Goal: Information Seeking & Learning: Learn about a topic

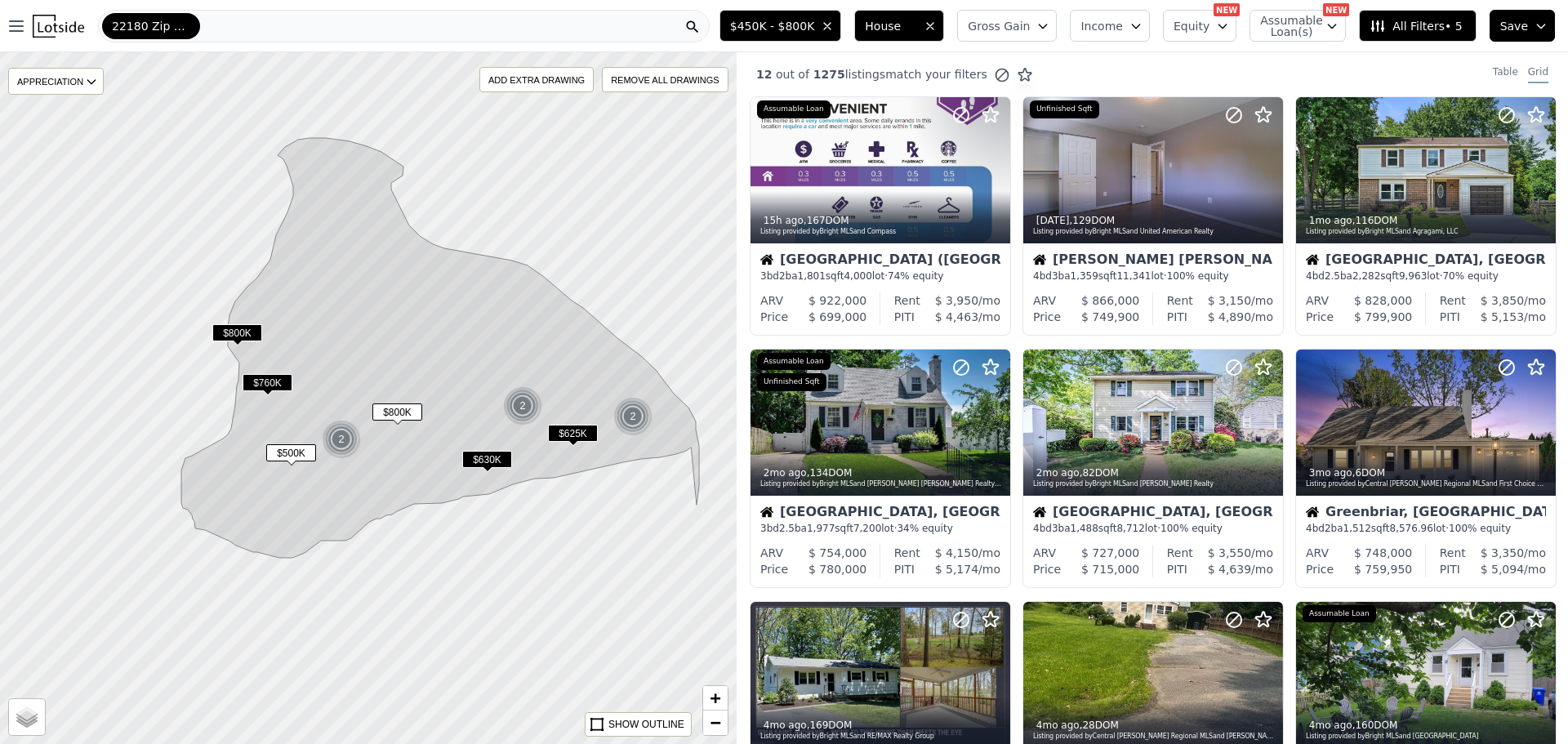
click at [279, 16] on div "22180 Zip Code" at bounding box center [403, 27] width 612 height 33
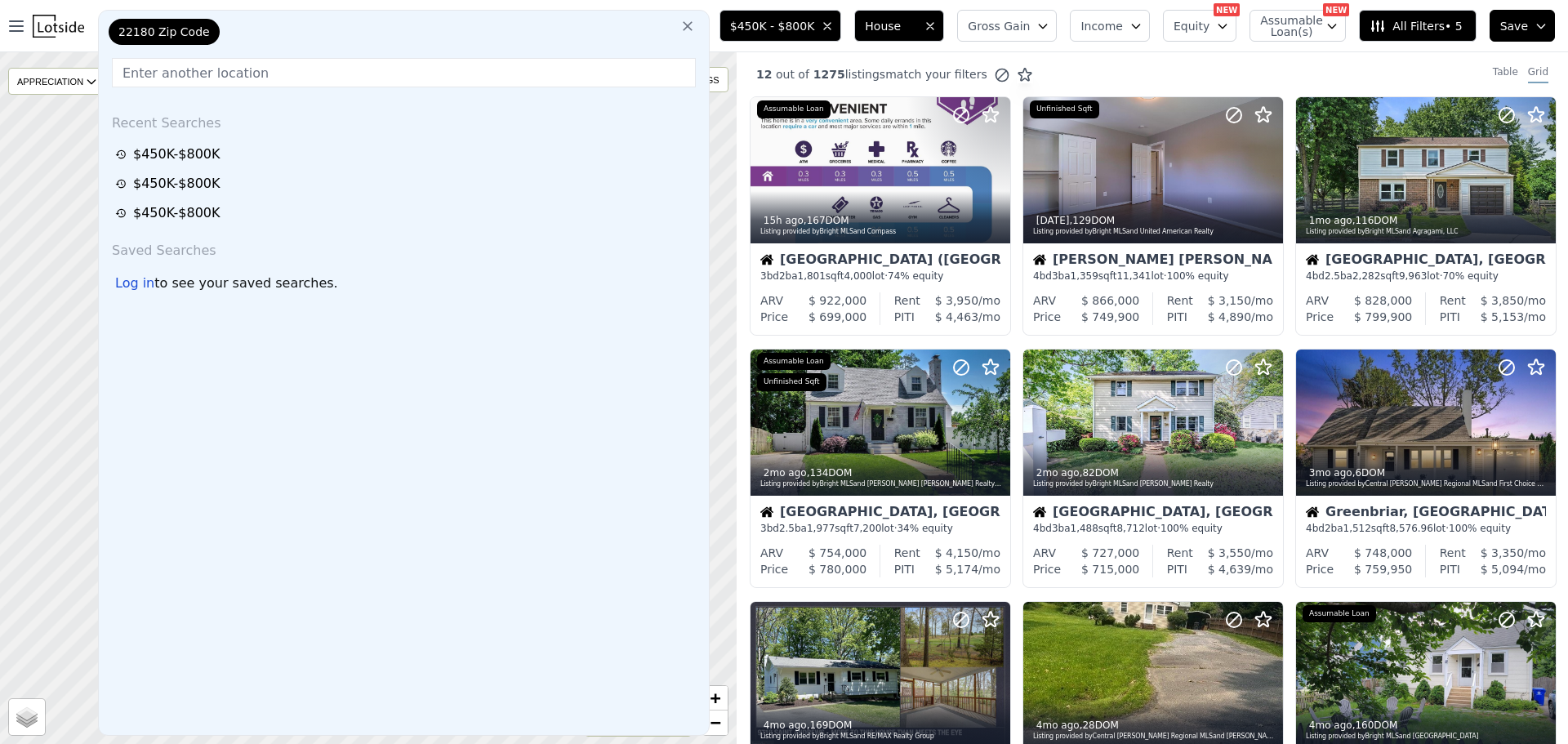
click at [279, 16] on div "22180 Zip Code Recent Searches $450K-$800K $450K-$800K $450K-$800K Saved Search…" at bounding box center [403, 373] width 612 height 727
click at [696, 25] on icon at bounding box center [688, 27] width 16 height 16
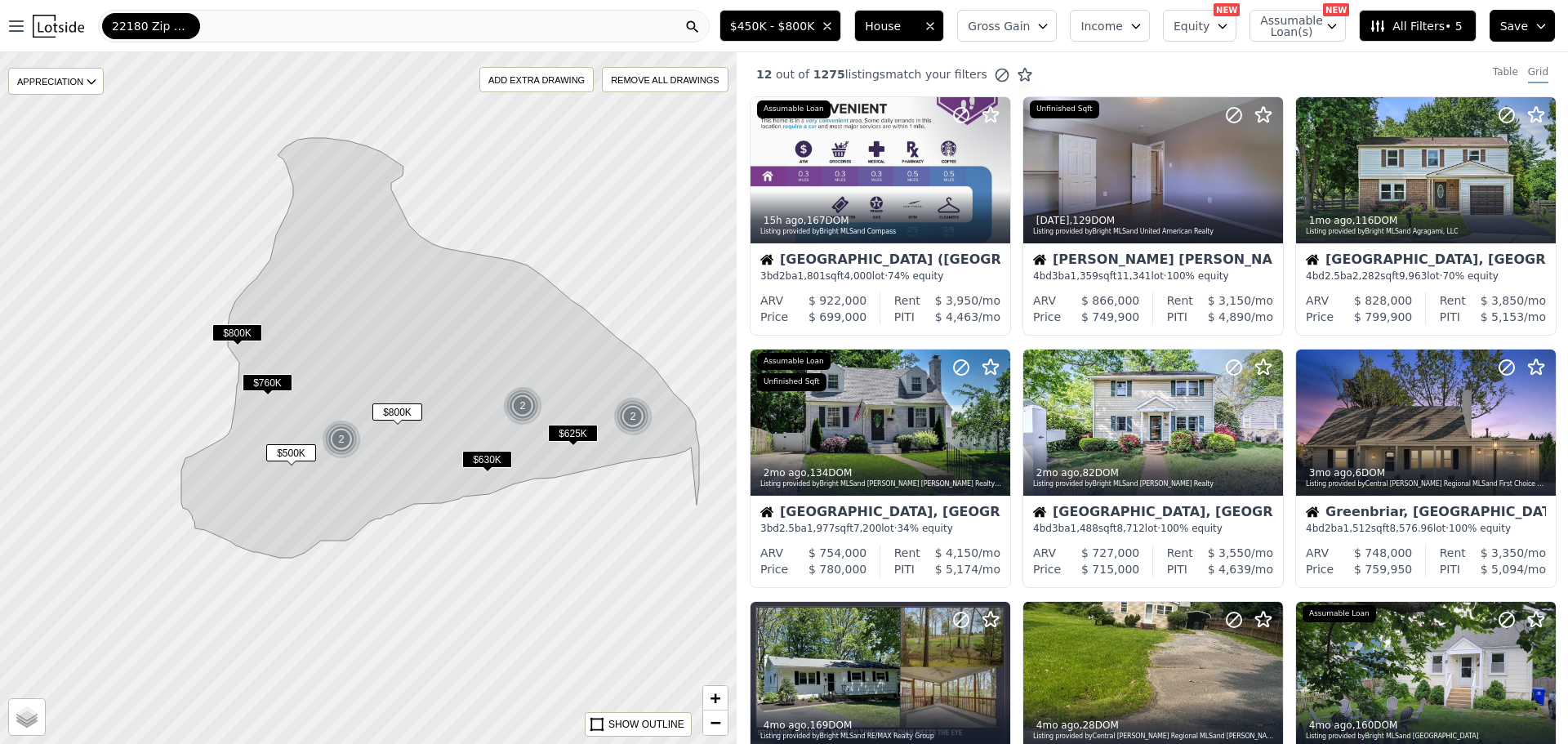
click at [38, 25] on img at bounding box center [59, 26] width 51 height 23
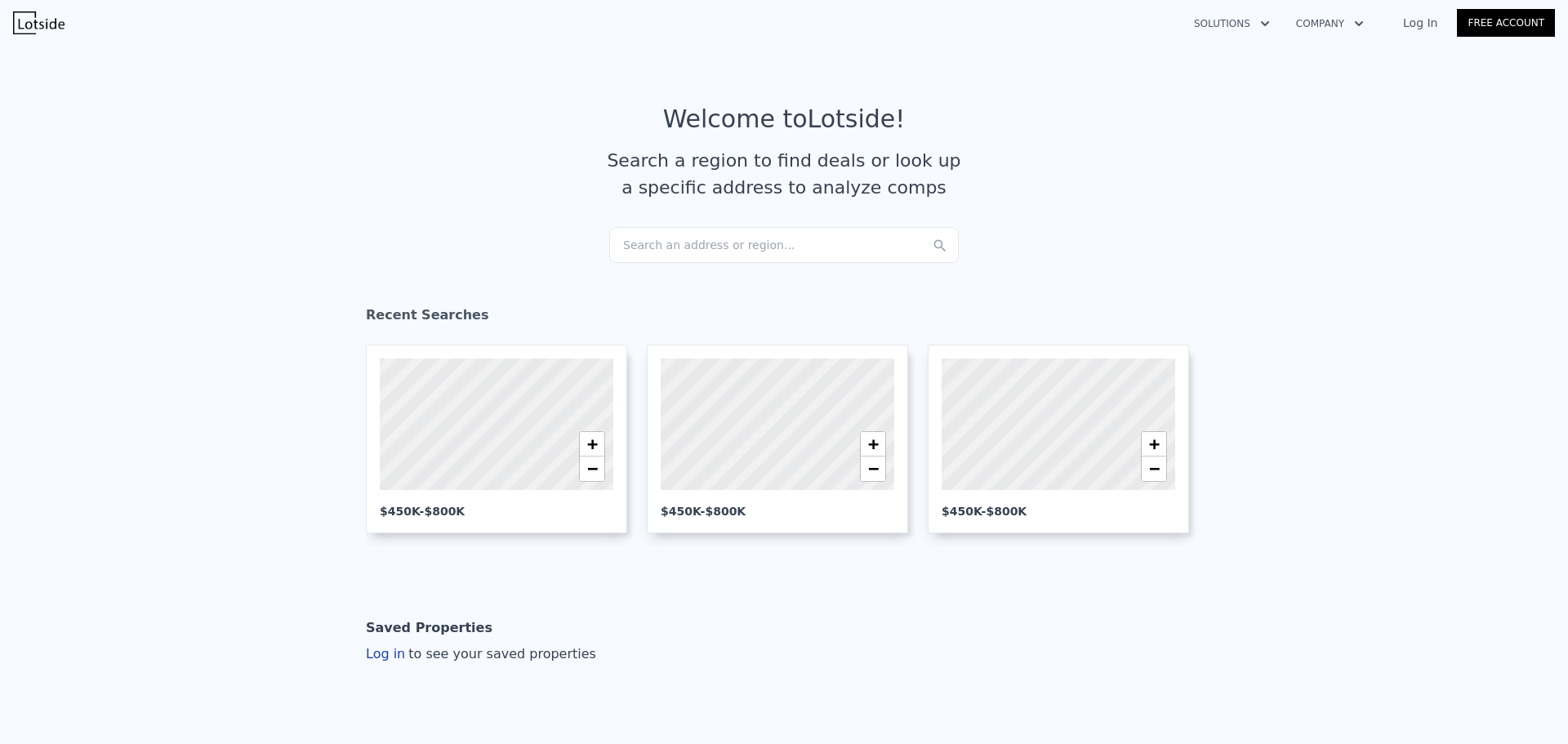
click at [687, 250] on div "Search an address or region..." at bounding box center [784, 244] width 349 height 36
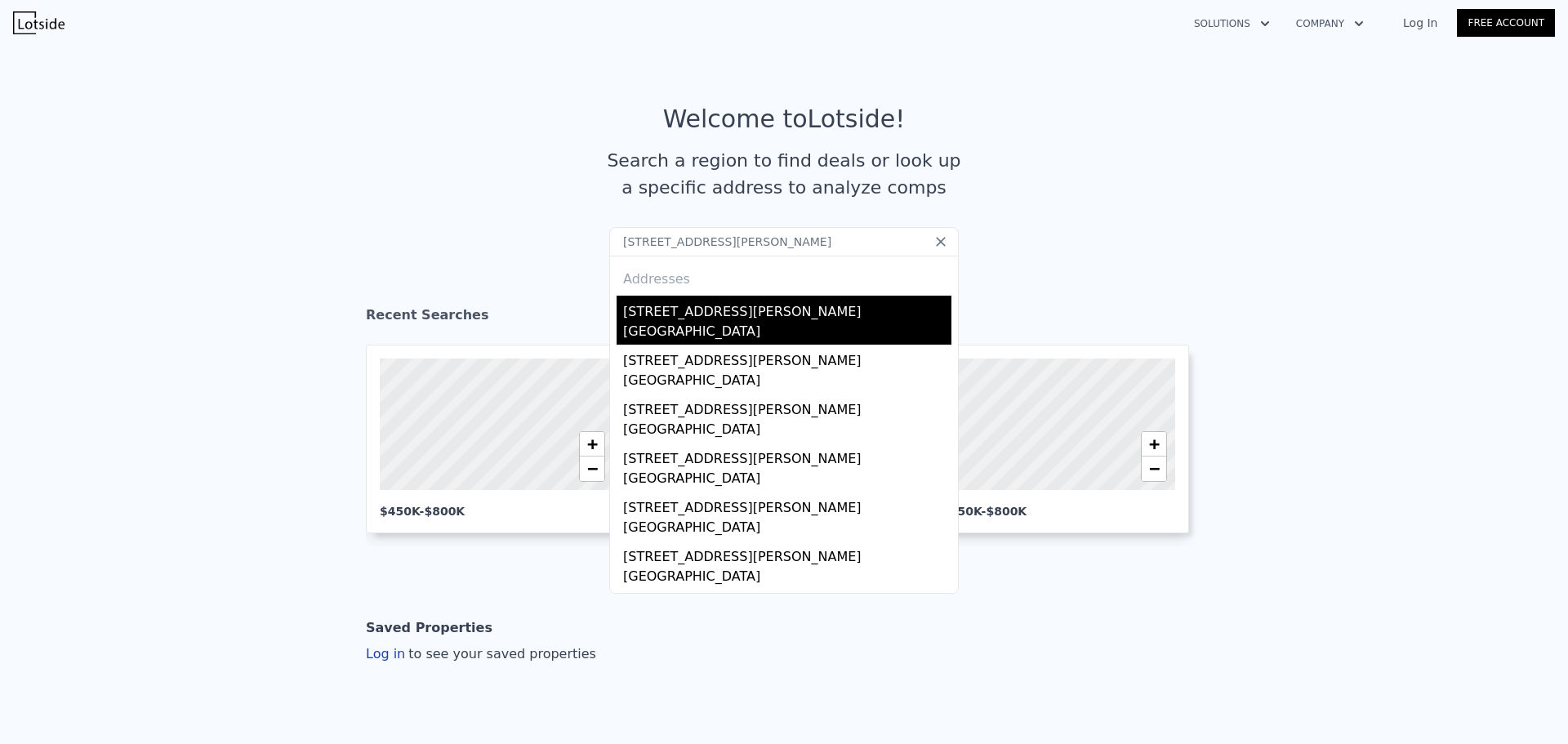
type input "6830 Custis Pkwy, Falls Church, VA 22042"
click at [742, 317] on div "6830 Custis Pkwy" at bounding box center [787, 308] width 328 height 27
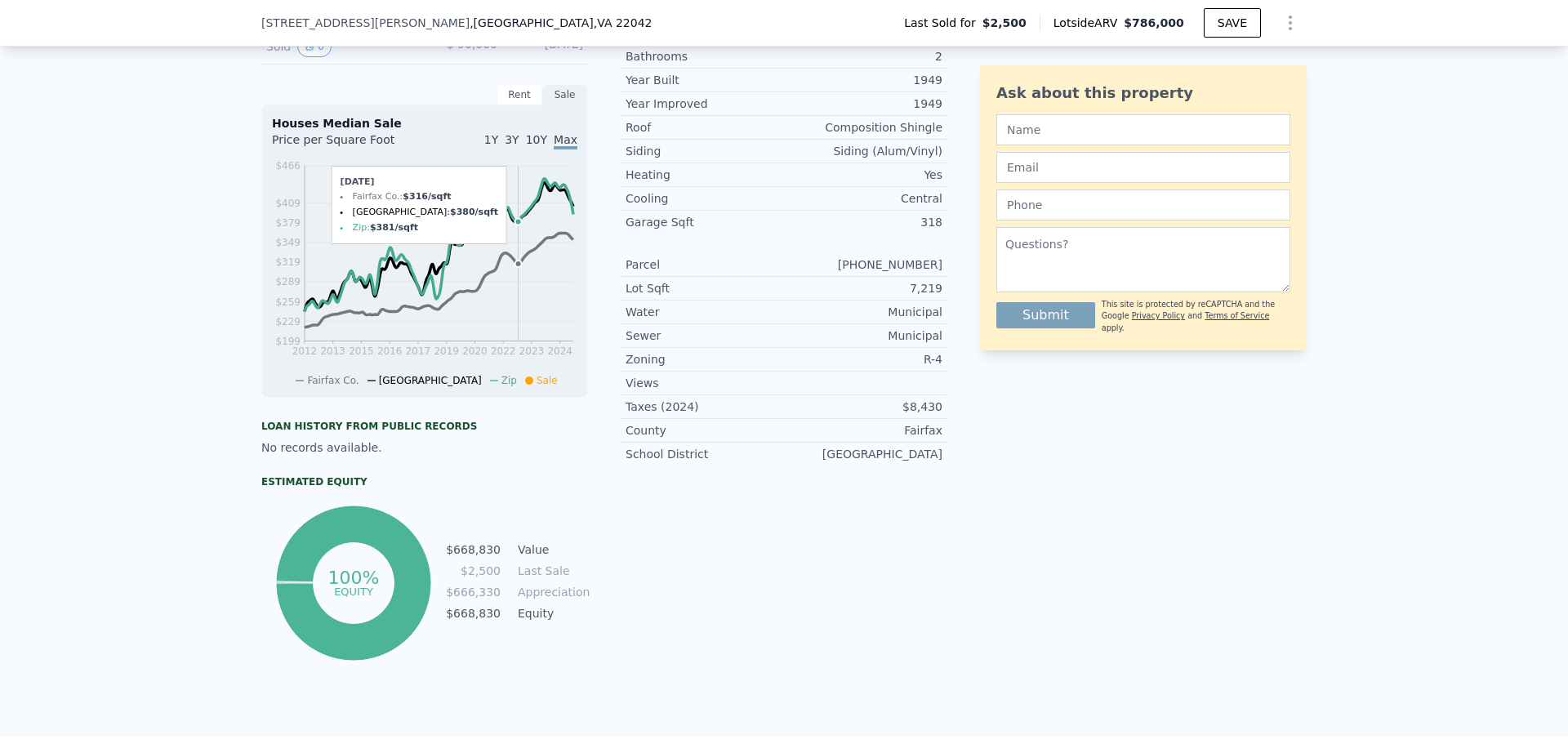
scroll to position [491, 0]
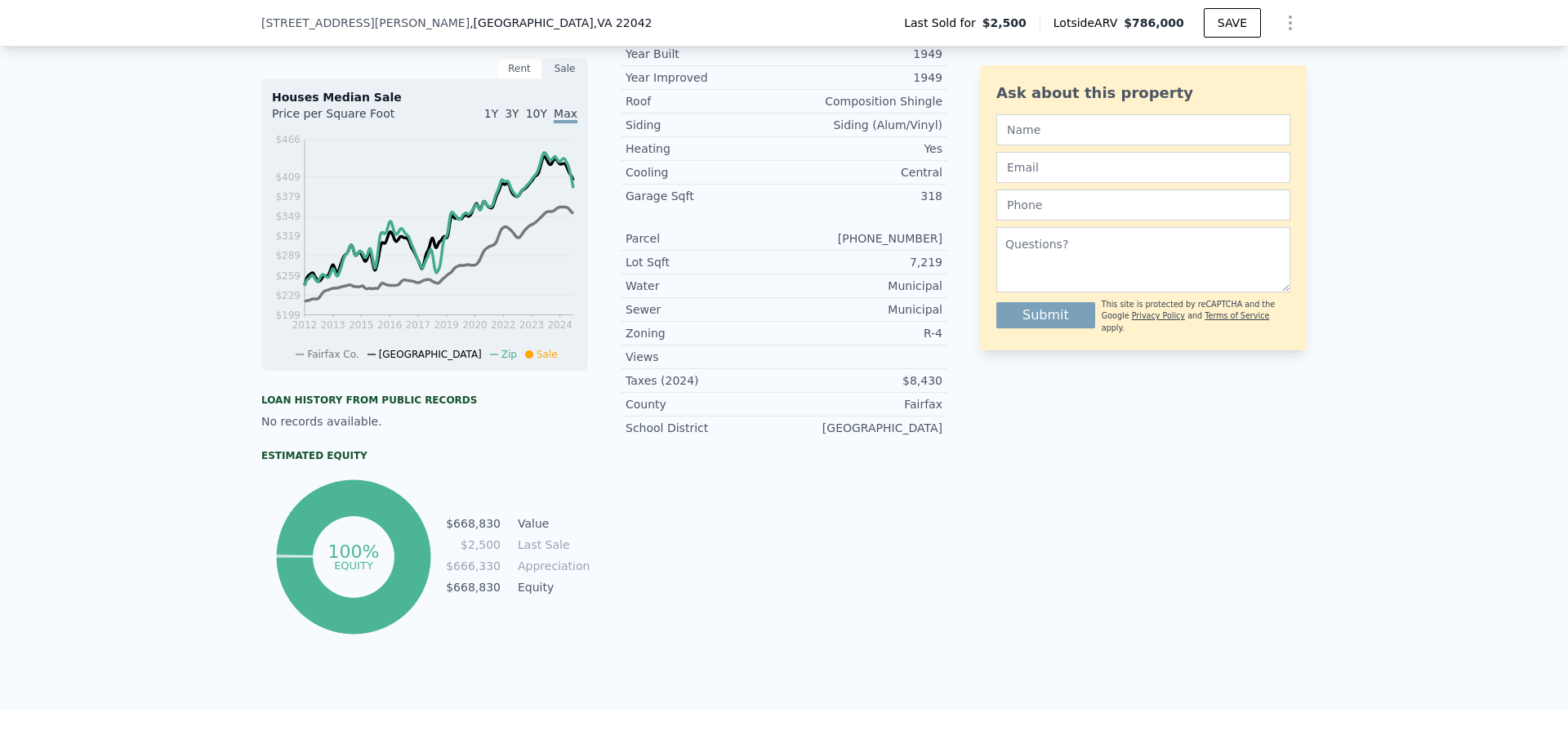
click at [499, 120] on span "1Y" at bounding box center [490, 113] width 14 height 13
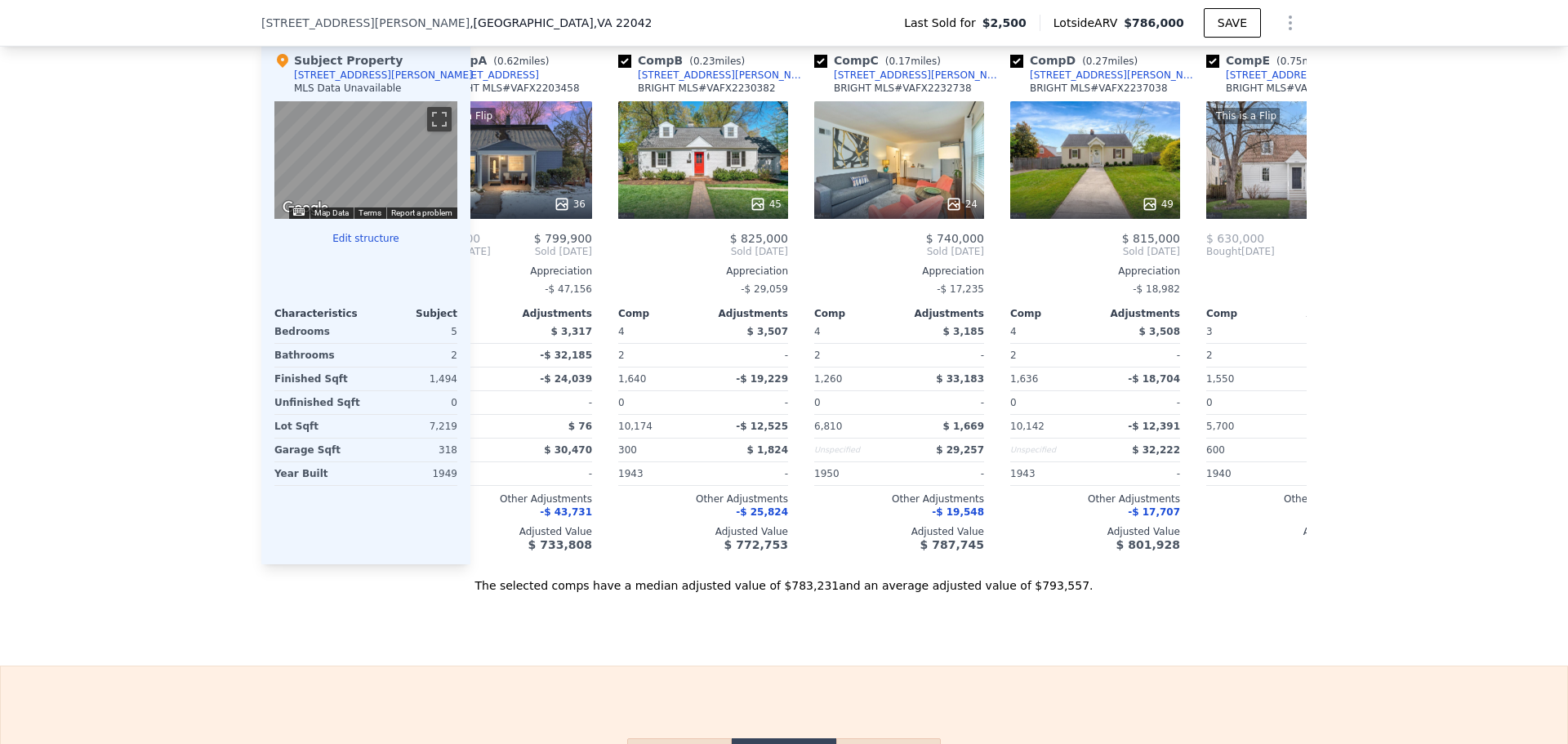
scroll to position [0, 0]
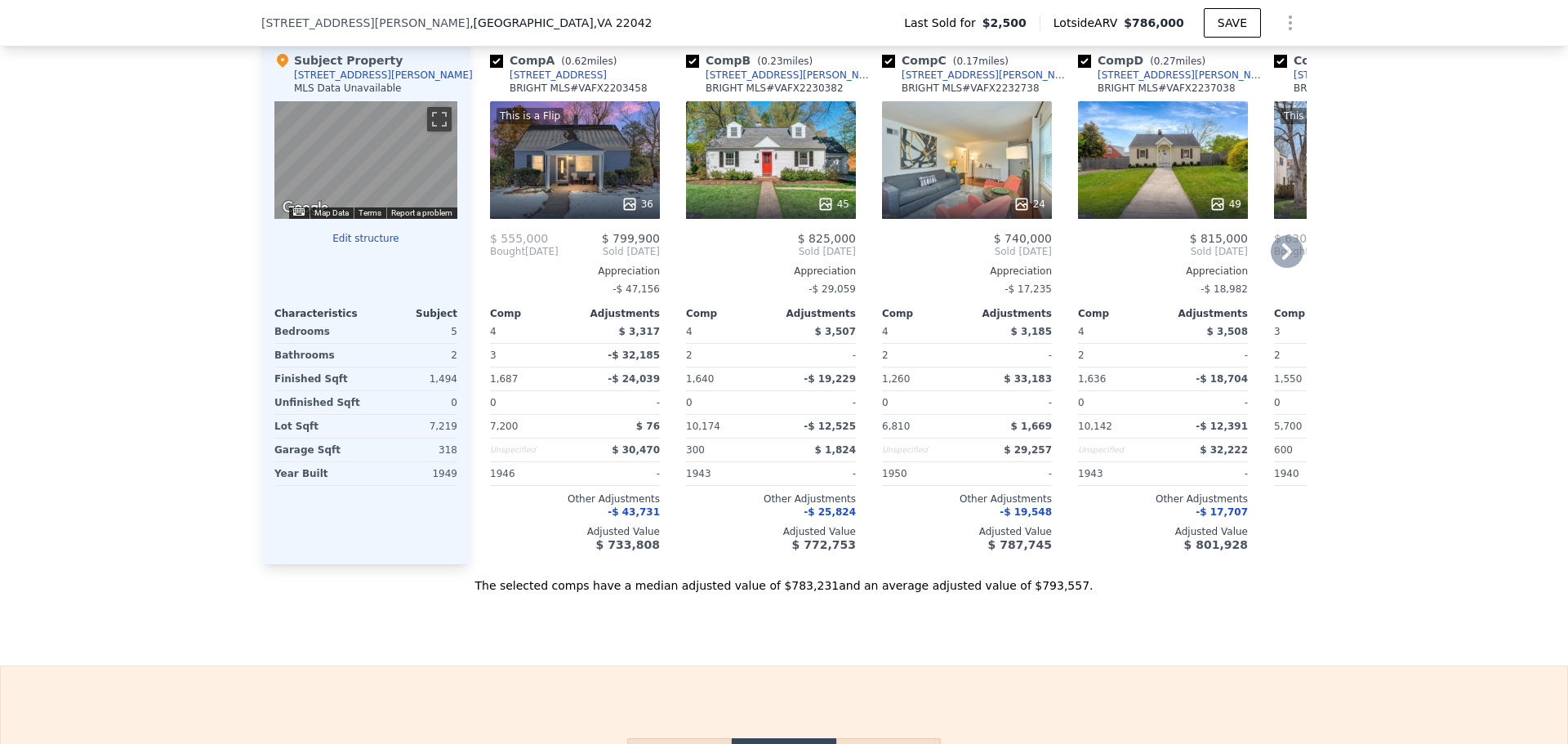
drag, startPoint x: 545, startPoint y: 167, endPoint x: 535, endPoint y: 190, distance: 25.1
click at [535, 190] on div "This is a Flip 36" at bounding box center [575, 160] width 170 height 118
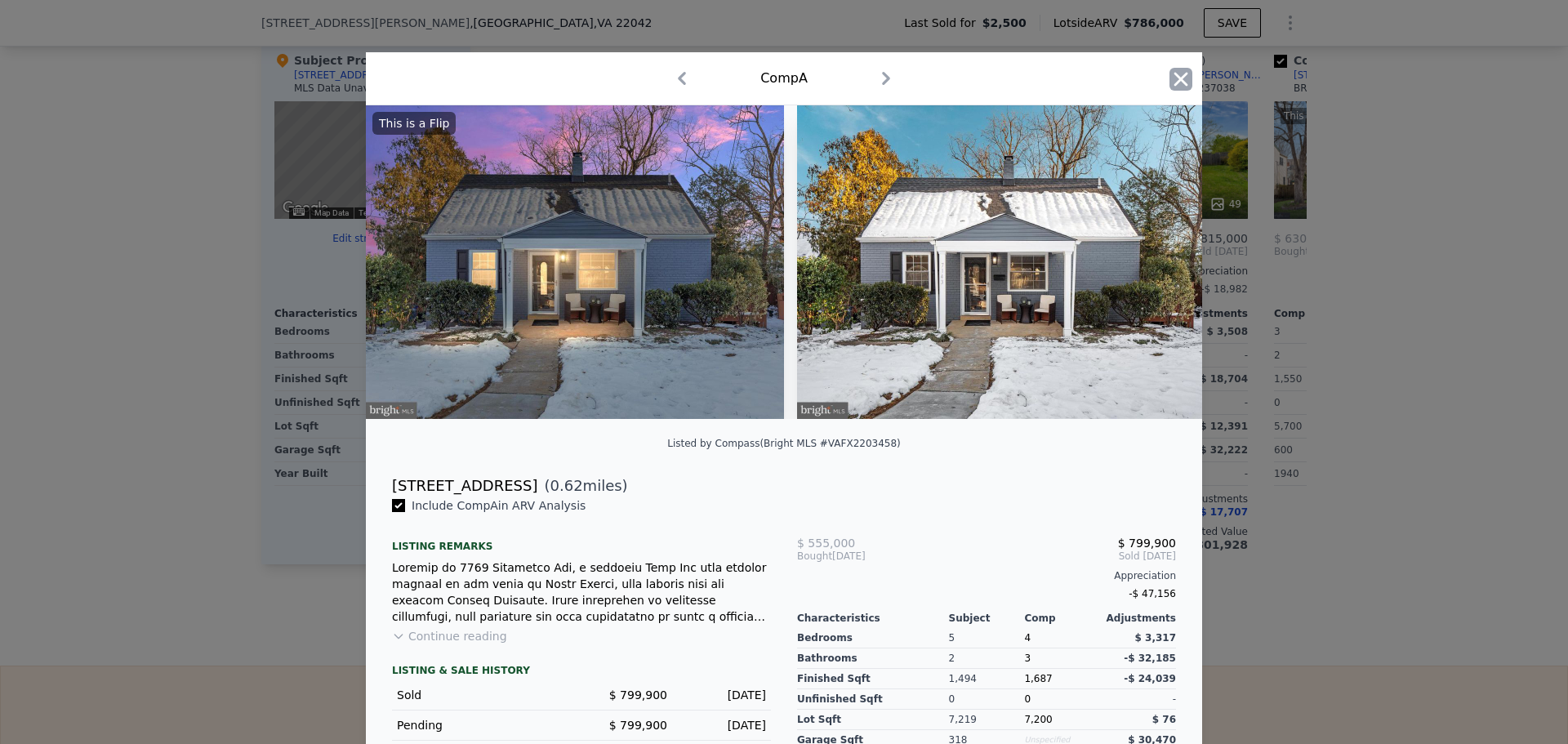
click at [1176, 80] on icon "button" at bounding box center [1181, 79] width 14 height 14
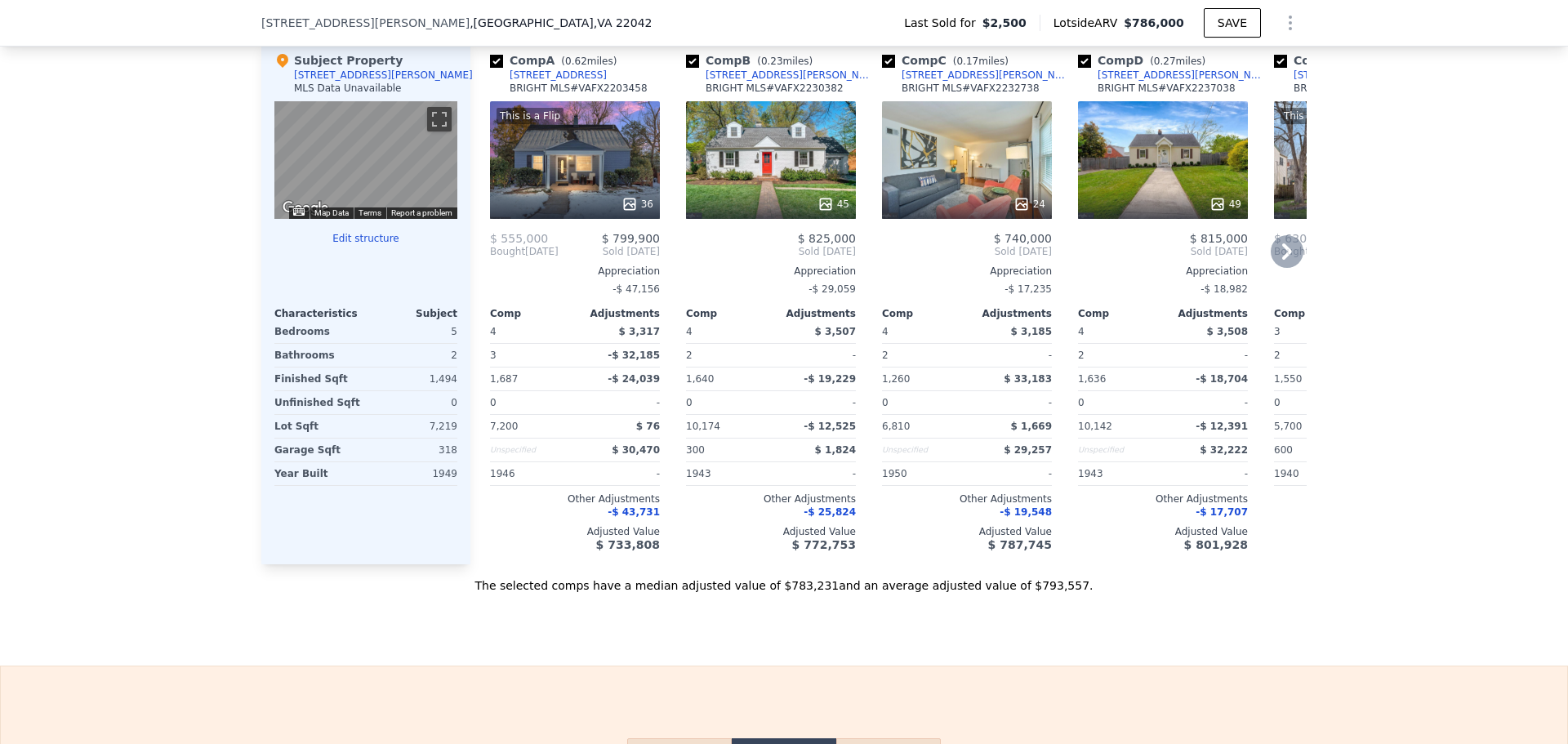
click at [1283, 258] on icon at bounding box center [1287, 252] width 10 height 16
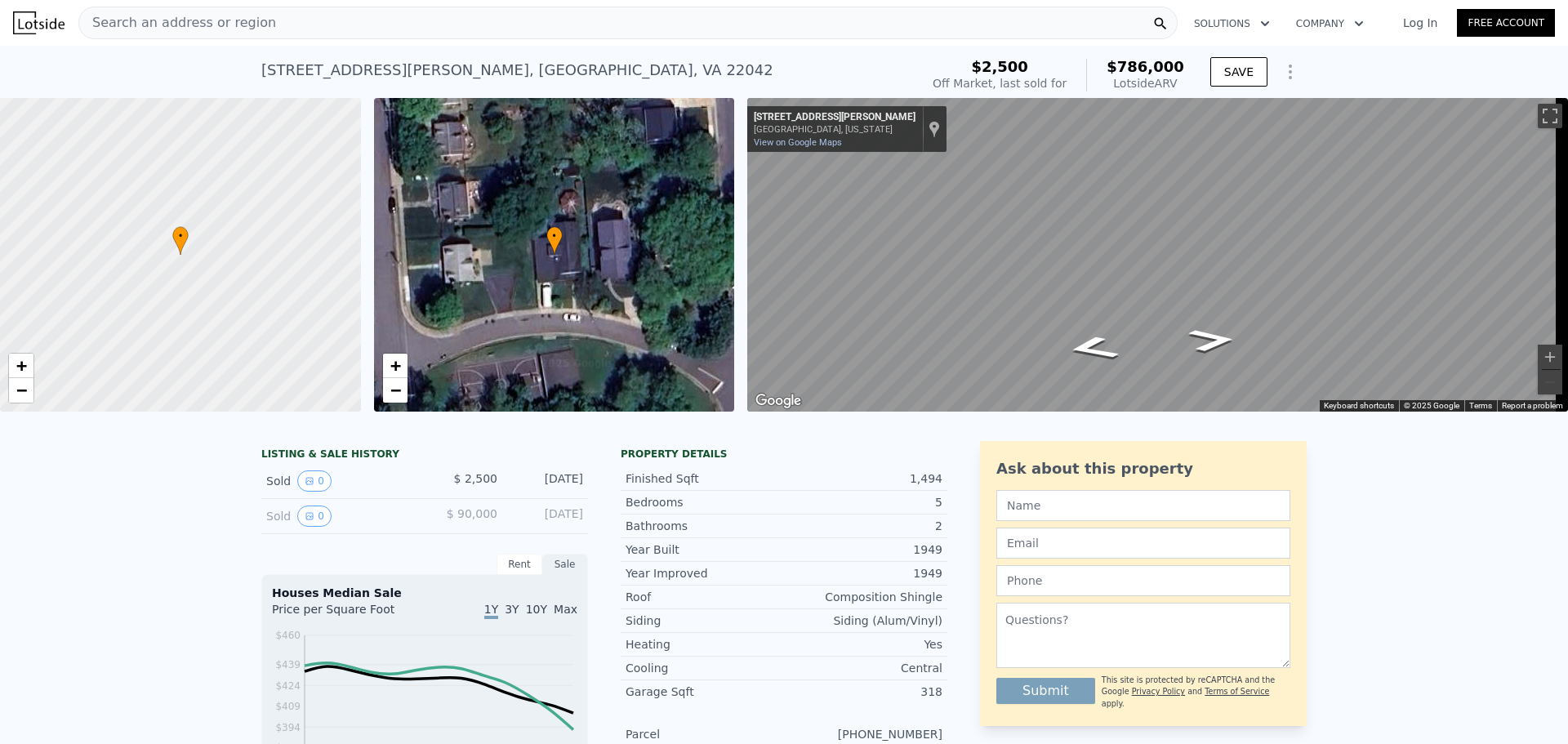
click at [527, 575] on div "Rent" at bounding box center [520, 564] width 46 height 21
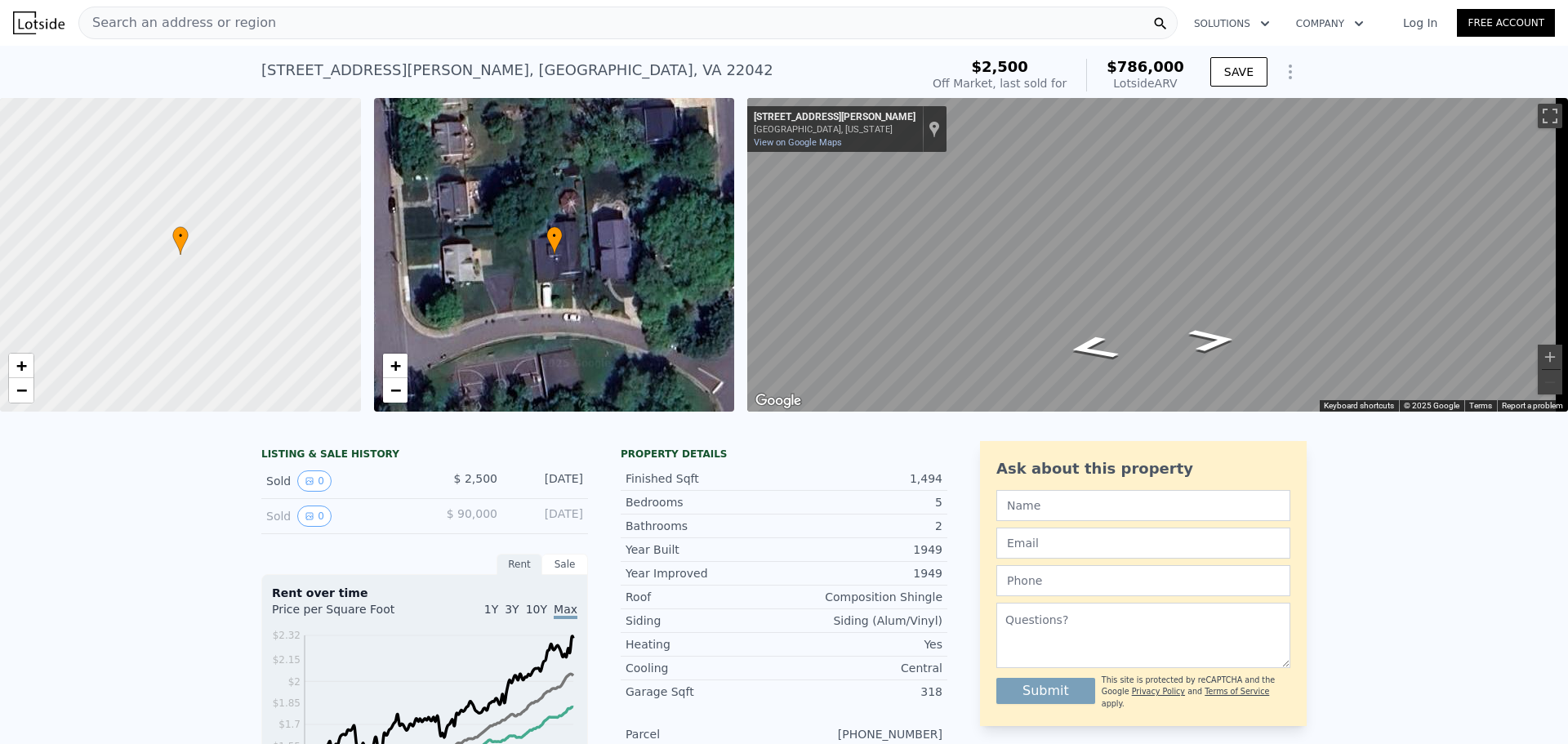
click at [565, 575] on div "Sale" at bounding box center [565, 564] width 46 height 21
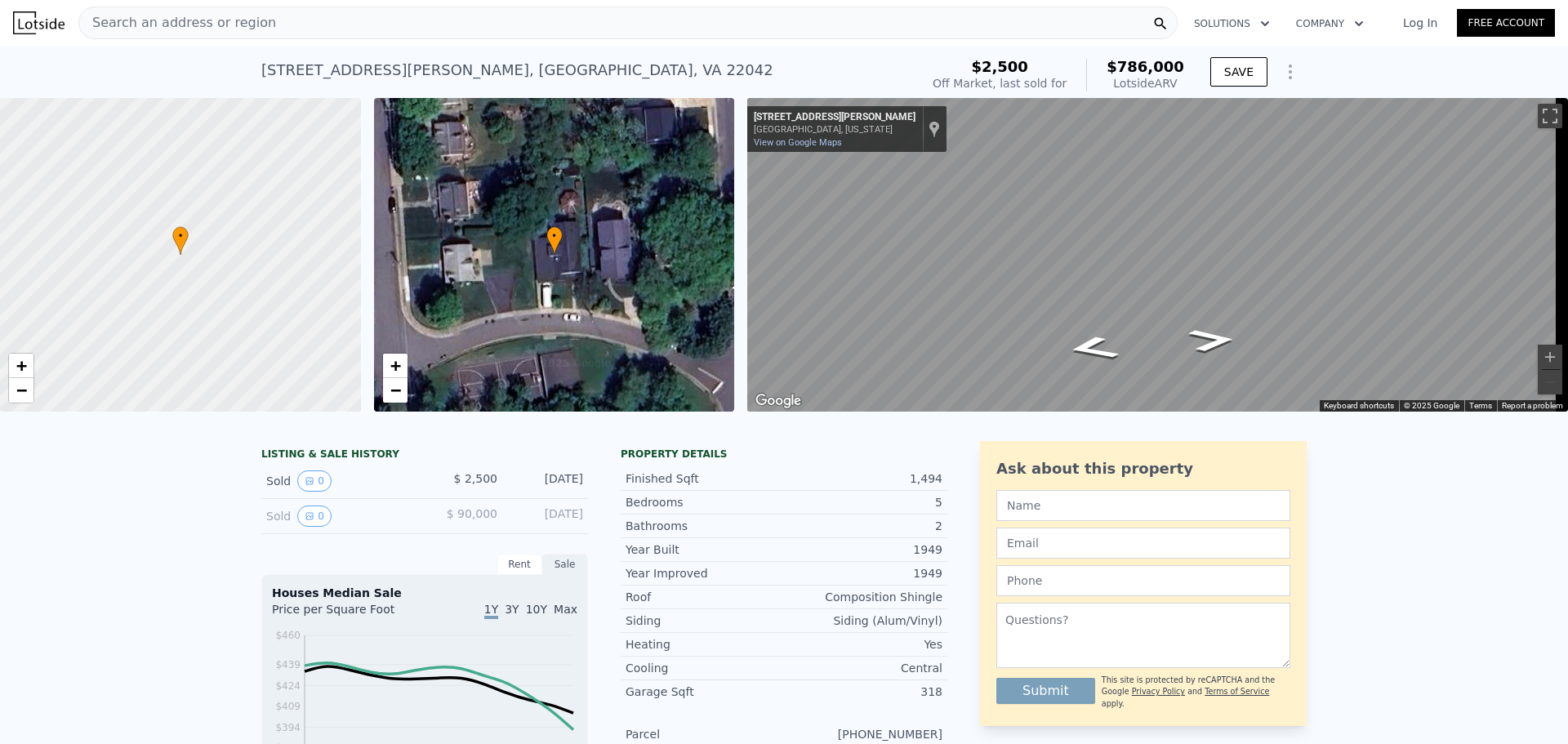
click at [1498, 23] on link "Free Account" at bounding box center [1506, 23] width 98 height 27
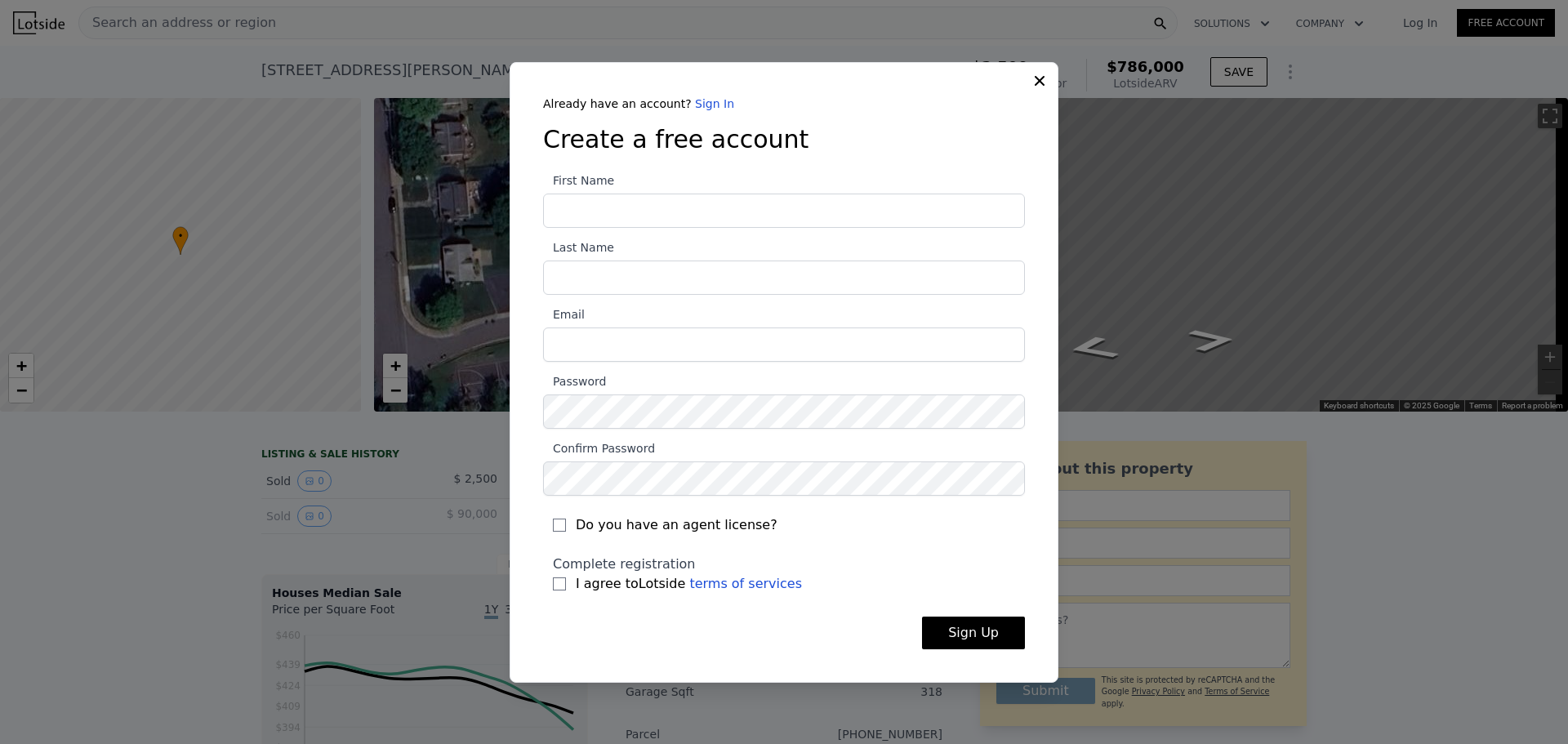
click at [731, 215] on input "First Name" at bounding box center [784, 210] width 482 height 34
click at [612, 216] on input "First Name" at bounding box center [784, 210] width 482 height 34
type input "Akin"
type input "D"
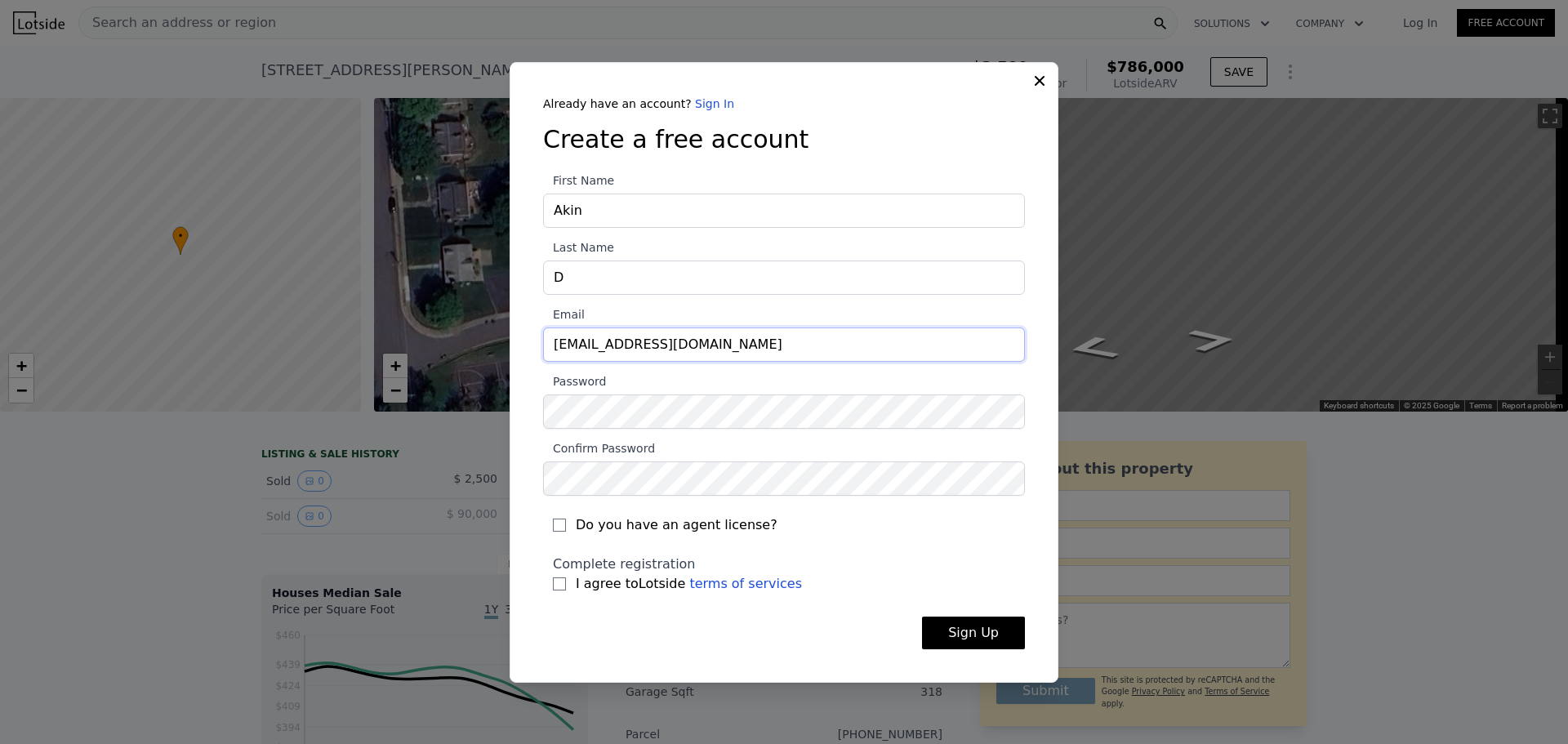
type input "bledahotshot@gmail.com"
click at [560, 582] on input "I agree to Lotside terms of services" at bounding box center [559, 584] width 13 height 13
checkbox input "true"
click at [991, 634] on button "Sign Up" at bounding box center [973, 633] width 102 height 33
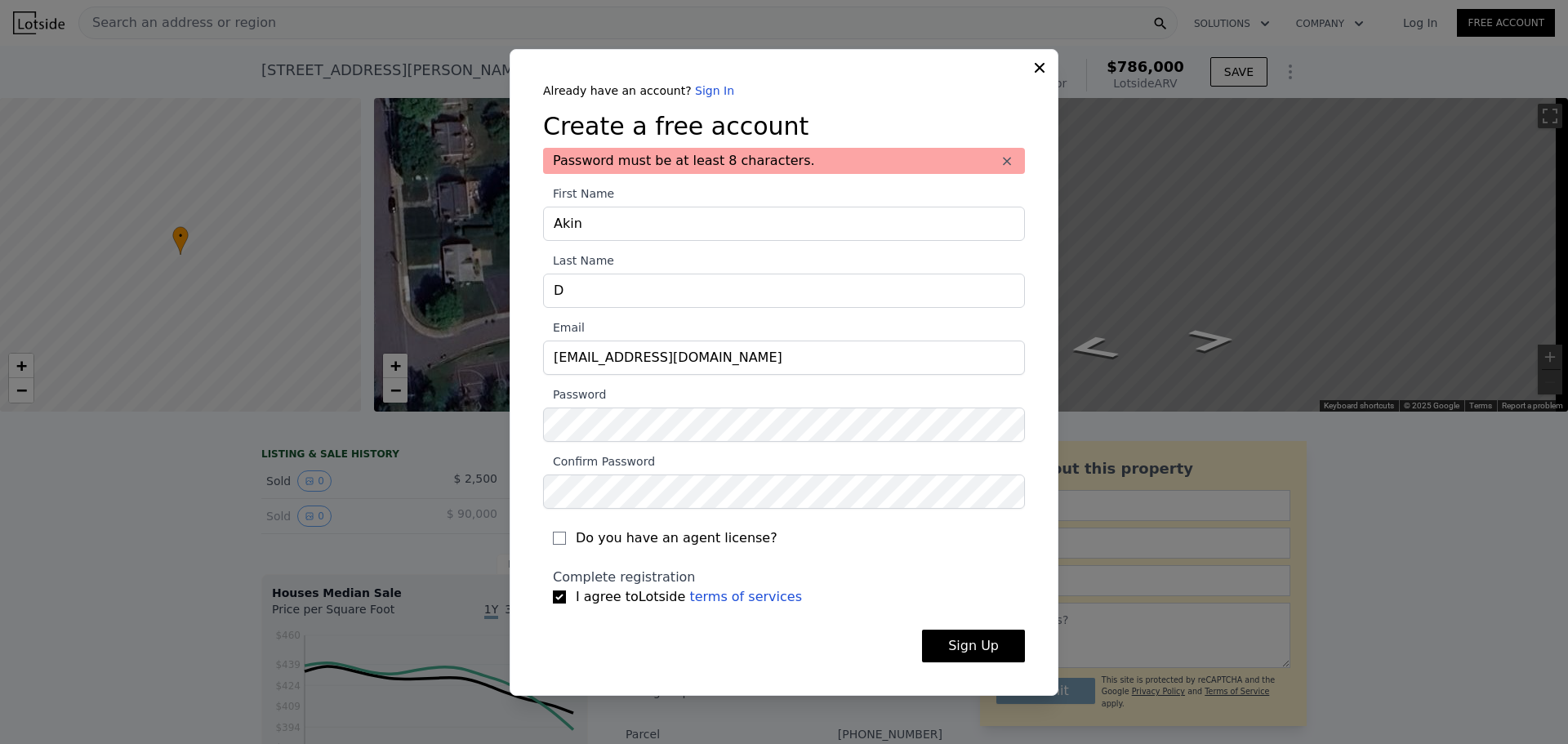
click at [971, 644] on button "Sign Up" at bounding box center [973, 646] width 102 height 33
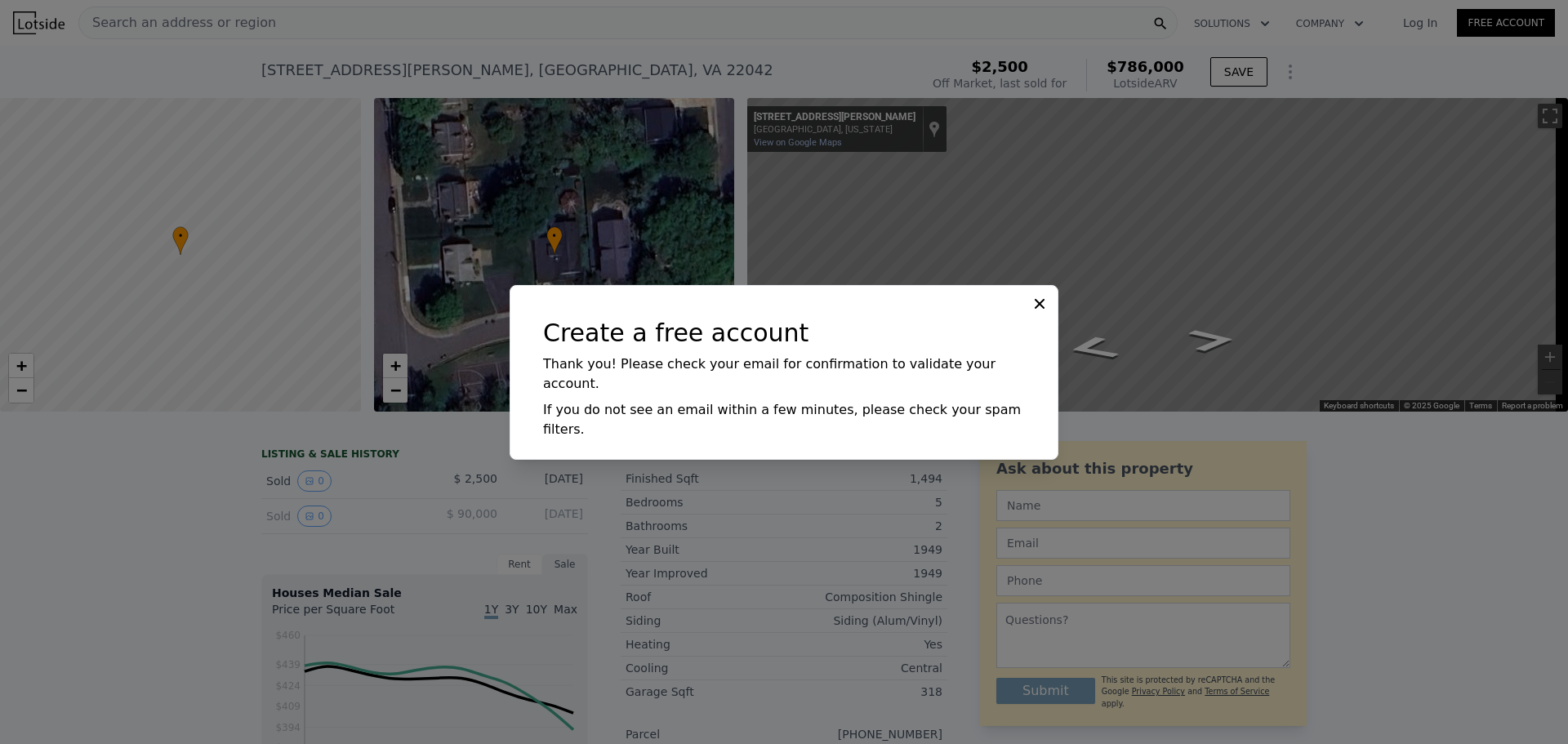
click at [1039, 308] on icon at bounding box center [1039, 303] width 10 height 10
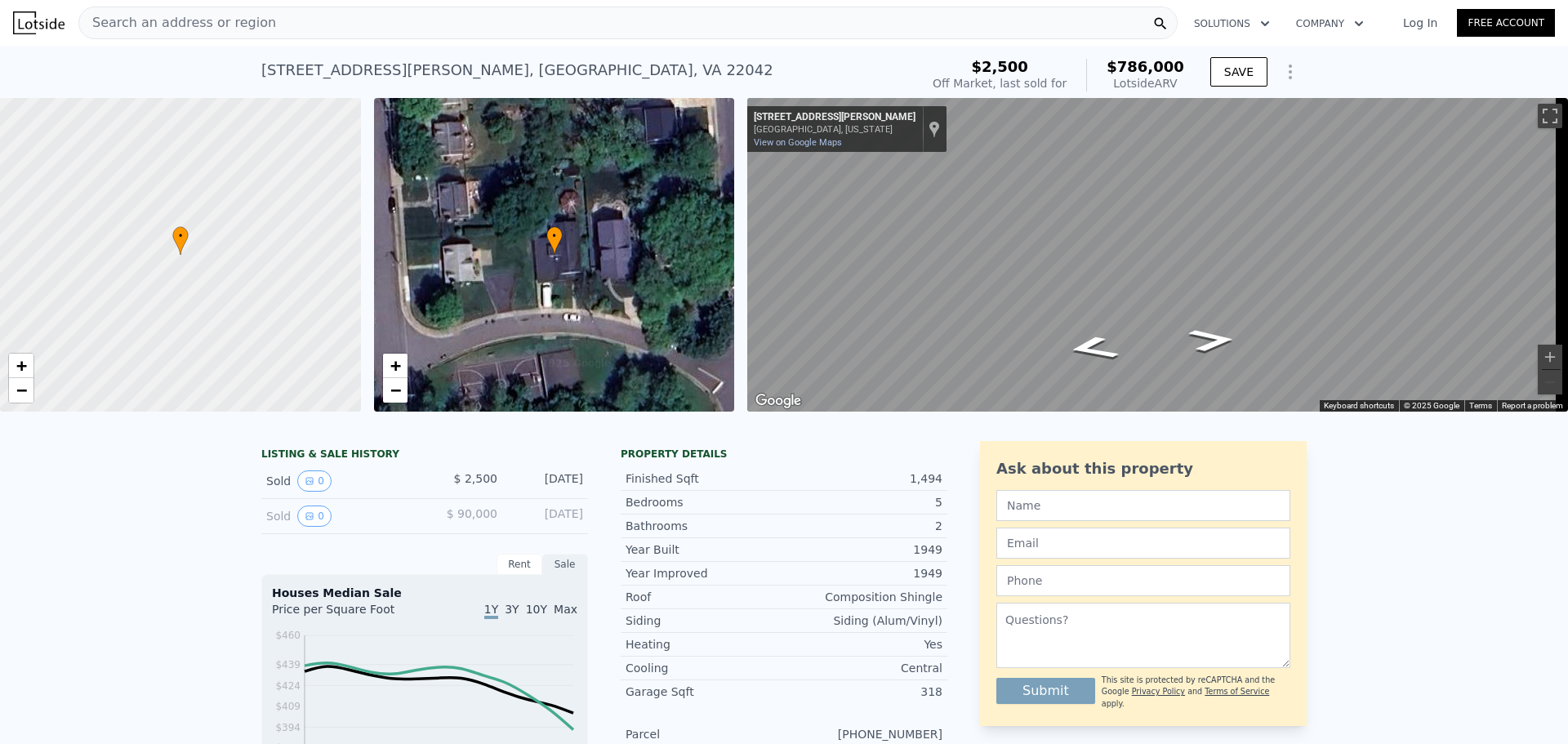
click at [1416, 17] on link "Log In" at bounding box center [1420, 23] width 73 height 16
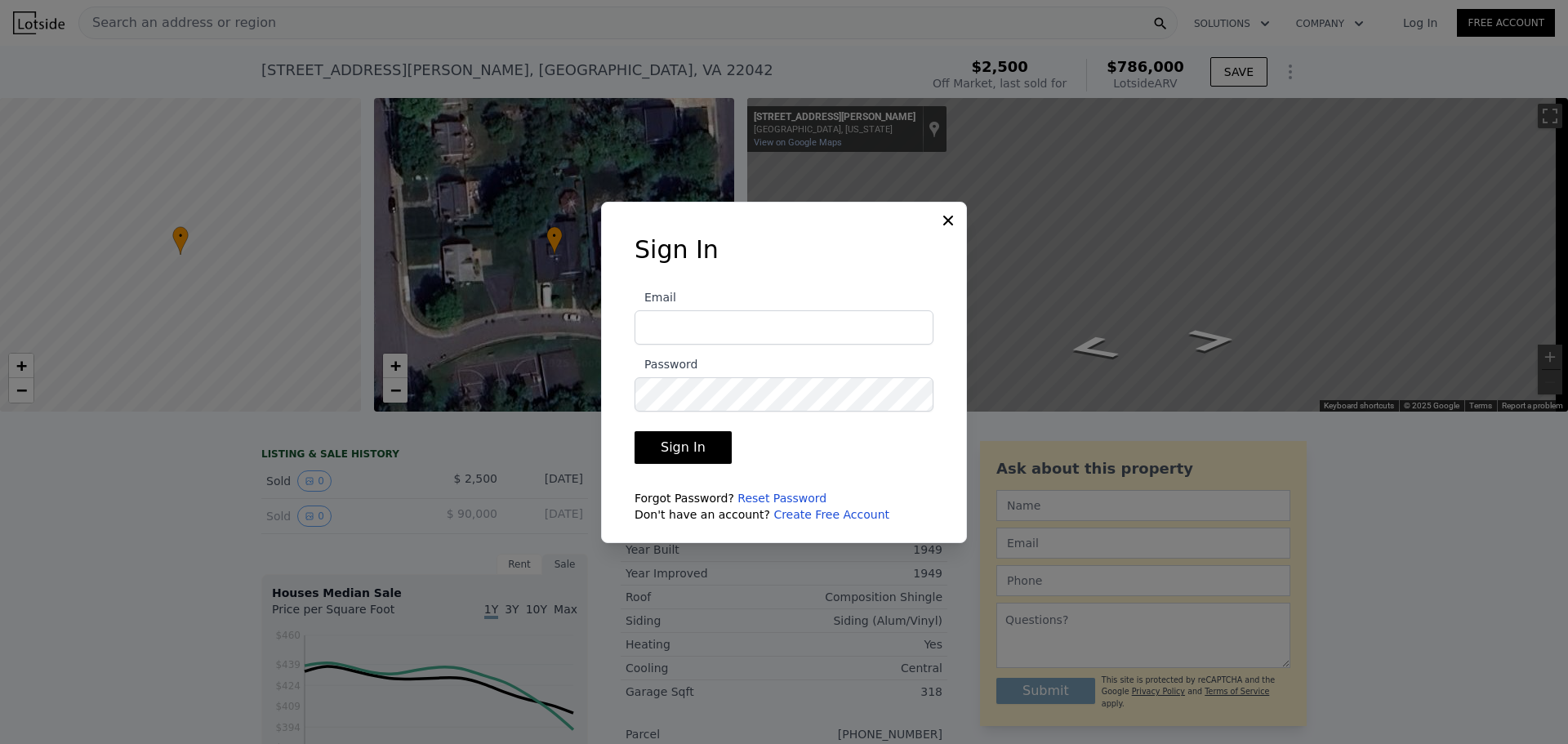
click at [761, 324] on input "Email" at bounding box center [784, 327] width 299 height 34
type input "bledahotshot@gmail.com"
click at [698, 456] on button "Sign In" at bounding box center [683, 447] width 97 height 33
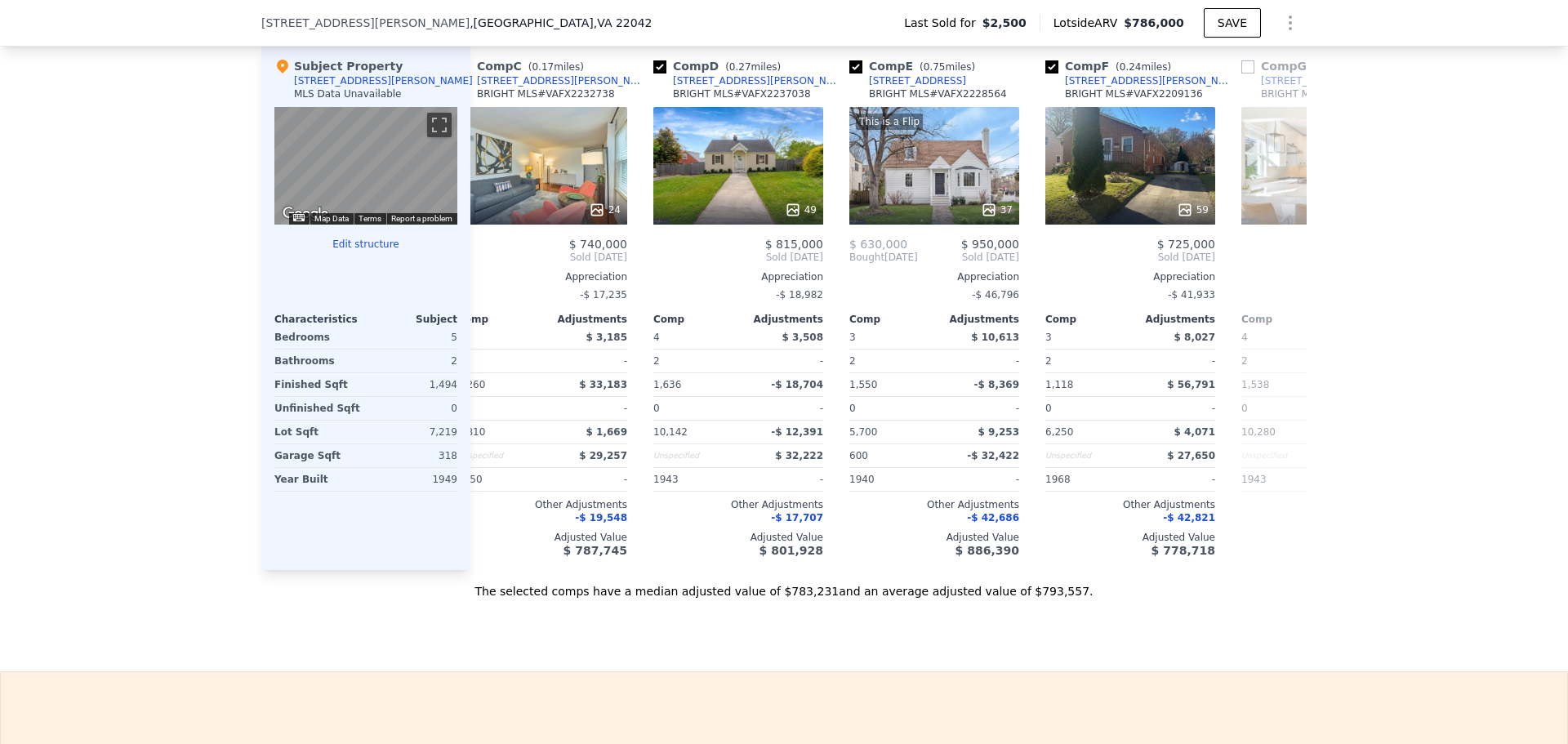
scroll to position [0, 457]
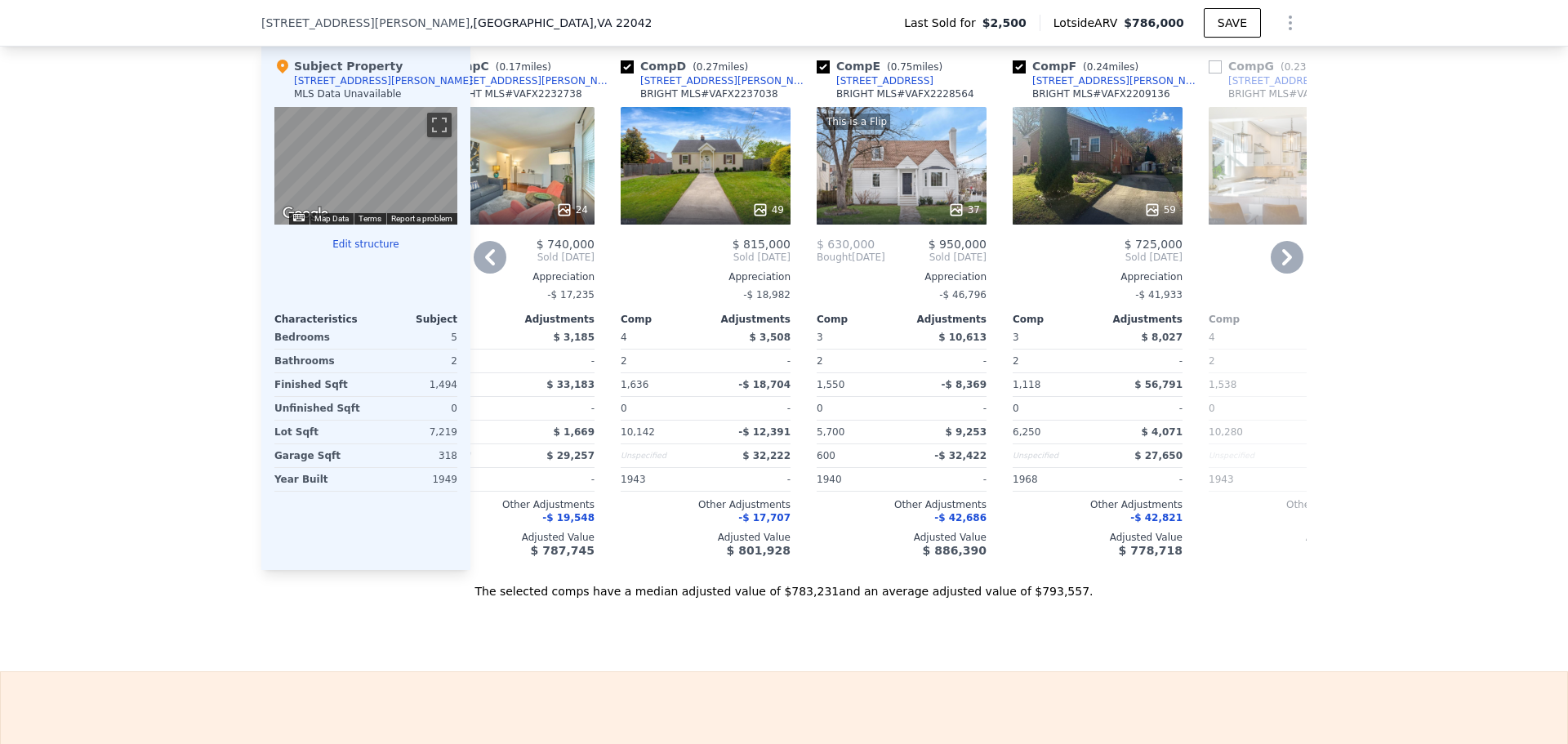
click at [887, 178] on div "This is a Flip 37" at bounding box center [902, 166] width 170 height 118
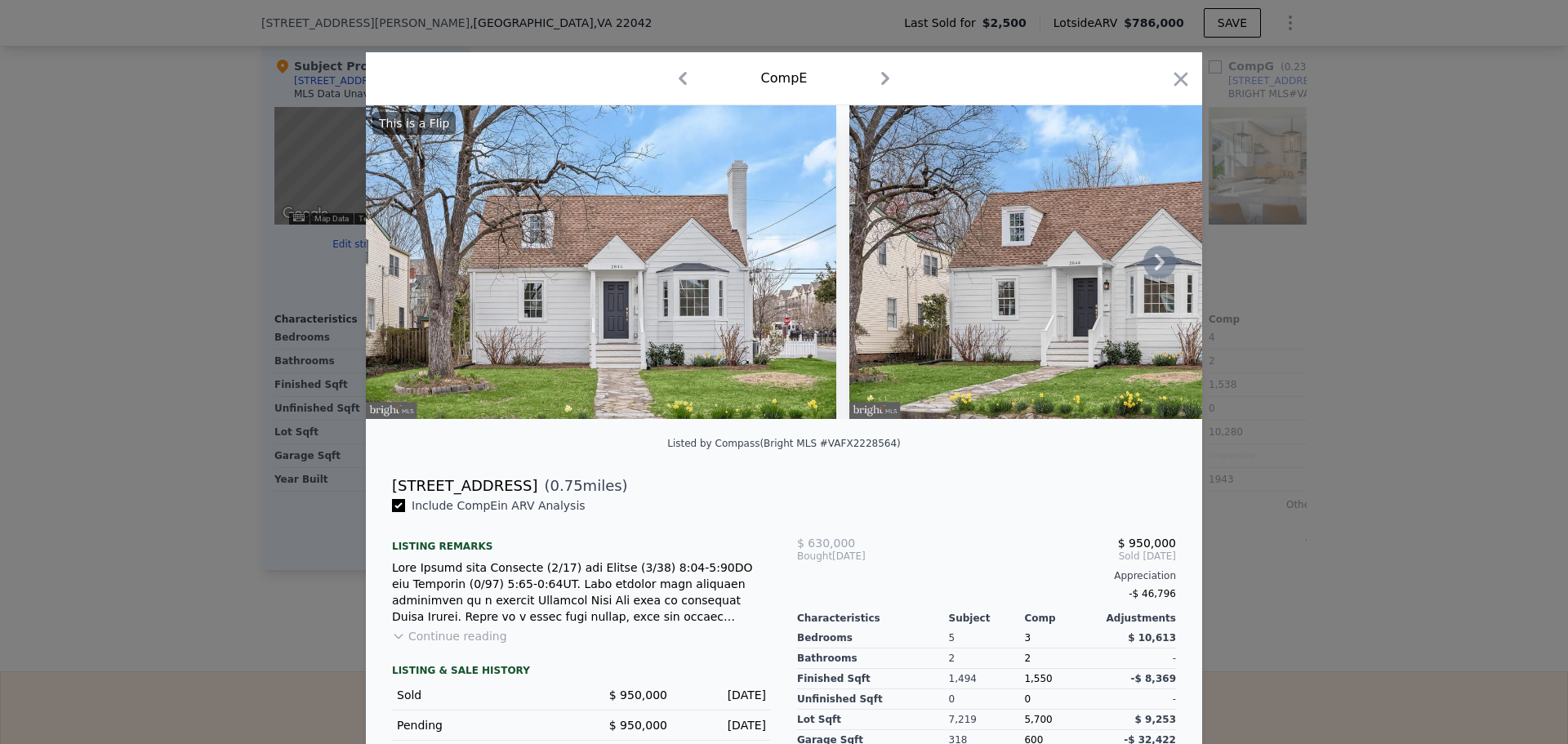
click at [1158, 270] on icon at bounding box center [1160, 263] width 33 height 33
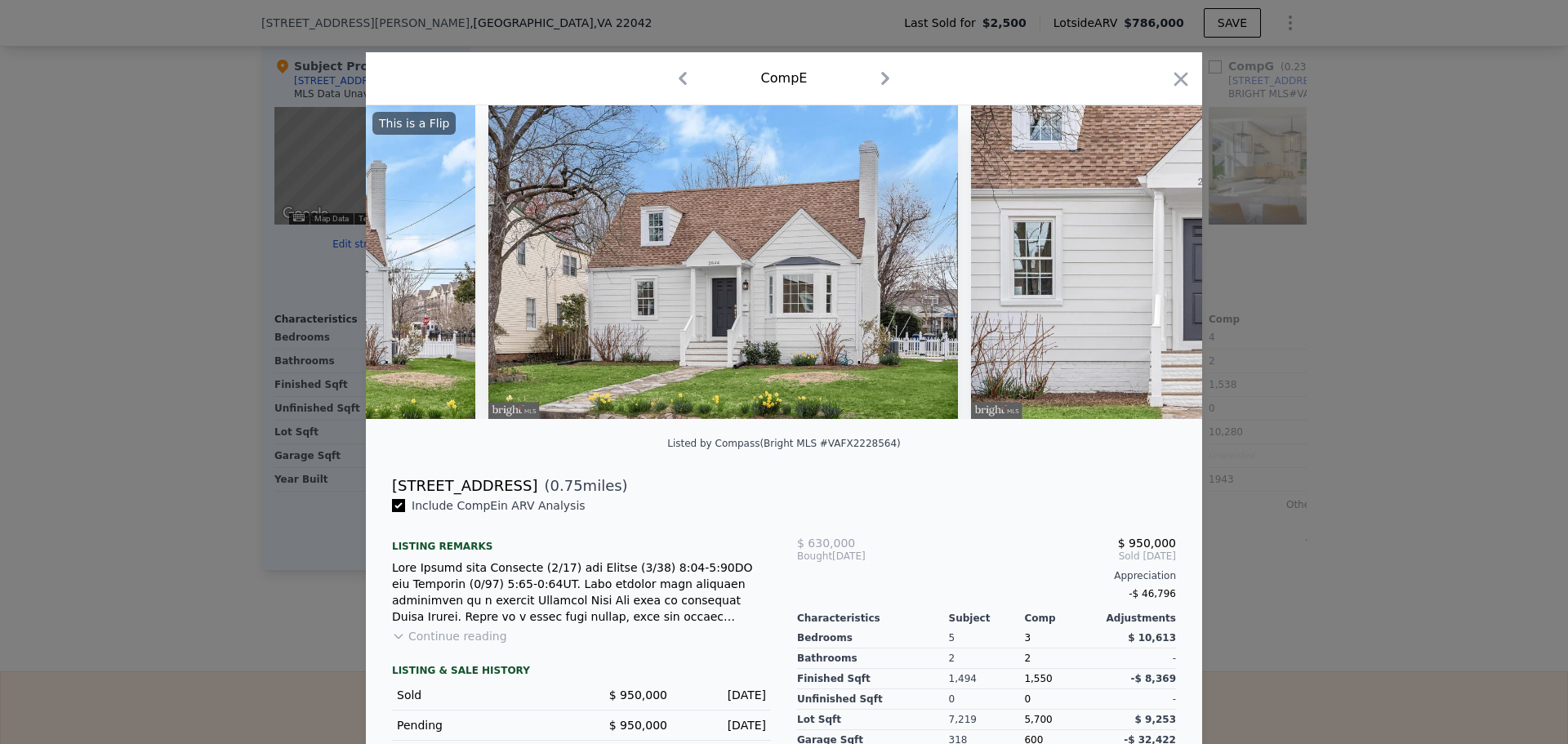
scroll to position [0, 392]
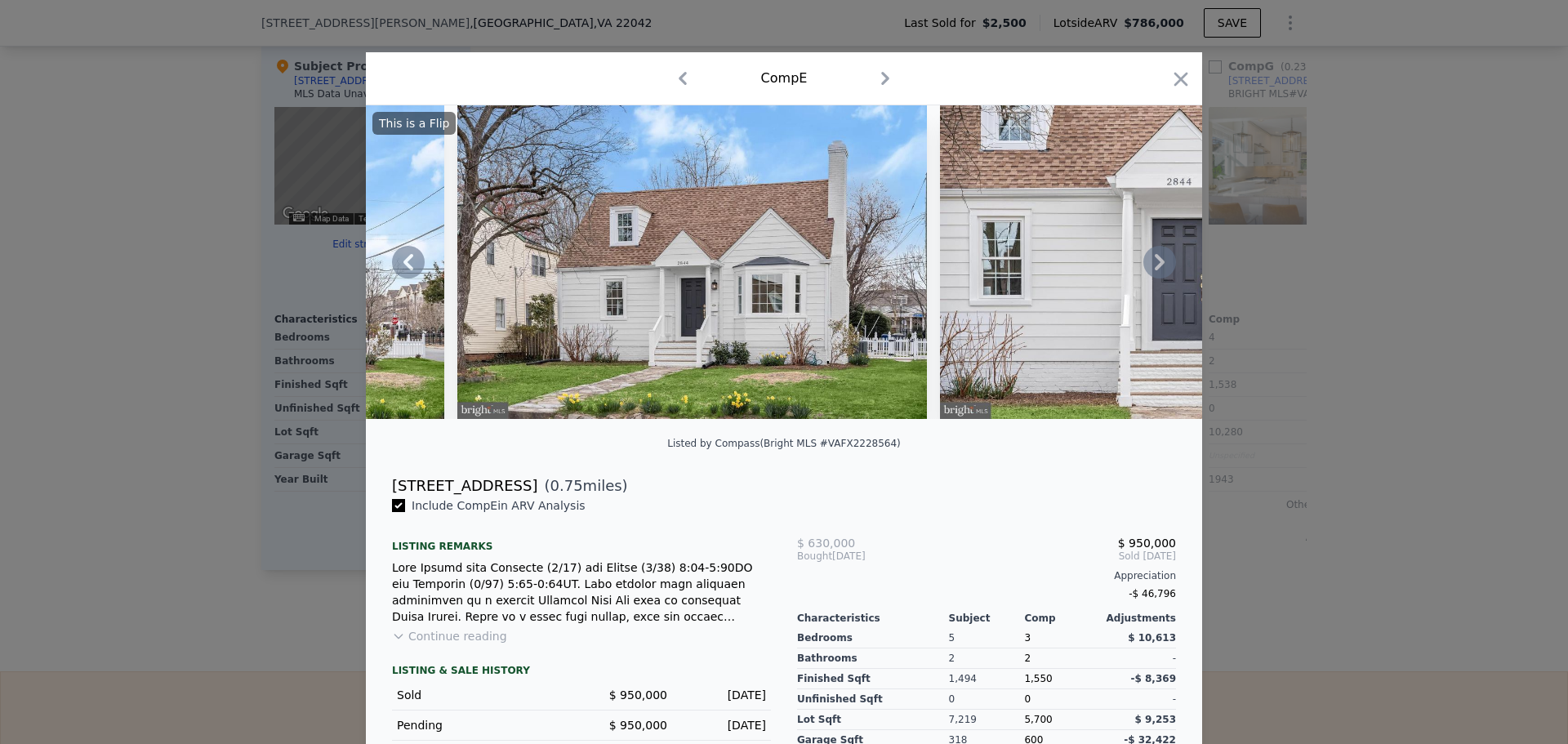
click at [1158, 270] on icon at bounding box center [1160, 263] width 33 height 33
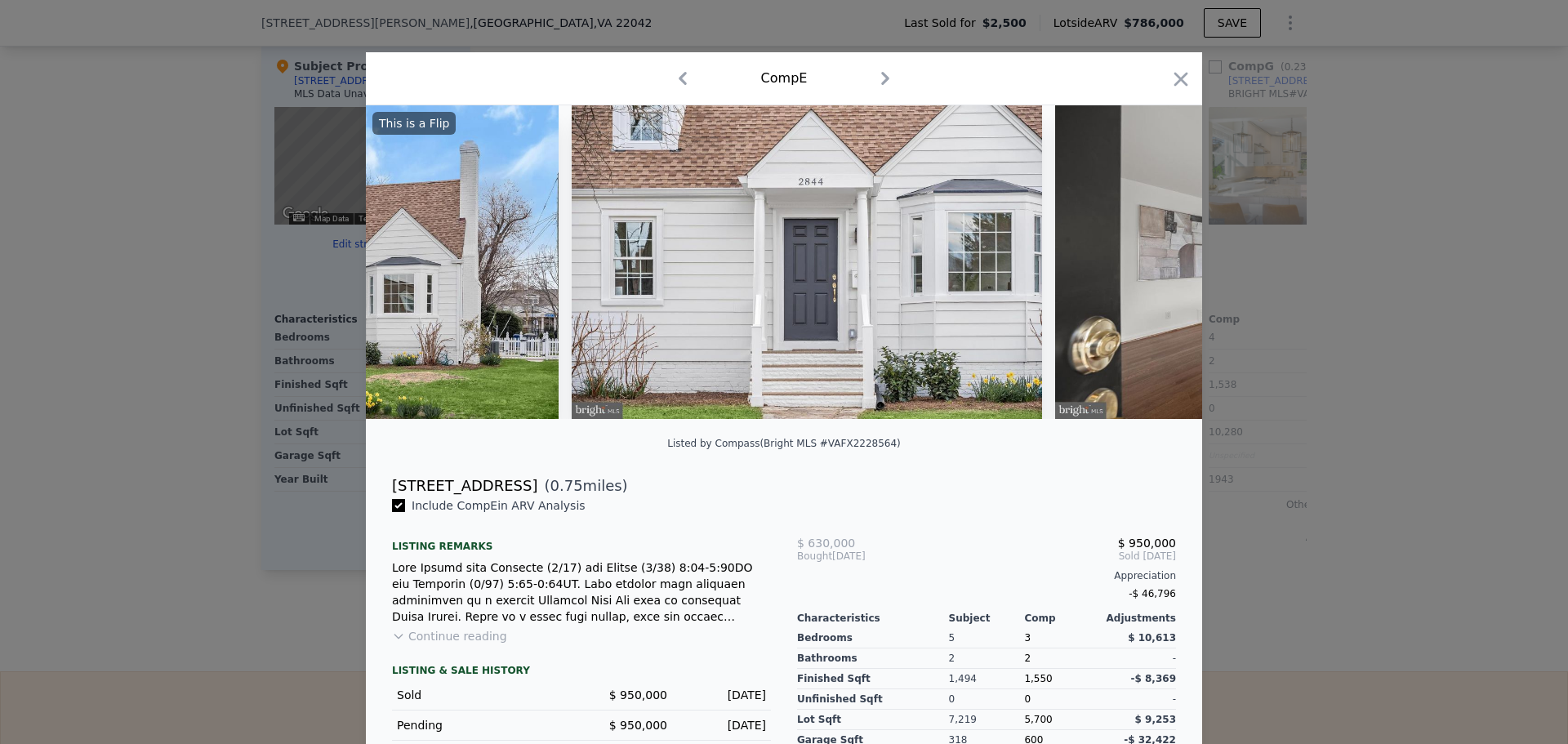
scroll to position [0, 784]
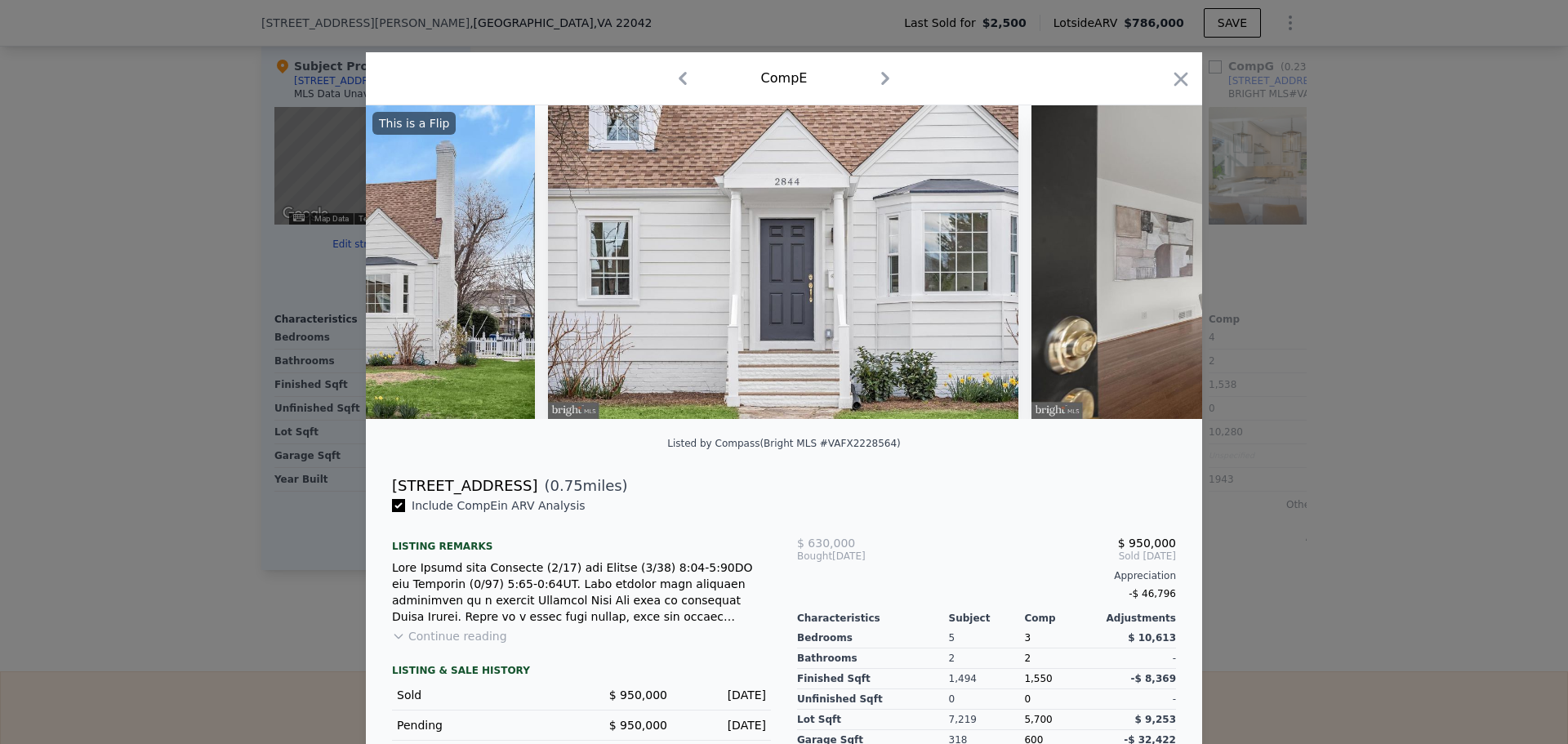
click at [1158, 270] on img at bounding box center [1266, 262] width 470 height 314
click at [1146, 275] on icon at bounding box center [1160, 263] width 33 height 33
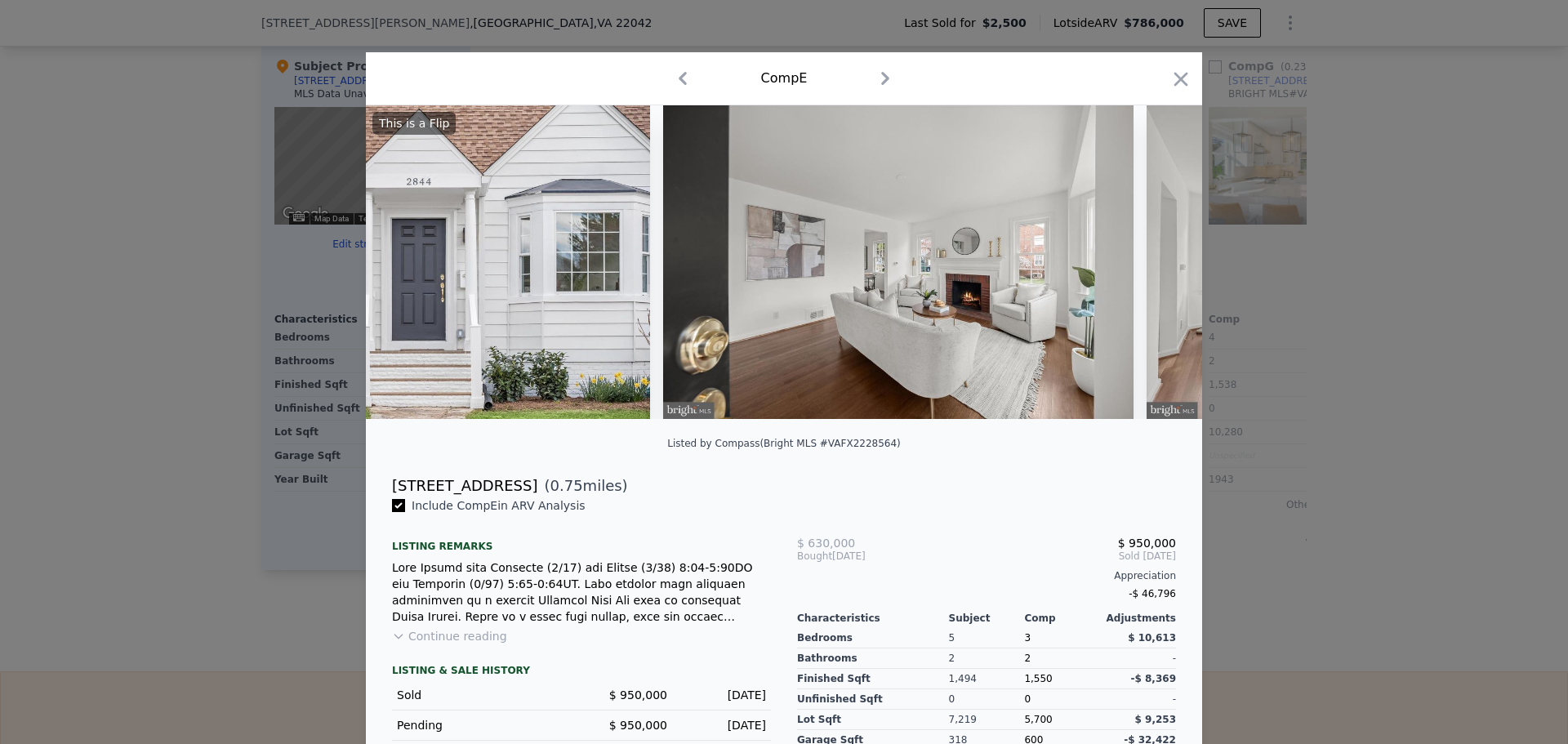
scroll to position [0, 1176]
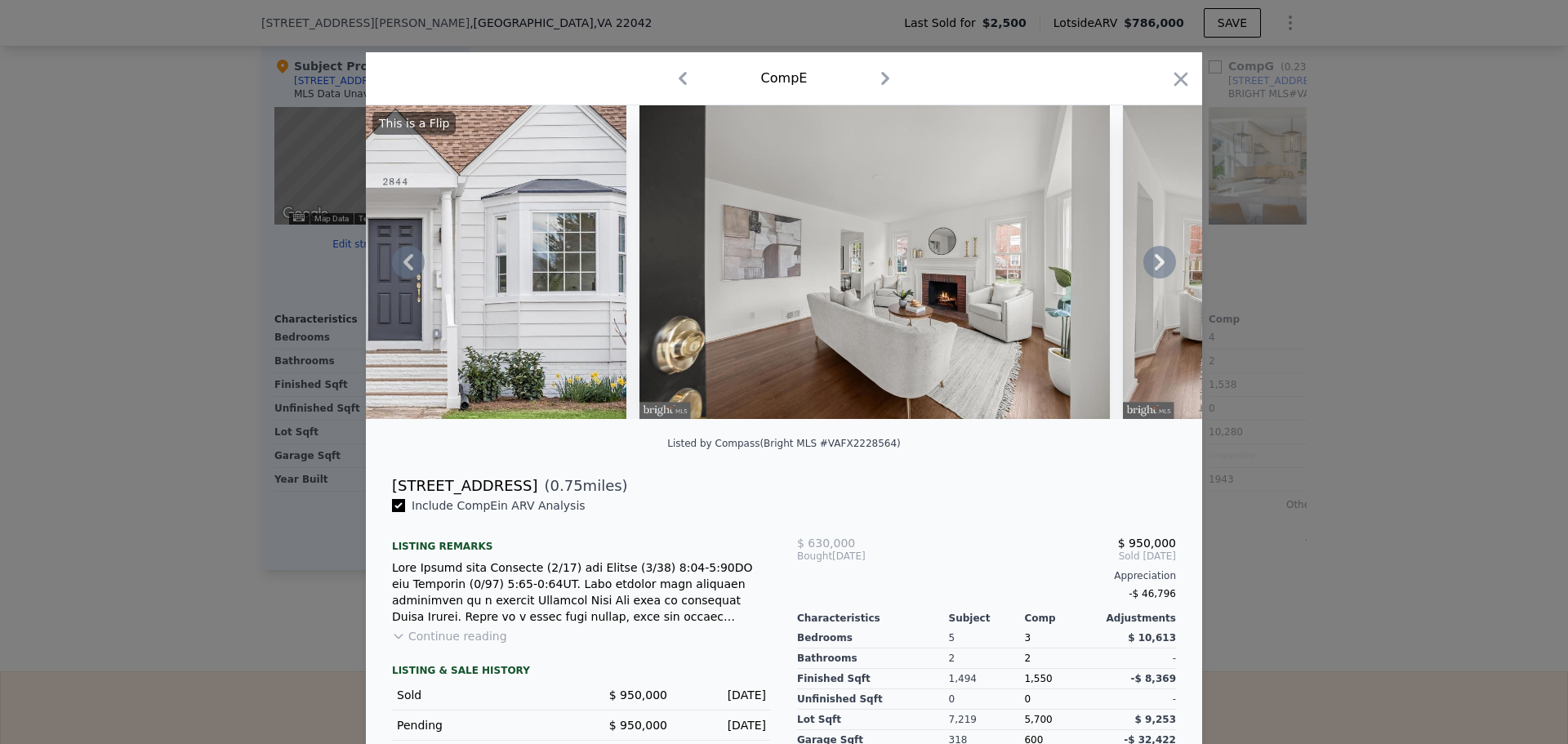
click at [1155, 265] on icon at bounding box center [1159, 263] width 10 height 16
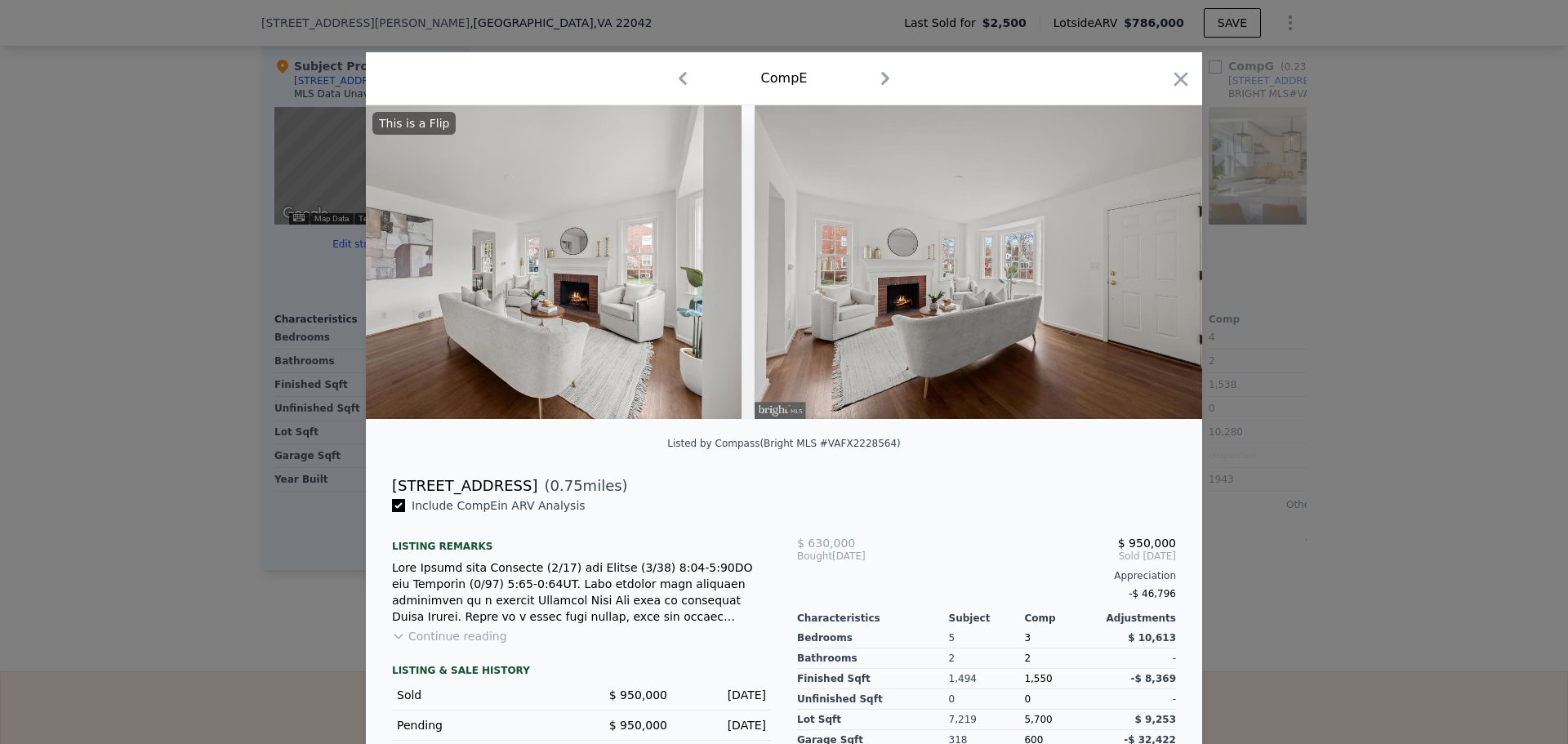
scroll to position [0, 1568]
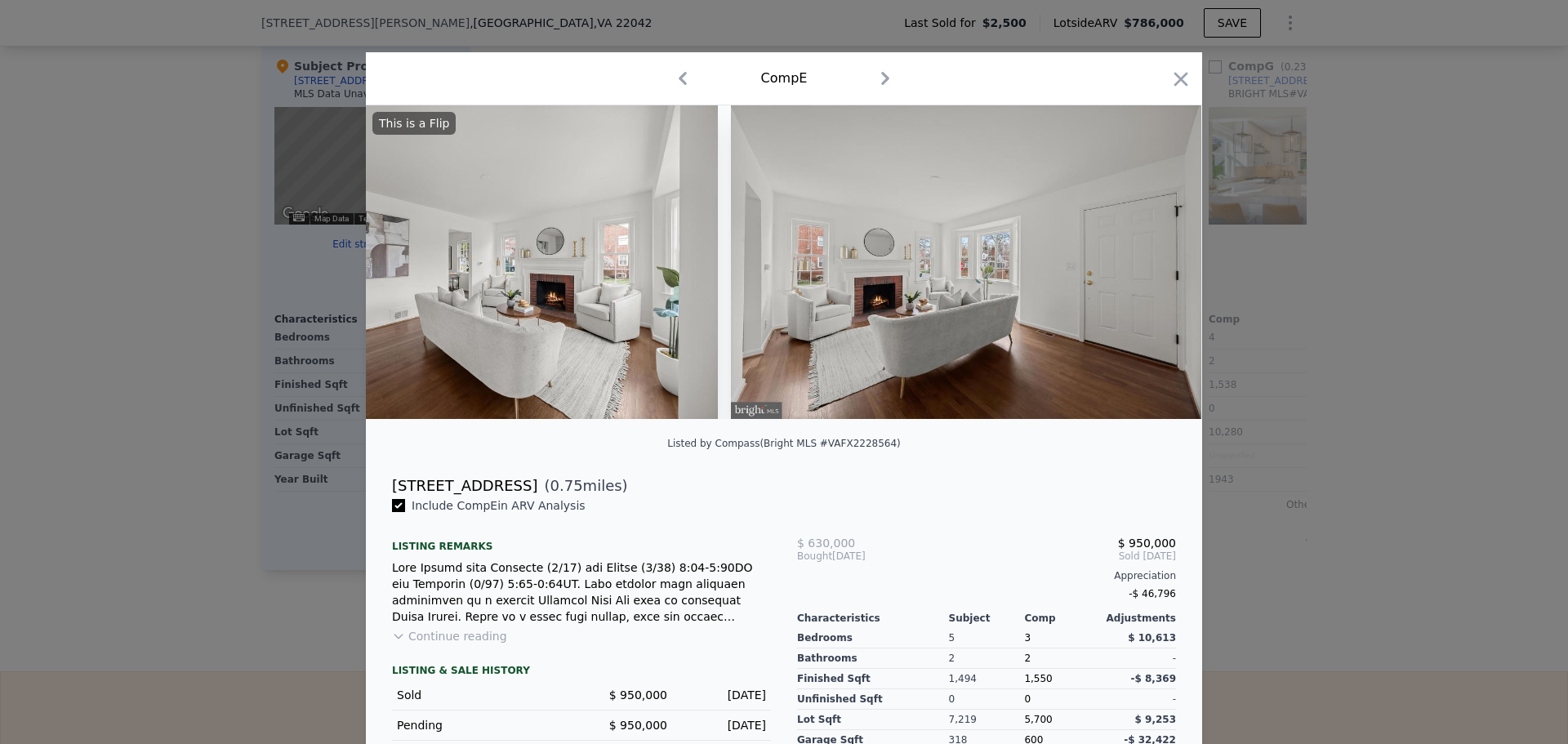
click at [1153, 265] on div "This is a Flip" at bounding box center [784, 262] width 836 height 314
click at [1155, 273] on icon at bounding box center [1160, 263] width 33 height 33
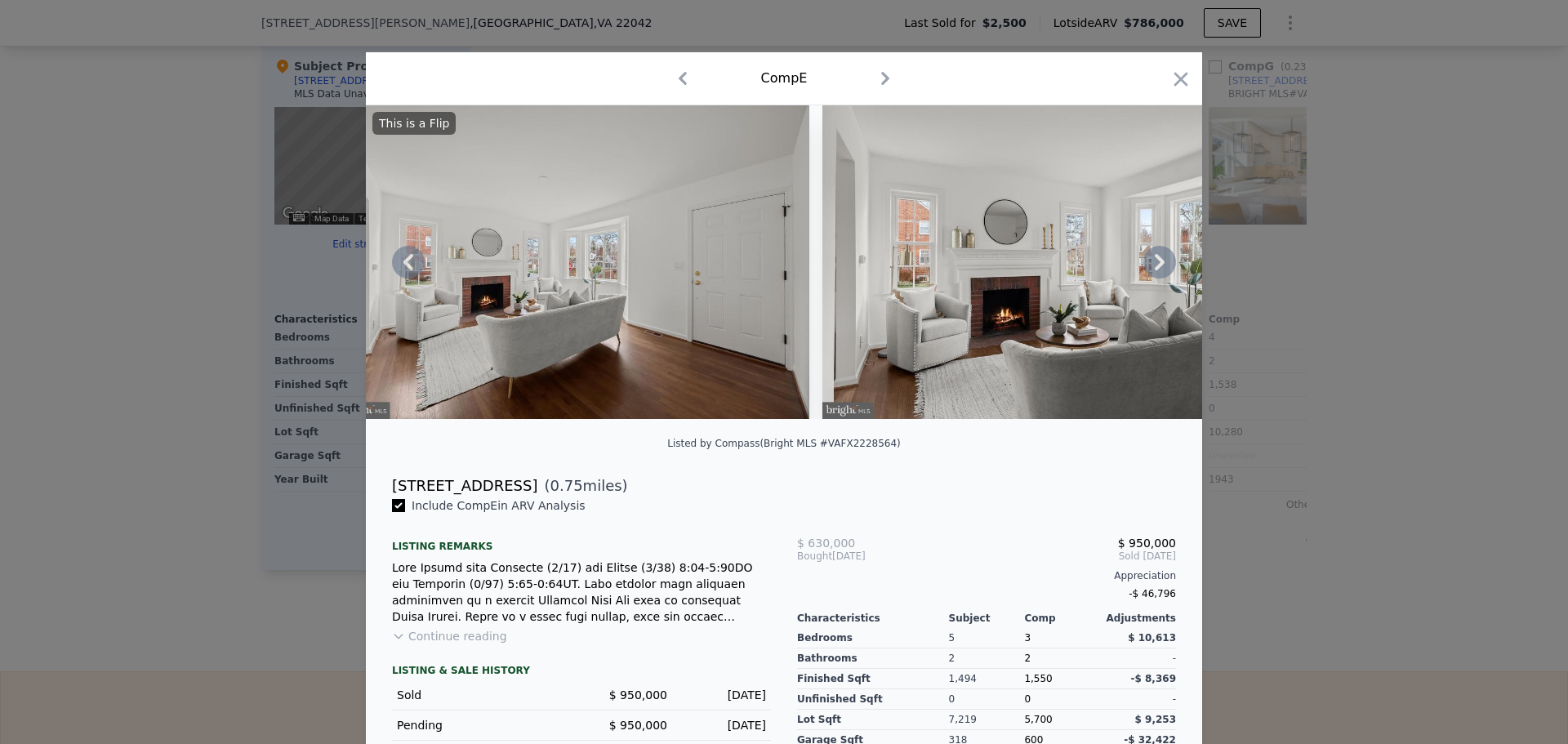
click at [1161, 270] on icon at bounding box center [1160, 263] width 33 height 33
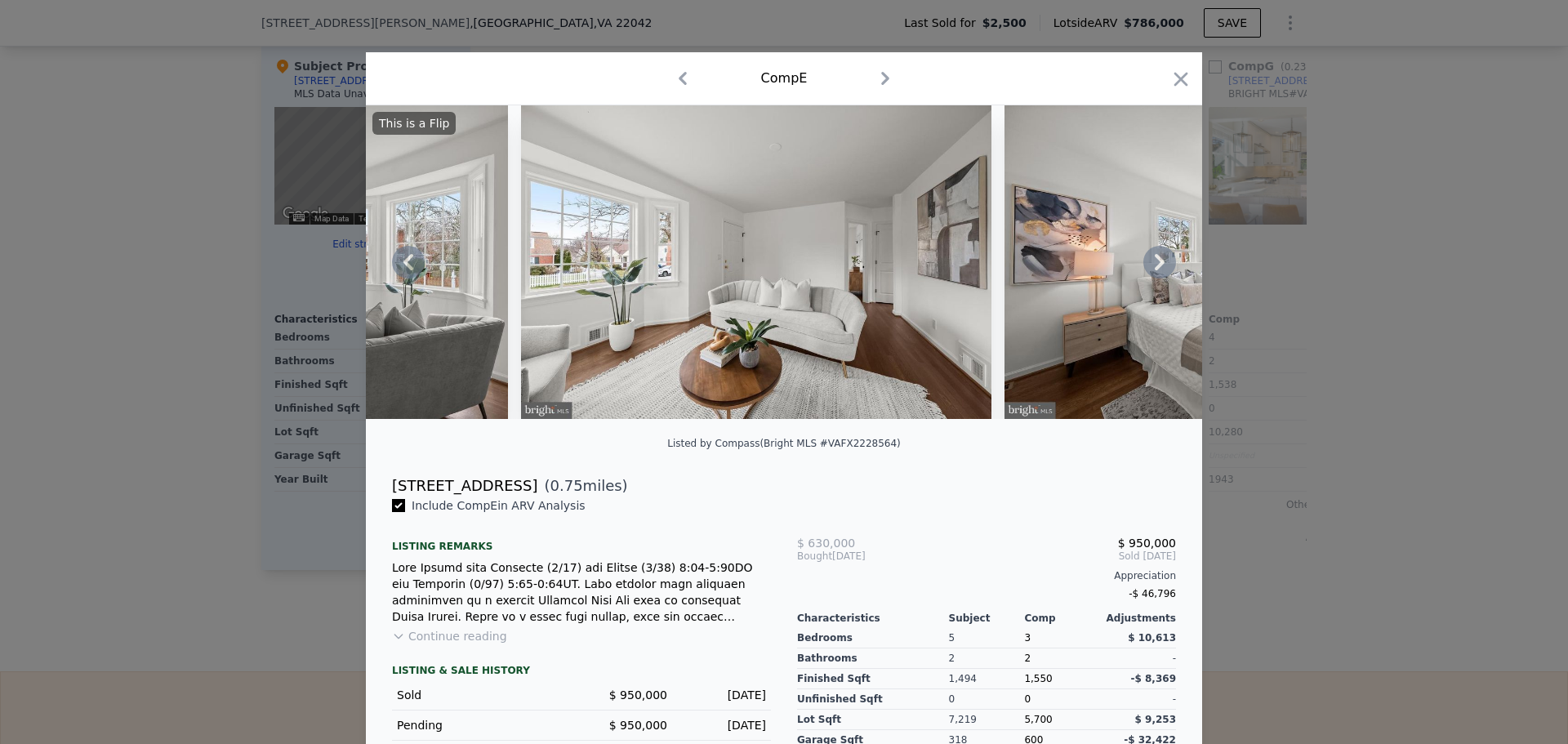
click at [1157, 265] on icon at bounding box center [1160, 263] width 33 height 33
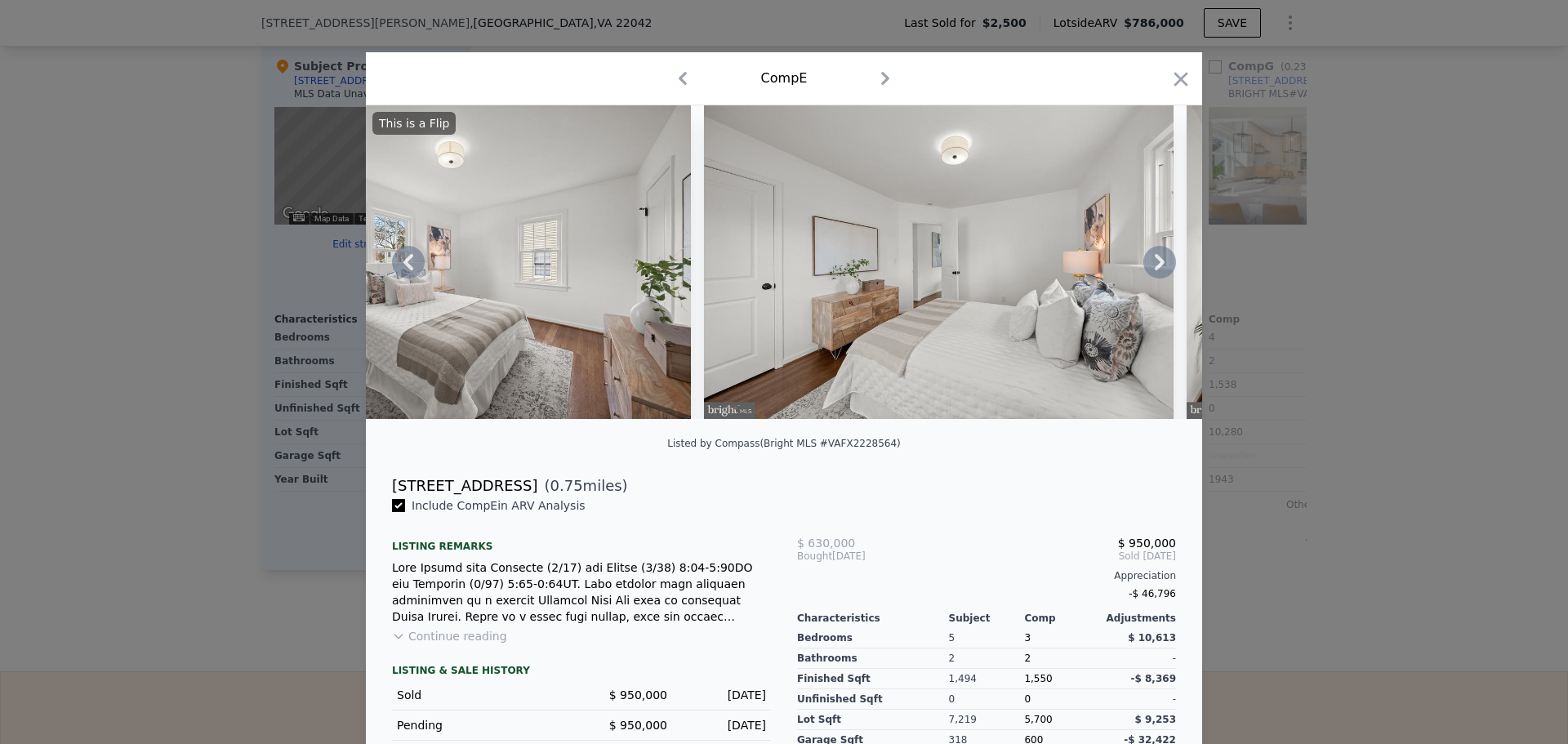
click at [1157, 265] on icon at bounding box center [1160, 263] width 33 height 33
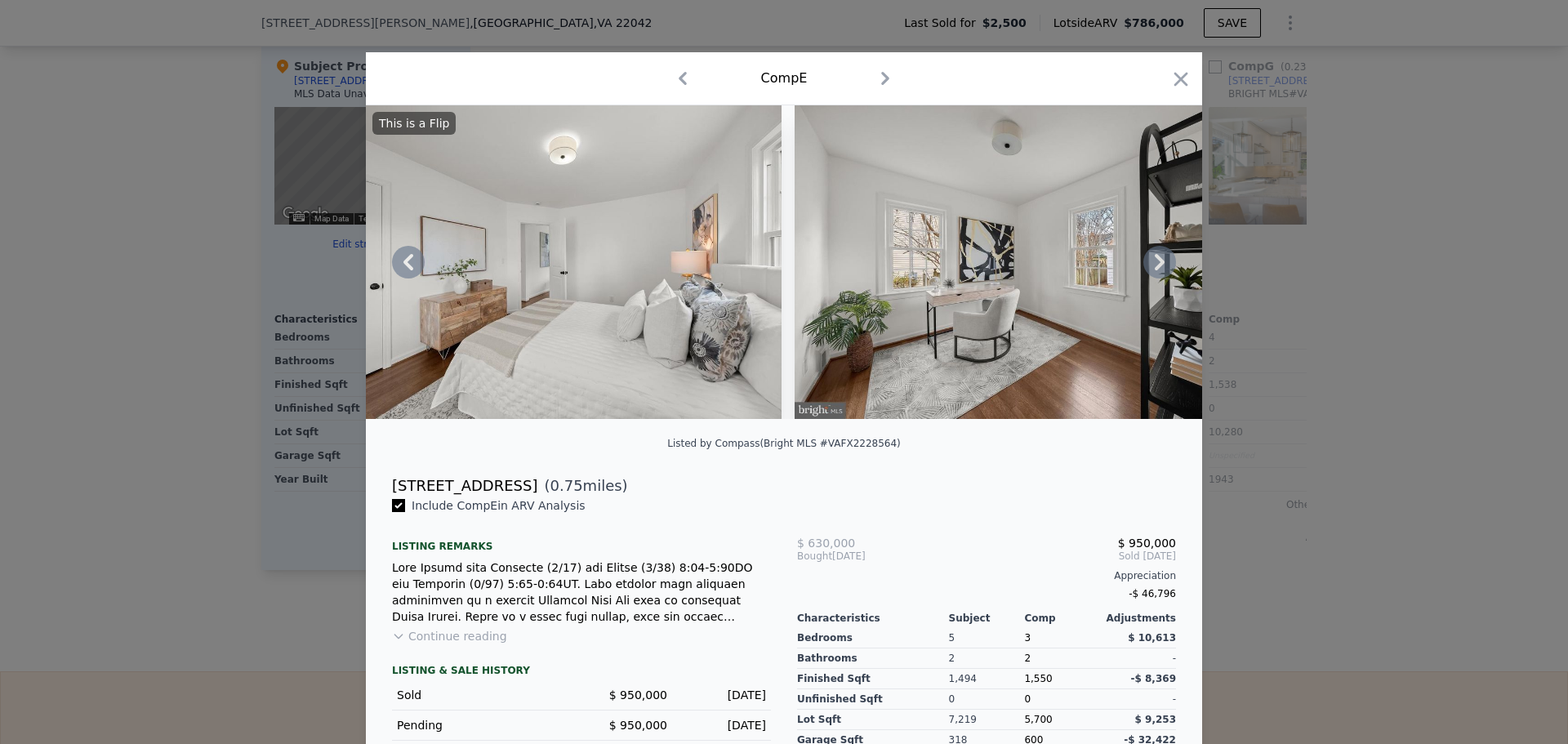
click at [1157, 265] on icon at bounding box center [1160, 263] width 33 height 33
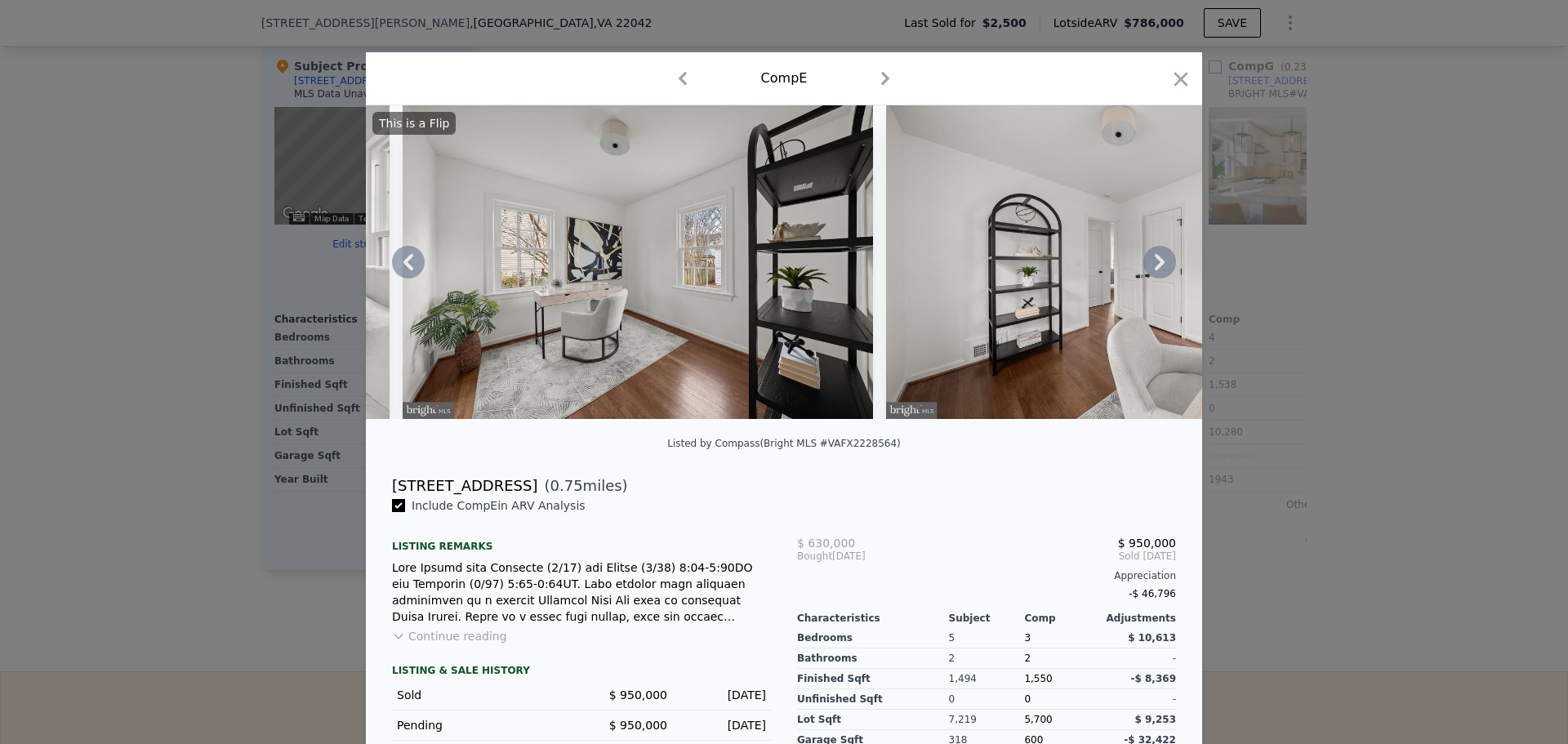
click at [1157, 265] on icon at bounding box center [1160, 263] width 33 height 33
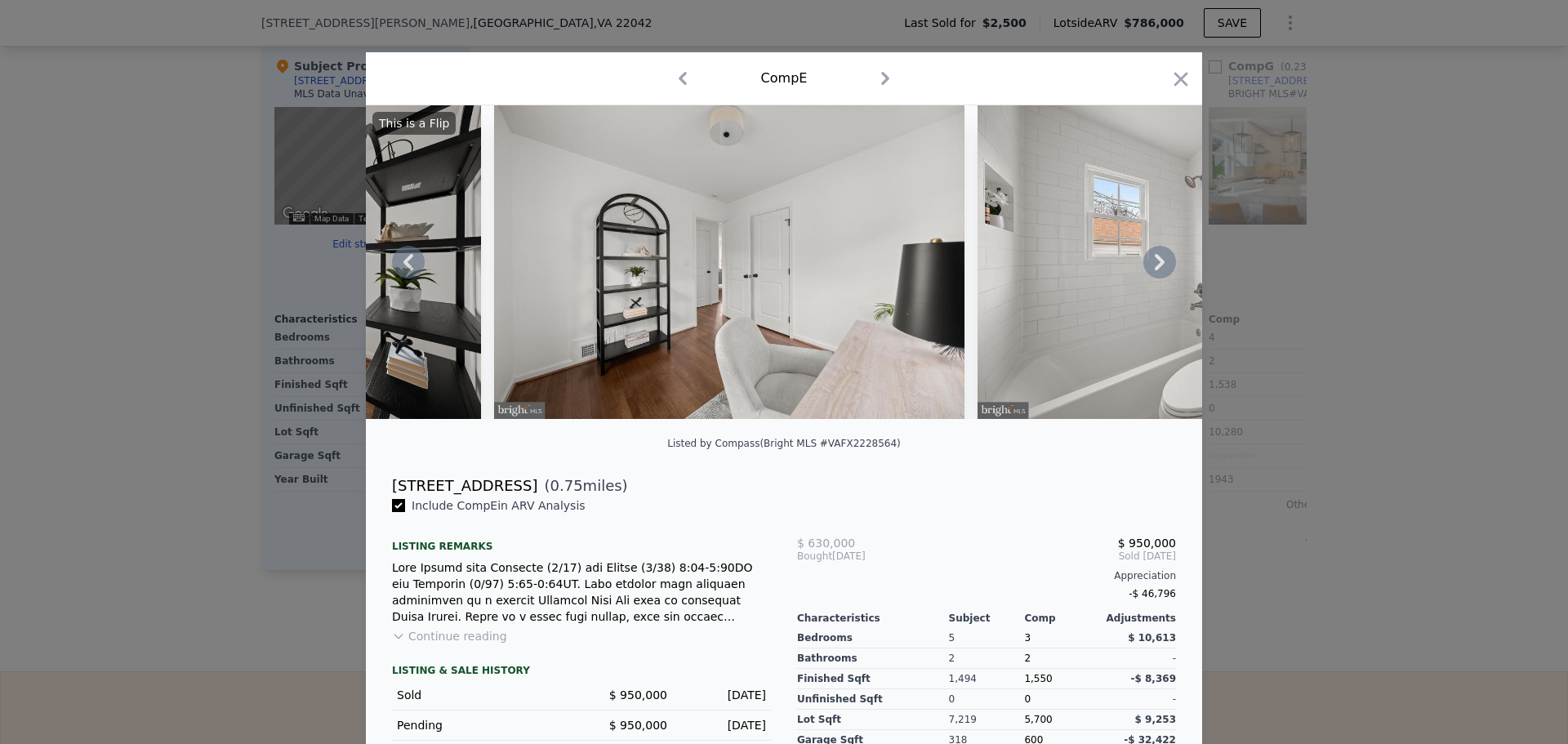
click at [1157, 265] on icon at bounding box center [1160, 263] width 33 height 33
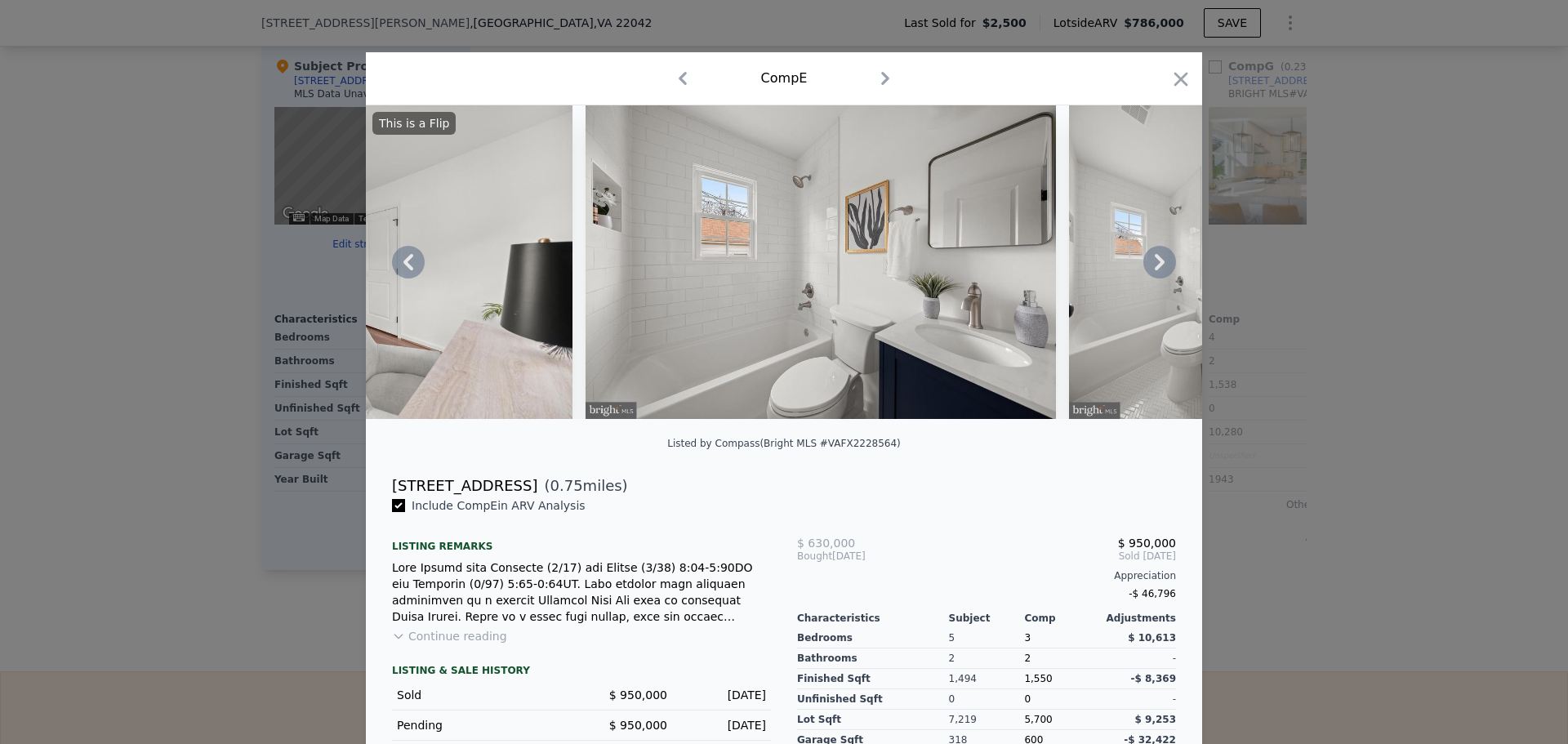
click at [1157, 265] on icon at bounding box center [1160, 263] width 33 height 33
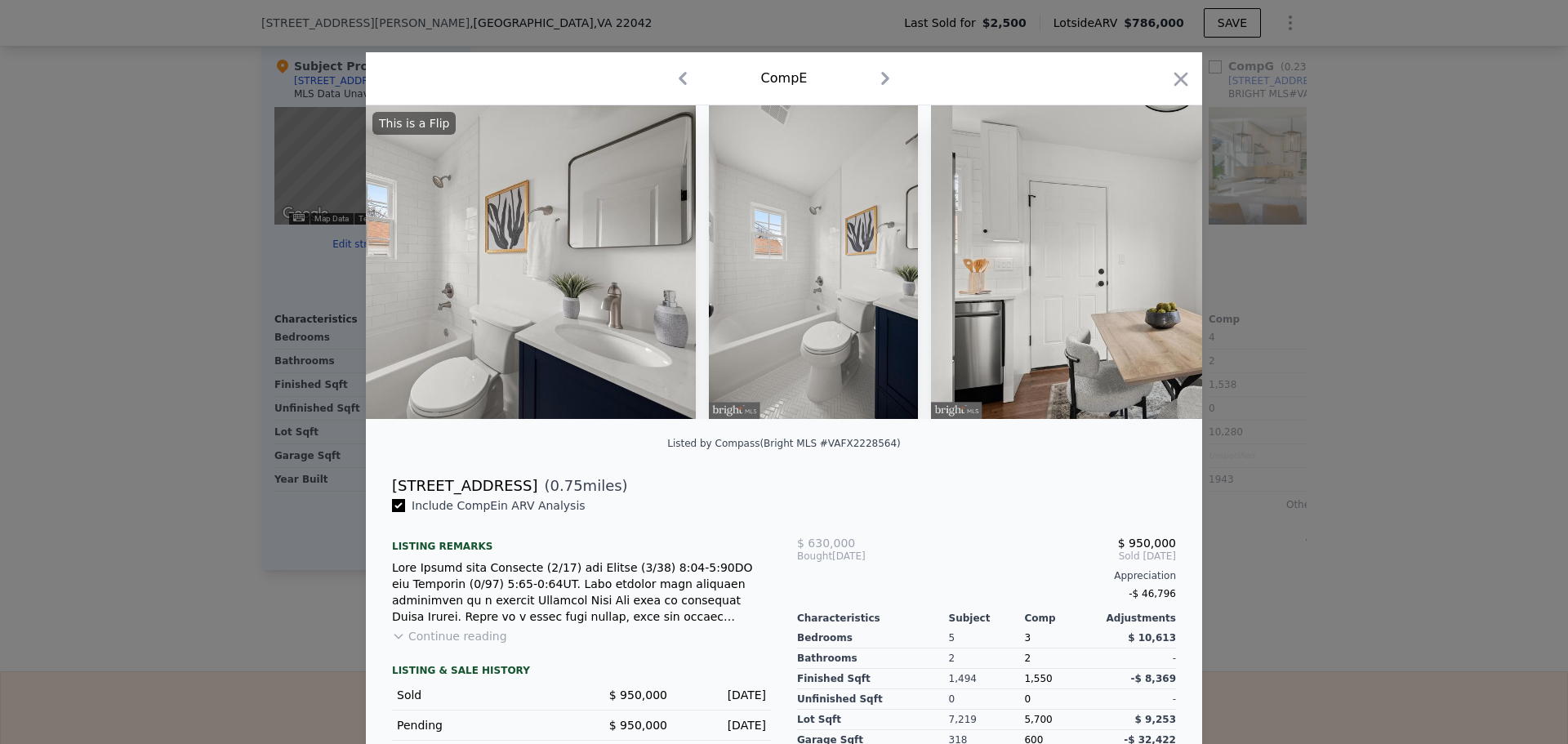
scroll to position [0, 5488]
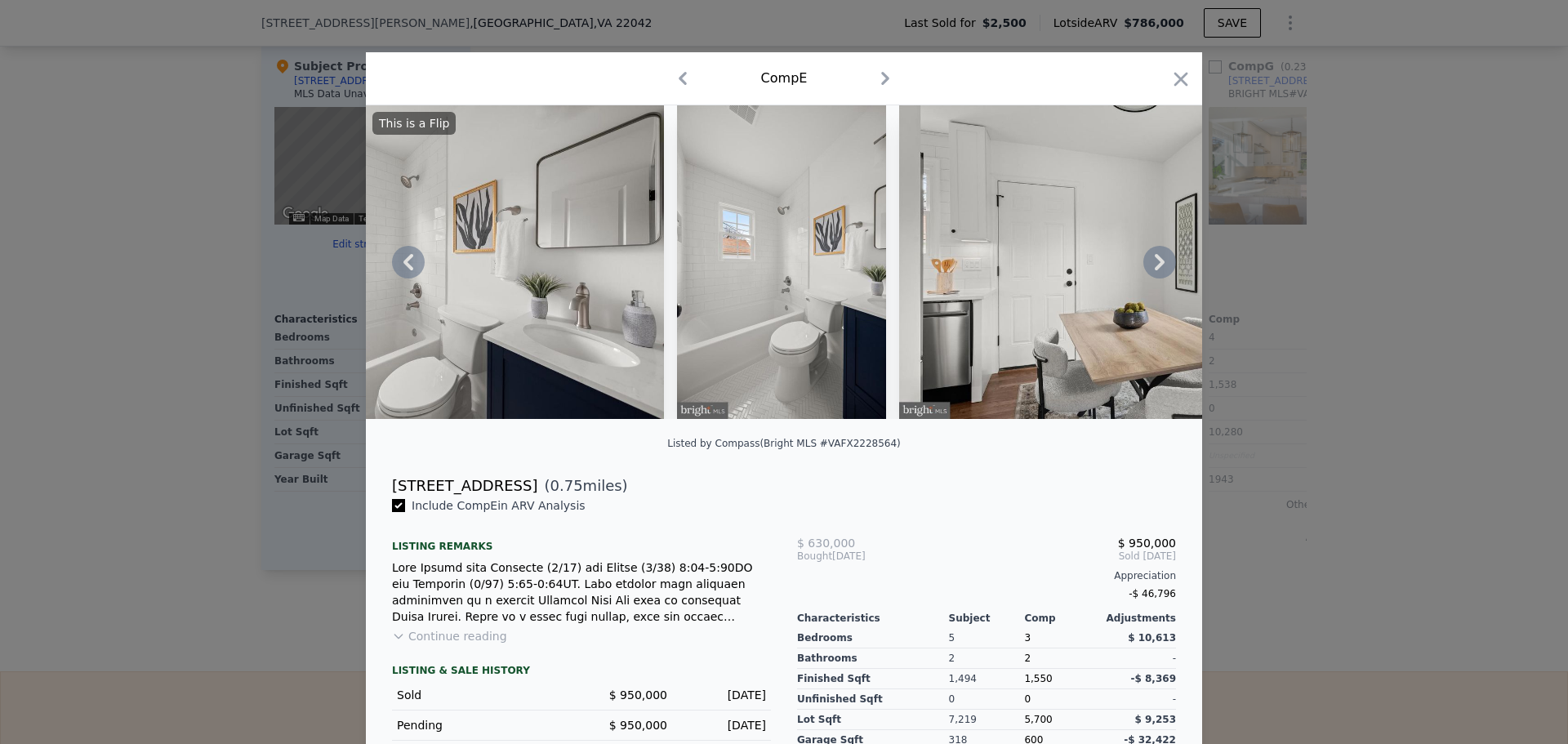
click at [1157, 265] on icon at bounding box center [1160, 263] width 33 height 33
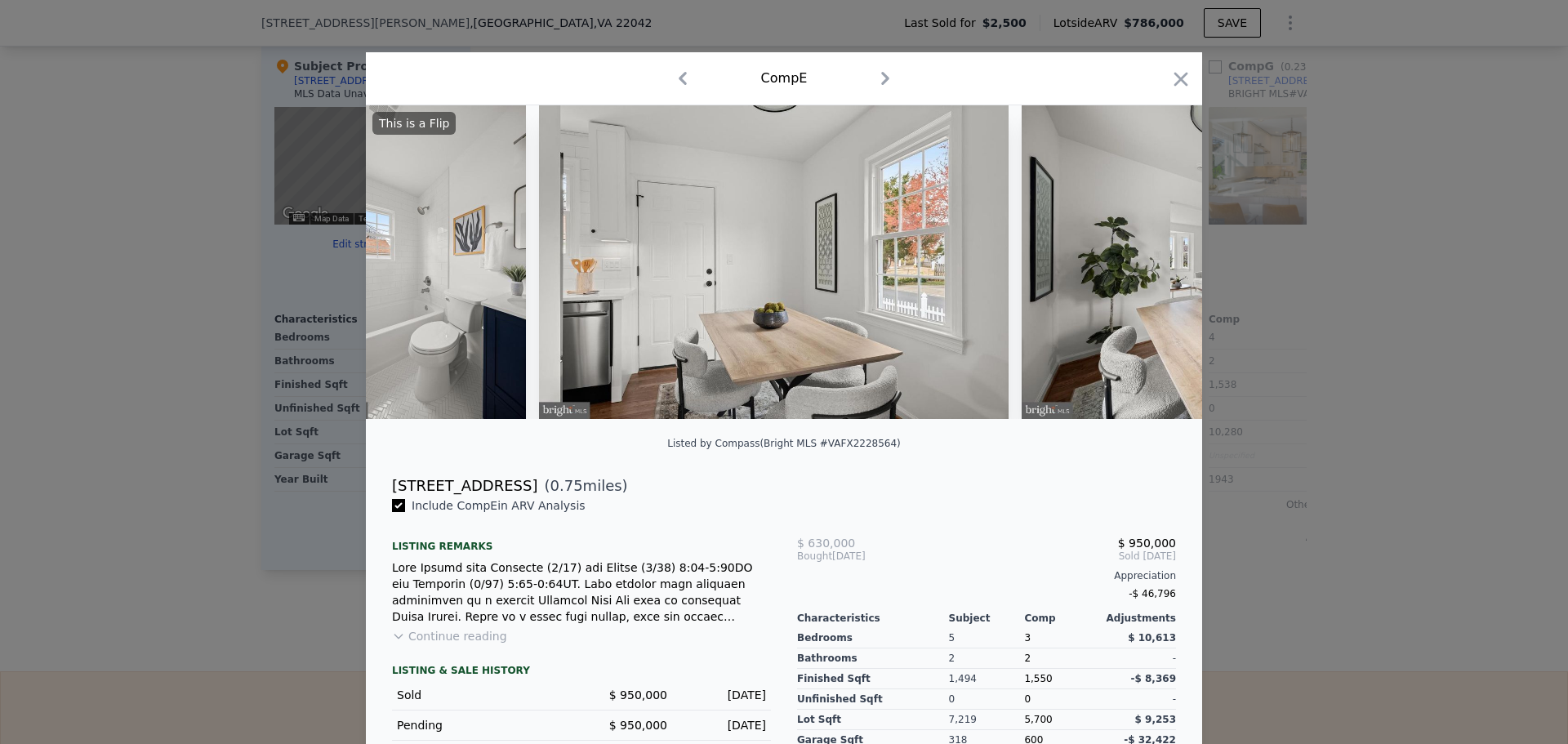
scroll to position [0, 5880]
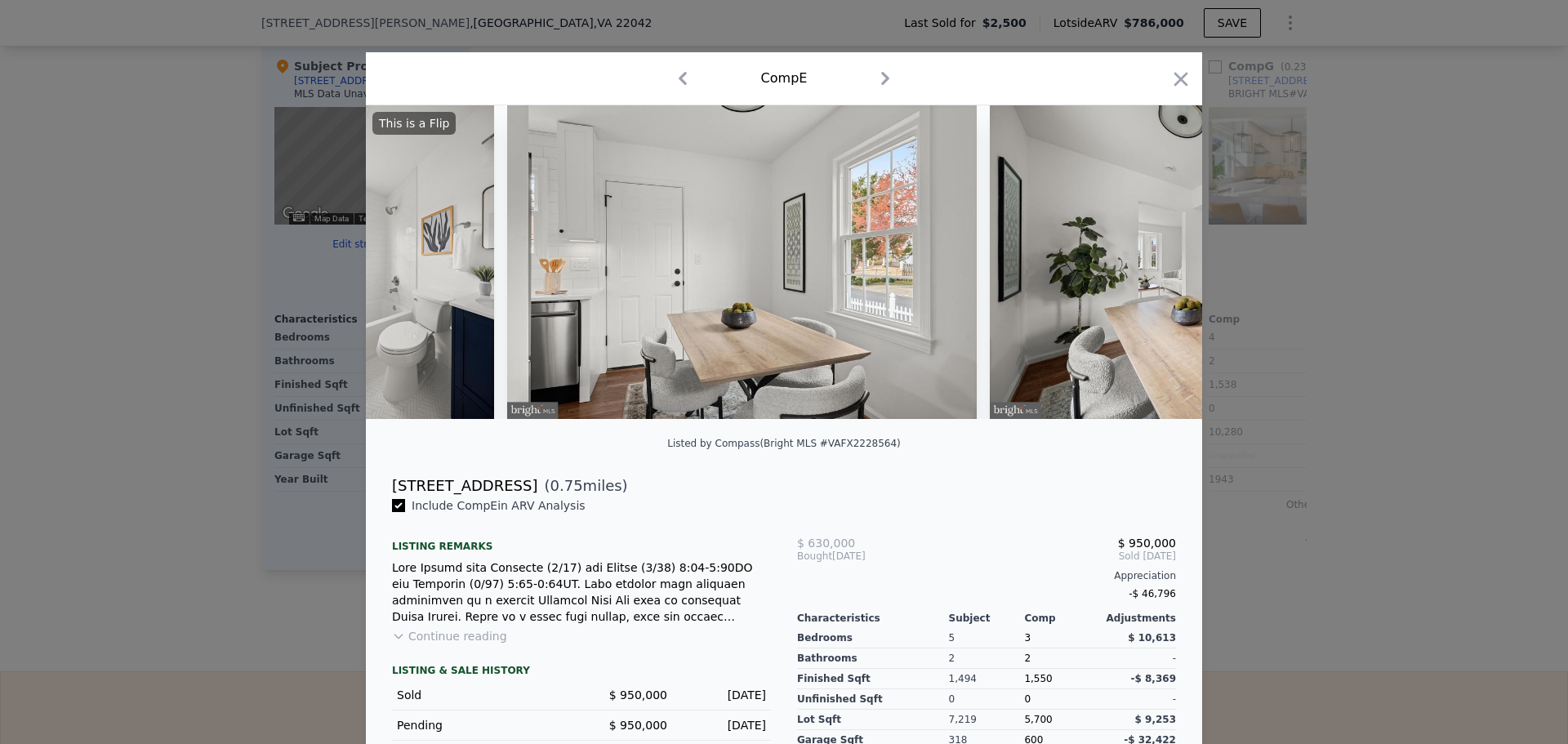
click at [1157, 265] on div "This is a Flip" at bounding box center [784, 262] width 836 height 314
click at [1157, 265] on icon at bounding box center [1160, 263] width 33 height 33
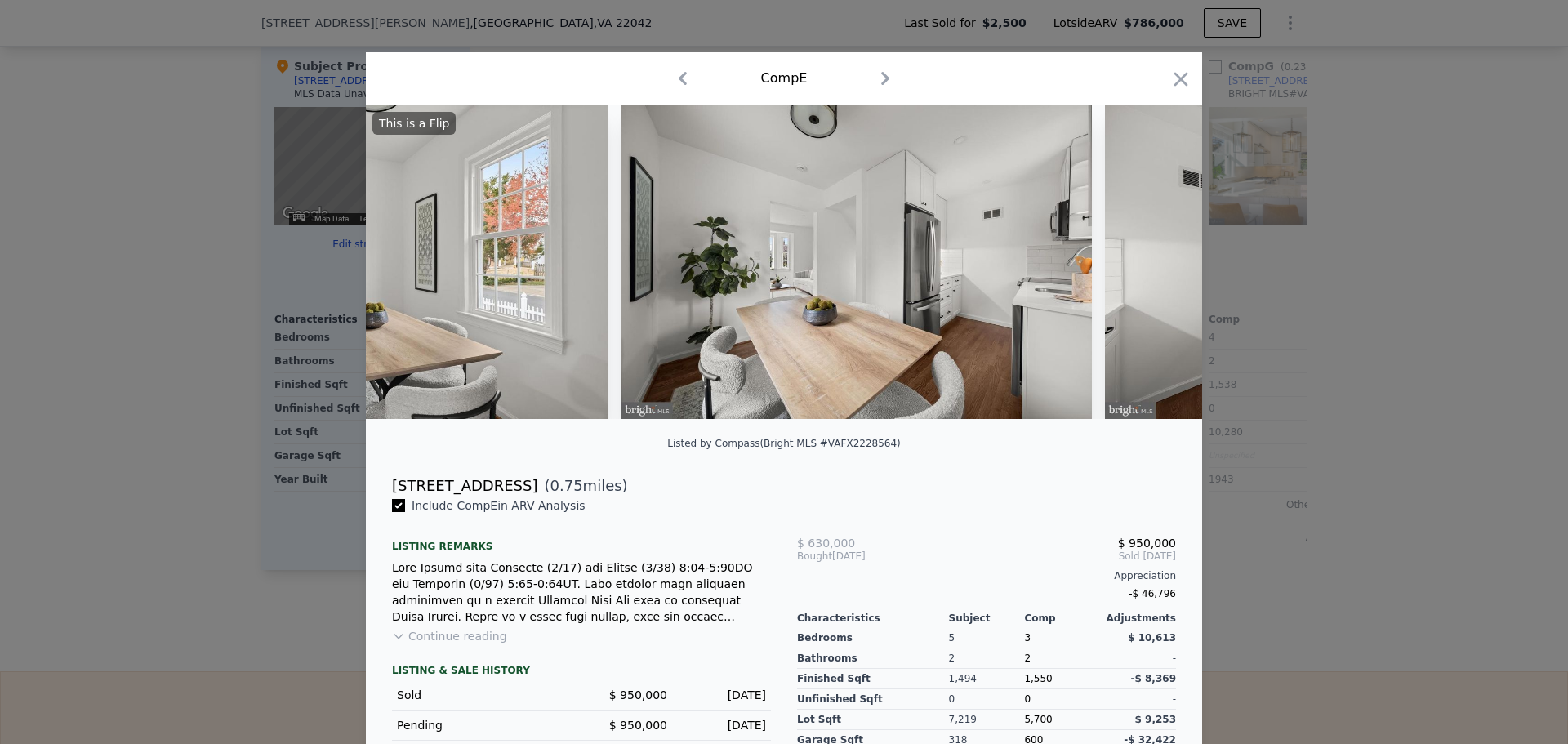
scroll to position [0, 6272]
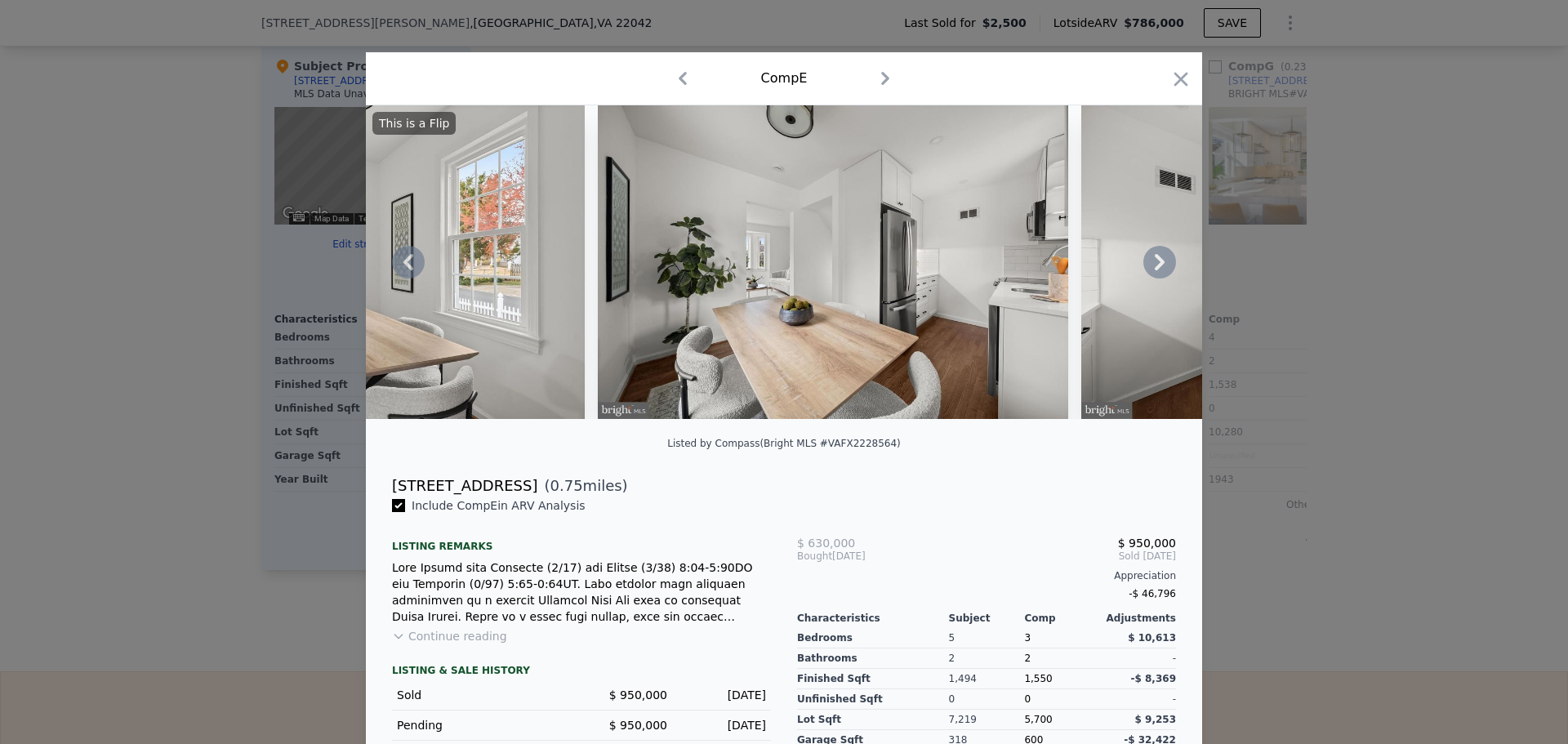
click at [1157, 265] on icon at bounding box center [1160, 263] width 33 height 33
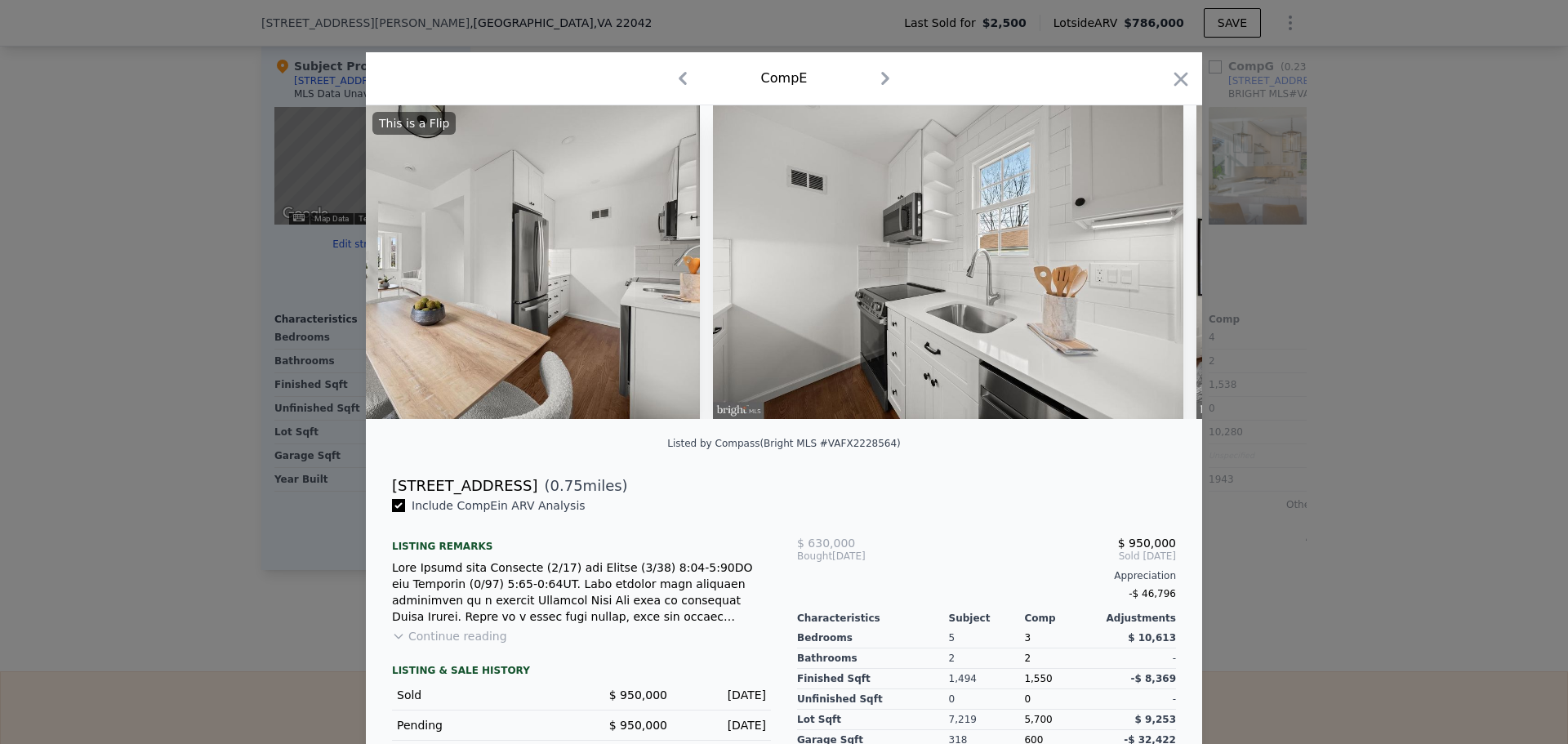
scroll to position [0, 6664]
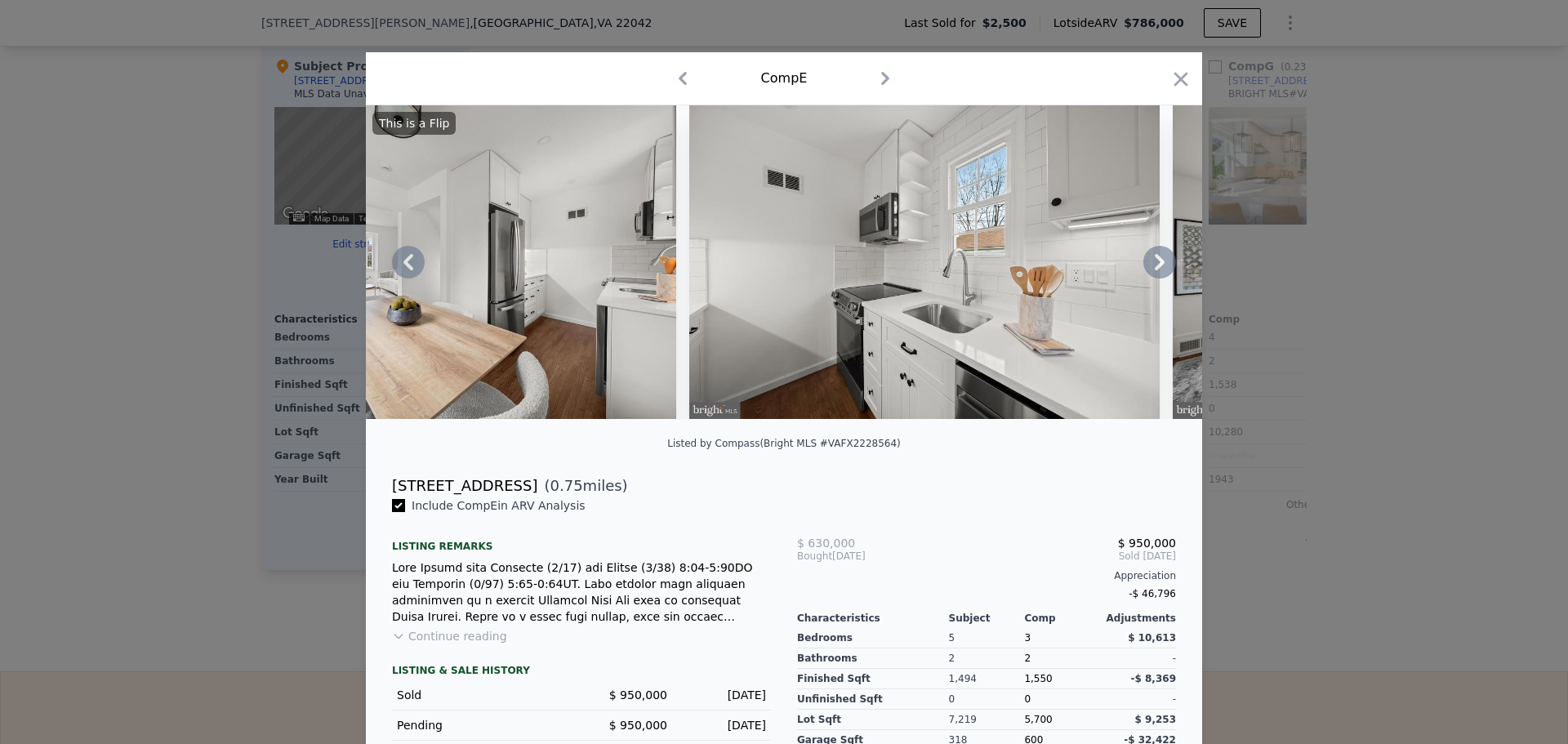
click at [1157, 265] on icon at bounding box center [1160, 263] width 33 height 33
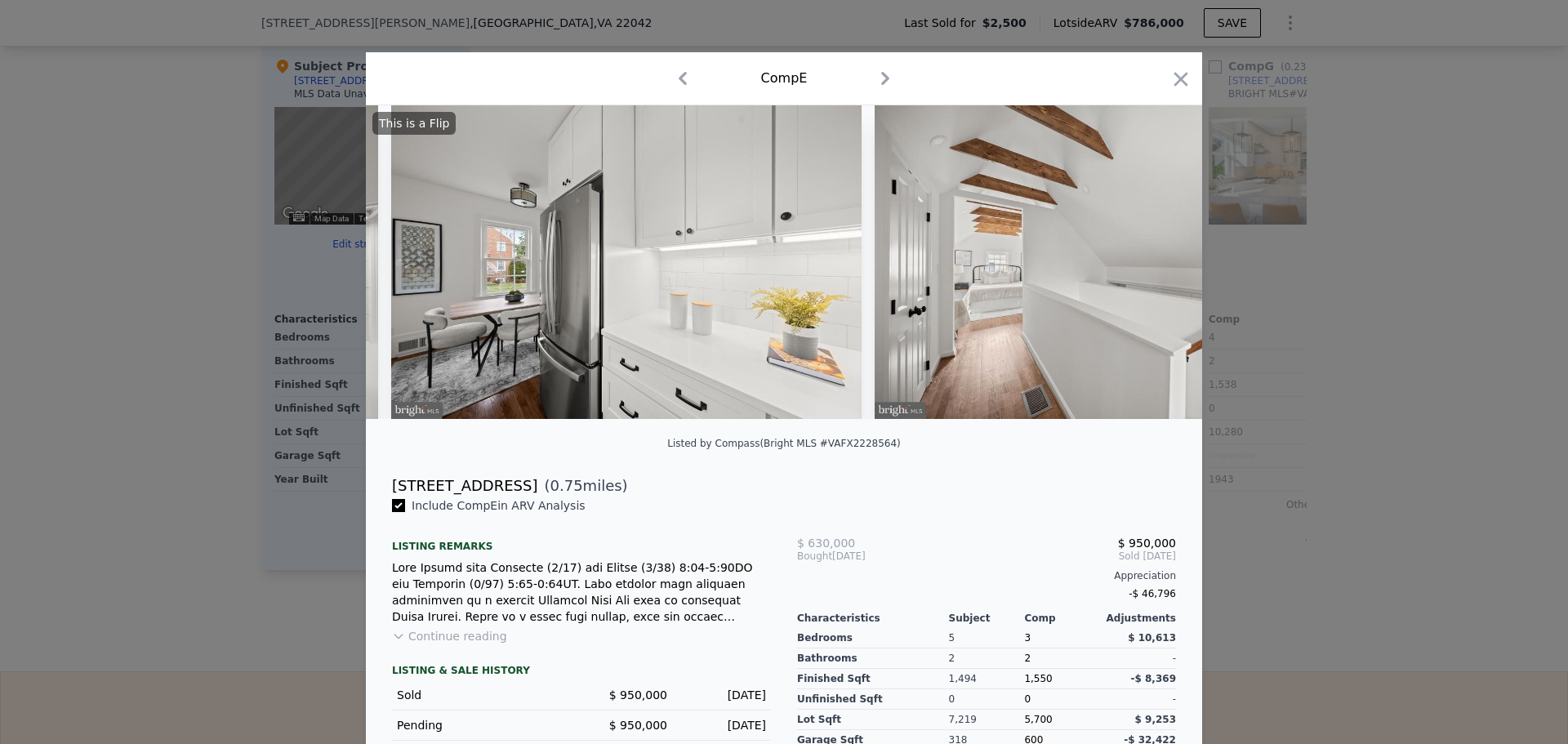
scroll to position [0, 7448]
click at [1157, 265] on icon at bounding box center [1160, 263] width 33 height 33
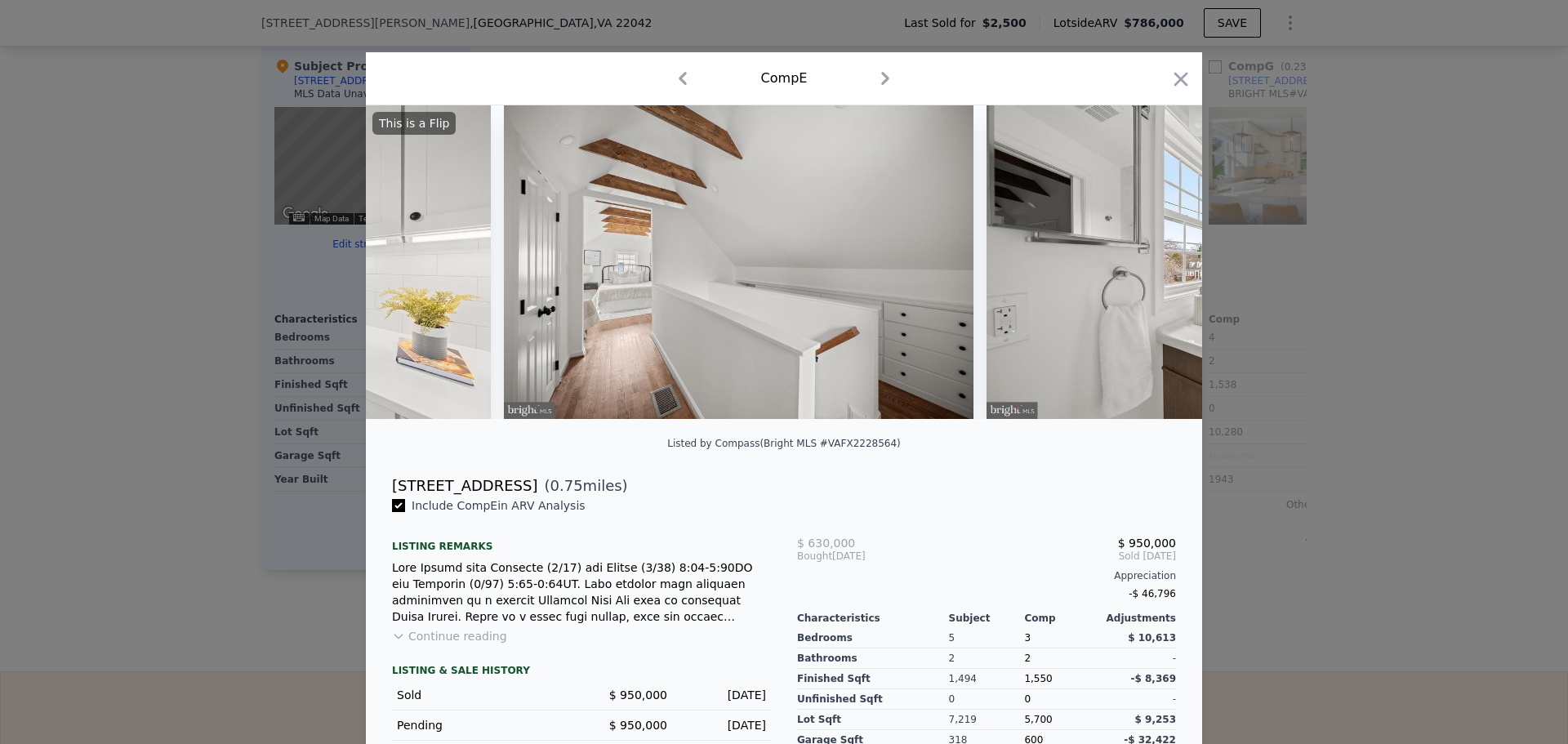
scroll to position [0, 7840]
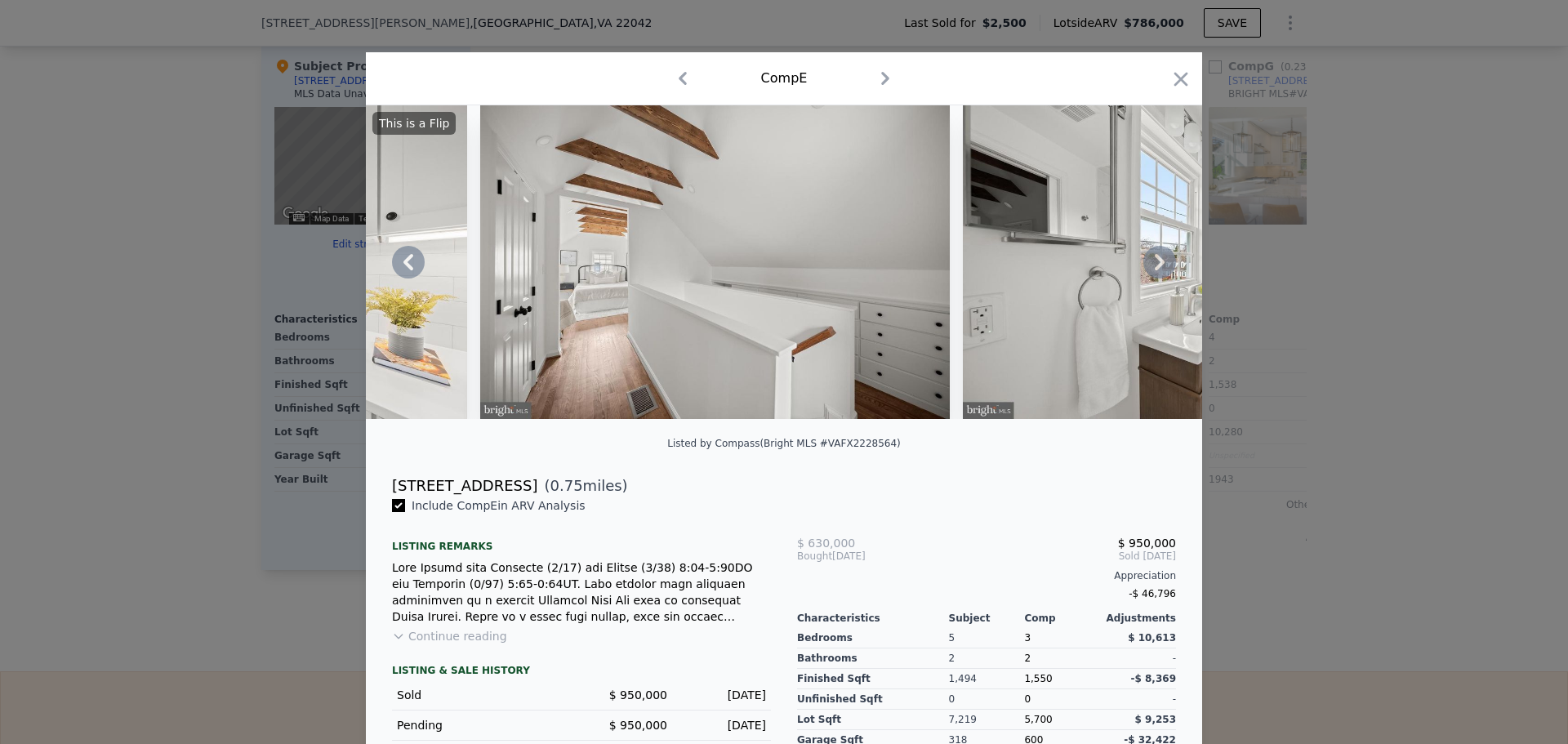
click at [1157, 265] on icon at bounding box center [1160, 263] width 33 height 33
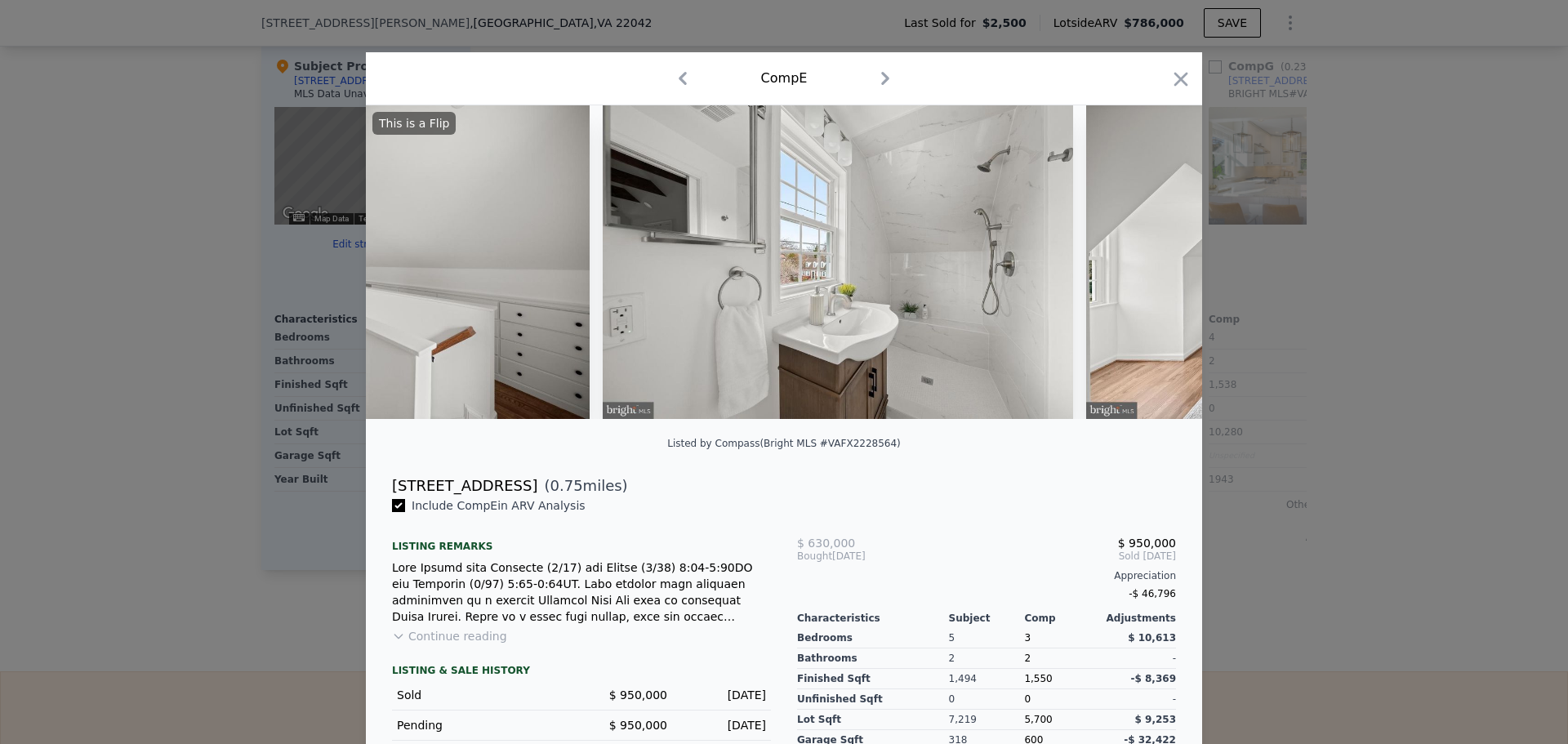
scroll to position [0, 8232]
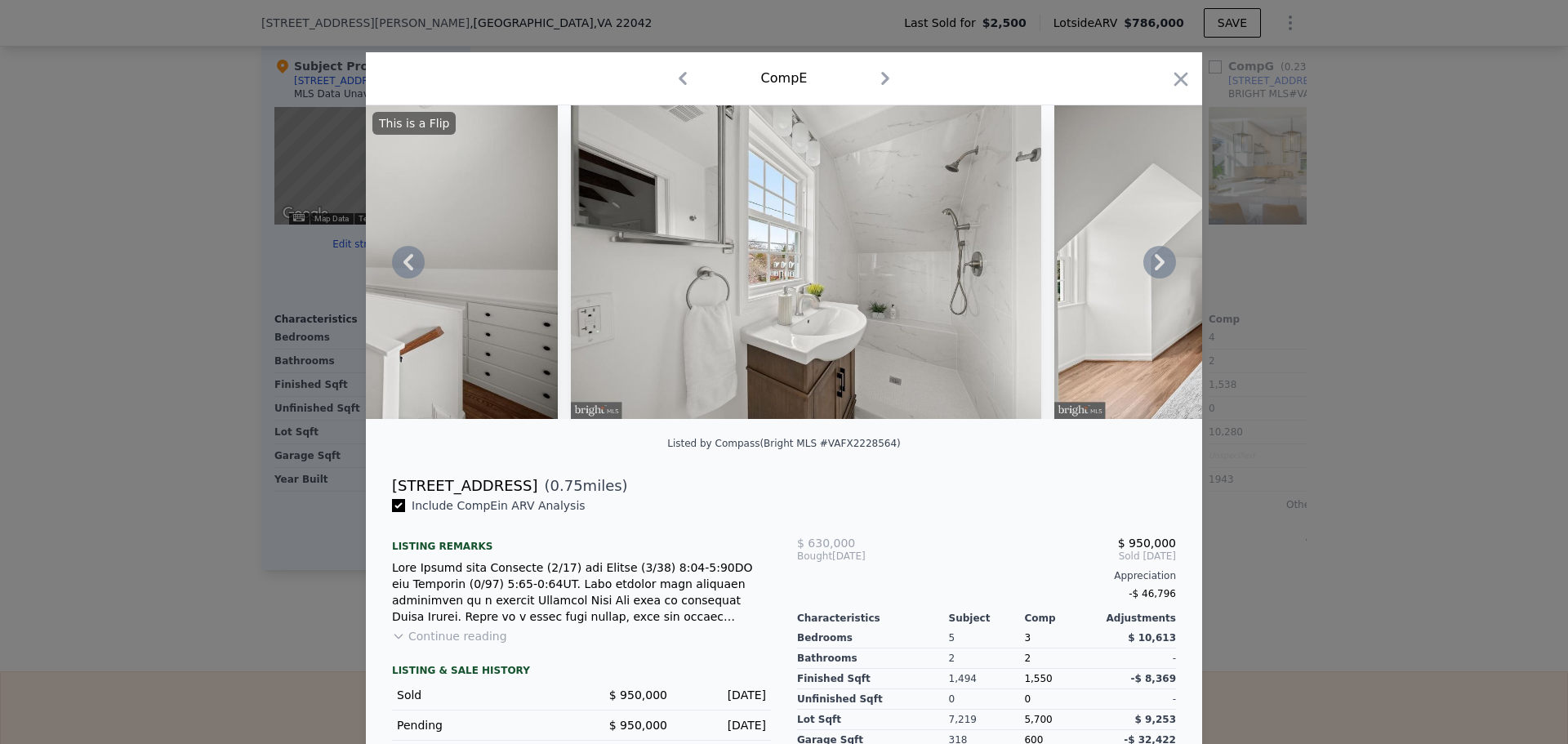
click at [1157, 265] on icon at bounding box center [1160, 263] width 33 height 33
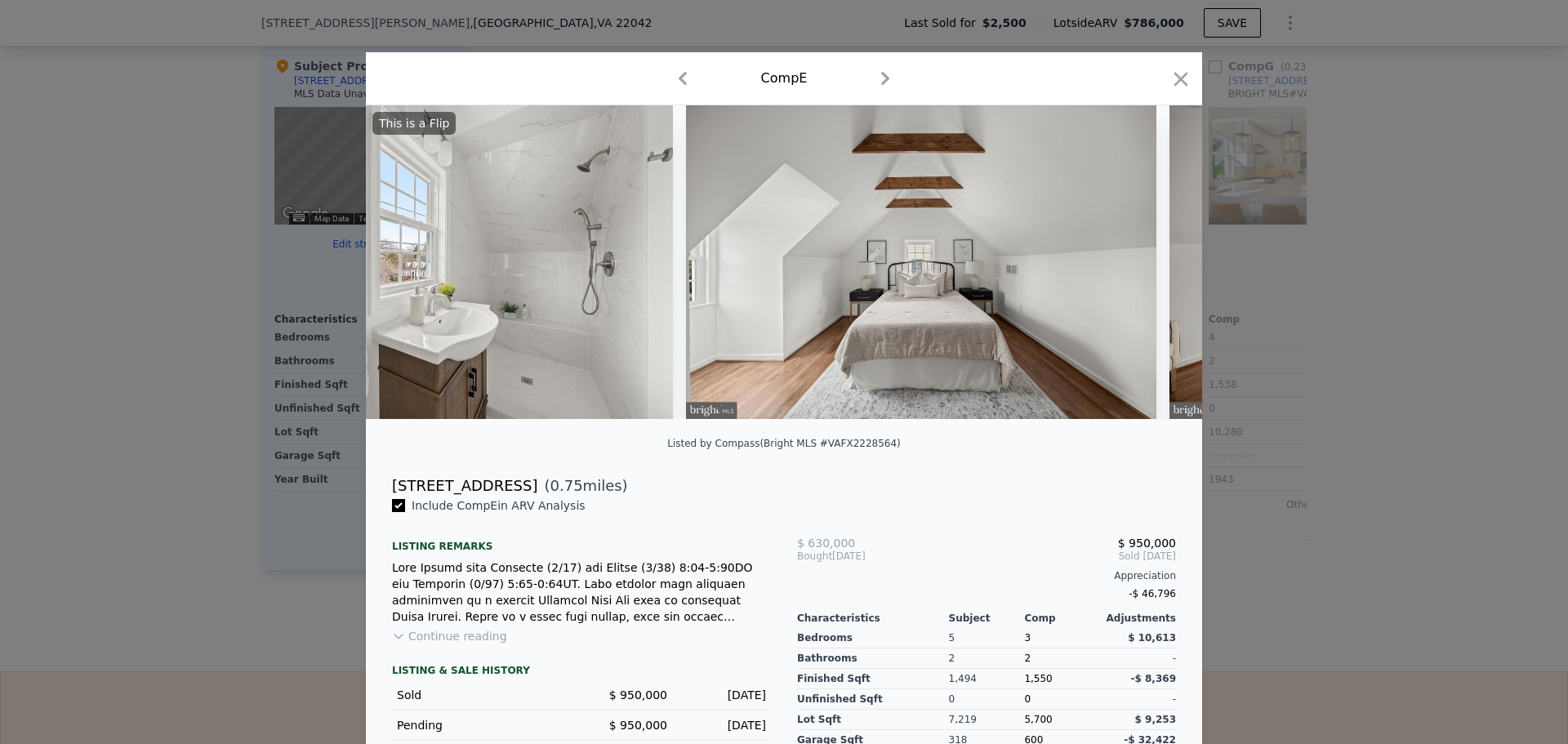
scroll to position [0, 8624]
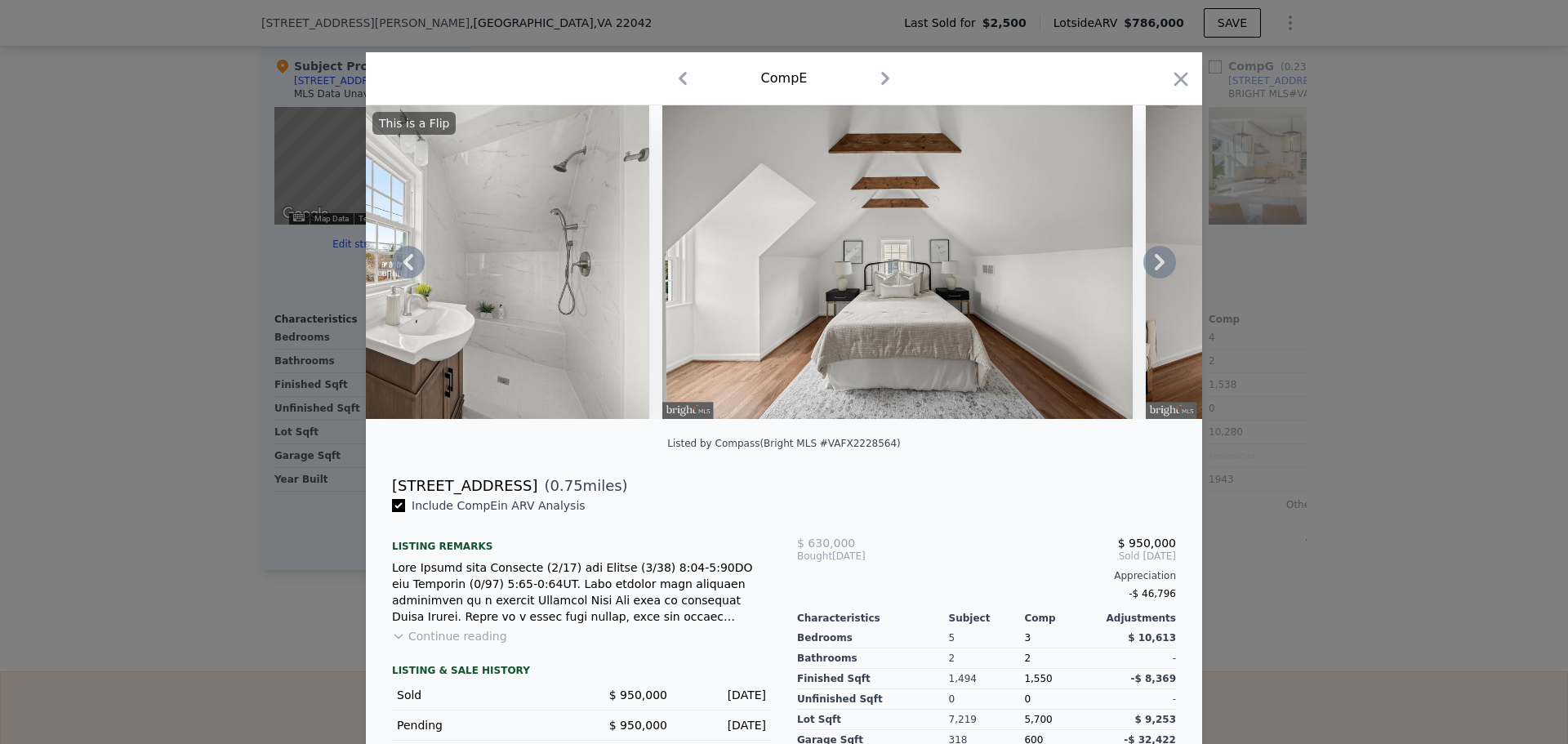
click at [1157, 265] on icon at bounding box center [1160, 263] width 33 height 33
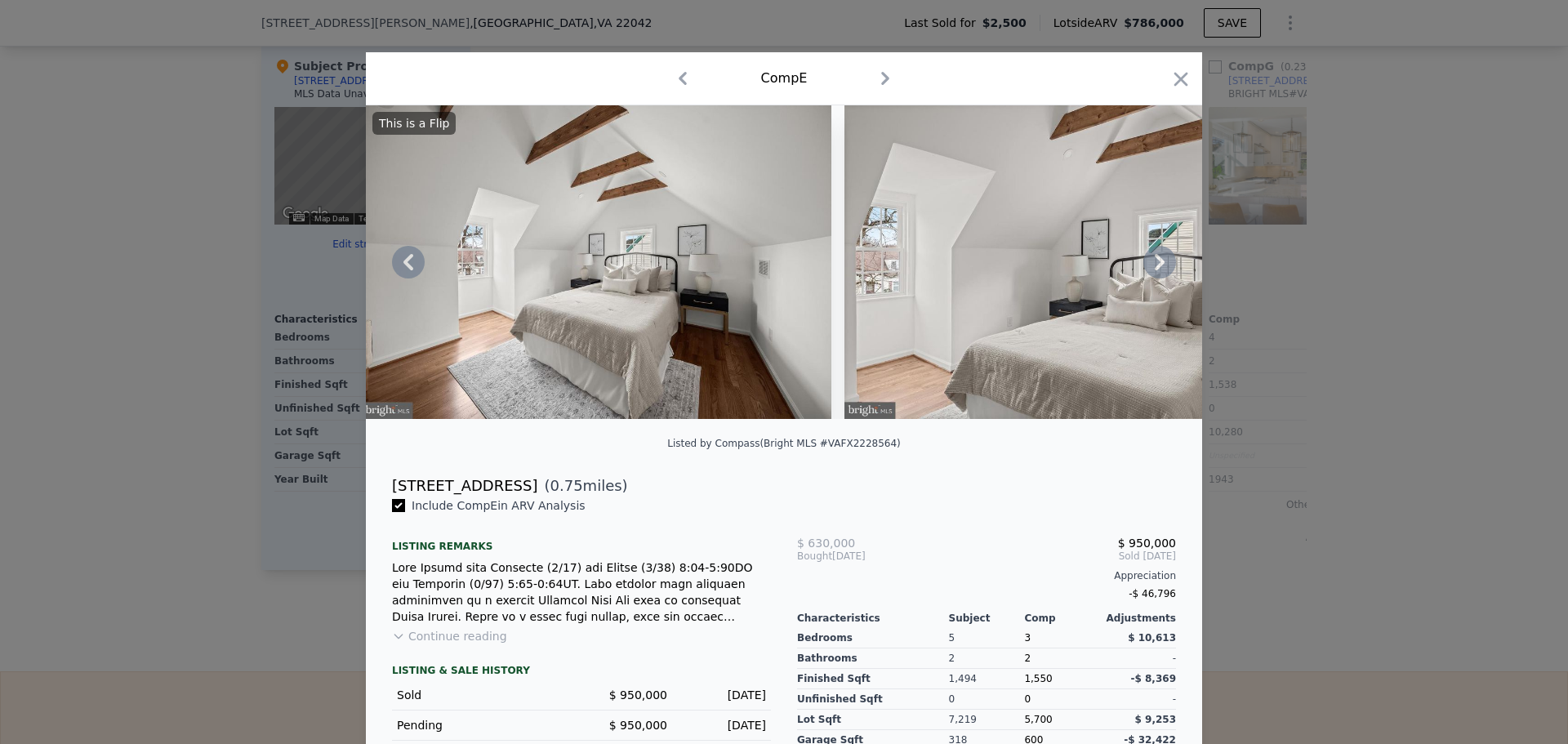
click at [1157, 265] on icon at bounding box center [1160, 263] width 33 height 33
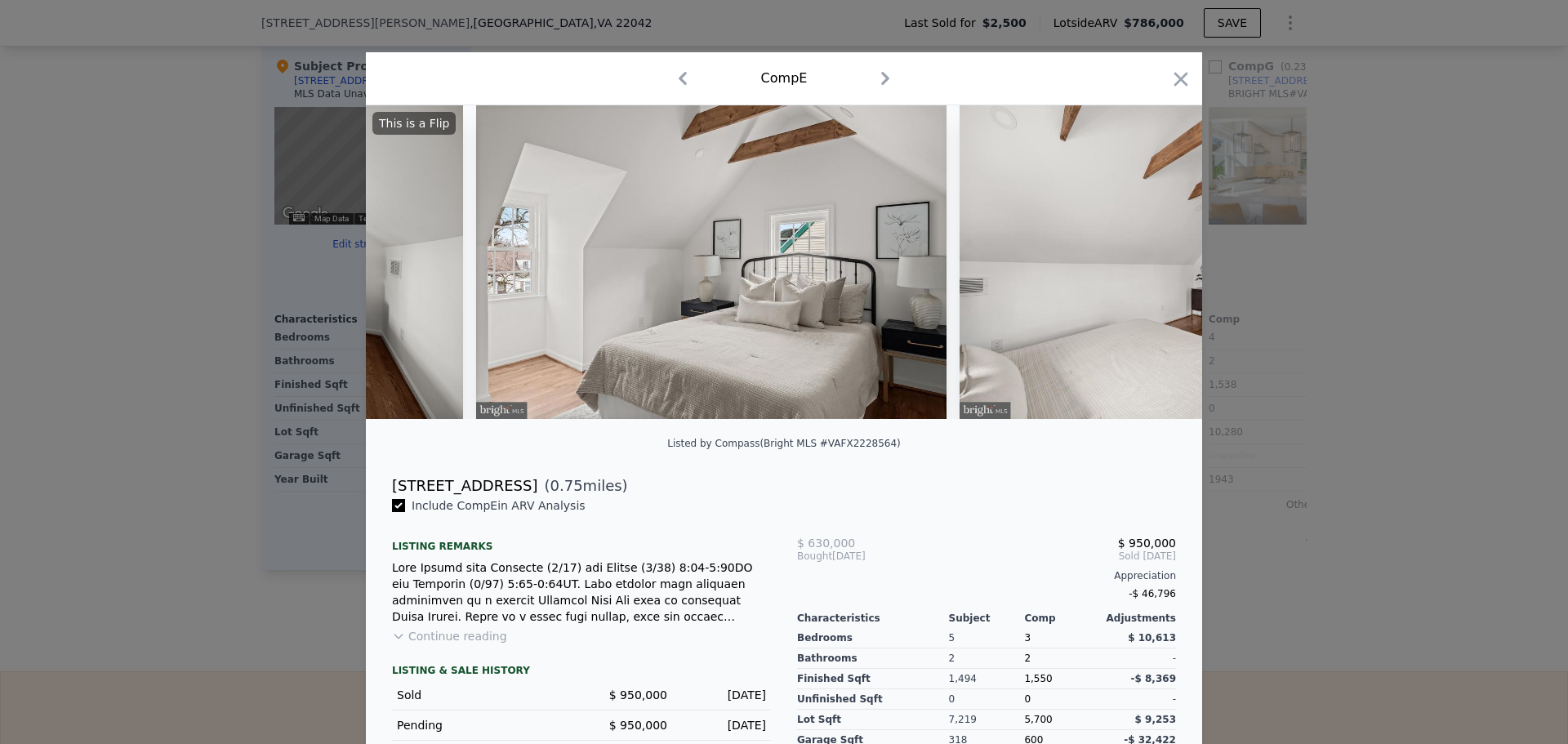
scroll to position [0, 9800]
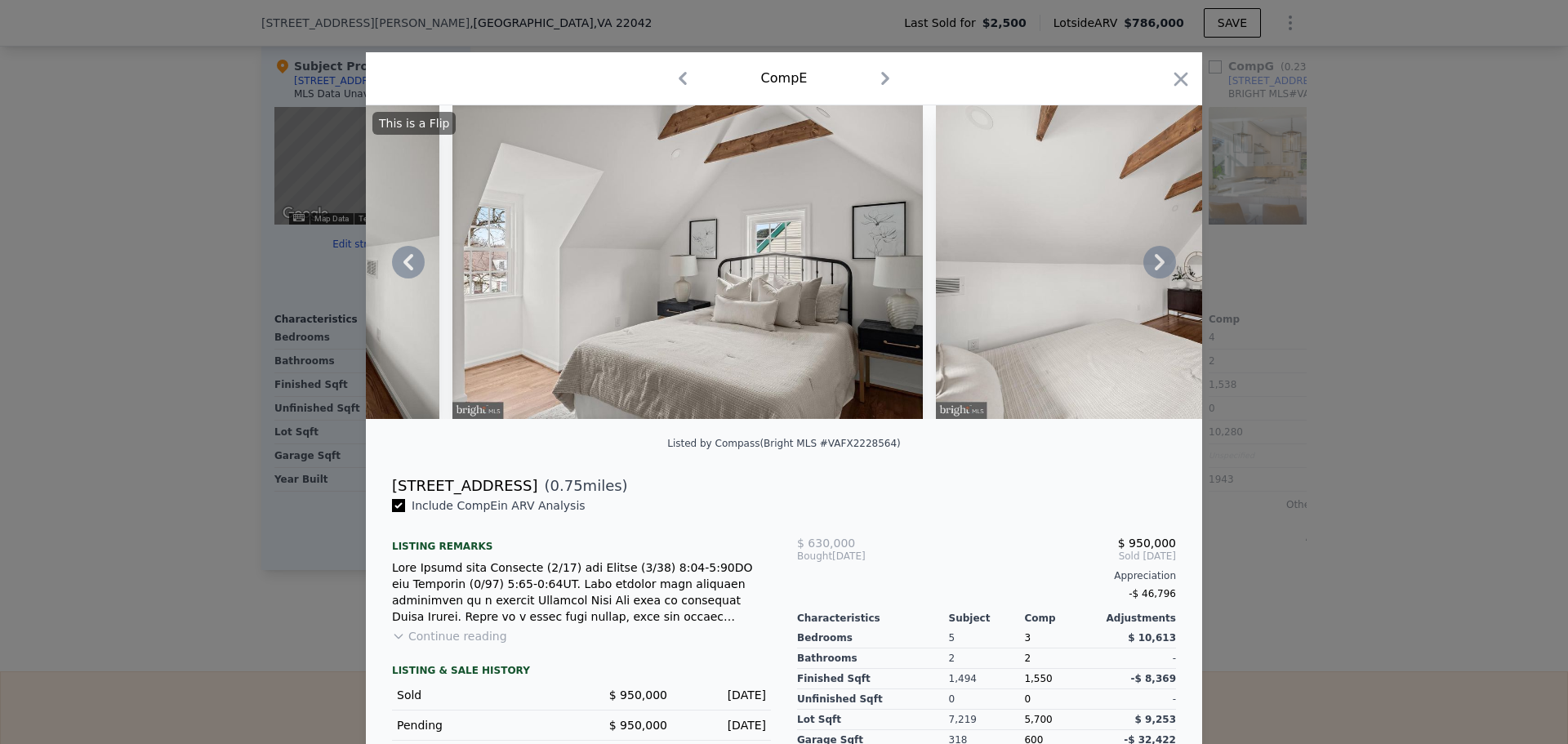
click at [1157, 265] on icon at bounding box center [1160, 263] width 33 height 33
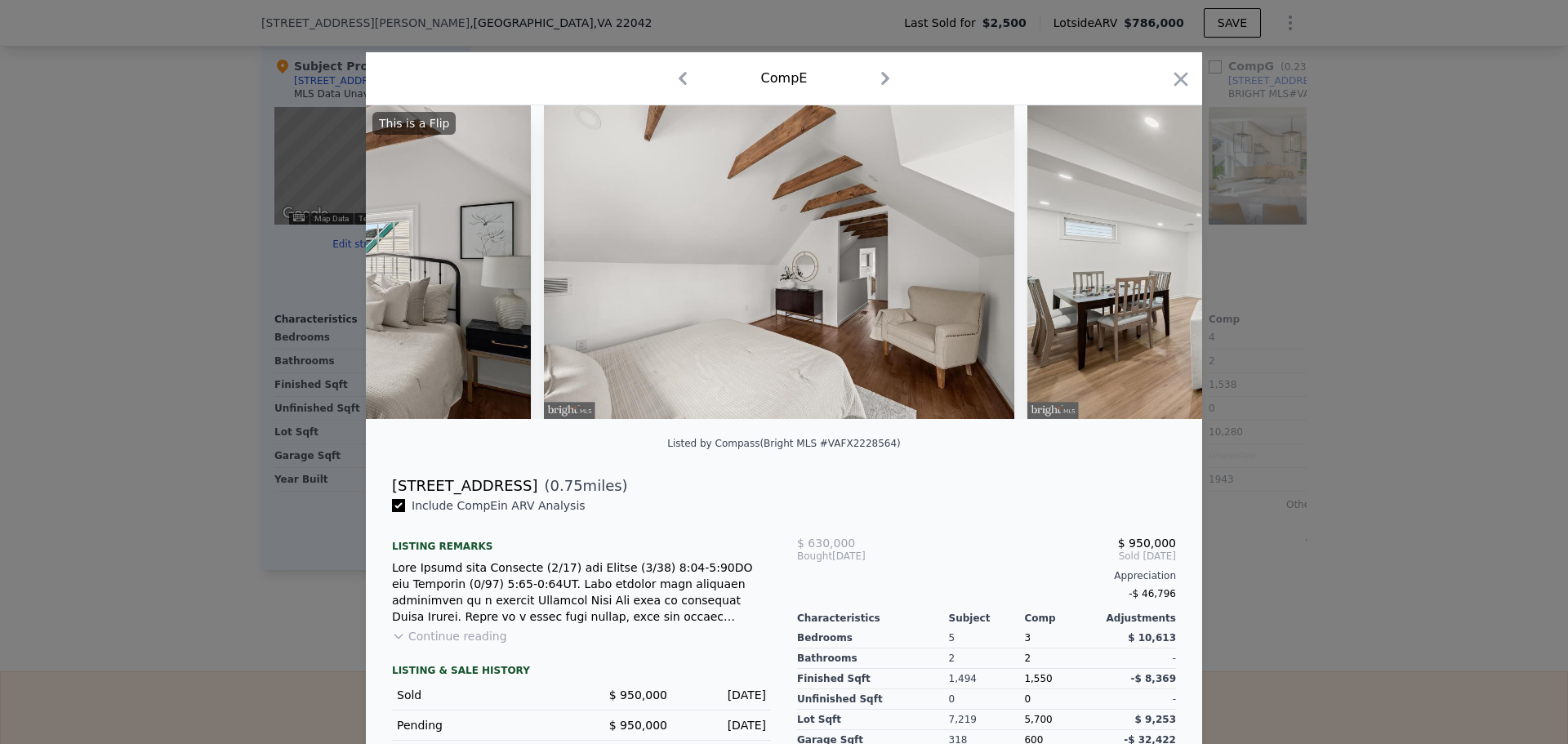
click at [1157, 265] on div "This is a Flip" at bounding box center [784, 262] width 836 height 314
click at [1157, 265] on icon at bounding box center [1160, 263] width 33 height 33
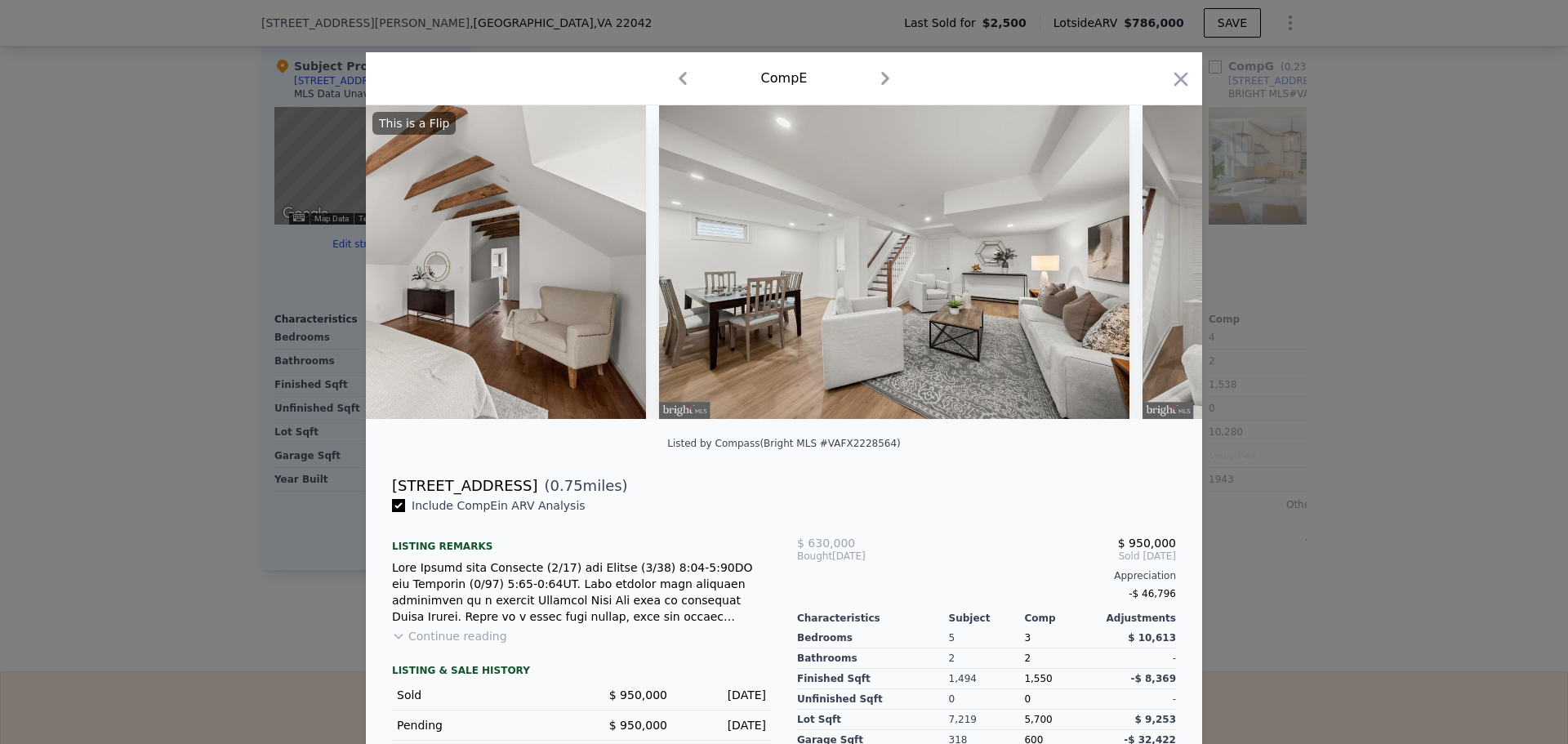
scroll to position [0, 10584]
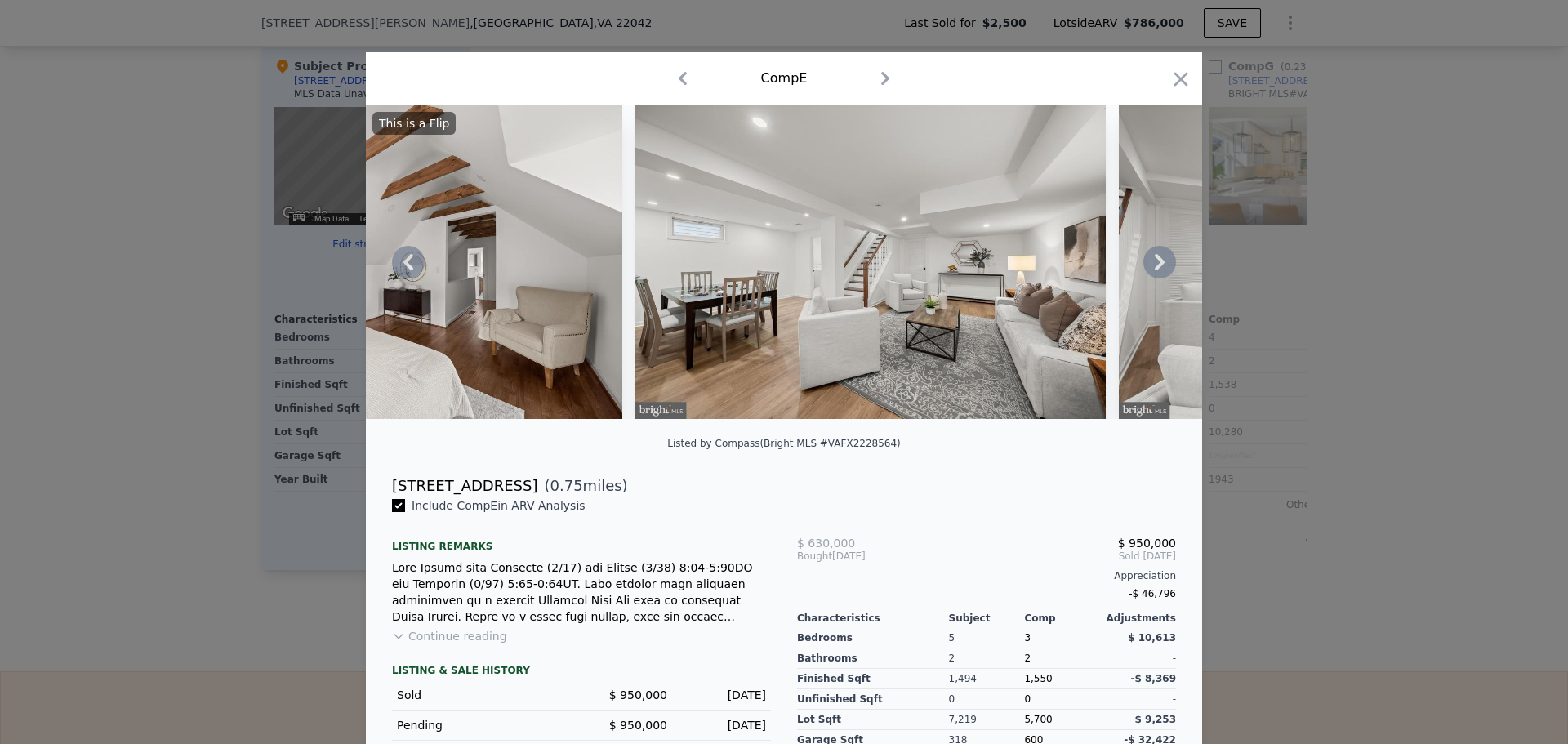
click at [1157, 265] on icon at bounding box center [1160, 263] width 33 height 33
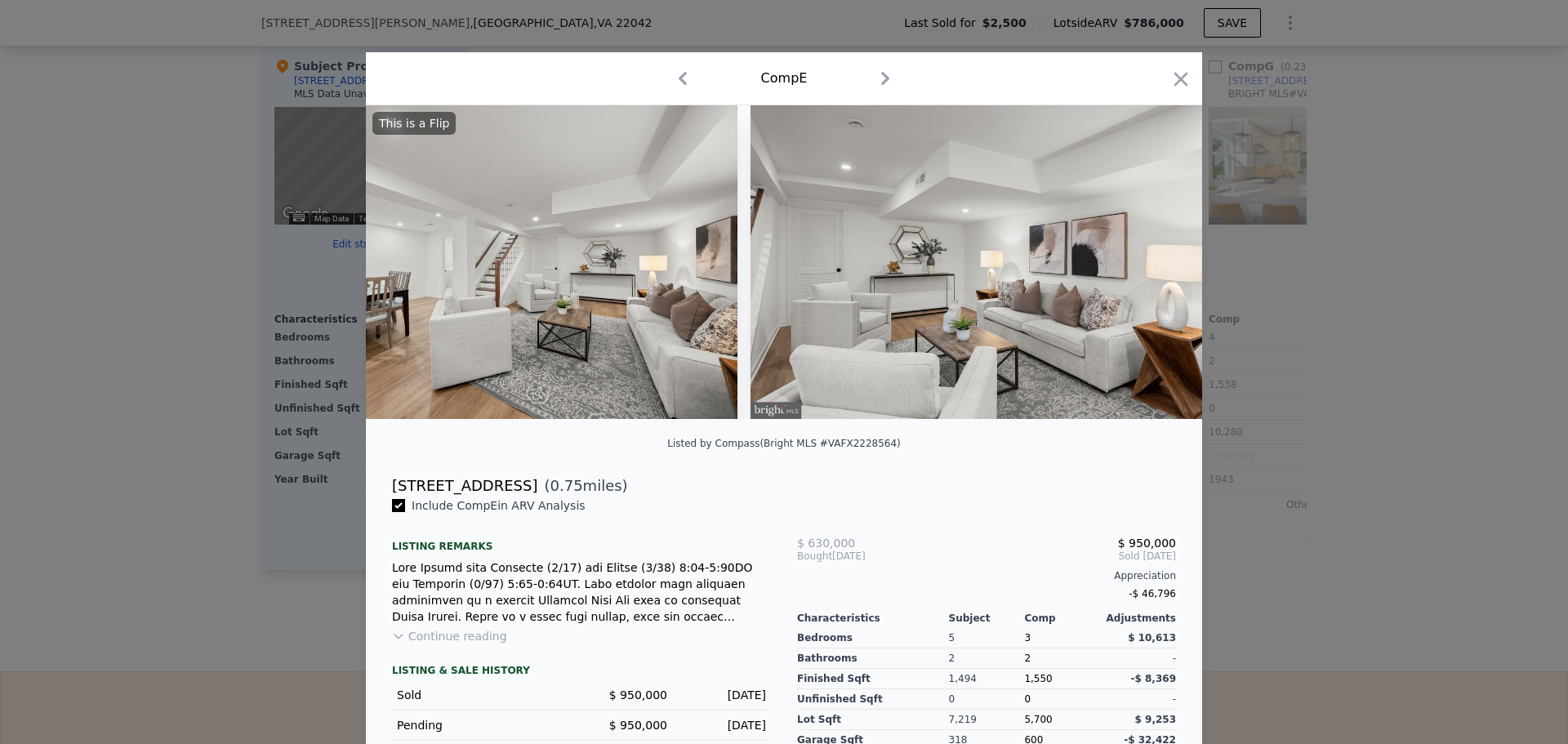
scroll to position [0, 10976]
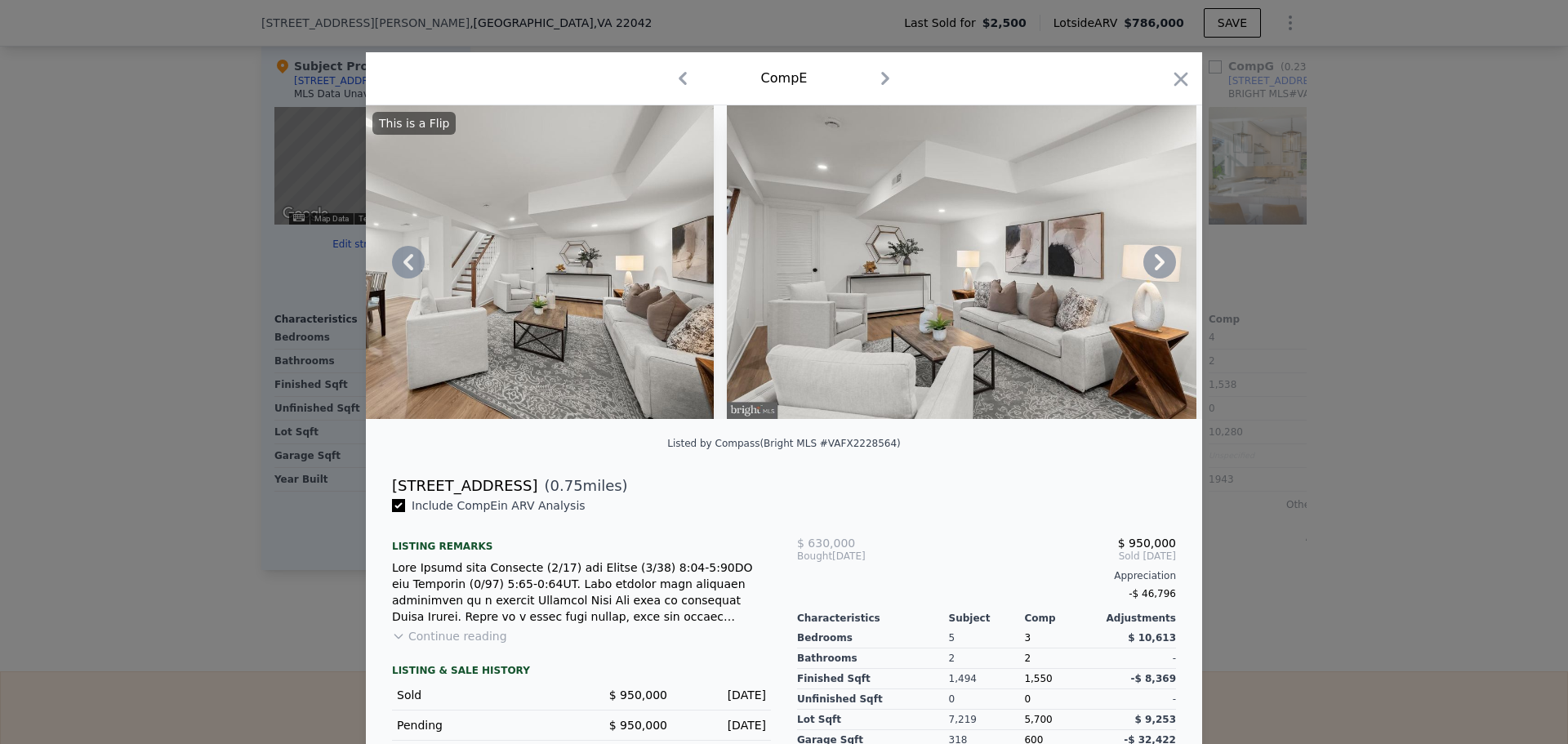
click at [1157, 265] on icon at bounding box center [1160, 263] width 33 height 33
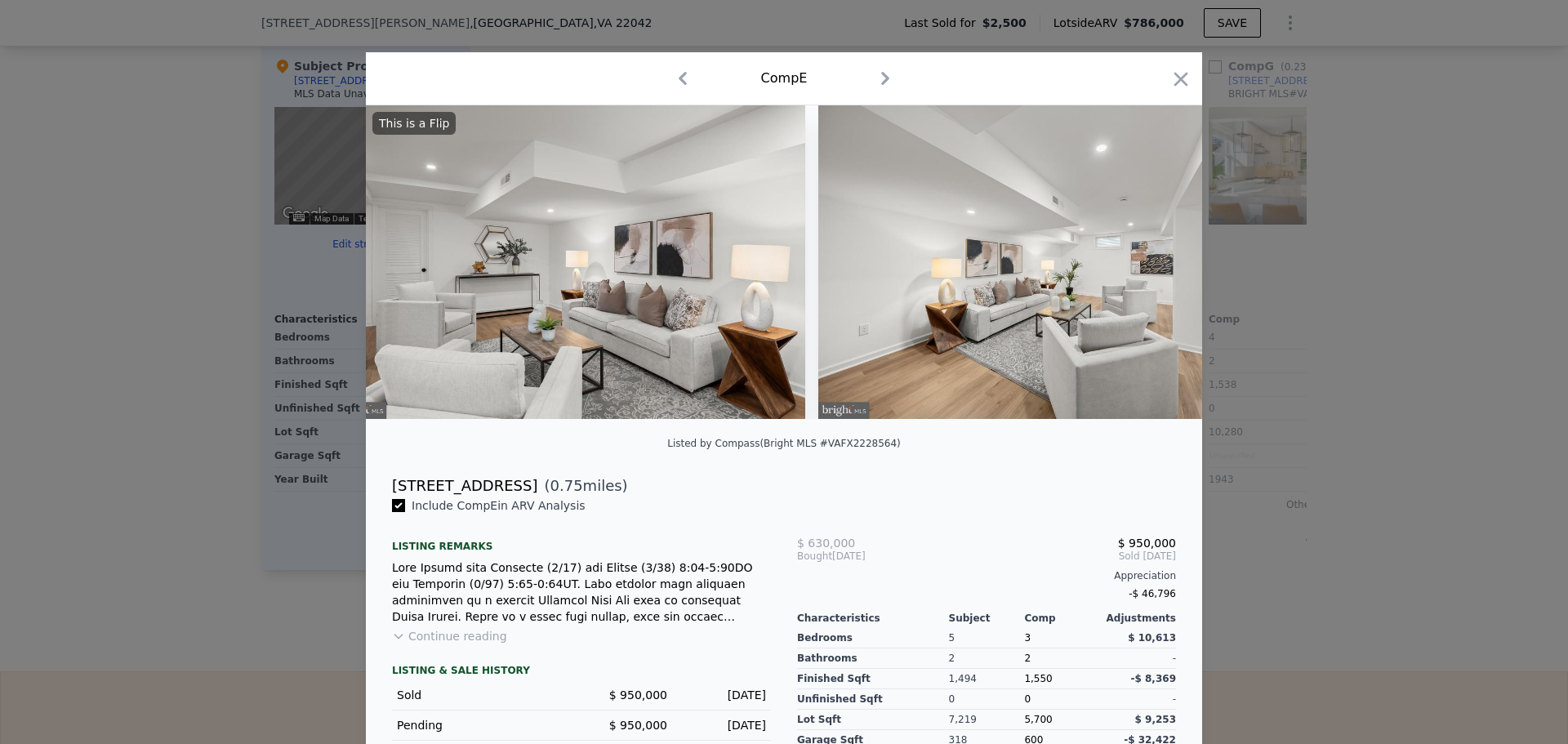
scroll to position [0, 11368]
click at [1157, 265] on icon at bounding box center [1160, 263] width 33 height 33
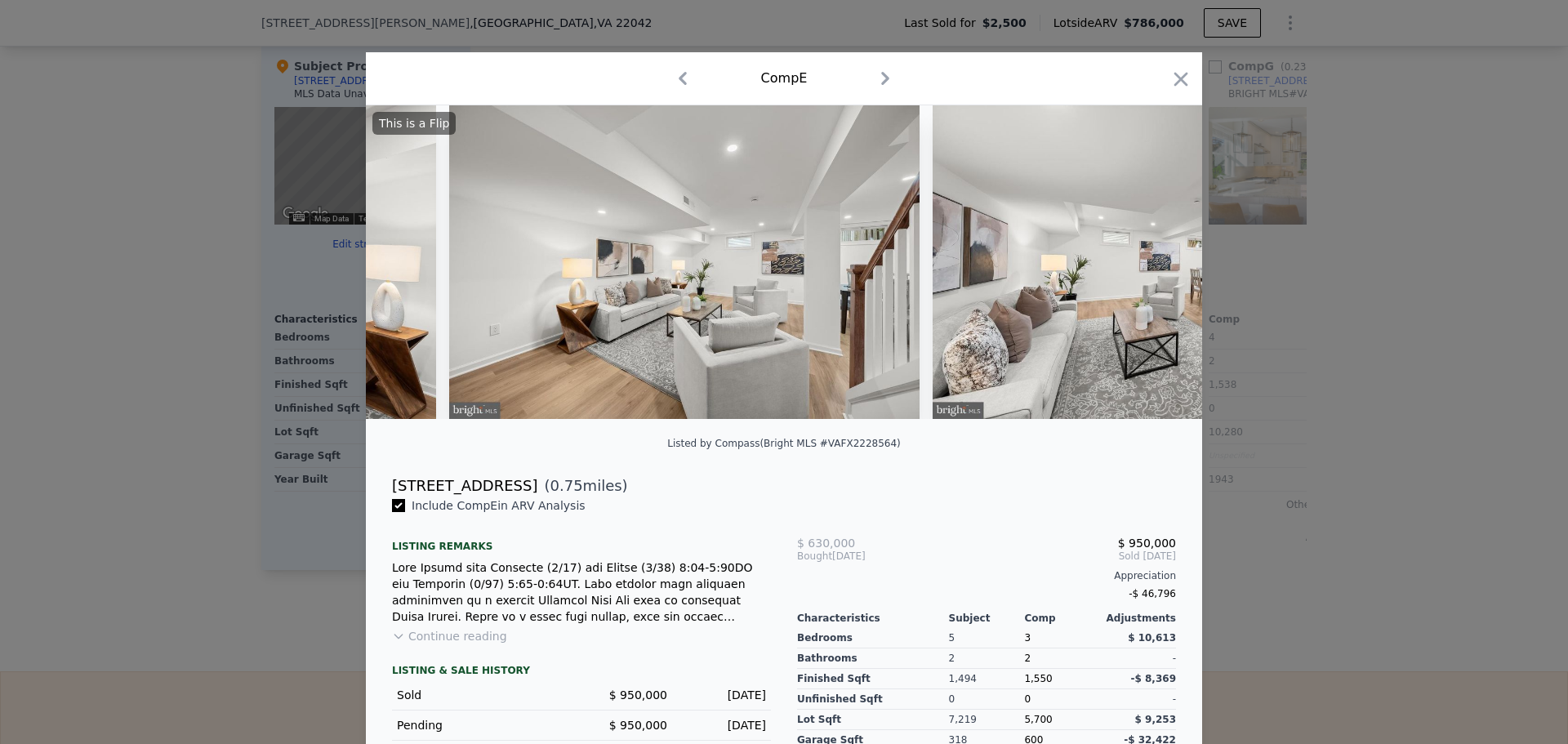
scroll to position [0, 11760]
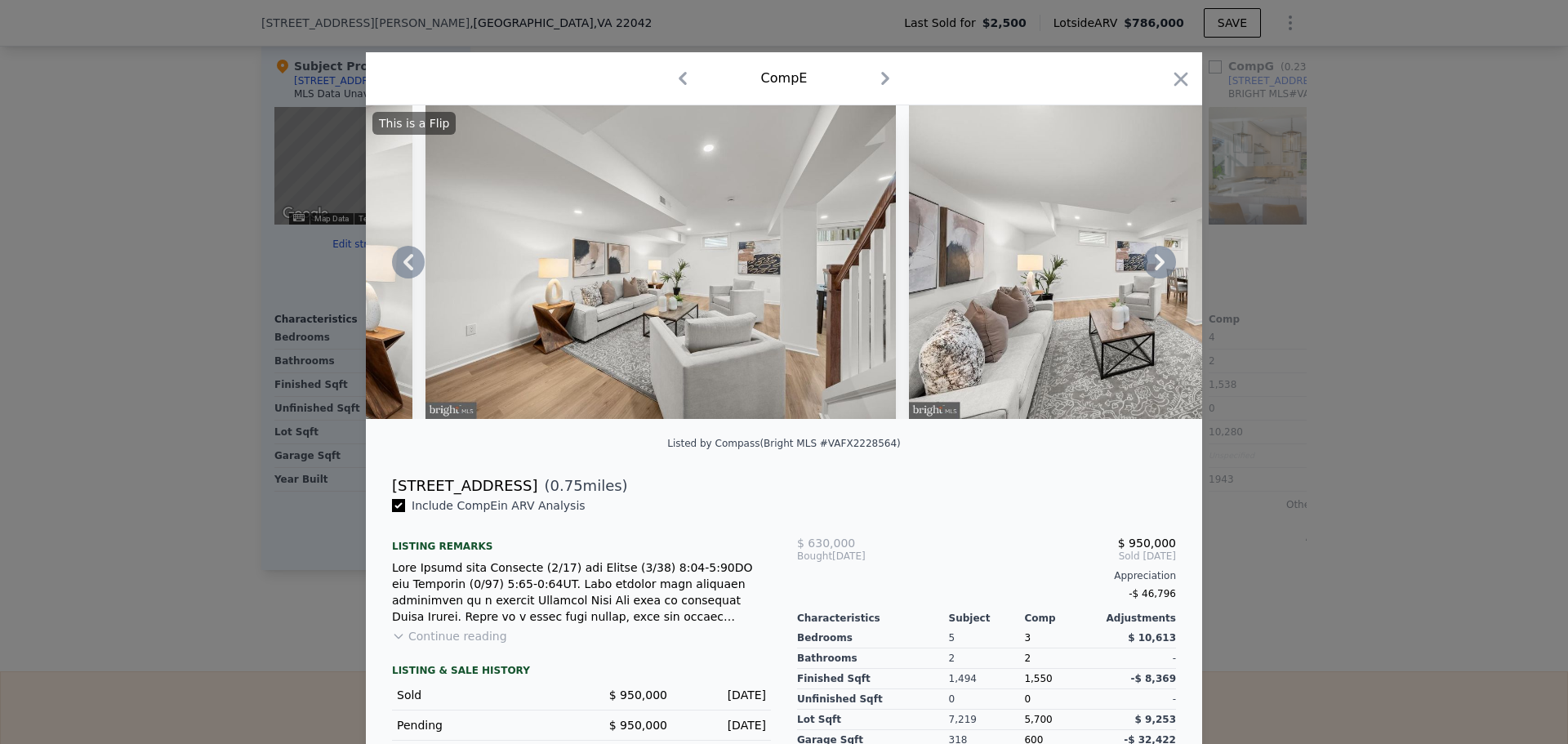
click at [1157, 265] on icon at bounding box center [1160, 263] width 33 height 33
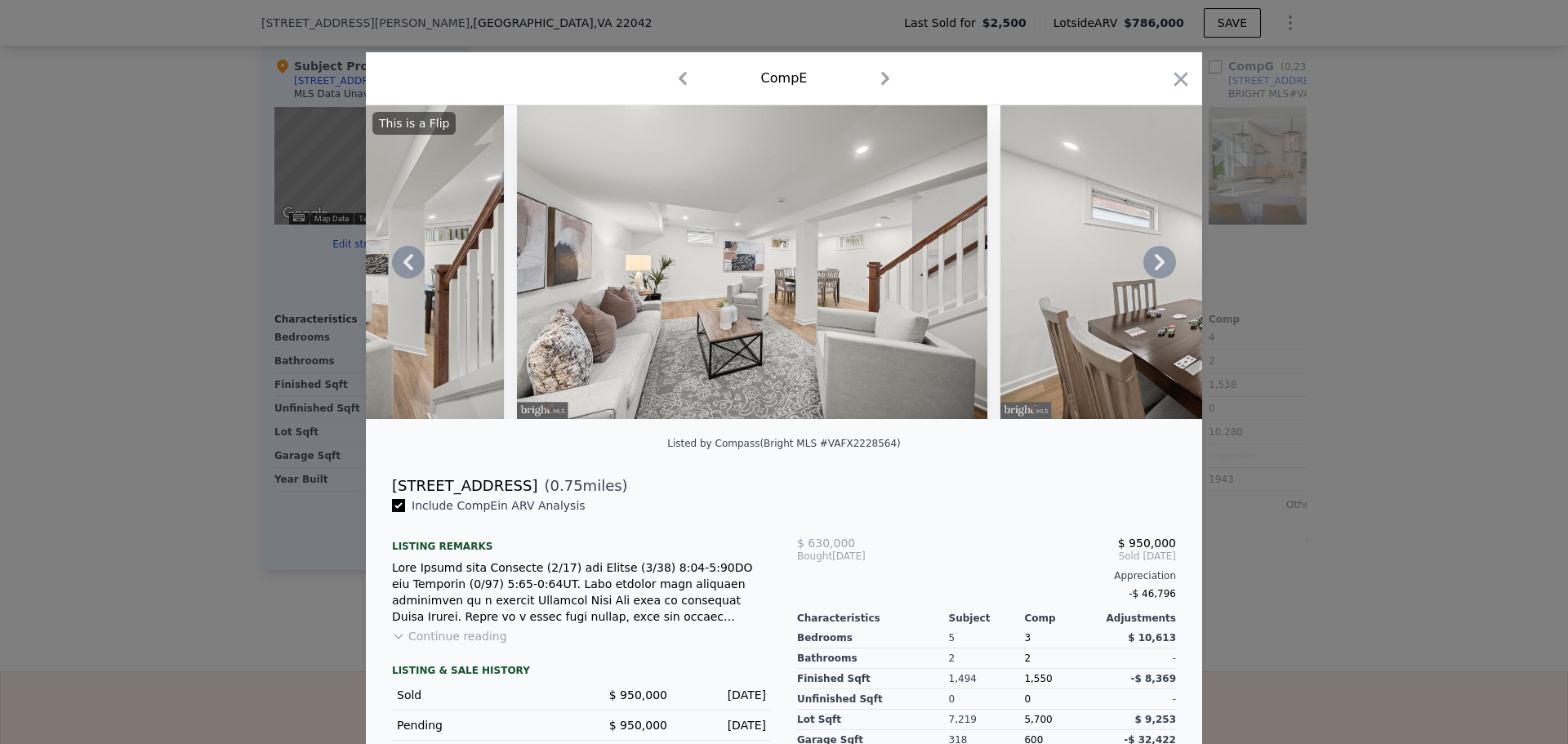
click at [1157, 265] on icon at bounding box center [1160, 263] width 33 height 33
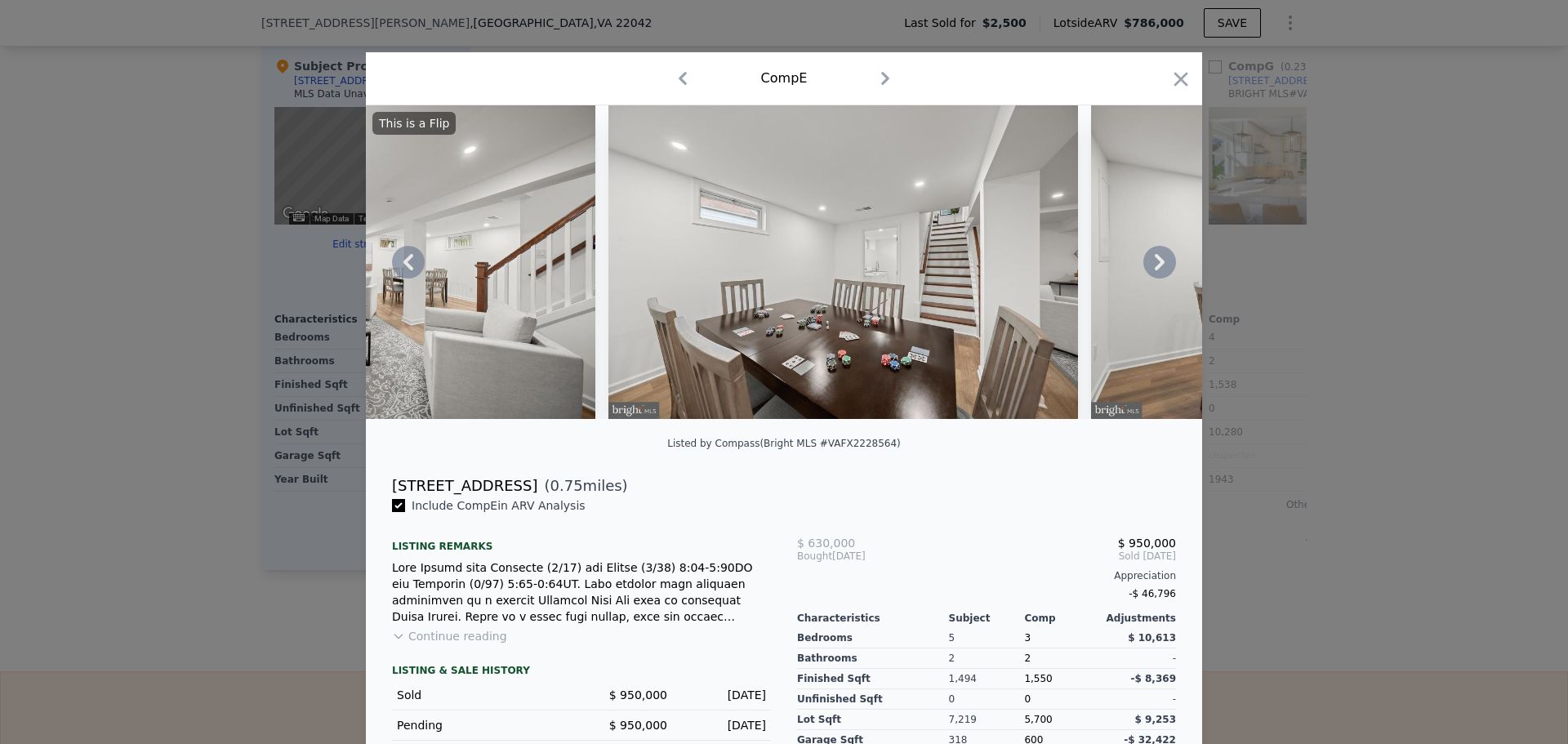
click at [1157, 265] on icon at bounding box center [1160, 263] width 33 height 33
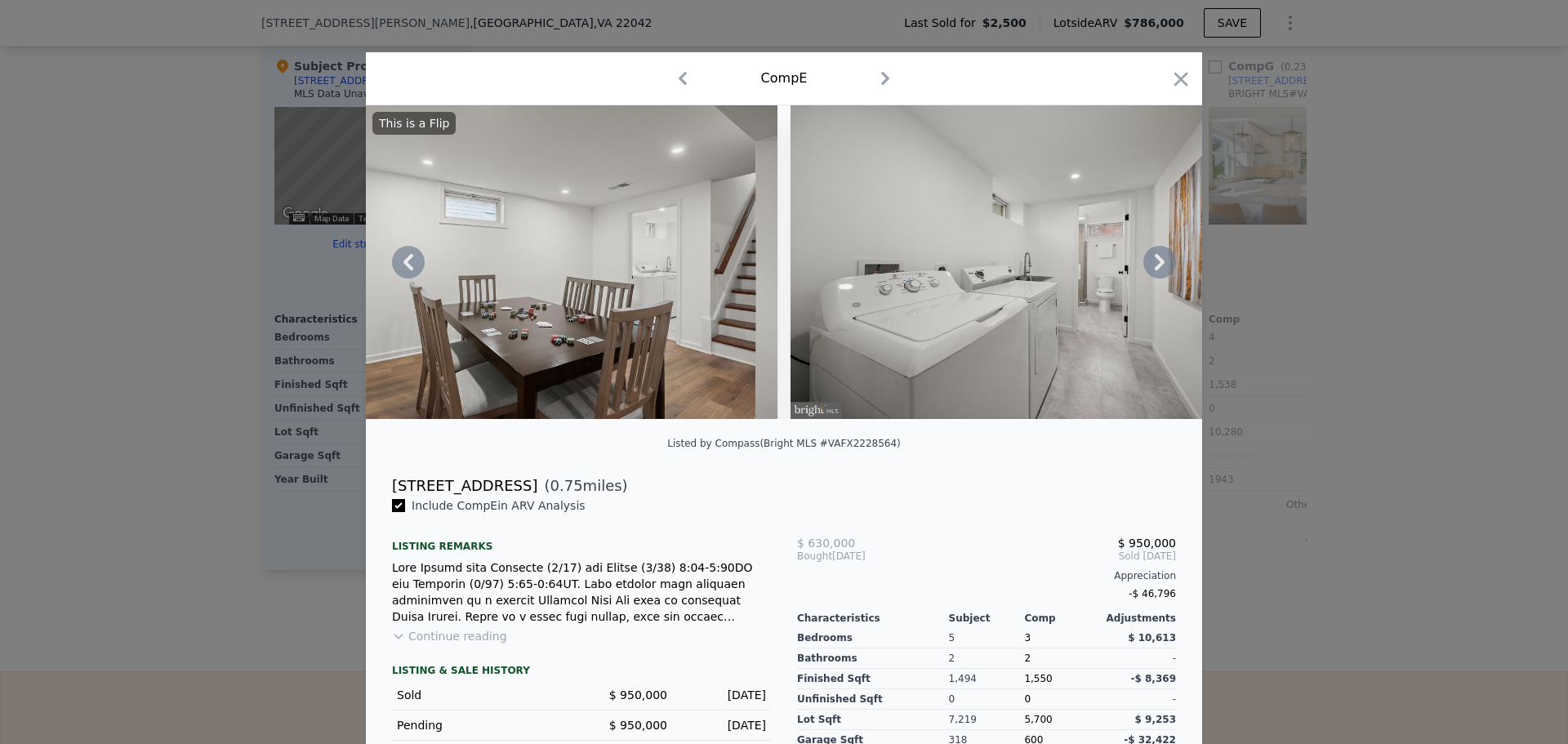
click at [1157, 265] on icon at bounding box center [1160, 263] width 33 height 33
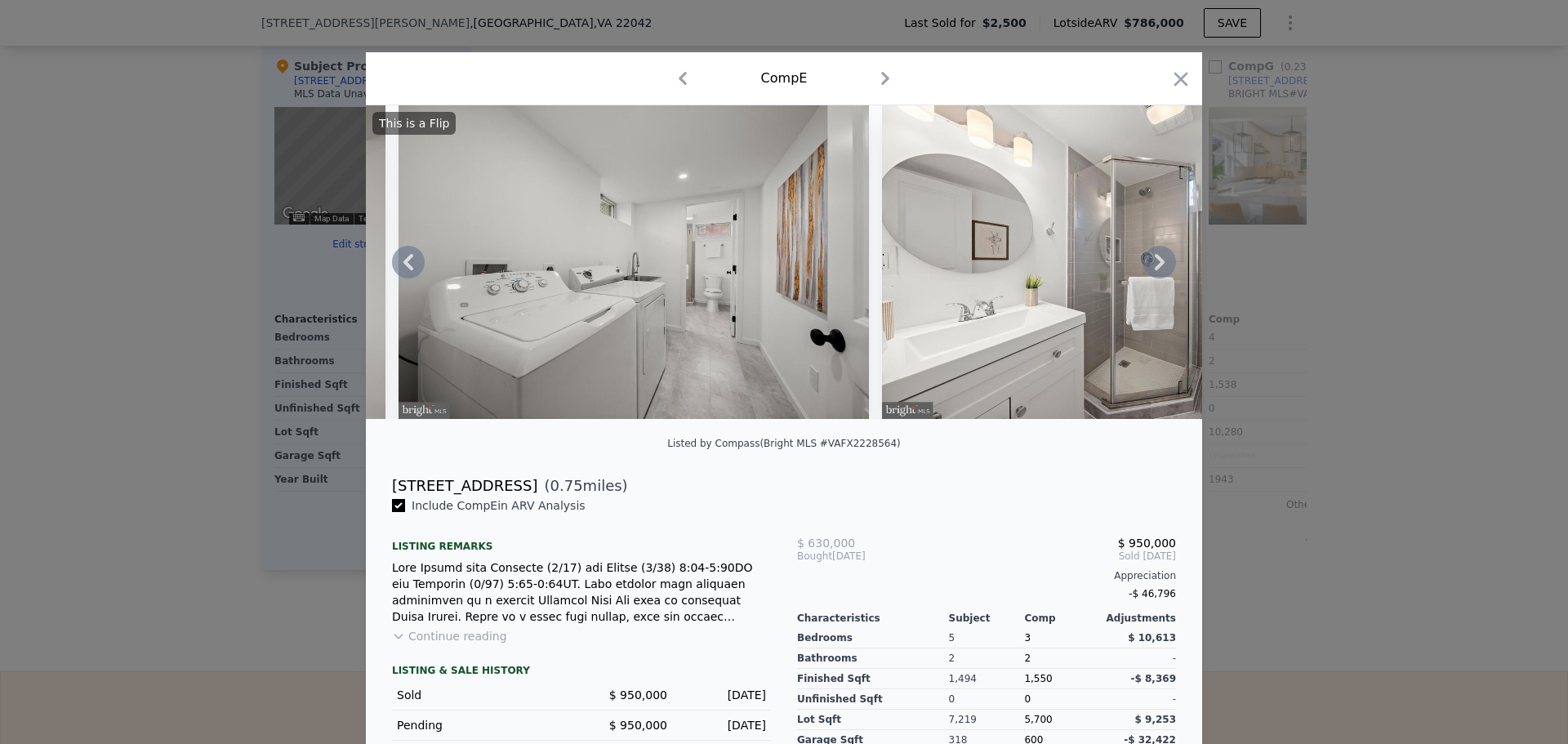
click at [1157, 265] on icon at bounding box center [1160, 263] width 33 height 33
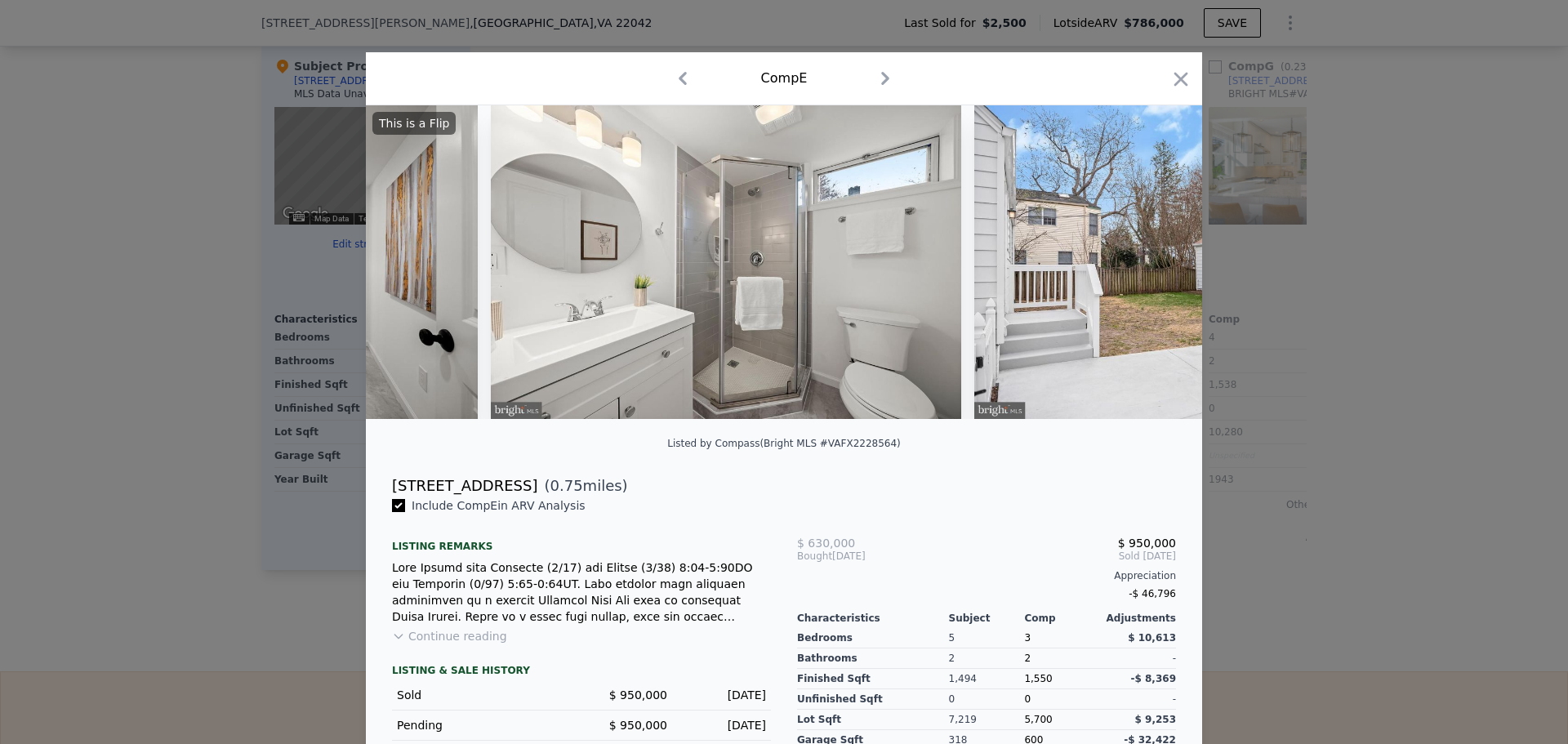
scroll to position [0, 14112]
click at [1162, 269] on icon at bounding box center [1160, 263] width 33 height 33
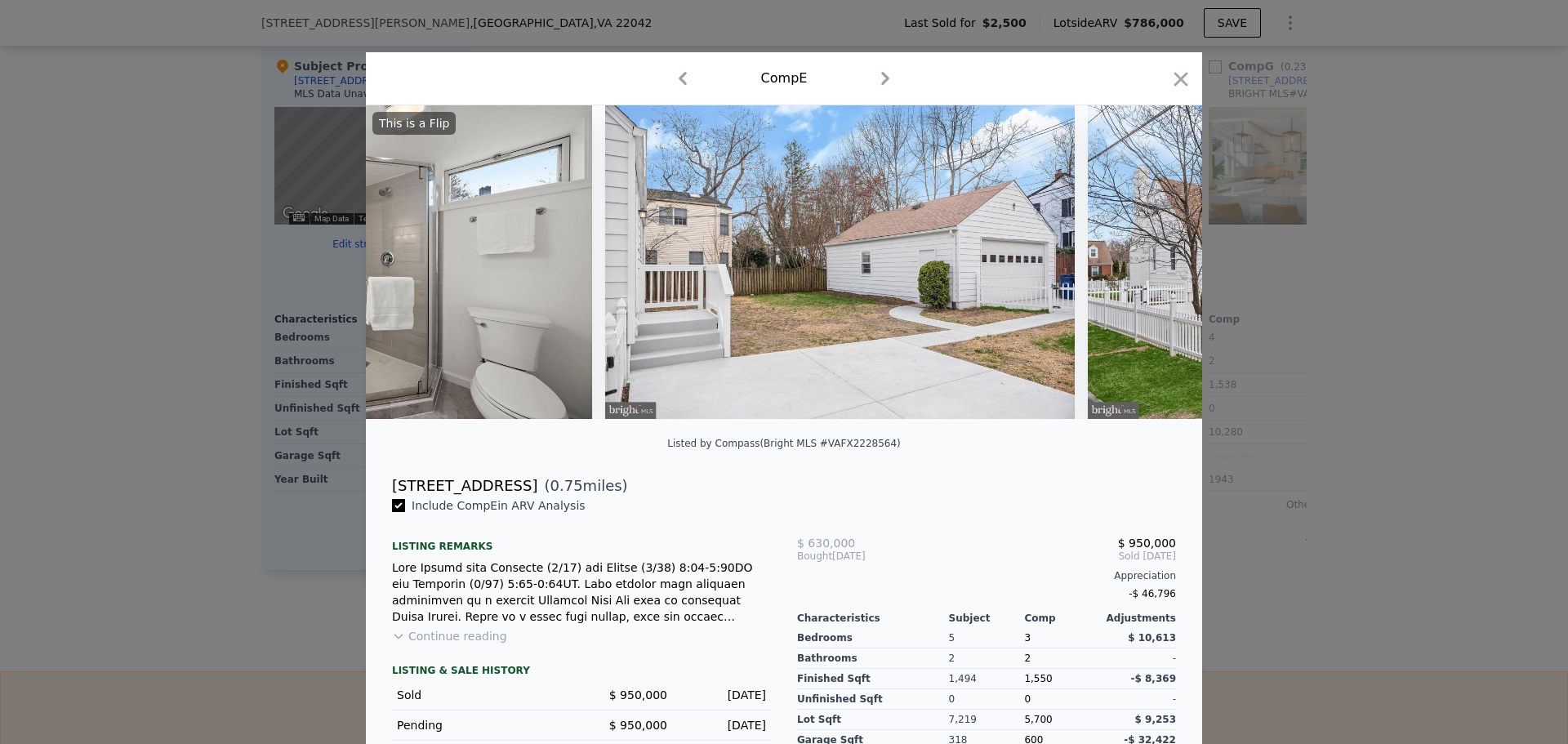
scroll to position [0, 14504]
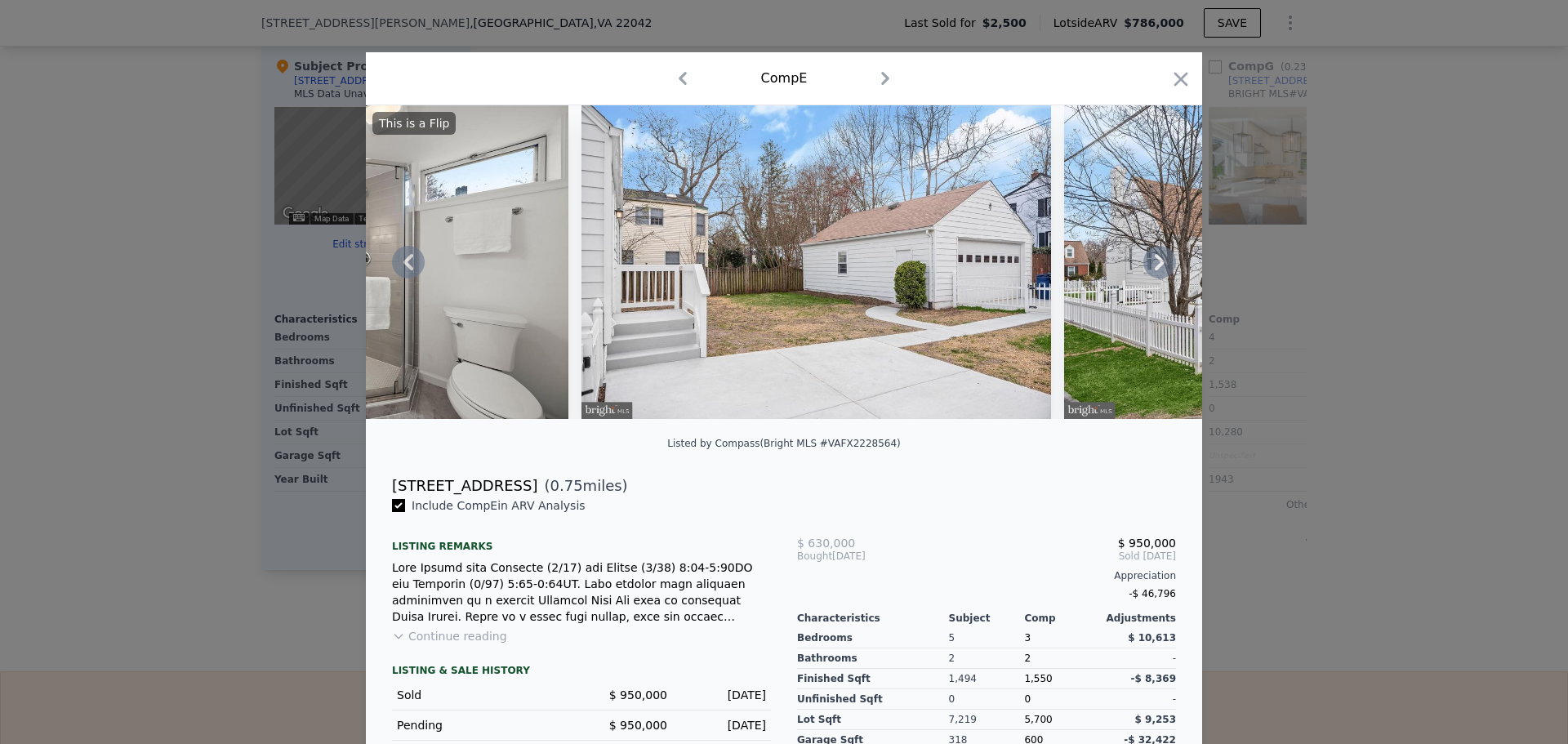
click at [1155, 270] on icon at bounding box center [1159, 263] width 10 height 16
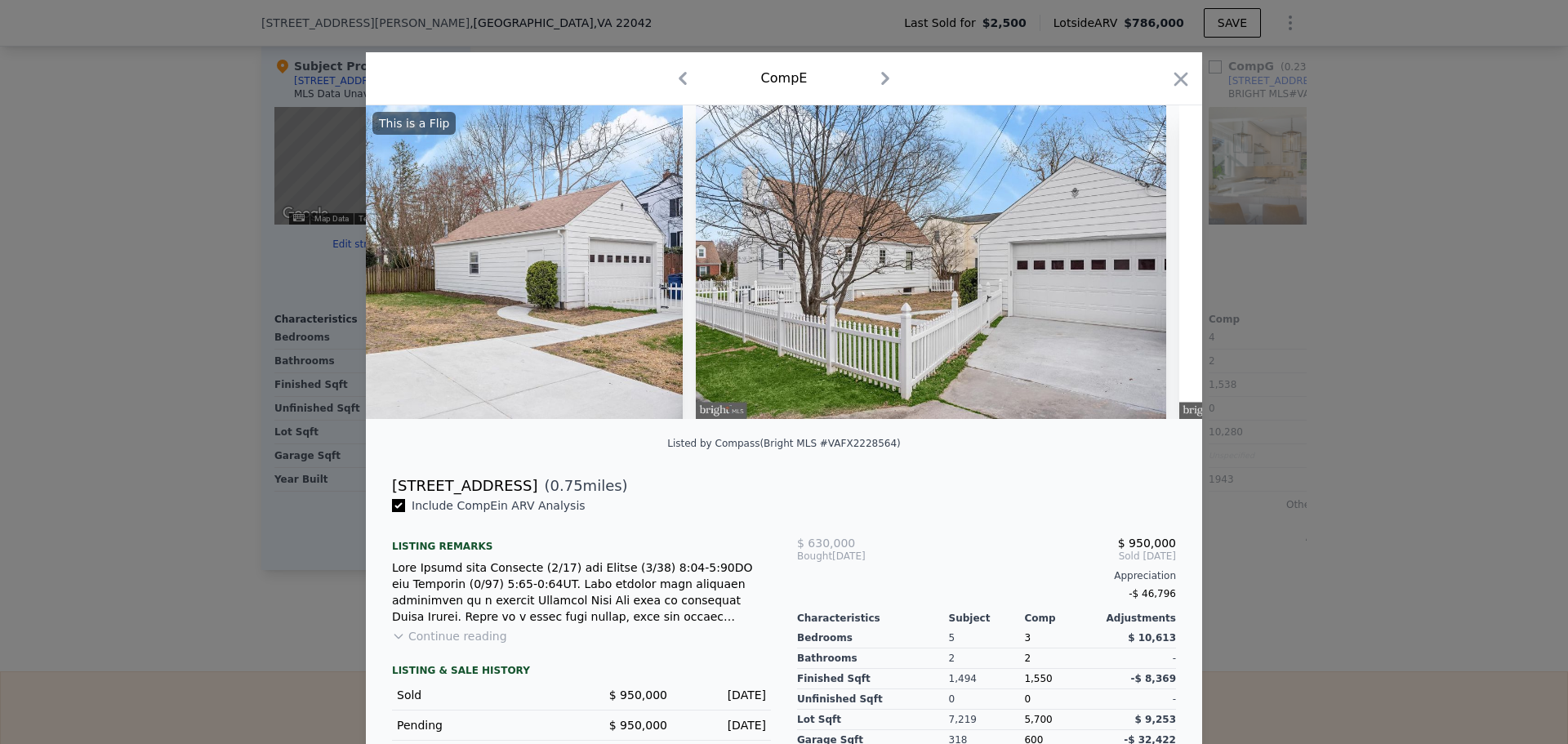
scroll to position [0, 14896]
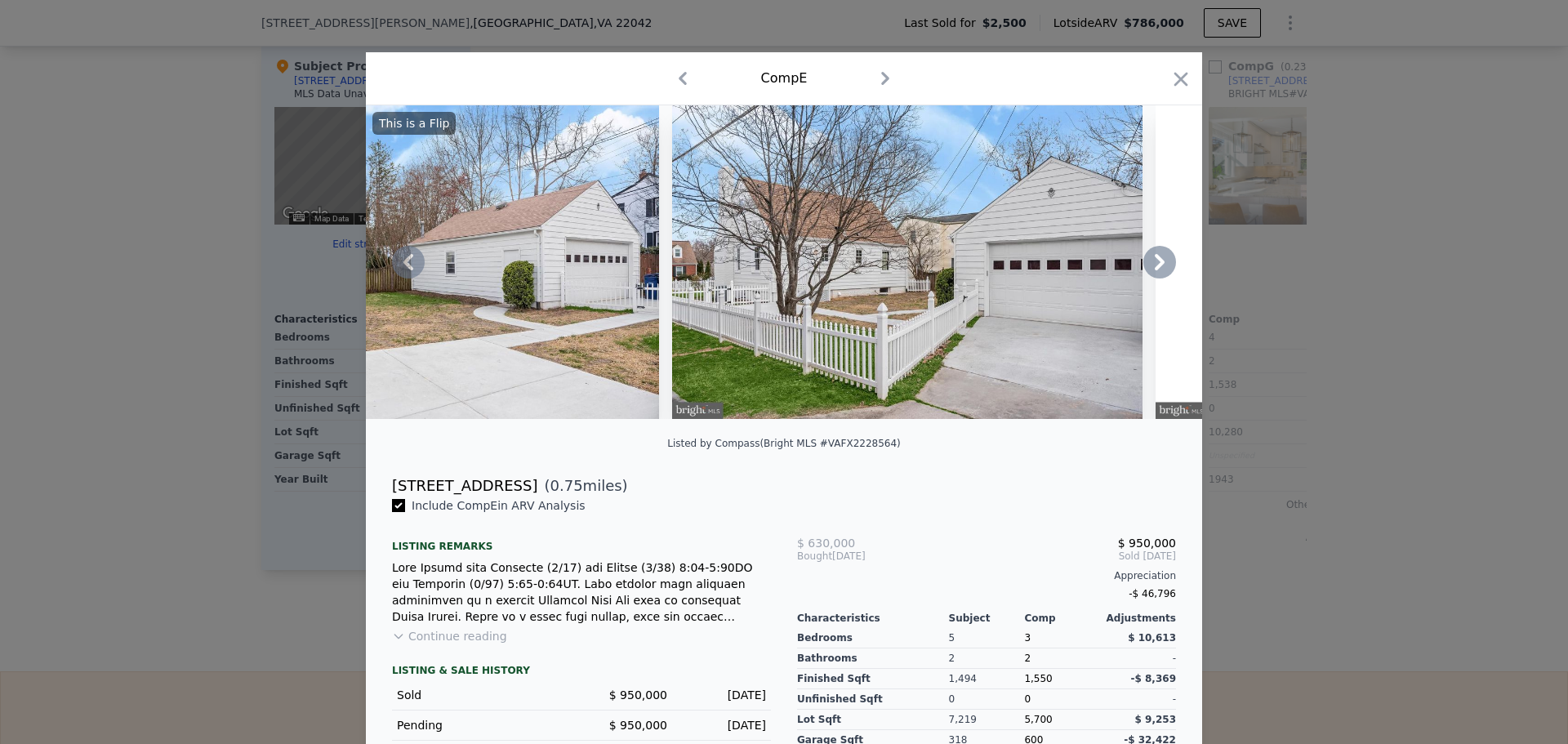
click at [1155, 270] on icon at bounding box center [1159, 263] width 10 height 16
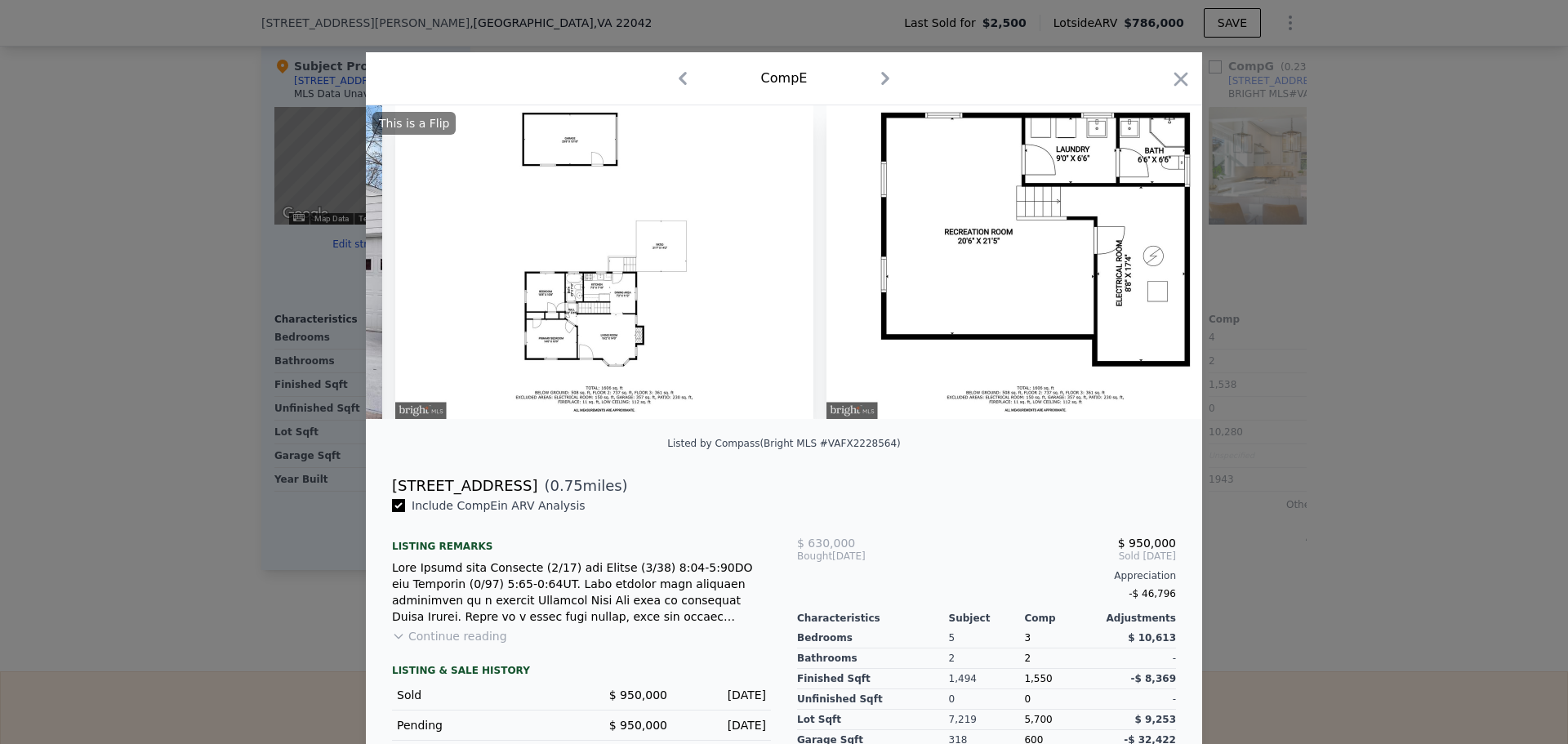
scroll to position [0, 15680]
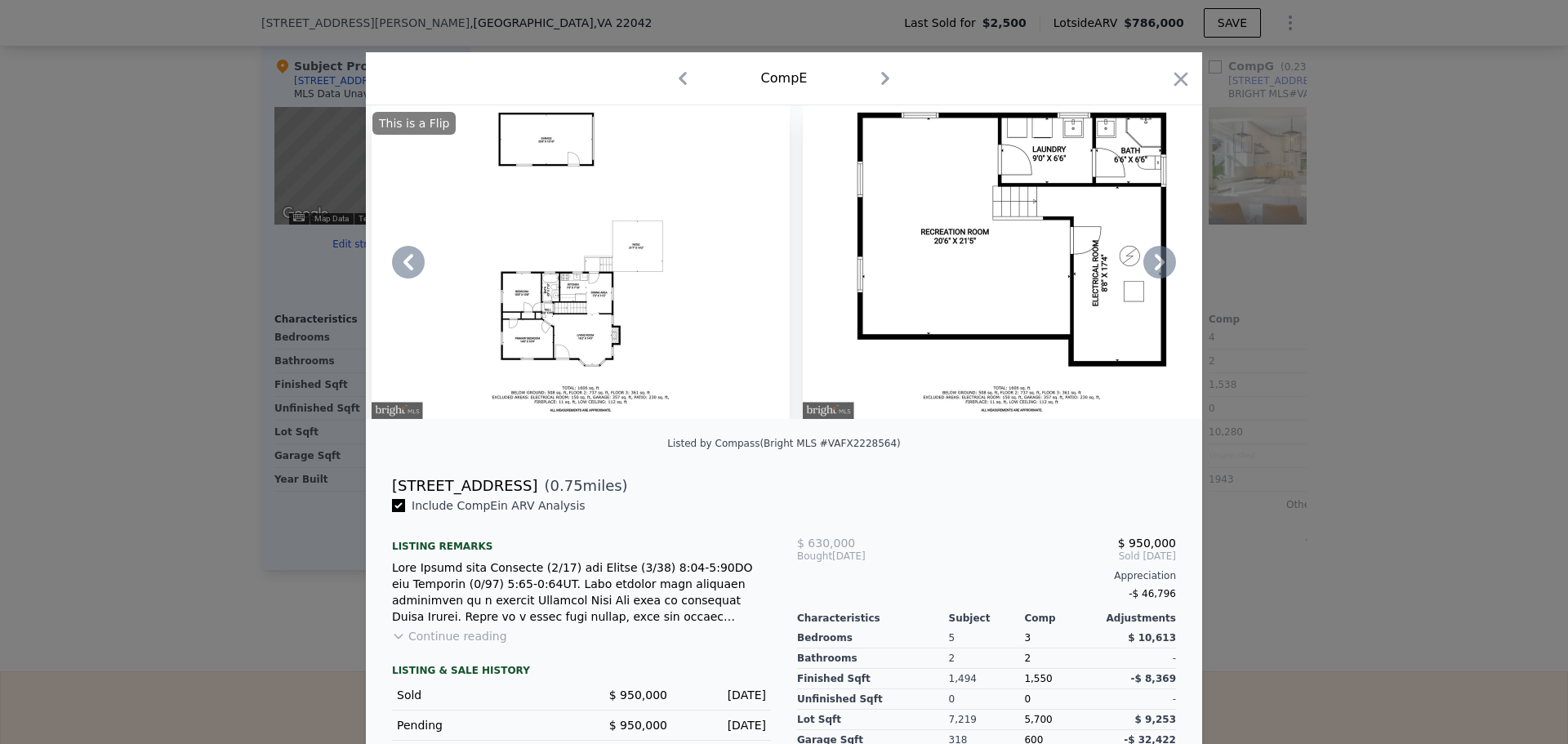
click at [1155, 270] on icon at bounding box center [1159, 263] width 10 height 16
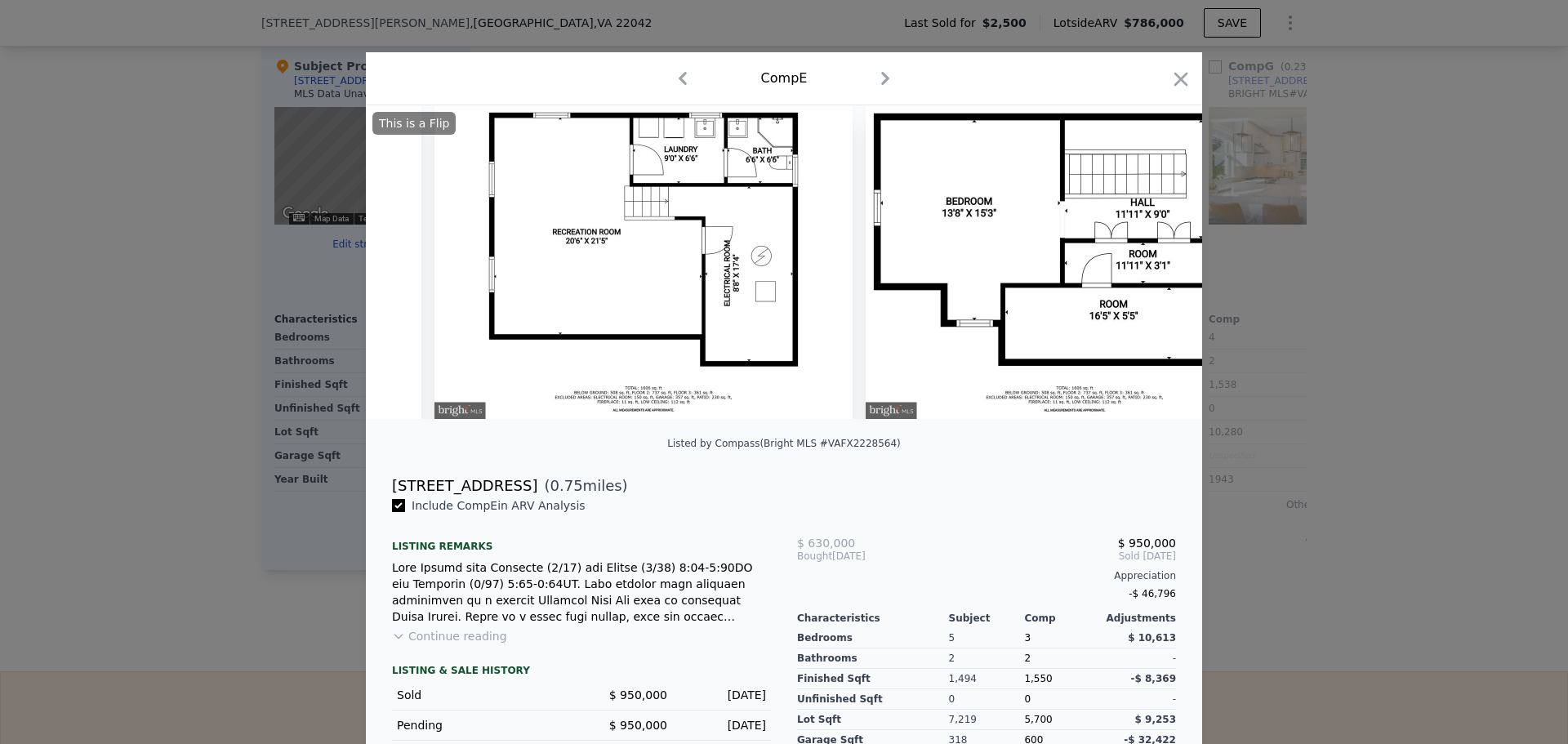
scroll to position [0, 16072]
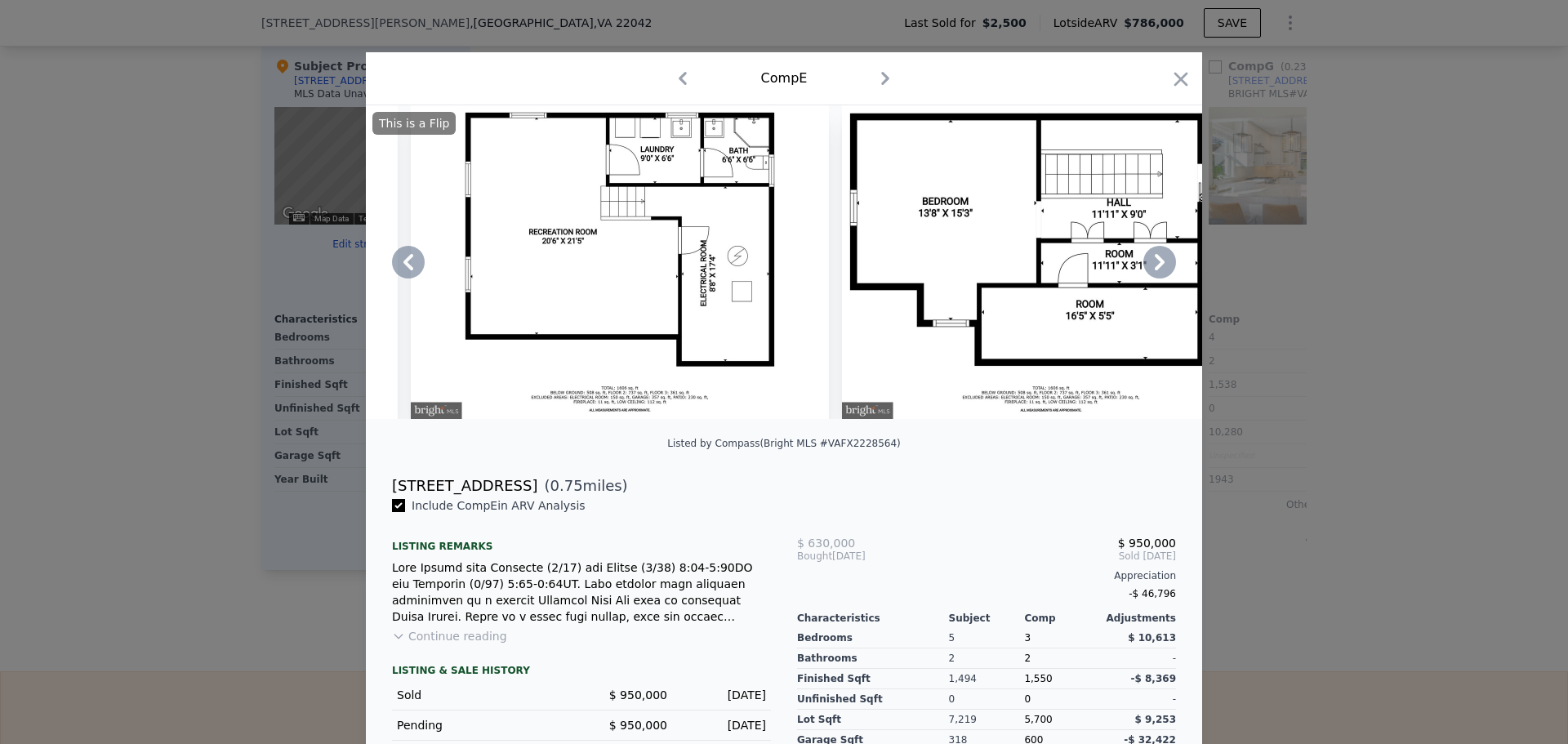
click at [1155, 270] on icon at bounding box center [1159, 263] width 10 height 16
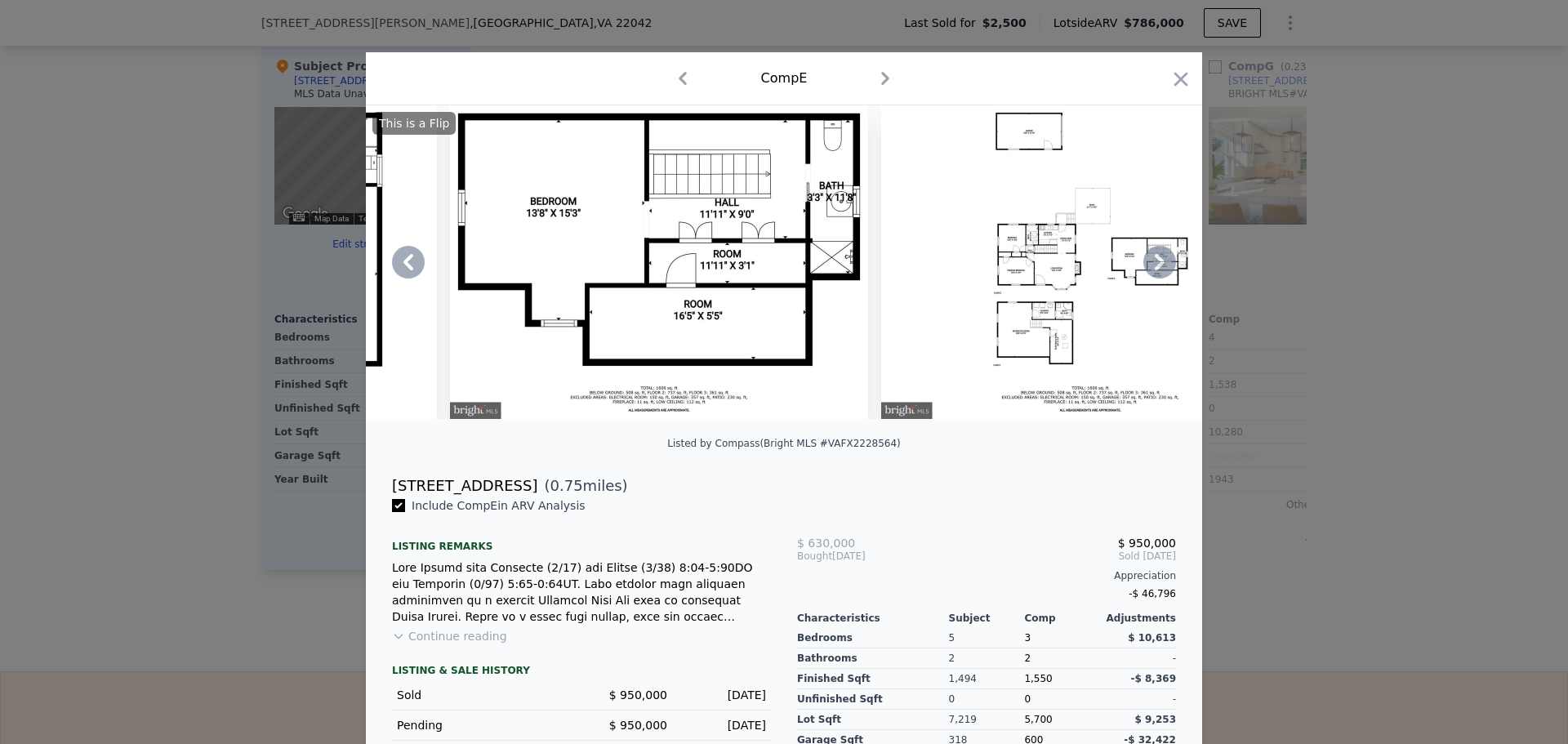
click at [1155, 270] on icon at bounding box center [1159, 263] width 10 height 16
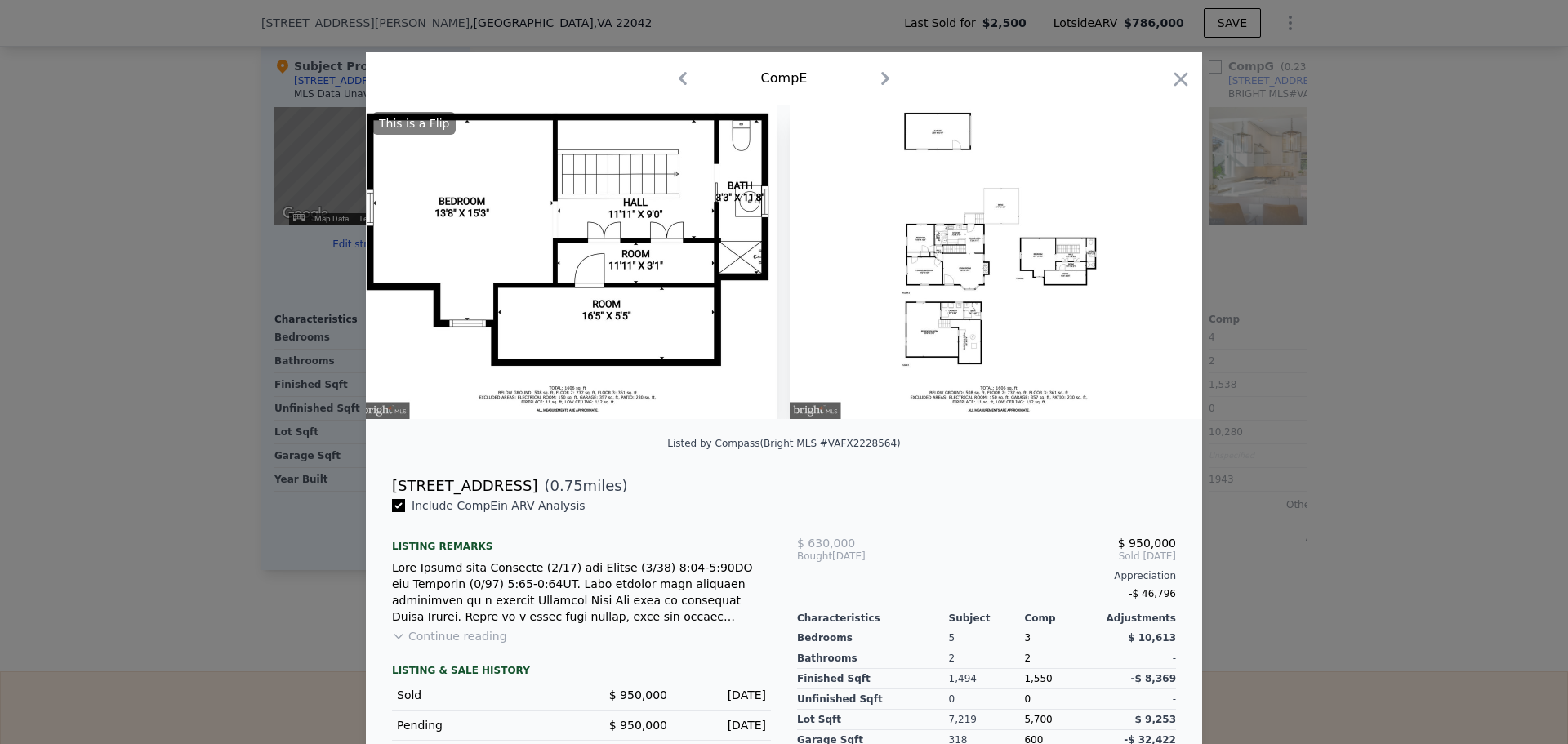
scroll to position [0, 16561]
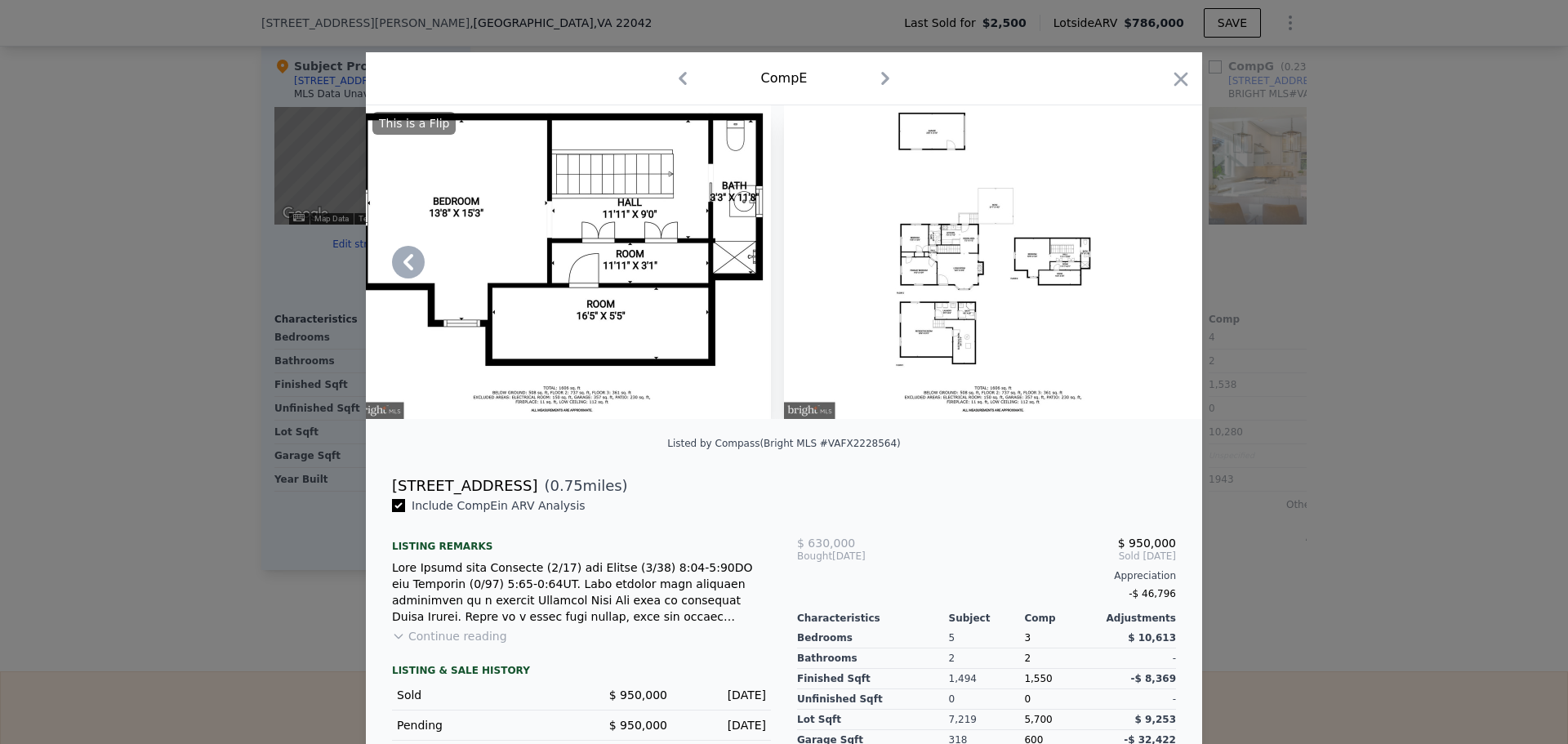
click at [1153, 274] on img at bounding box center [993, 262] width 418 height 314
click at [1171, 86] on icon "button" at bounding box center [1180, 79] width 23 height 23
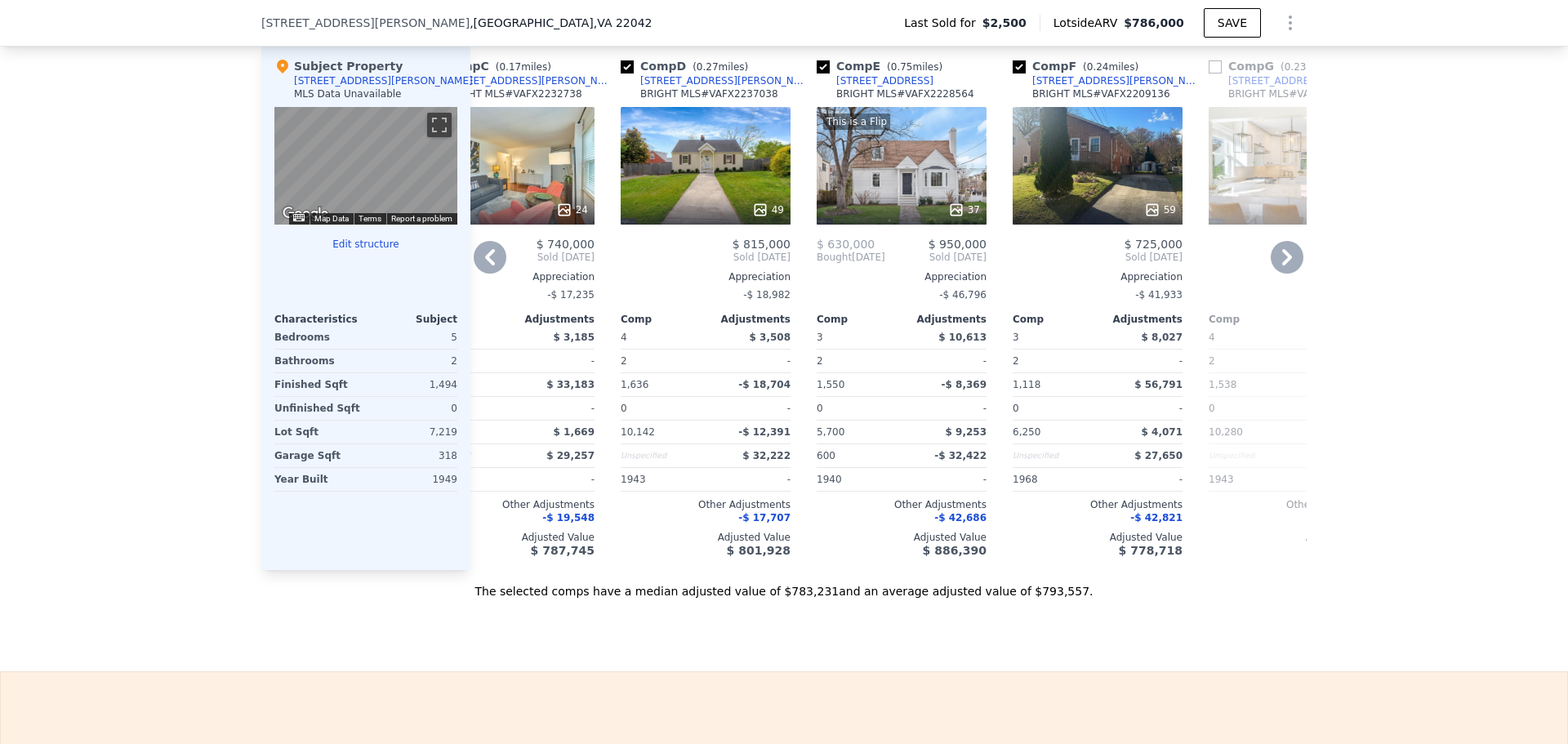
click at [1289, 266] on icon at bounding box center [1287, 257] width 33 height 33
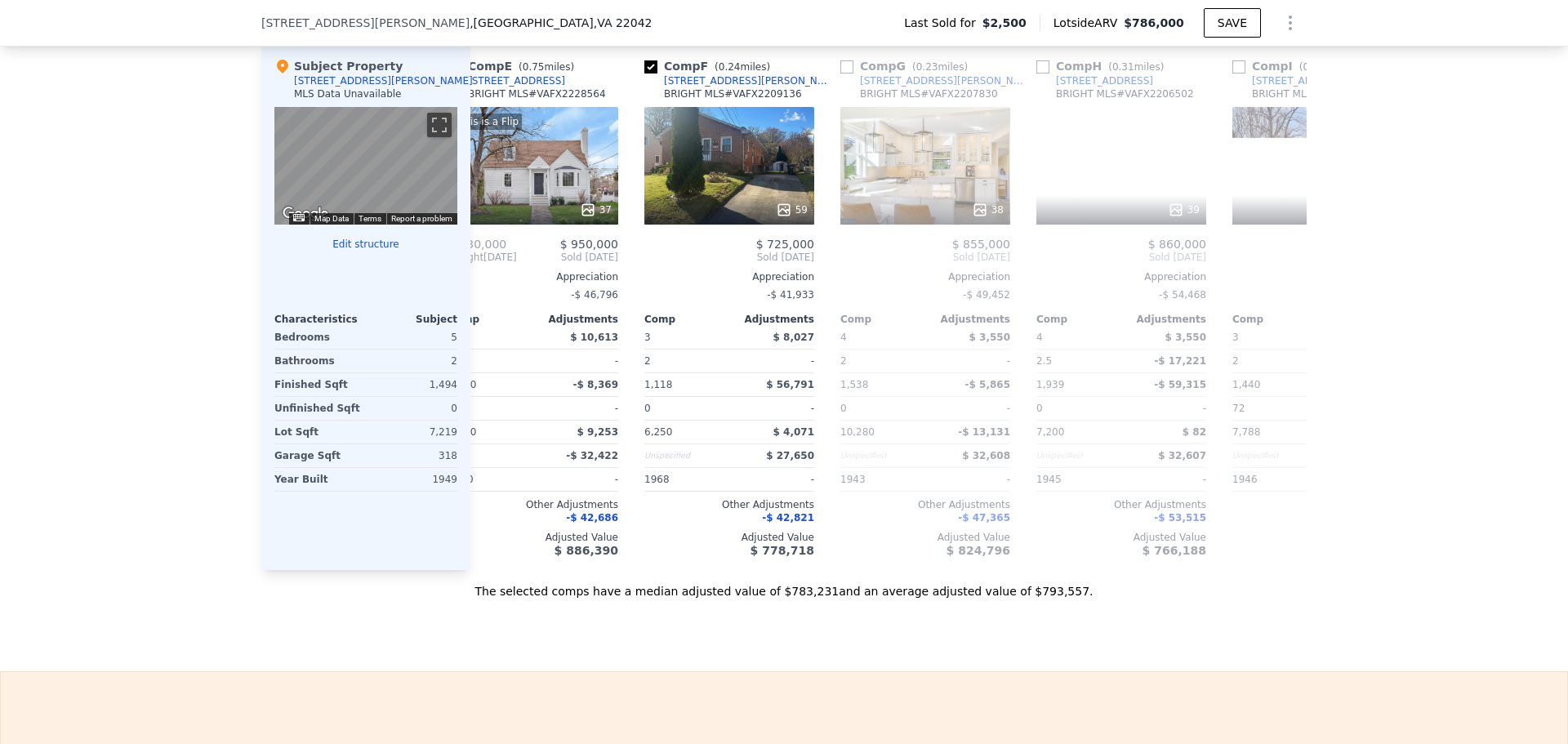
scroll to position [0, 849]
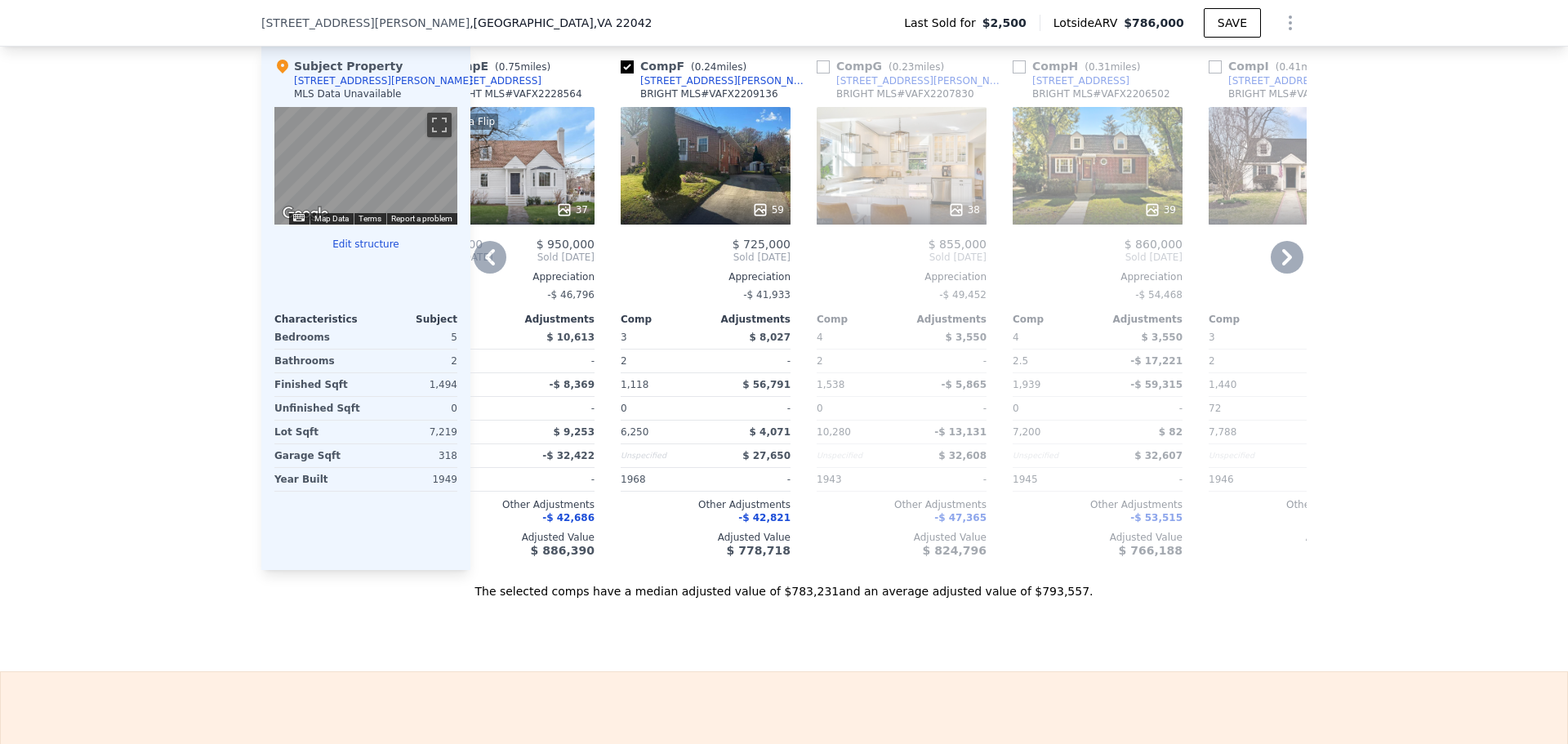
click at [496, 269] on icon at bounding box center [490, 257] width 33 height 33
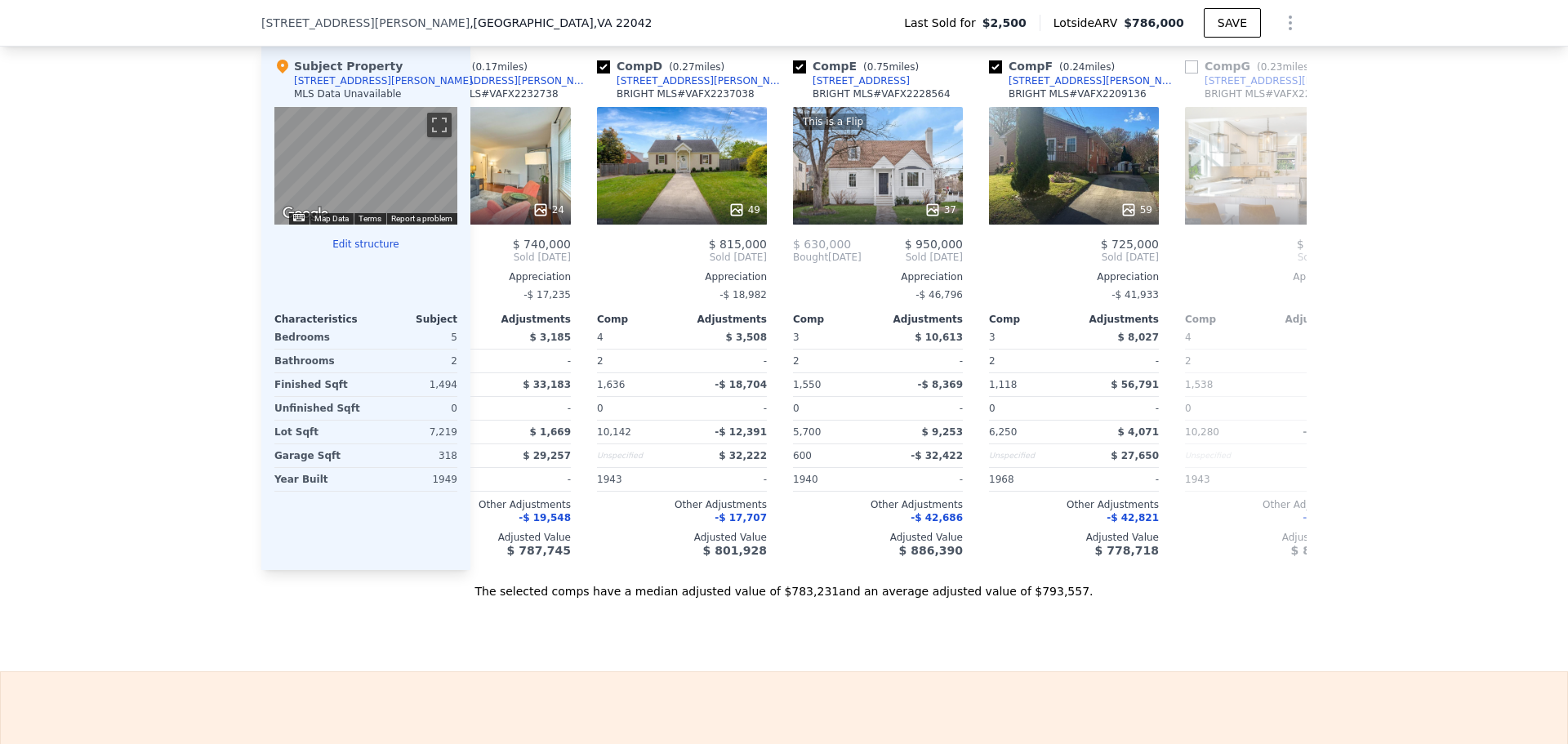
scroll to position [0, 457]
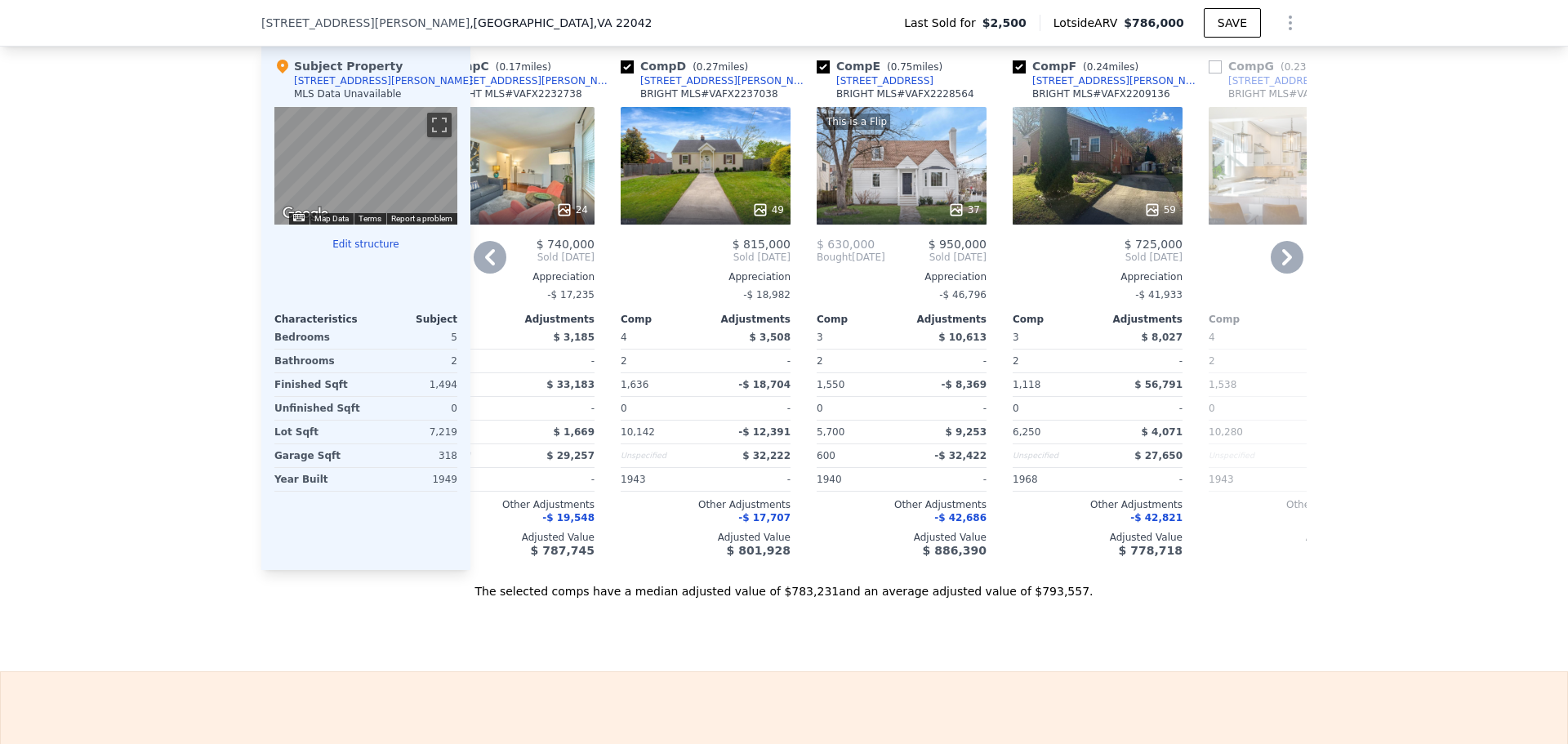
click at [477, 274] on icon at bounding box center [490, 257] width 33 height 33
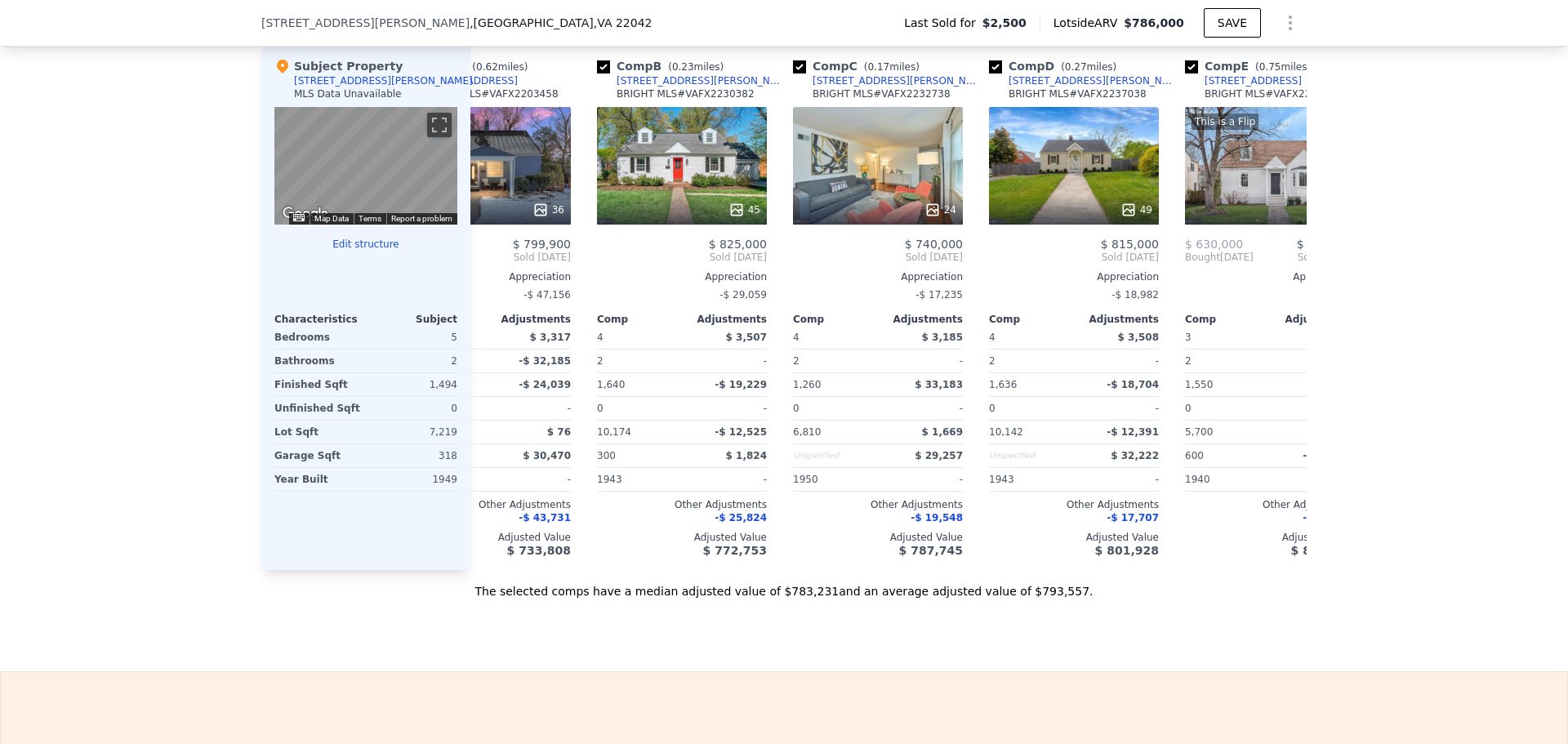
scroll to position [0, 65]
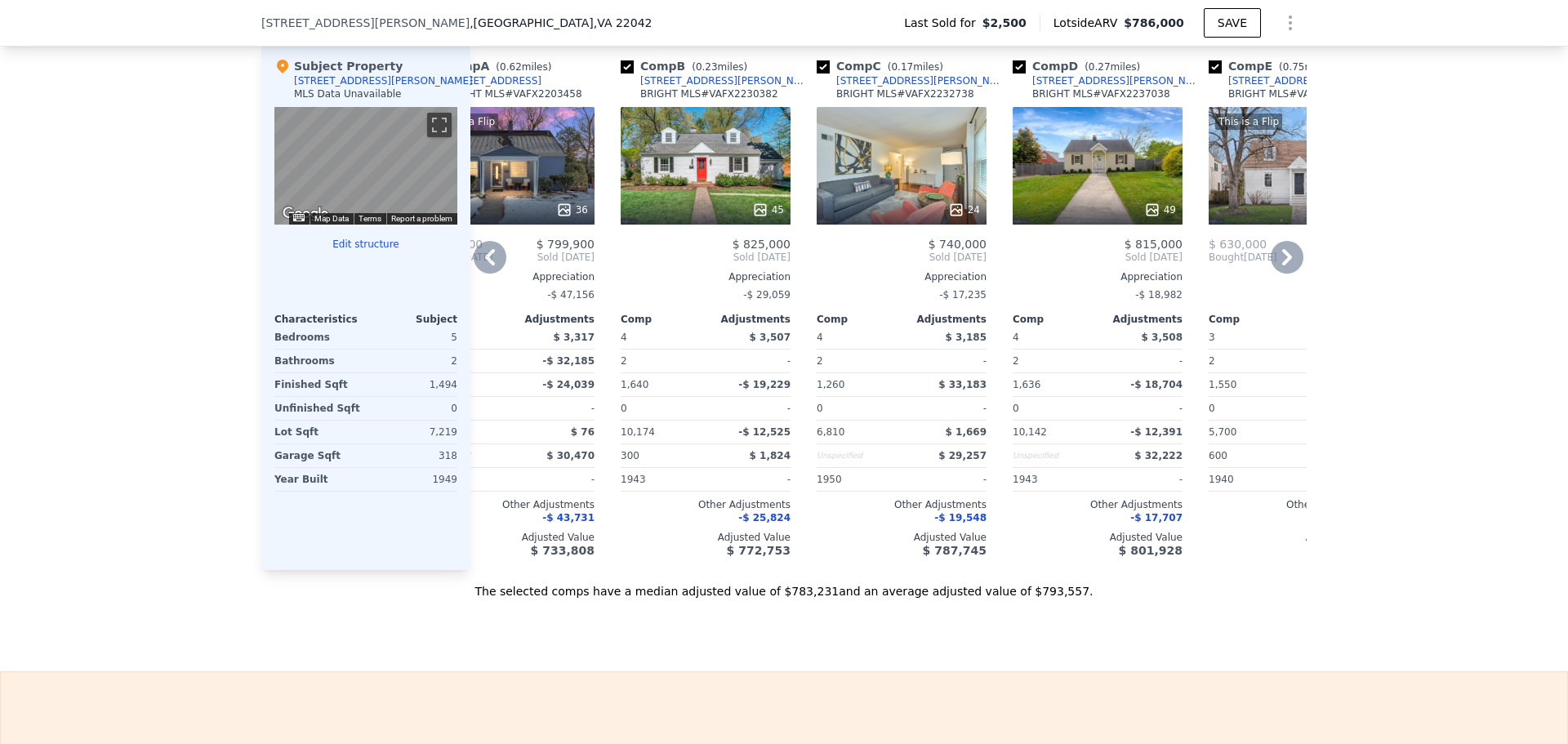
click at [1283, 265] on icon at bounding box center [1287, 257] width 10 height 16
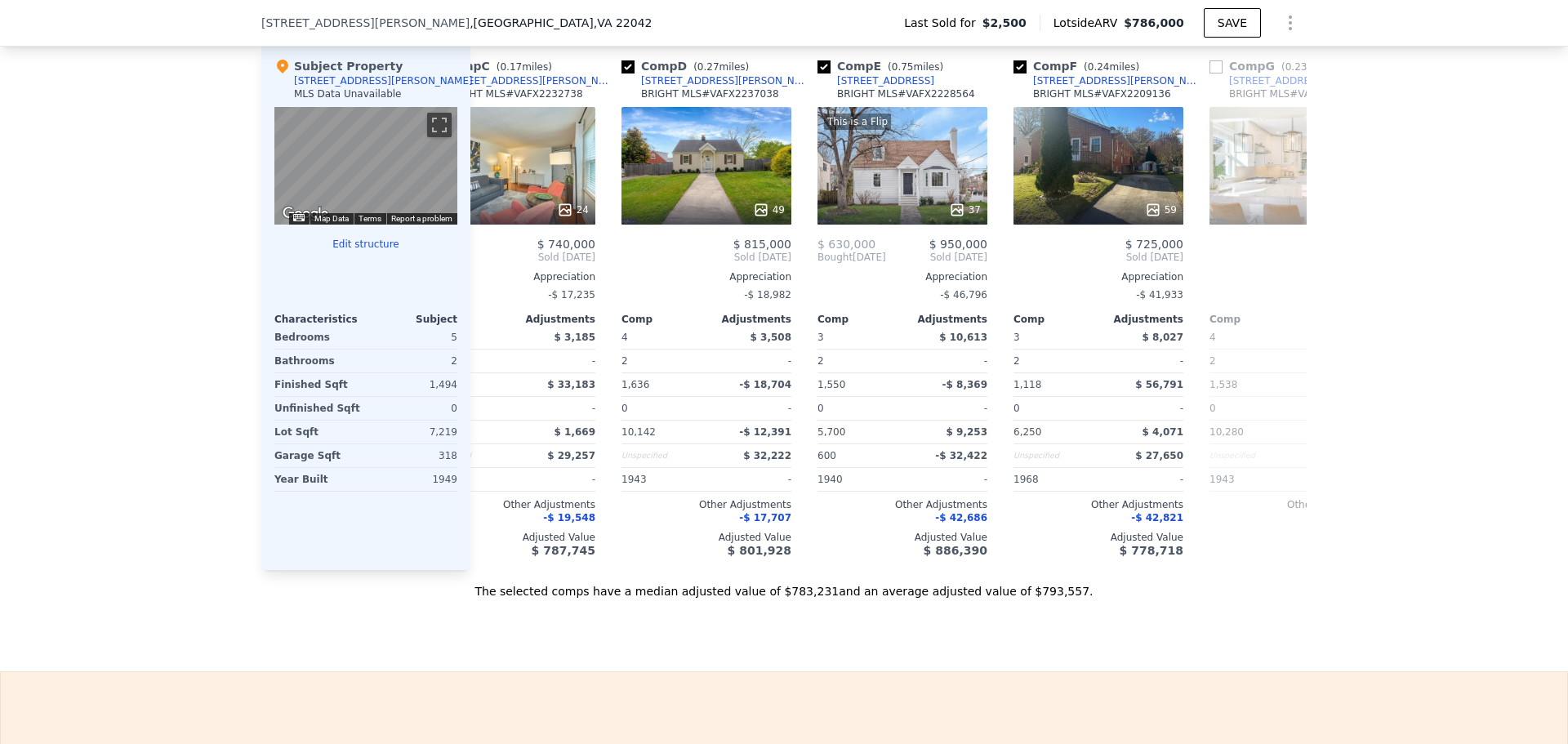
scroll to position [0, 457]
click at [1283, 265] on icon at bounding box center [1287, 257] width 10 height 16
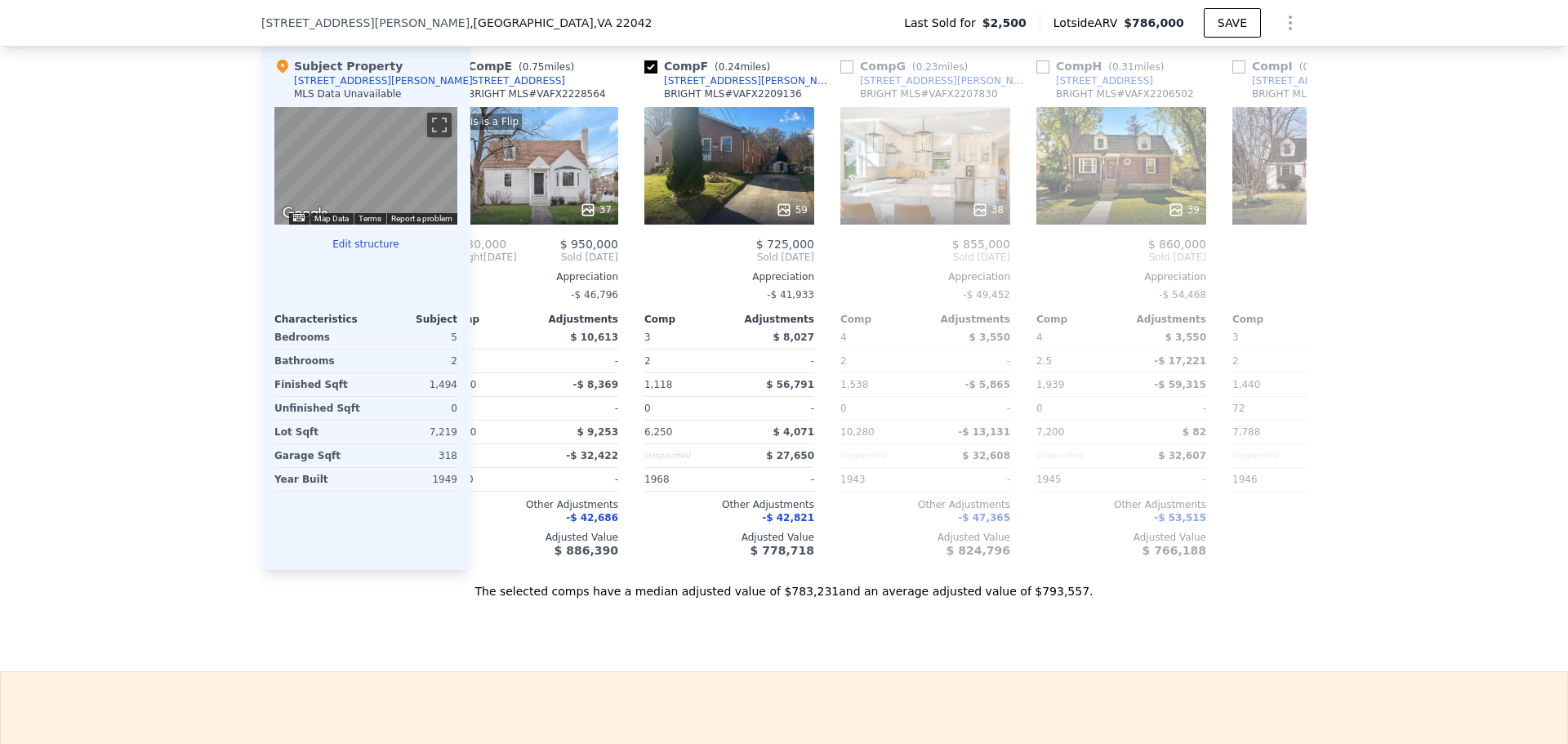
scroll to position [0, 849]
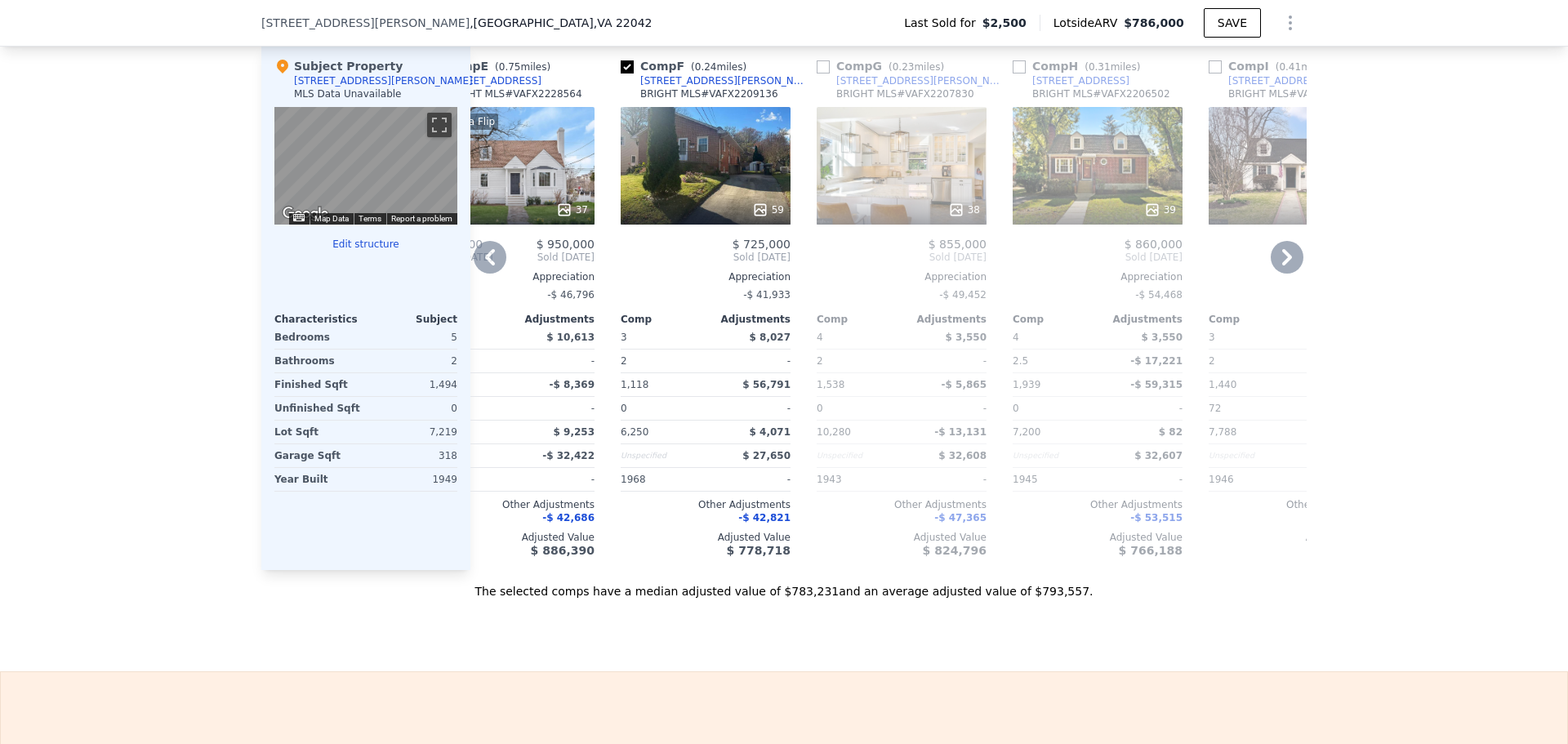
click at [1278, 268] on icon at bounding box center [1287, 257] width 33 height 33
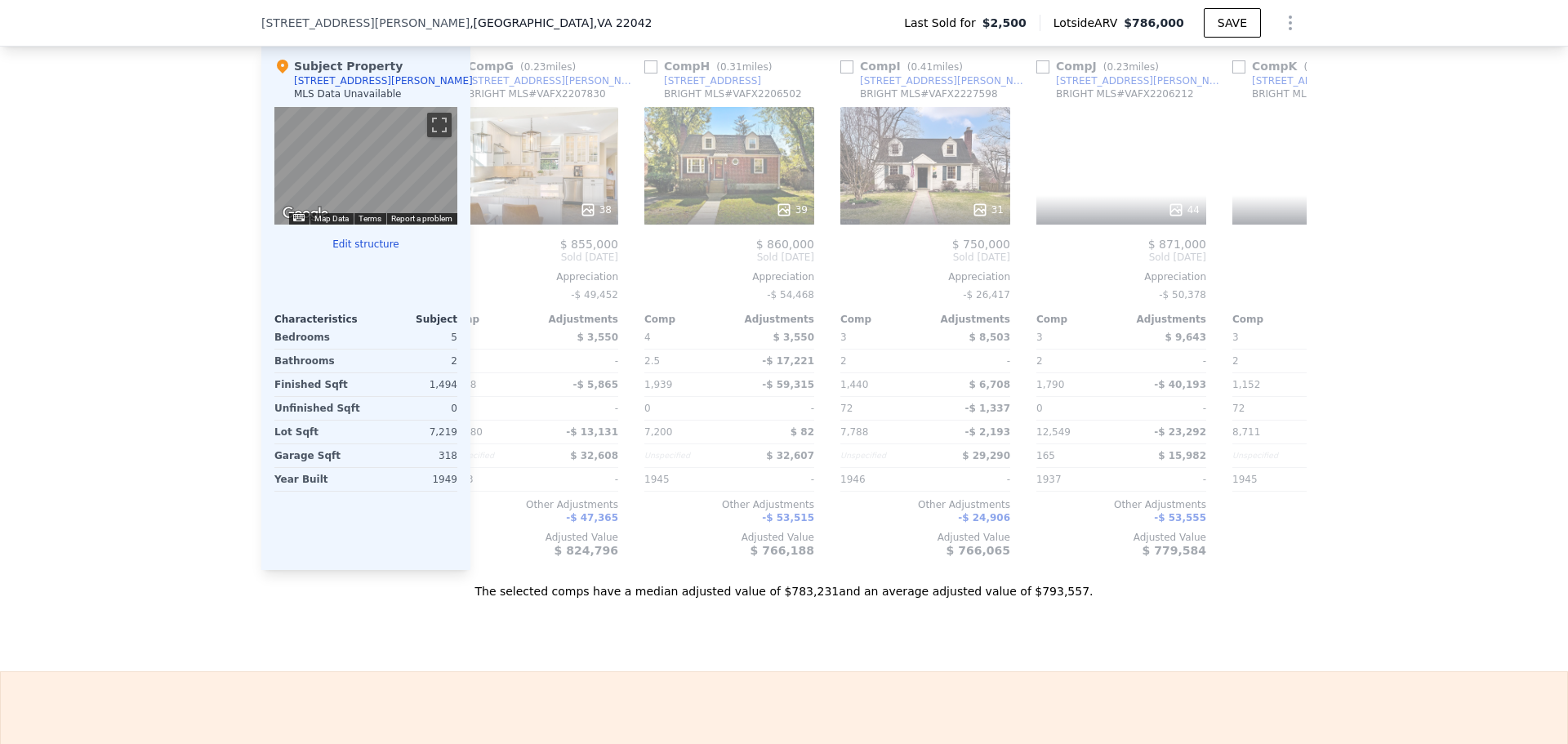
scroll to position [0, 1241]
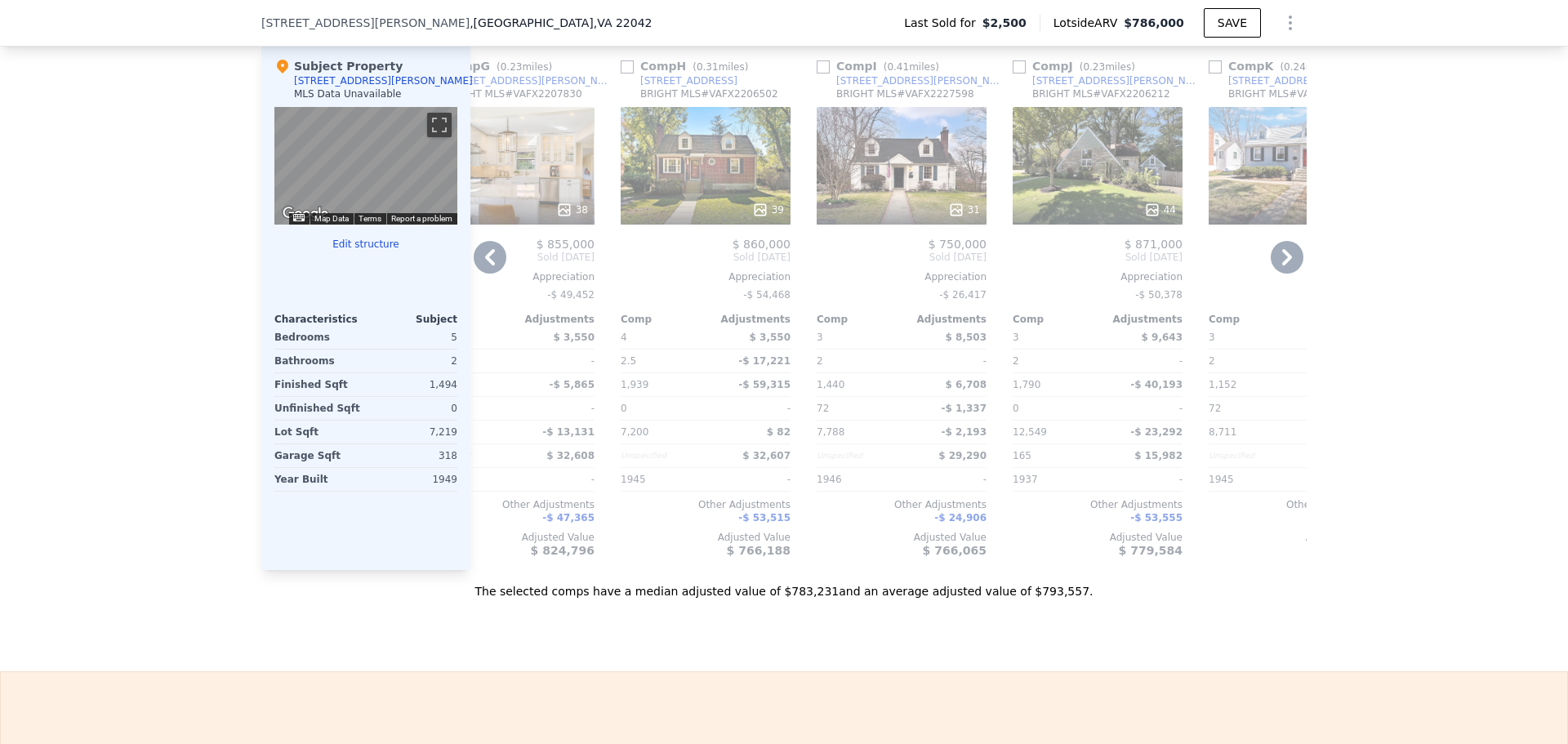
click at [1278, 268] on icon at bounding box center [1287, 257] width 33 height 33
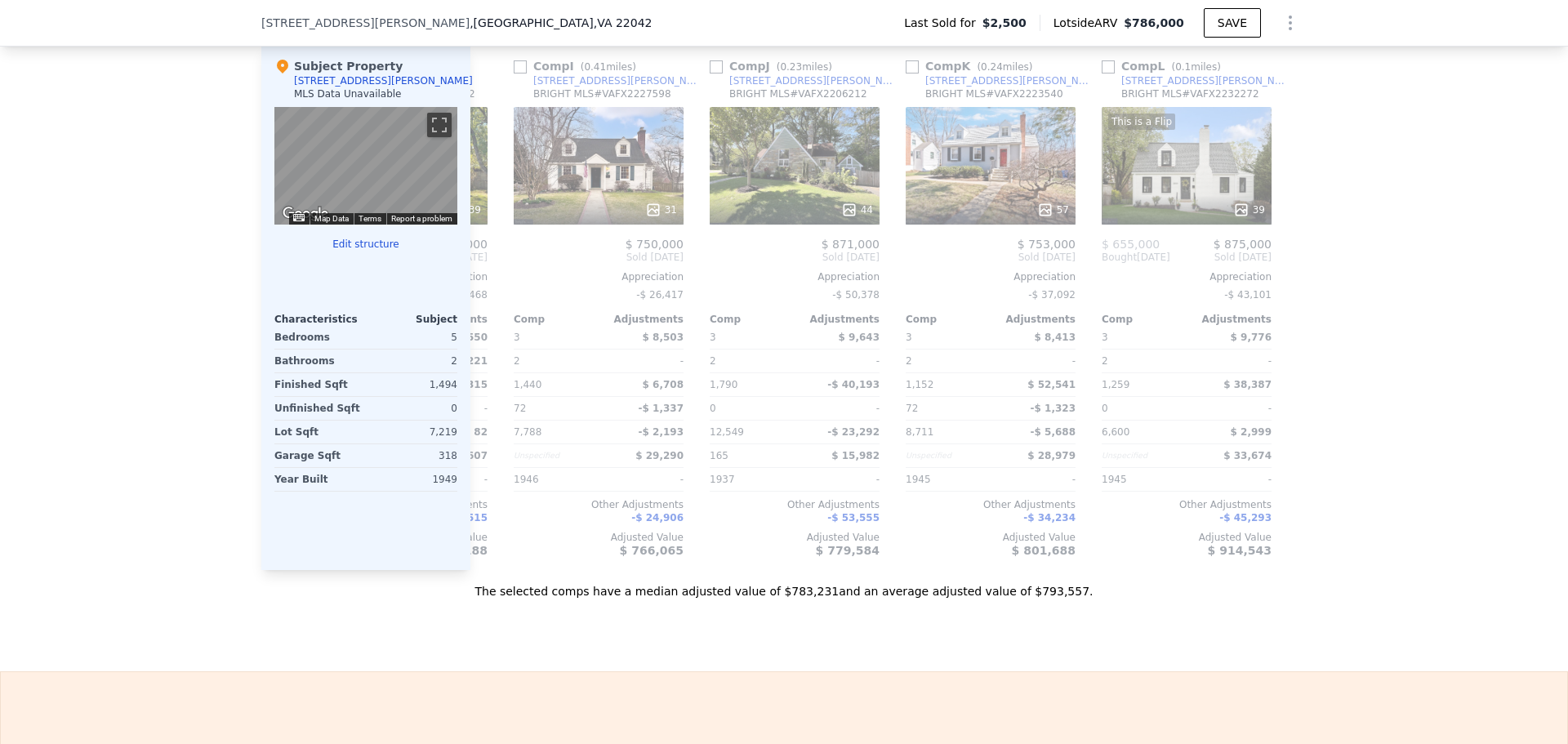
scroll to position [0, 1555]
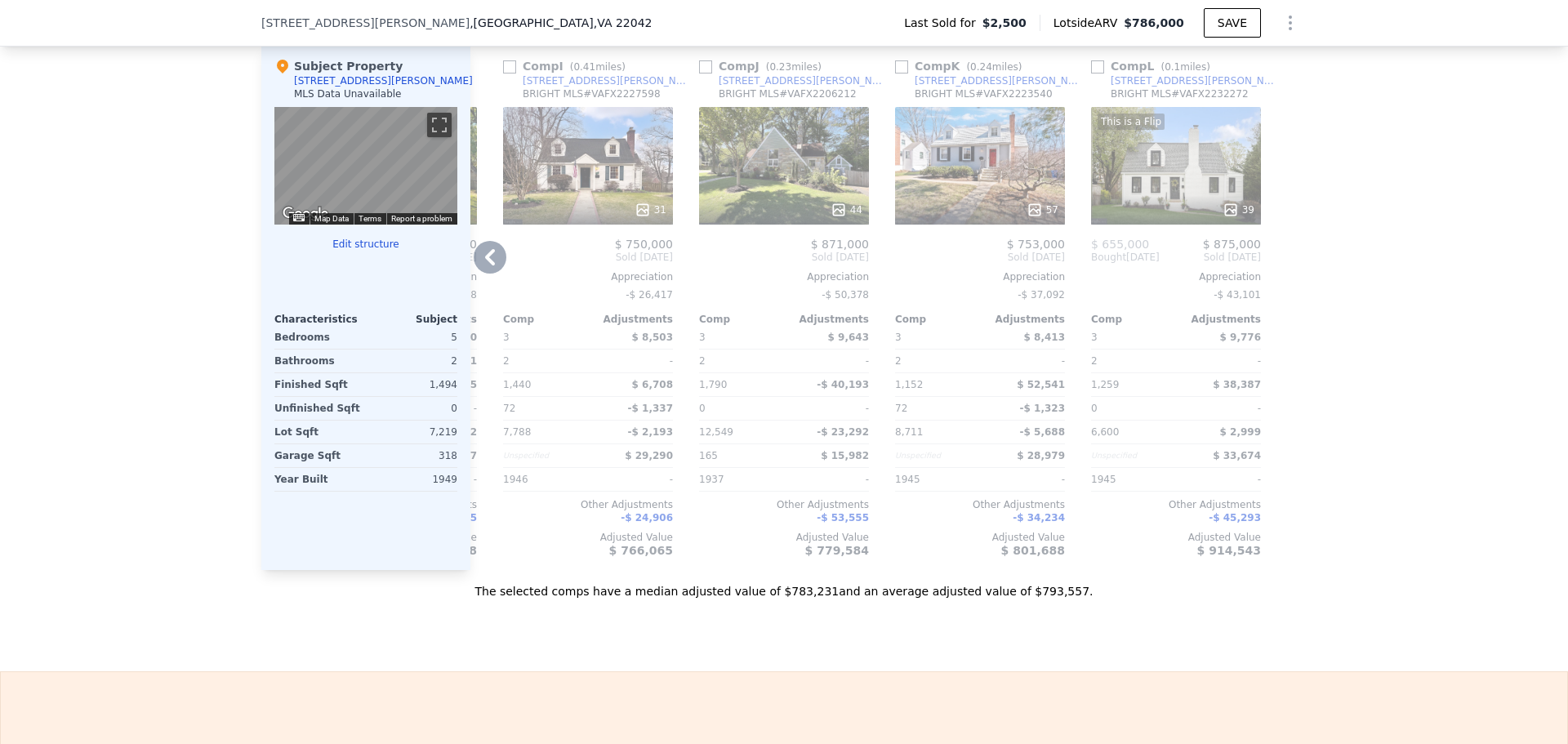
click at [1281, 268] on div at bounding box center [1294, 307] width 27 height 525
click at [1152, 192] on div "This is a Flip 39" at bounding box center [1176, 166] width 170 height 118
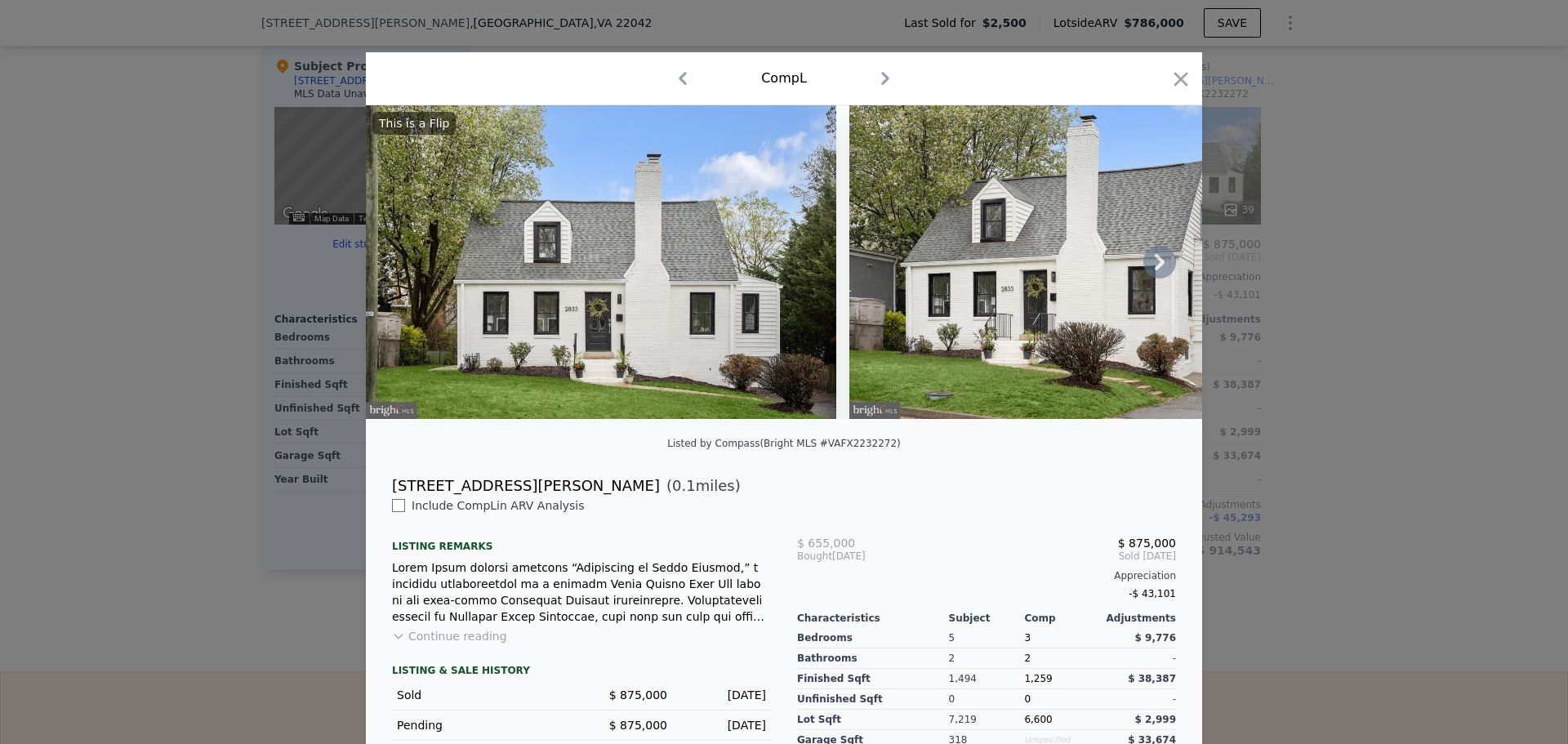
click at [1155, 270] on icon at bounding box center [1159, 263] width 10 height 16
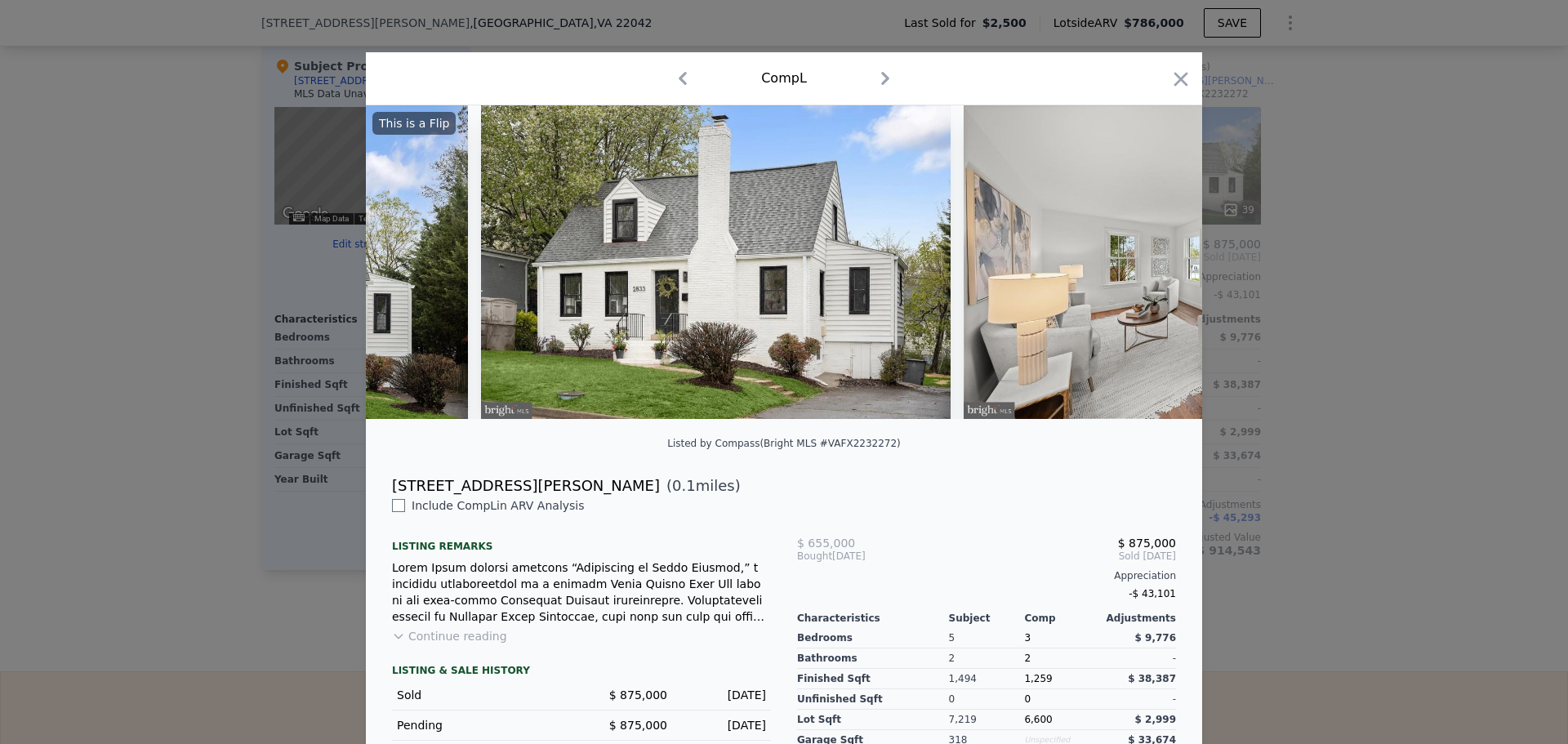
scroll to position [0, 392]
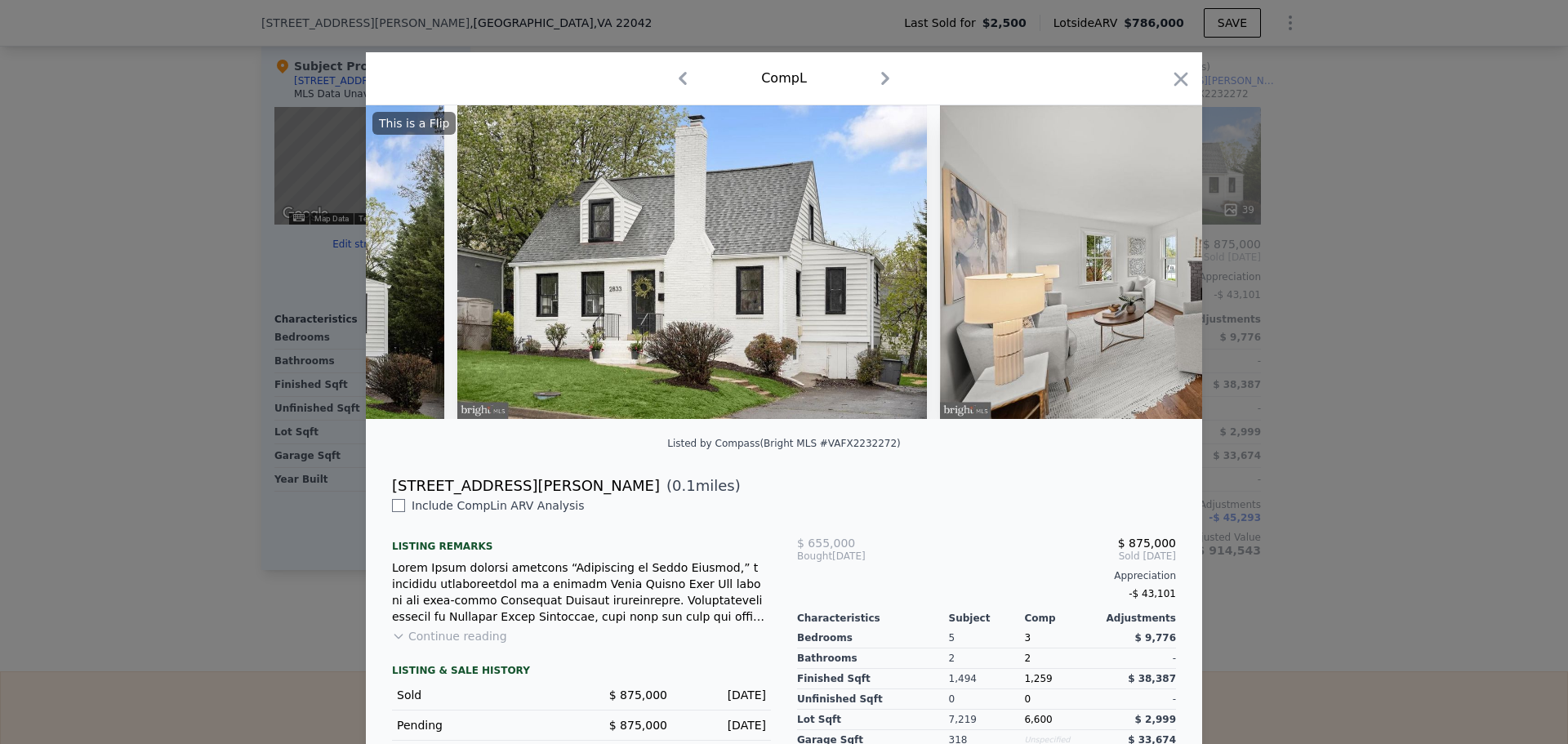
click at [1155, 271] on div "This is a Flip" at bounding box center [784, 262] width 836 height 314
click at [1158, 263] on icon at bounding box center [1160, 263] width 33 height 33
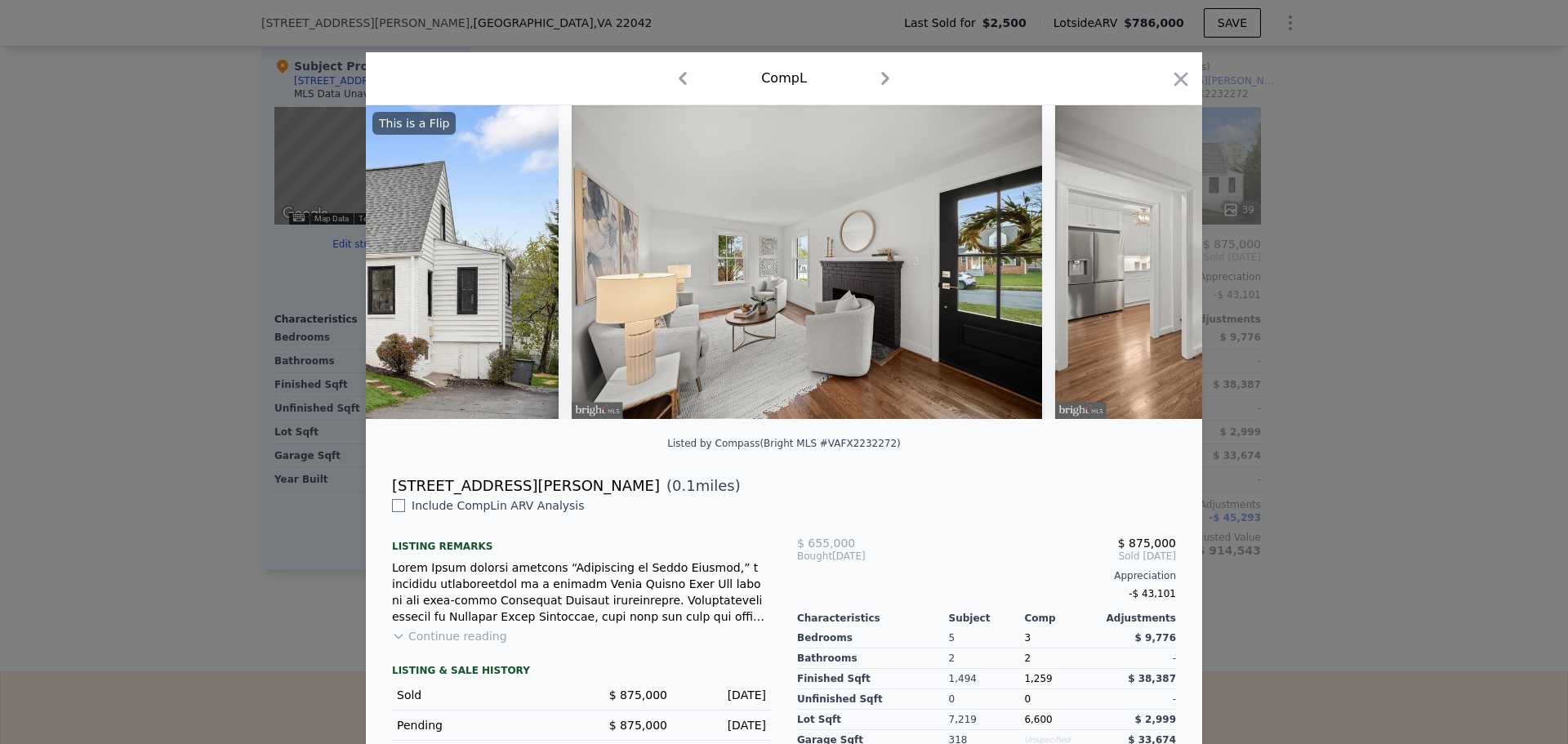
scroll to position [0, 784]
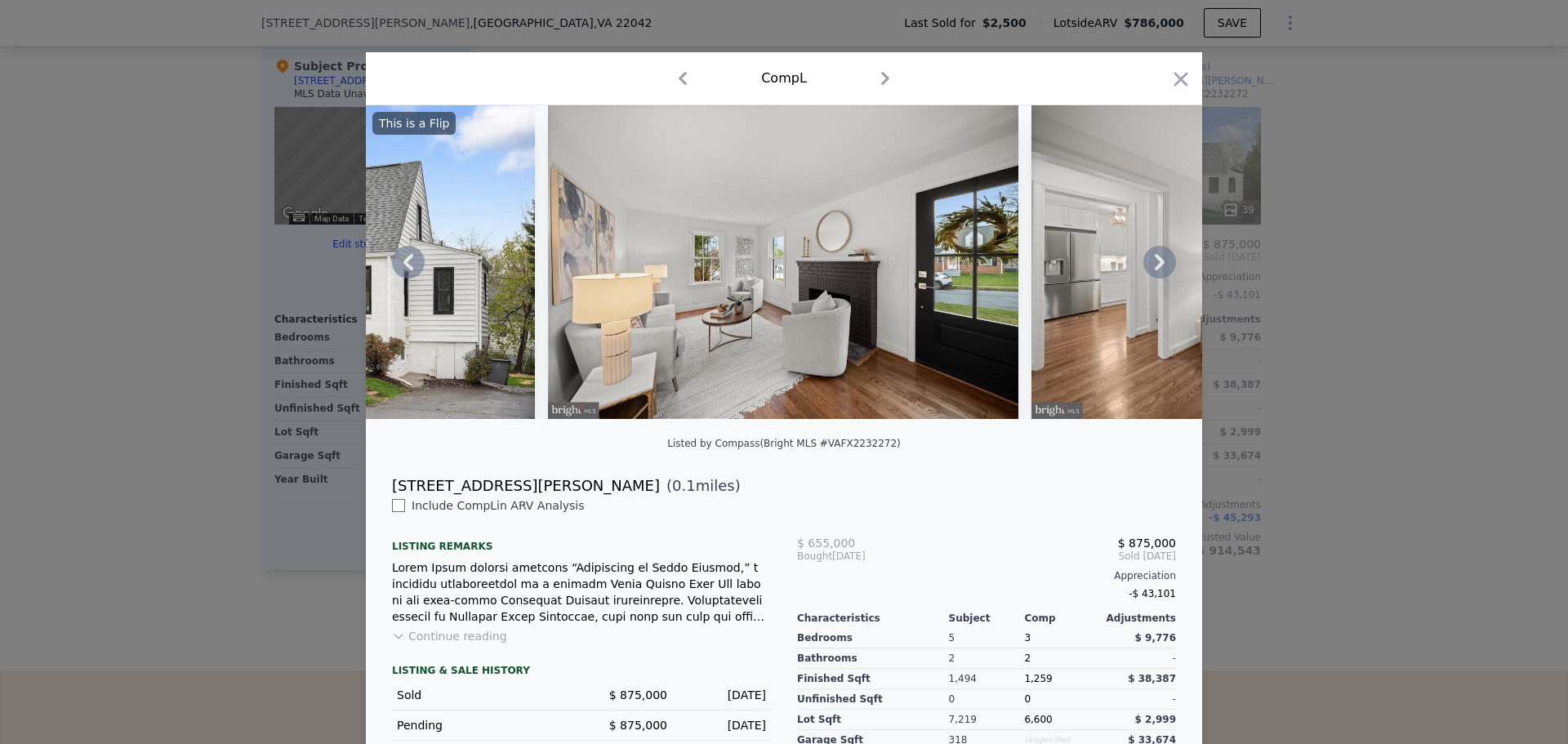
click at [1149, 264] on icon at bounding box center [1160, 263] width 33 height 33
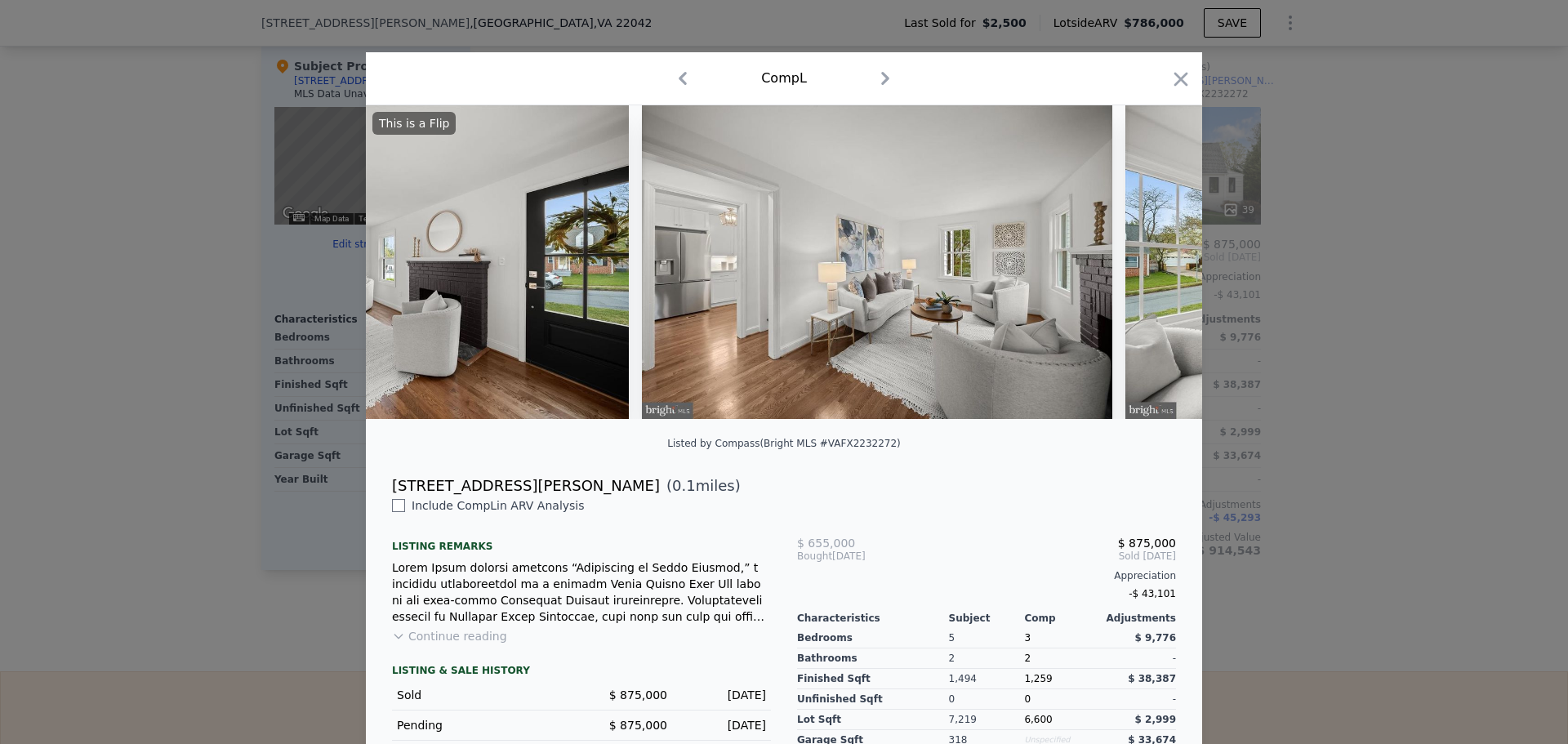
scroll to position [0, 1176]
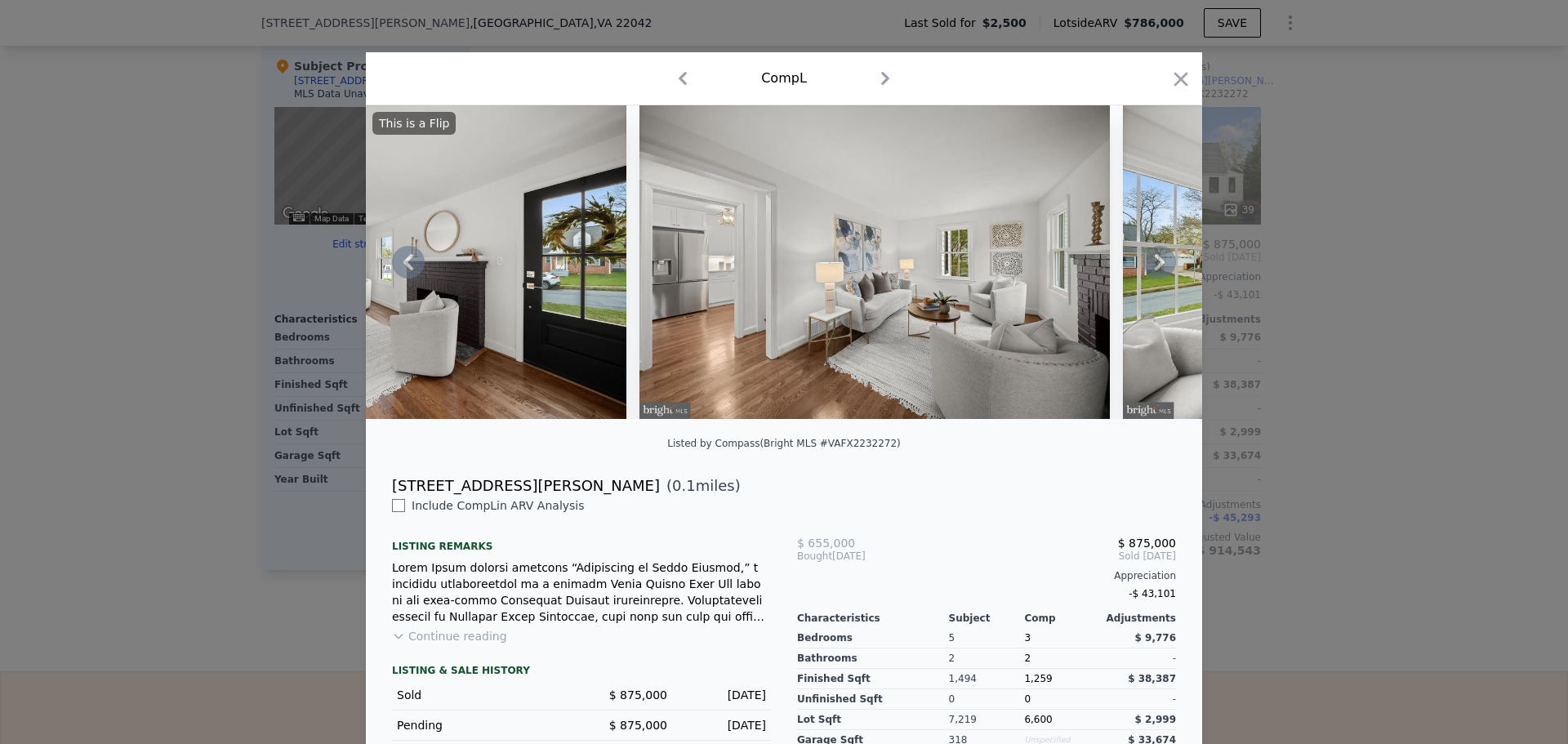
click at [1149, 264] on icon at bounding box center [1160, 263] width 33 height 33
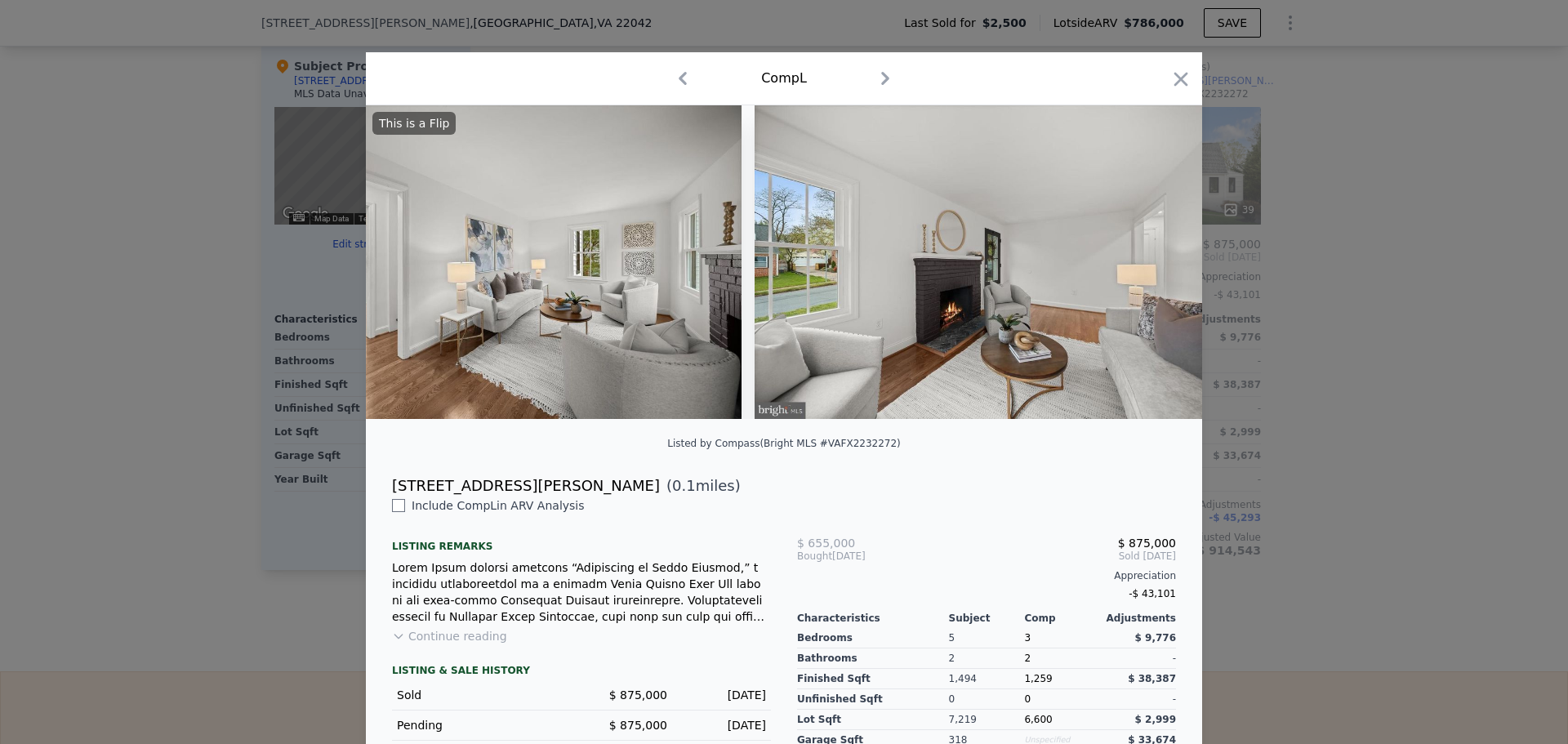
scroll to position [0, 1568]
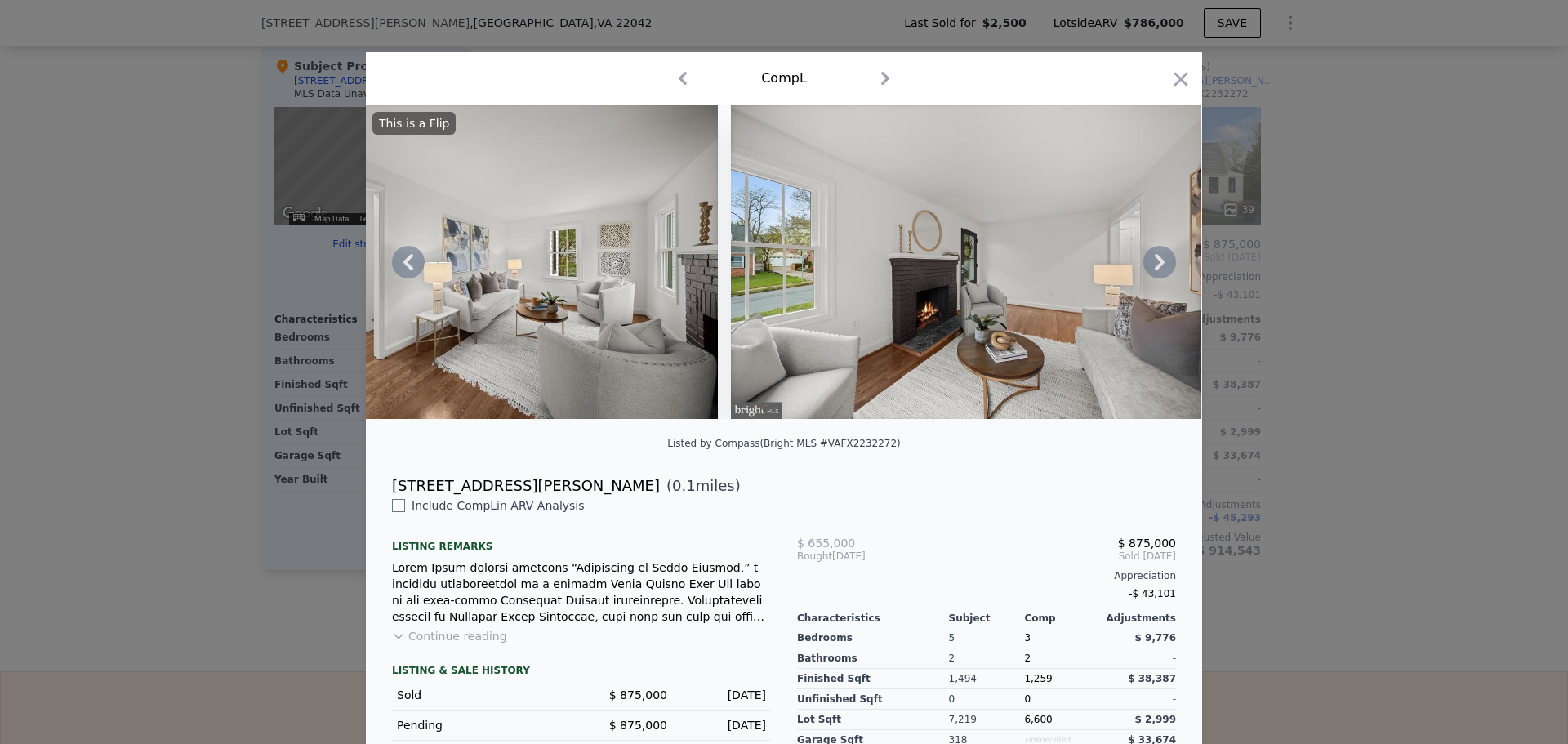
click at [1149, 264] on icon at bounding box center [1160, 263] width 33 height 33
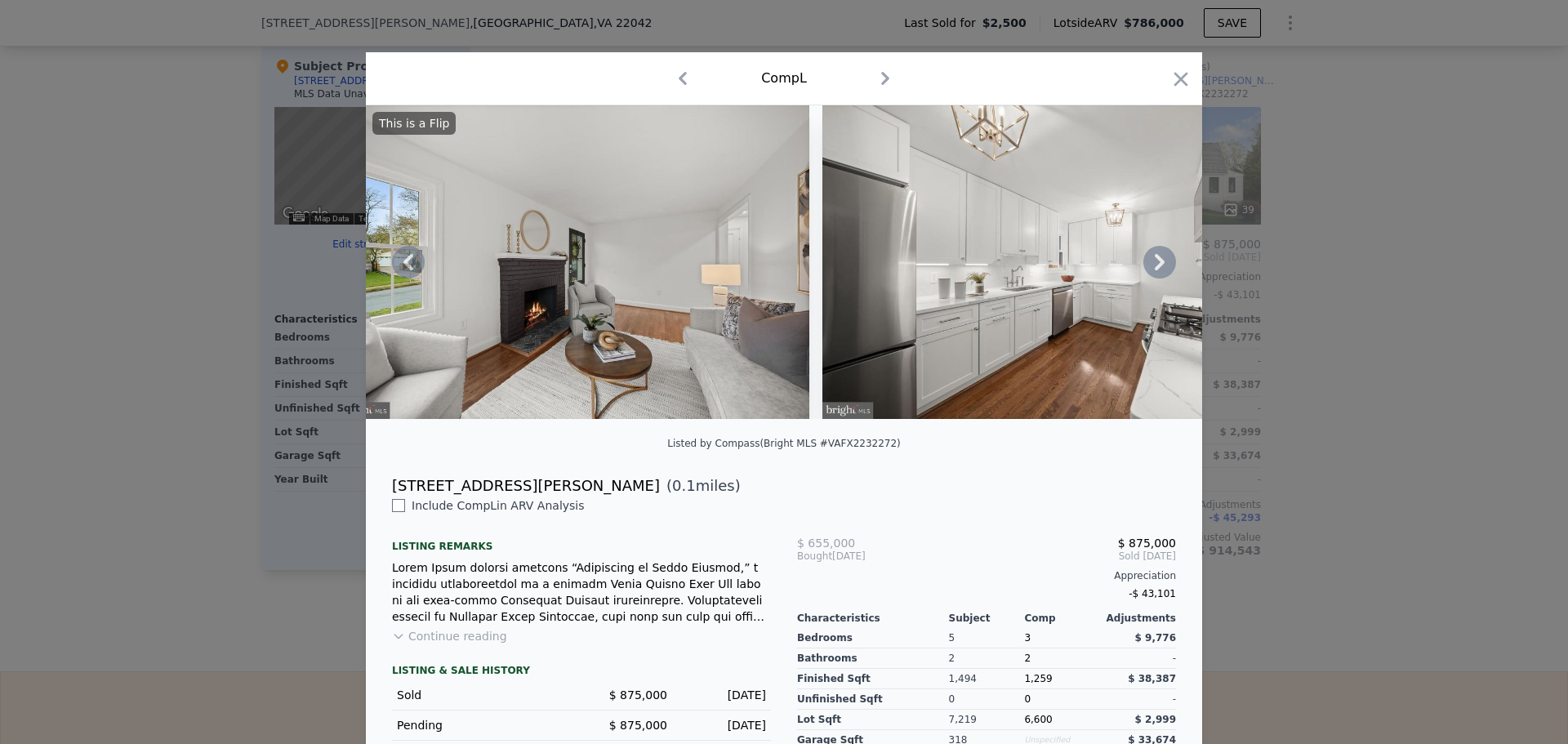
click at [1149, 264] on icon at bounding box center [1160, 263] width 33 height 33
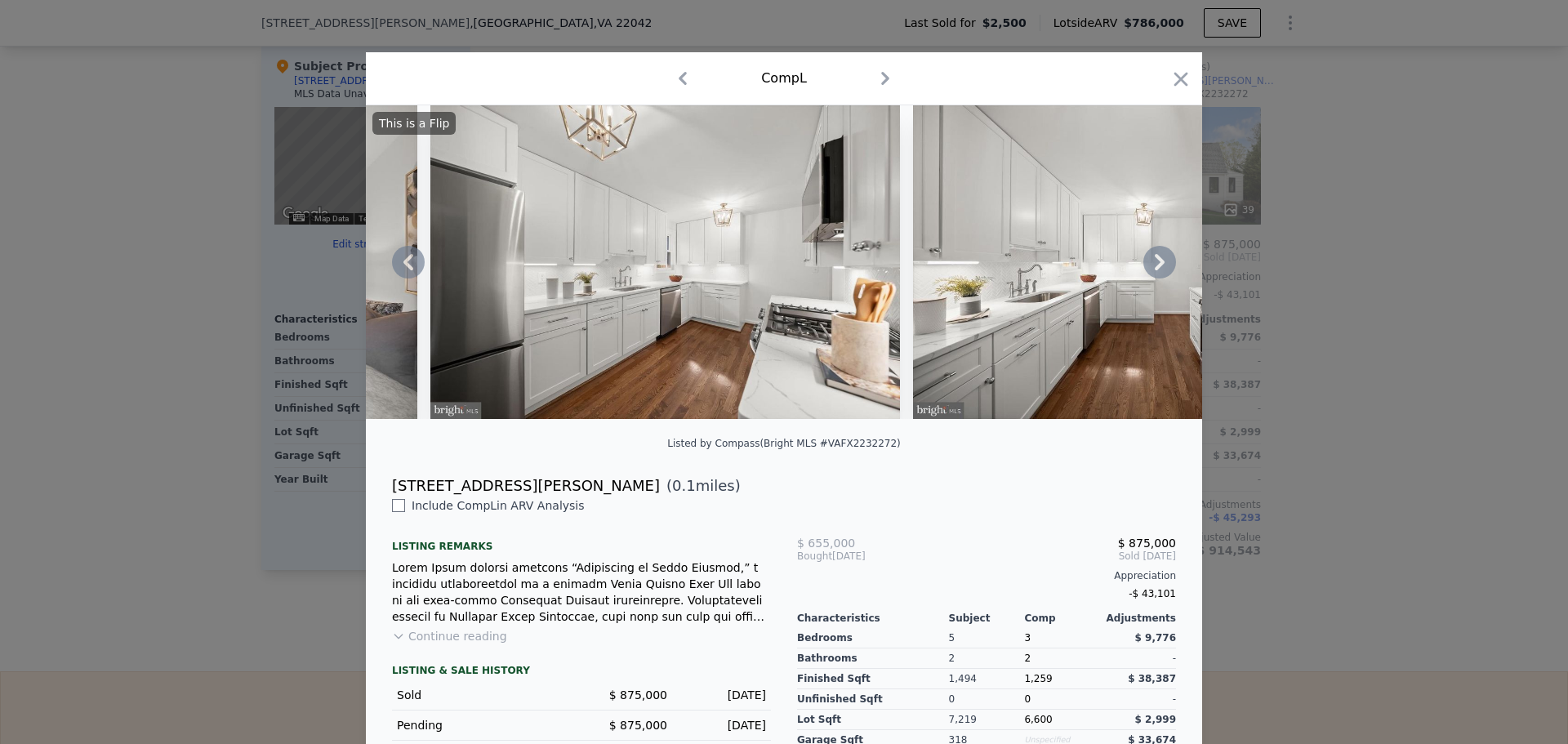
click at [1149, 264] on icon at bounding box center [1160, 263] width 33 height 33
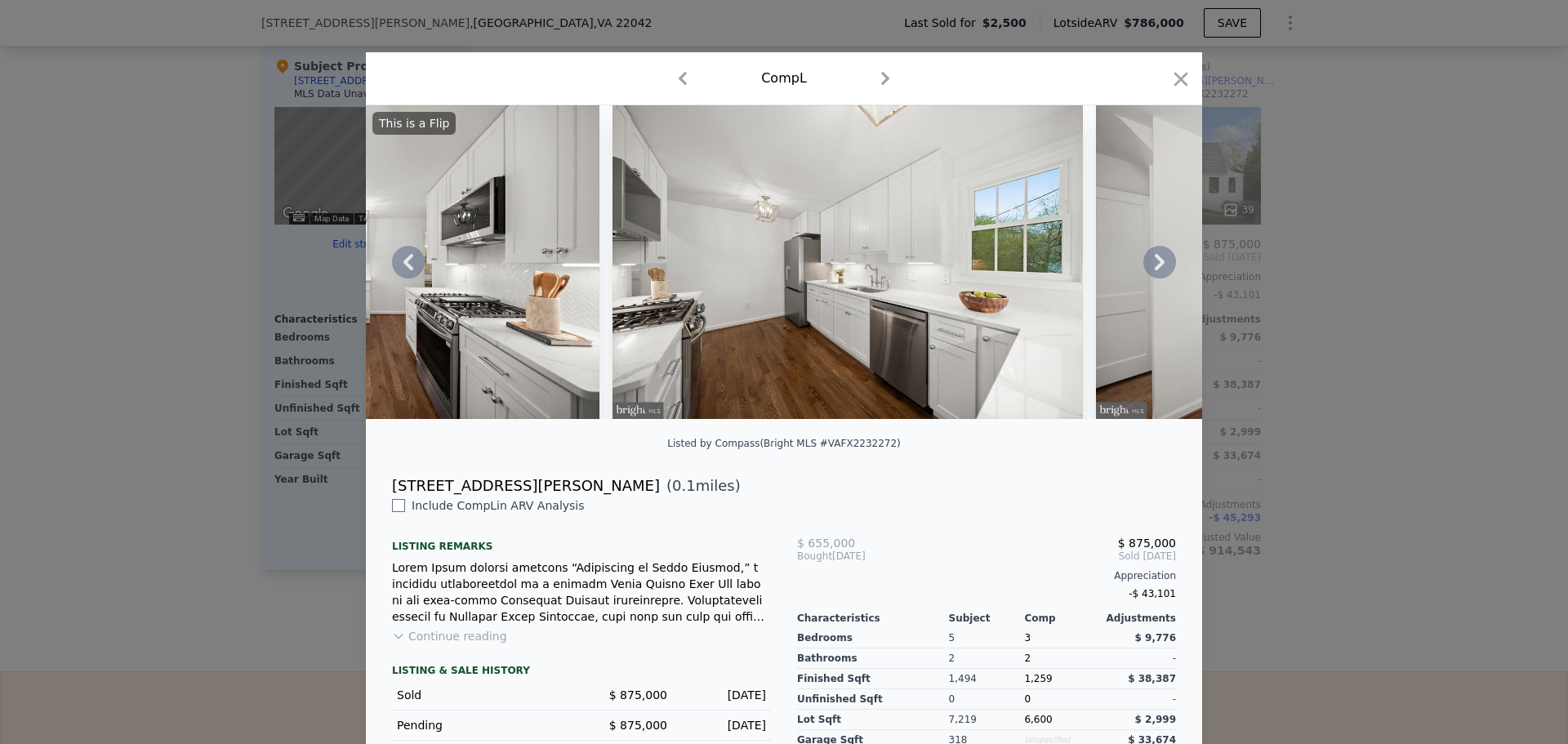
click at [1149, 264] on icon at bounding box center [1160, 263] width 33 height 33
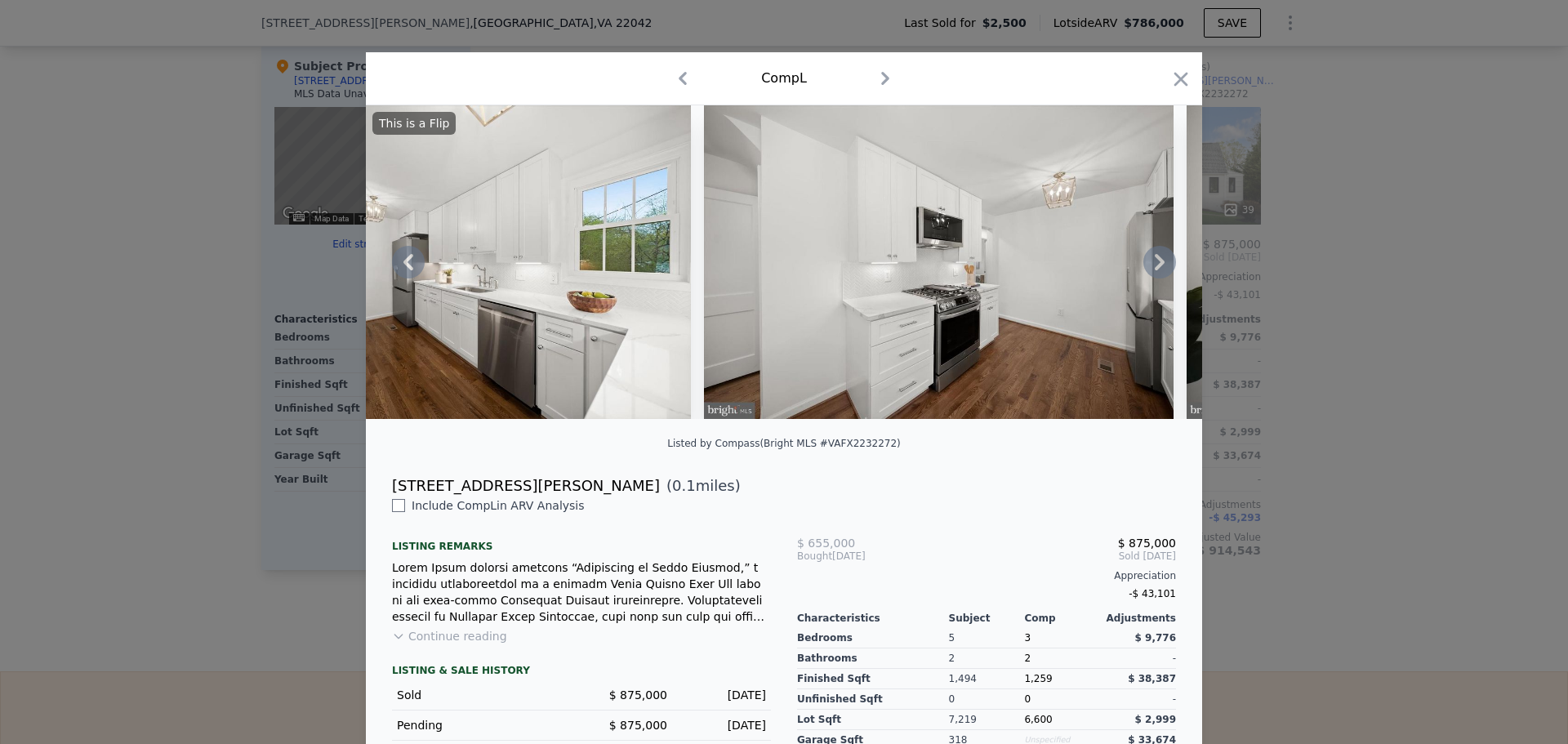
click at [1149, 264] on icon at bounding box center [1160, 263] width 33 height 33
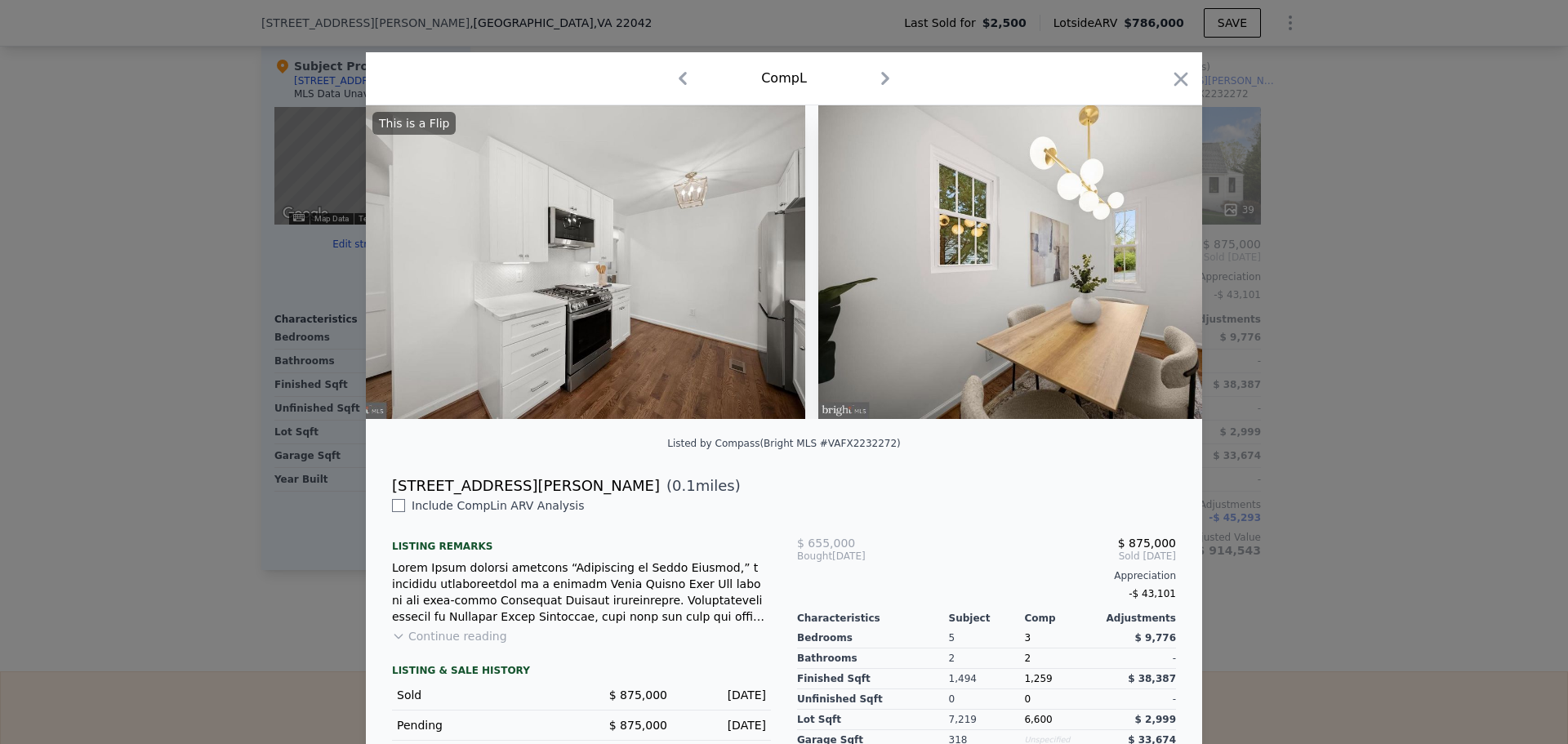
scroll to position [0, 3920]
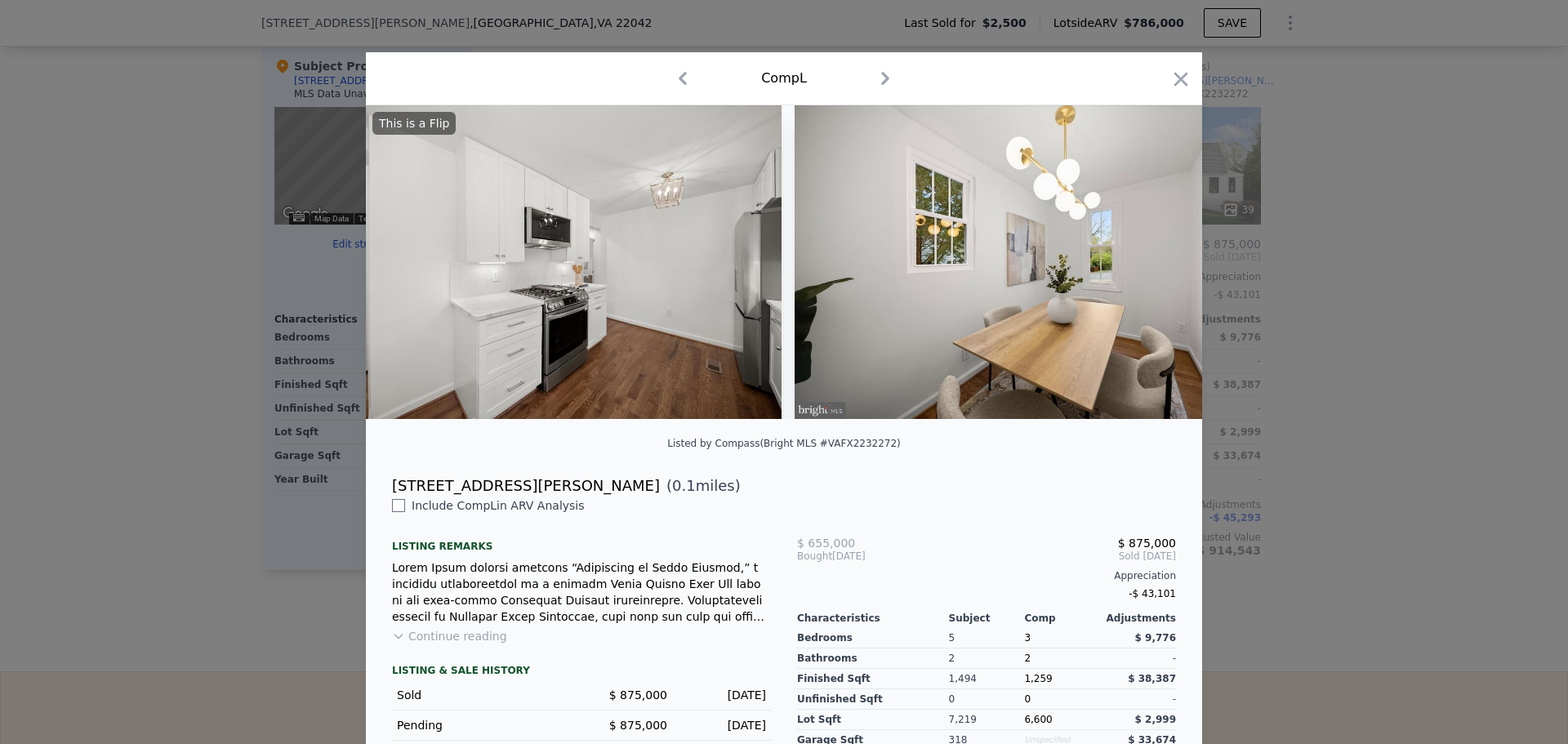
click at [1149, 264] on div "This is a Flip" at bounding box center [784, 262] width 836 height 314
click at [1149, 264] on icon at bounding box center [1160, 263] width 33 height 33
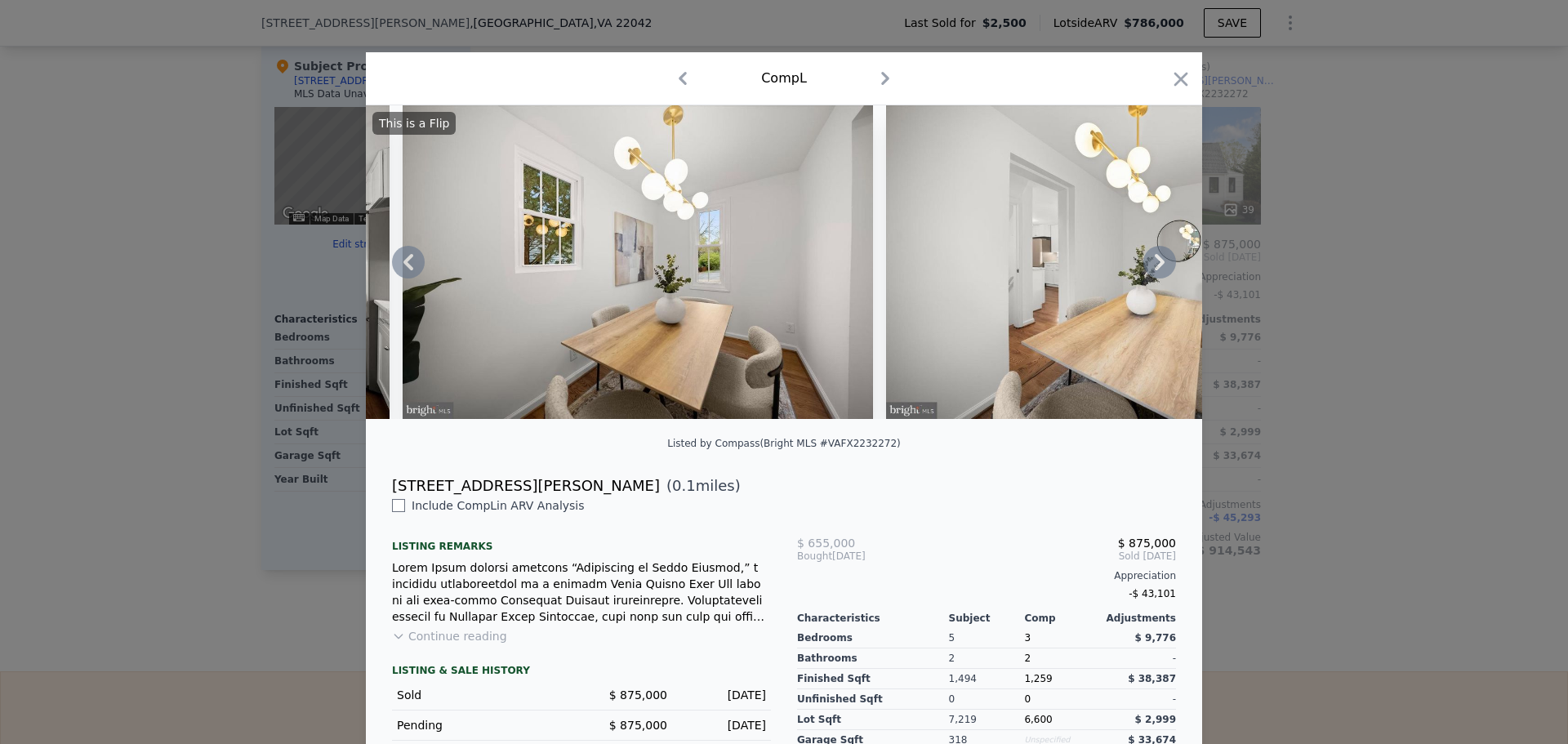
click at [1149, 264] on icon at bounding box center [1160, 263] width 33 height 33
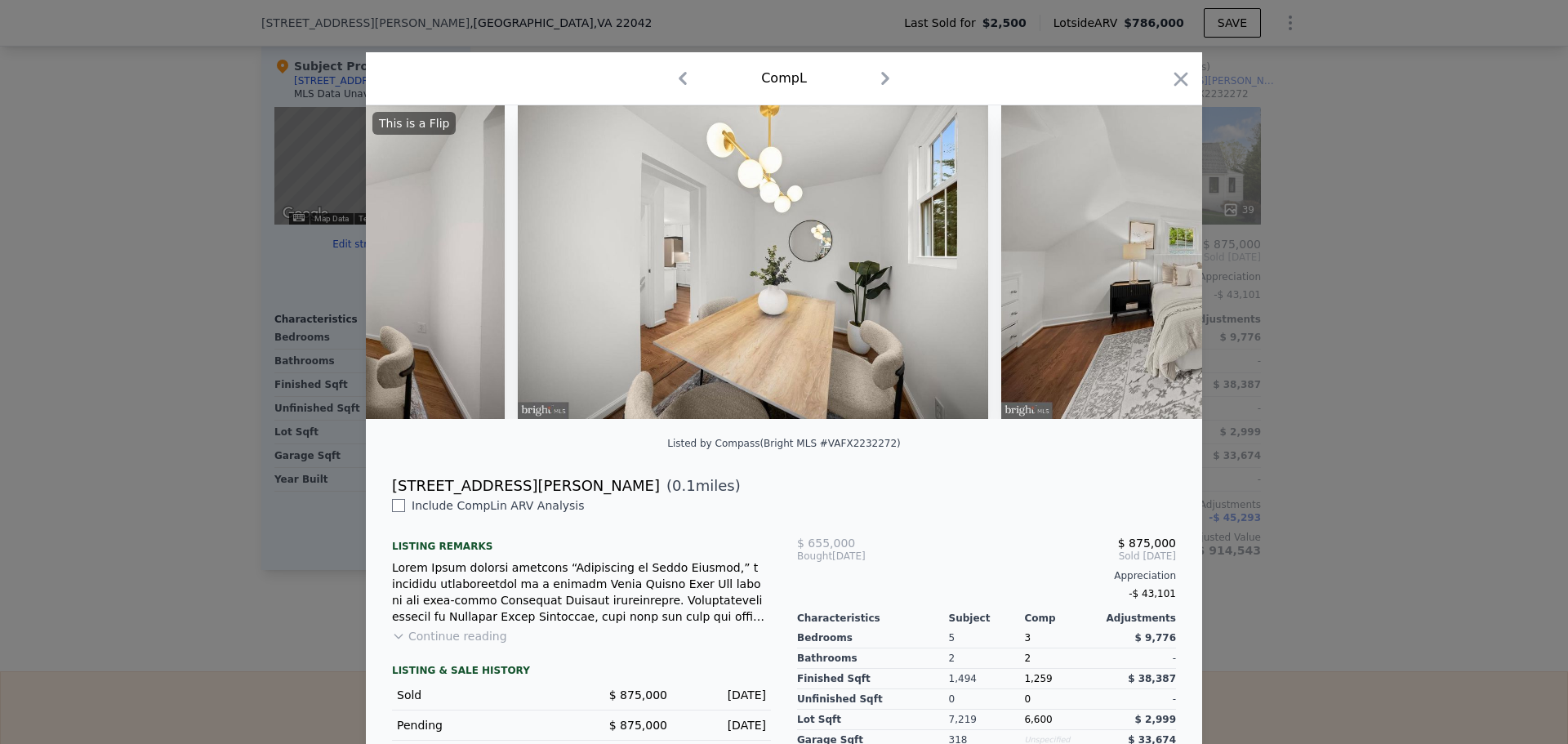
scroll to position [0, 4704]
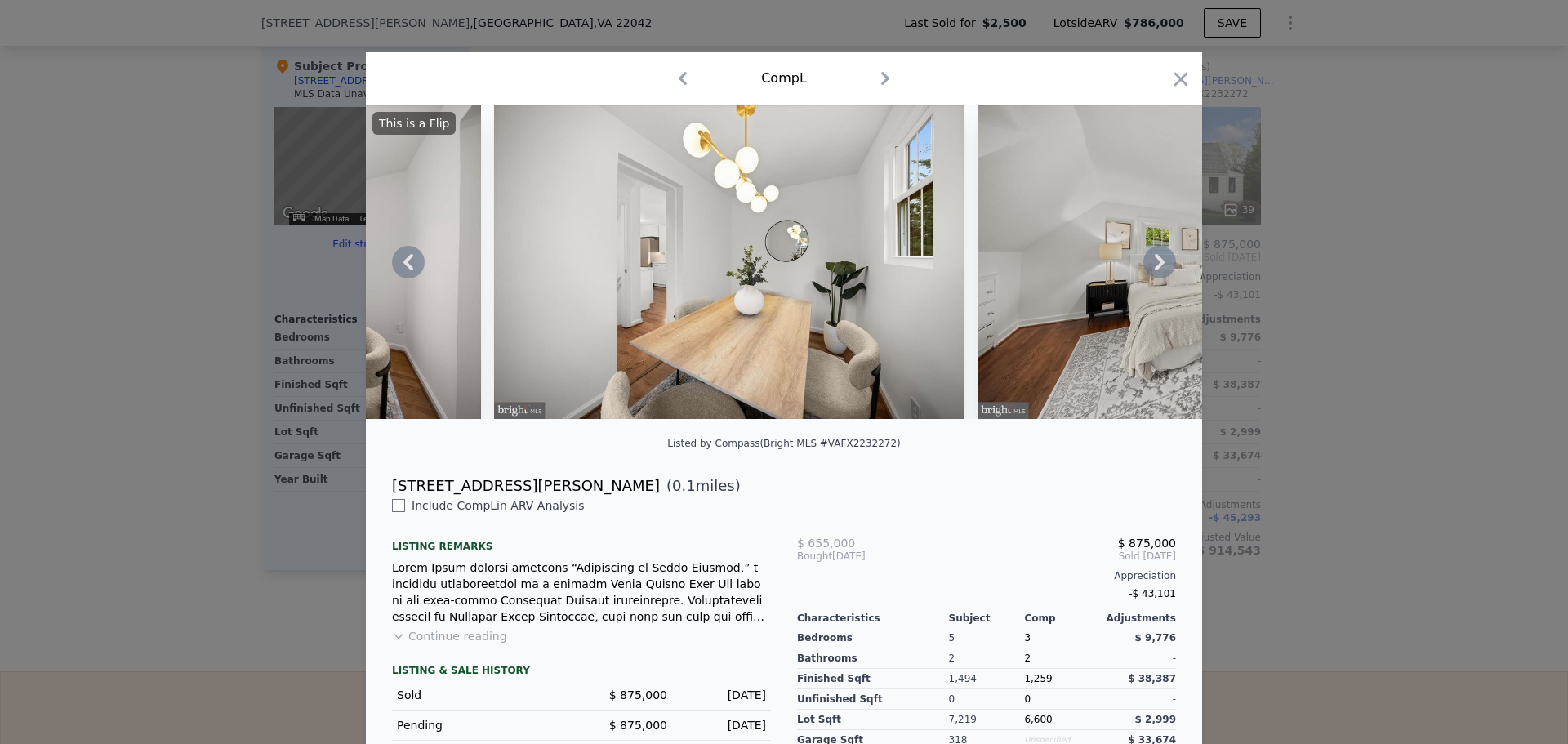
click at [1149, 264] on icon at bounding box center [1160, 263] width 33 height 33
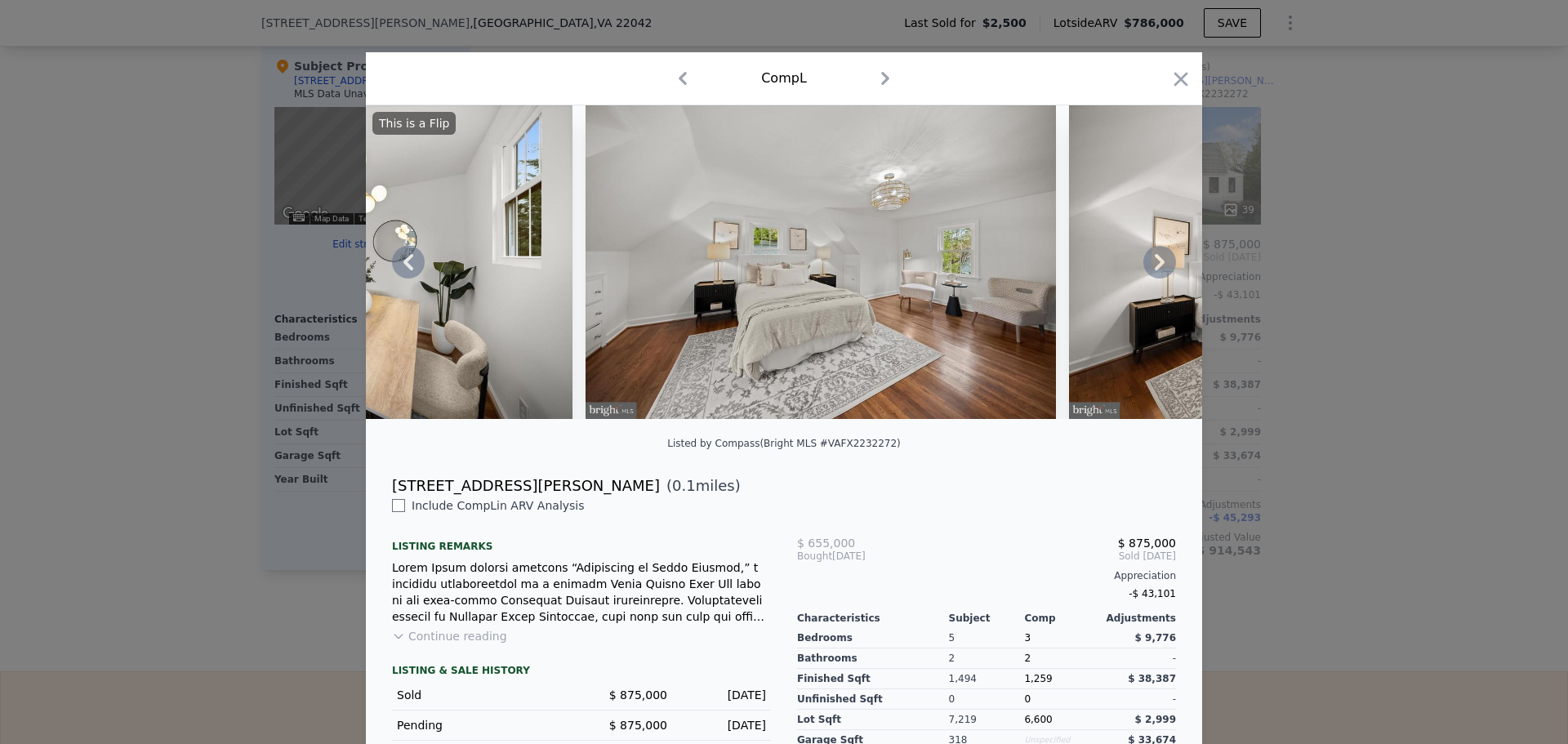
click at [1149, 264] on icon at bounding box center [1160, 263] width 33 height 33
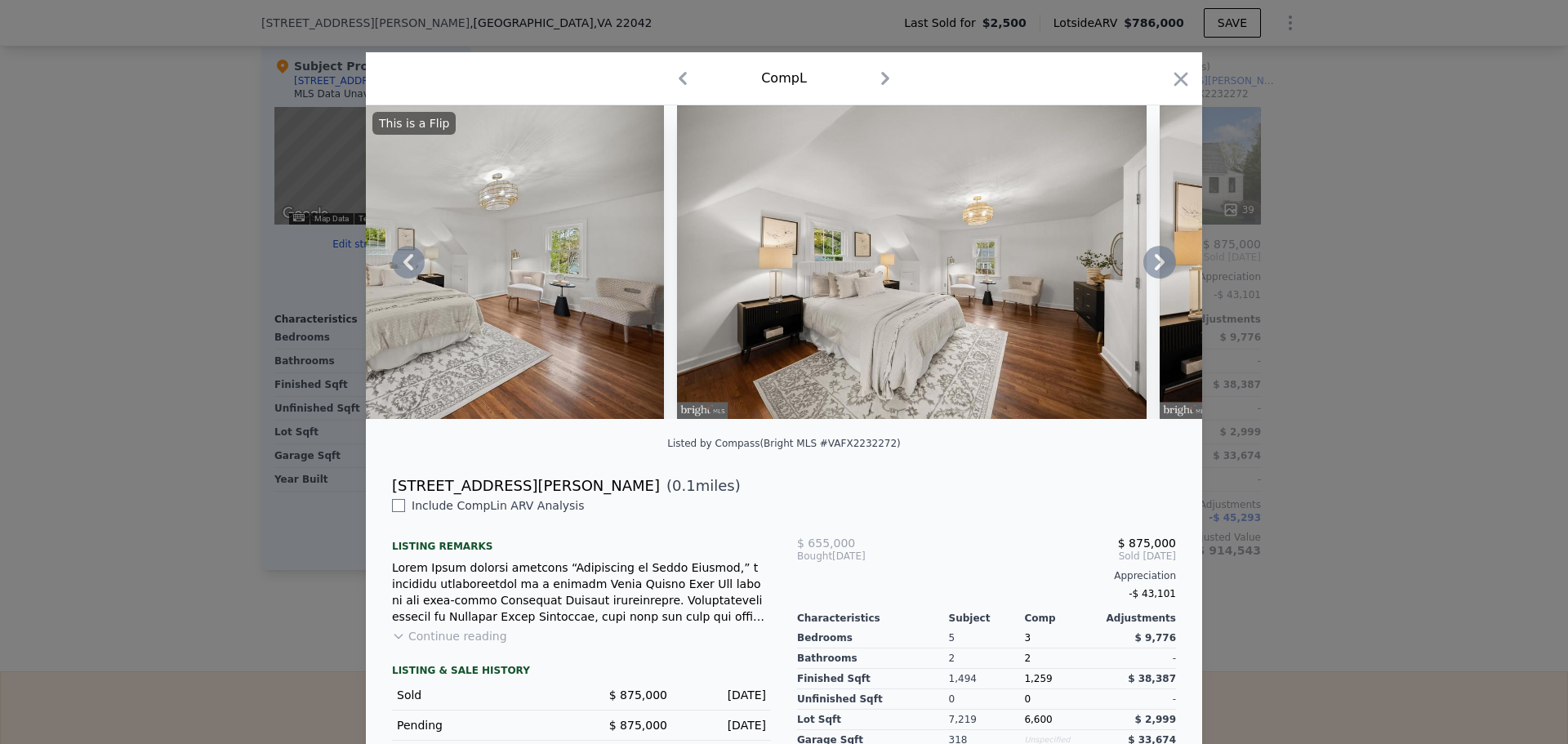
click at [1149, 264] on icon at bounding box center [1160, 263] width 33 height 33
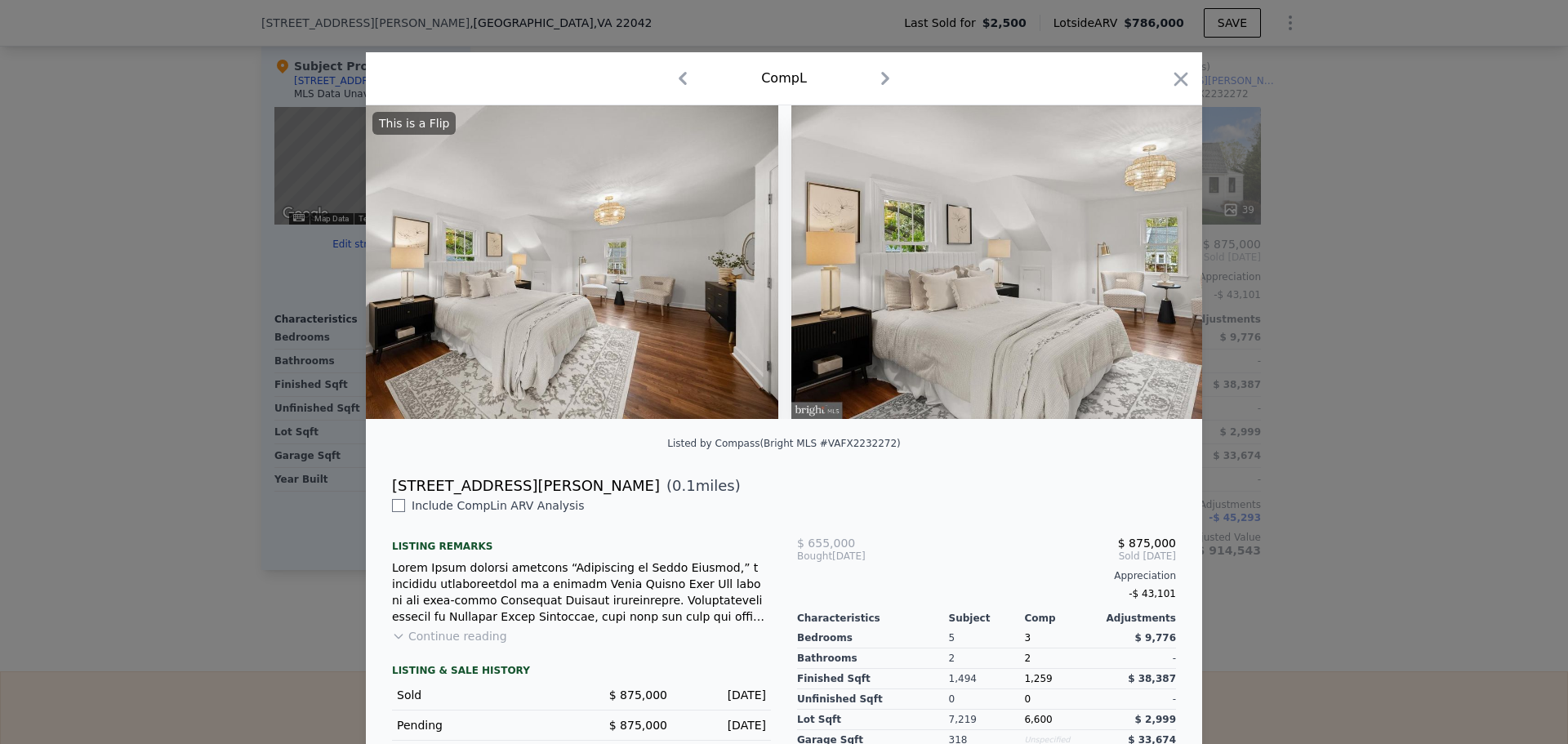
scroll to position [0, 5880]
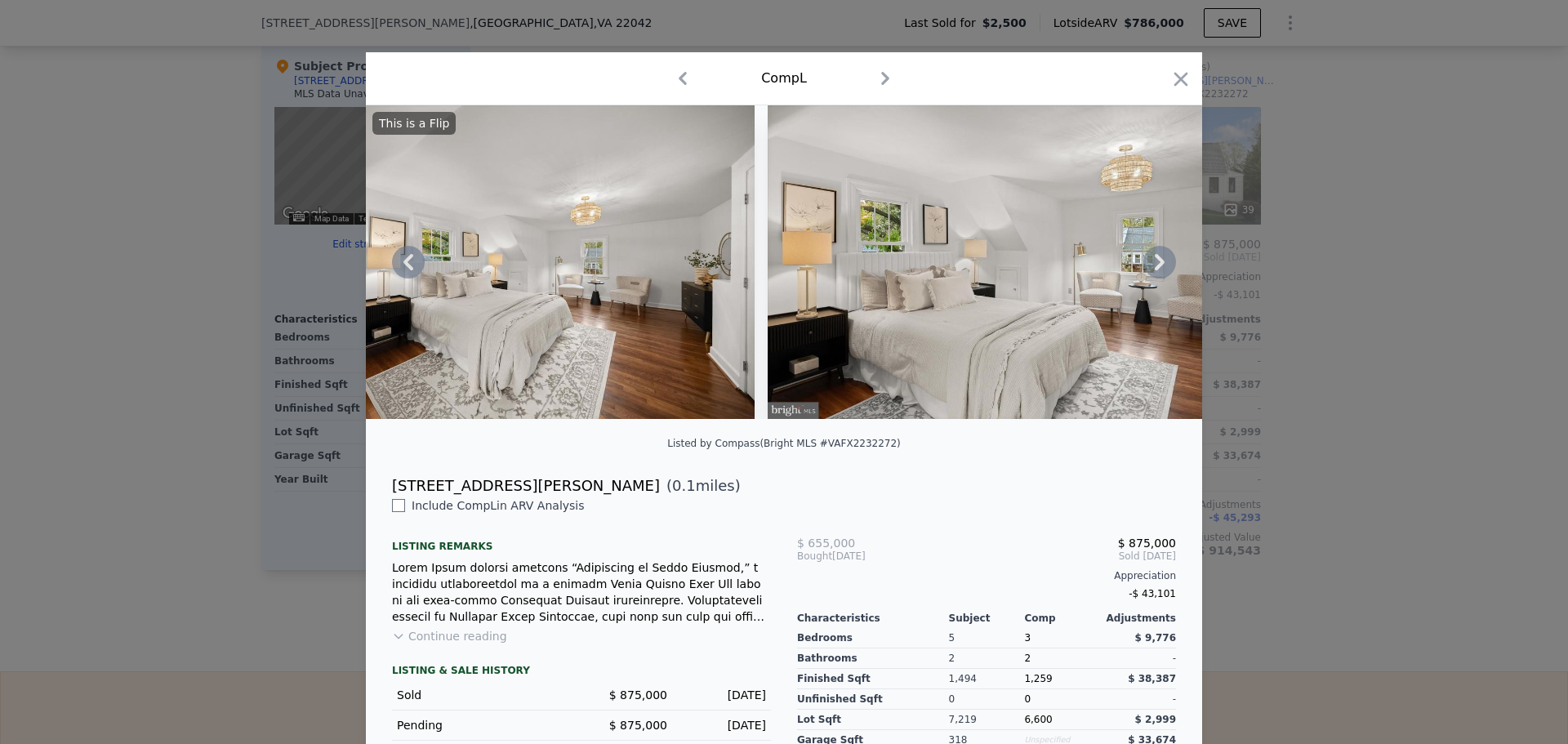
click at [413, 644] on button "Continue reading" at bounding box center [449, 636] width 115 height 16
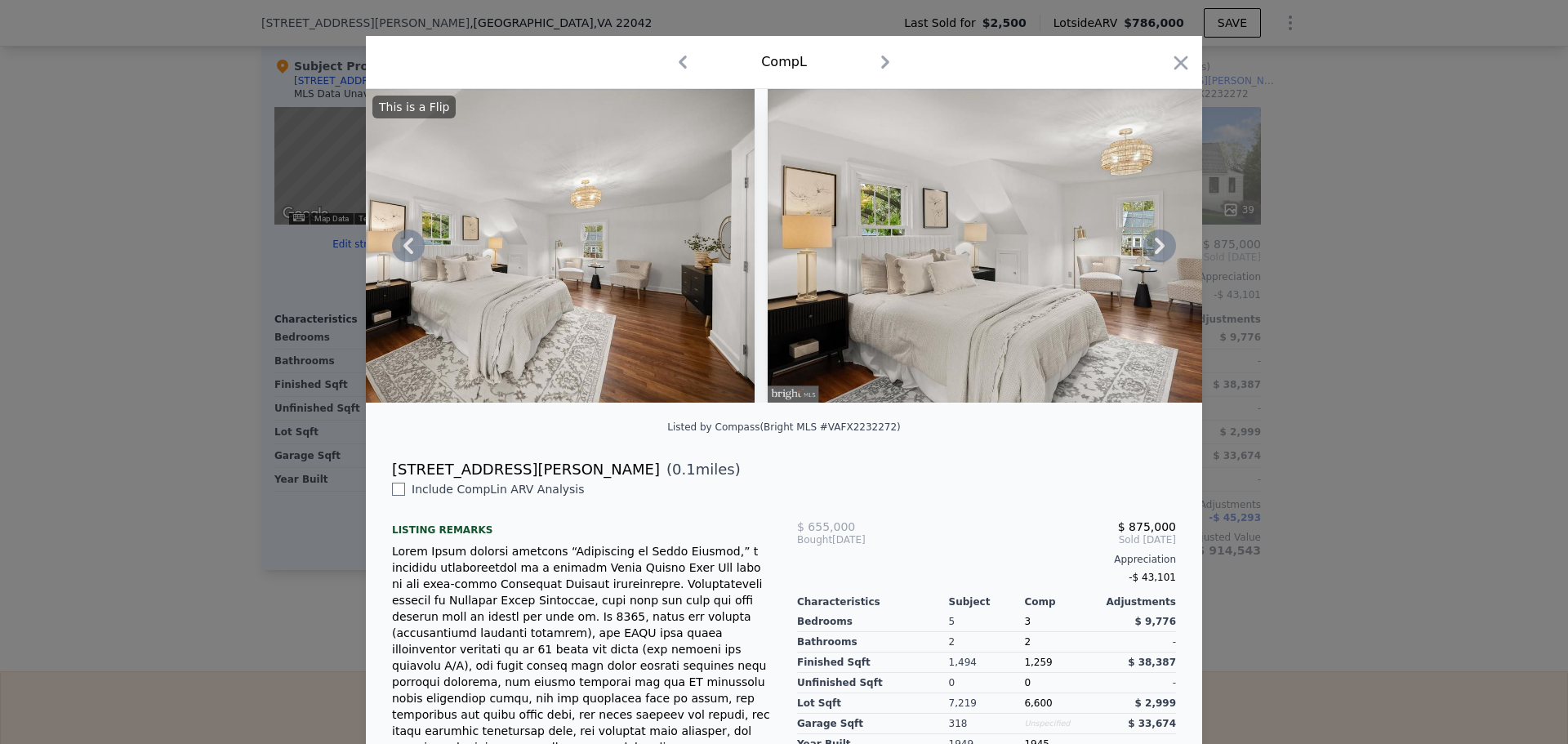
scroll to position [0, 0]
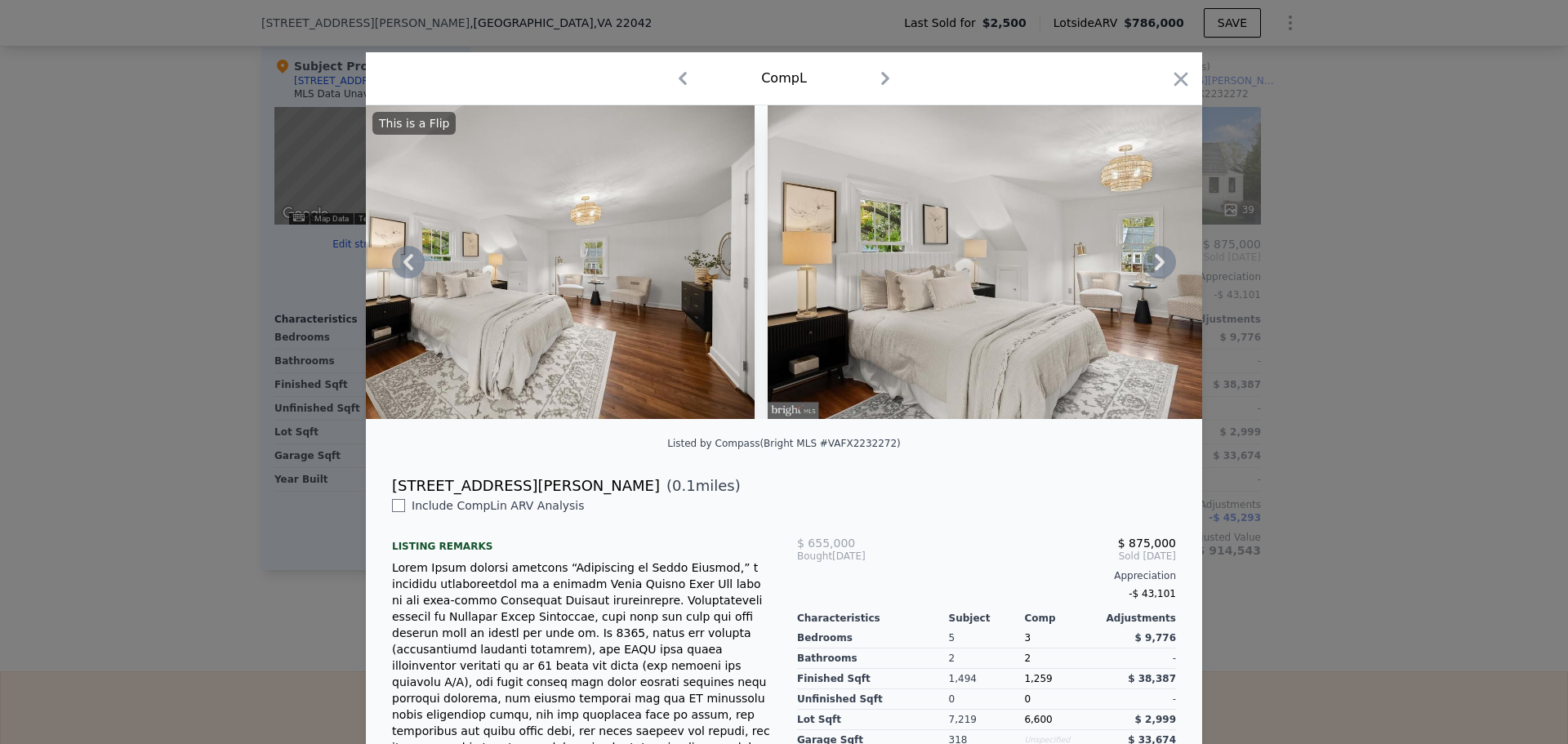
click at [1159, 272] on icon at bounding box center [1160, 263] width 33 height 33
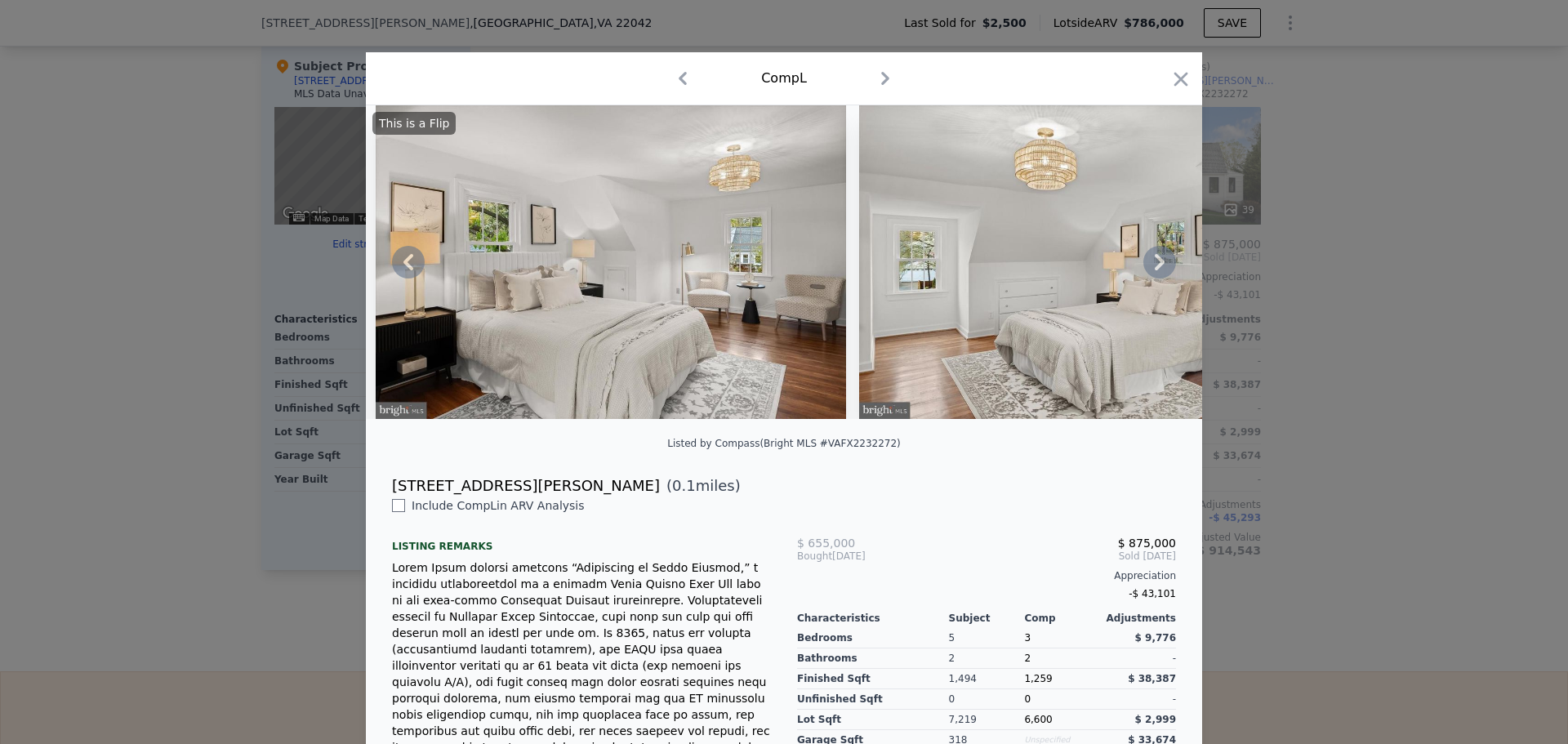
click at [1155, 270] on icon at bounding box center [1159, 263] width 10 height 16
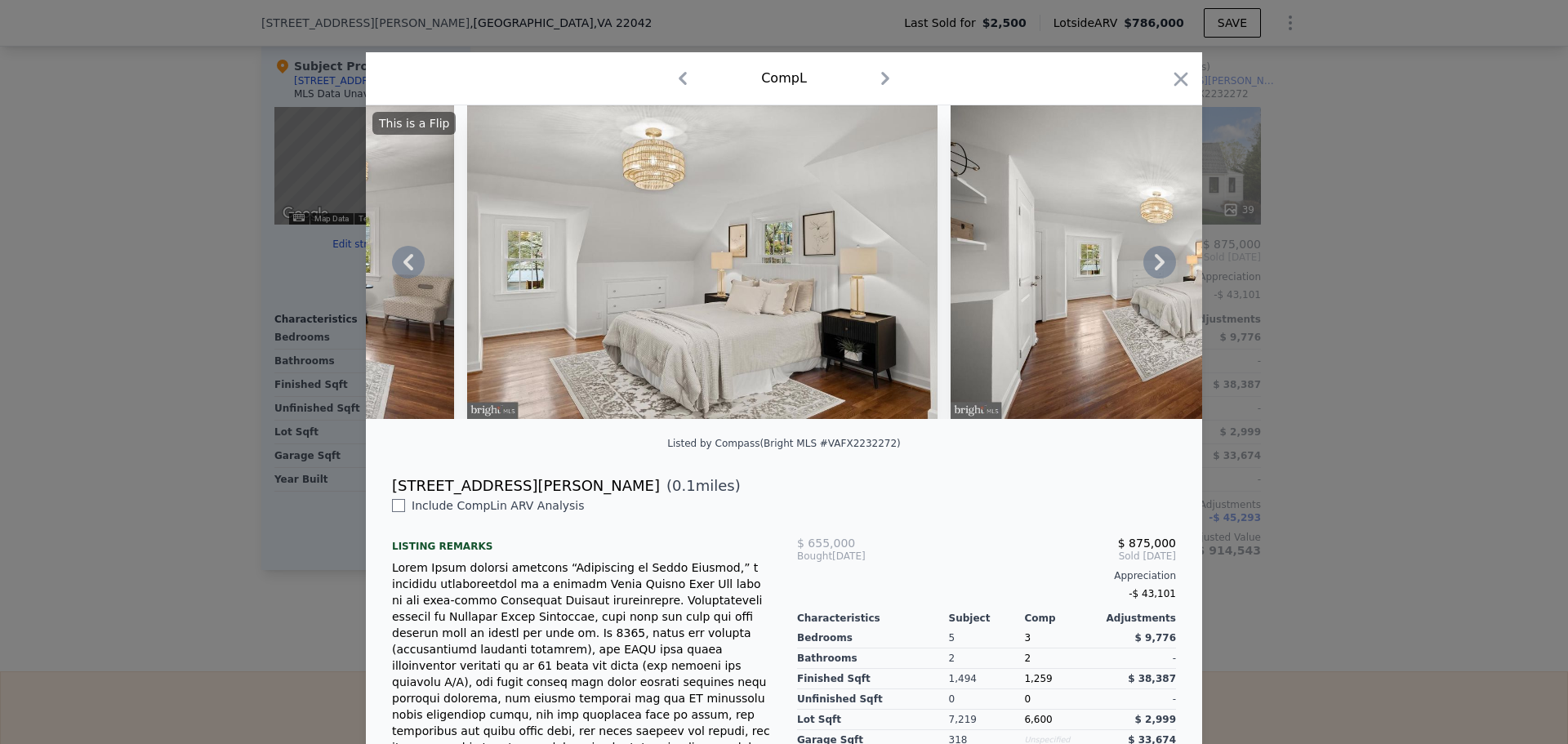
click at [1155, 270] on icon at bounding box center [1159, 263] width 10 height 16
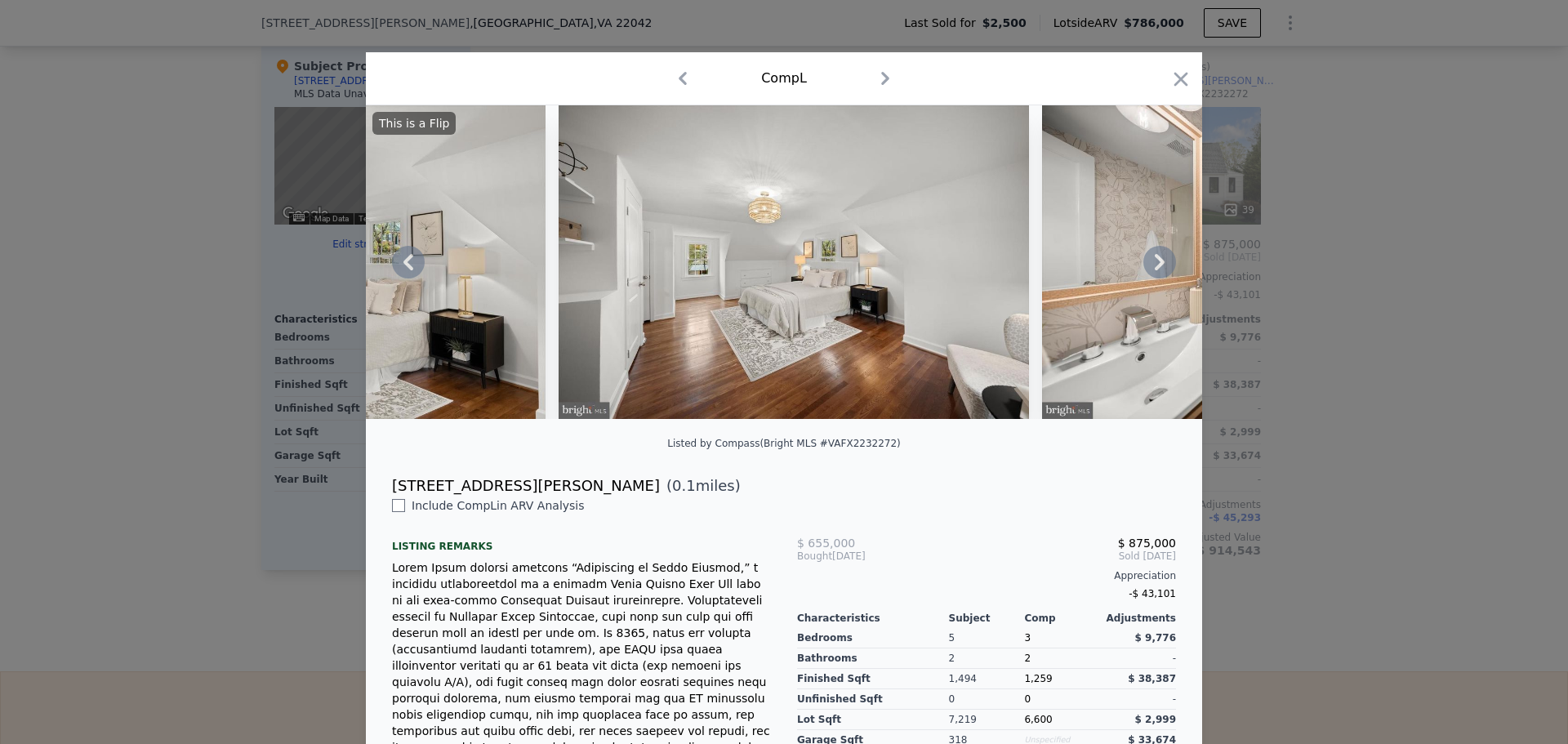
click at [1155, 270] on icon at bounding box center [1159, 263] width 10 height 16
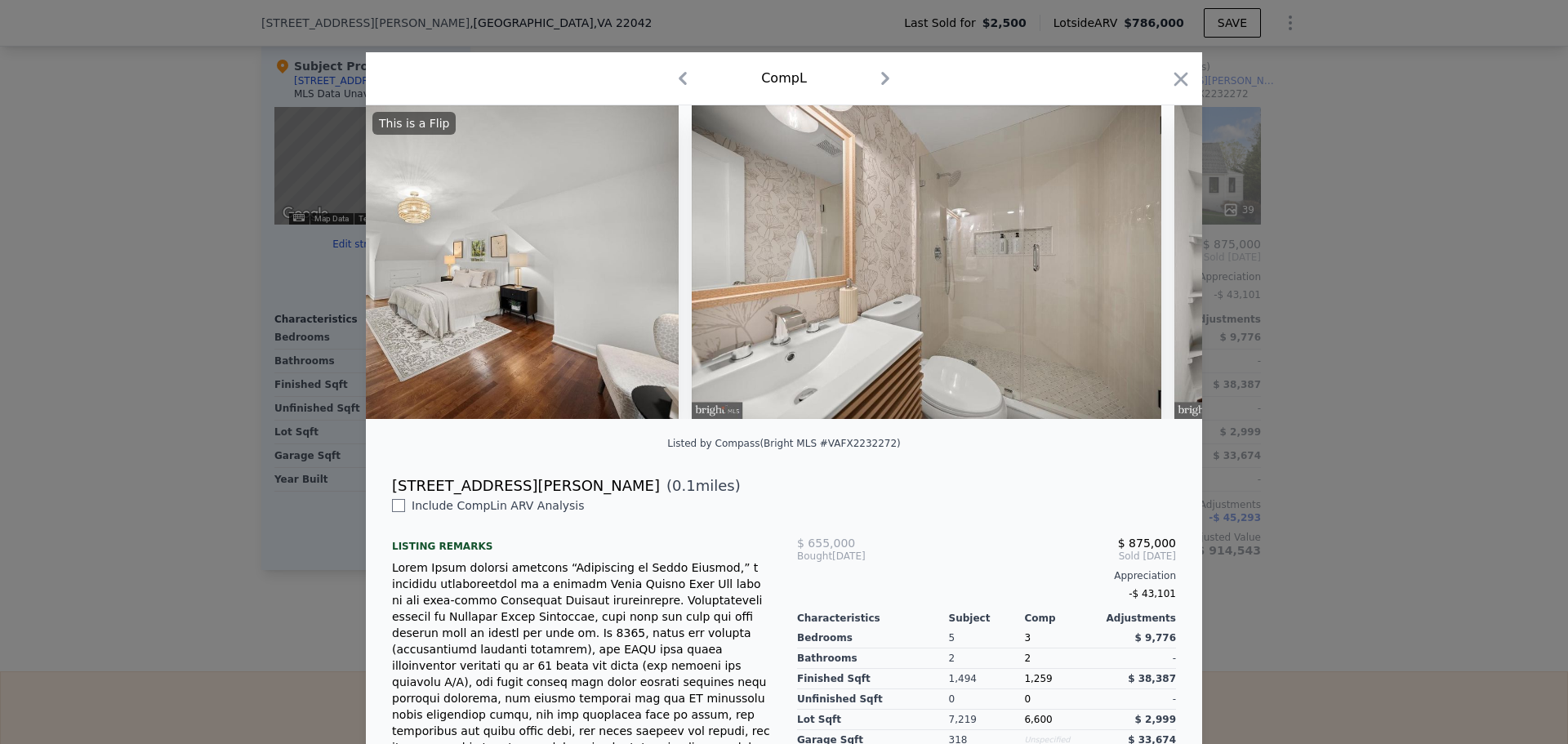
scroll to position [0, 7448]
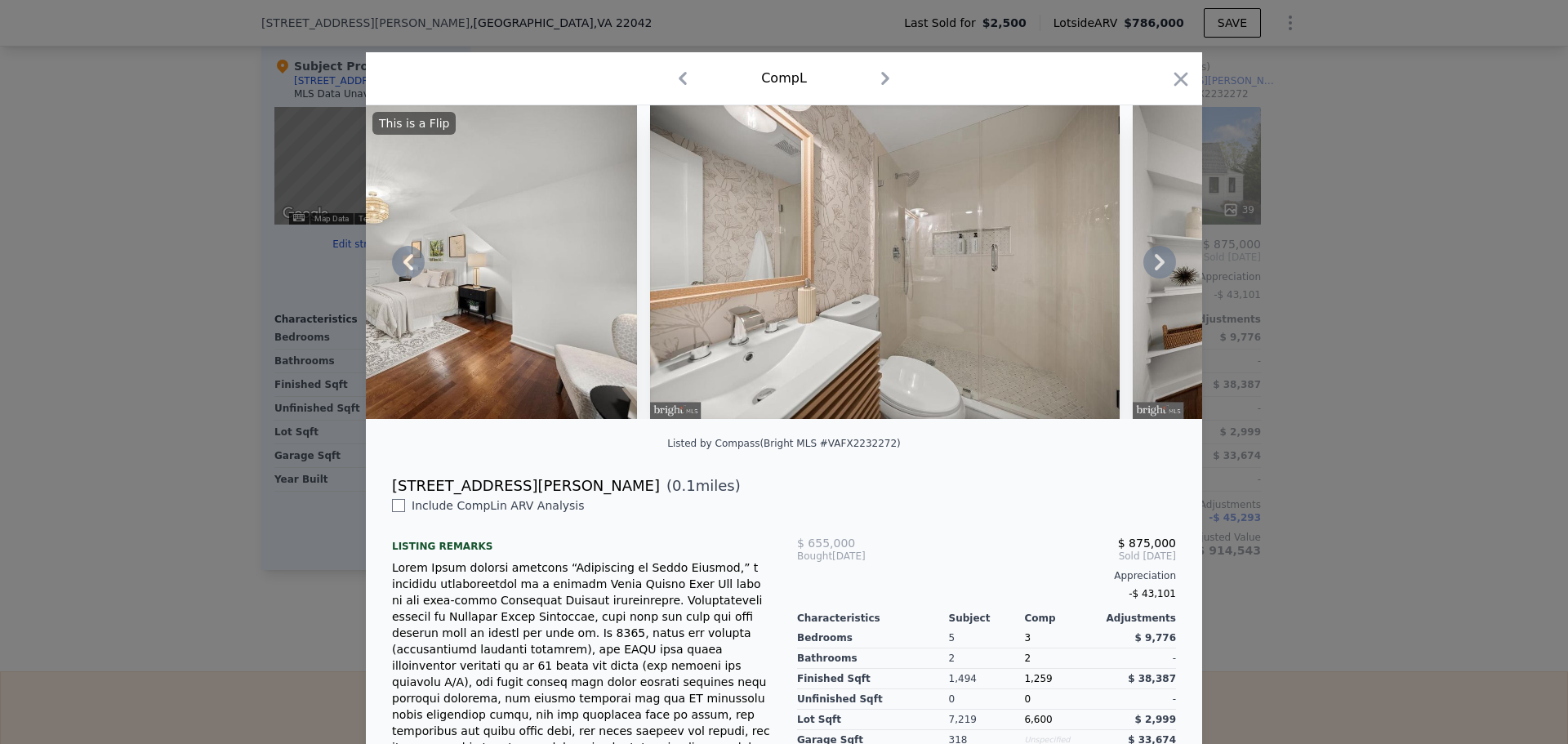
click at [1155, 270] on icon at bounding box center [1159, 263] width 10 height 16
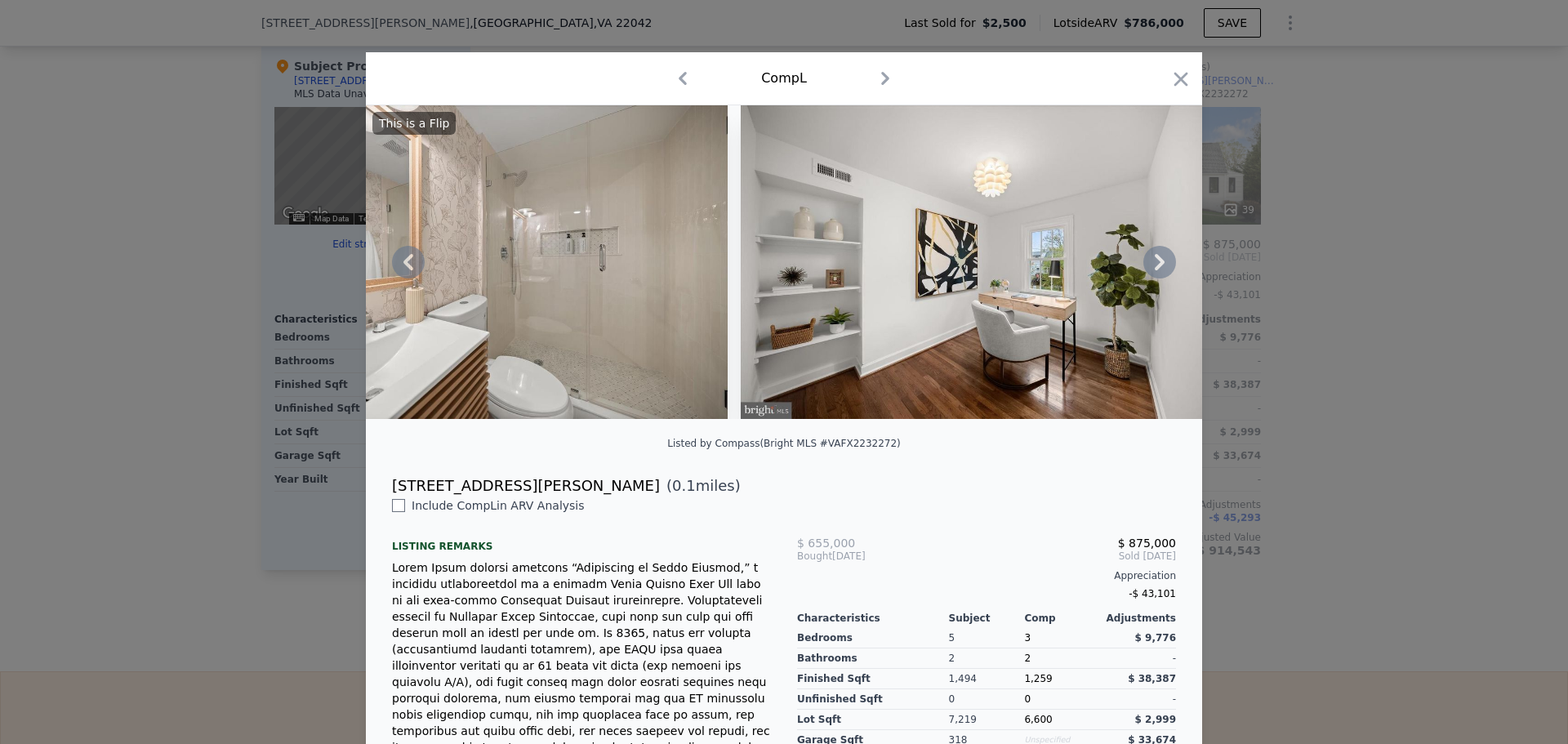
click at [1155, 270] on icon at bounding box center [1159, 263] width 10 height 16
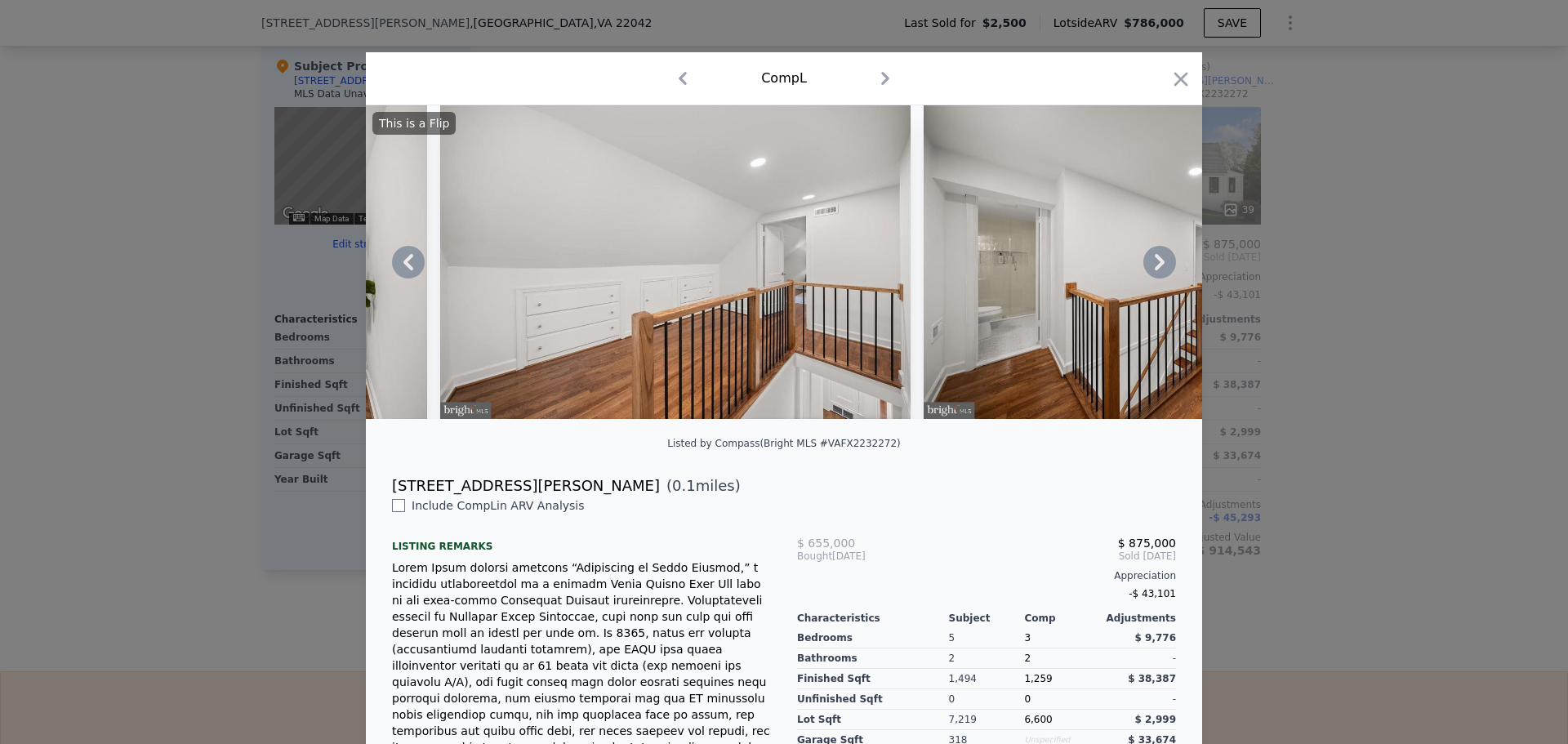
click at [1155, 270] on icon at bounding box center [1159, 263] width 10 height 16
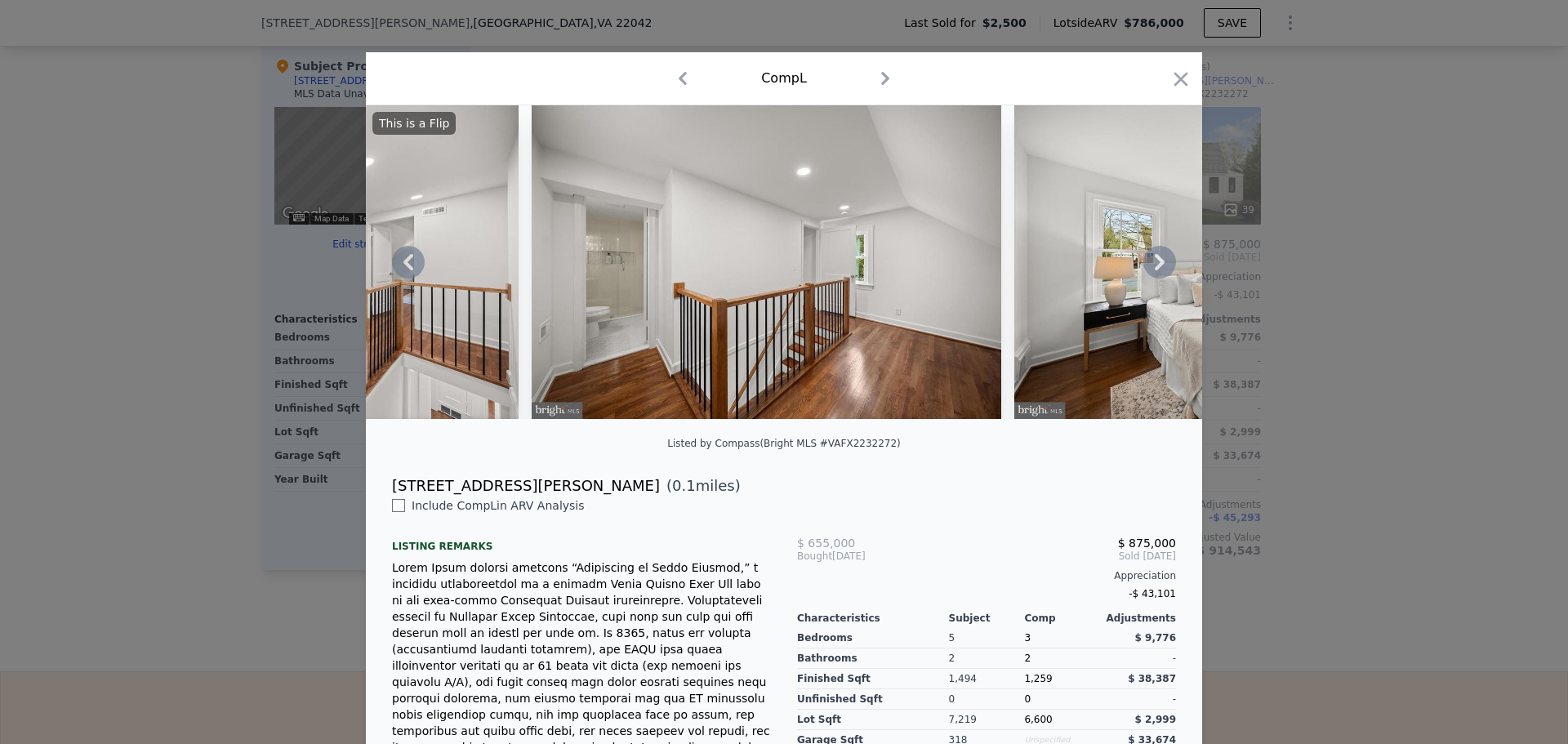
click at [1155, 270] on icon at bounding box center [1159, 263] width 10 height 16
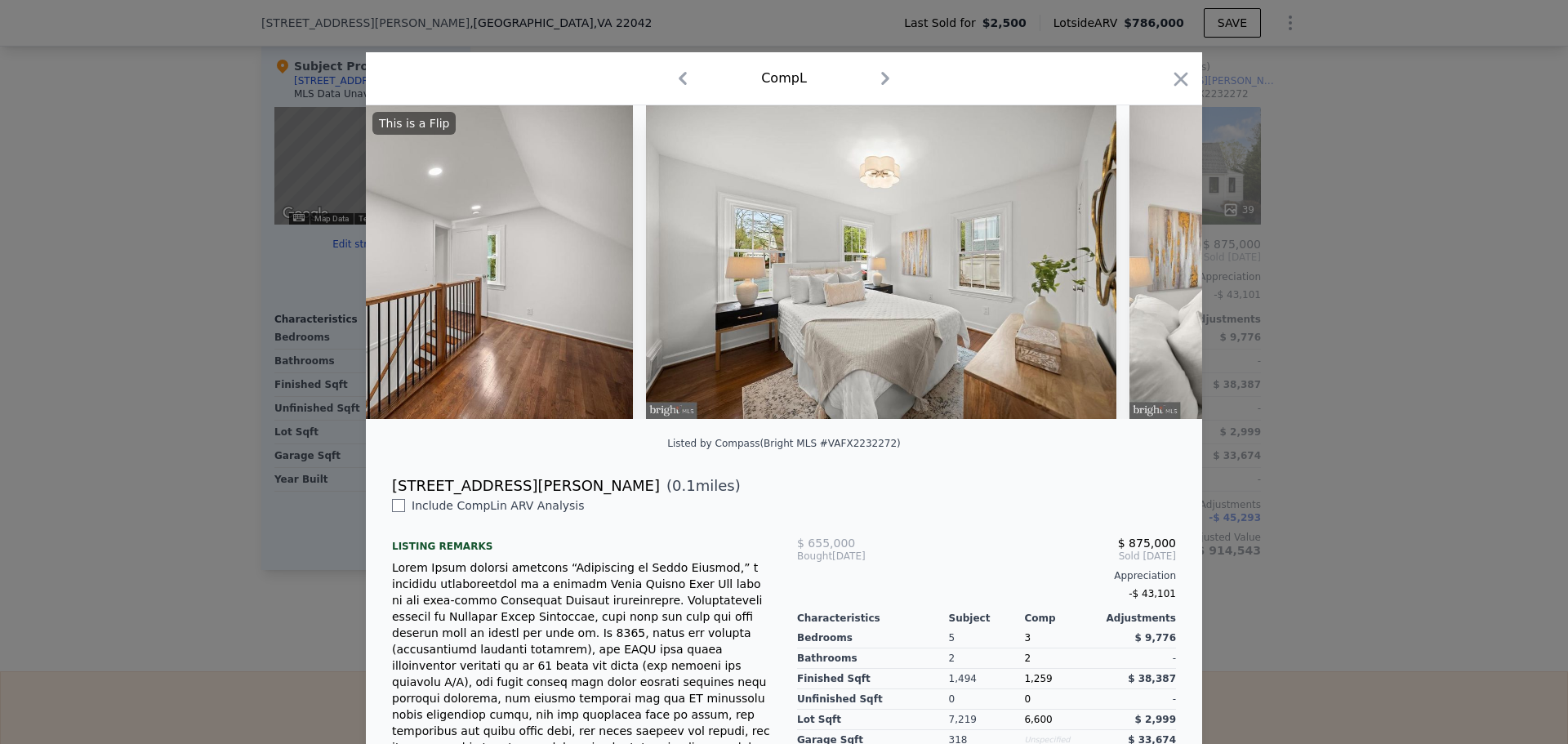
scroll to position [0, 9408]
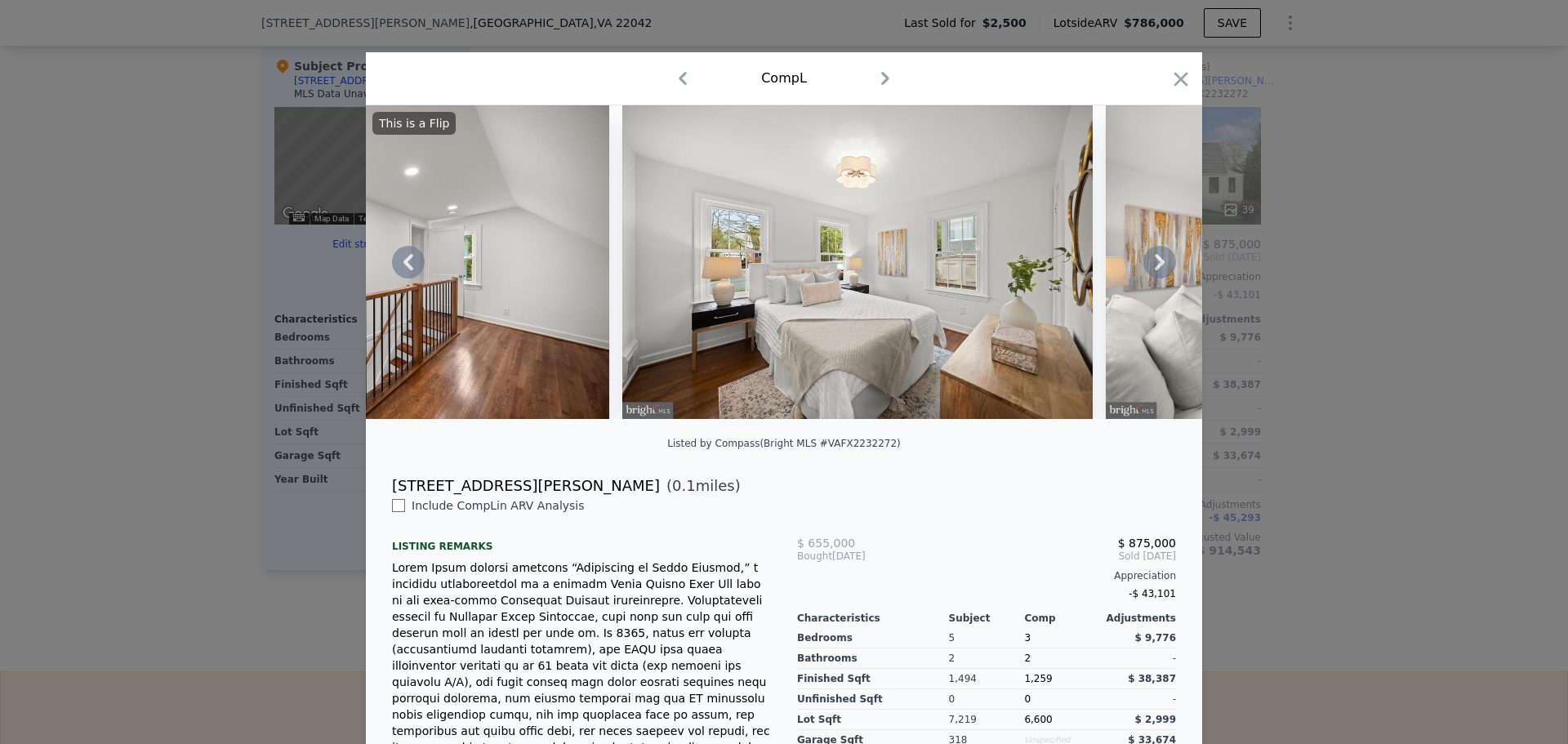
click at [1153, 270] on icon at bounding box center [1160, 263] width 33 height 33
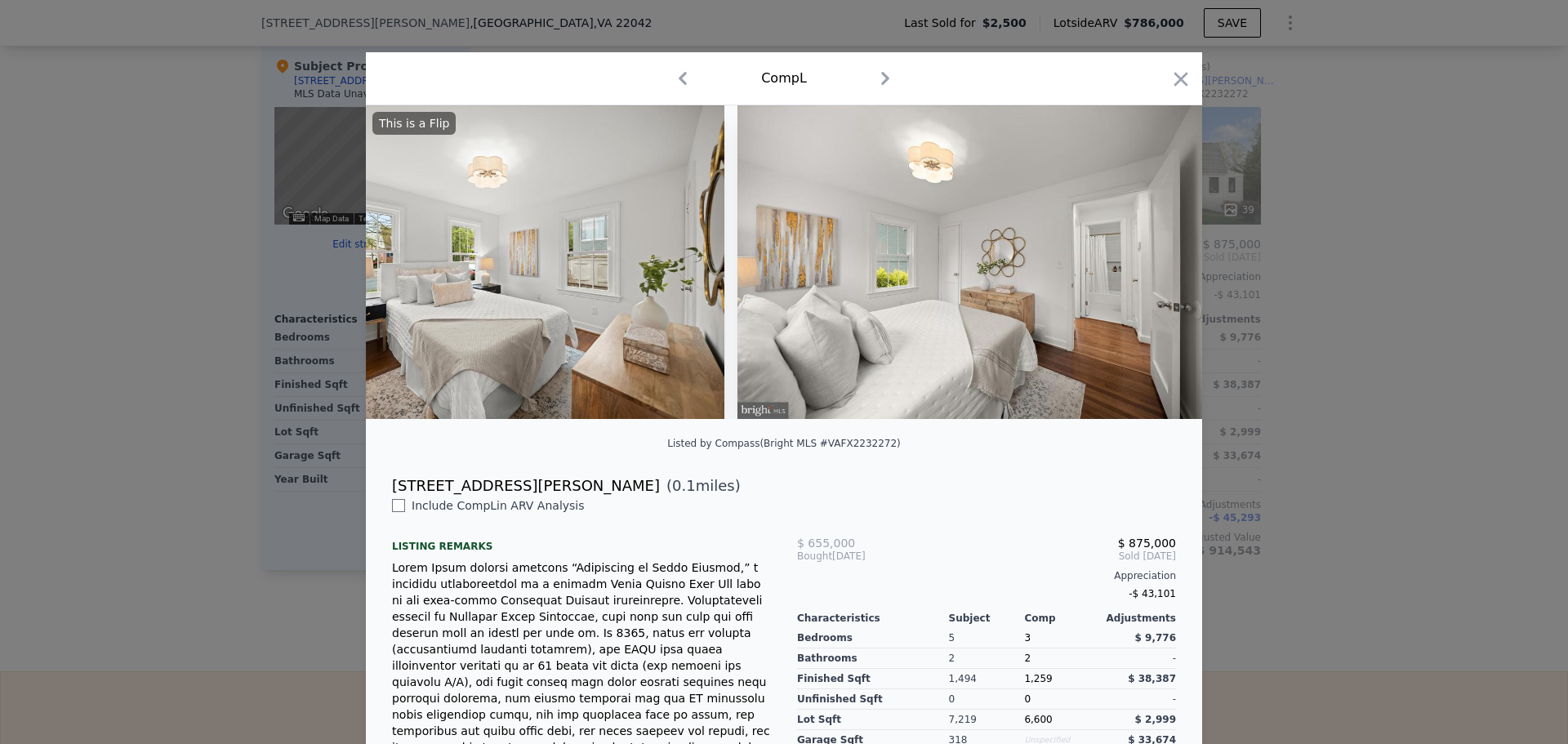
scroll to position [0, 9800]
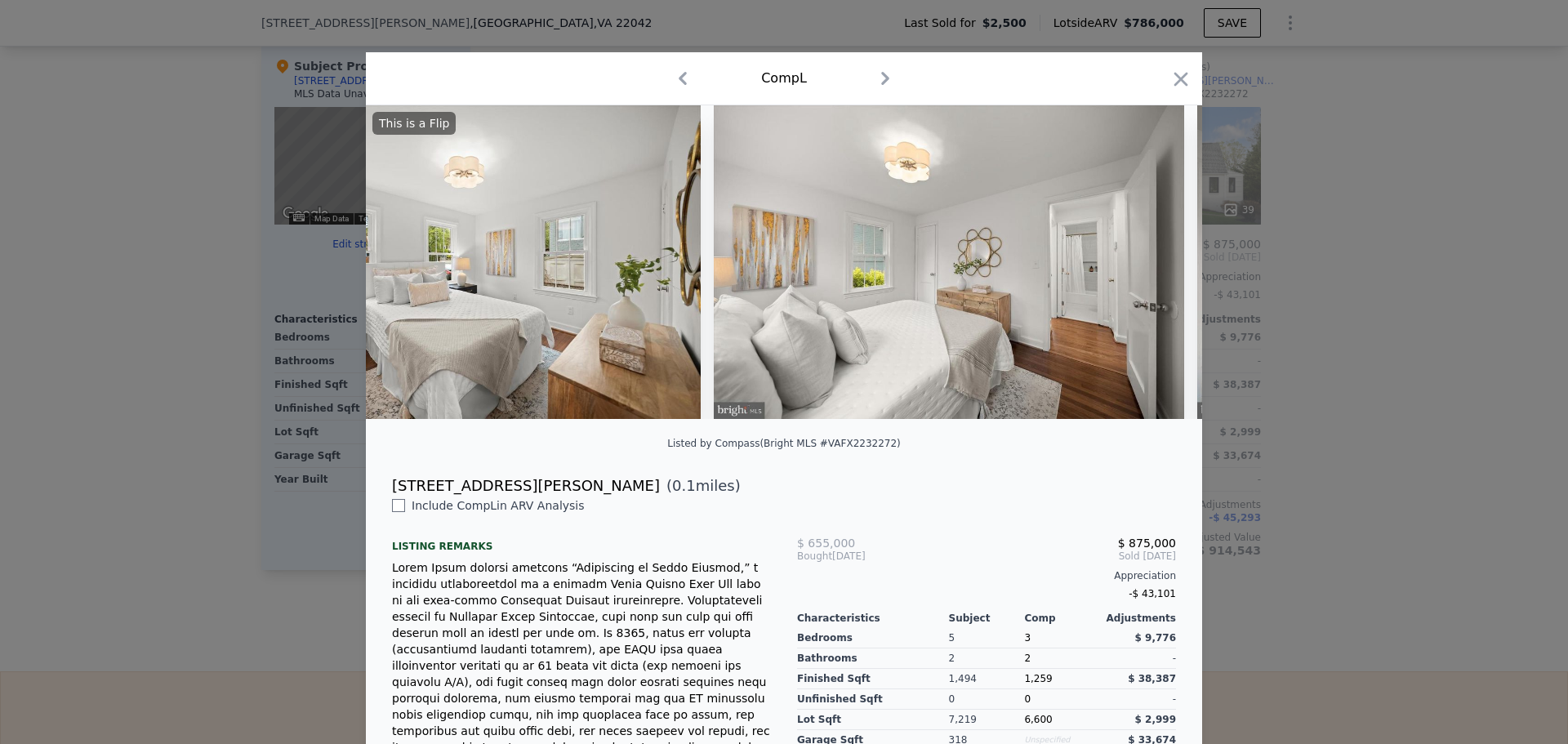
click at [1153, 270] on div "This is a Flip" at bounding box center [784, 262] width 836 height 314
click at [1155, 264] on icon at bounding box center [1159, 263] width 10 height 16
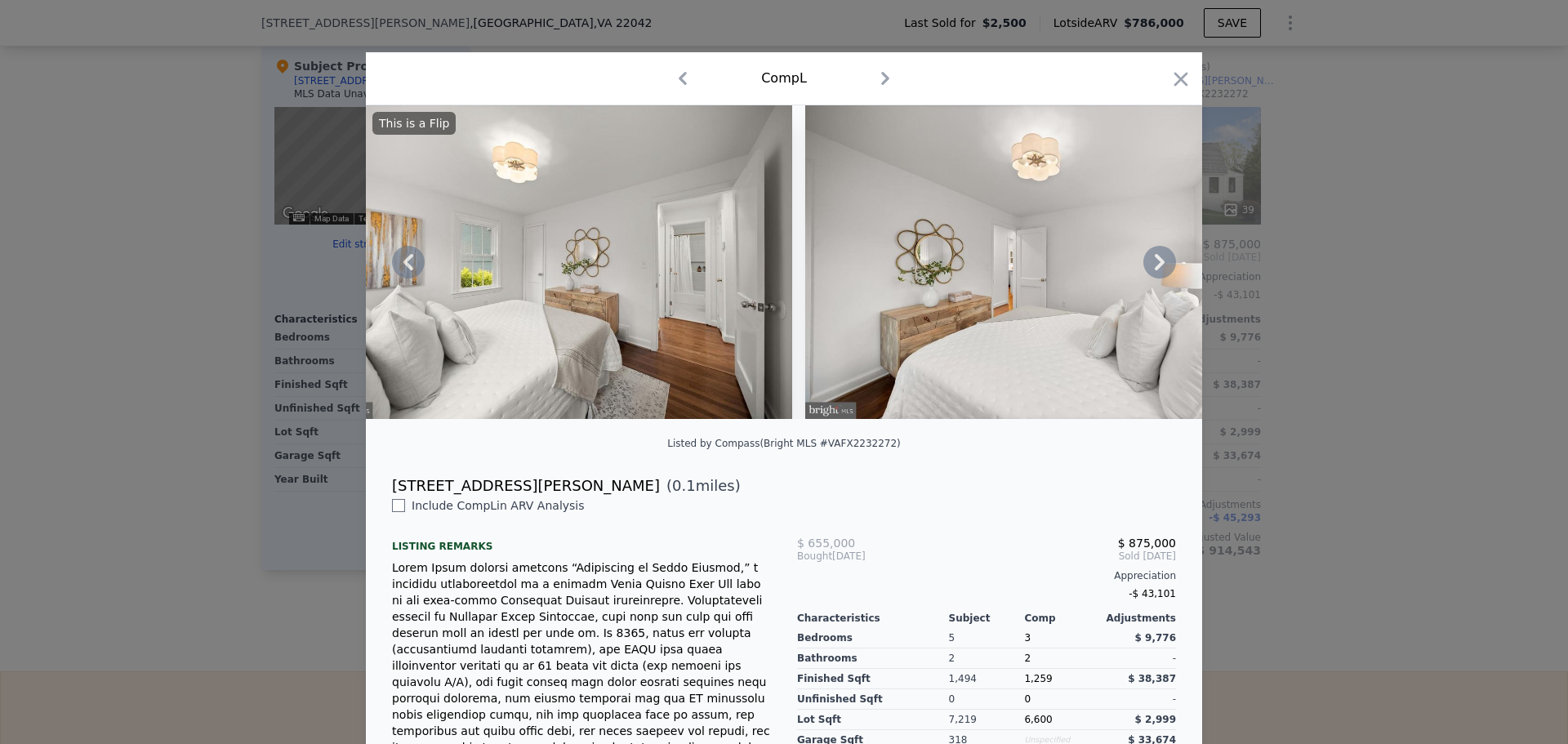
click at [1158, 259] on icon at bounding box center [1160, 263] width 33 height 33
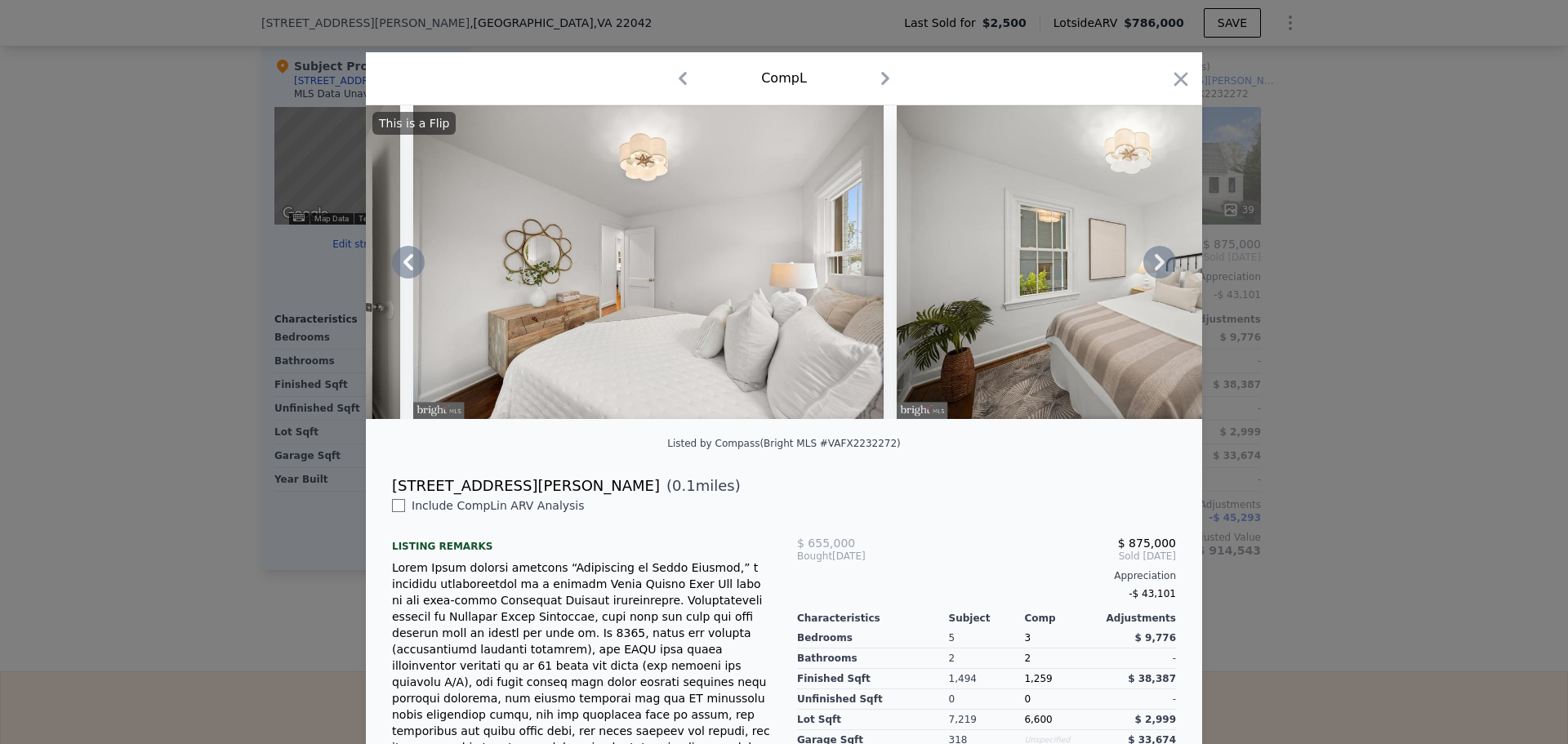
click at [1158, 259] on icon at bounding box center [1160, 263] width 33 height 33
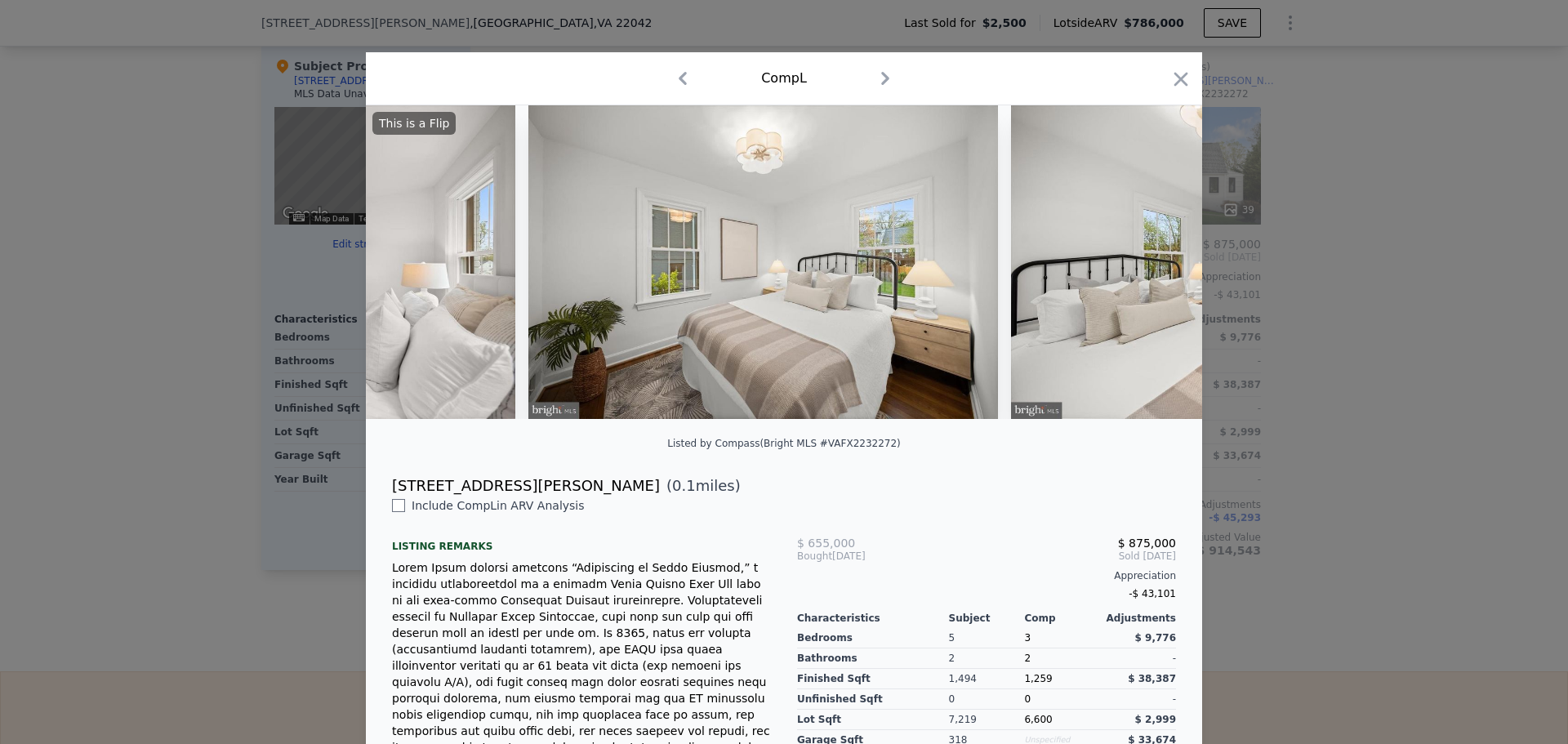
scroll to position [0, 10976]
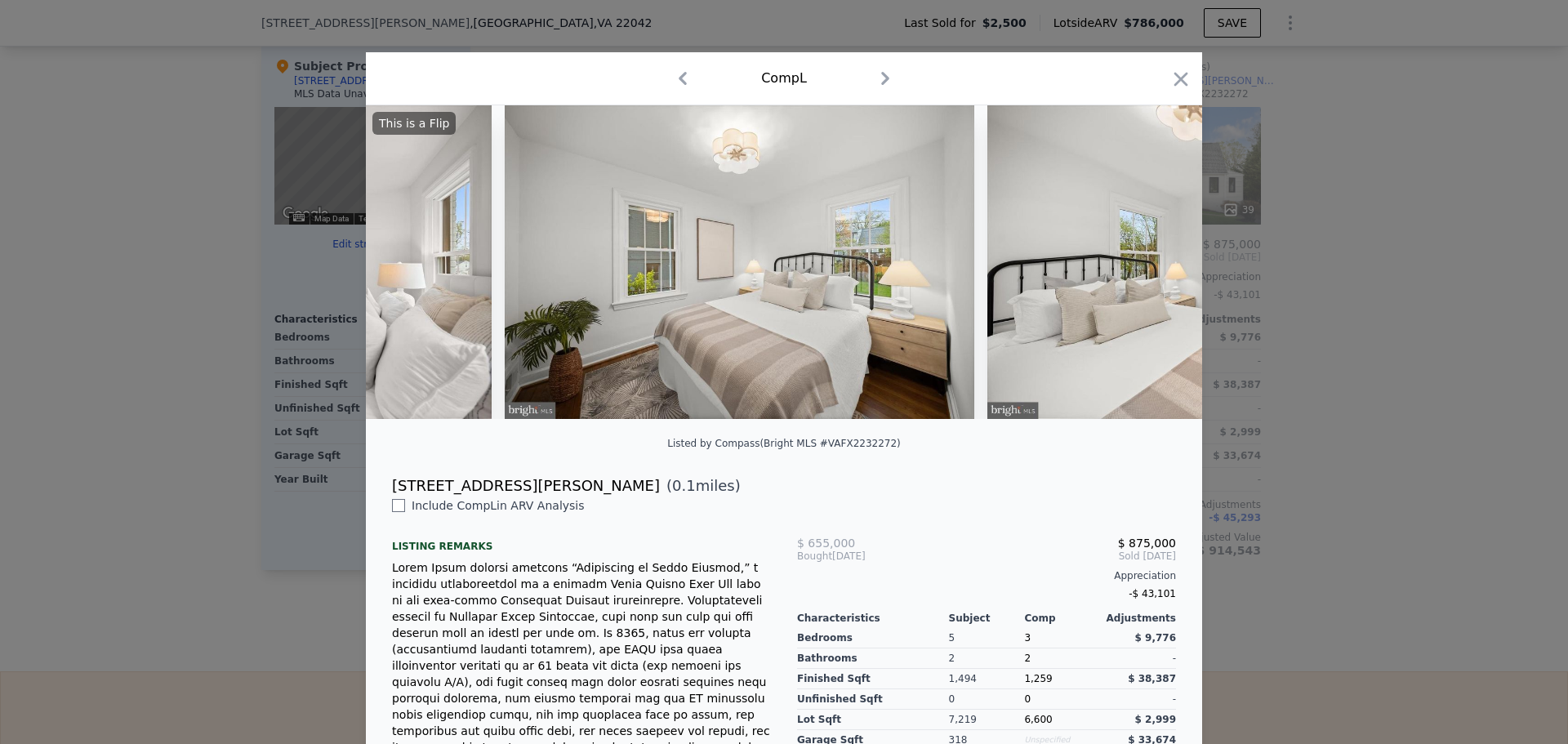
click at [1158, 259] on div "This is a Flip" at bounding box center [784, 262] width 836 height 314
click at [1155, 263] on icon at bounding box center [1159, 263] width 10 height 16
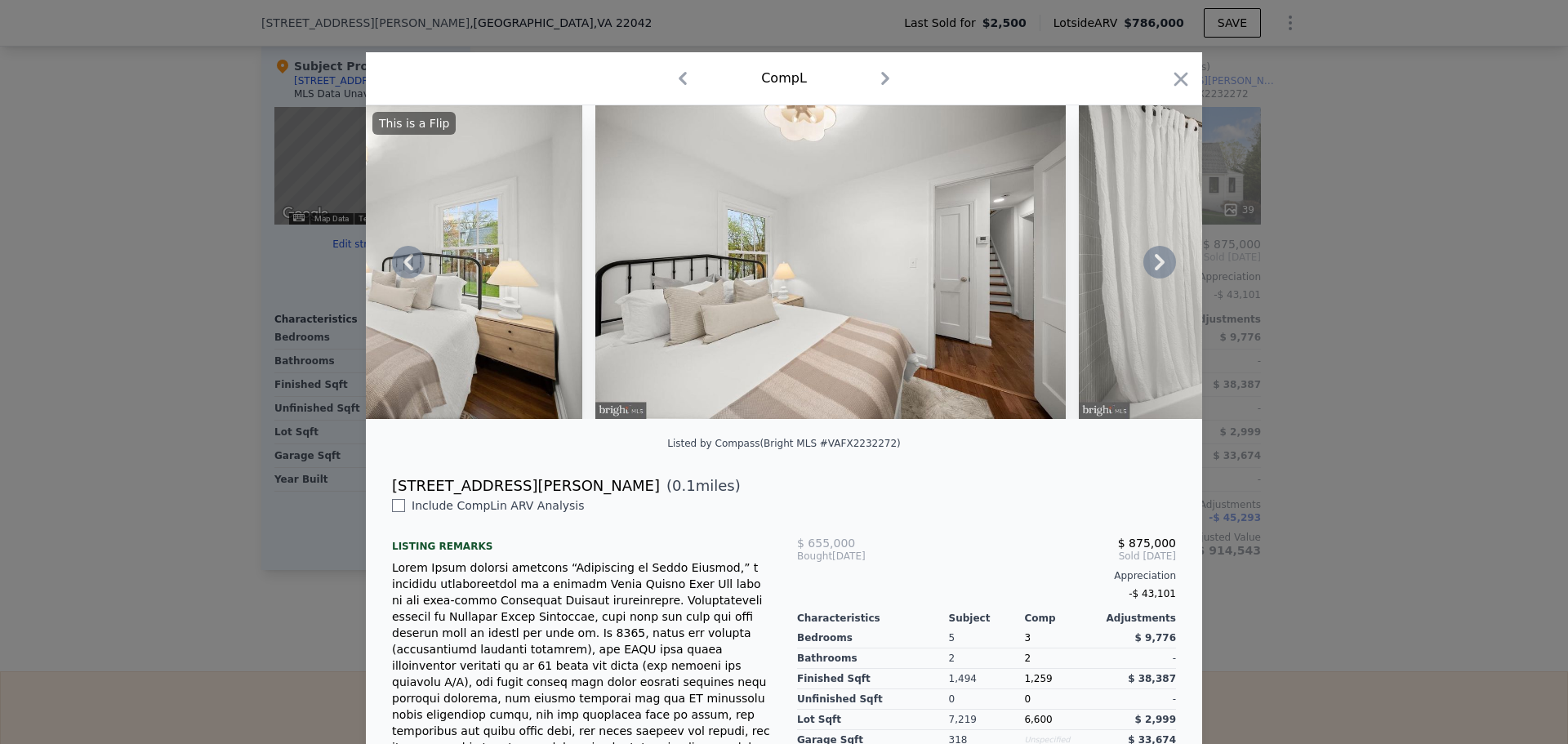
click at [1169, 268] on icon at bounding box center [1160, 263] width 33 height 33
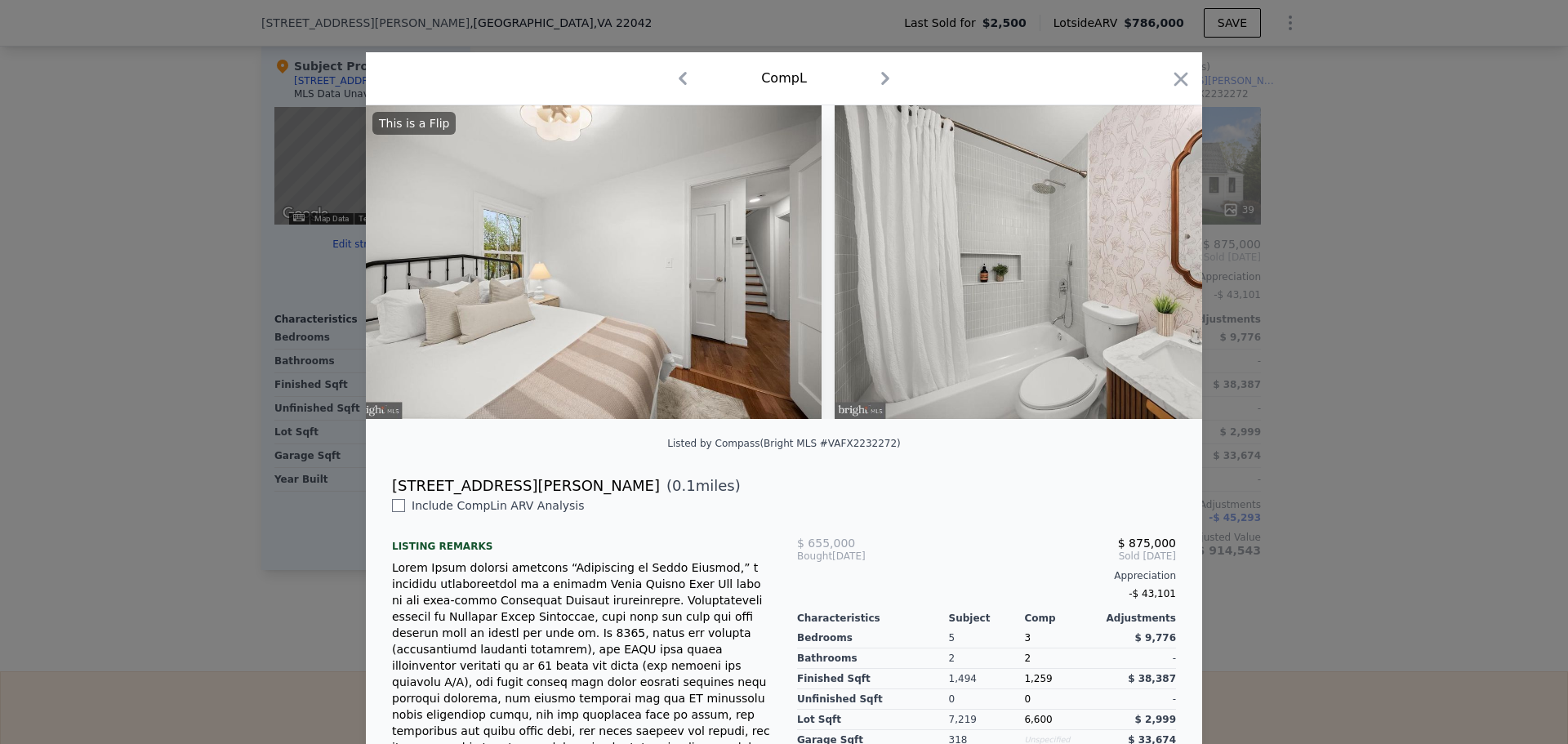
scroll to position [0, 11760]
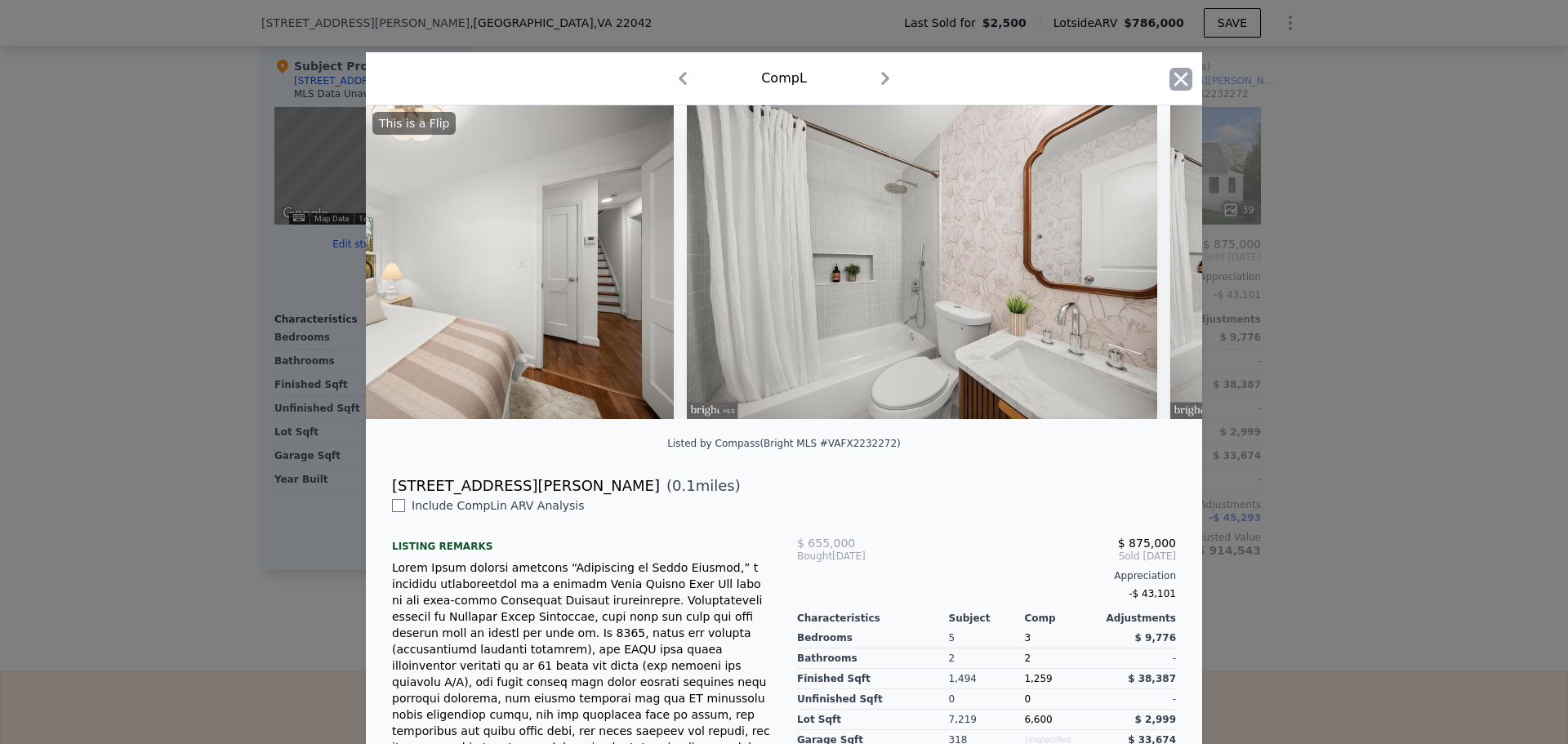
click at [1175, 82] on icon "button" at bounding box center [1180, 79] width 23 height 23
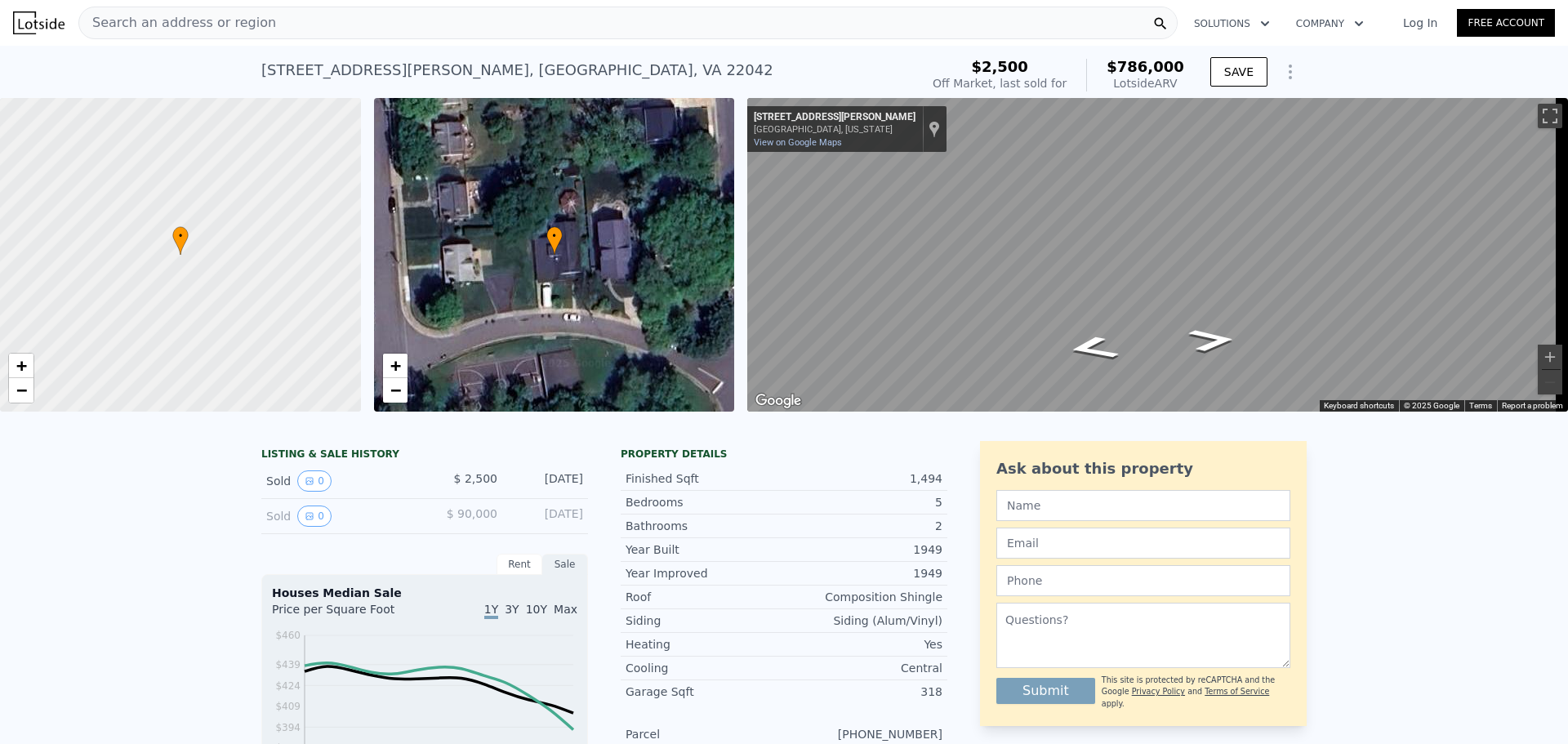
click at [264, 20] on div "Search an address or region" at bounding box center [628, 23] width 1100 height 33
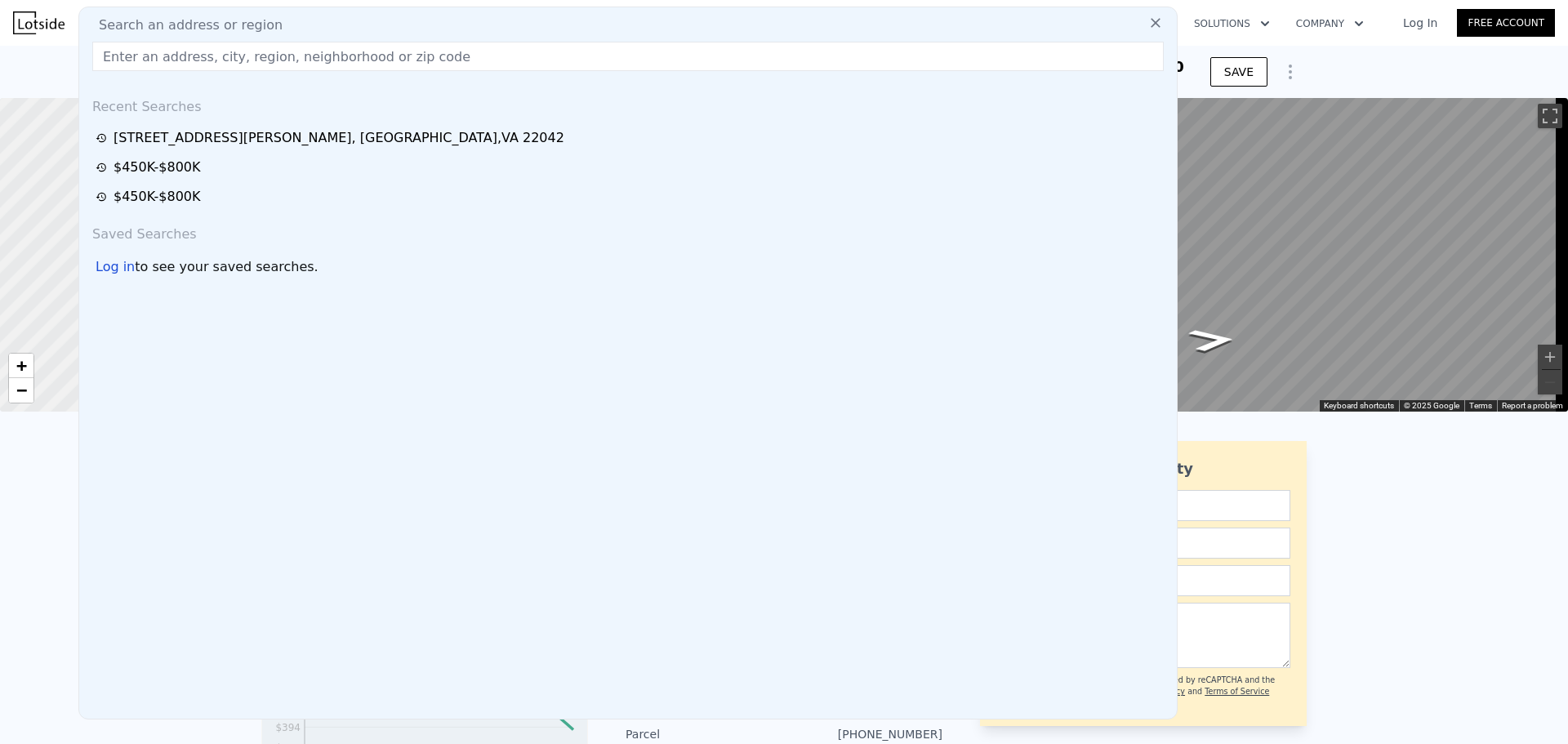
click at [264, 20] on div "Search an address or region" at bounding box center [628, 25] width 1085 height 19
click at [264, 57] on input "text" at bounding box center [628, 57] width 1071 height 29
paste input "3338 Elm Ter, Falls Church, VA 22042"
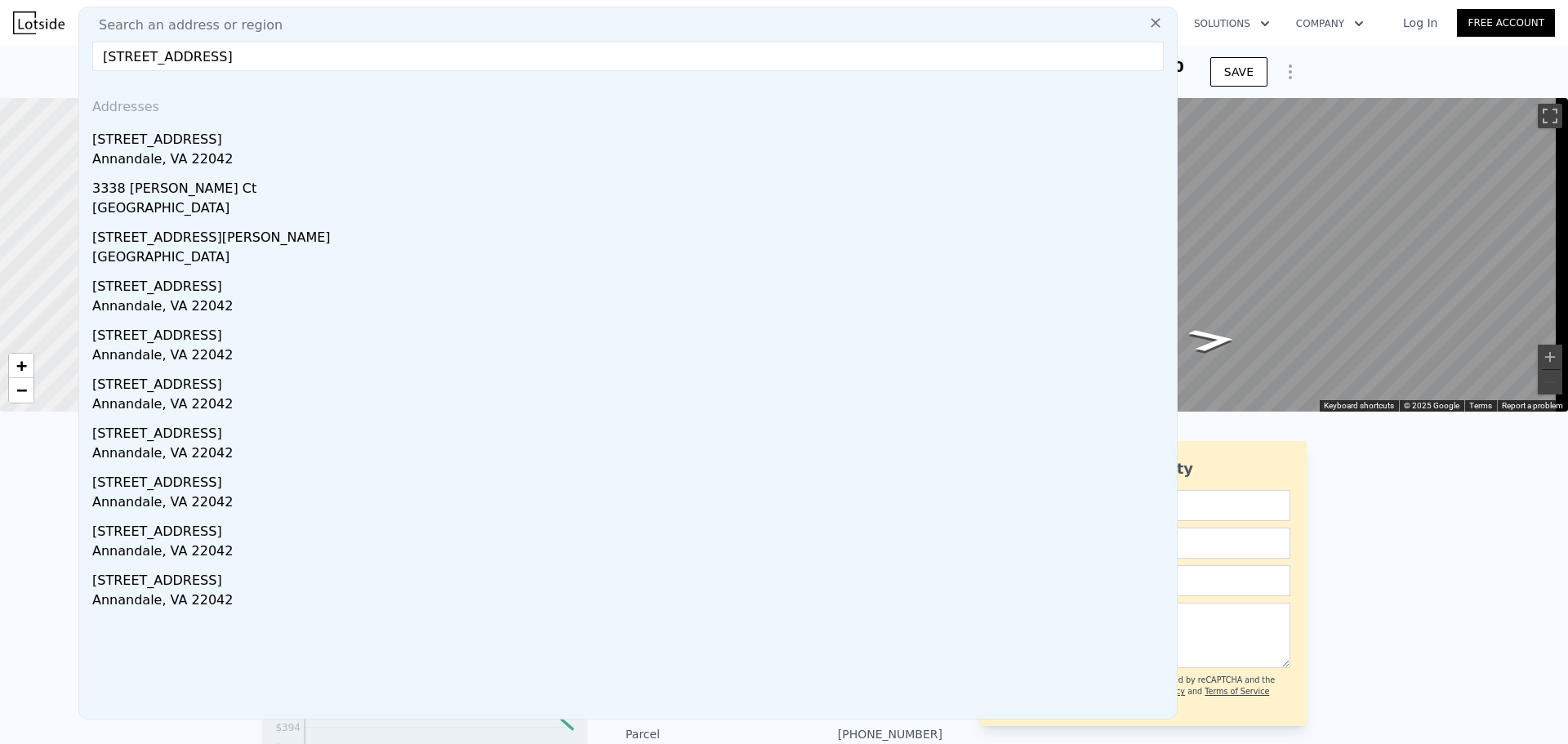
type input "3338 Elm Ter, Falls Church, VA 22042"
click at [193, 152] on div "Annandale, VA 22042" at bounding box center [631, 160] width 1078 height 23
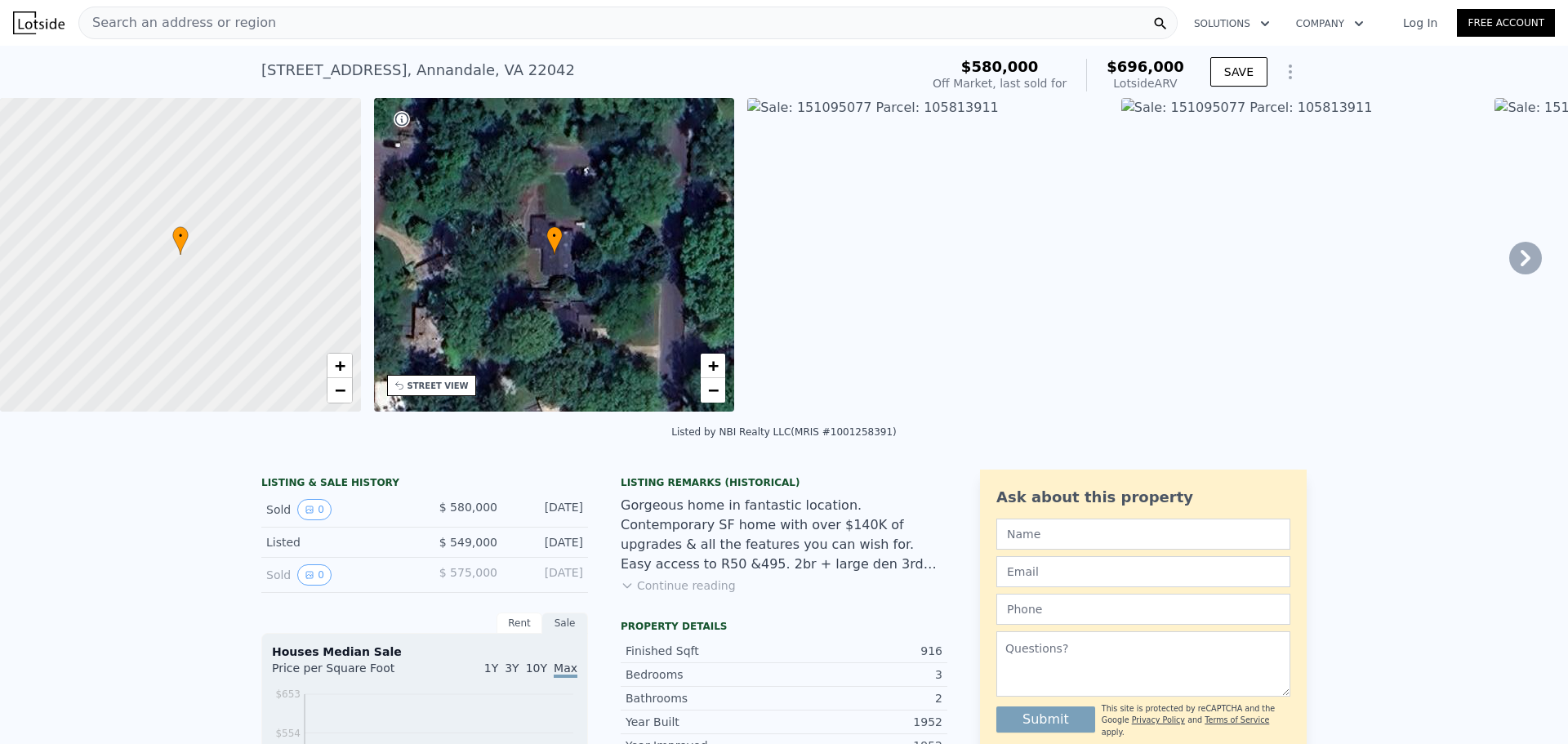
click at [286, 22] on div "Search an address or region" at bounding box center [628, 23] width 1100 height 33
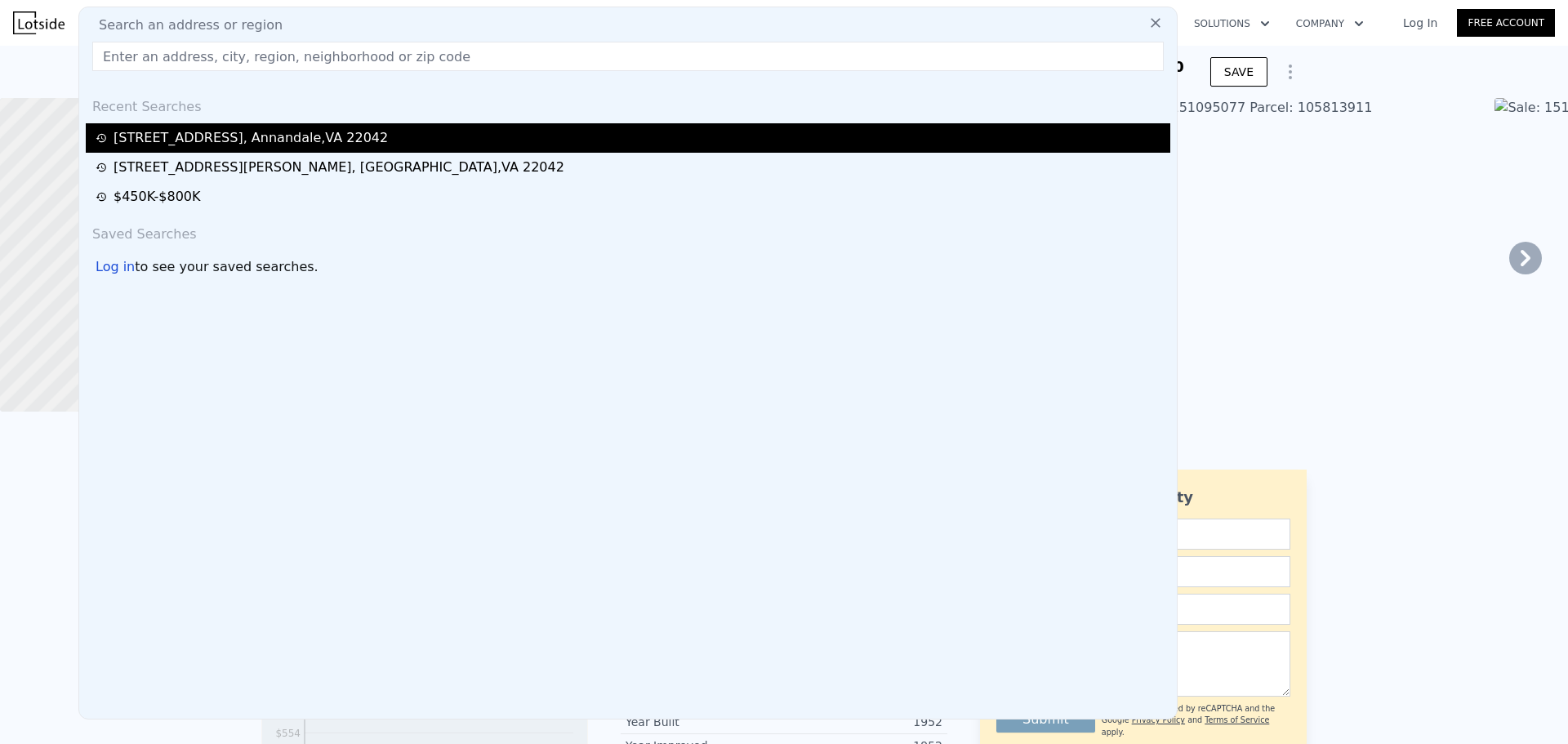
click at [247, 143] on div "3338 Elm Ter , Annandale , VA 22042" at bounding box center [251, 137] width 274 height 19
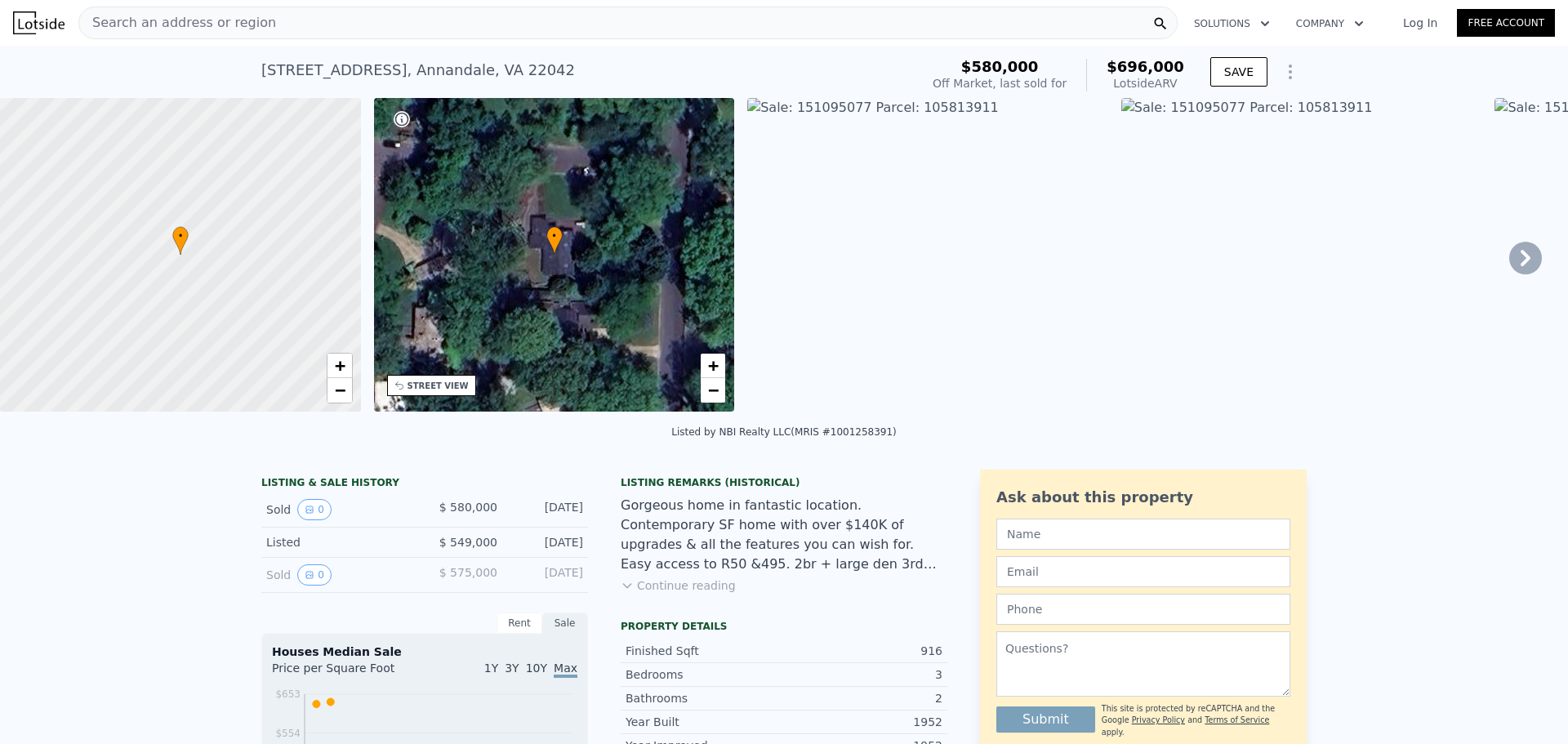
click at [289, 22] on div "Search an address or region" at bounding box center [628, 23] width 1100 height 33
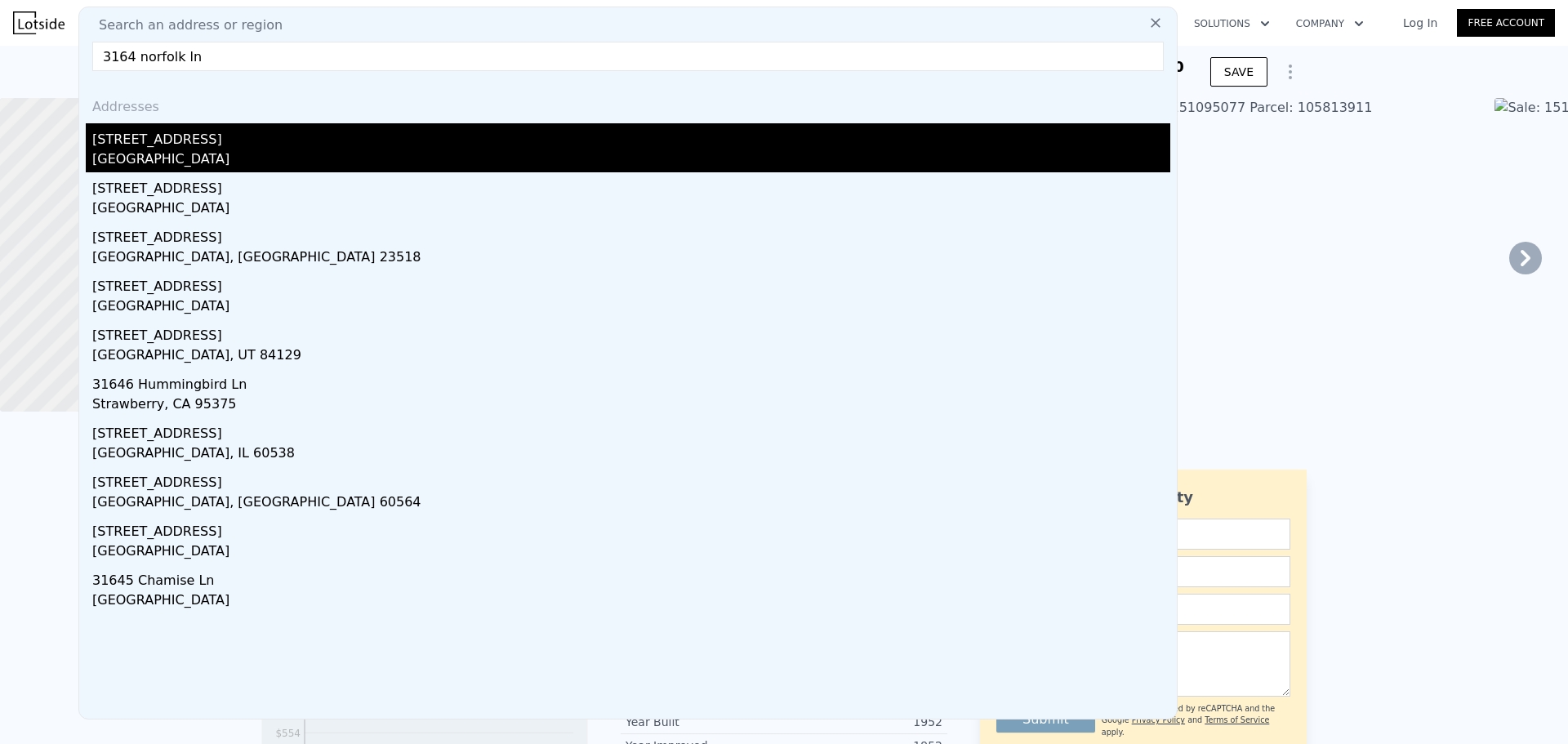
type input "3164 norfolk ln"
click at [174, 156] on div "Fairfax County, VA 22042" at bounding box center [631, 160] width 1078 height 23
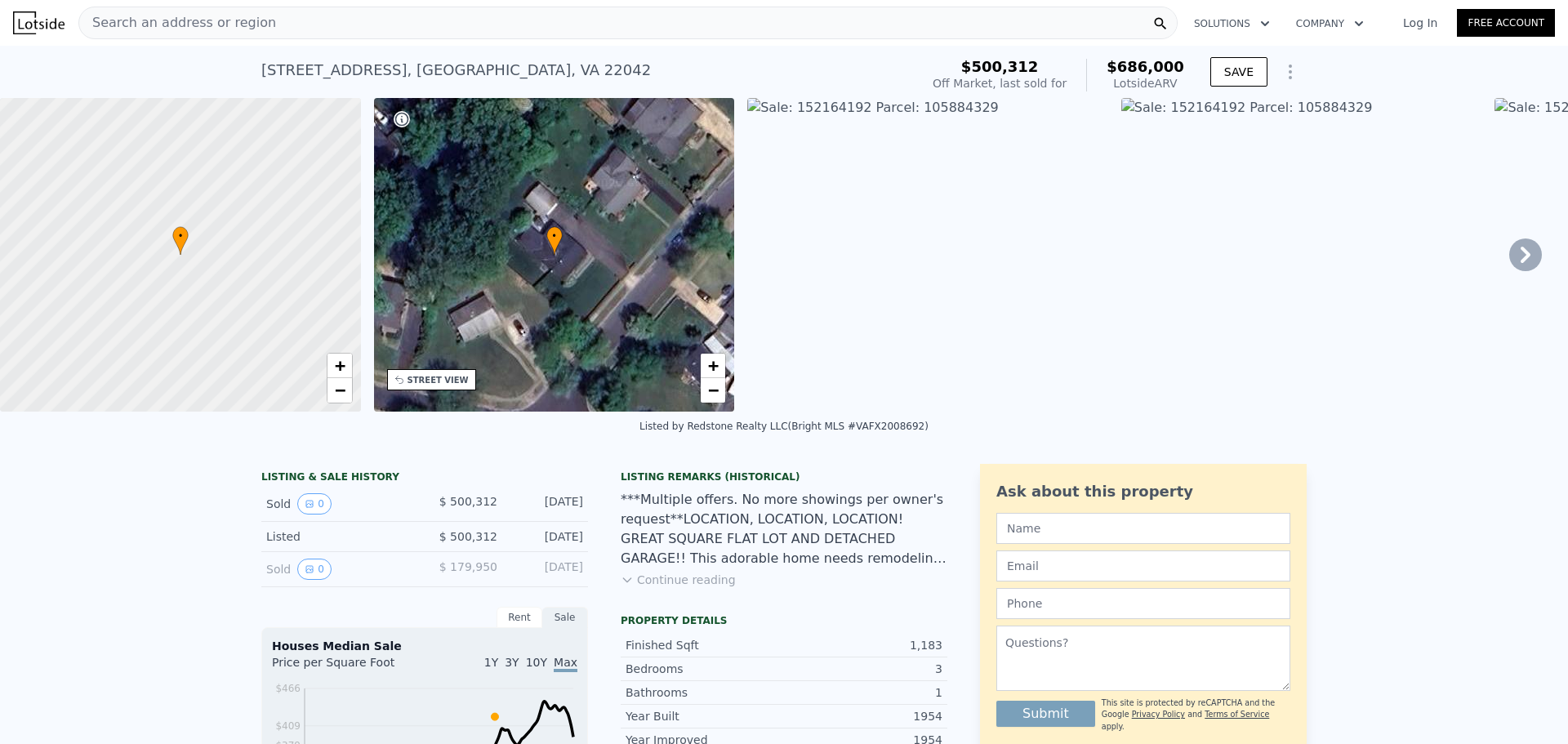
click at [1249, 27] on button "Solutions" at bounding box center [1232, 24] width 102 height 29
click at [1322, 18] on button "Company" at bounding box center [1329, 24] width 94 height 29
click at [1410, 25] on link "Log In" at bounding box center [1420, 23] width 73 height 16
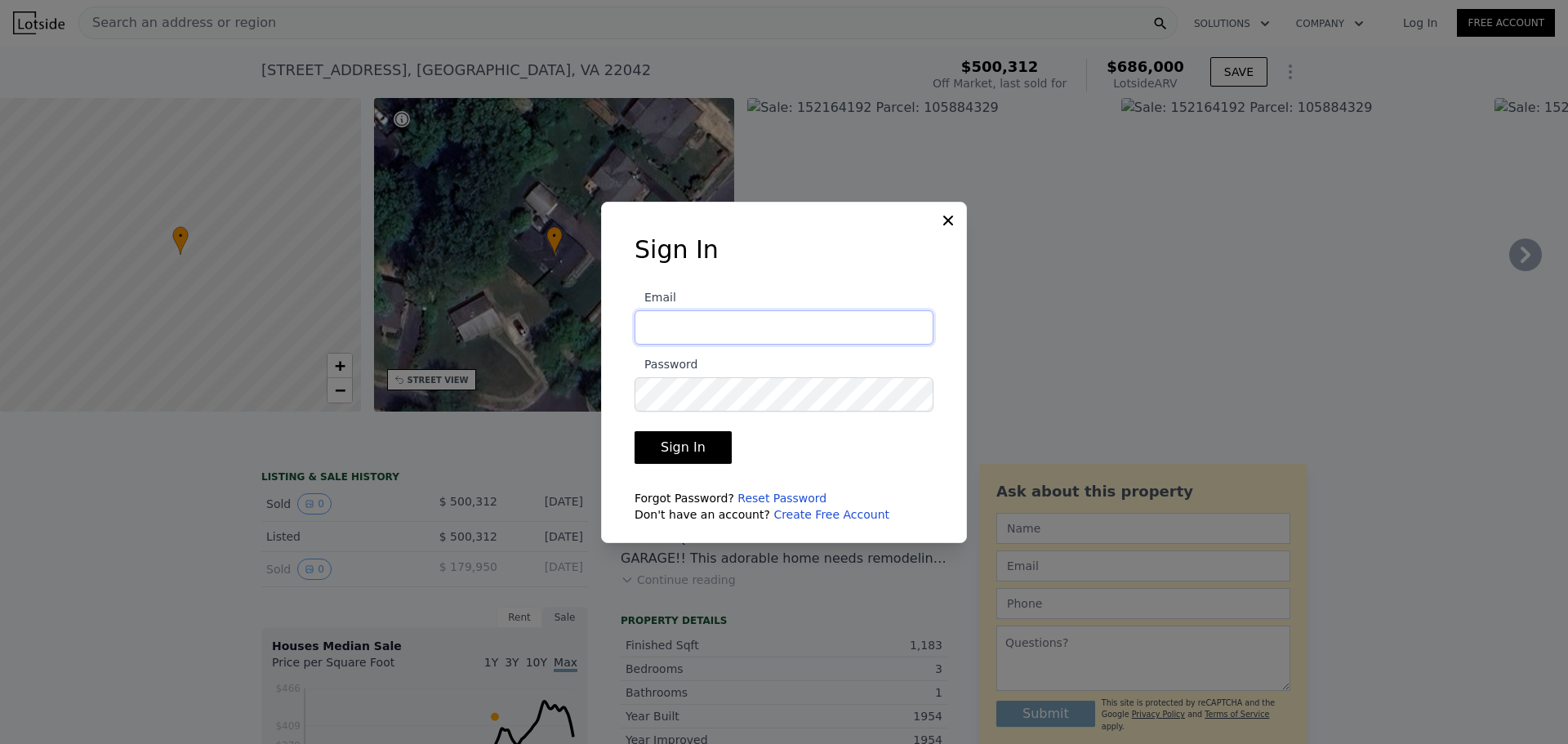
type input "bledahotshot@gmail.com"
click at [686, 463] on button "Sign In" at bounding box center [683, 447] width 97 height 33
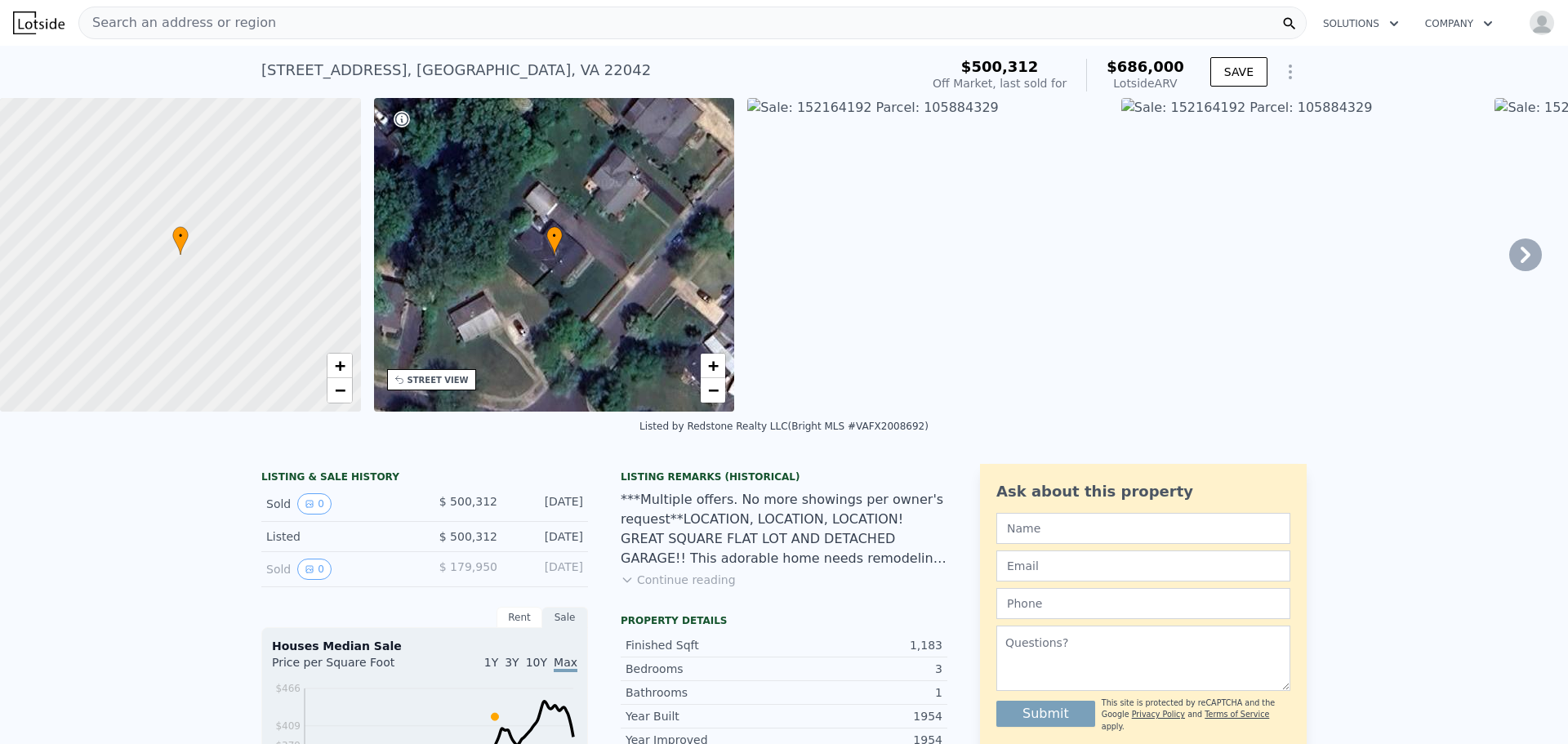
click at [37, 21] on img at bounding box center [38, 22] width 51 height 23
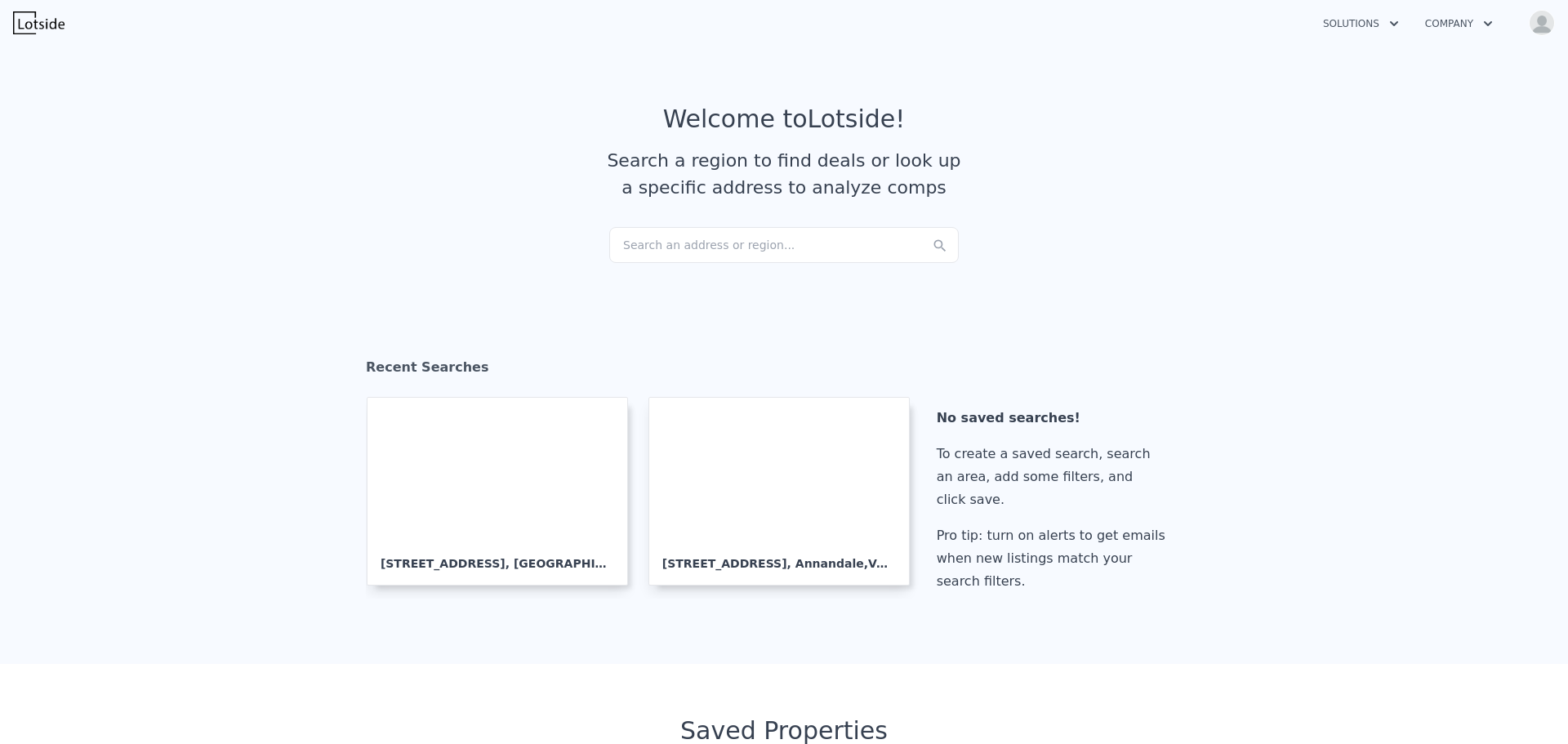
checkbox input "true"
click at [667, 251] on div "Search an address or region..." at bounding box center [784, 244] width 349 height 36
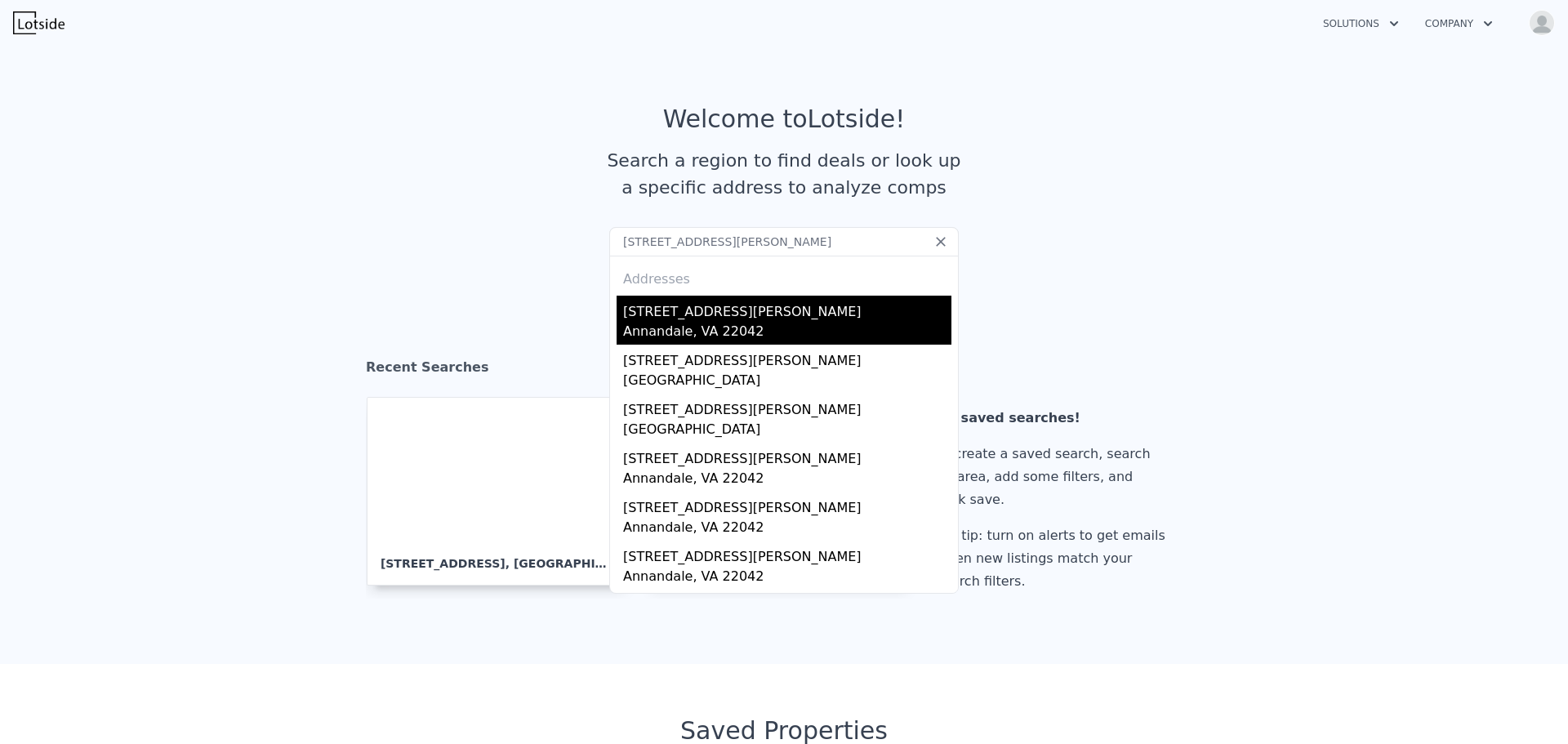
type input "7904 Holmes Run Dr, Falls Church, VA 22042"
click at [714, 313] on div "[STREET_ADDRESS][PERSON_NAME]" at bounding box center [787, 308] width 328 height 27
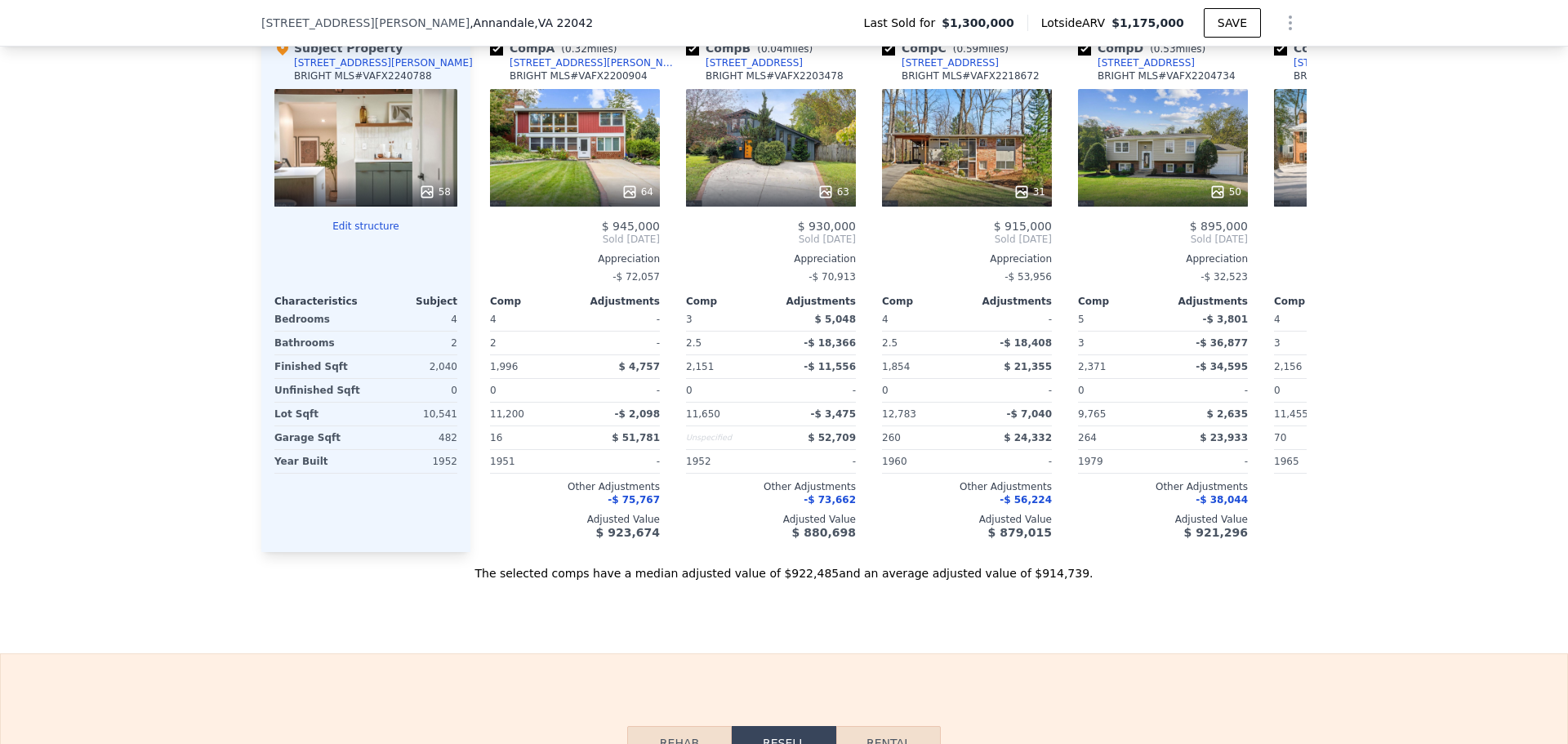
scroll to position [1955, 0]
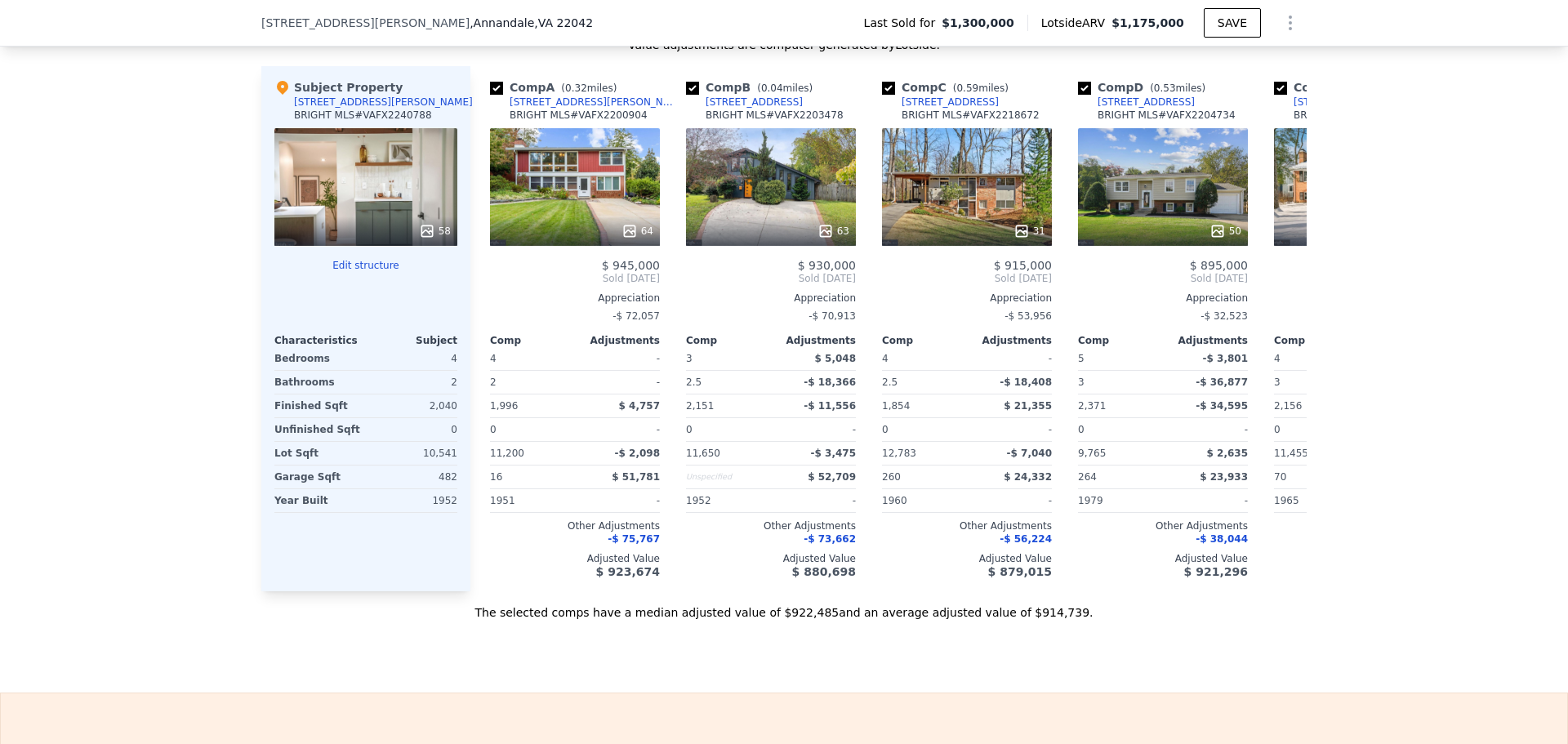
click at [361, 179] on div "58" at bounding box center [366, 187] width 183 height 118
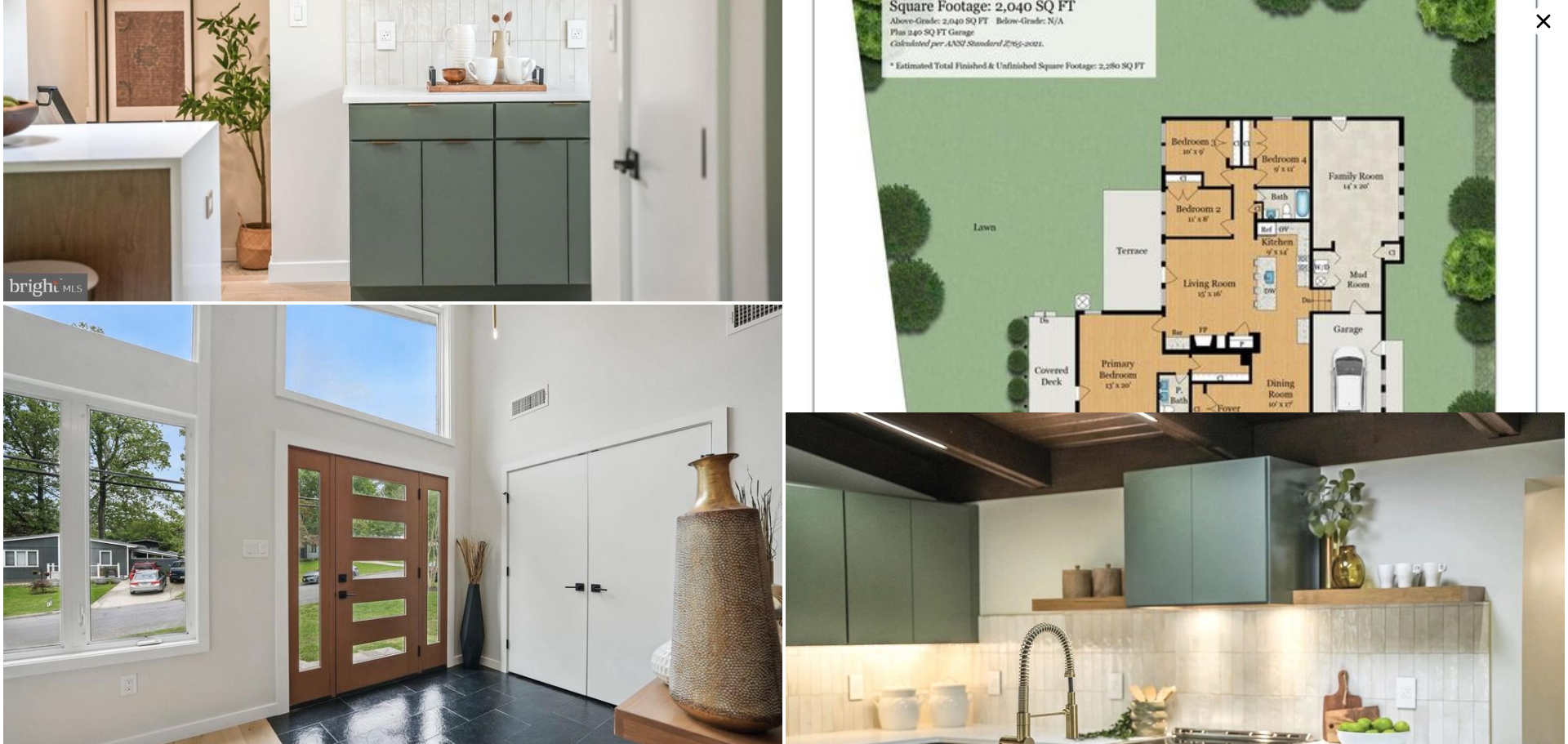
scroll to position [0, 0]
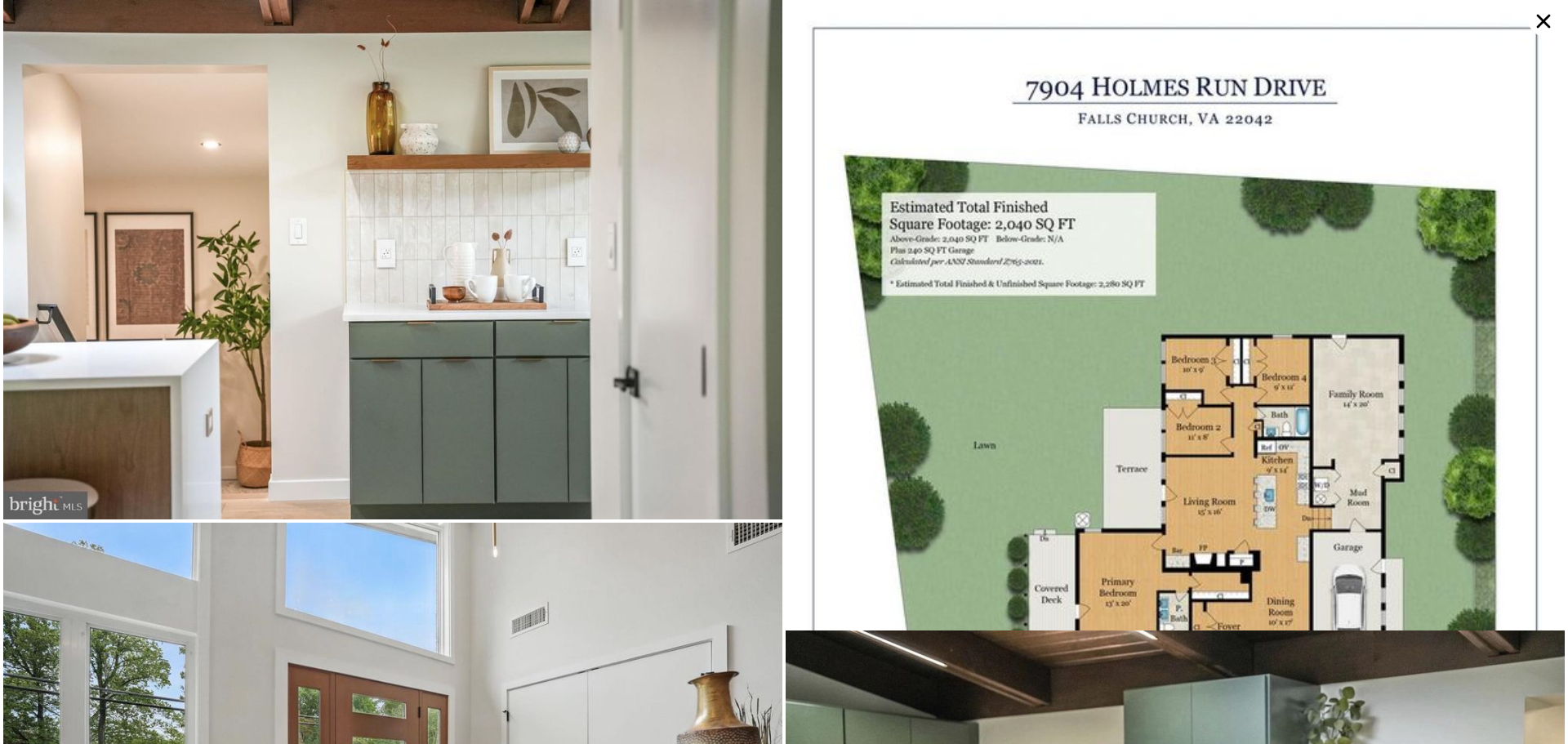
click at [1540, 21] on icon at bounding box center [1543, 21] width 29 height 29
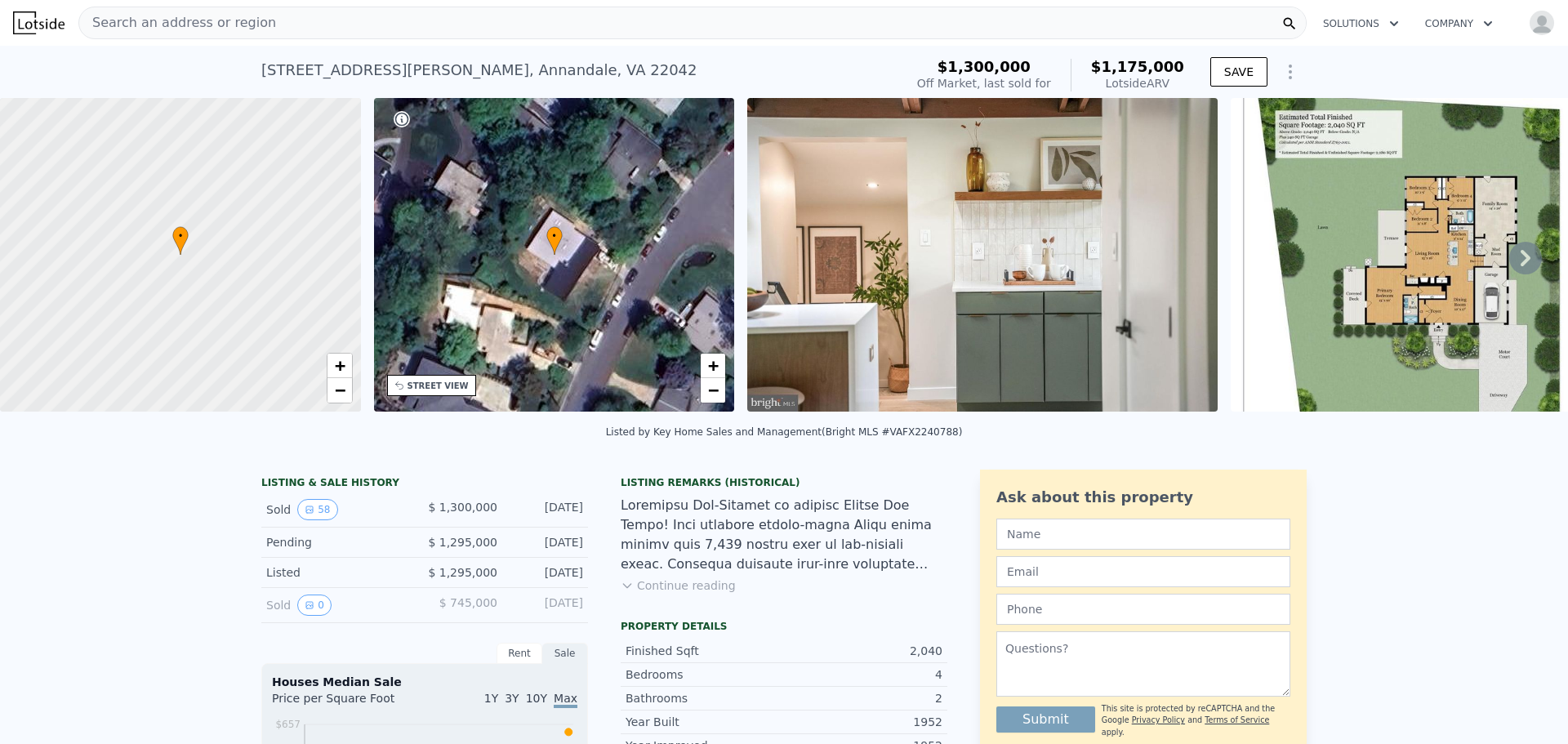
click at [423, 27] on div "Search an address or region" at bounding box center [693, 23] width 1229 height 33
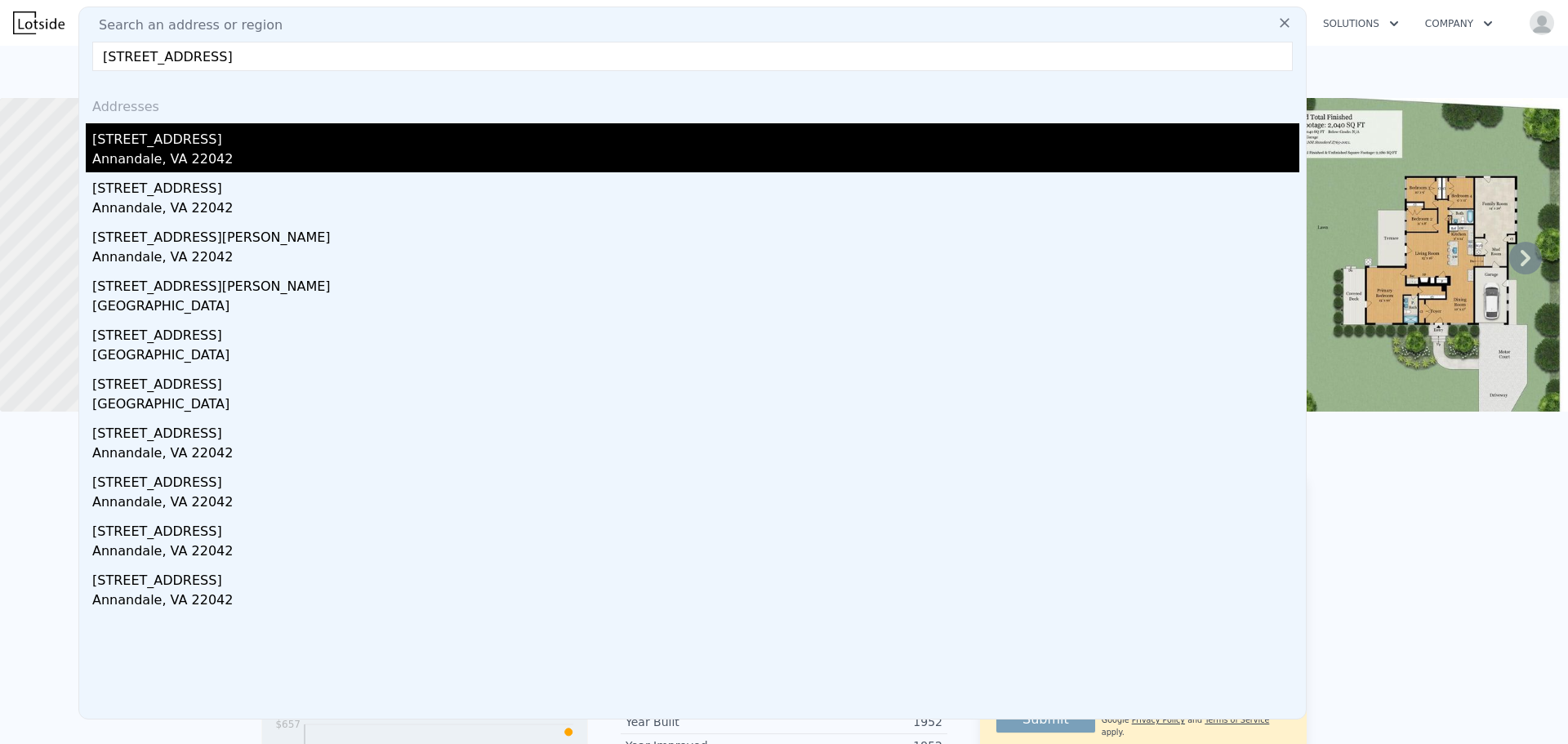
type input "7905 Sycamore Dr, Falls Church, VA 22042"
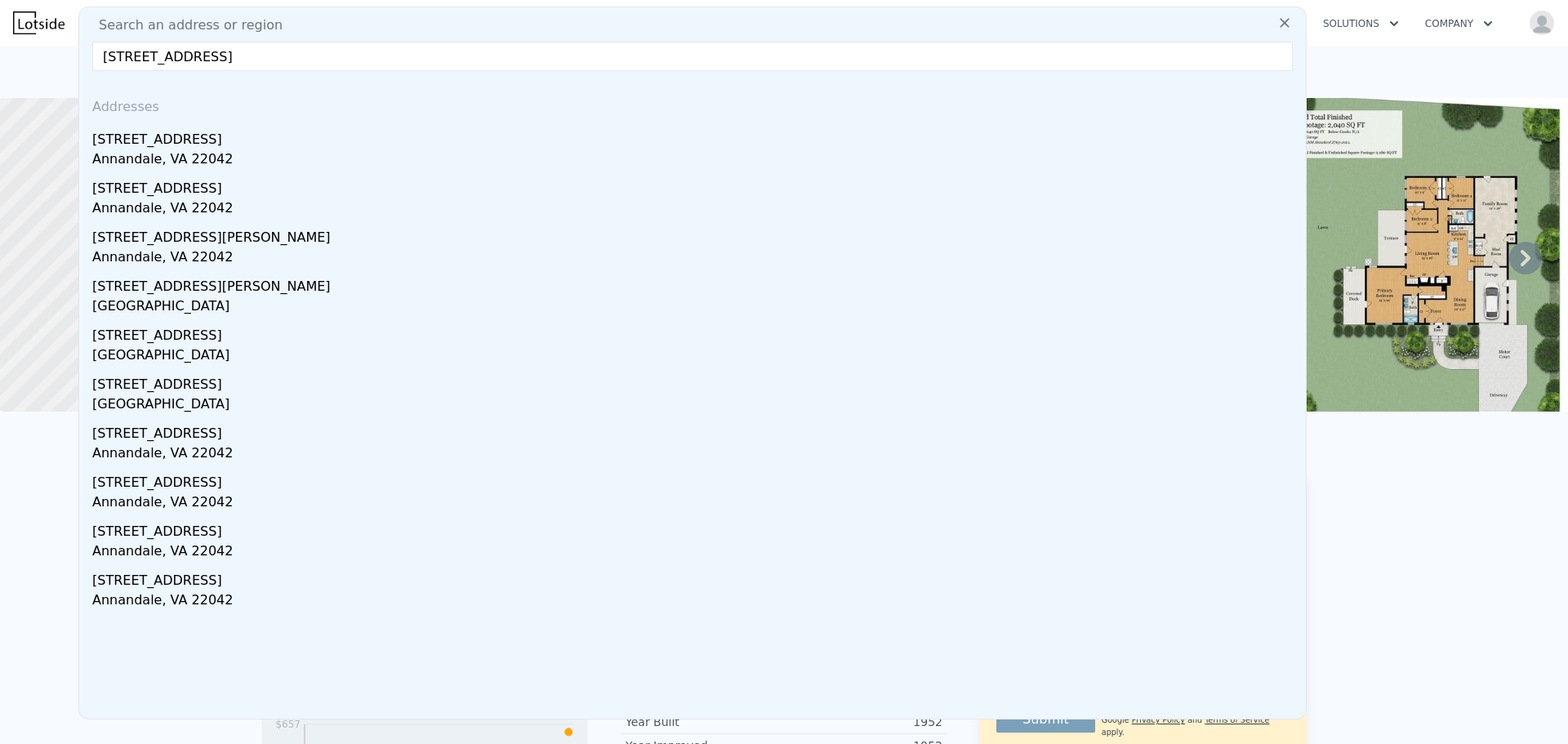
drag, startPoint x: 282, startPoint y: 142, endPoint x: 429, endPoint y: 138, distance: 147.1
click at [282, 142] on div "7905 Sycamore Dr" at bounding box center [695, 136] width 1207 height 27
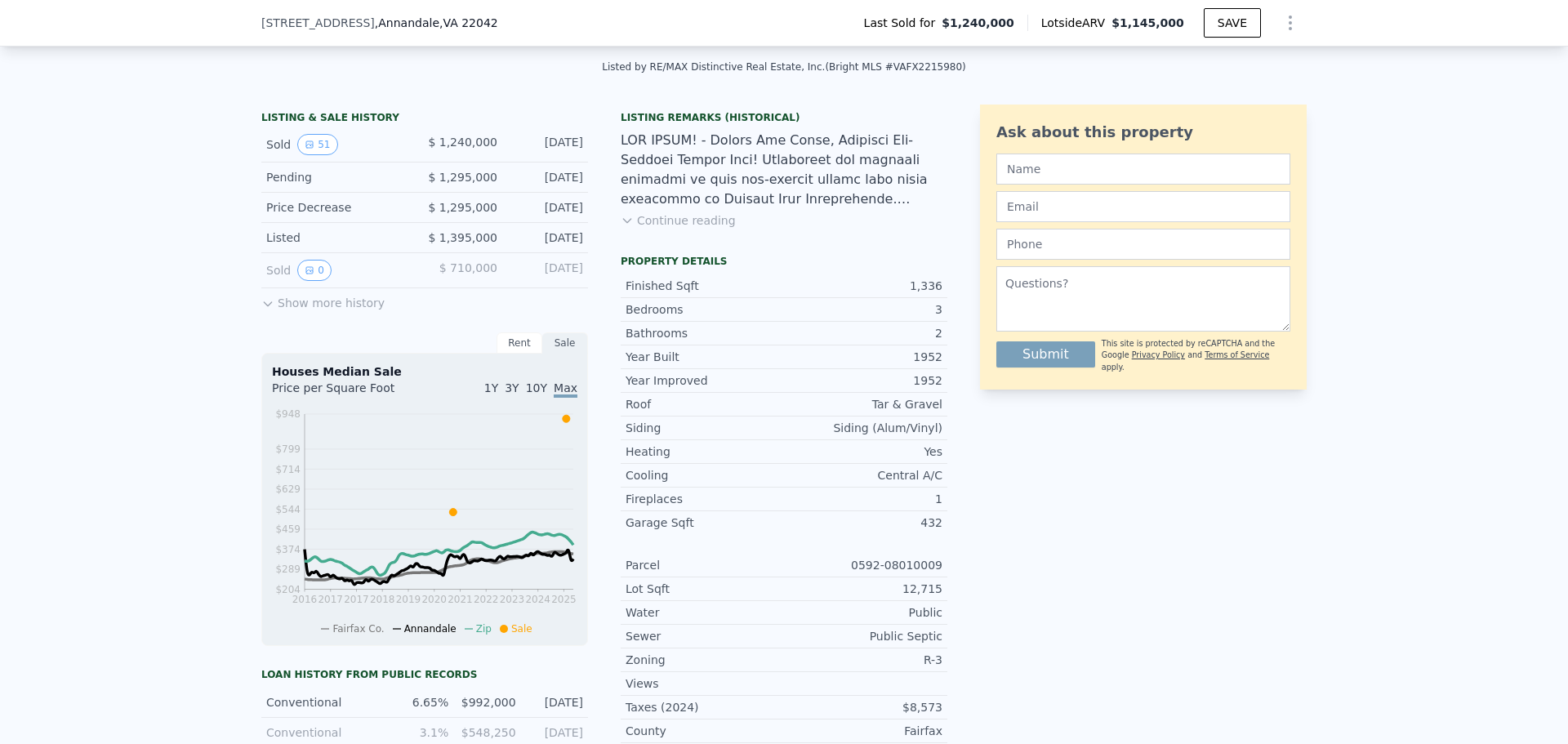
scroll to position [321, 0]
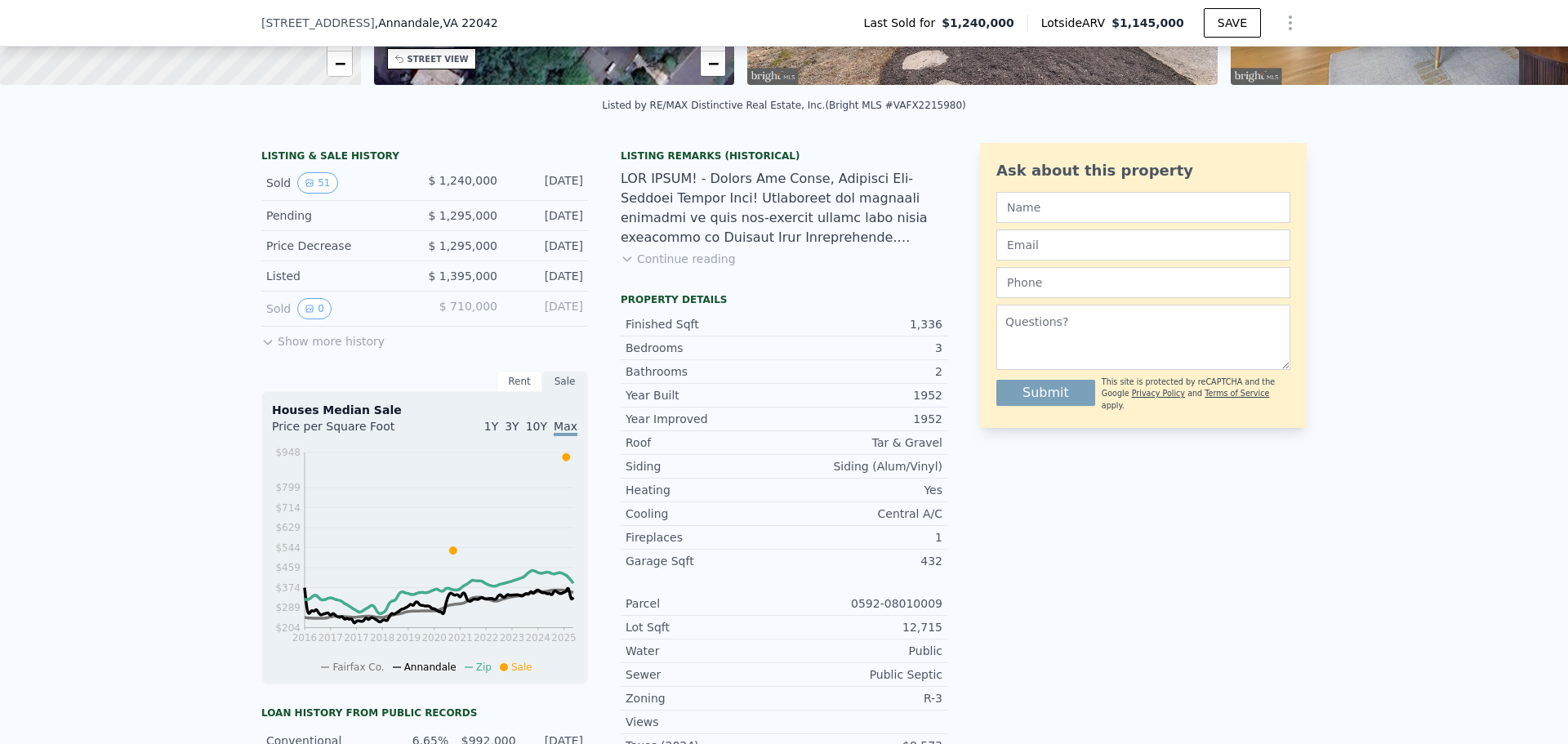
click at [686, 267] on button "Continue reading" at bounding box center [678, 259] width 115 height 16
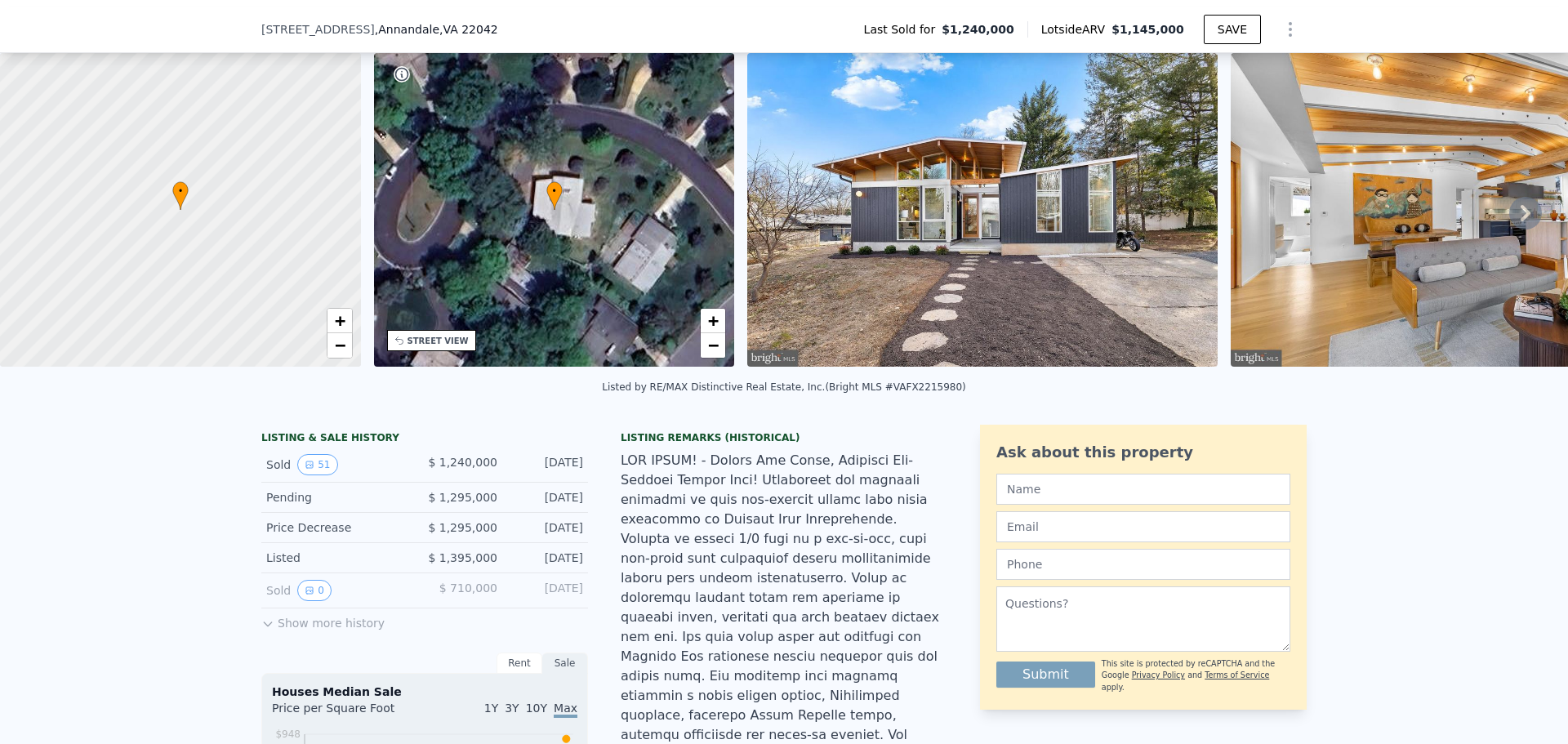
scroll to position [0, 0]
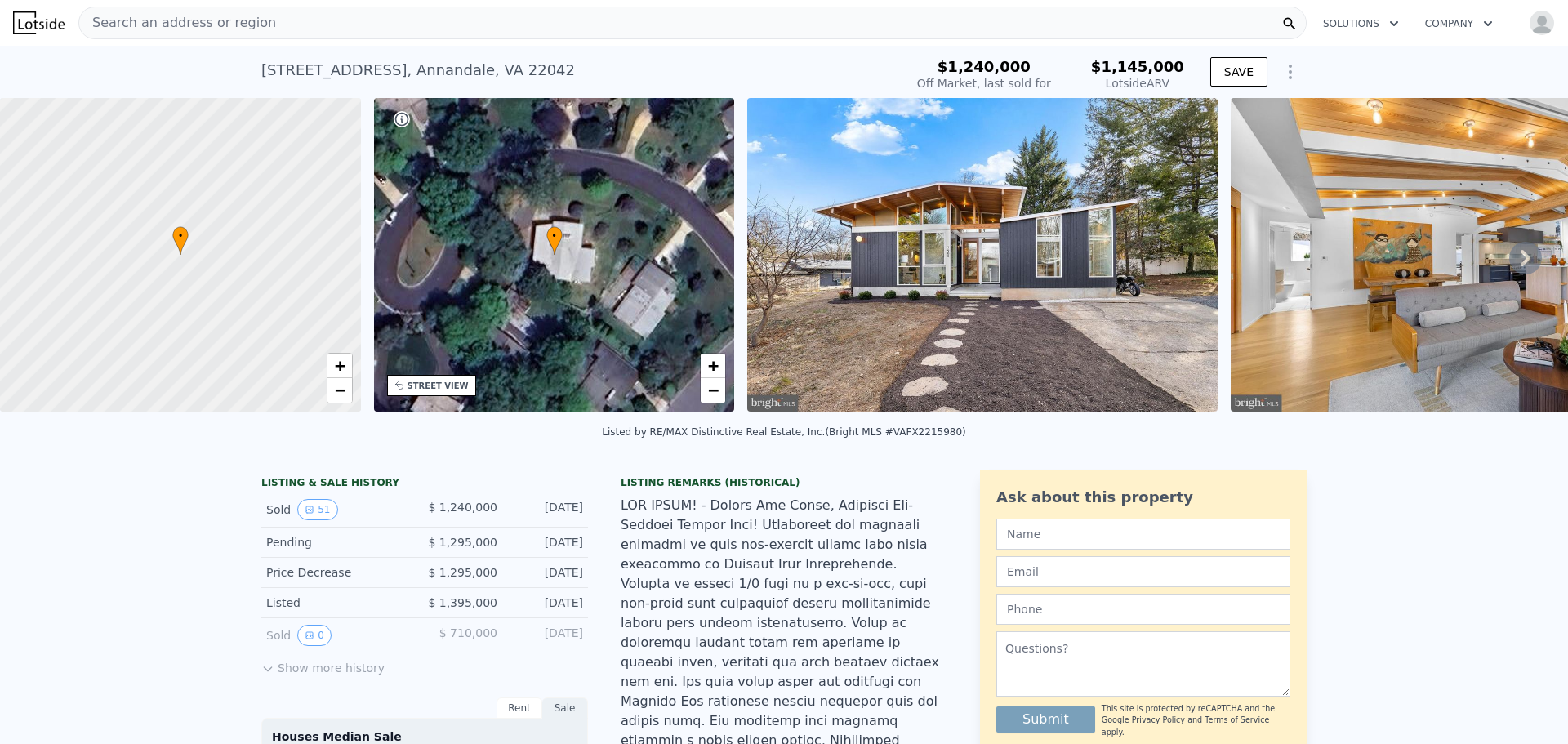
click at [1290, 71] on icon "Show Options" at bounding box center [1291, 71] width 2 height 13
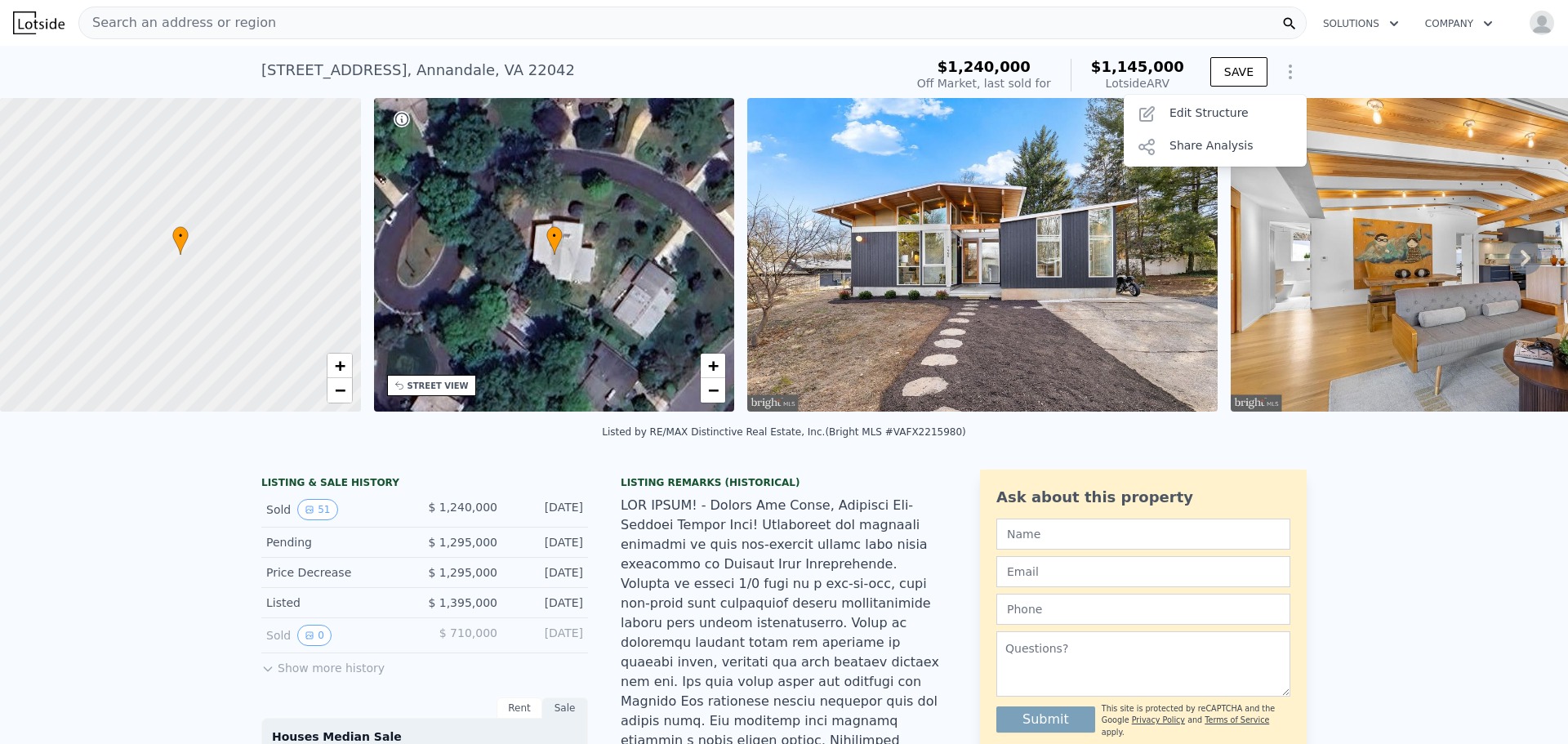
click at [1286, 71] on icon "Show Options" at bounding box center [1290, 71] width 19 height 19
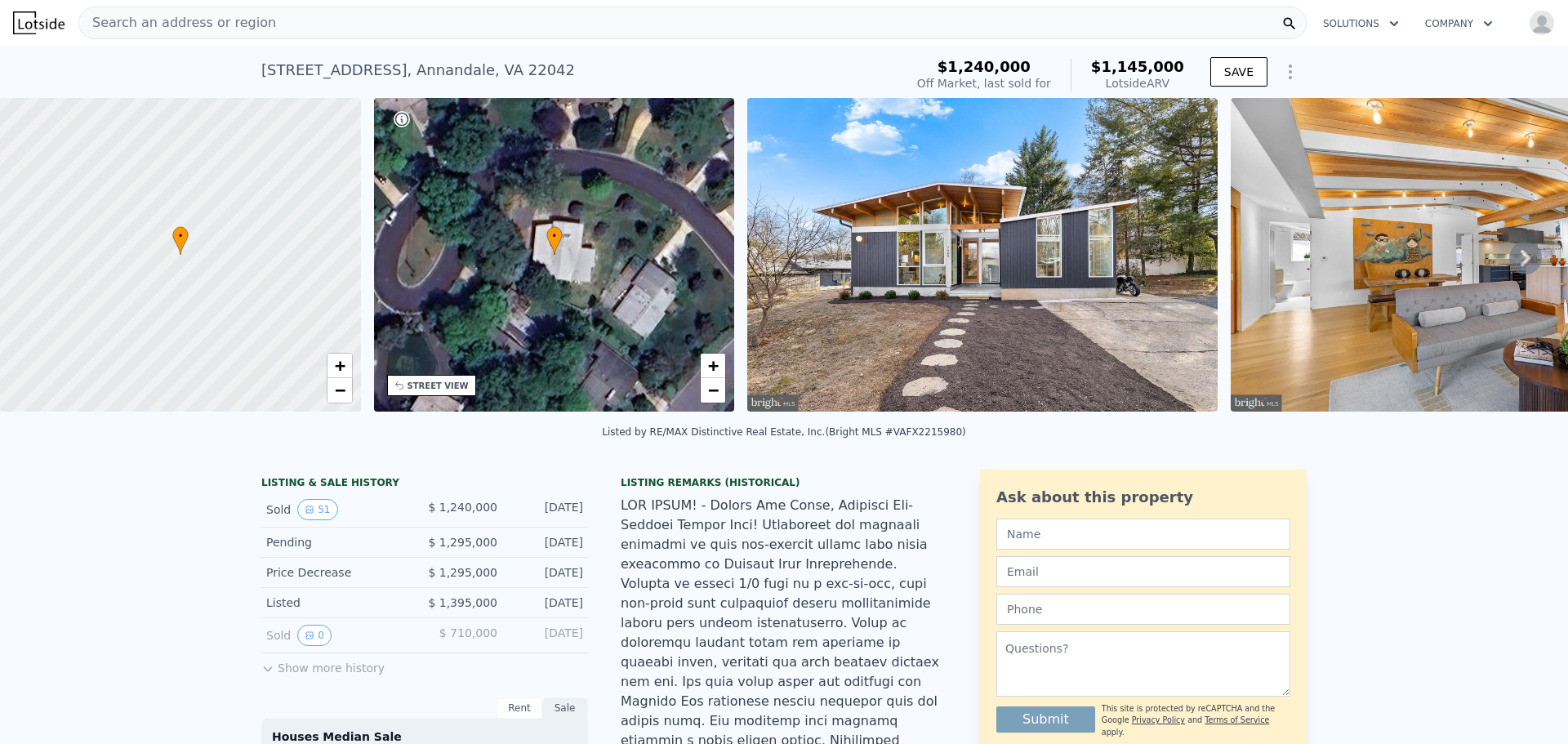
click at [1386, 20] on icon "button" at bounding box center [1394, 23] width 16 height 19
click at [64, 18] on div at bounding box center [45, 22] width 65 height 23
click at [52, 19] on img at bounding box center [38, 22] width 51 height 23
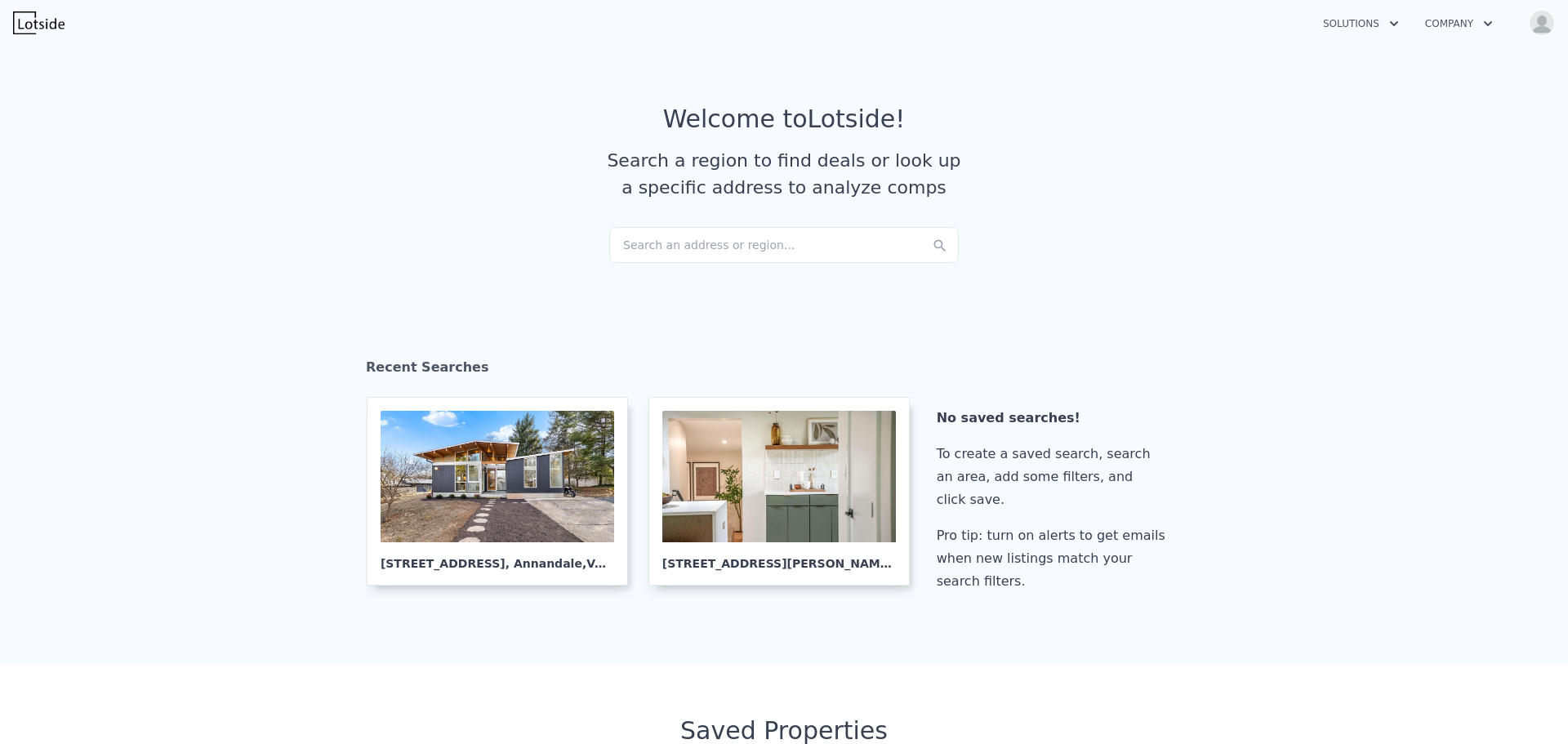
click at [733, 240] on div "Search an address or region..." at bounding box center [784, 244] width 349 height 36
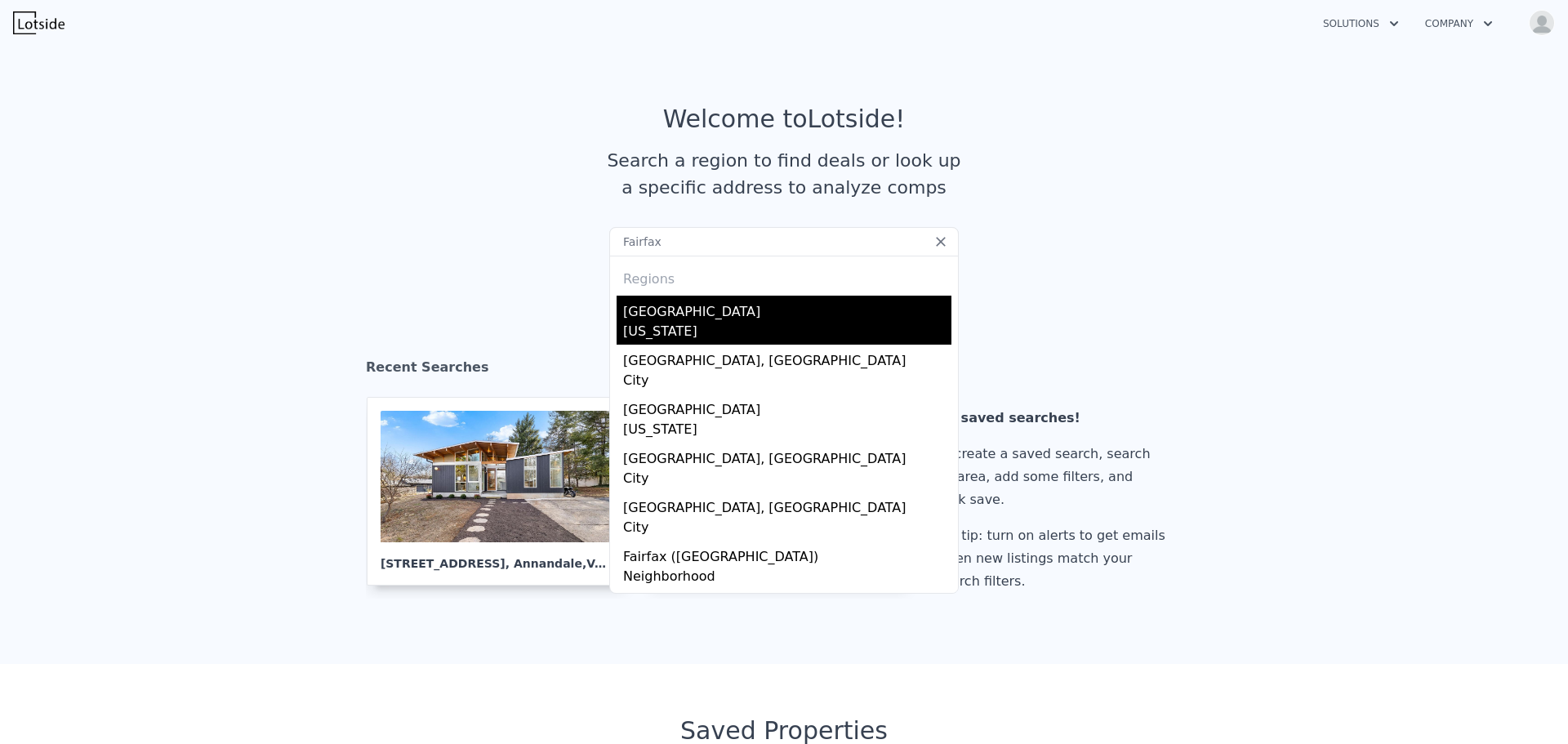
type input "Fairfax"
click at [664, 316] on div "[GEOGRAPHIC_DATA]" at bounding box center [787, 308] width 328 height 27
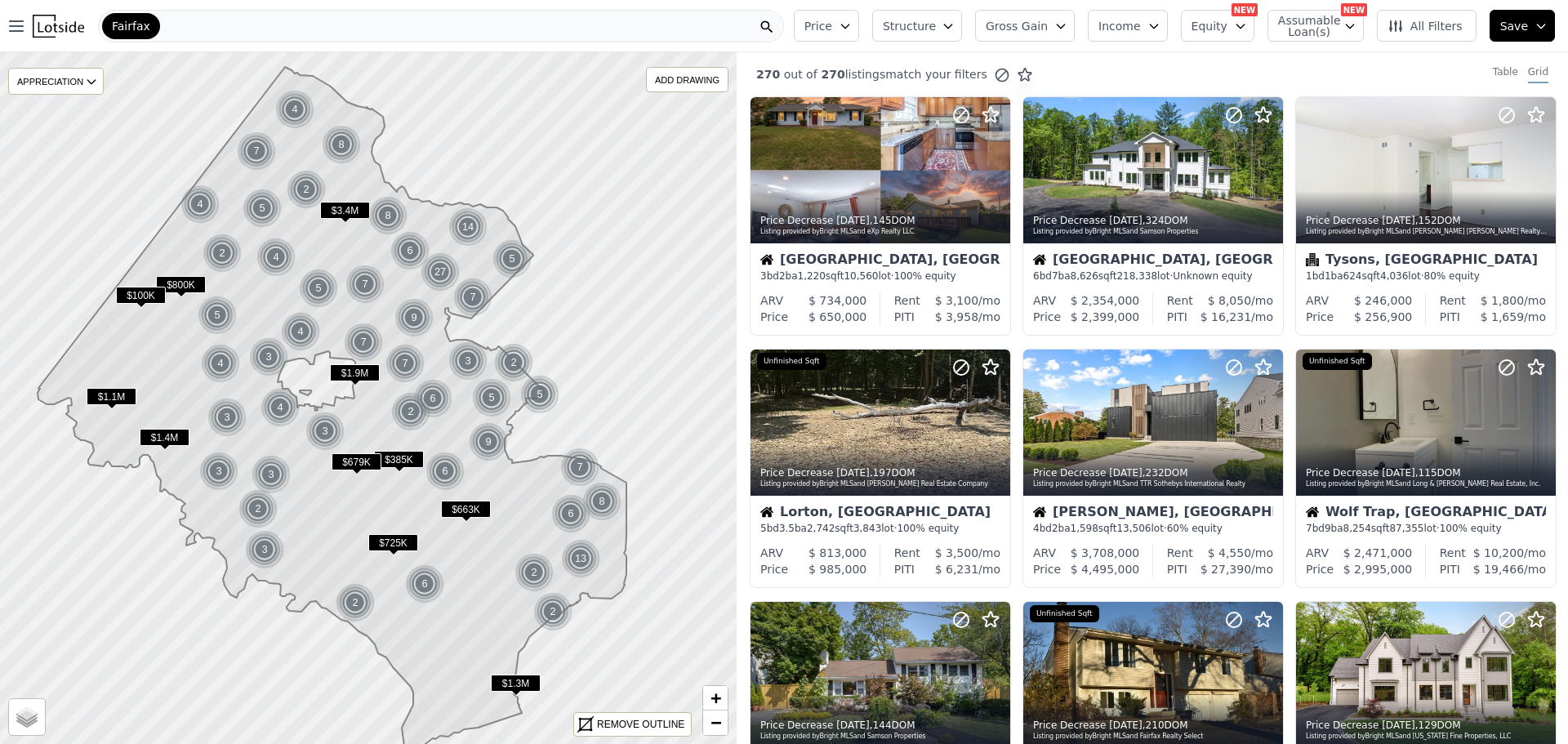
click at [933, 19] on span "Structure" at bounding box center [908, 27] width 52 height 16
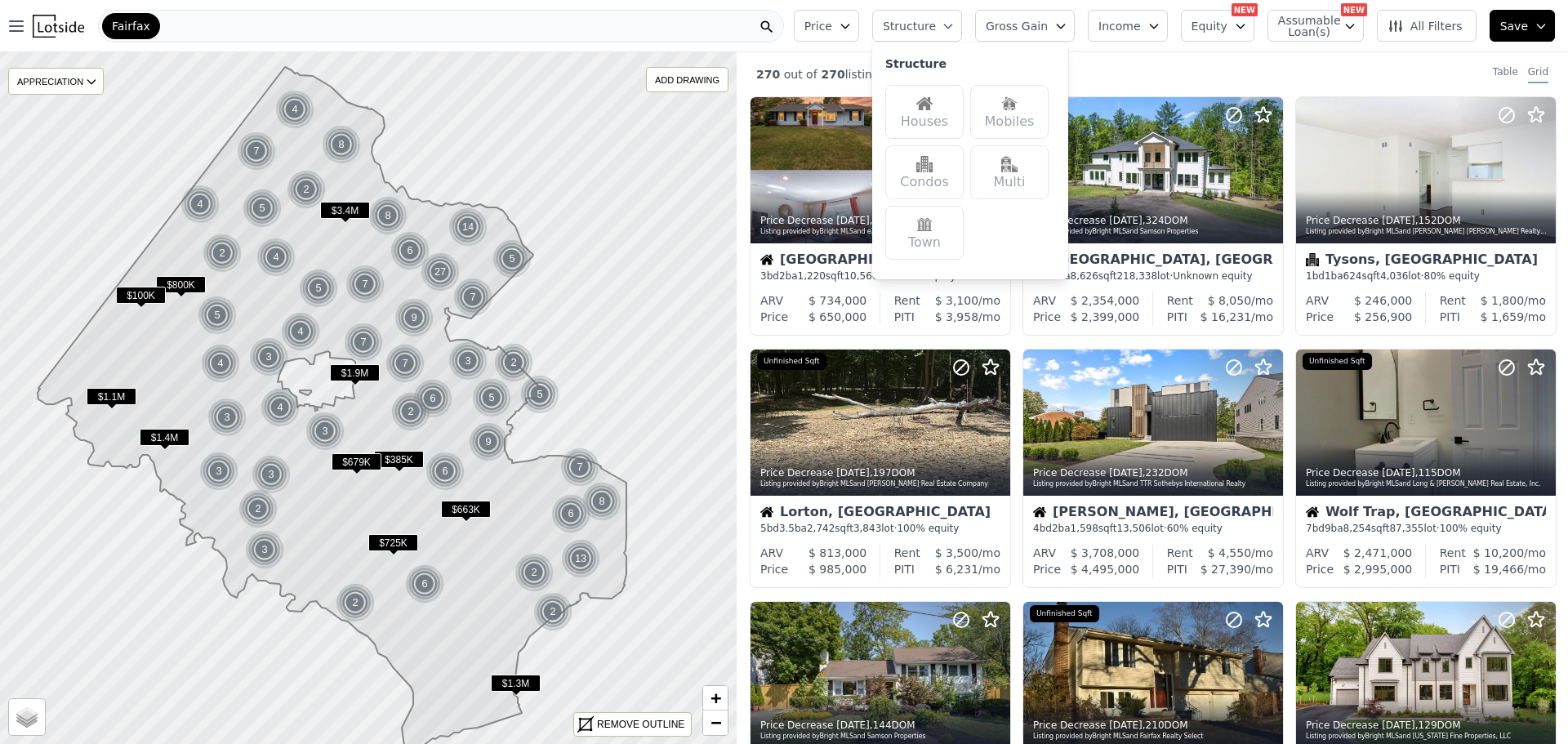
click at [932, 108] on img at bounding box center [925, 103] width 16 height 16
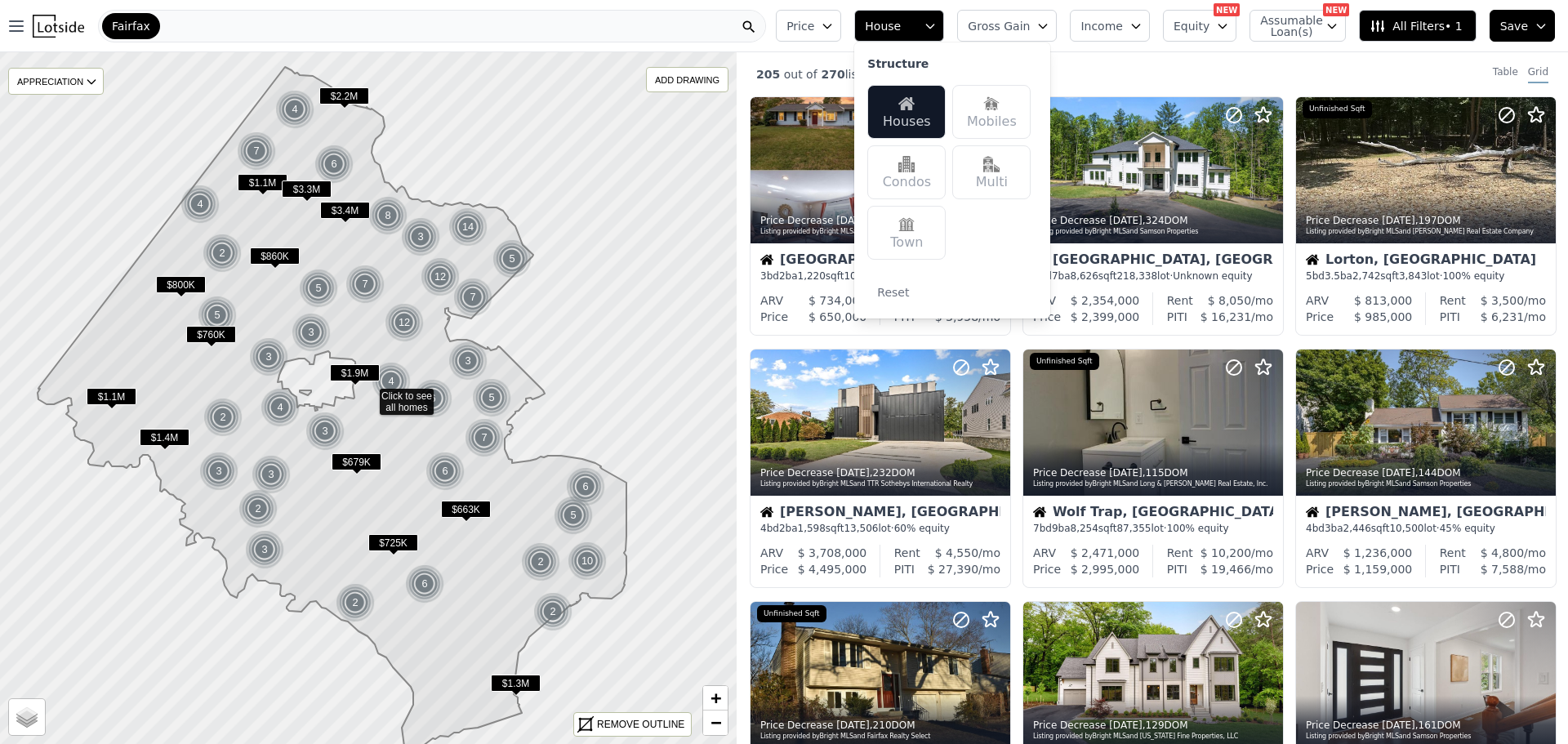
click at [1427, 25] on span "All Filters • 1" at bounding box center [1415, 27] width 92 height 16
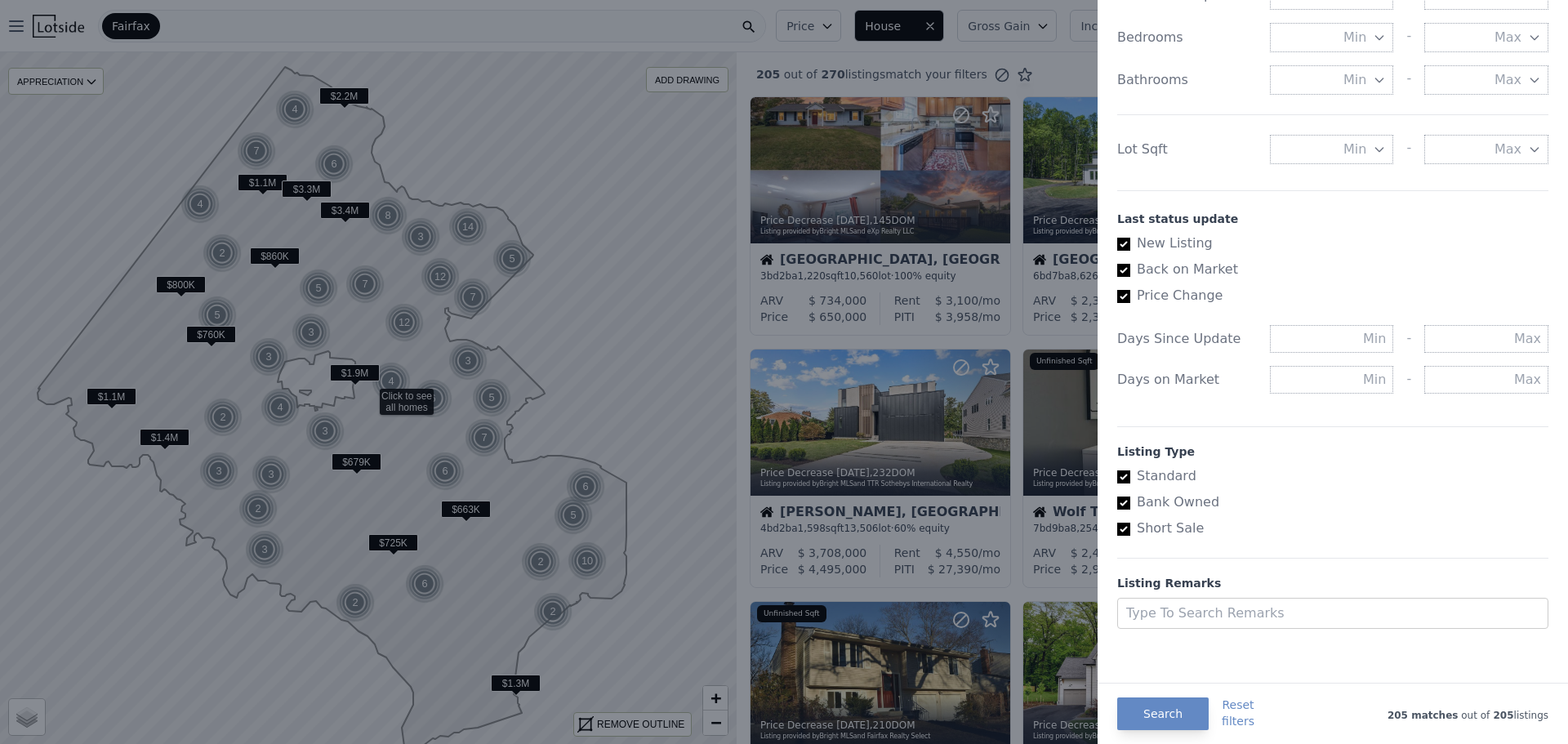
scroll to position [747, 0]
click at [1165, 711] on button "Search" at bounding box center [1163, 714] width 91 height 33
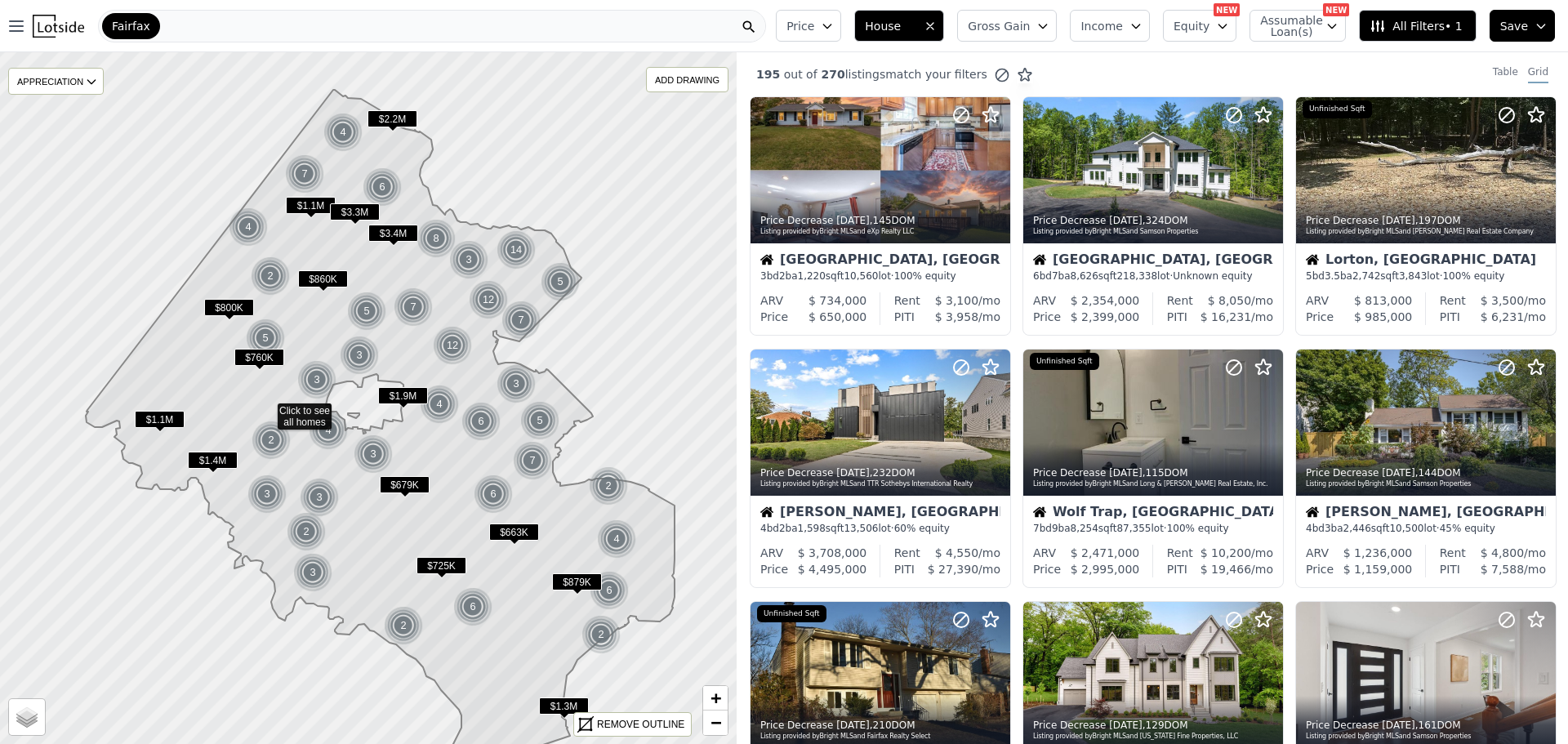
drag, startPoint x: 194, startPoint y: 329, endPoint x: 167, endPoint y: 333, distance: 27.3
click at [167, 333] on icon at bounding box center [381, 436] width 589 height 692
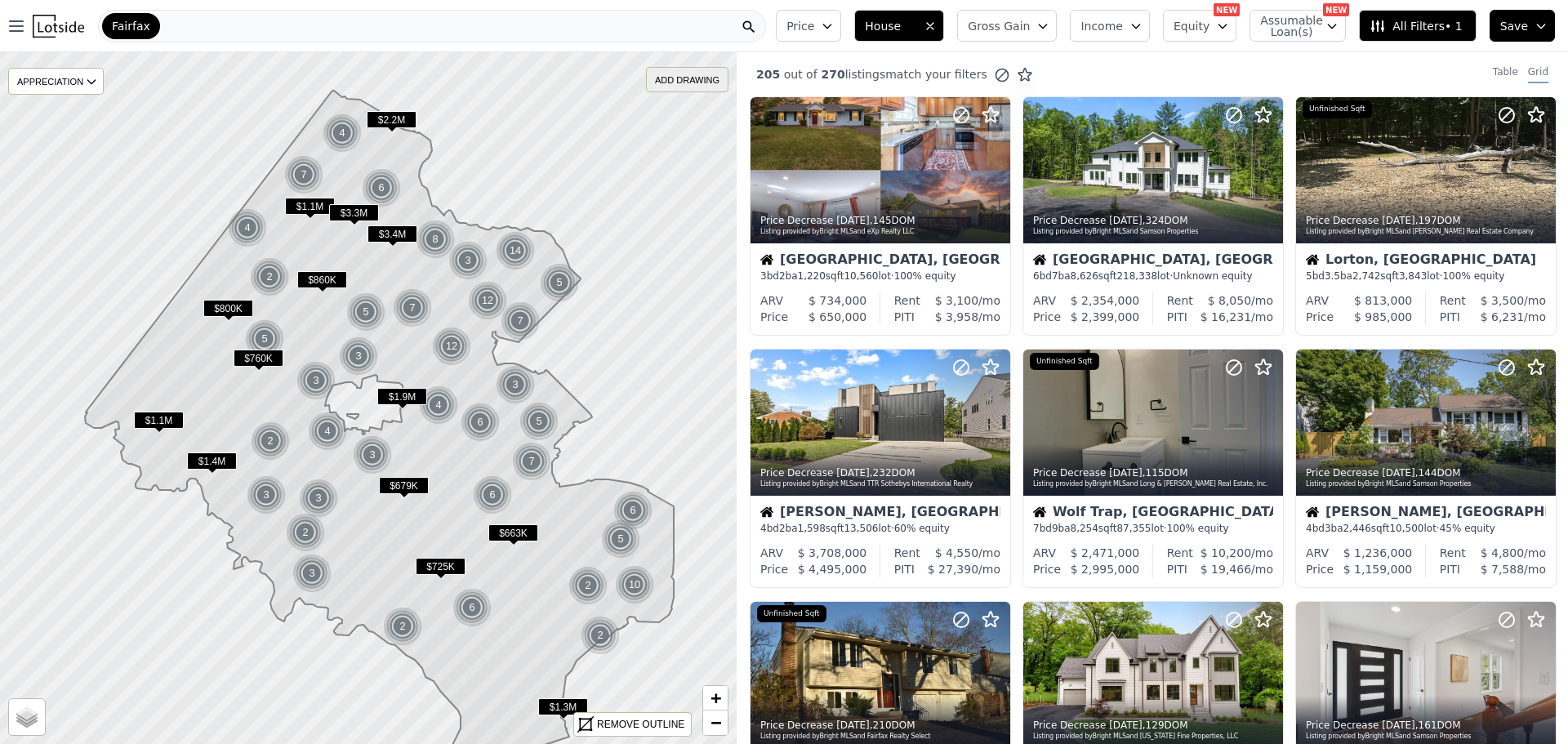
click at [663, 79] on div "ADD DRAWING" at bounding box center [687, 80] width 81 height 24
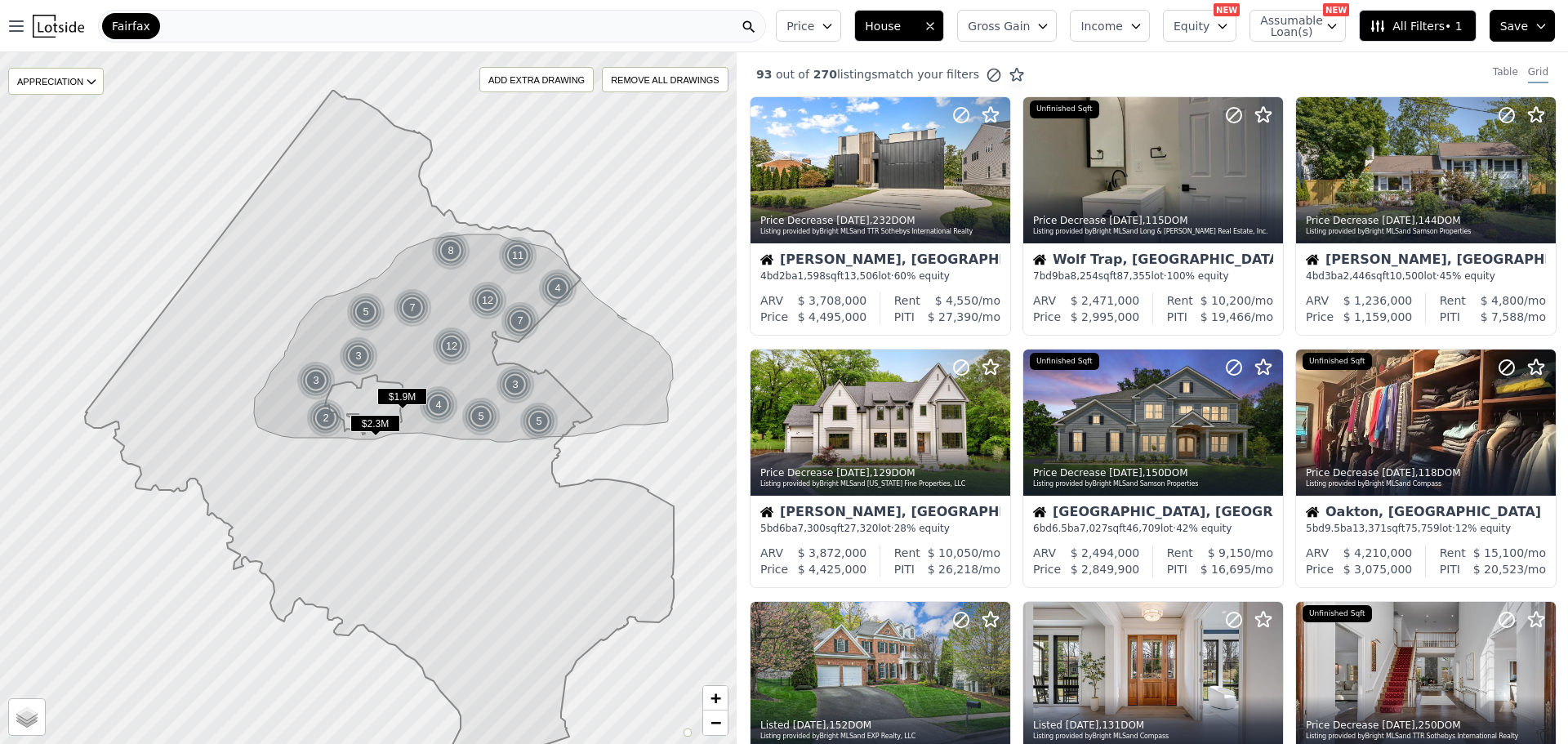
click at [814, 27] on span "Price" at bounding box center [800, 27] width 27 height 16
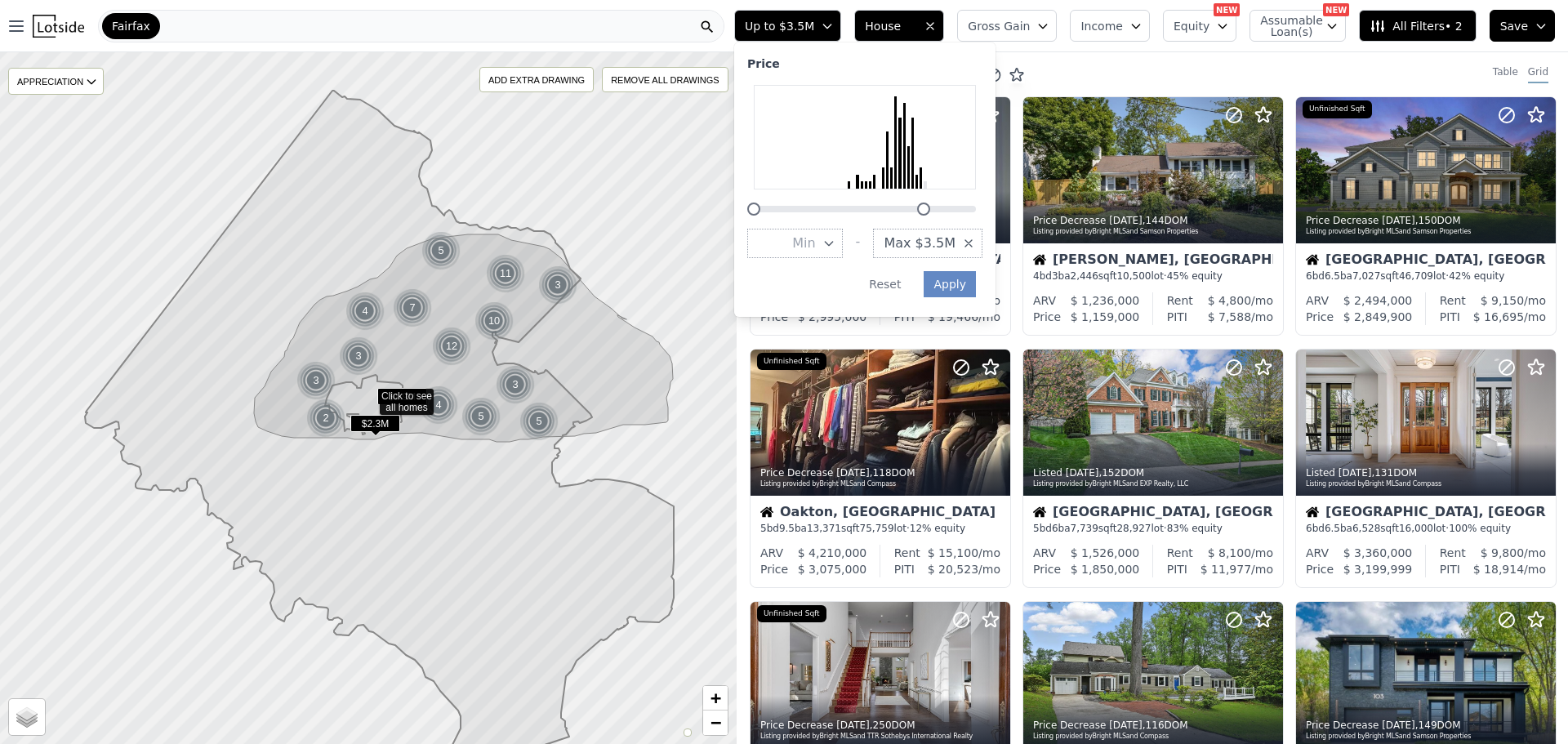
drag, startPoint x: 1044, startPoint y: 210, endPoint x: 986, endPoint y: 209, distance: 58.0
click at [983, 199] on div at bounding box center [865, 199] width 235 height 0
drag, startPoint x: 944, startPoint y: 210, endPoint x: 908, endPoint y: 205, distance: 36.3
click at [891, 205] on div at bounding box center [885, 209] width 13 height 13
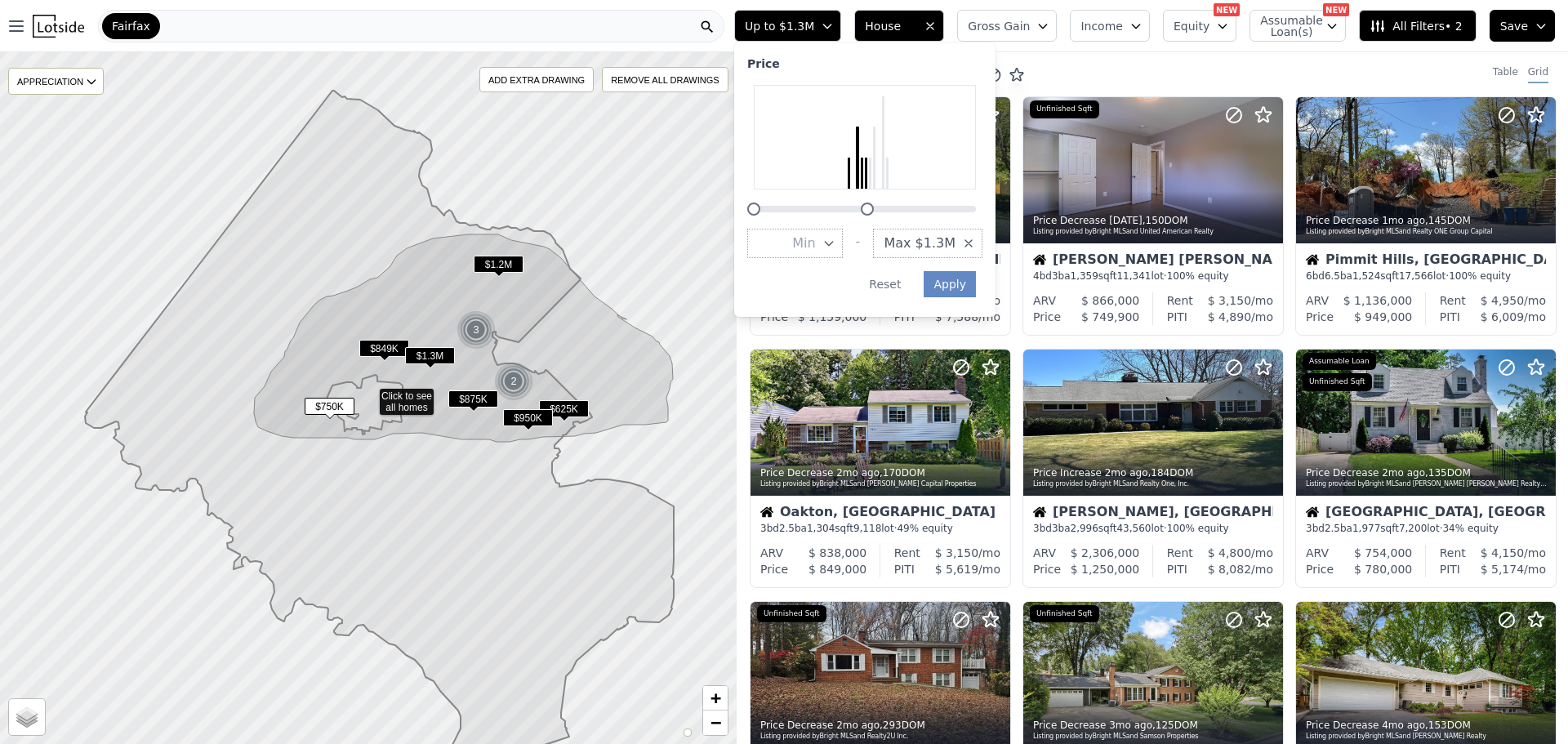
drag, startPoint x: 912, startPoint y: 208, endPoint x: 894, endPoint y: 208, distance: 18.0
click at [874, 208] on div at bounding box center [867, 209] width 13 height 13
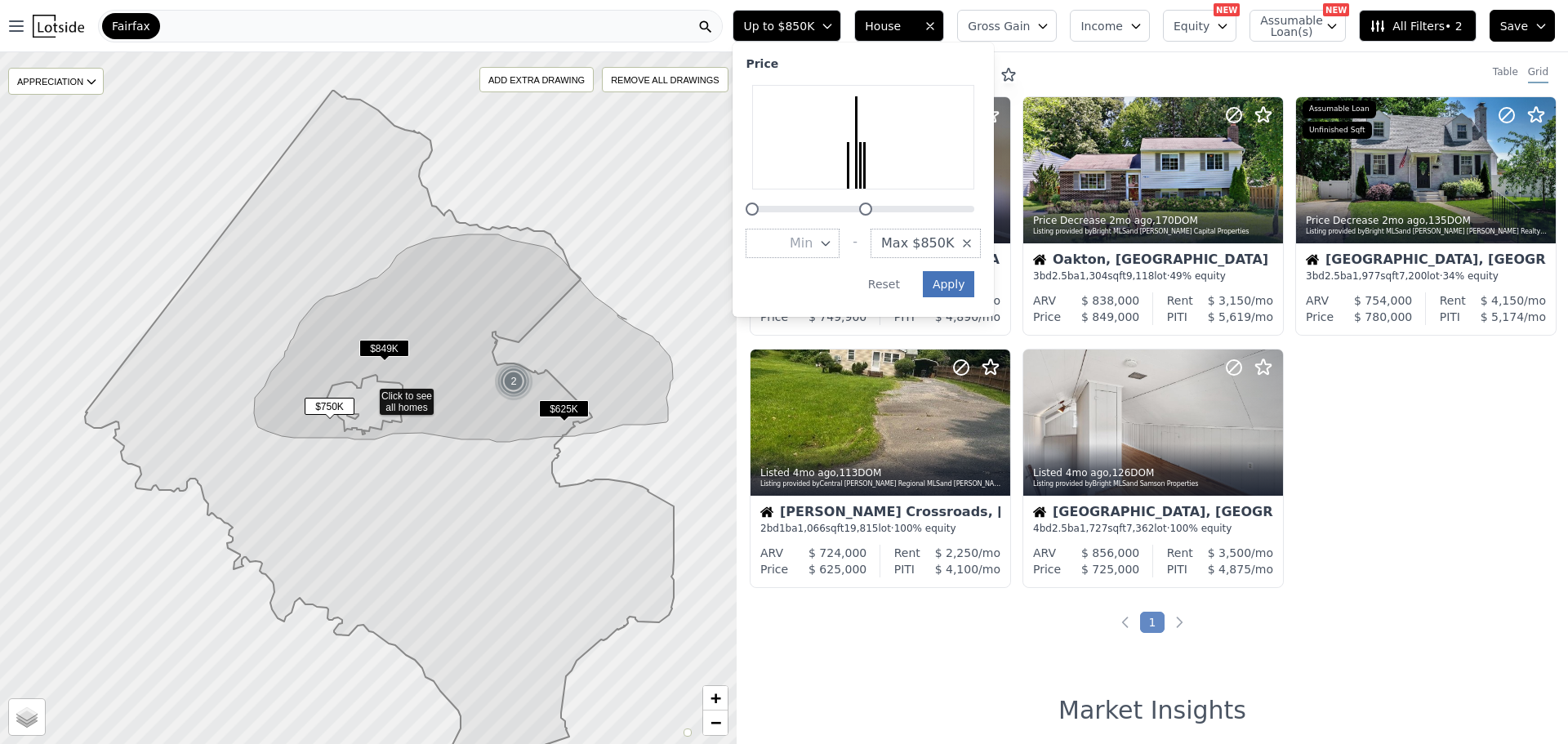
click at [975, 286] on button "Apply" at bounding box center [949, 284] width 52 height 27
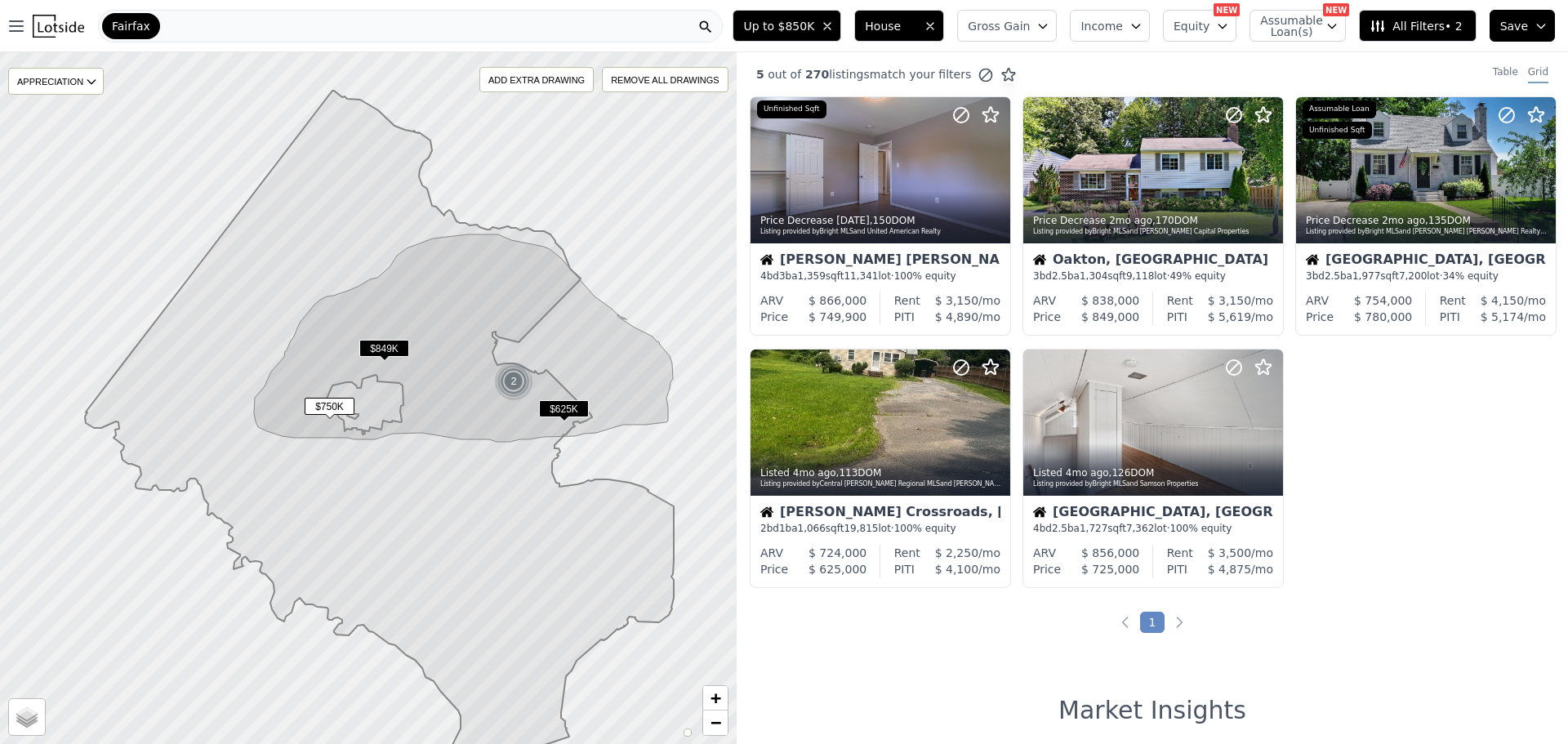
click at [443, 29] on div "Fairfax" at bounding box center [410, 27] width 625 height 33
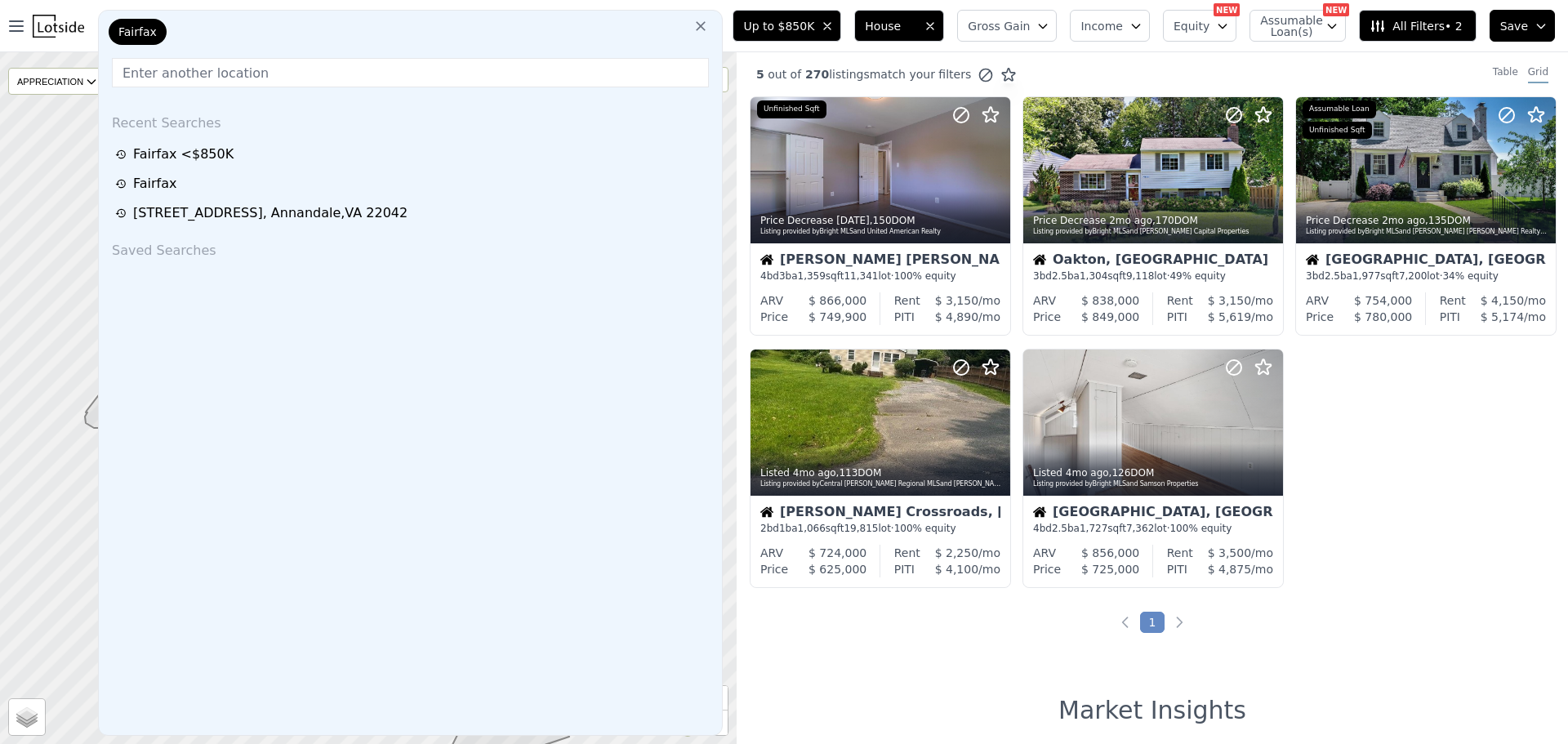
click at [443, 29] on div "Fairfax" at bounding box center [410, 36] width 610 height 33
click at [709, 23] on icon at bounding box center [701, 27] width 16 height 16
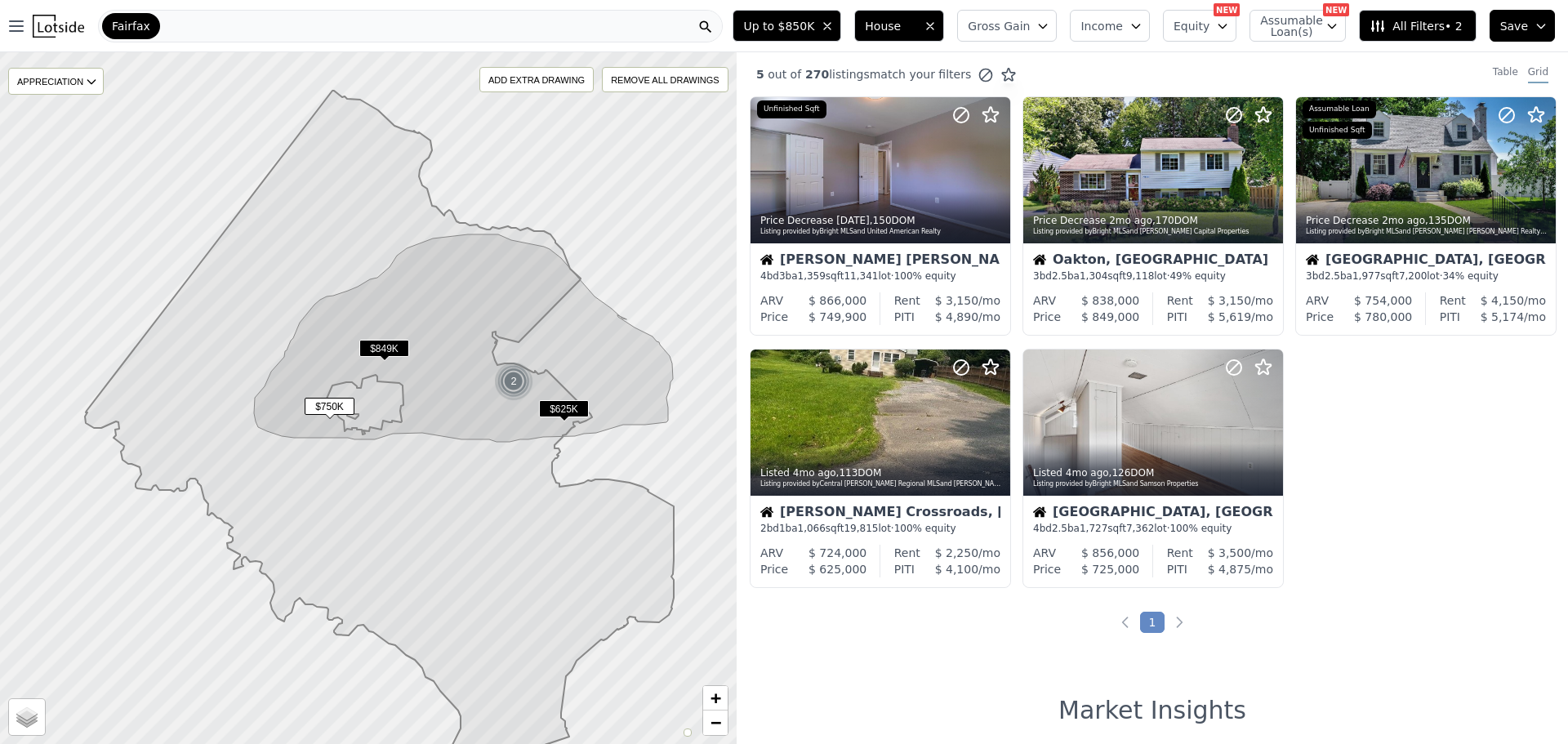
click at [69, 26] on img at bounding box center [59, 26] width 51 height 23
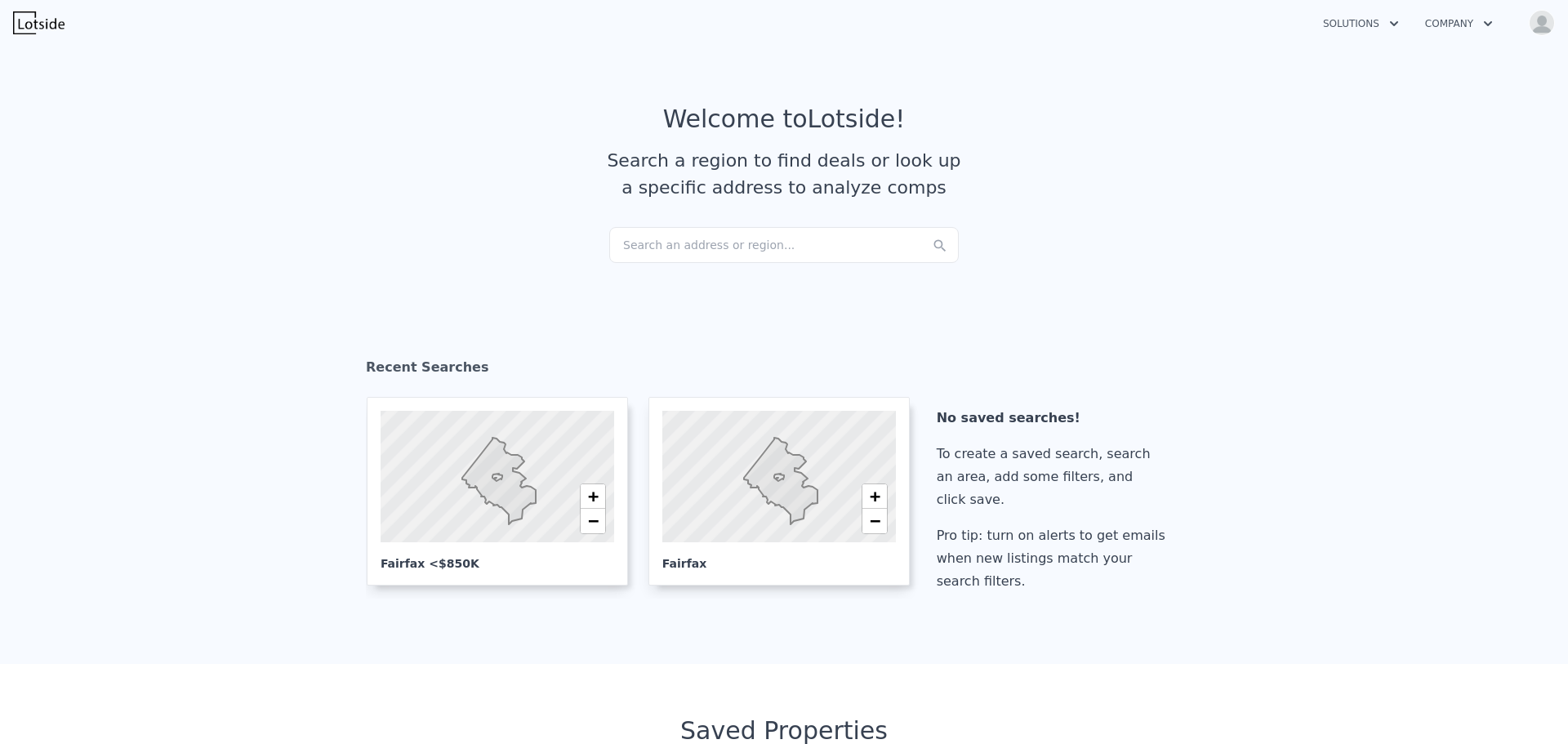
click at [685, 240] on div "Search an address or region..." at bounding box center [784, 244] width 349 height 36
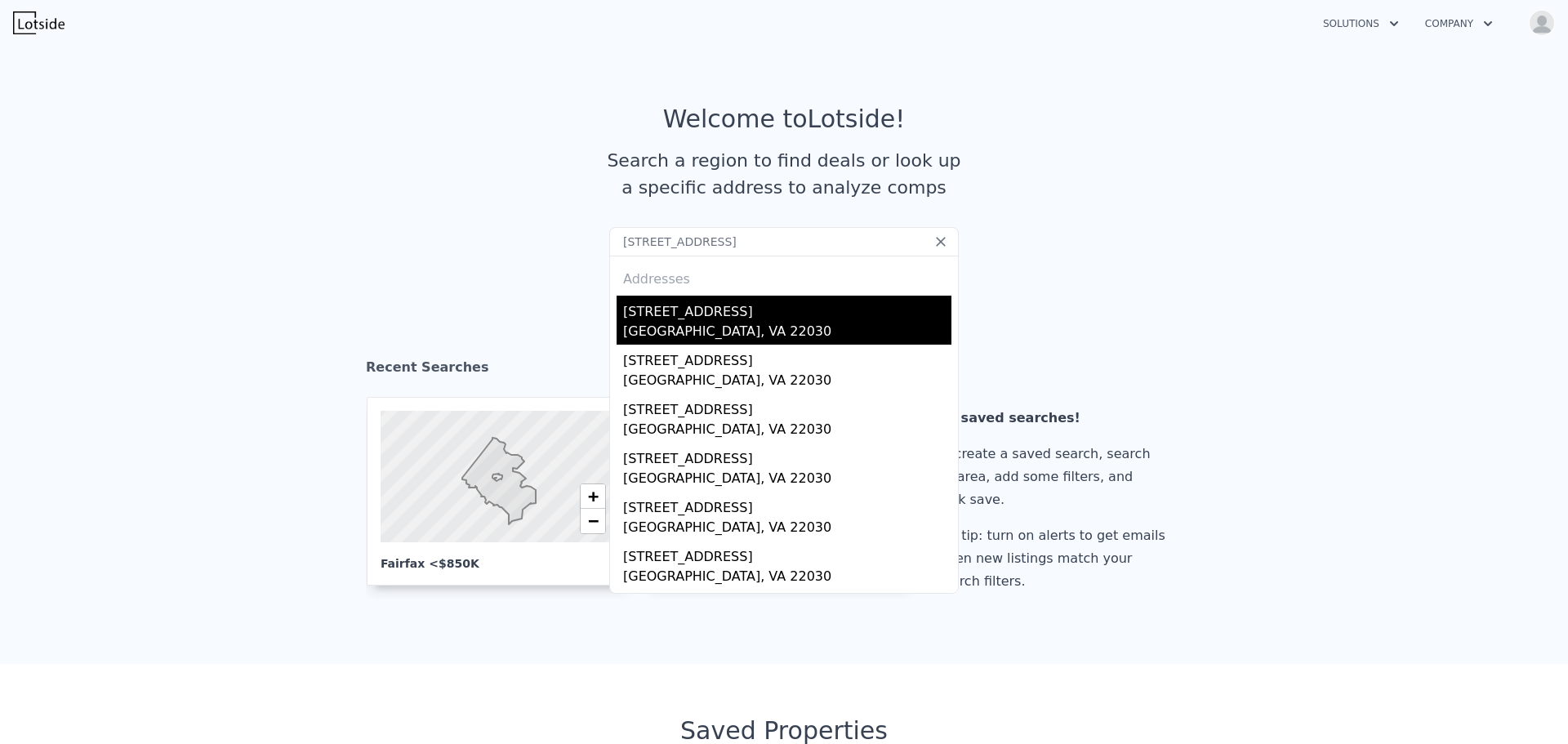
type input "3410 Andover Dr, Fairfax, VA 22030"
click at [742, 316] on div "3410 Andover Dr" at bounding box center [787, 308] width 328 height 27
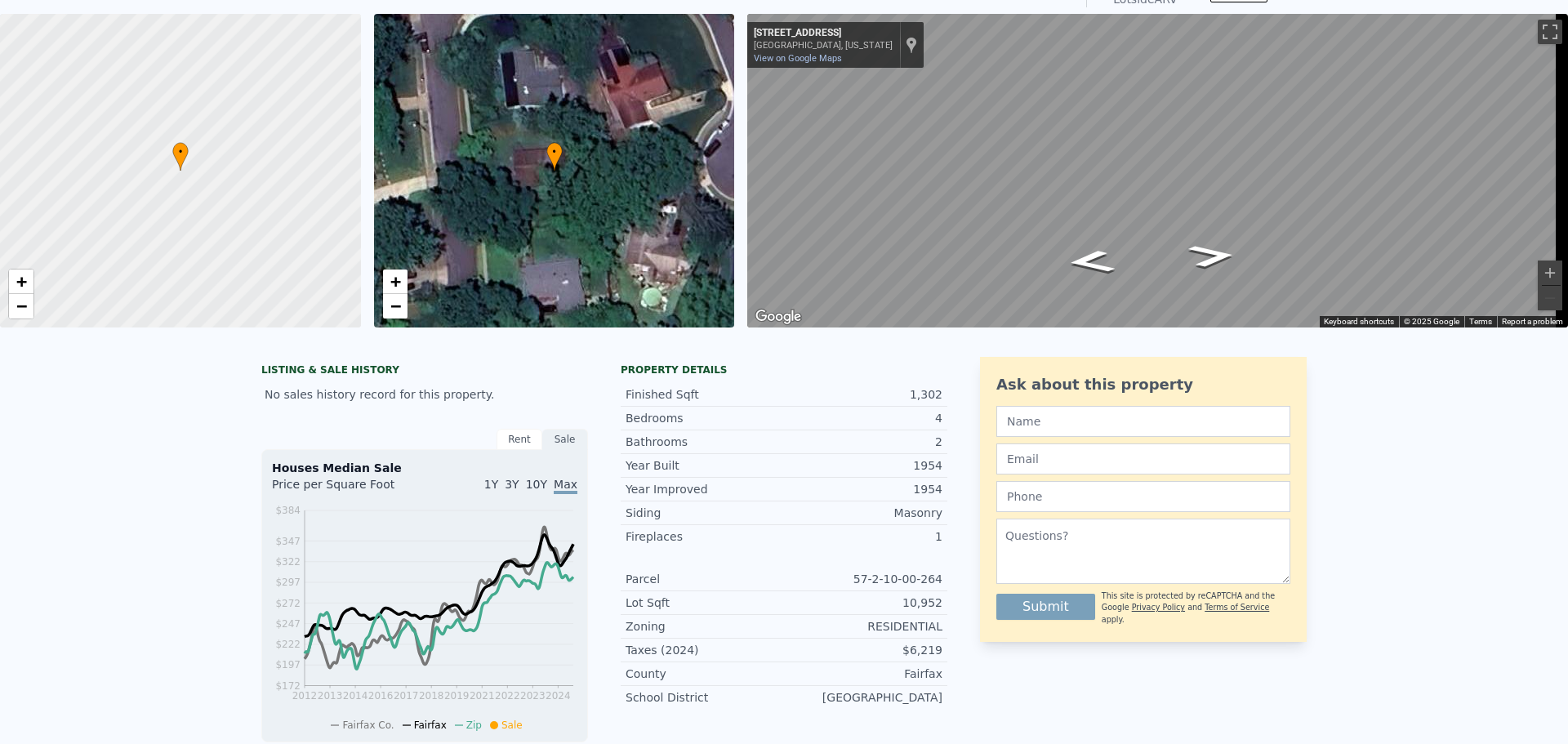
scroll to position [5, 0]
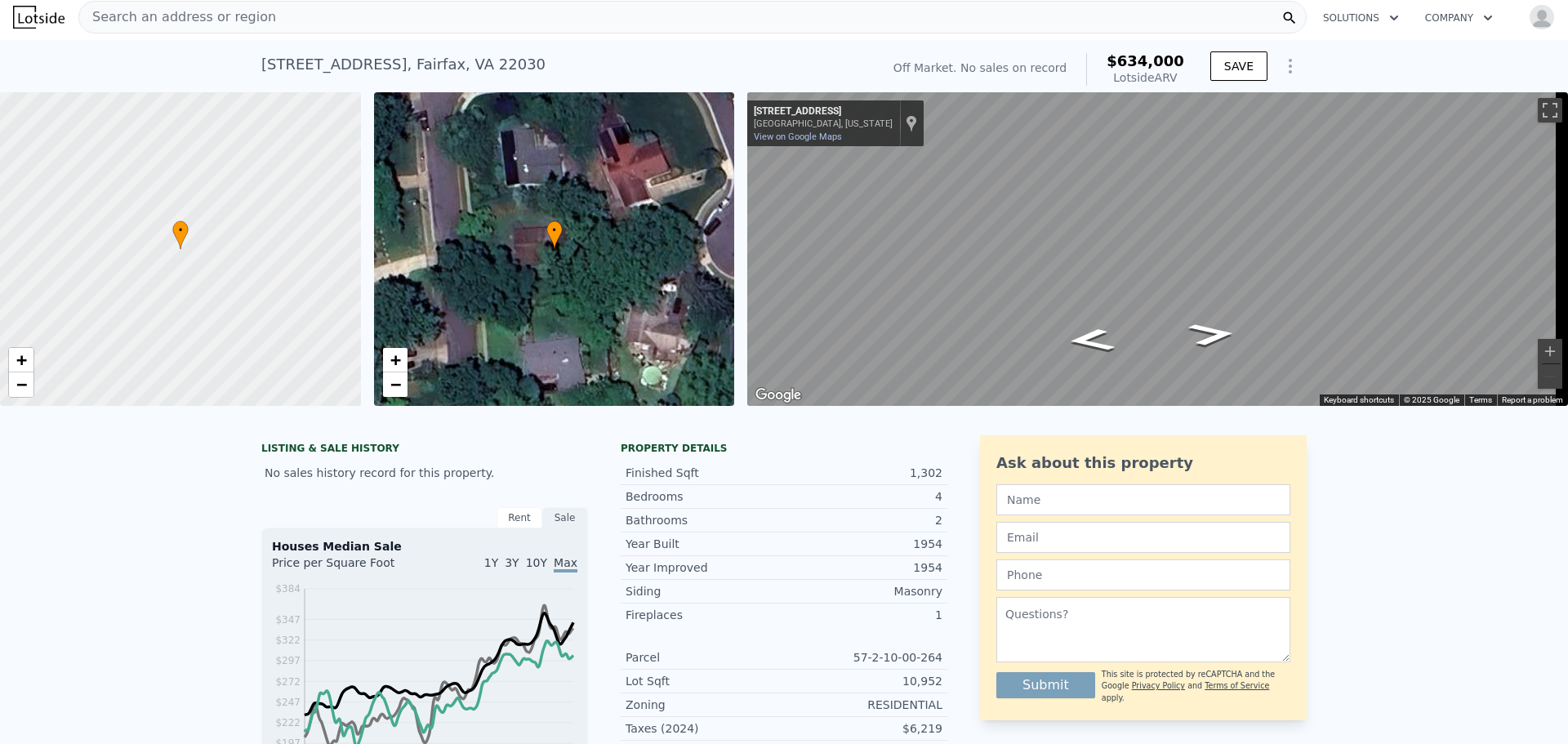
click at [417, 25] on div "Search an address or region" at bounding box center [693, 17] width 1229 height 33
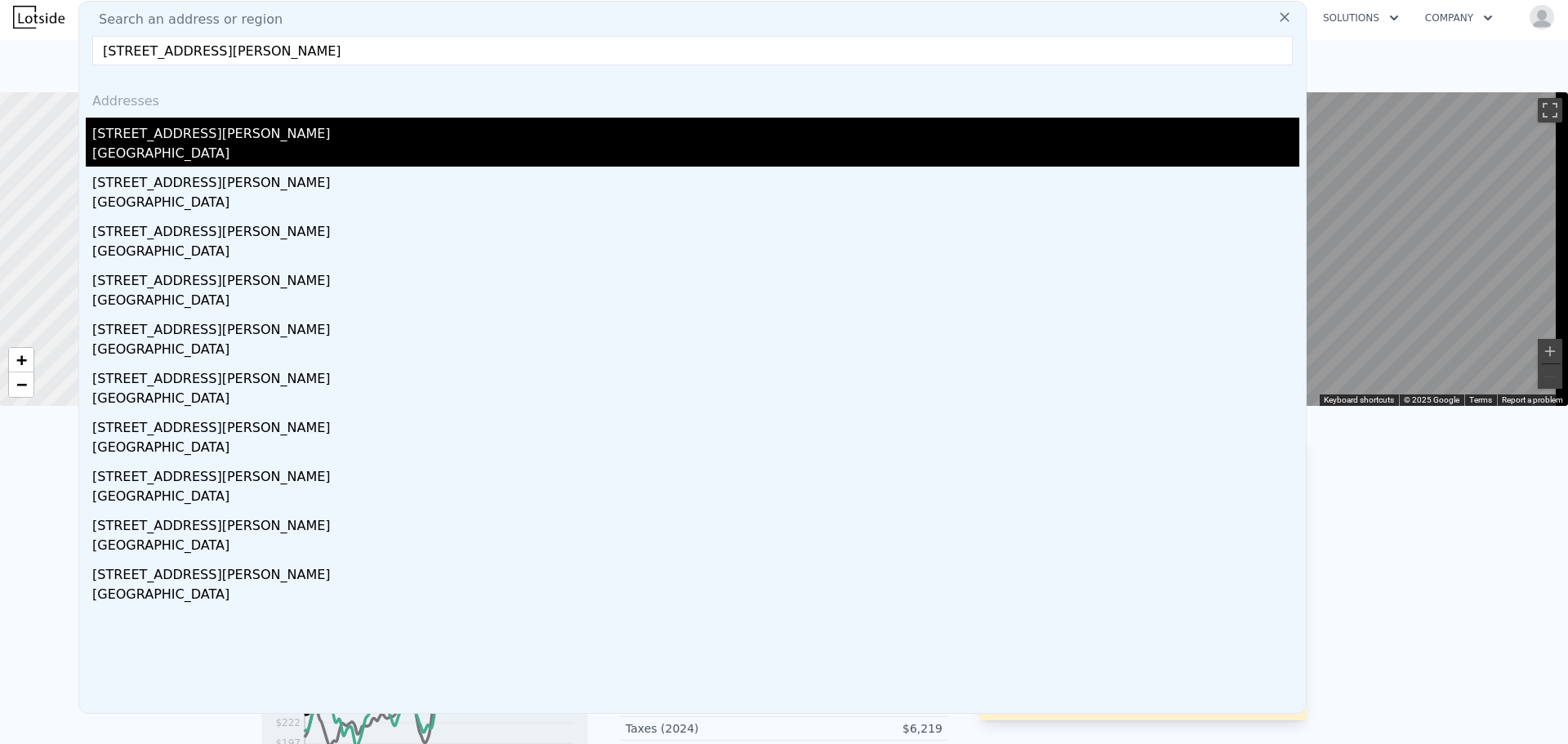
type input "6830 Custis Pkwy, Falls Church, VA 22042"
click at [259, 148] on div "West Falls Church, VA 22042" at bounding box center [695, 155] width 1207 height 23
type input "4"
type input "2"
type input "3"
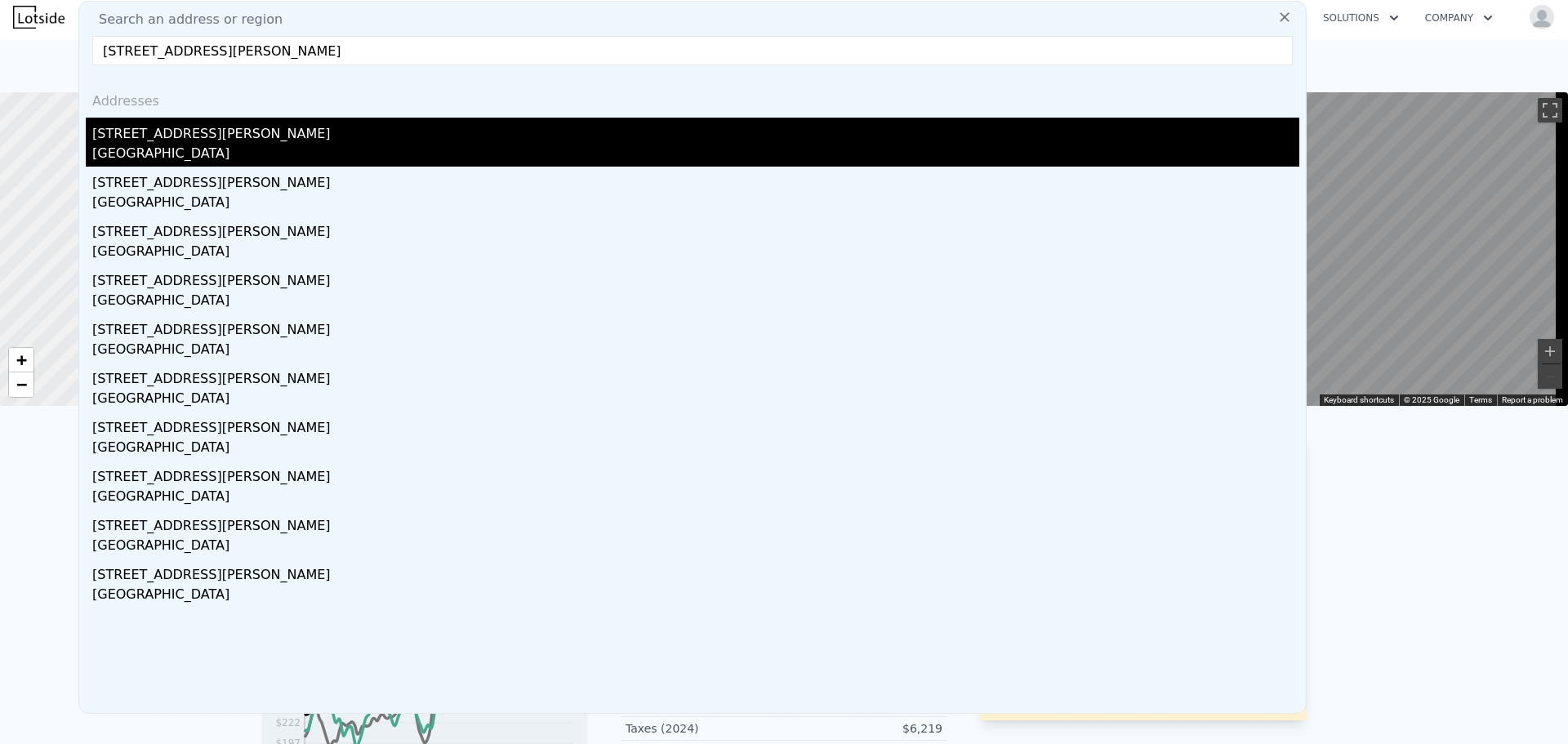
type input "1118"
type input "1939"
type input "5700"
type input "12549"
type input "$ 786,000"
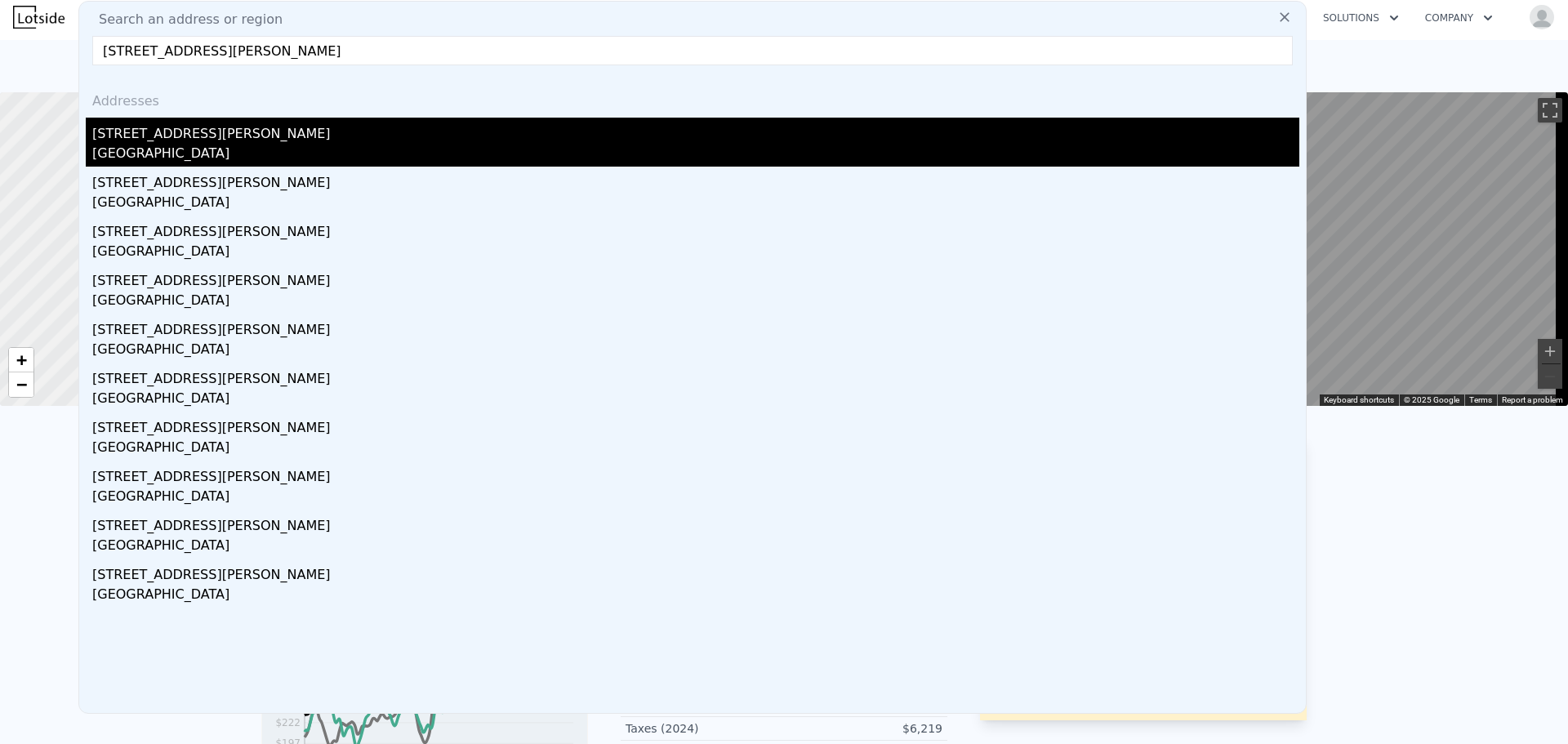
type input "$ 731,826"
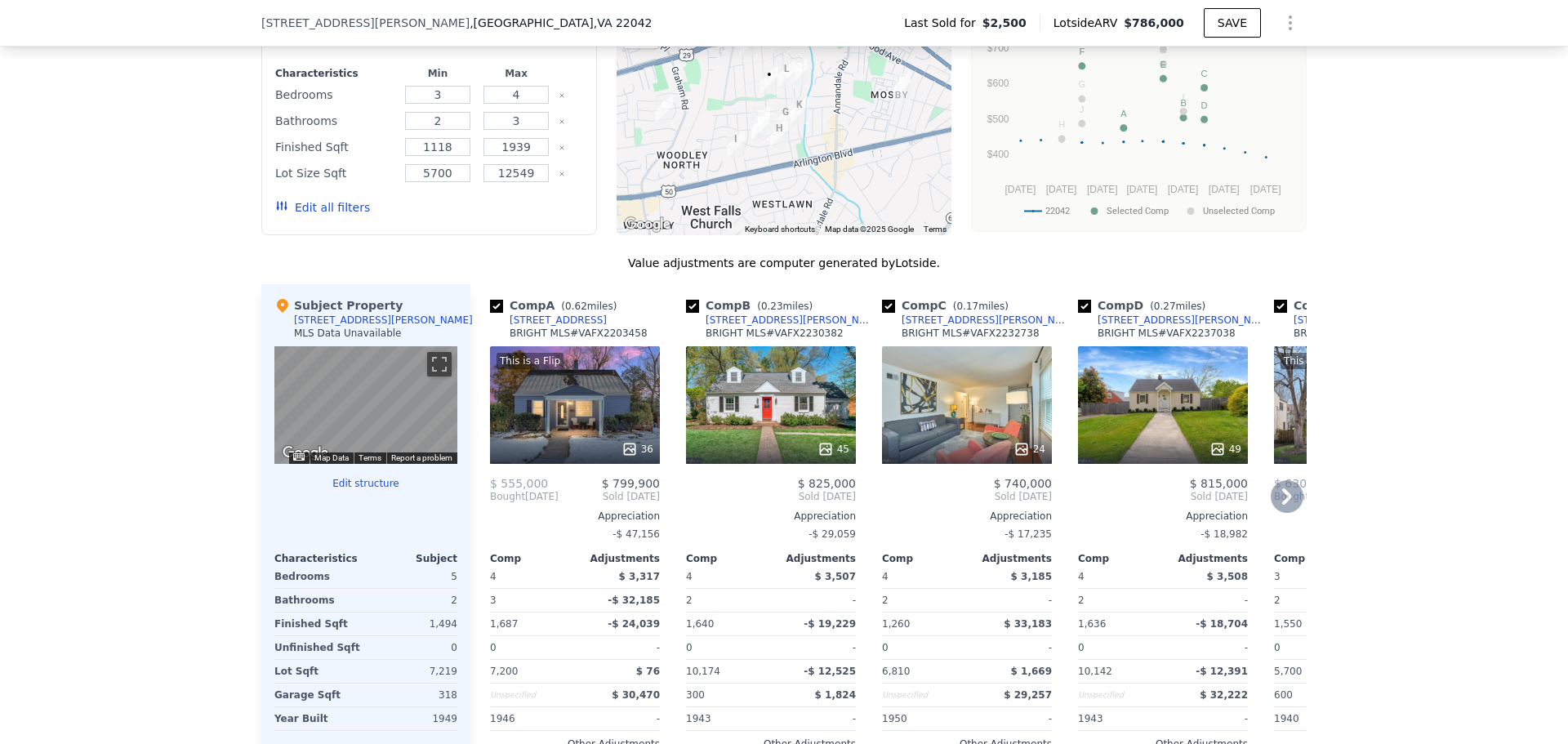
scroll to position [1552, 0]
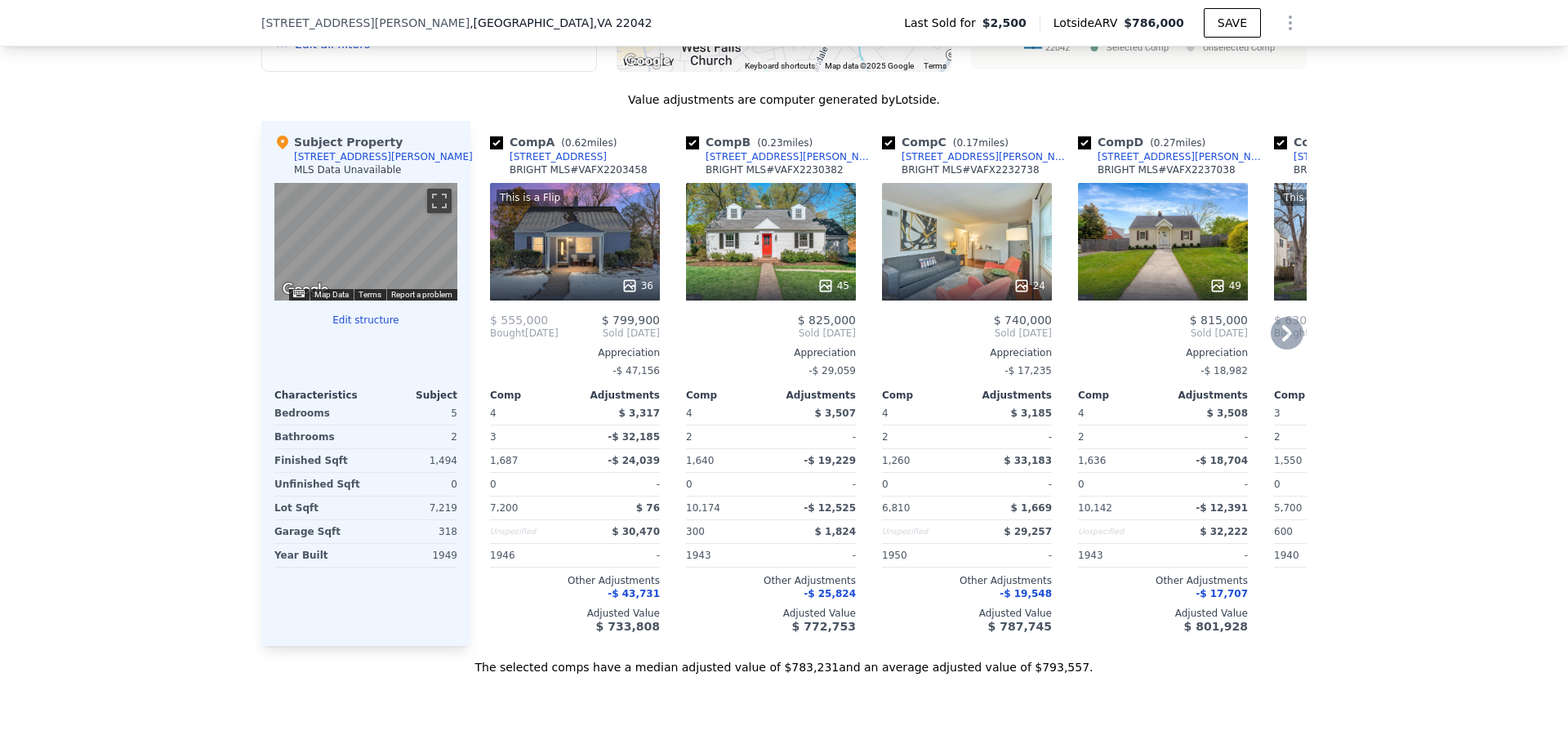
click at [547, 259] on div "This is a Flip 36" at bounding box center [575, 242] width 170 height 118
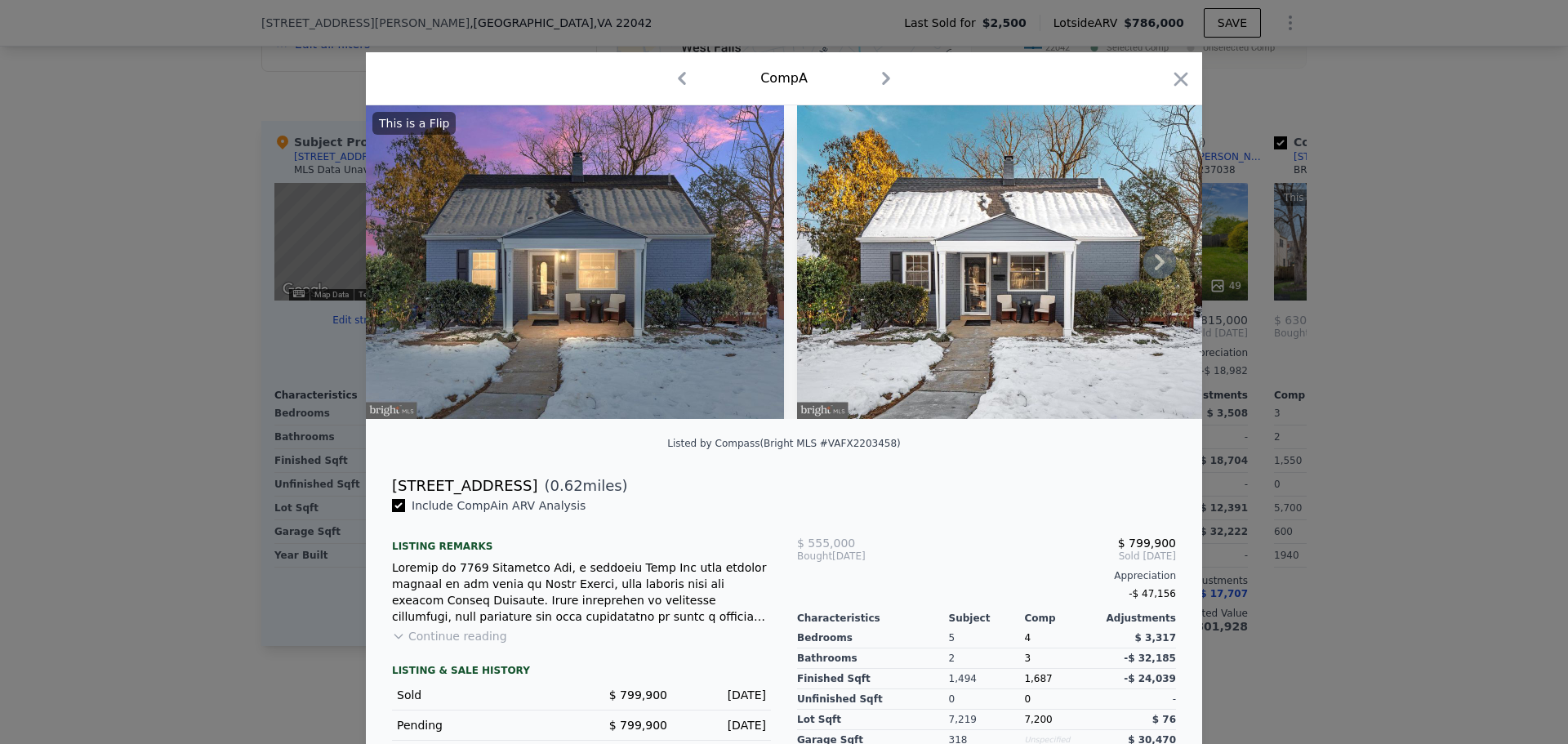
click at [680, 284] on img at bounding box center [575, 262] width 418 height 314
click at [1158, 270] on icon at bounding box center [1160, 263] width 33 height 33
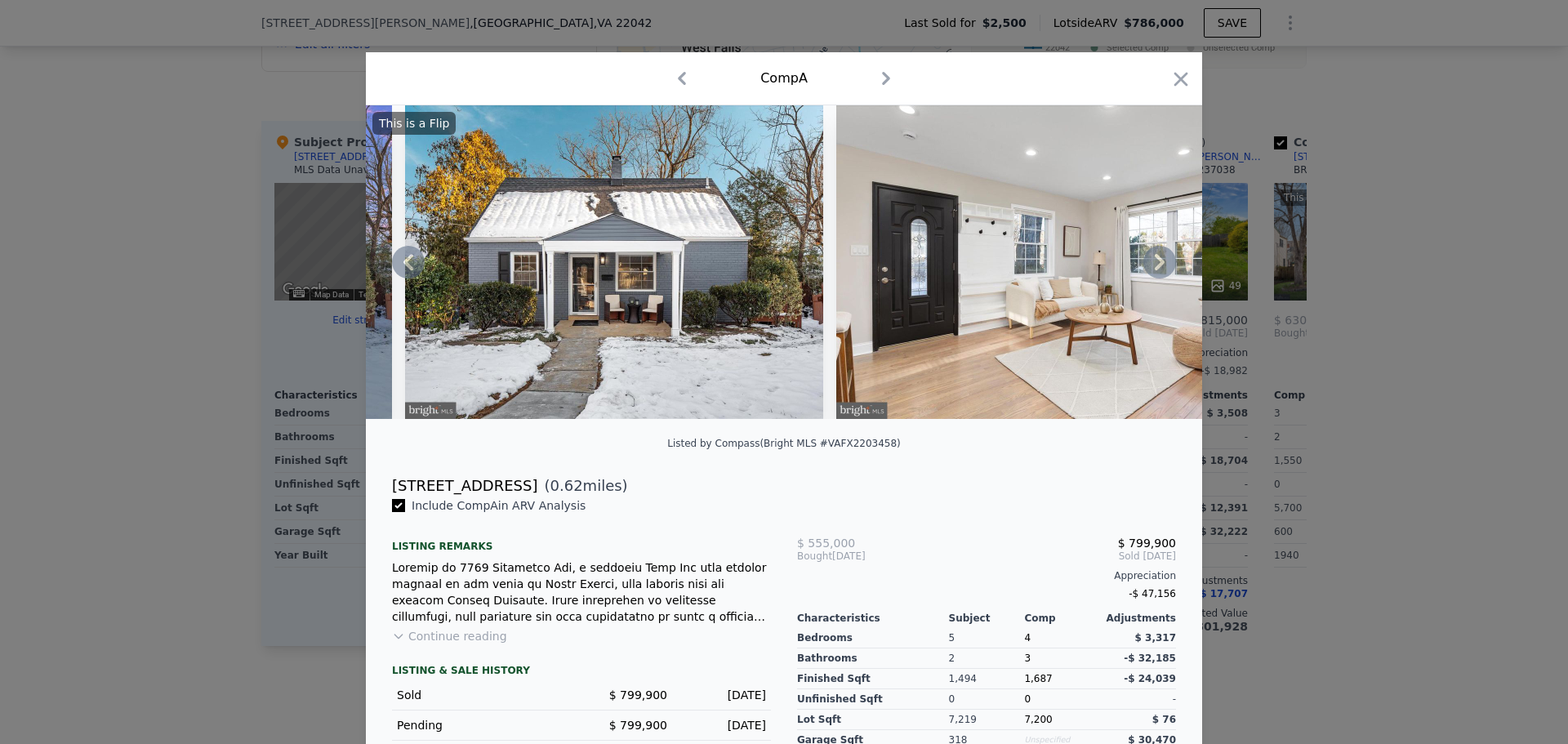
click at [1158, 270] on icon at bounding box center [1160, 263] width 33 height 33
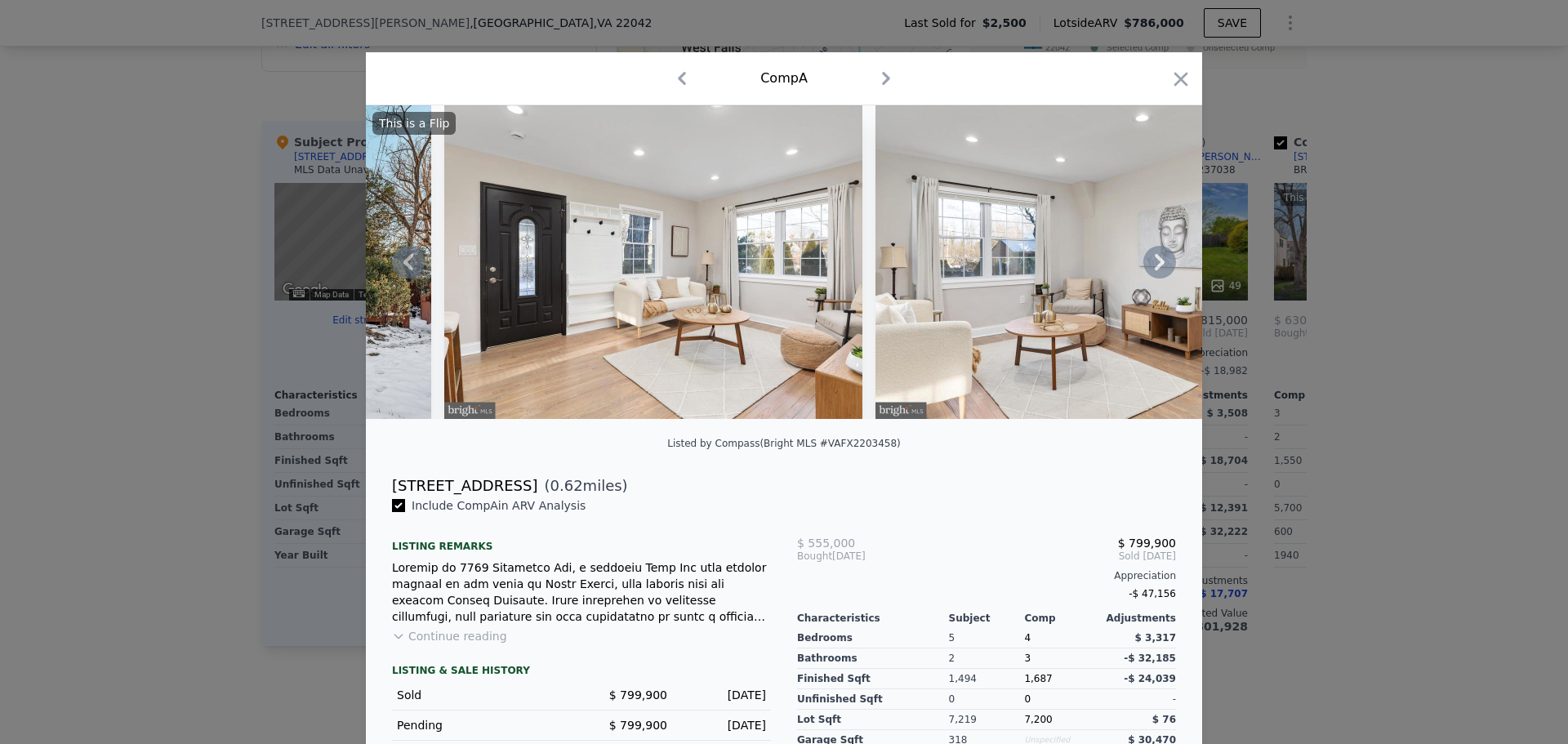
click at [1158, 270] on icon at bounding box center [1160, 263] width 33 height 33
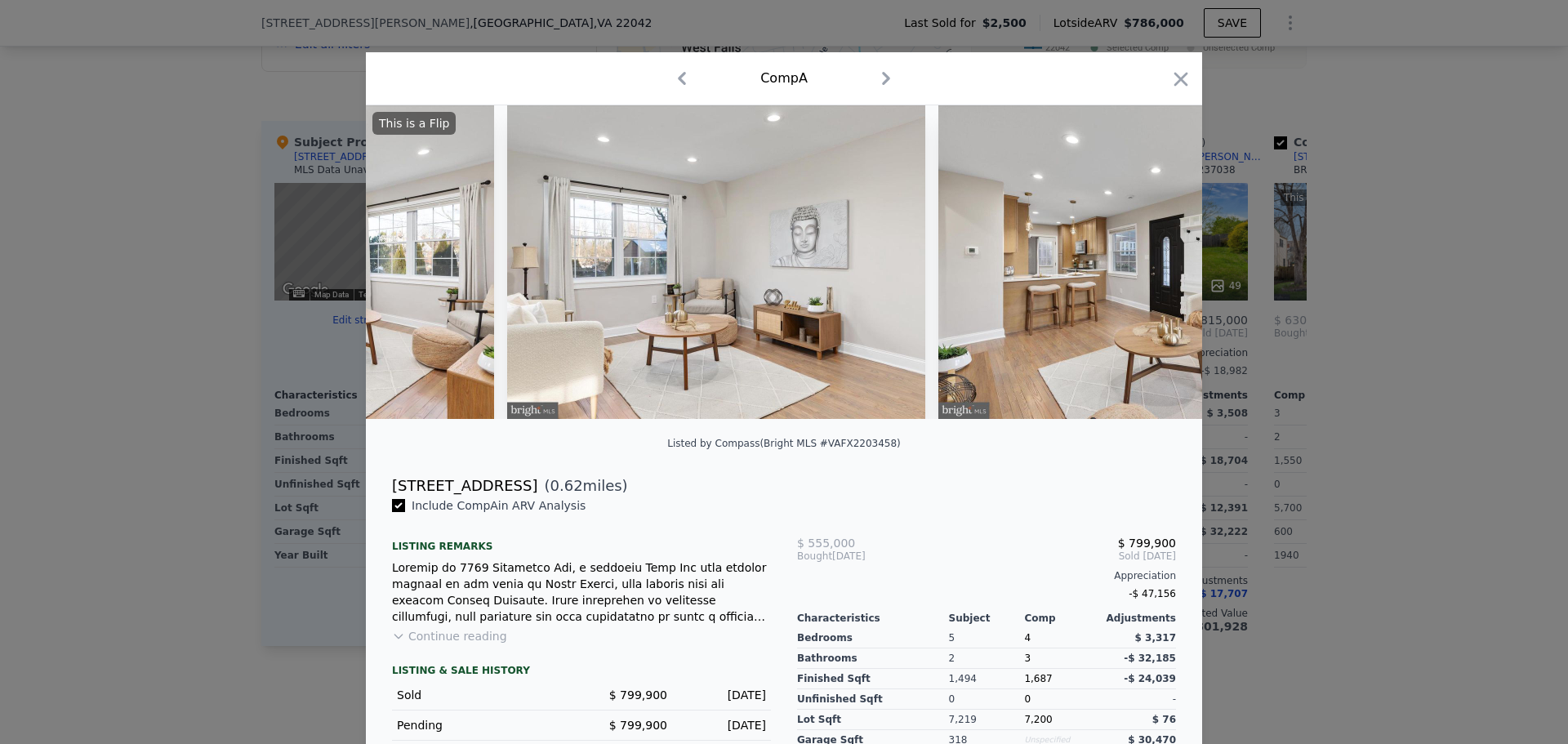
scroll to position [0, 1176]
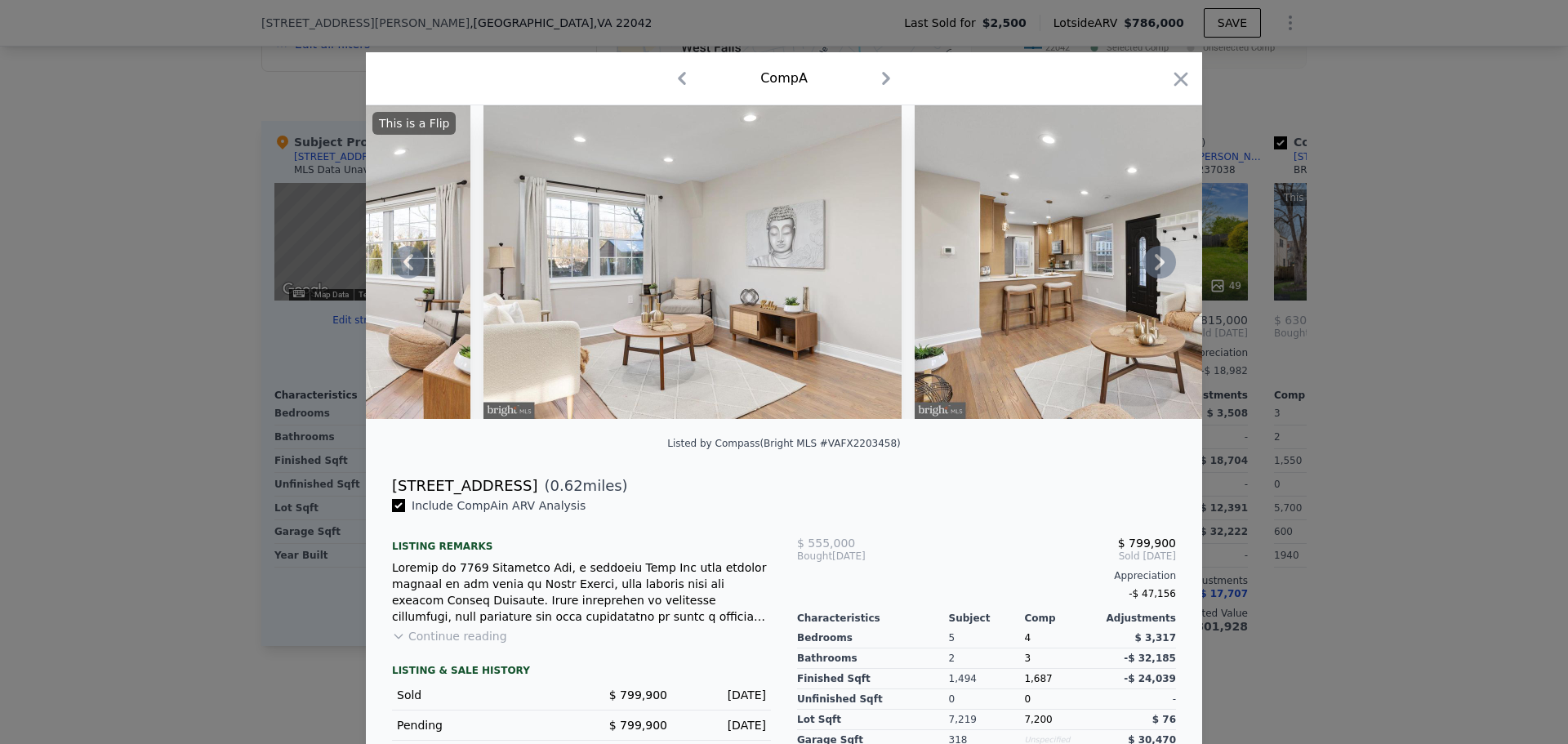
click at [1152, 271] on icon at bounding box center [1160, 263] width 33 height 33
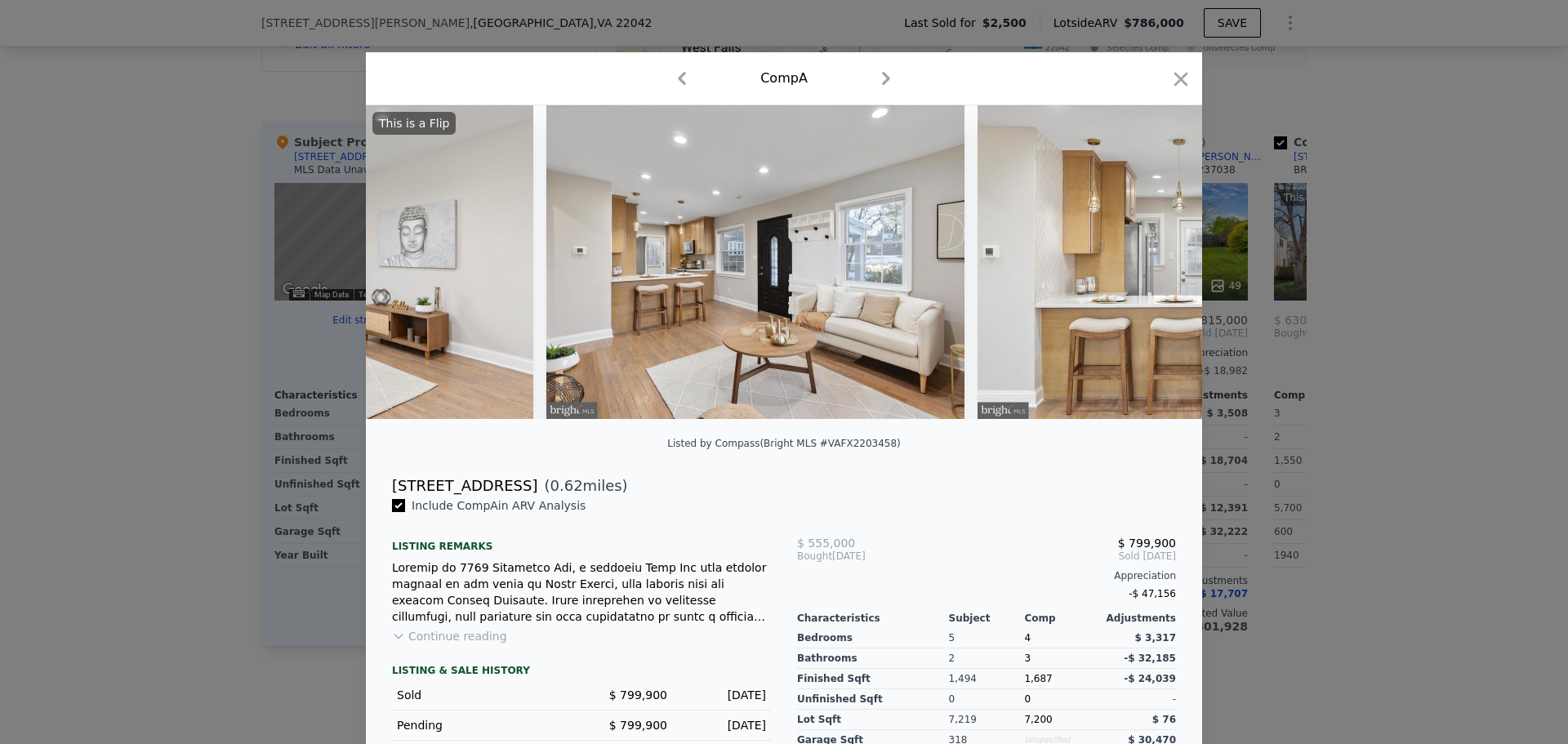
scroll to position [0, 1568]
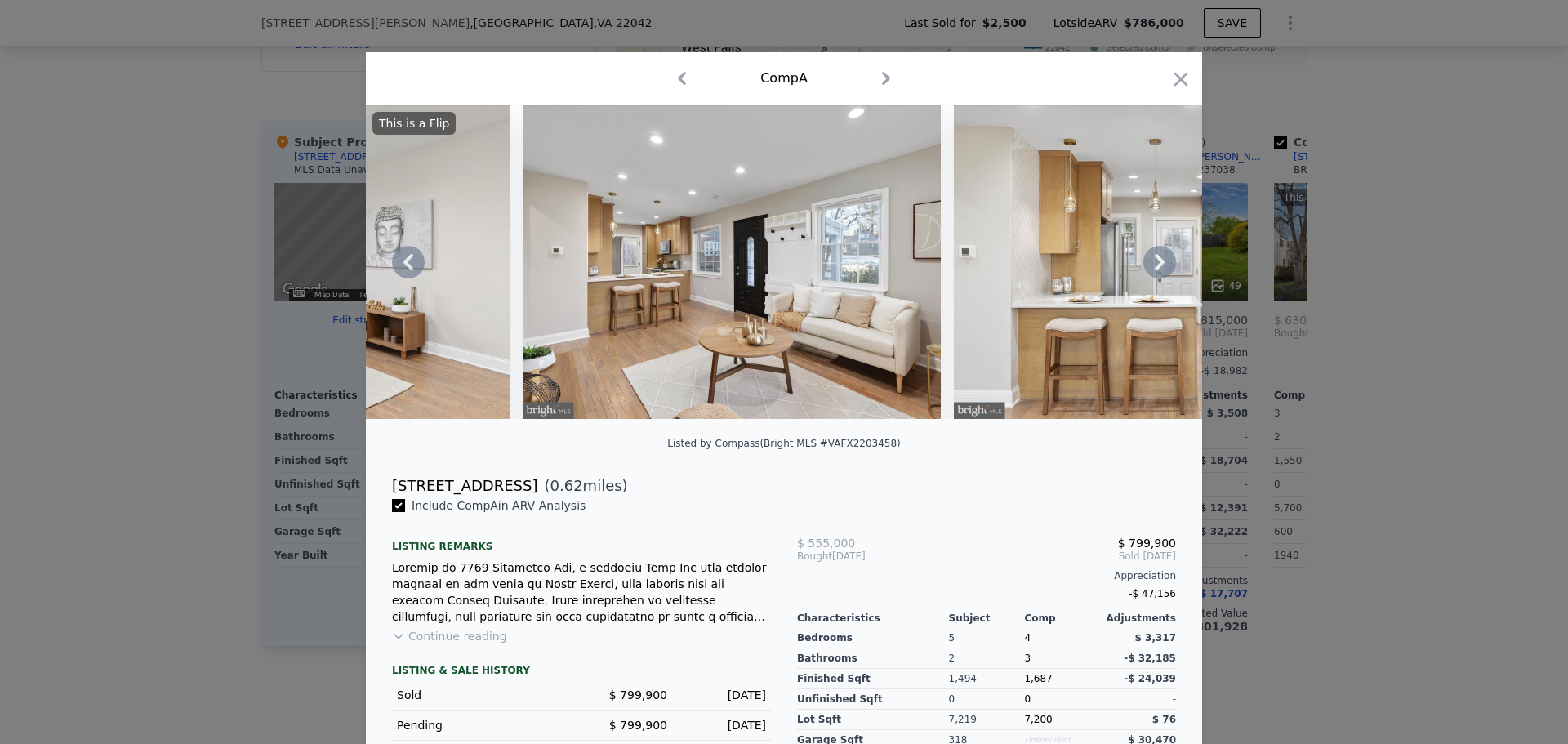
click at [1155, 270] on icon at bounding box center [1159, 263] width 10 height 16
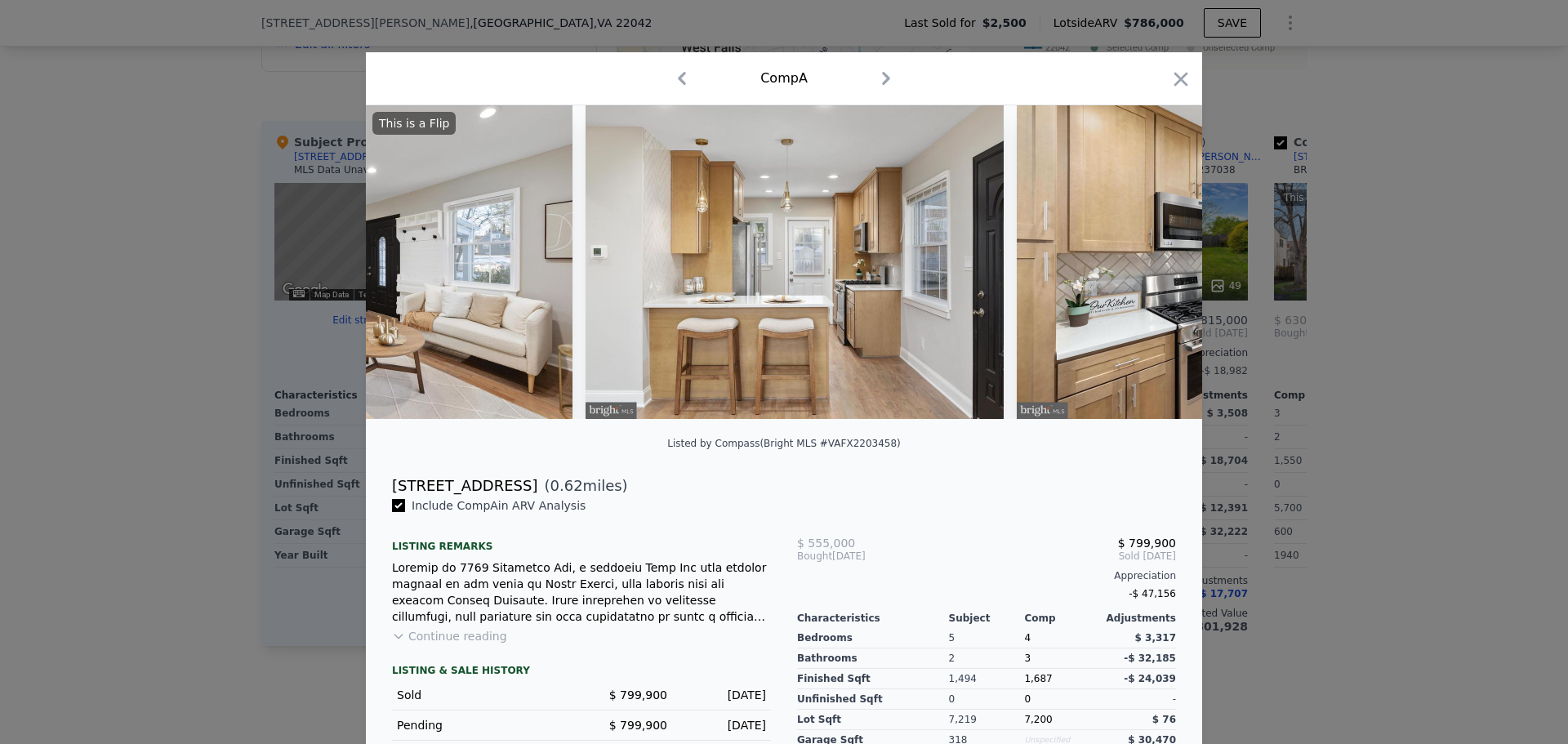
scroll to position [0, 1960]
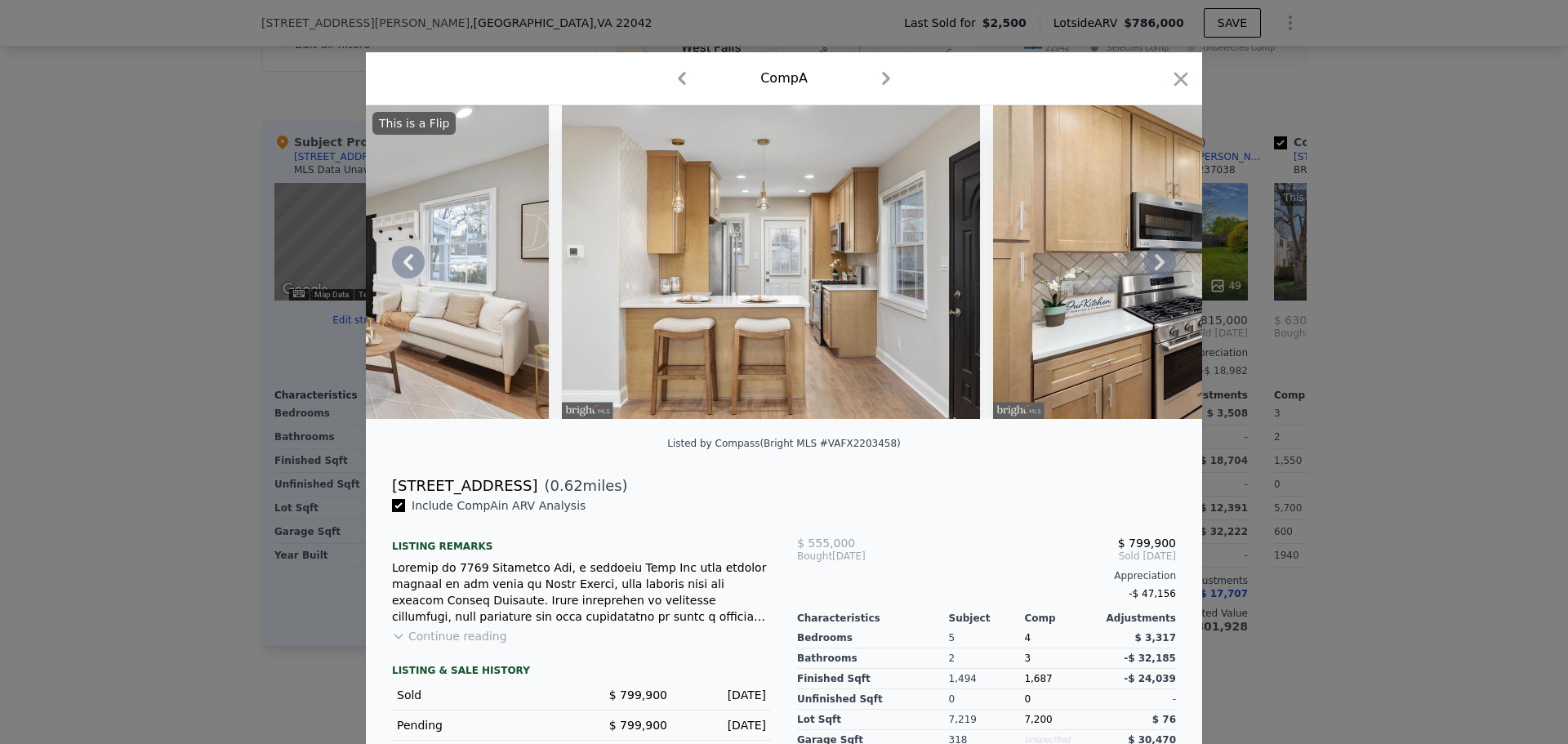
click at [1147, 264] on icon at bounding box center [1160, 263] width 33 height 33
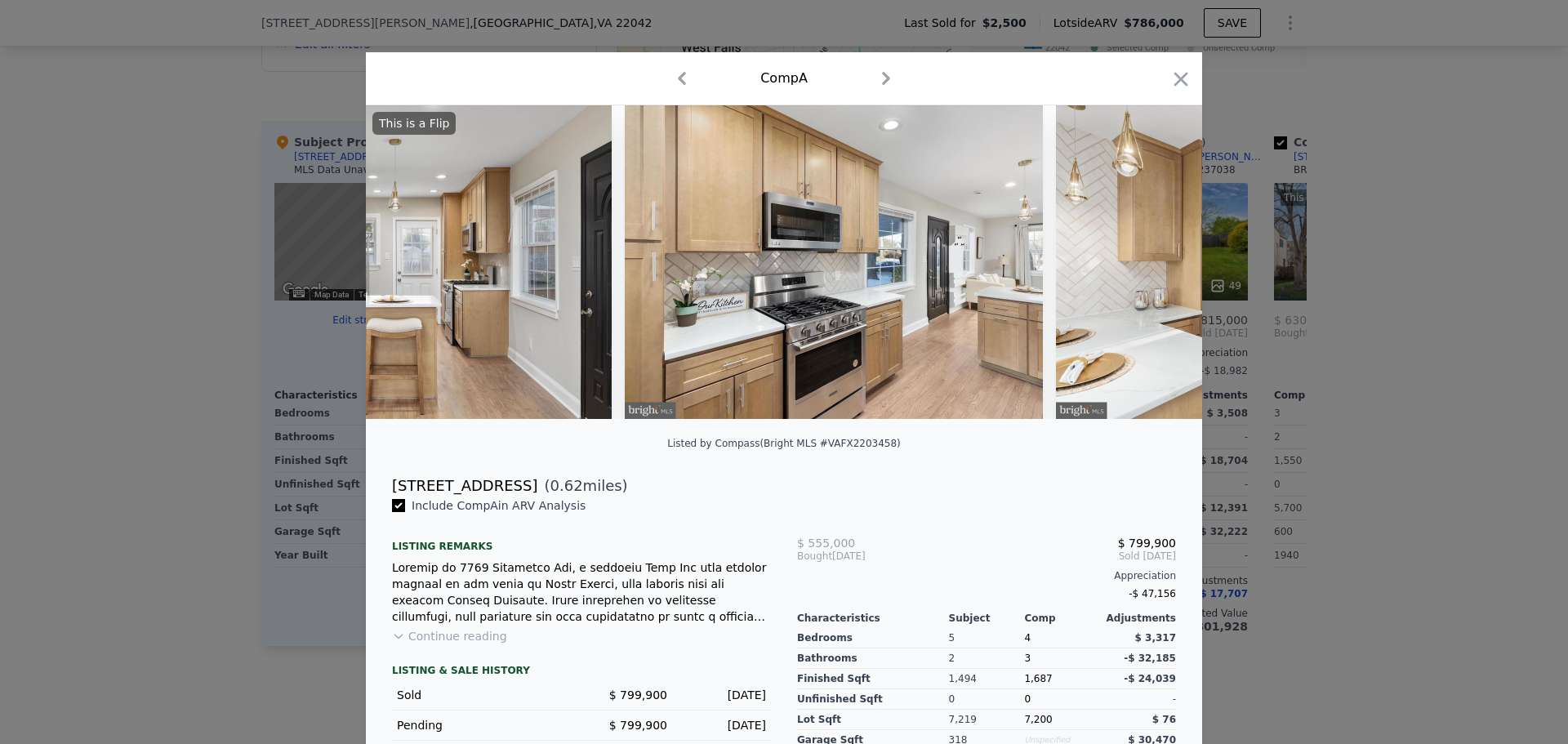
scroll to position [0, 2352]
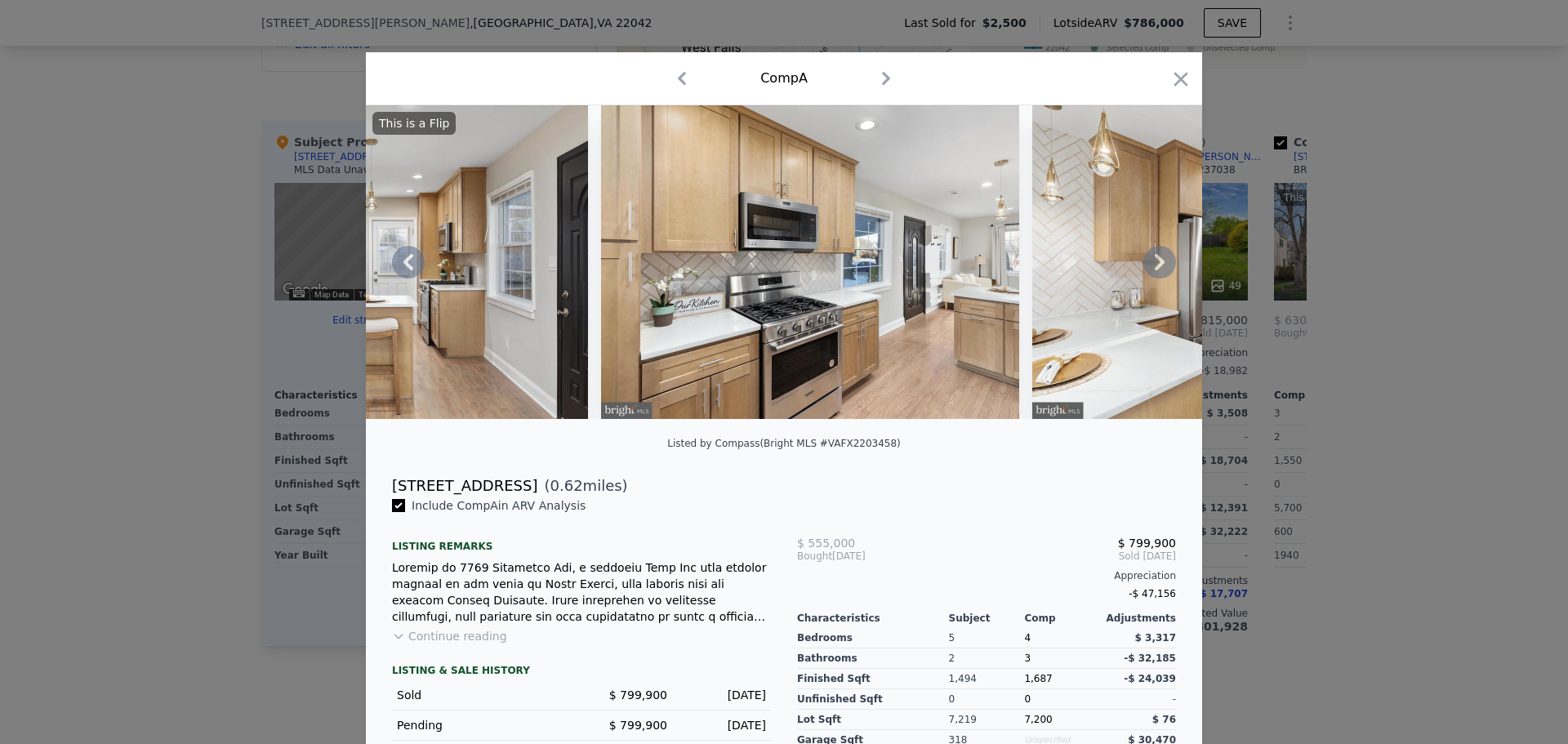
click at [1147, 264] on icon at bounding box center [1160, 263] width 33 height 33
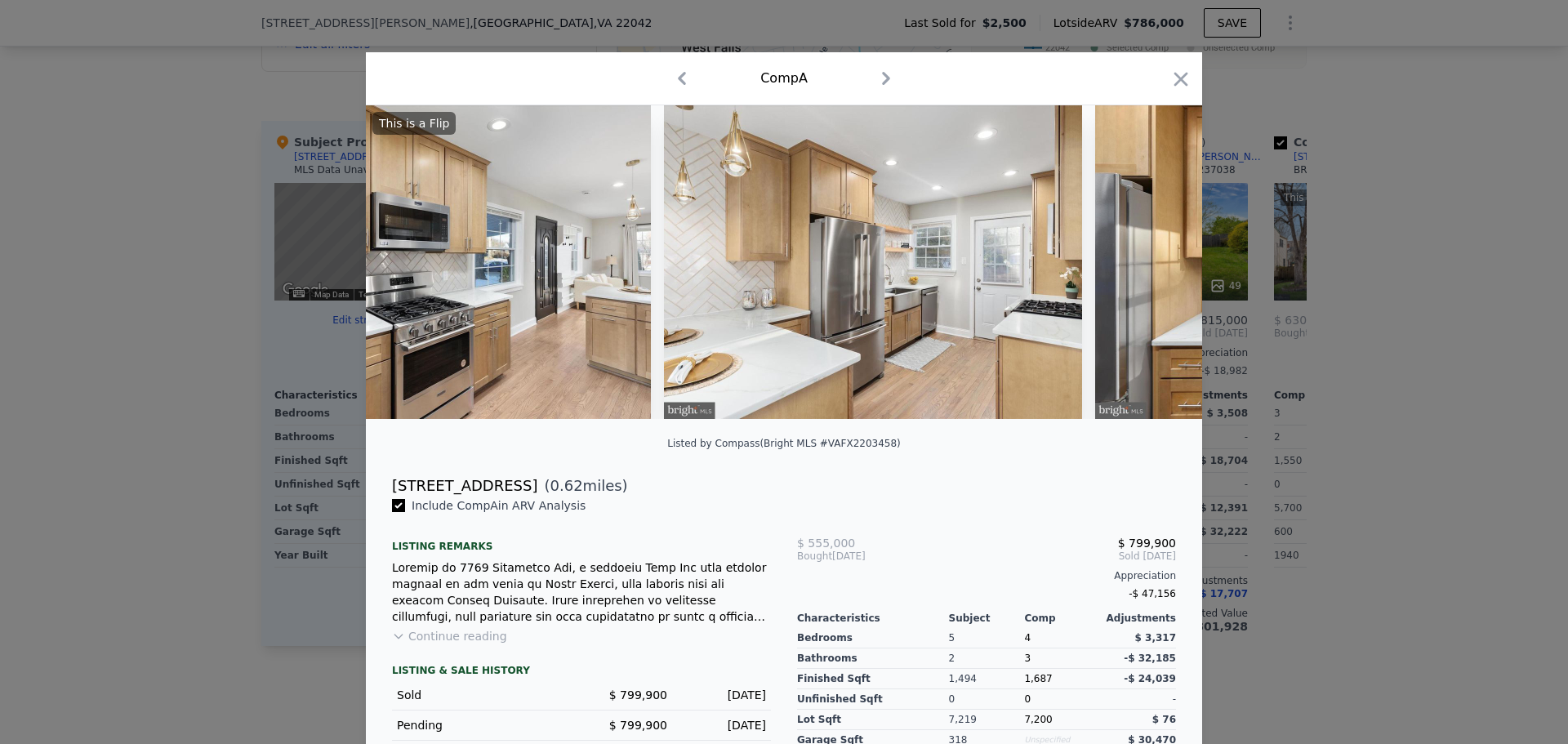
scroll to position [0, 2744]
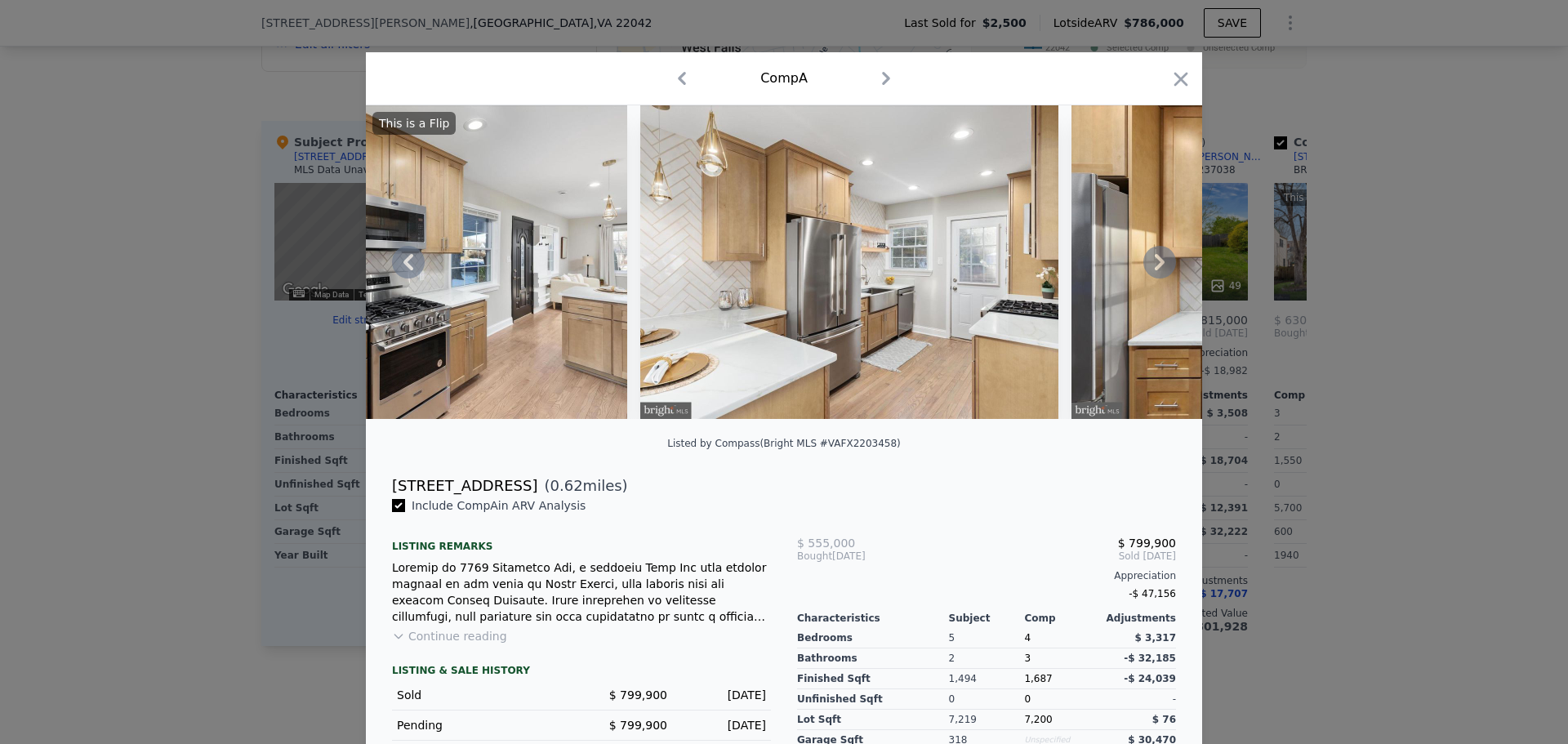
click at [1147, 264] on icon at bounding box center [1160, 263] width 33 height 33
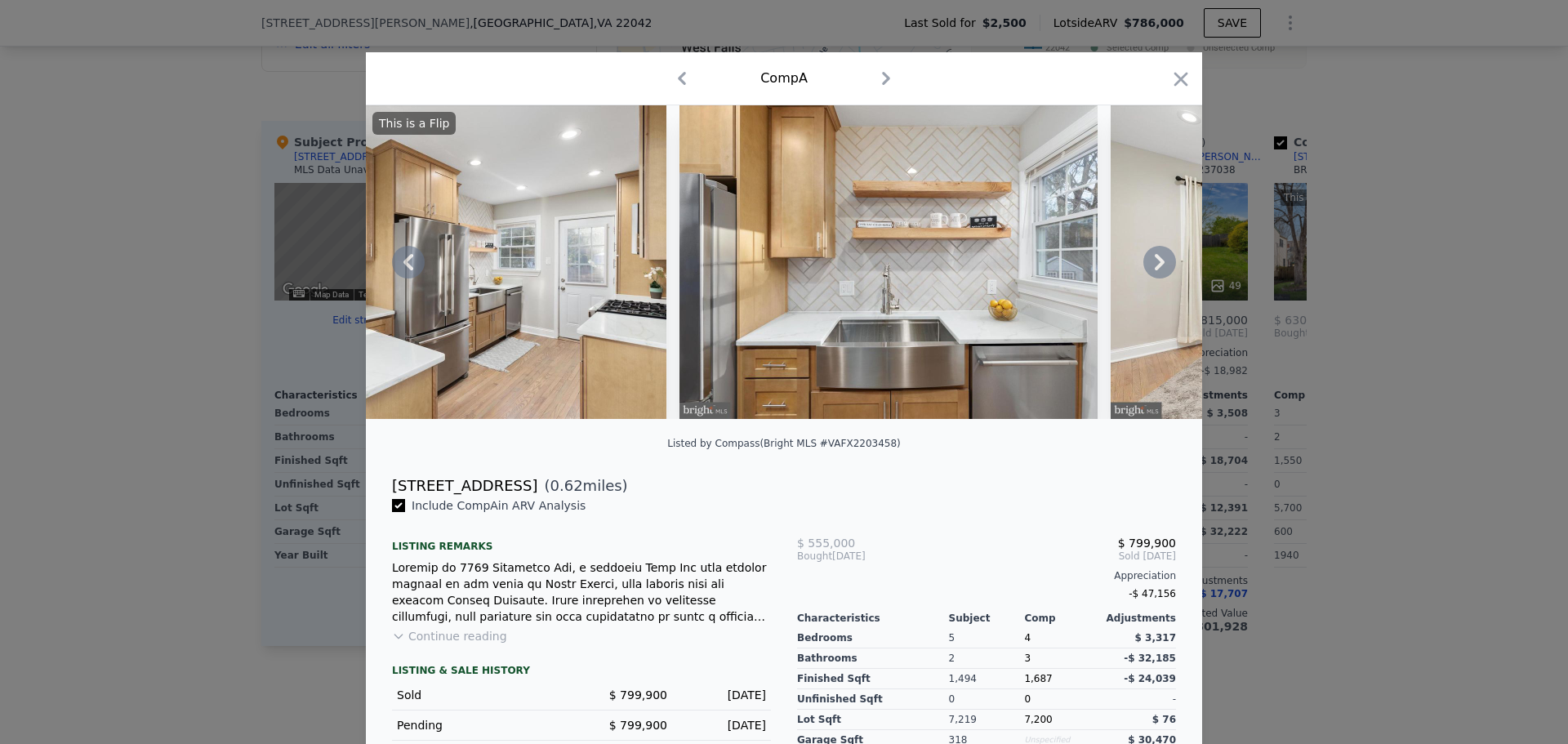
click at [1147, 264] on icon at bounding box center [1160, 263] width 33 height 33
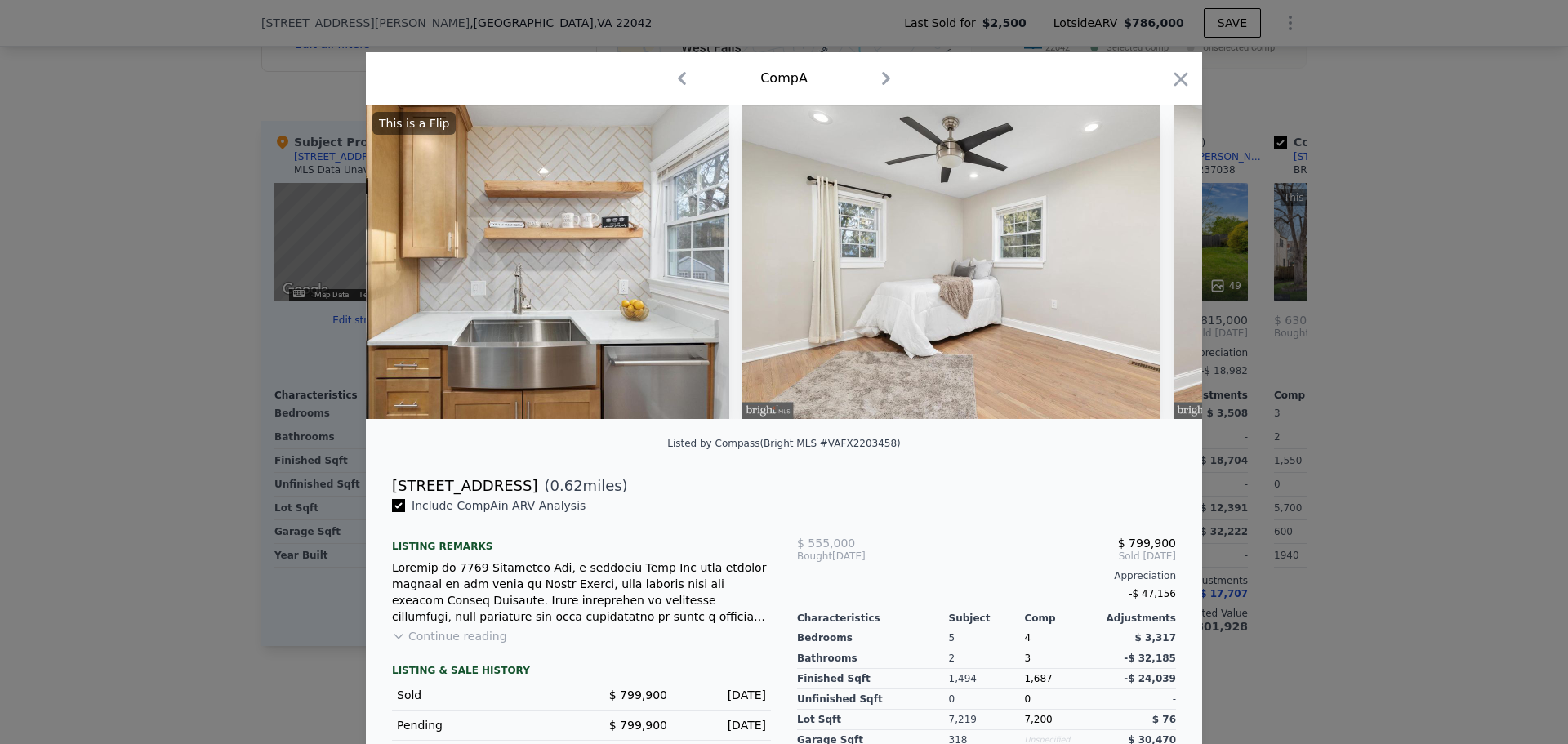
scroll to position [0, 3528]
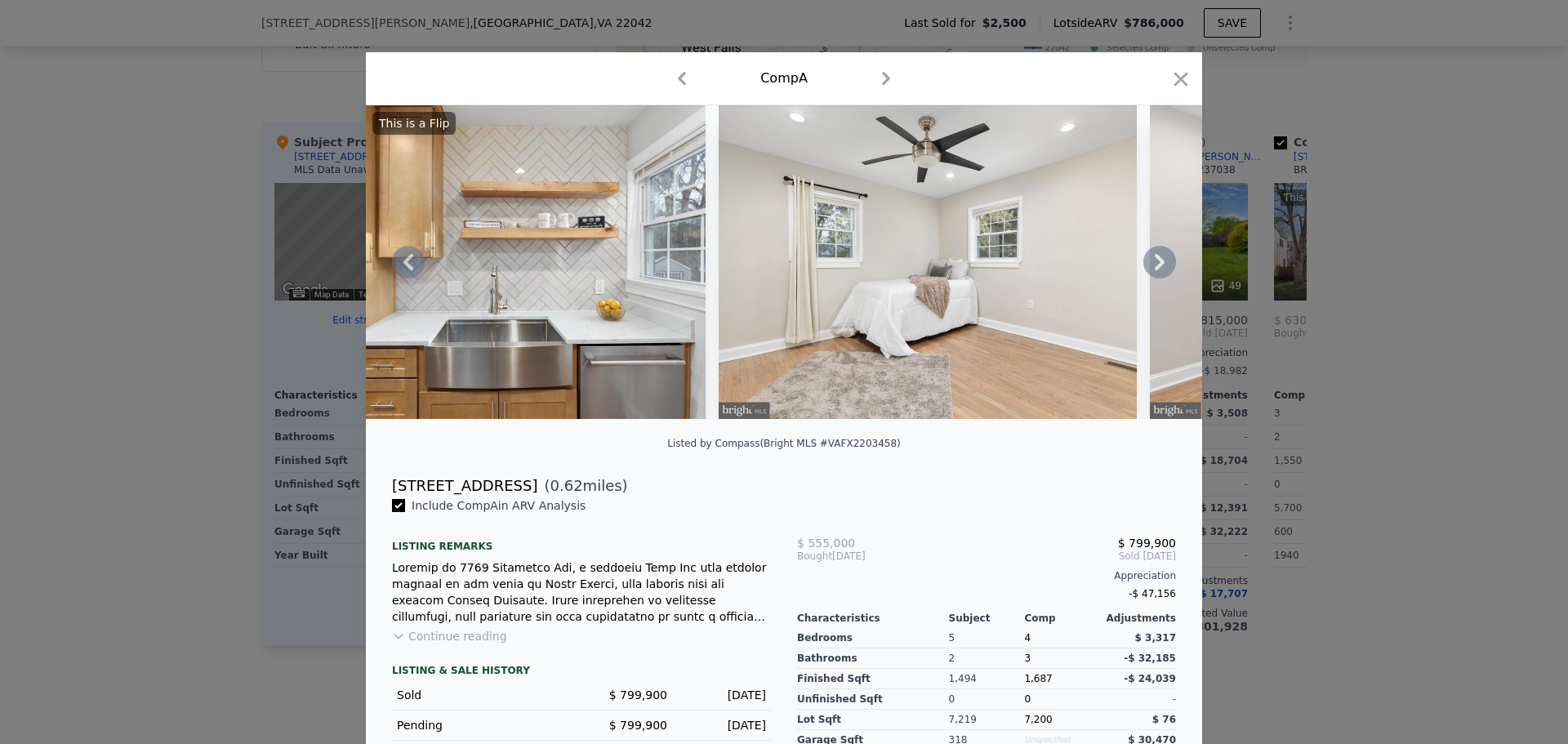
click at [1147, 266] on icon at bounding box center [1160, 263] width 33 height 33
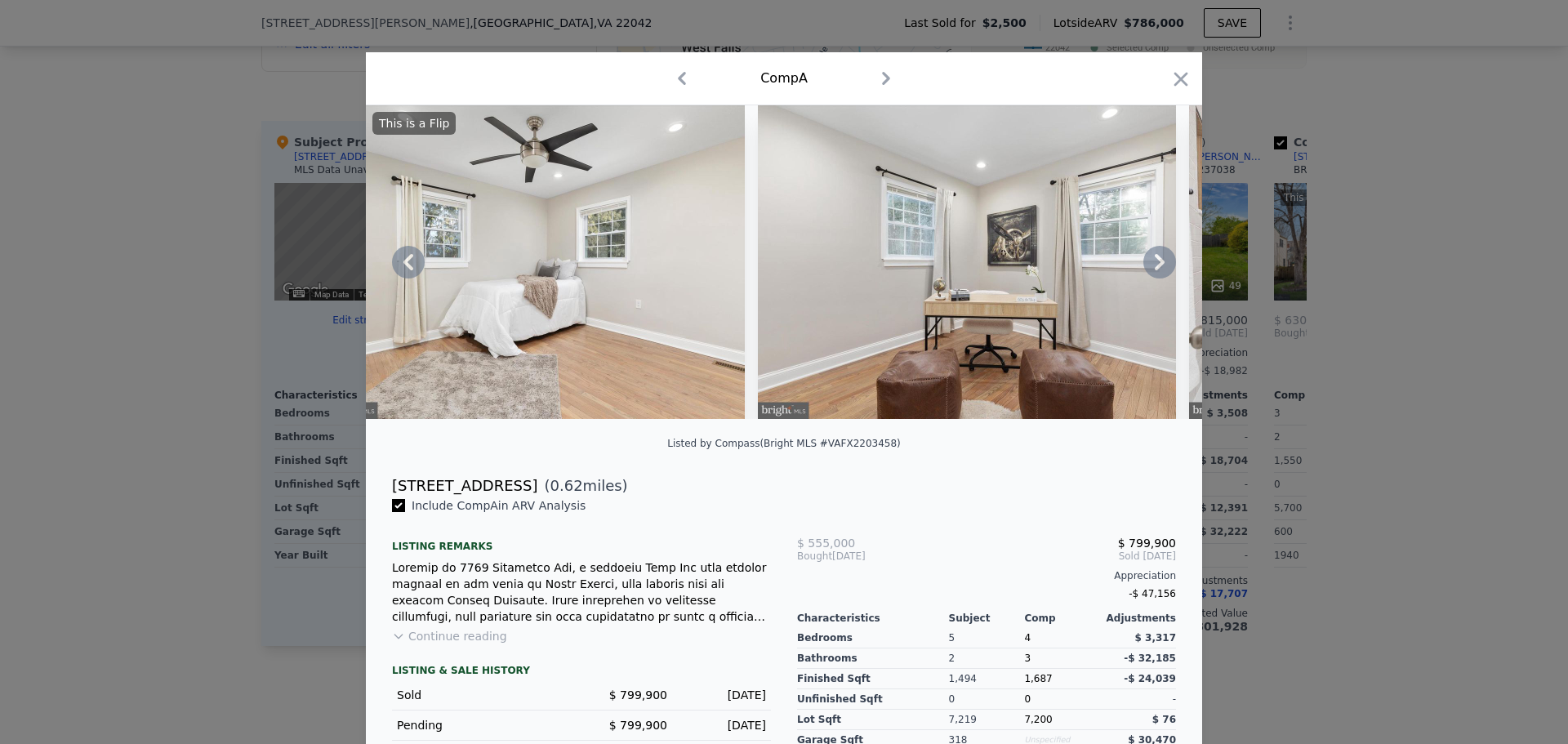
click at [1147, 267] on icon at bounding box center [1160, 263] width 33 height 33
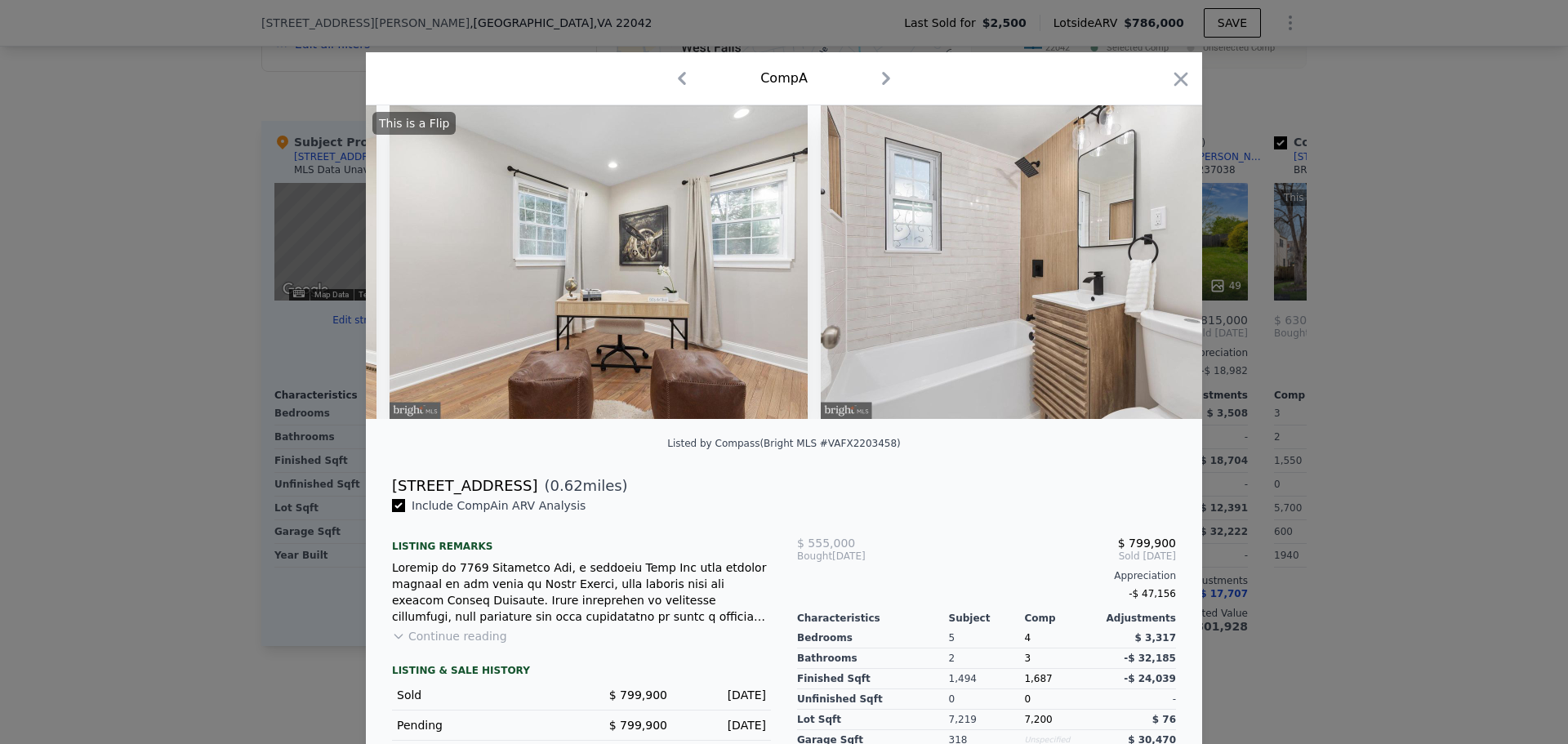
scroll to position [0, 4312]
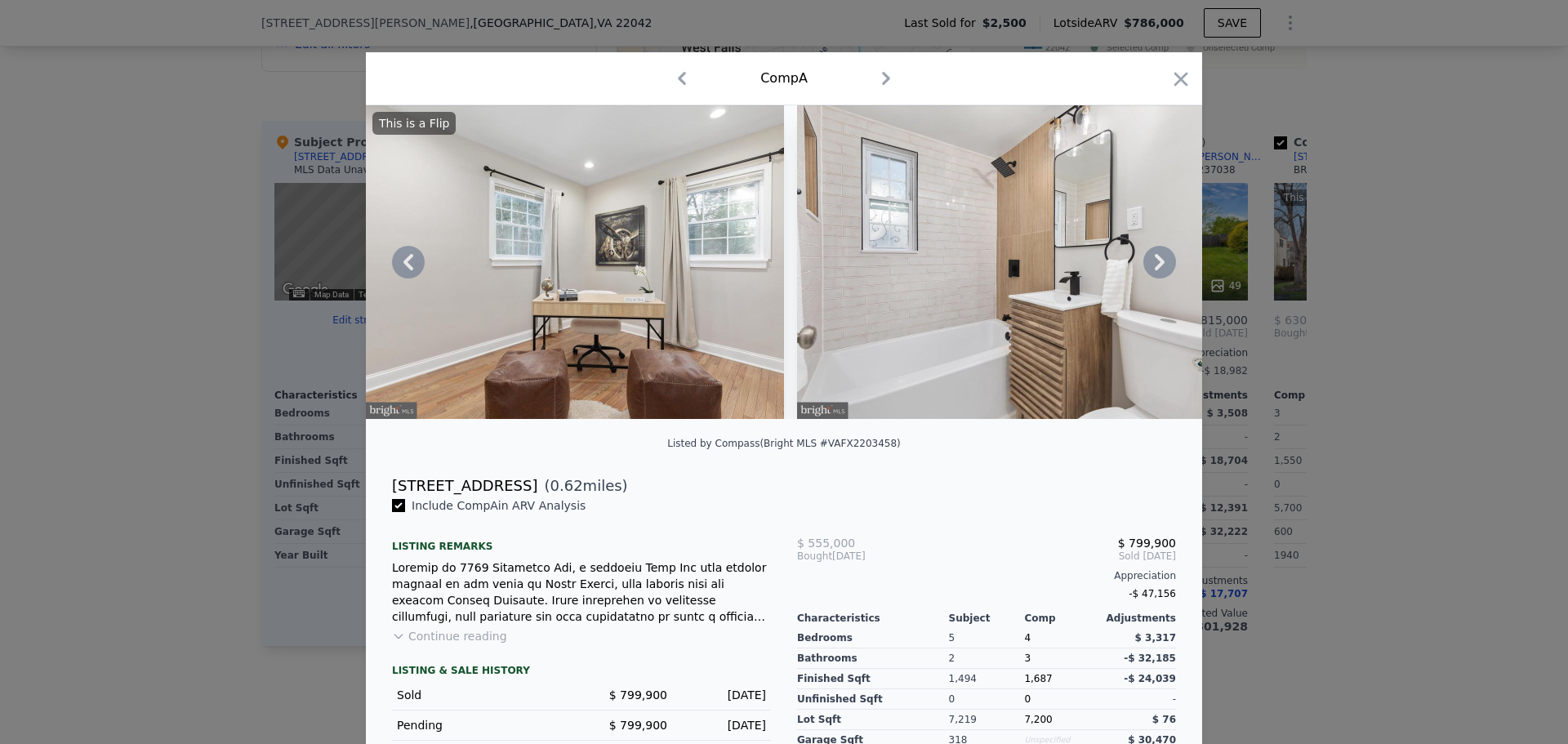
click at [1147, 267] on icon at bounding box center [1160, 263] width 33 height 33
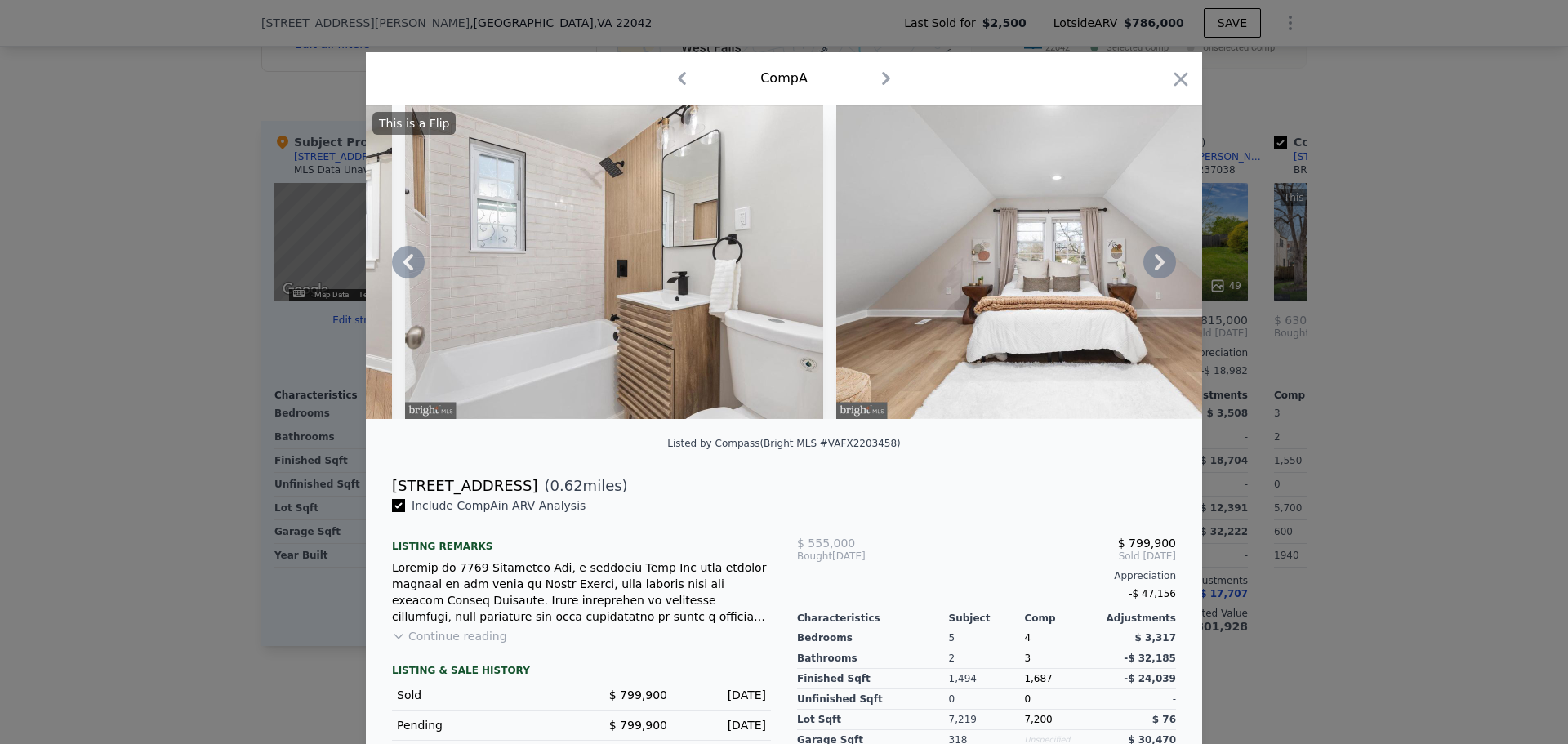
click at [1158, 264] on icon at bounding box center [1160, 263] width 33 height 33
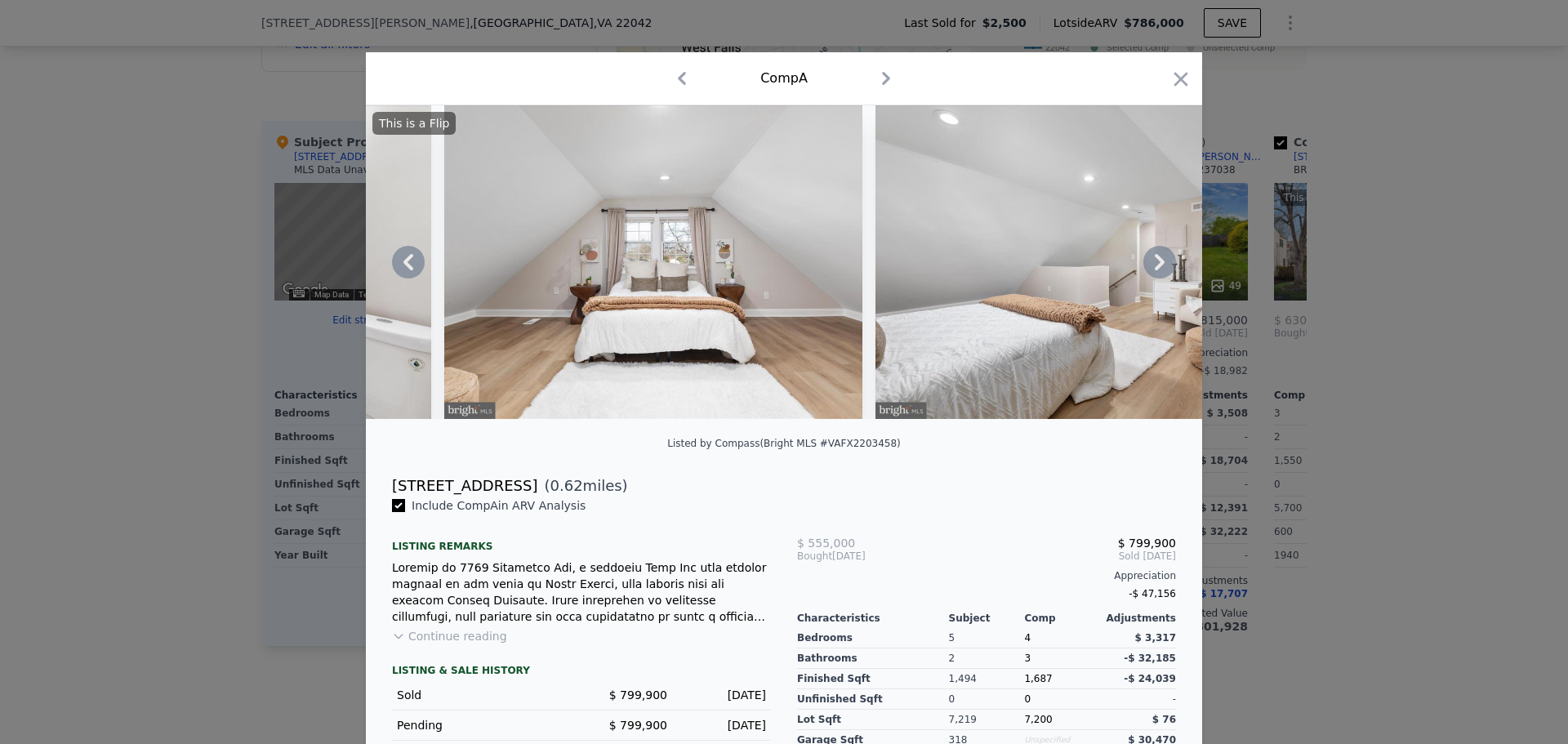
click at [1152, 271] on icon at bounding box center [1160, 263] width 33 height 33
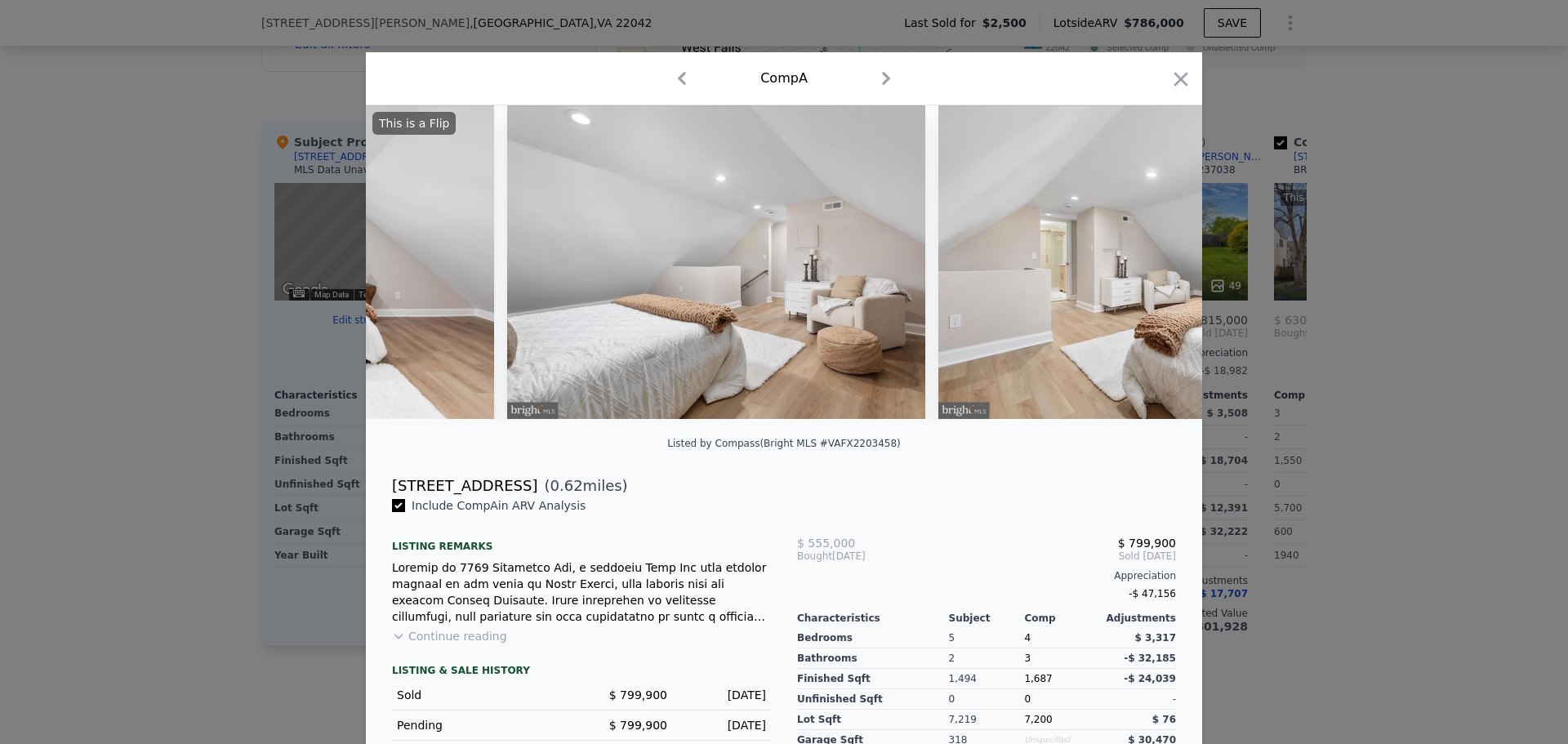
scroll to position [0, 5488]
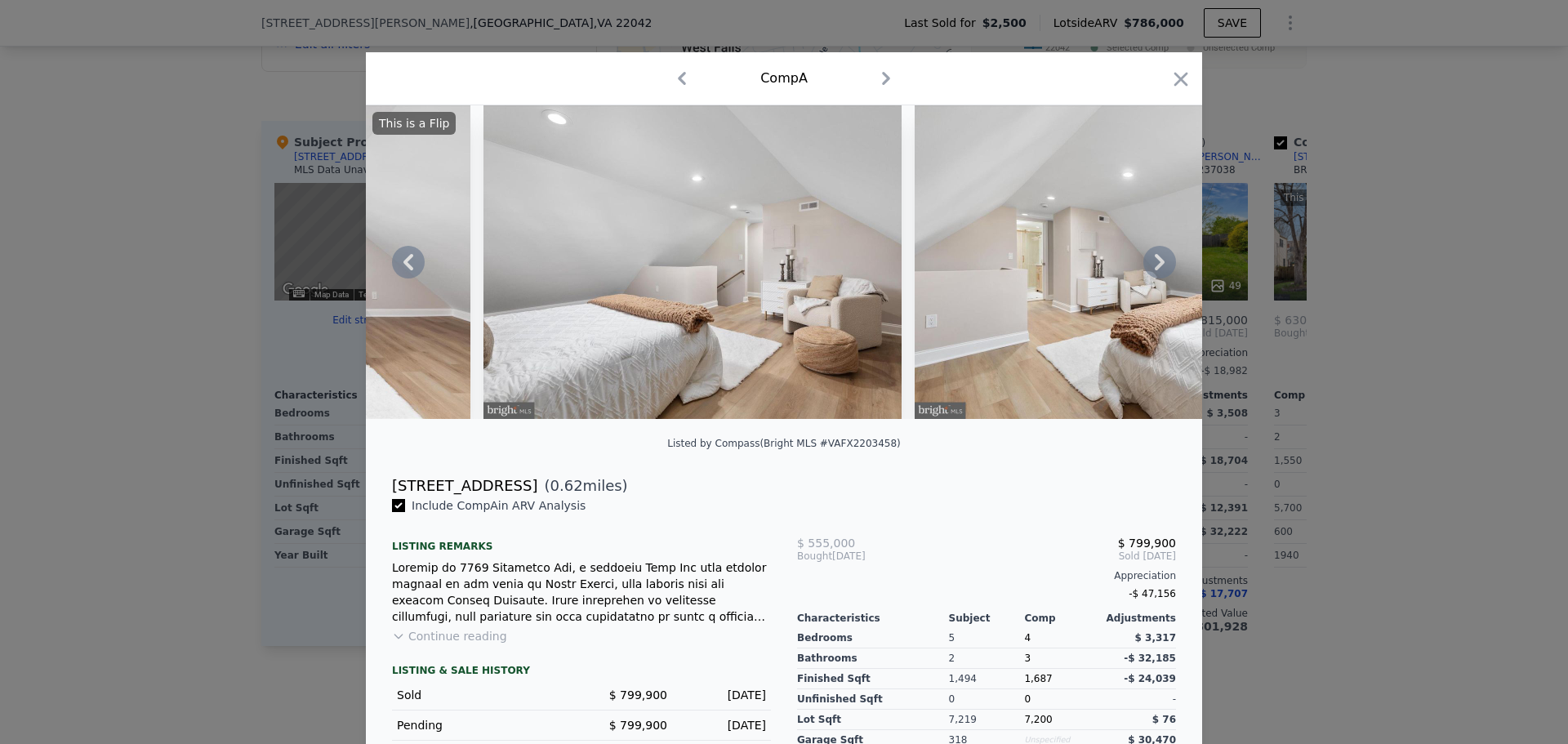
click at [1157, 270] on icon at bounding box center [1159, 263] width 10 height 16
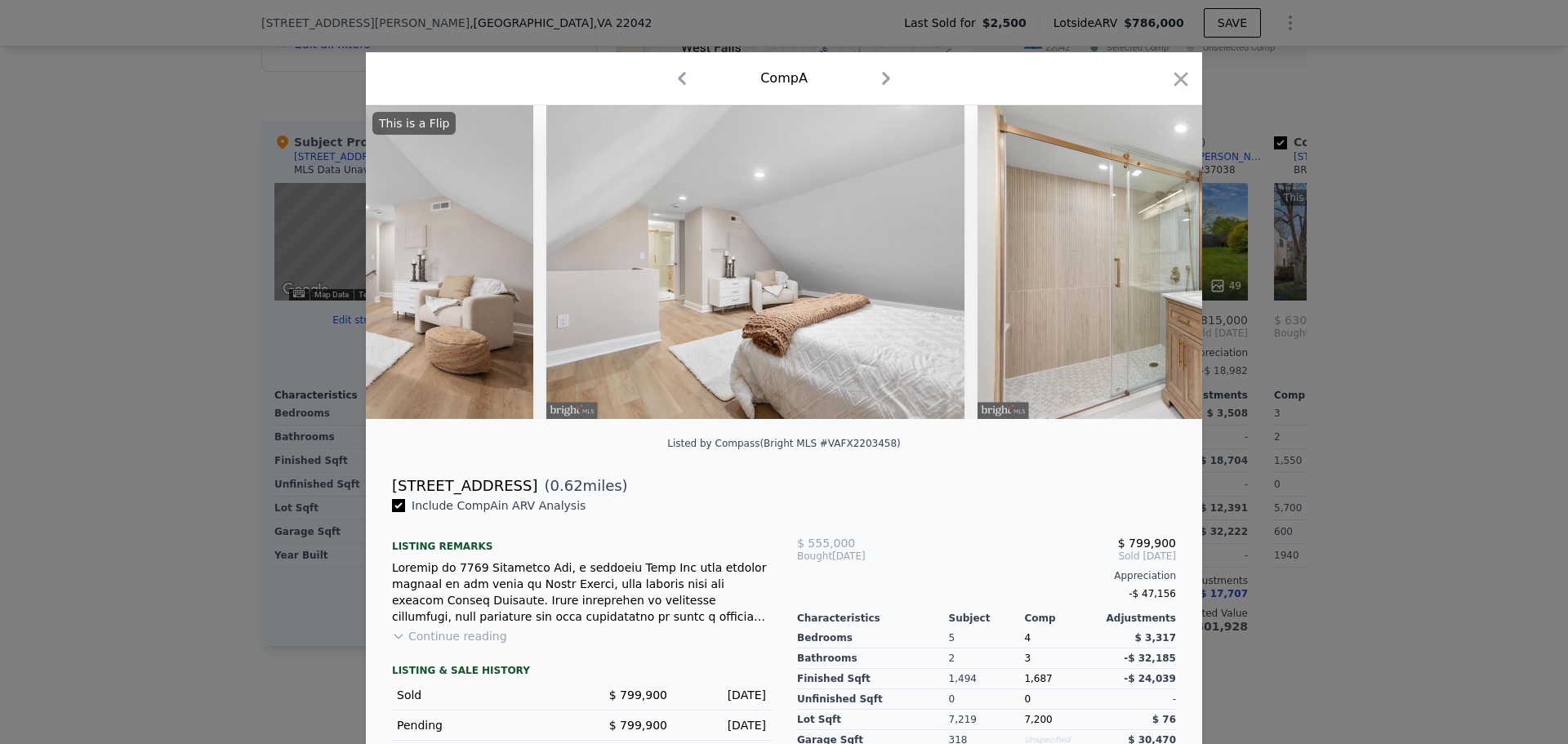
scroll to position [0, 5880]
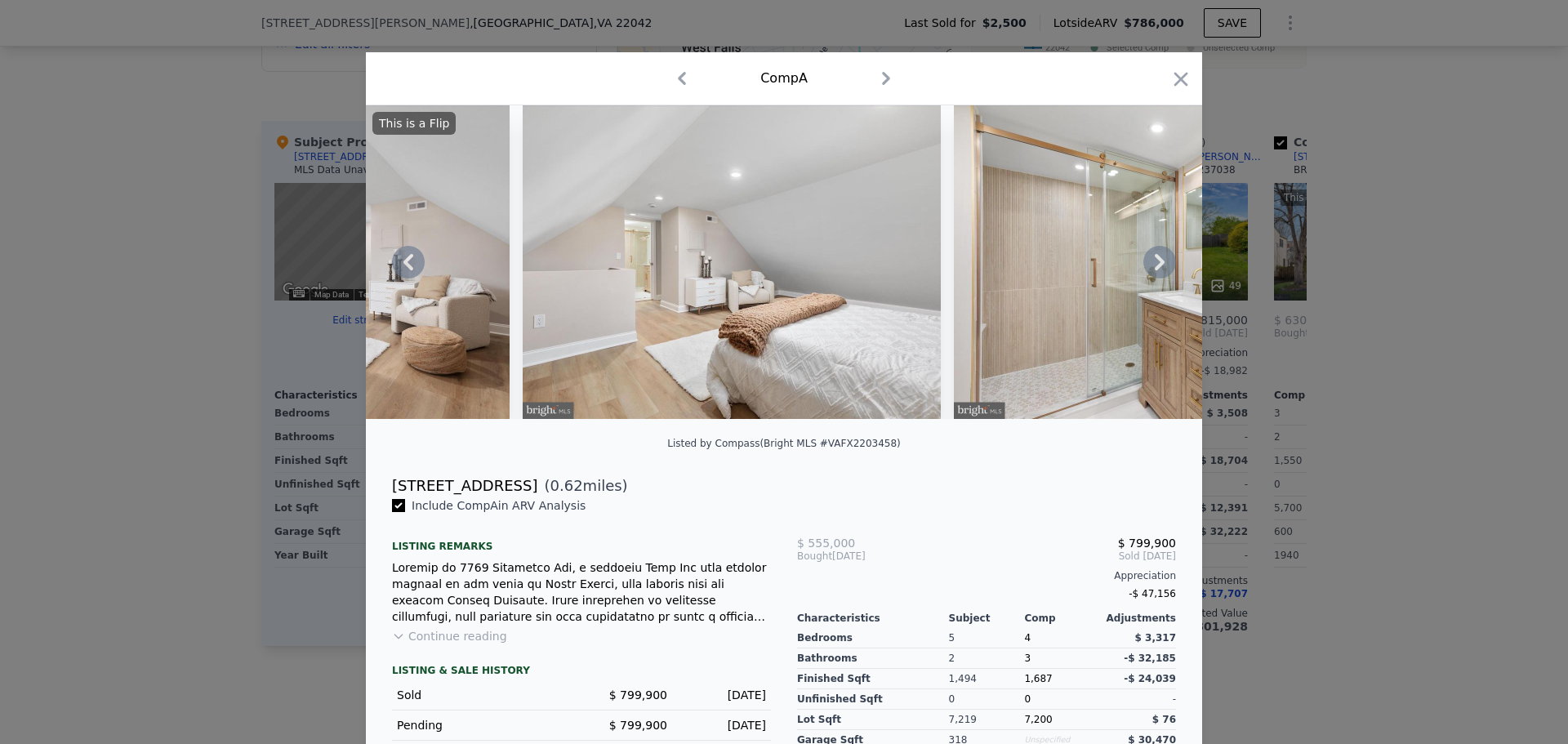
click at [1157, 270] on icon at bounding box center [1159, 263] width 10 height 16
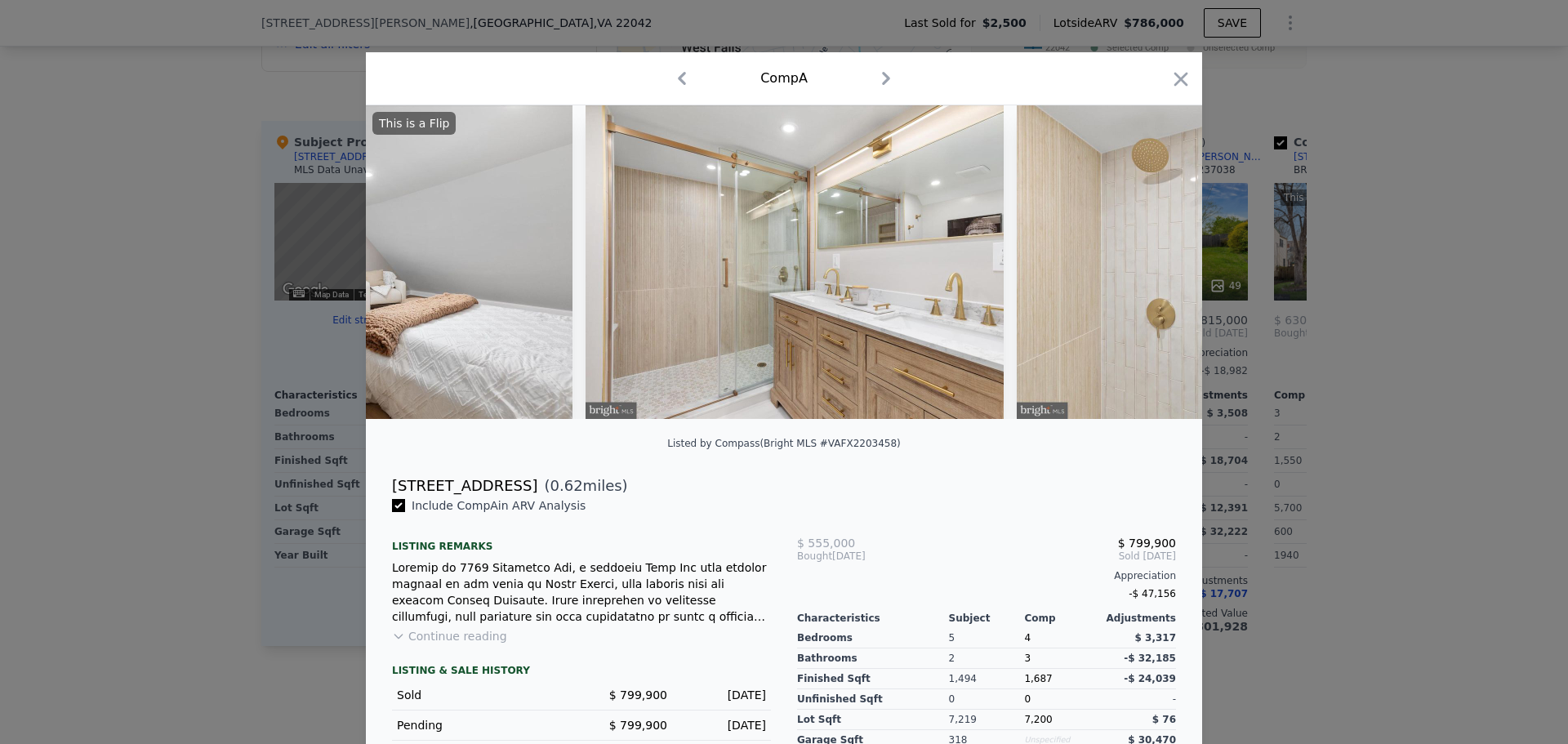
scroll to position [0, 6272]
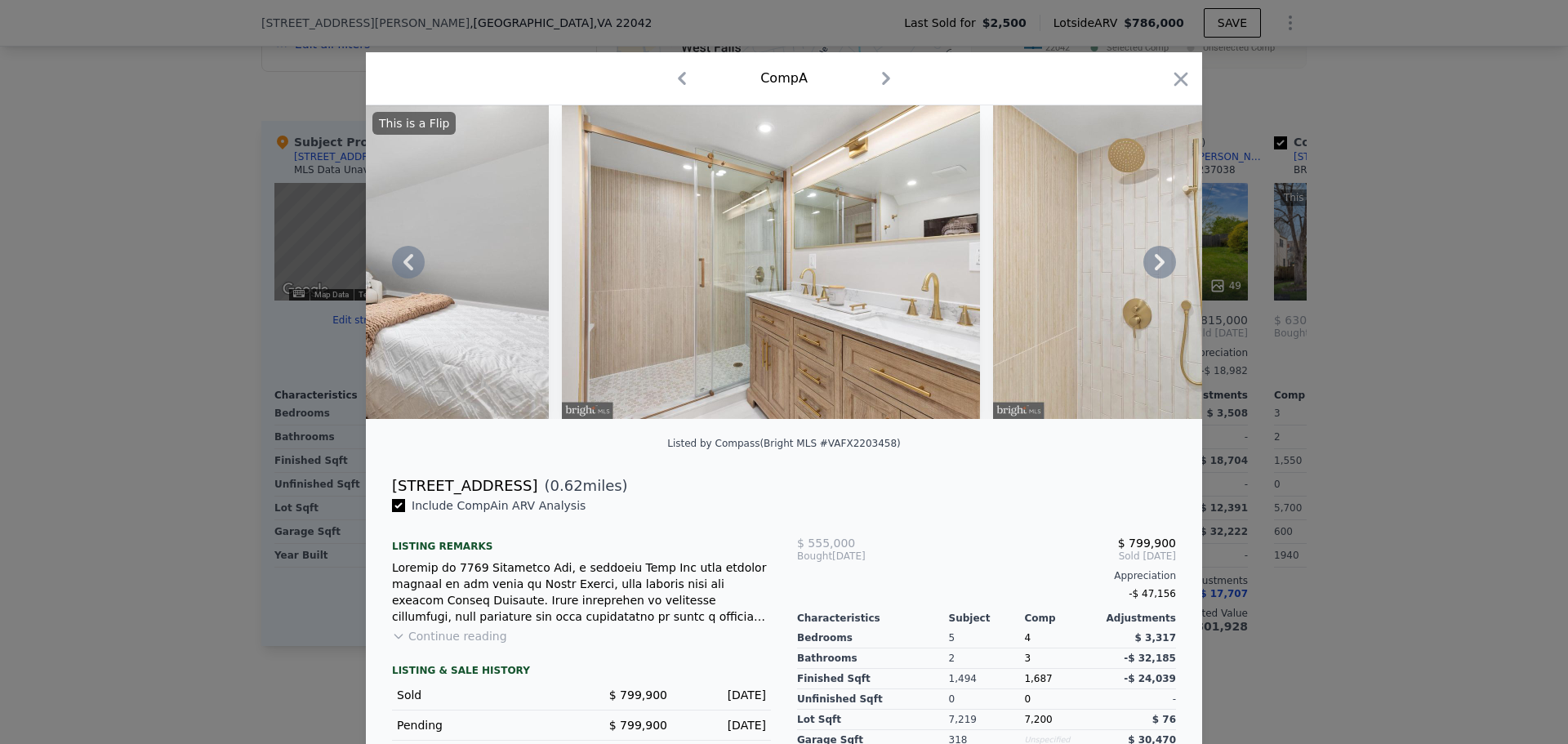
click at [1157, 270] on icon at bounding box center [1159, 263] width 10 height 16
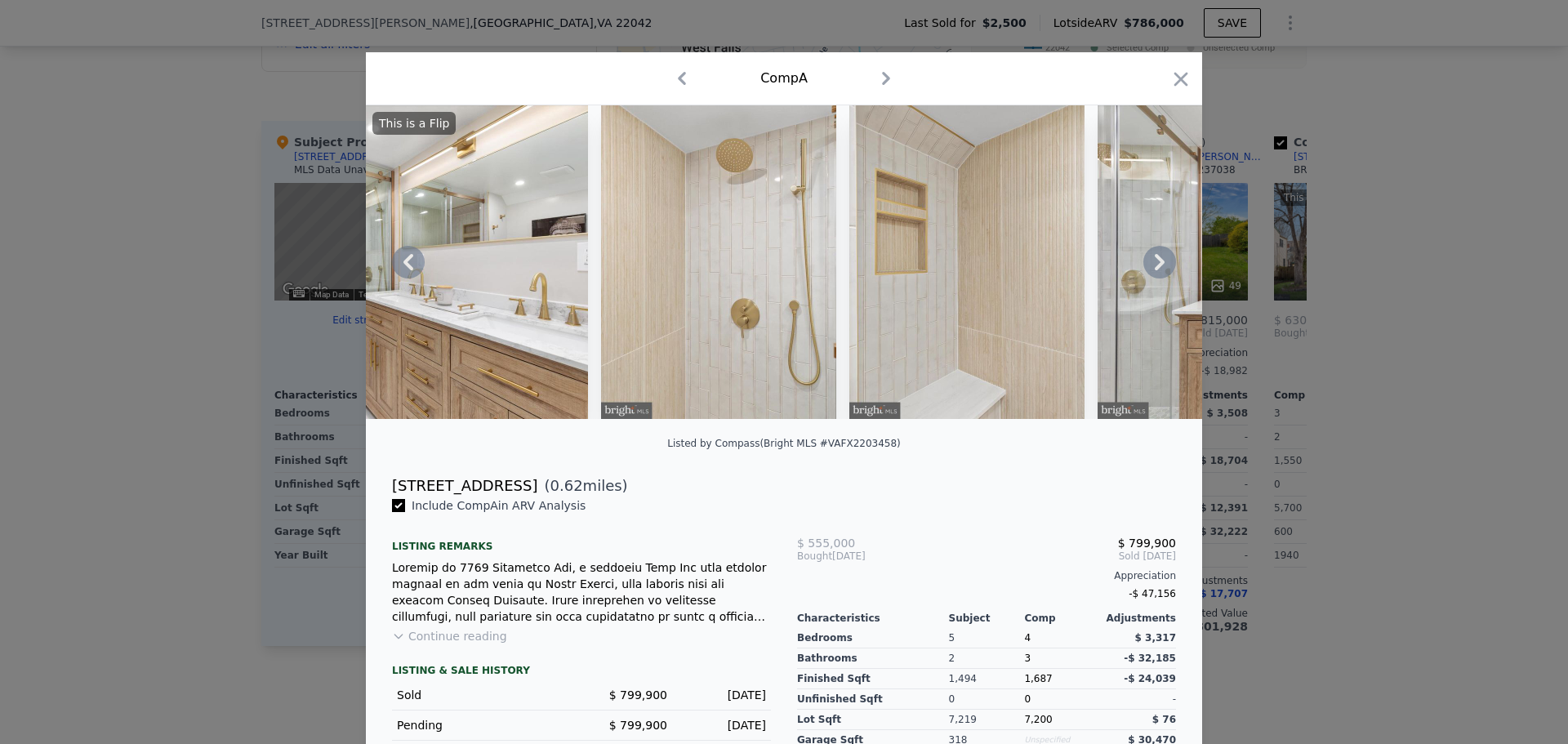
click at [1157, 270] on icon at bounding box center [1159, 263] width 10 height 16
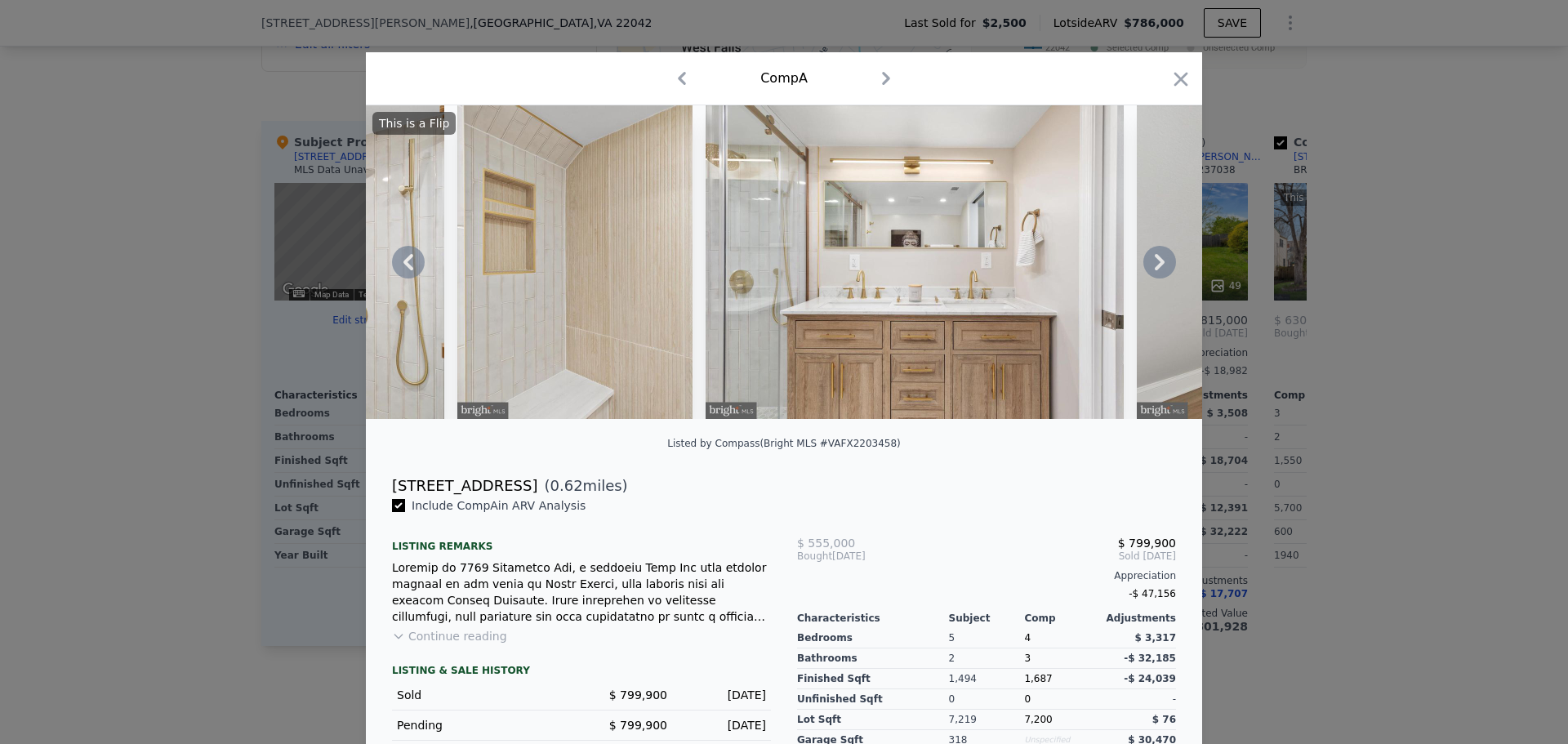
click at [1156, 270] on icon at bounding box center [1159, 263] width 10 height 16
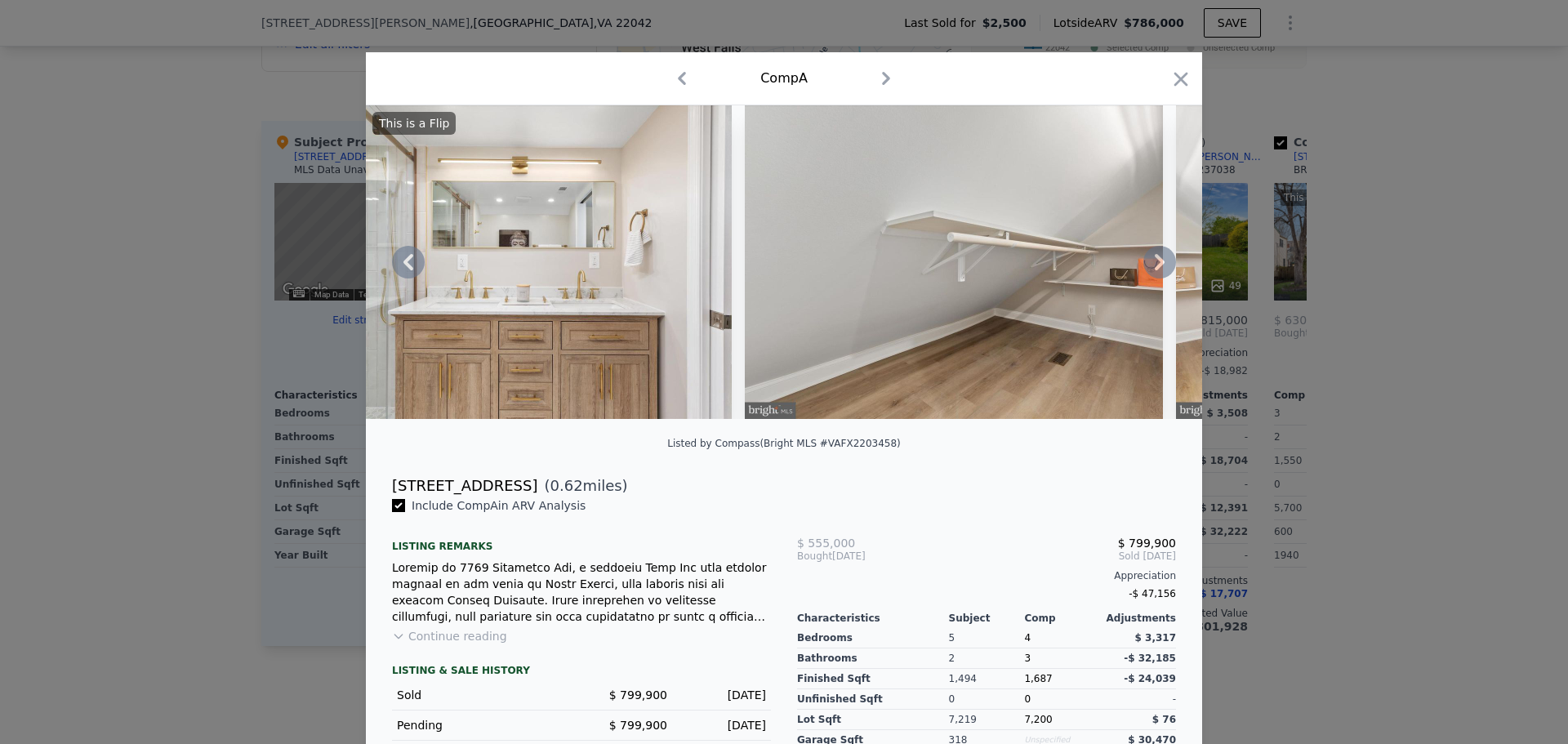
click at [1156, 270] on icon at bounding box center [1159, 263] width 10 height 16
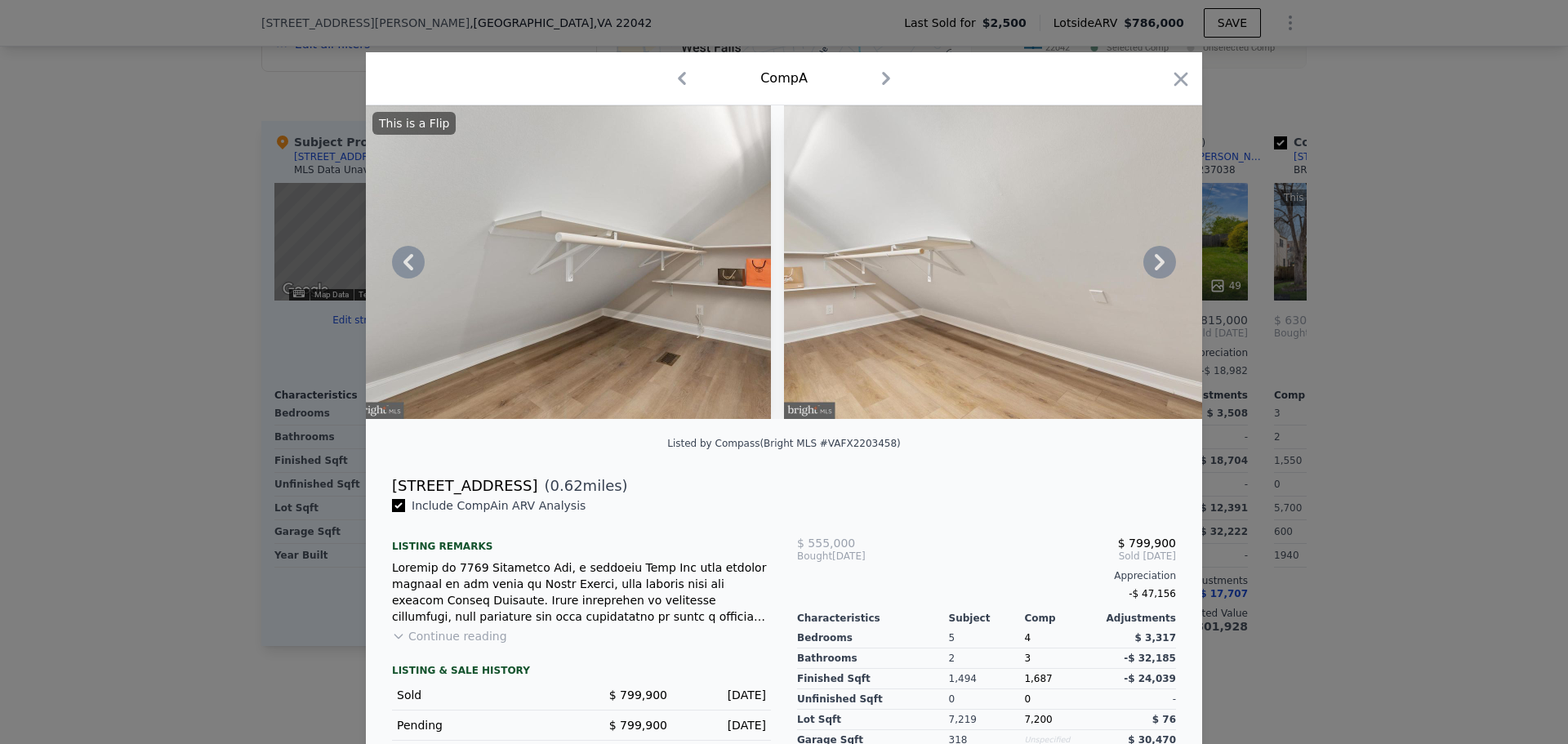
click at [1156, 270] on icon at bounding box center [1159, 263] width 10 height 16
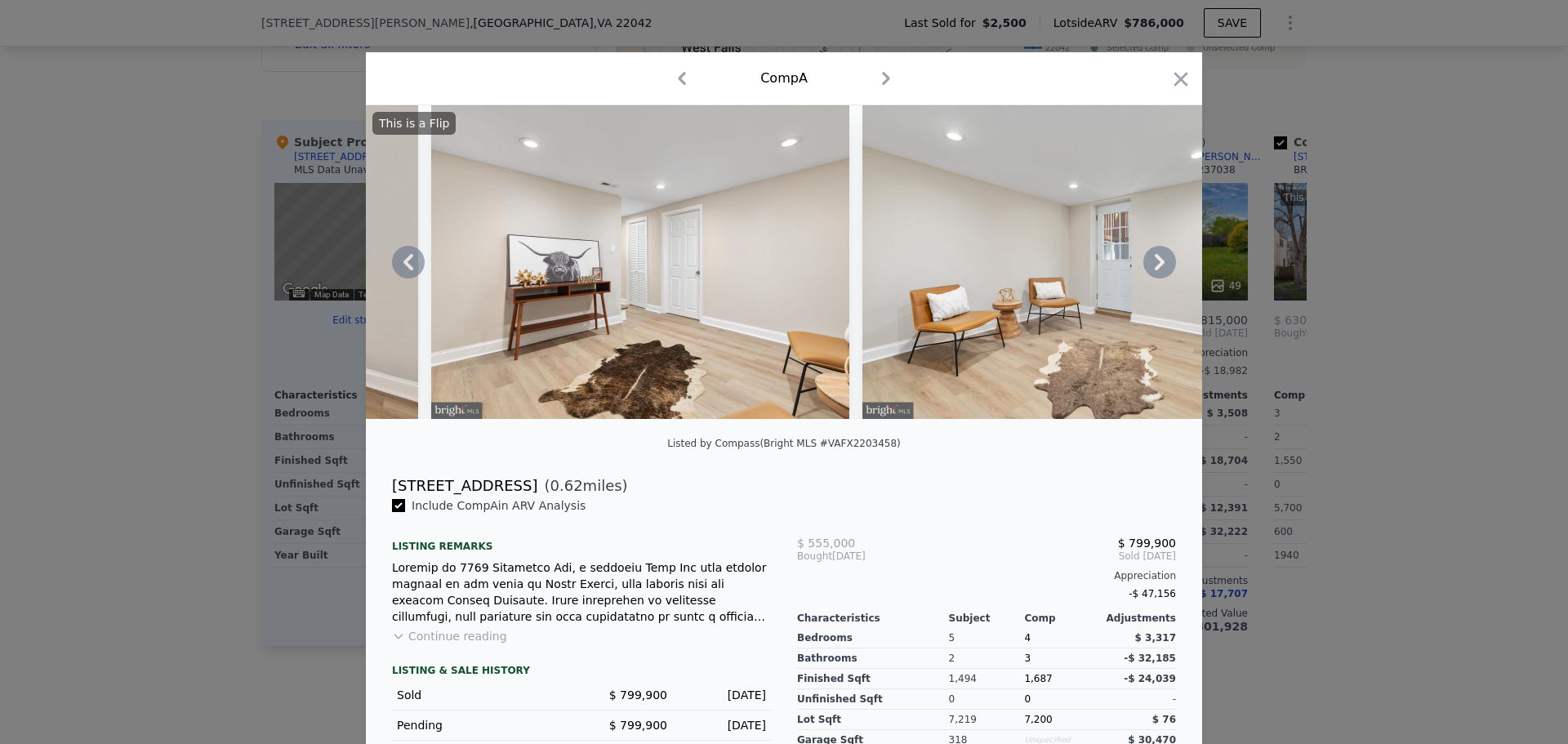
click at [1155, 270] on icon at bounding box center [1159, 263] width 10 height 16
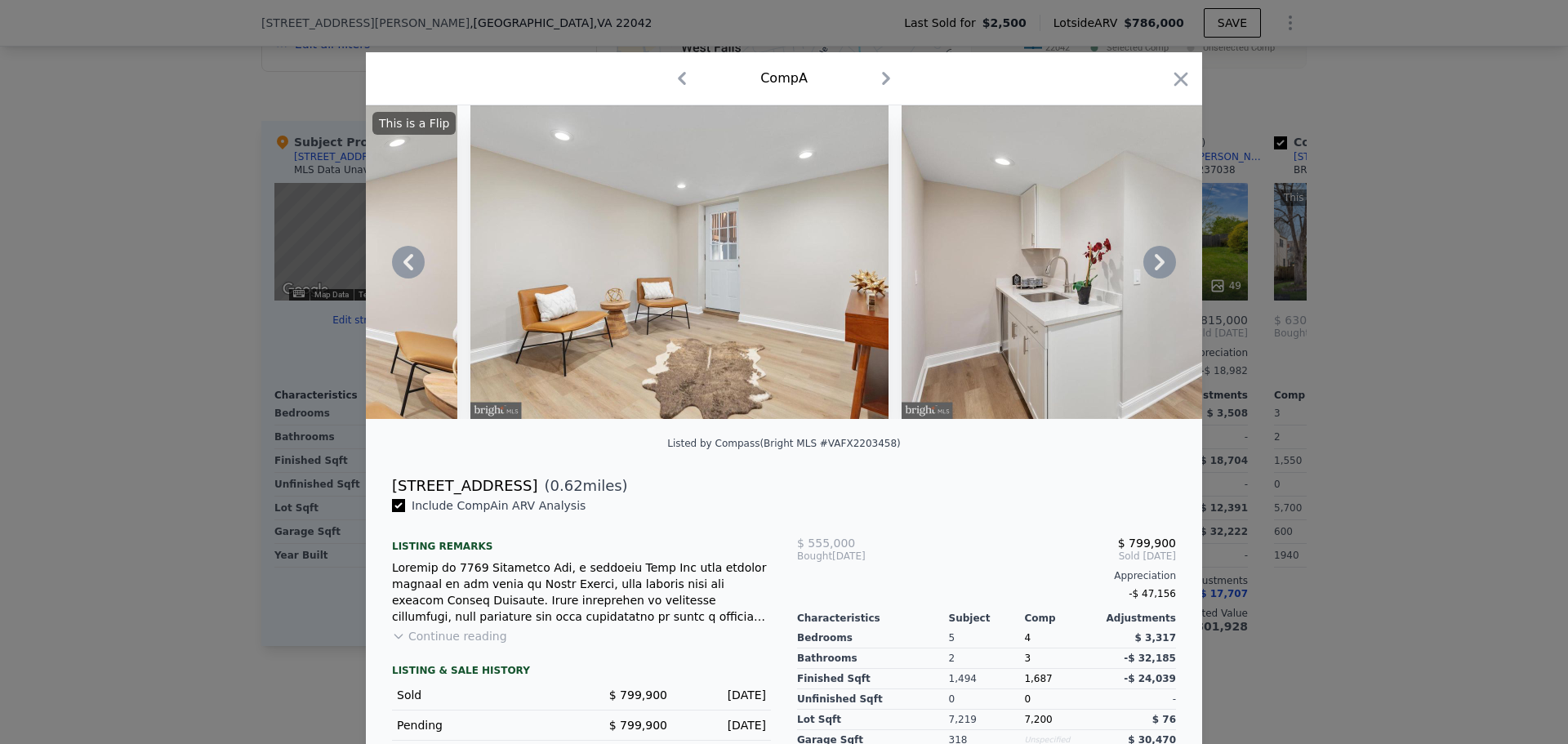
click at [1155, 270] on icon at bounding box center [1159, 263] width 10 height 16
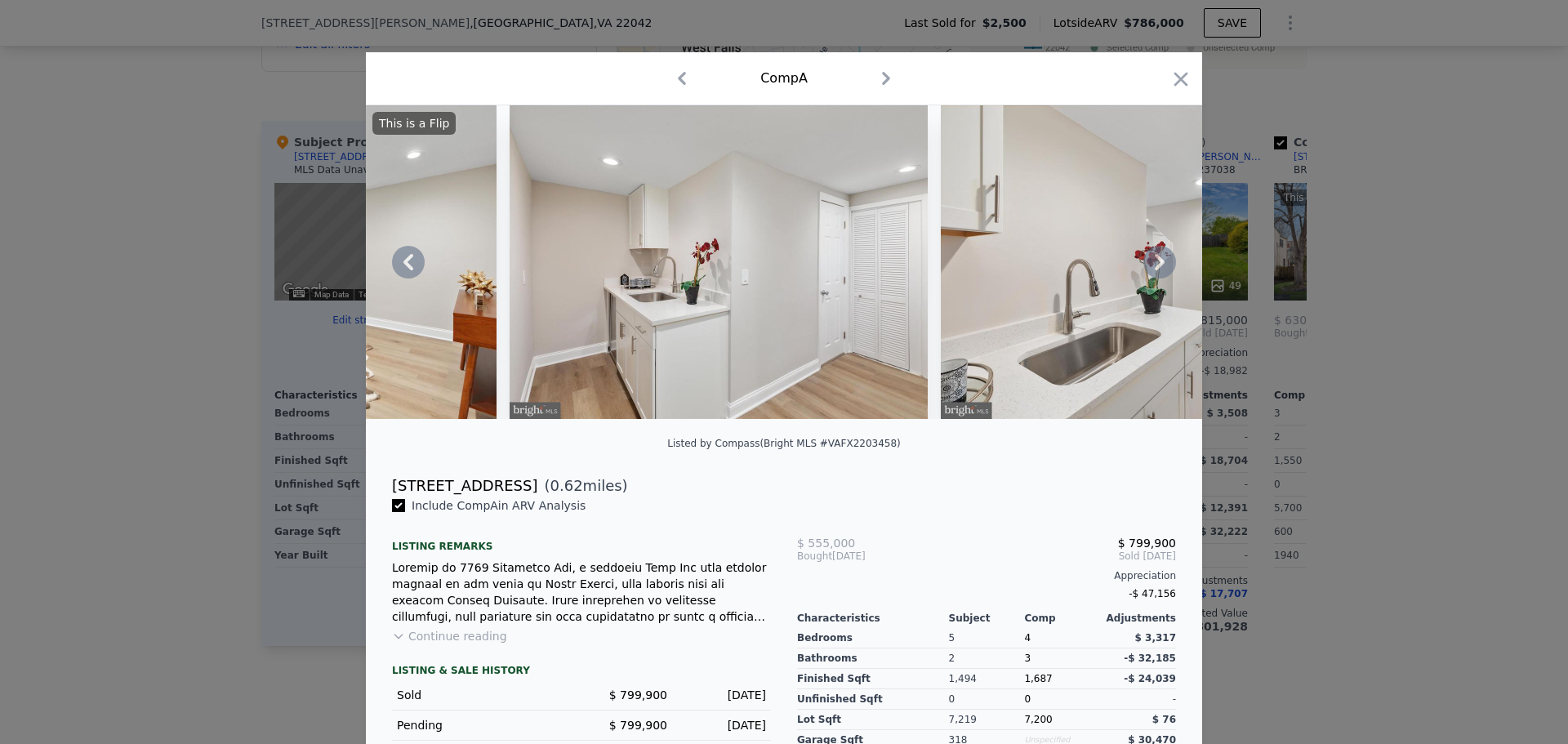
click at [1155, 270] on icon at bounding box center [1159, 263] width 10 height 16
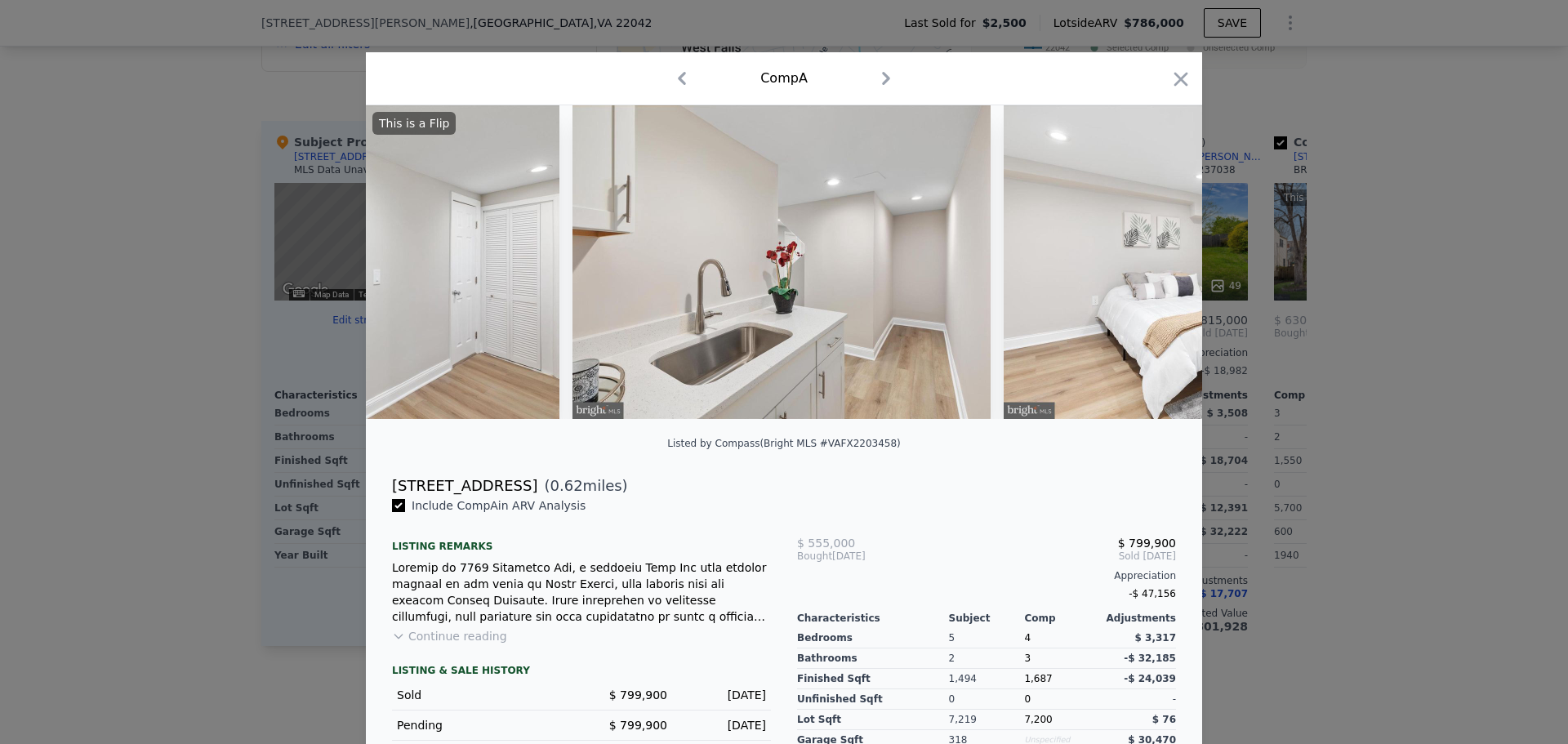
scroll to position [0, 9800]
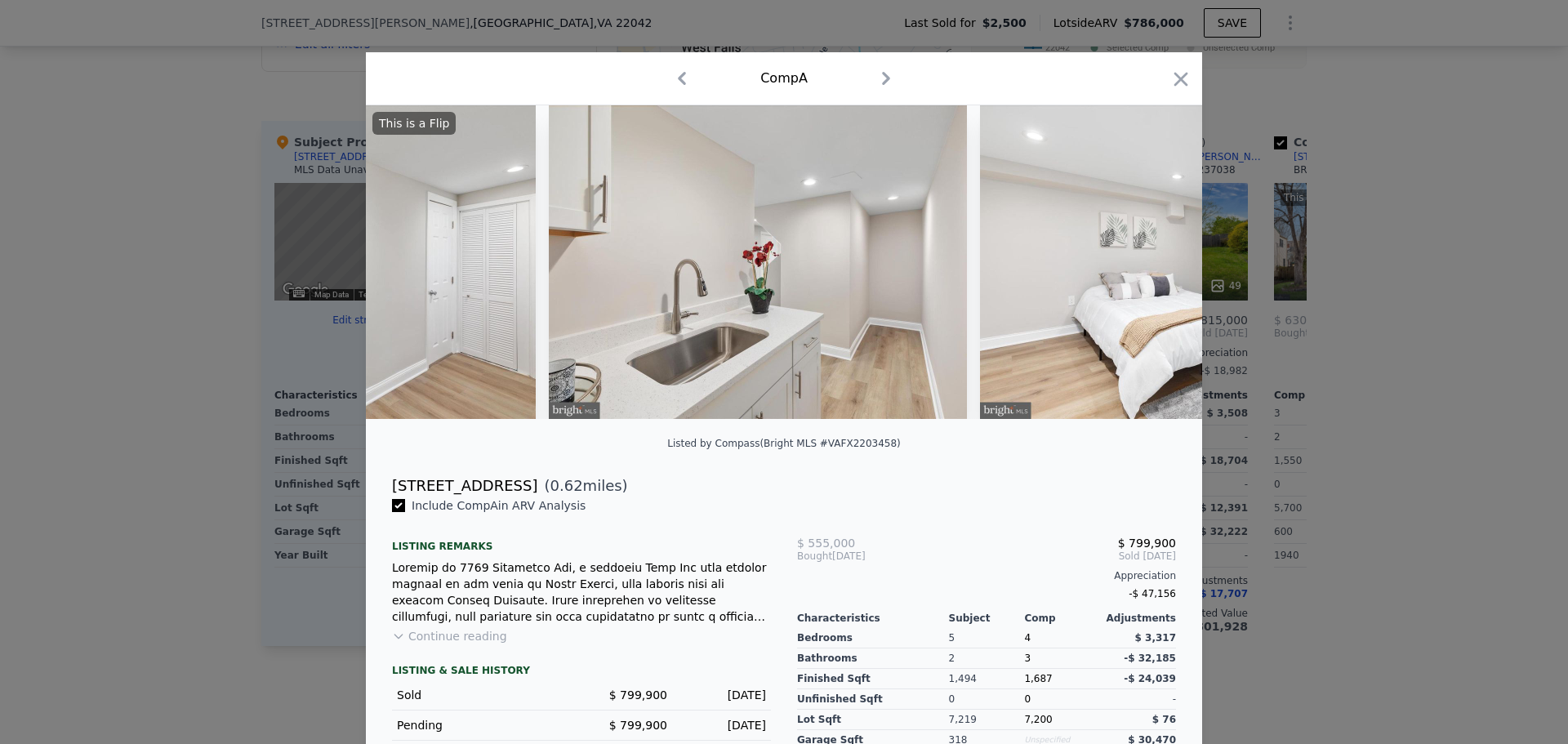
click at [1155, 271] on div "This is a Flip" at bounding box center [784, 262] width 836 height 314
click at [1154, 268] on icon at bounding box center [1160, 263] width 33 height 33
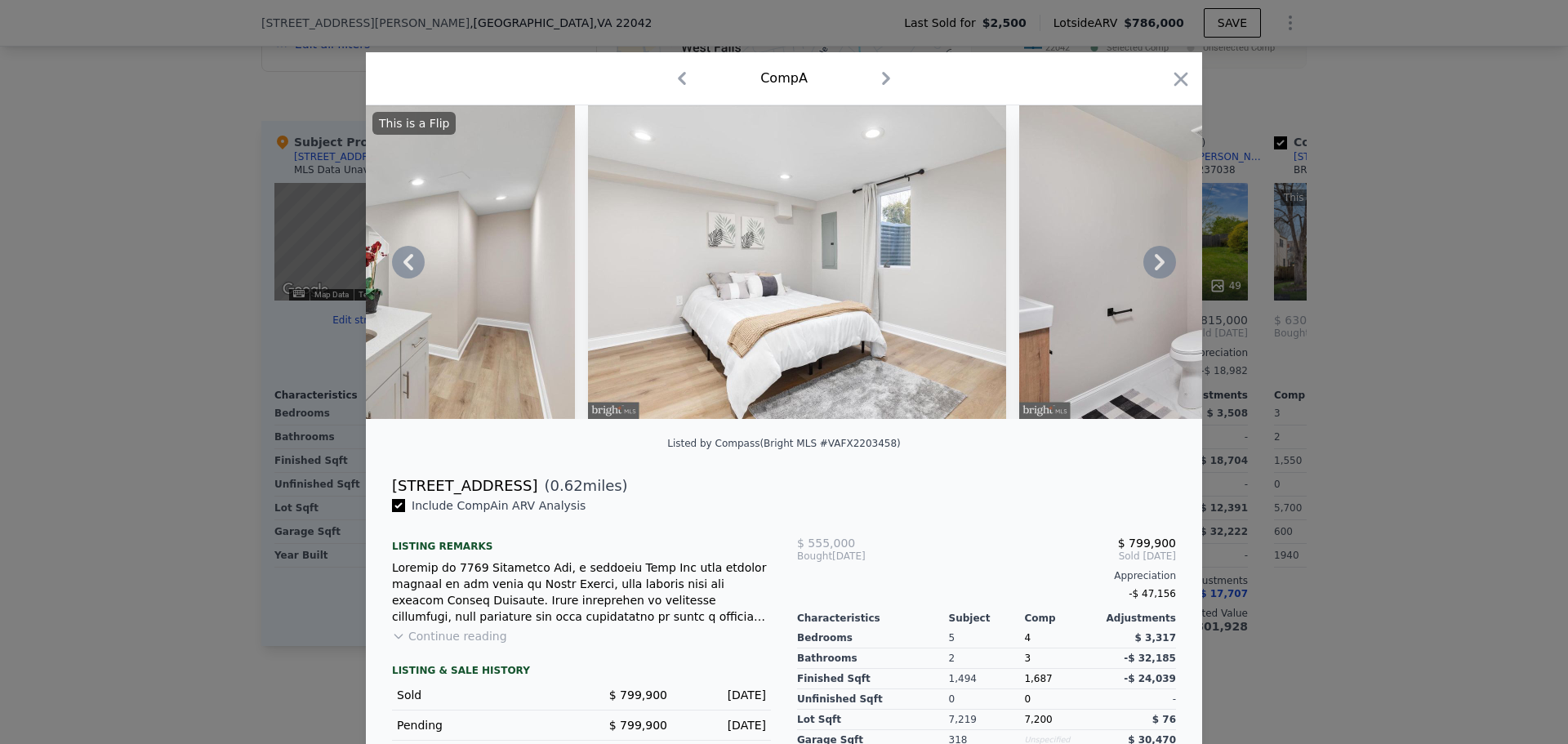
click at [1155, 265] on icon at bounding box center [1159, 263] width 10 height 16
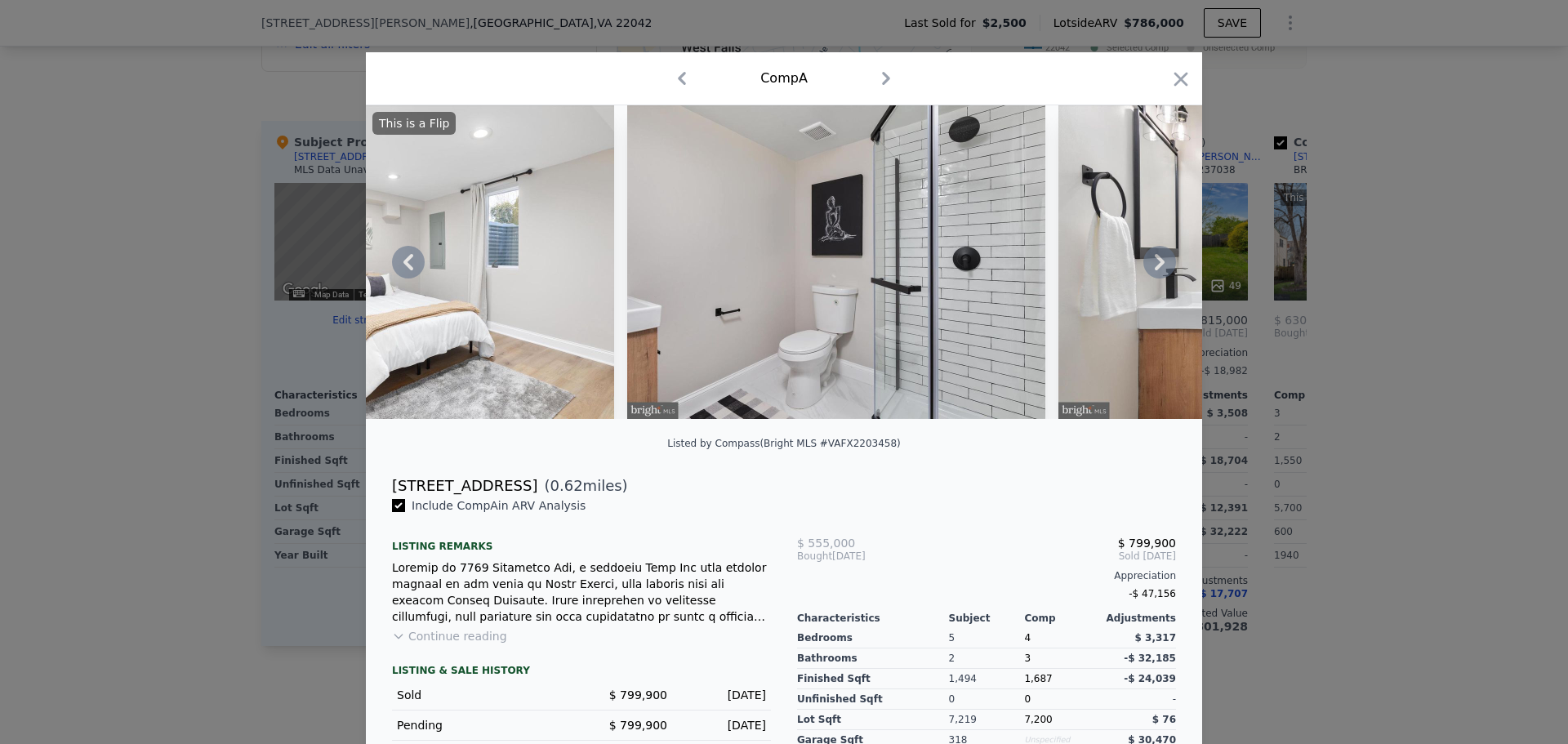
click at [1155, 265] on icon at bounding box center [1159, 263] width 10 height 16
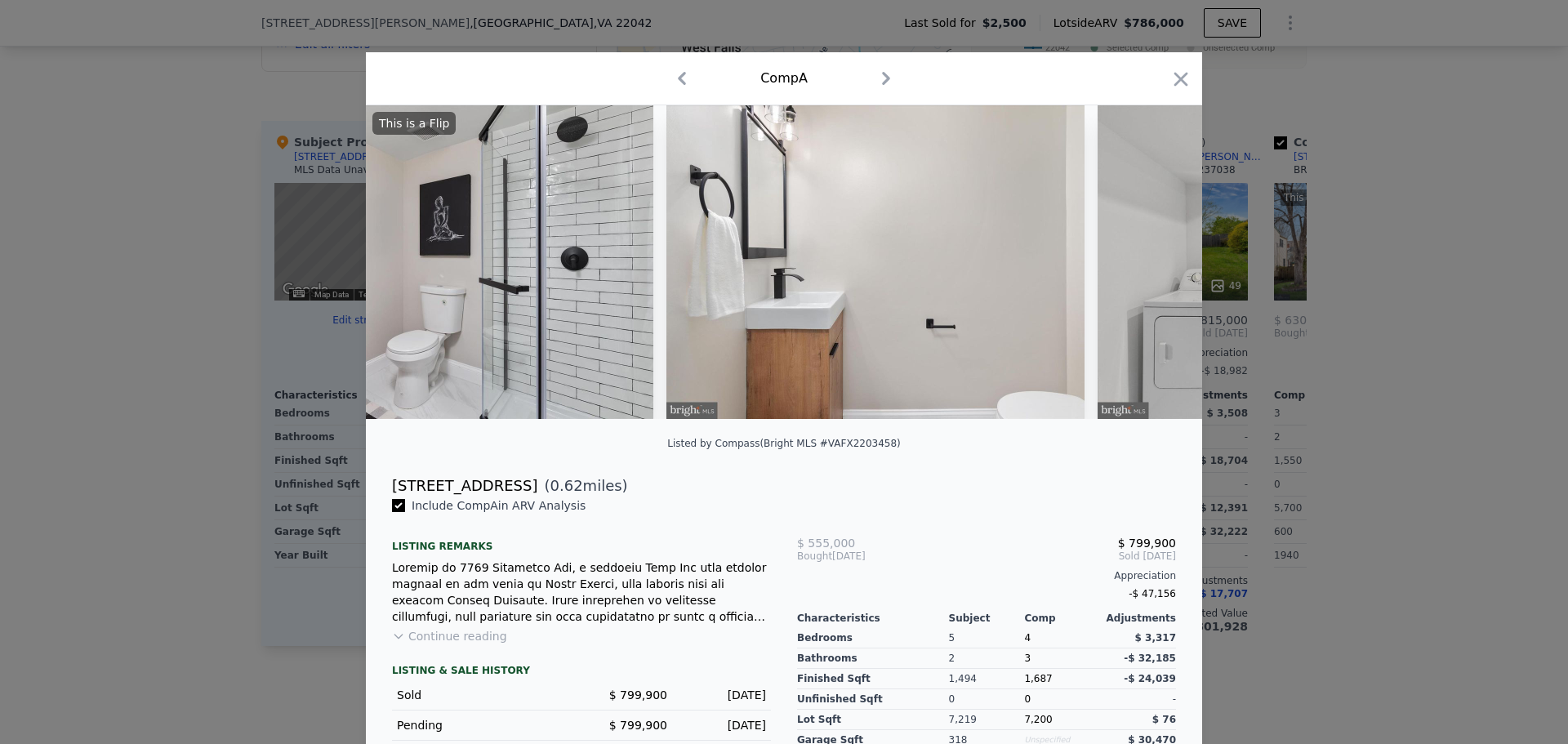
click at [1154, 265] on div "This is a Flip" at bounding box center [784, 262] width 836 height 314
click at [1155, 265] on icon at bounding box center [1159, 263] width 10 height 16
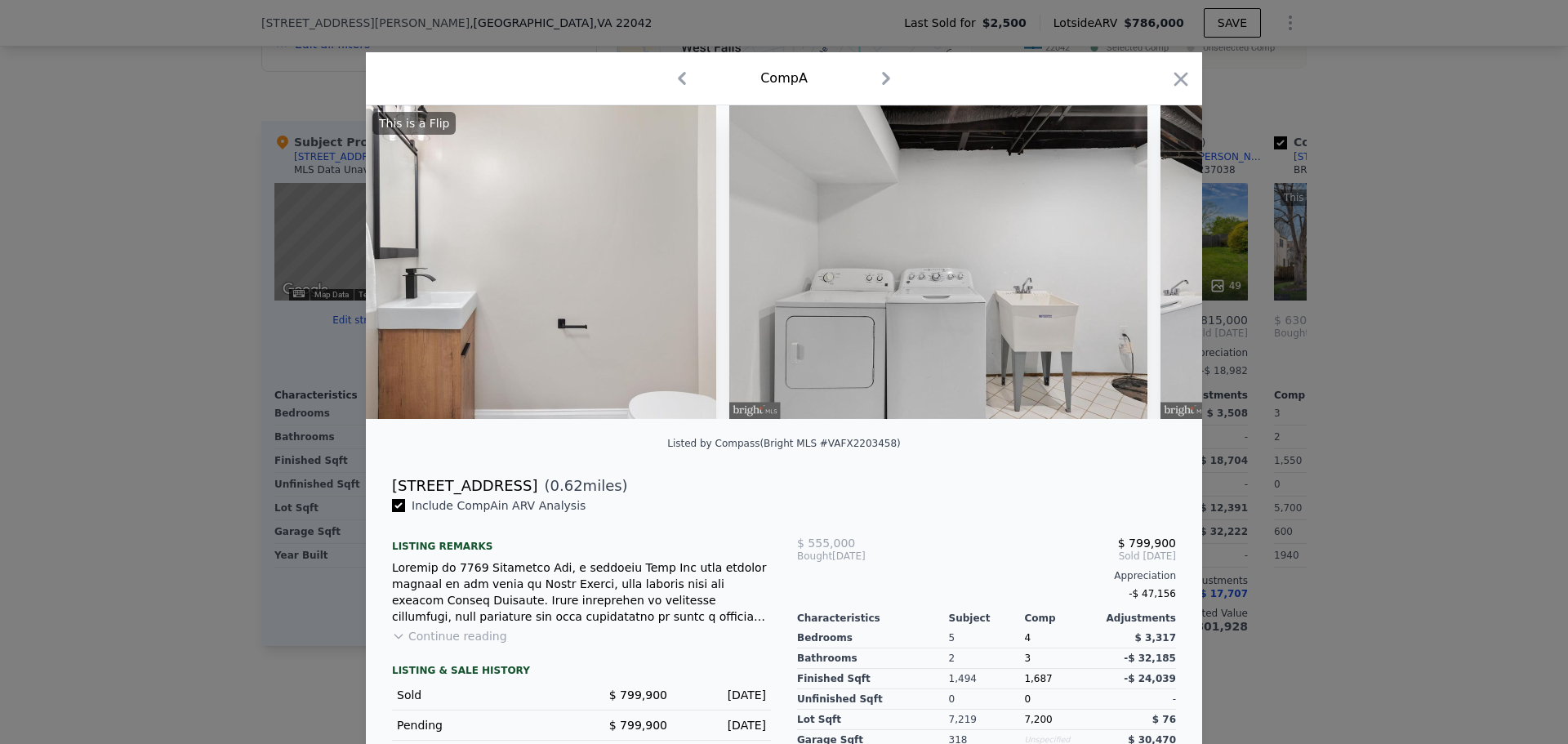
scroll to position [0, 11368]
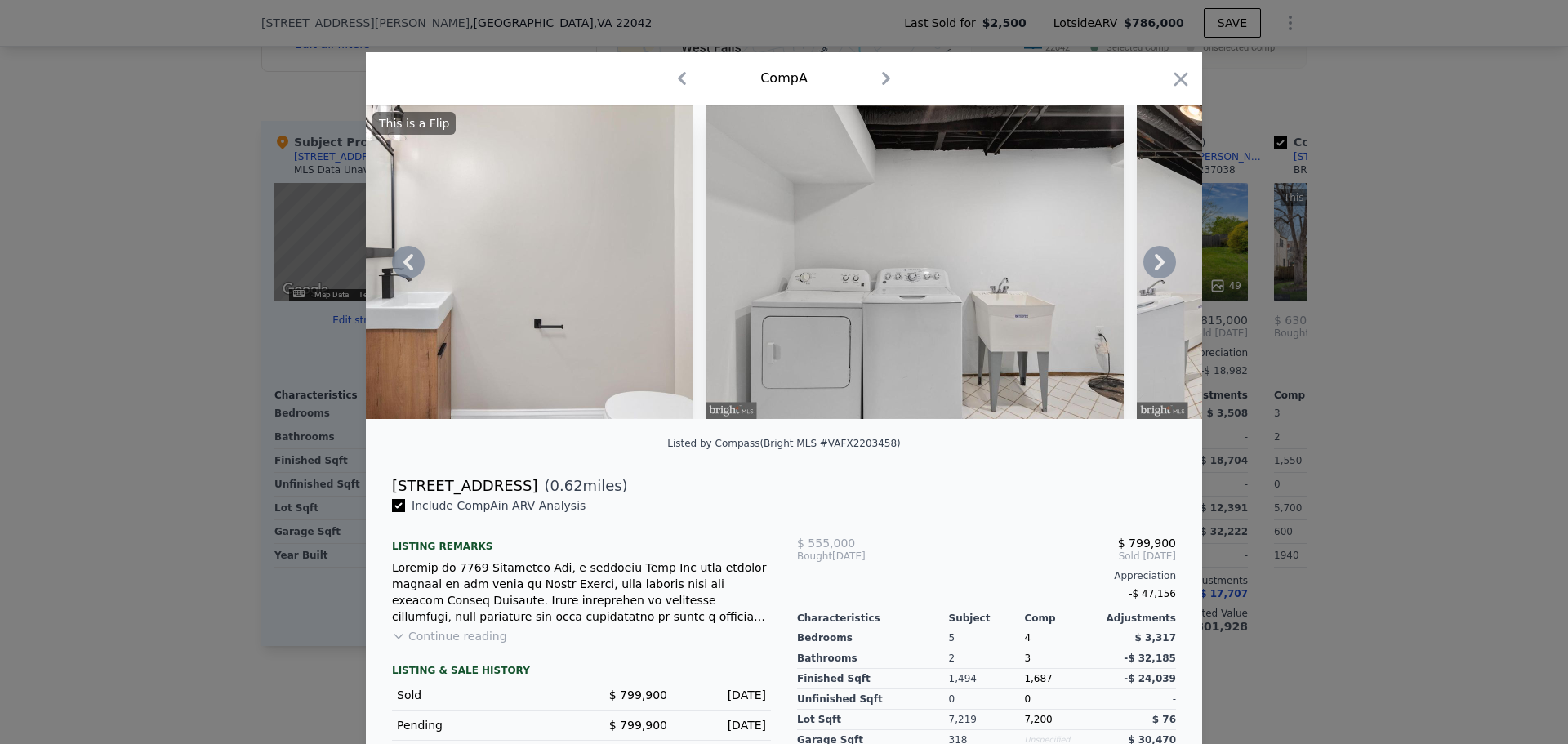
click at [1155, 273] on icon at bounding box center [1160, 263] width 33 height 33
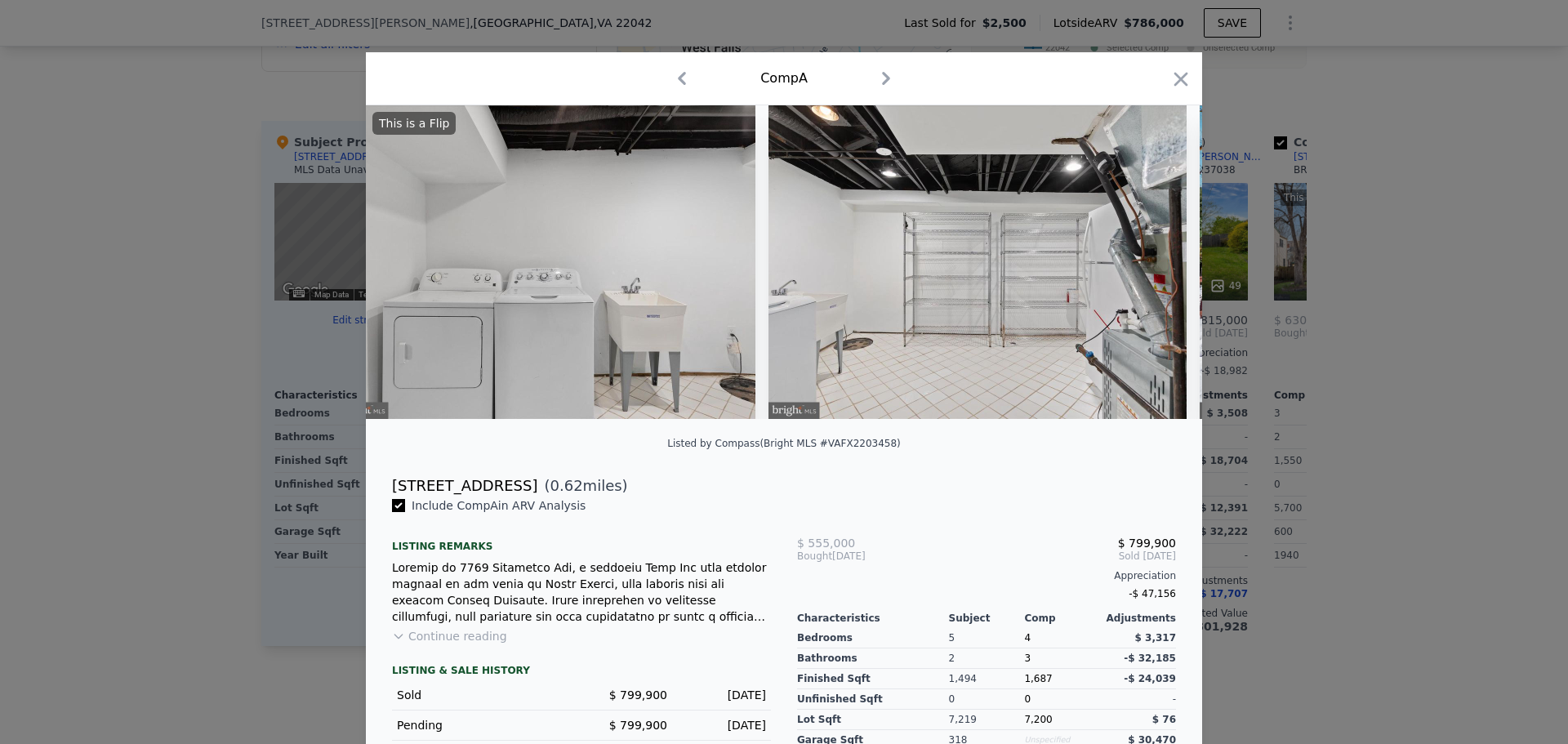
scroll to position [0, 11760]
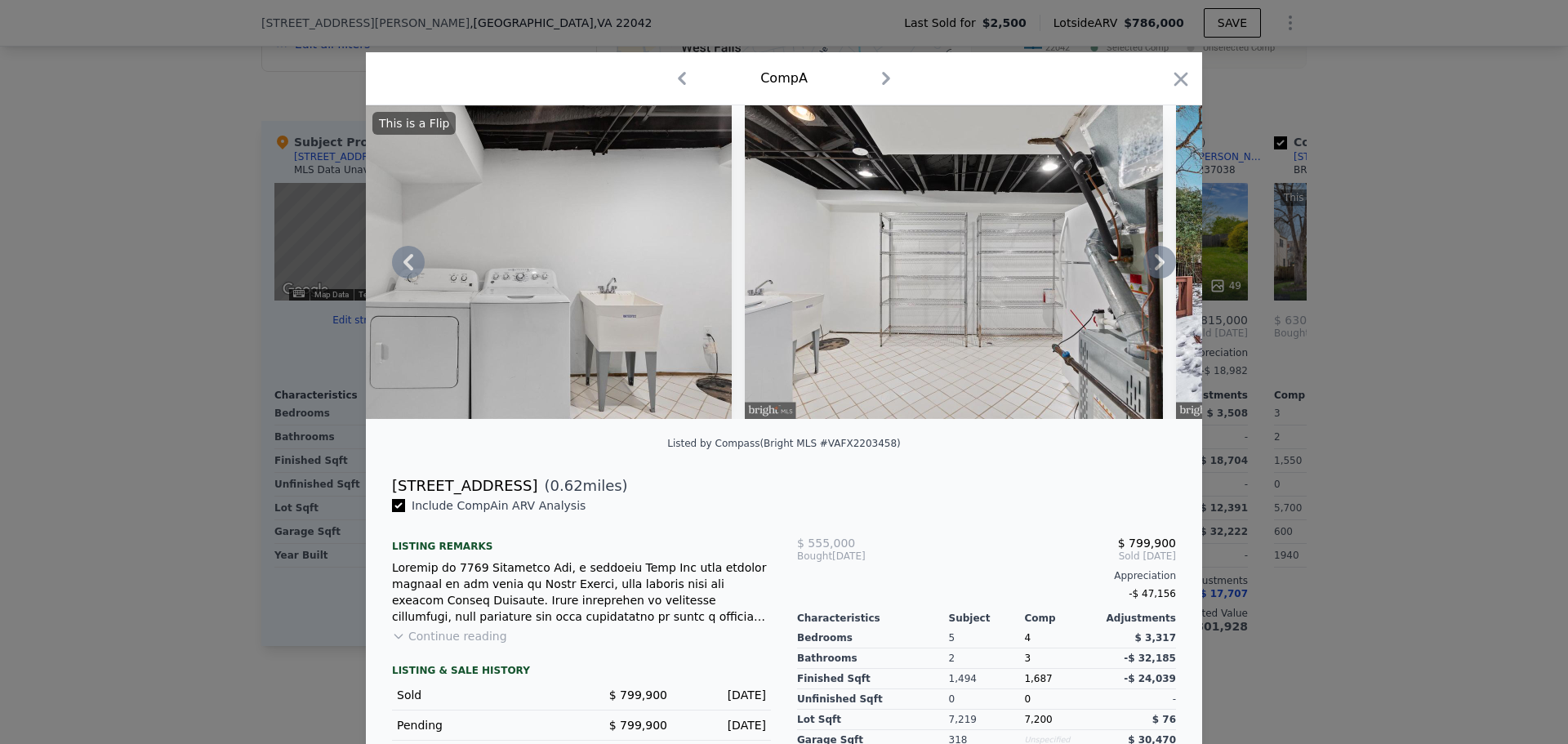
click at [1151, 268] on icon at bounding box center [1160, 263] width 33 height 33
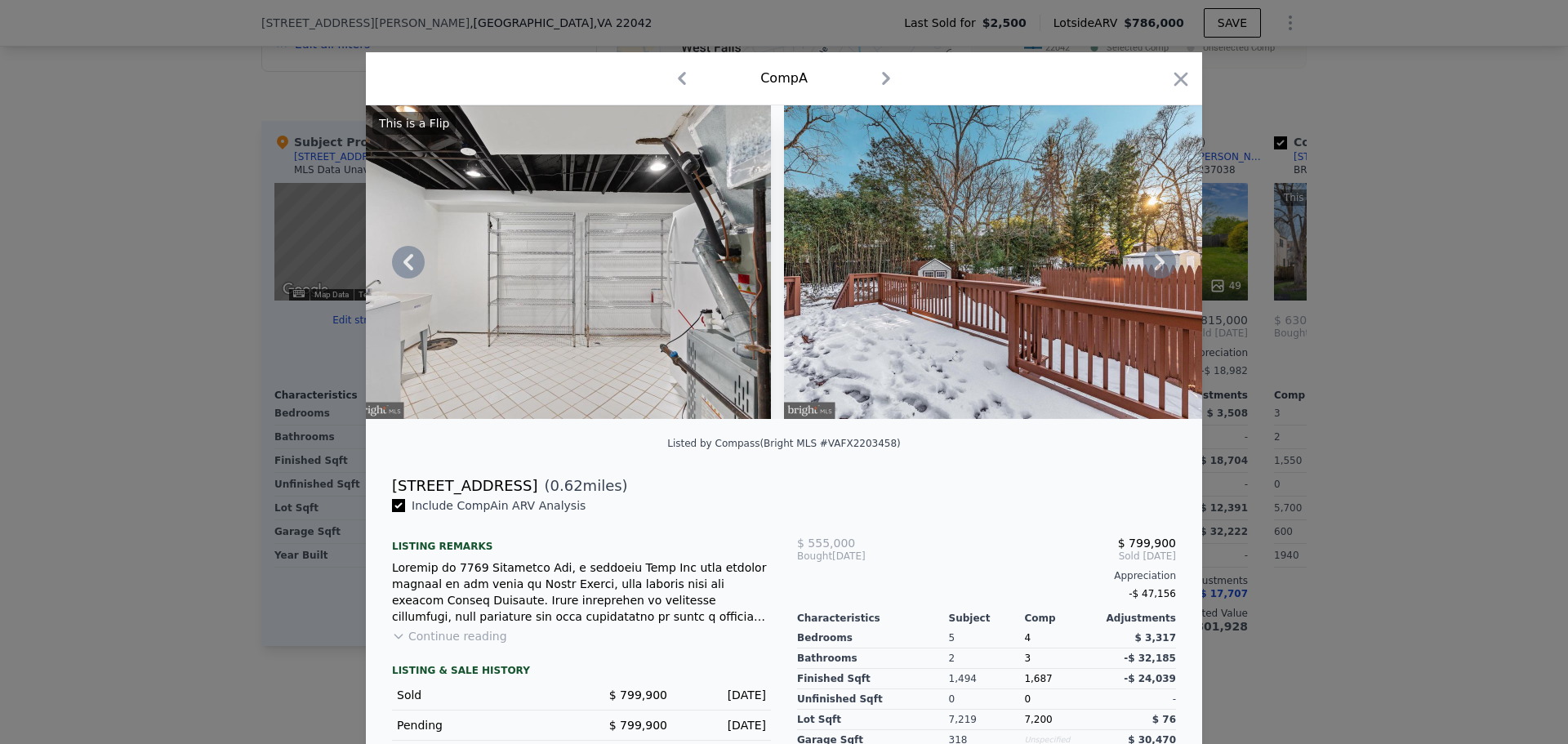
click at [1151, 268] on icon at bounding box center [1160, 263] width 33 height 33
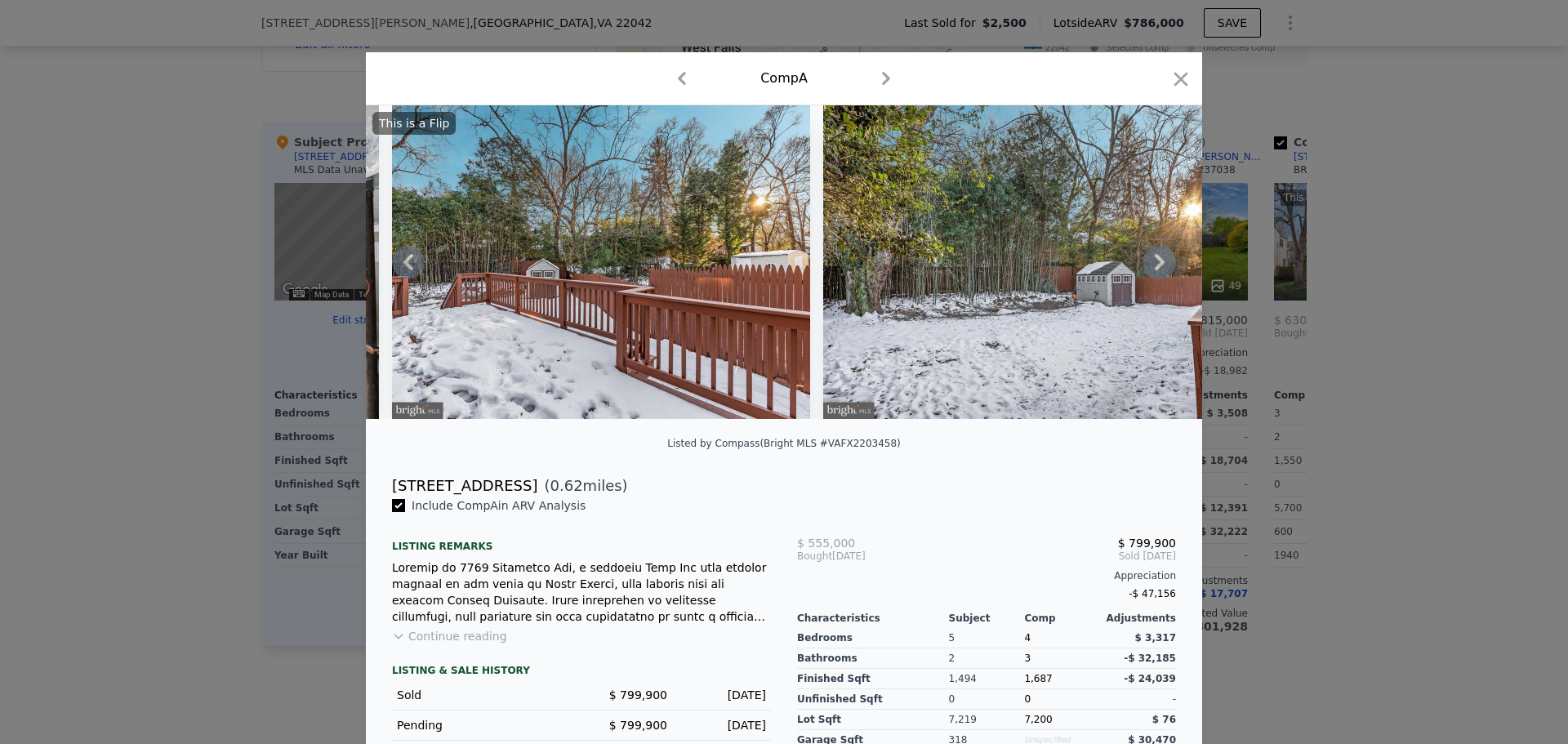
click at [1151, 268] on icon at bounding box center [1160, 263] width 33 height 33
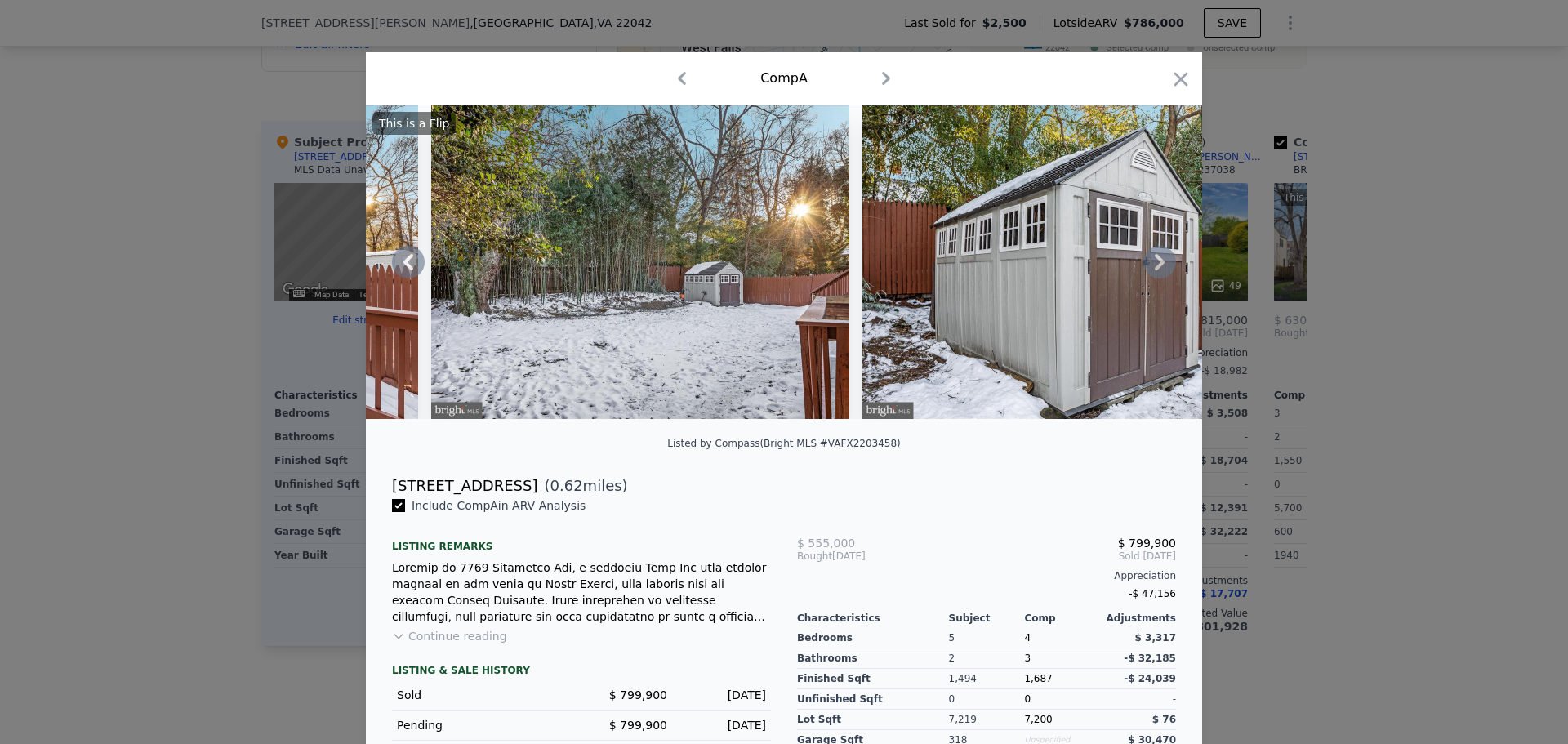
click at [1151, 268] on icon at bounding box center [1160, 263] width 33 height 33
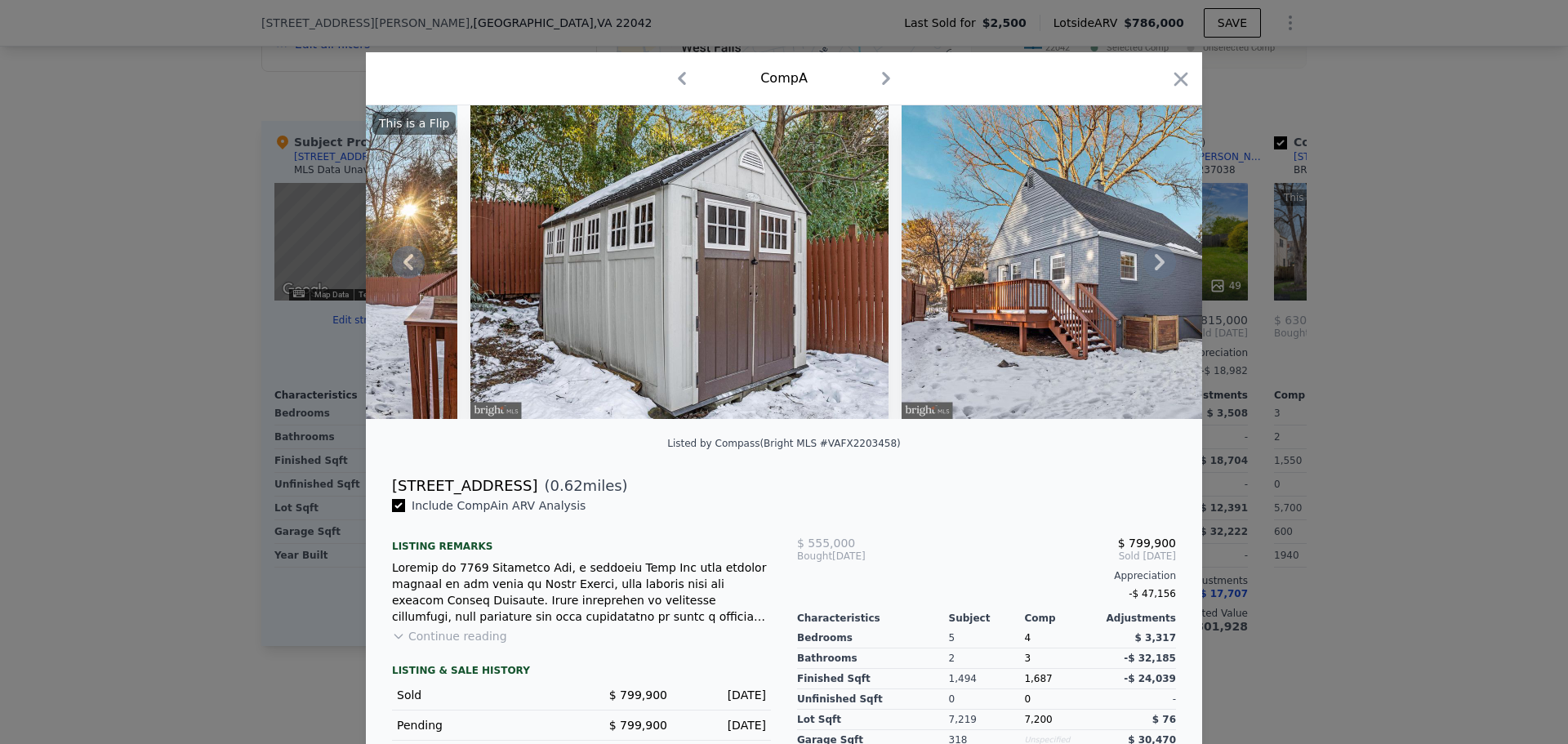
click at [1151, 268] on icon at bounding box center [1160, 263] width 33 height 33
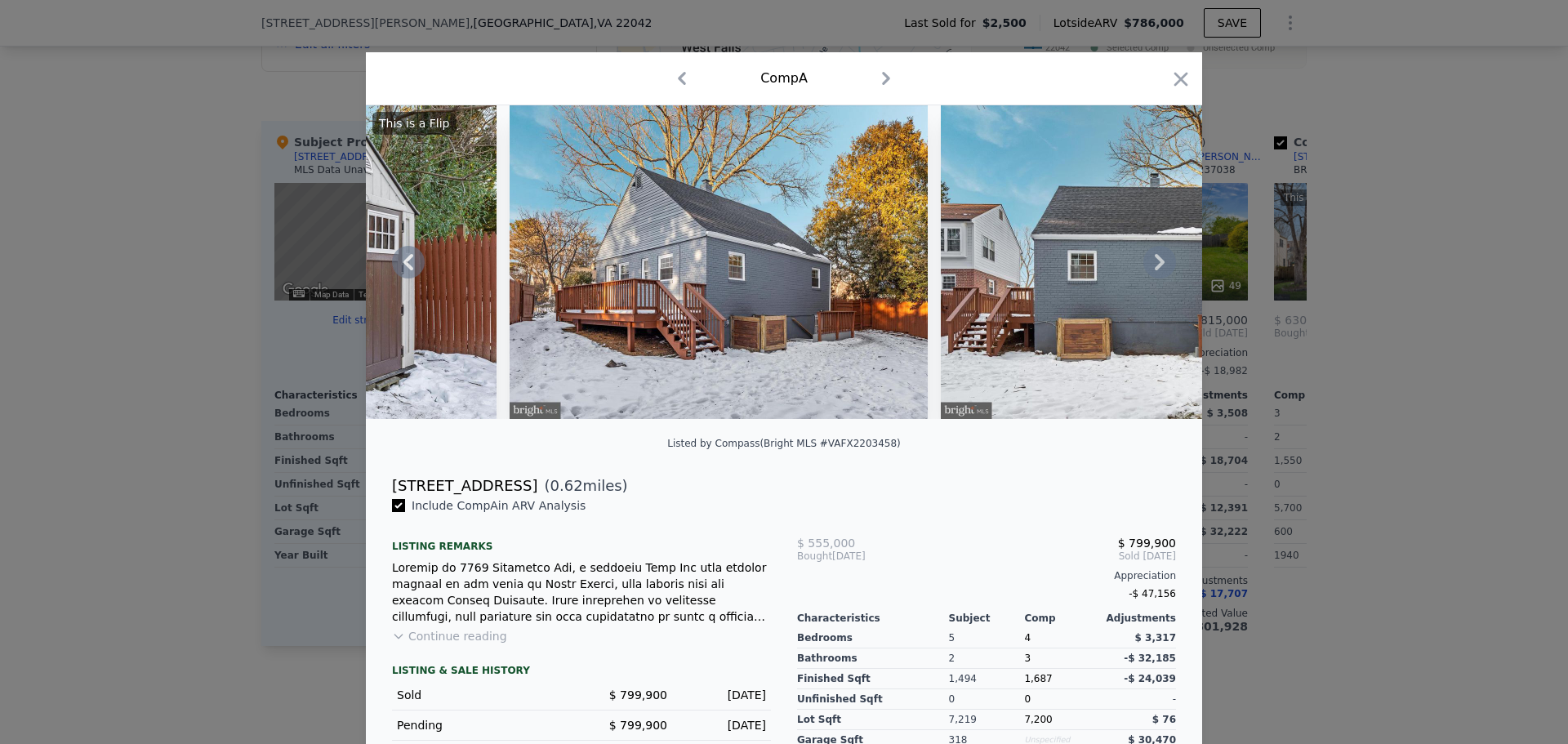
click at [1151, 268] on div "This is a Flip" at bounding box center [784, 262] width 836 height 314
click at [1151, 268] on icon at bounding box center [1160, 263] width 33 height 33
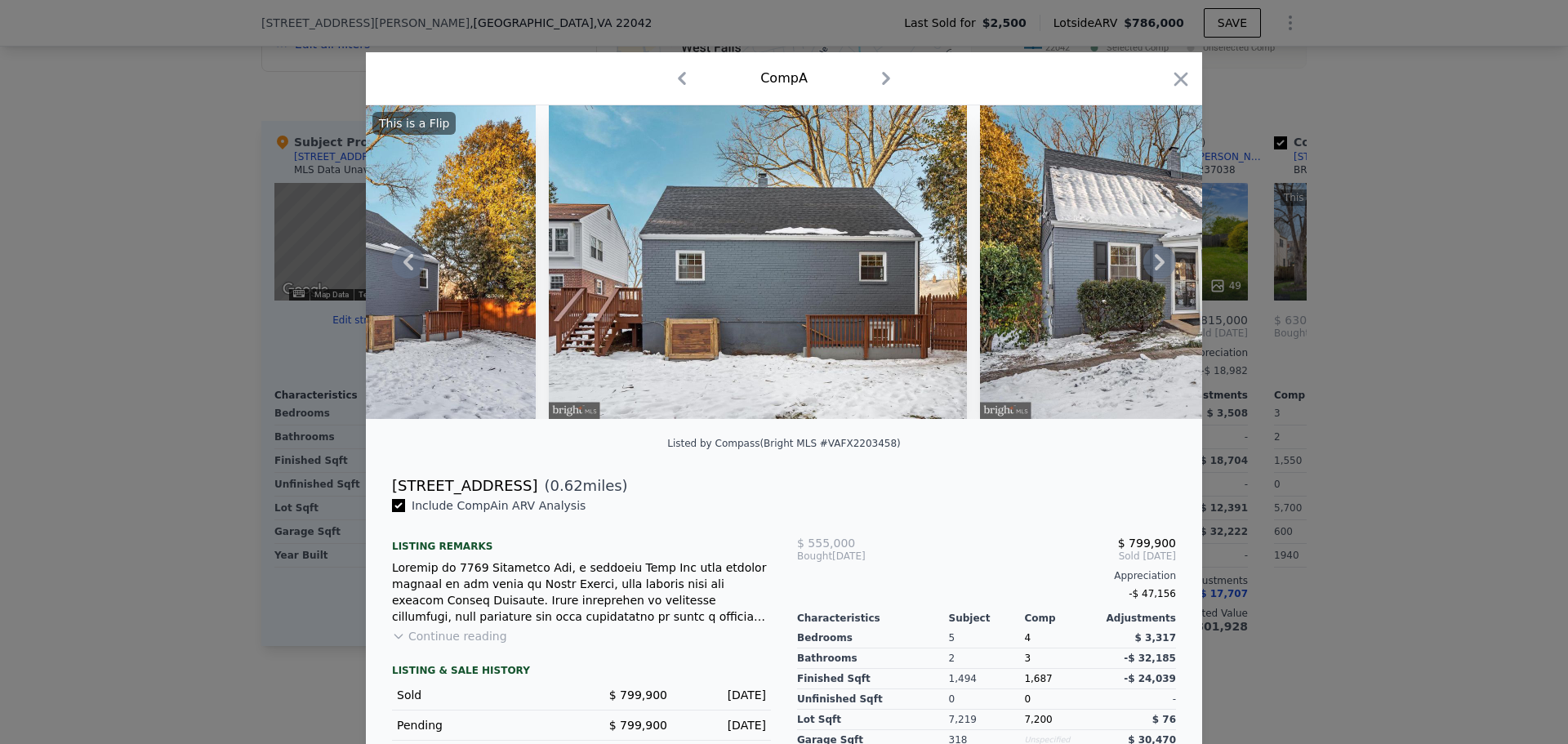
click at [1151, 268] on icon at bounding box center [1160, 263] width 33 height 33
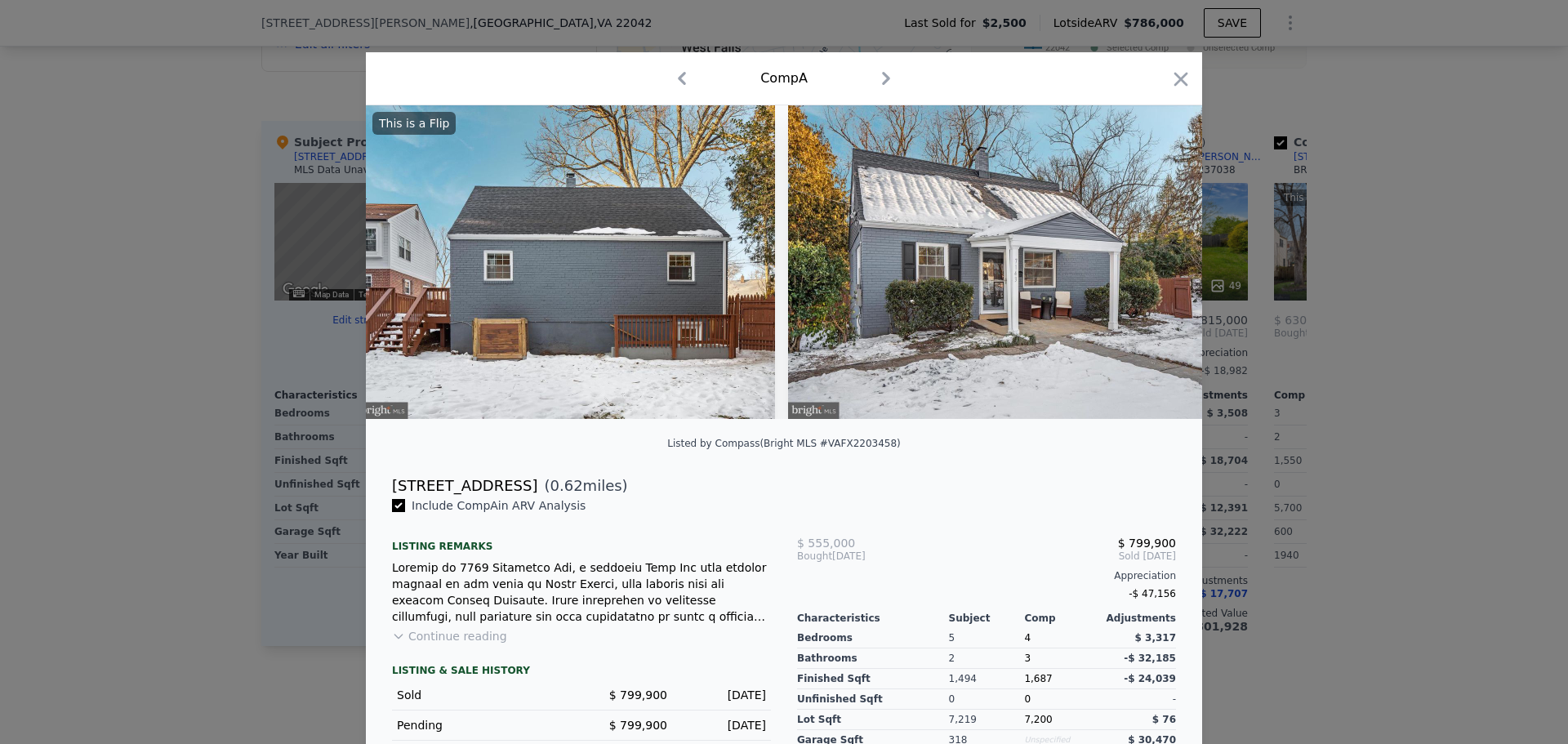
scroll to position [0, 14308]
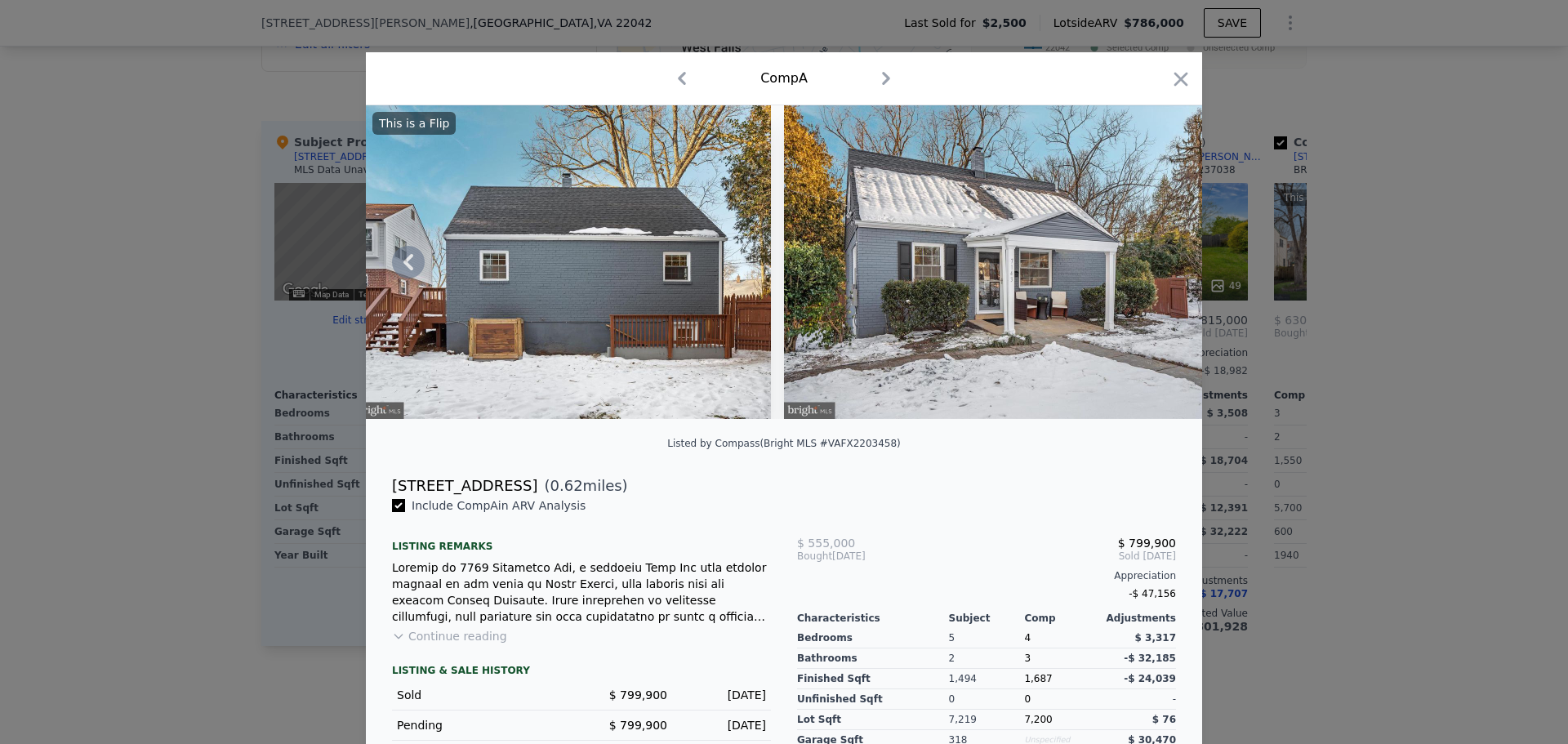
click at [1153, 265] on img at bounding box center [993, 262] width 418 height 314
click at [436, 644] on button "Continue reading" at bounding box center [449, 636] width 115 height 16
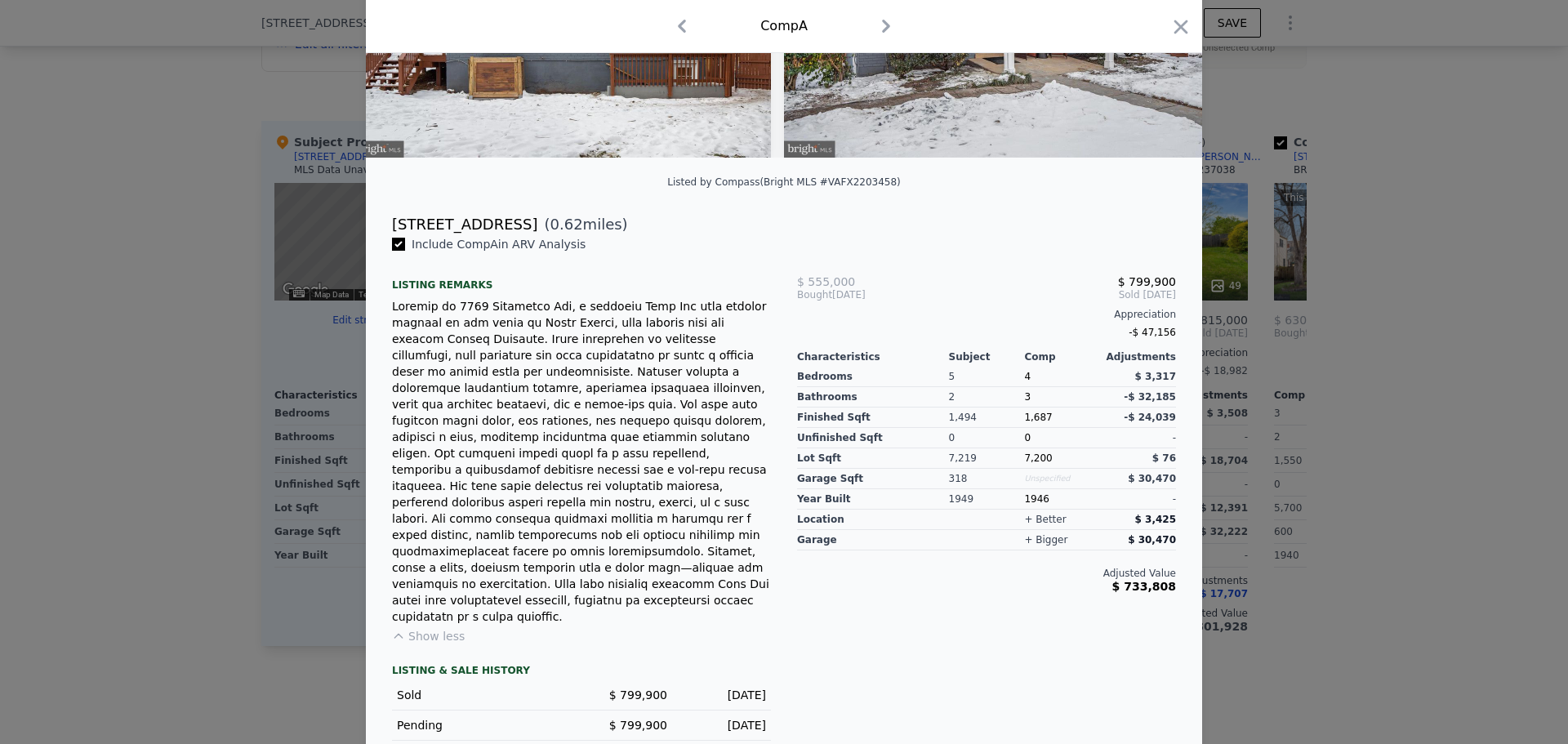
scroll to position [264, 0]
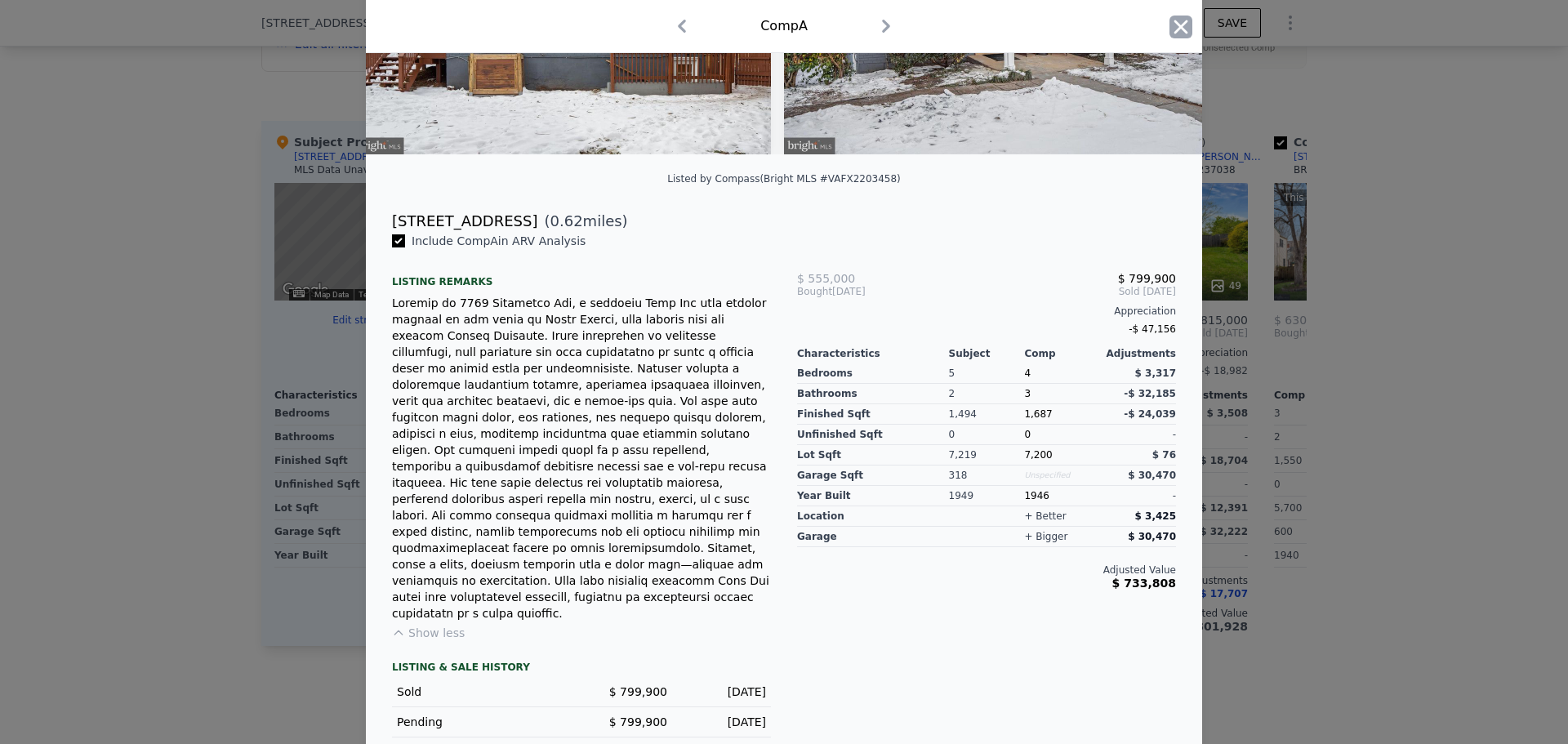
click at [1178, 24] on icon "button" at bounding box center [1181, 26] width 14 height 14
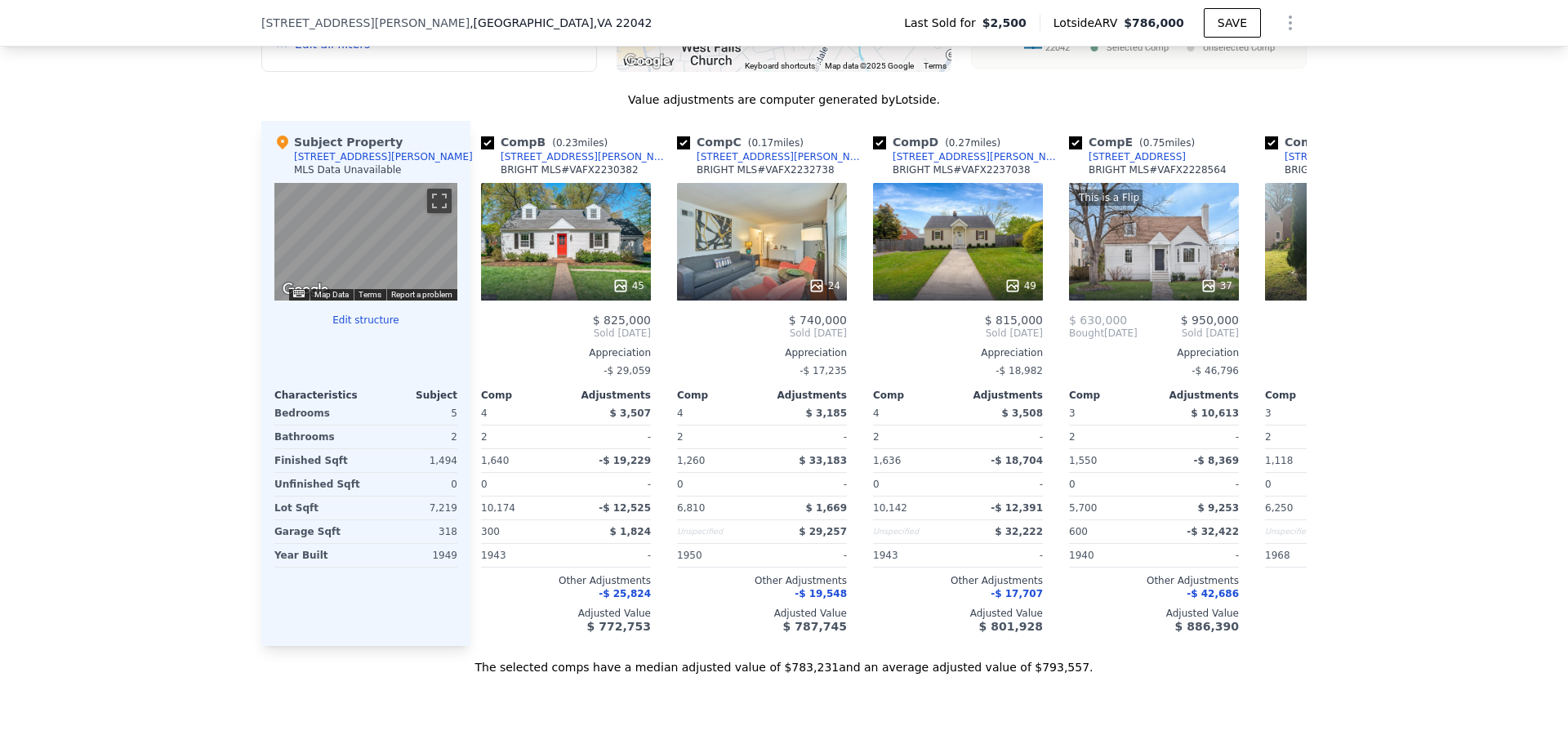
scroll to position [0, 245]
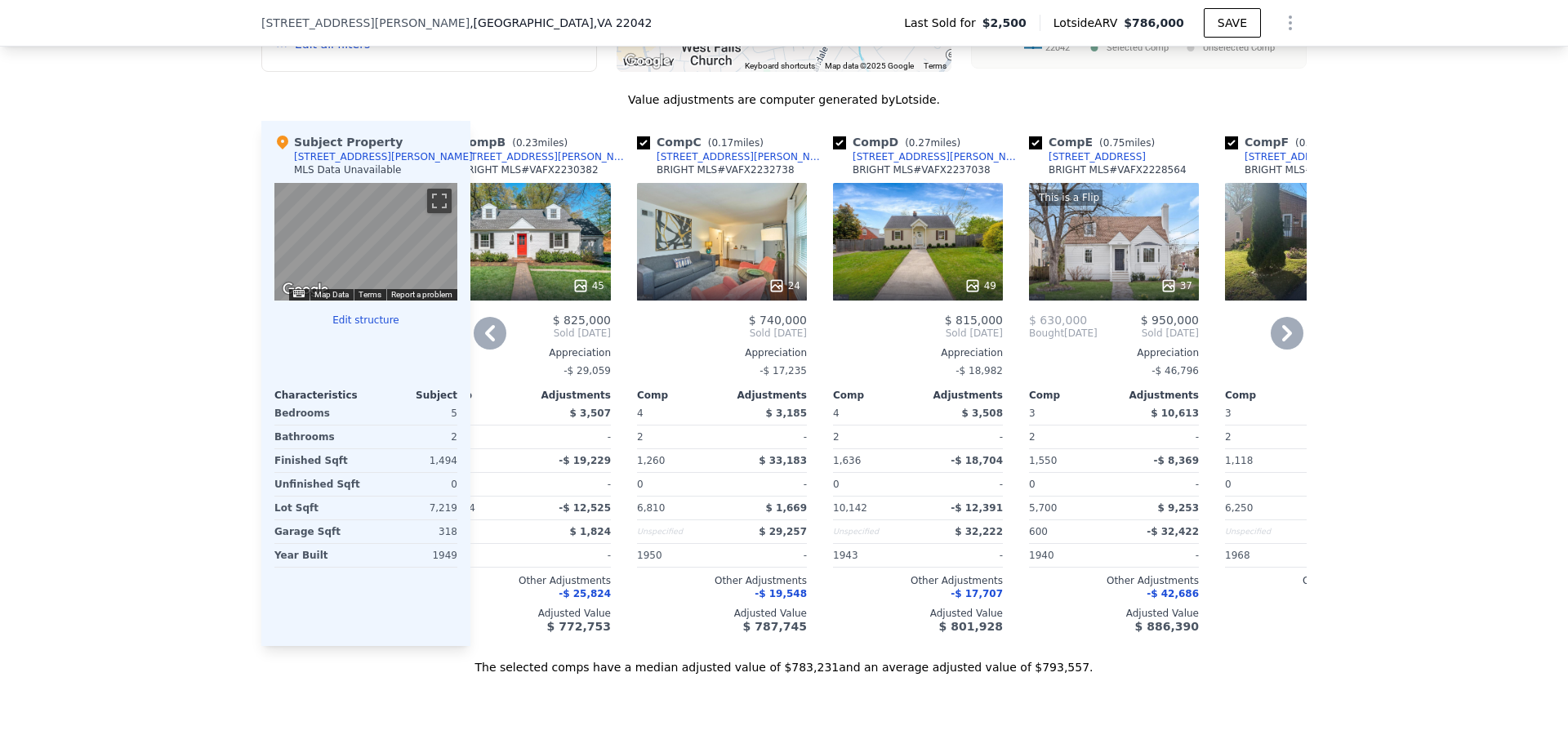
click at [1102, 243] on div "This is a Flip 37" at bounding box center [1114, 242] width 170 height 118
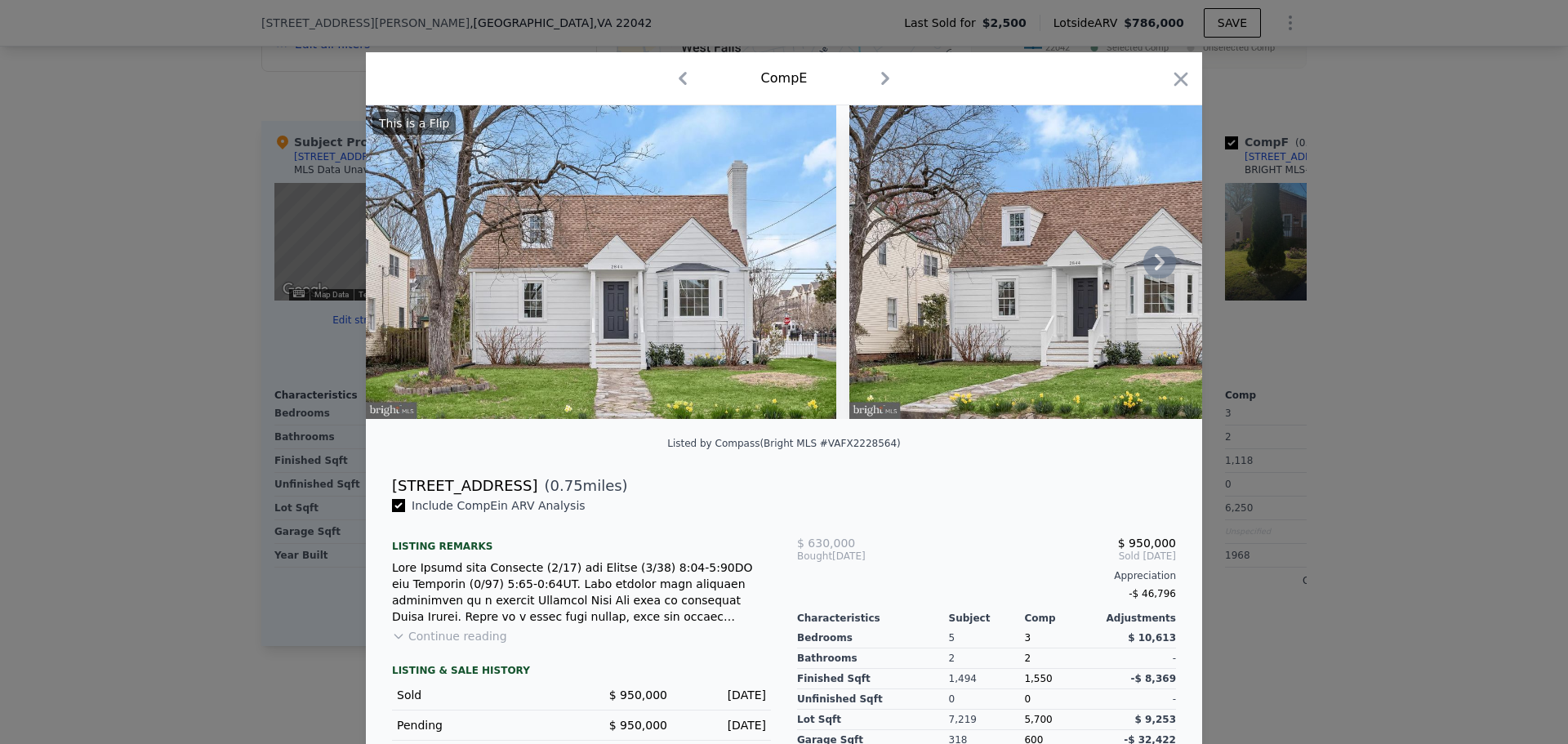
click at [1153, 268] on icon at bounding box center [1160, 263] width 33 height 33
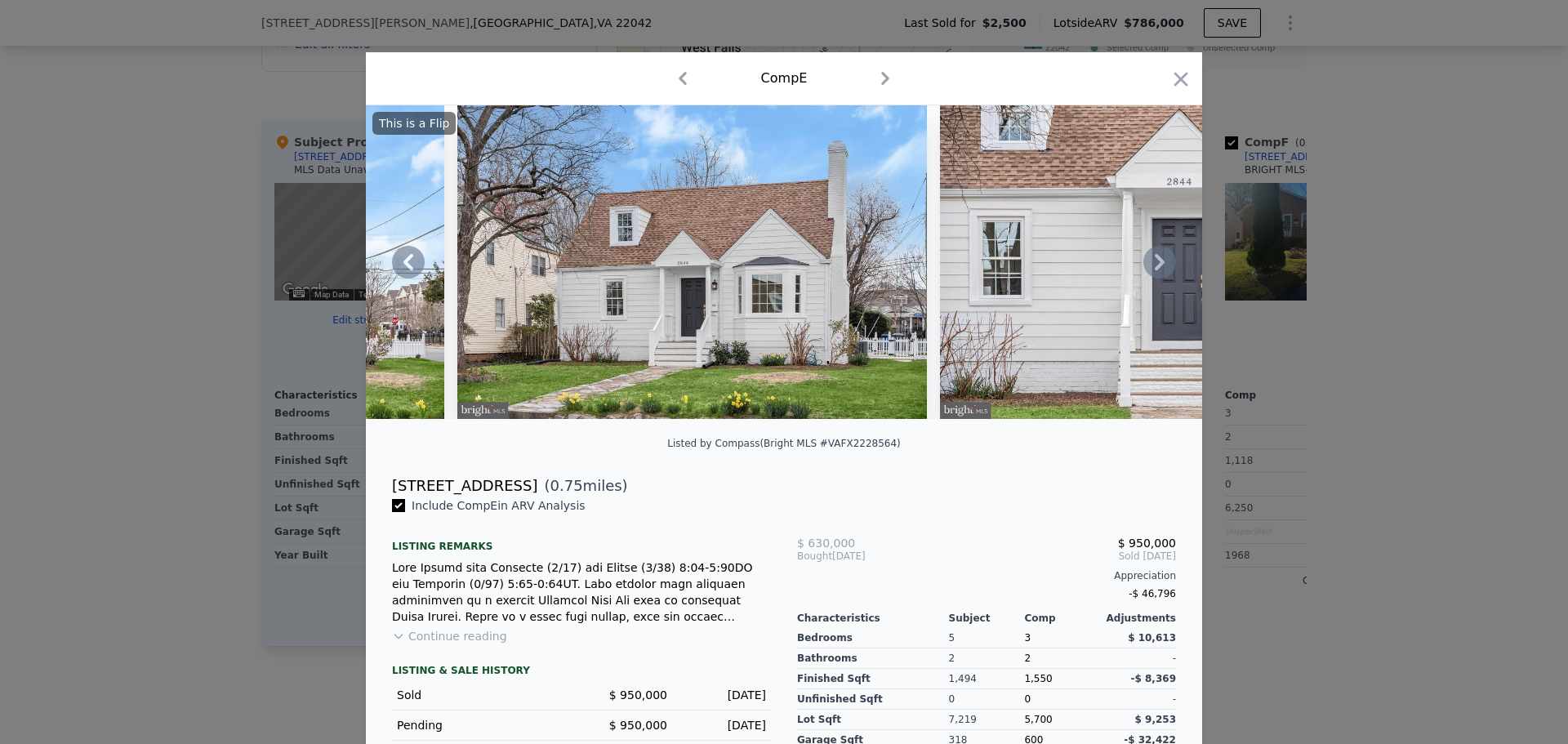
click at [1153, 268] on icon at bounding box center [1160, 263] width 33 height 33
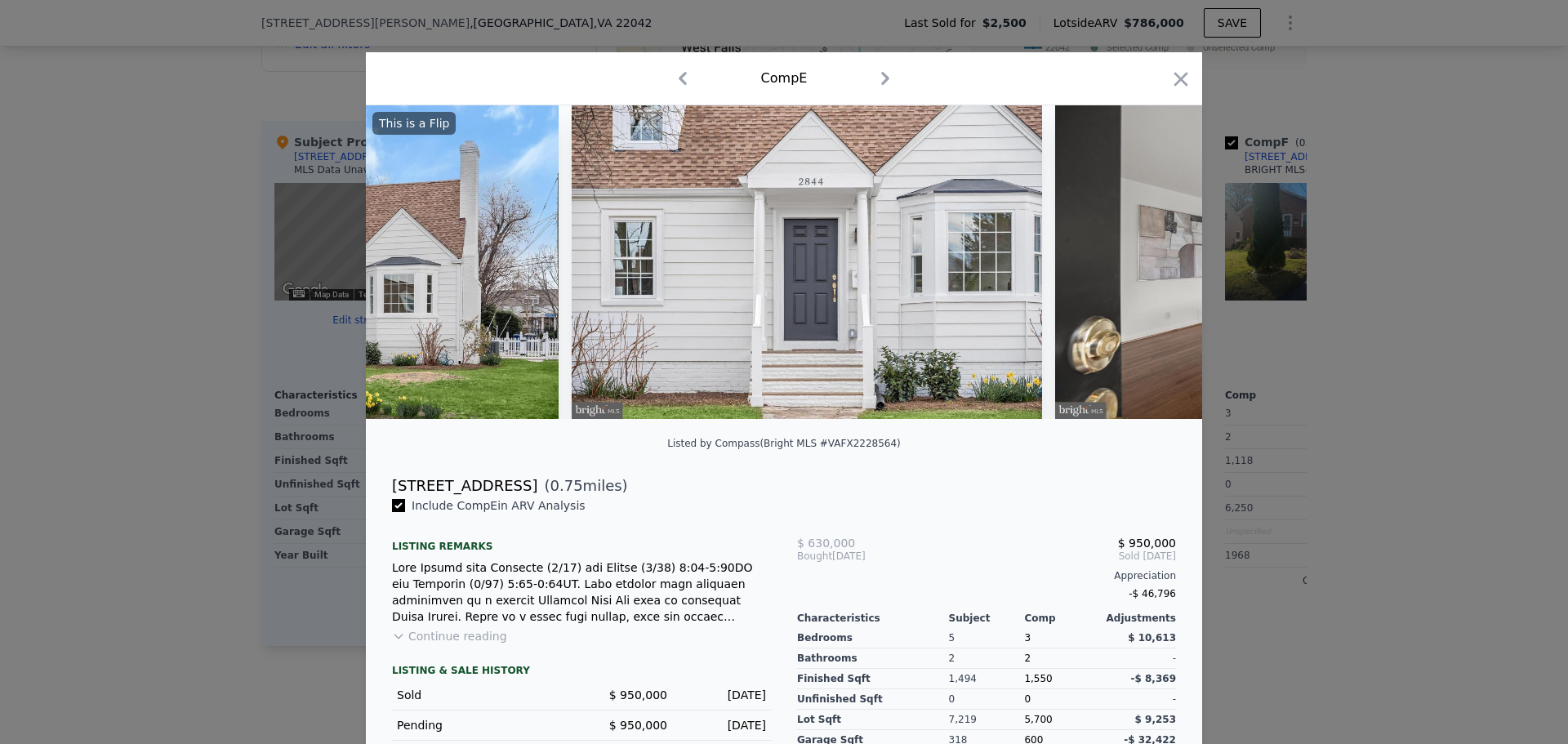
scroll to position [0, 784]
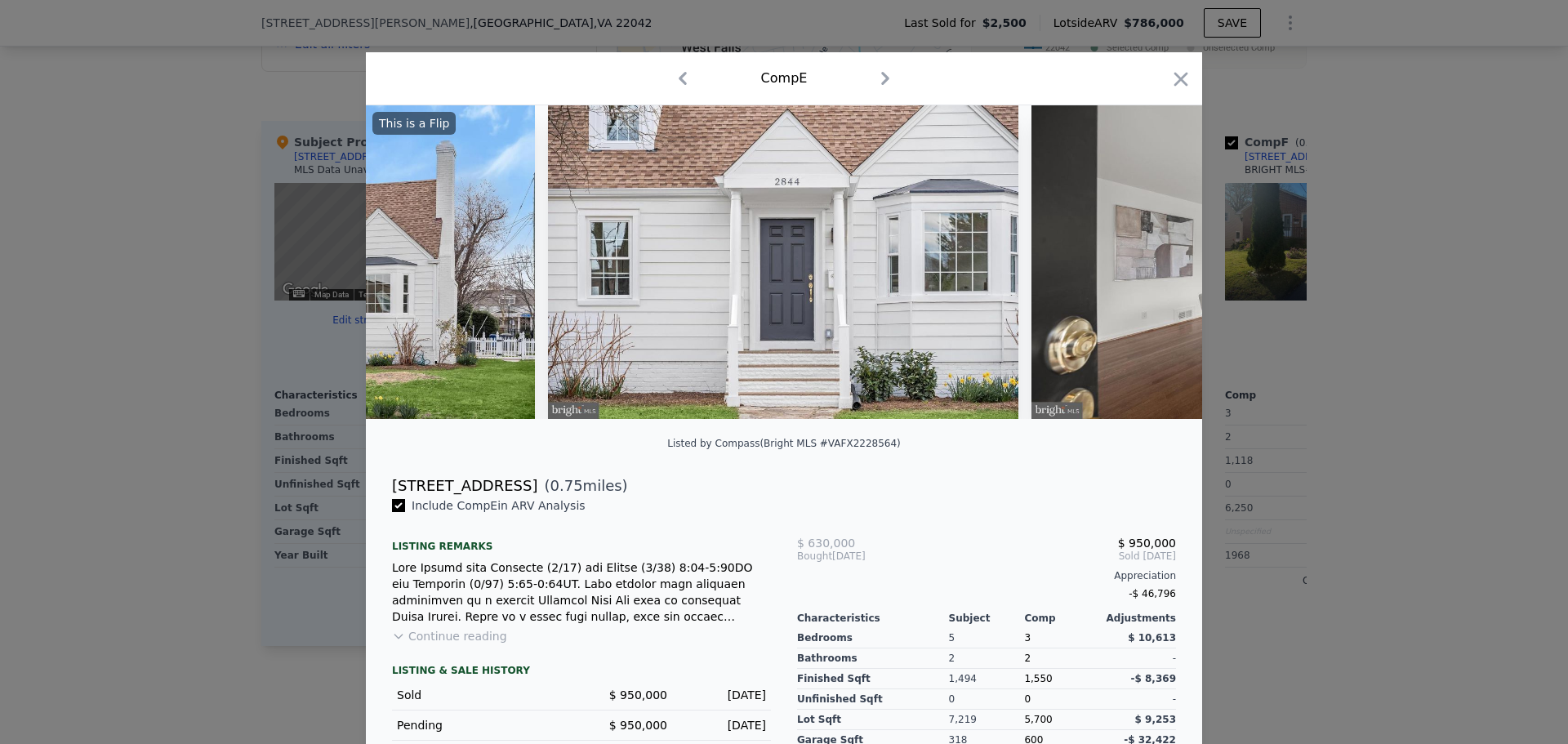
click at [1153, 268] on div "This is a Flip" at bounding box center [784, 262] width 836 height 314
click at [1161, 265] on icon at bounding box center [1160, 263] width 33 height 33
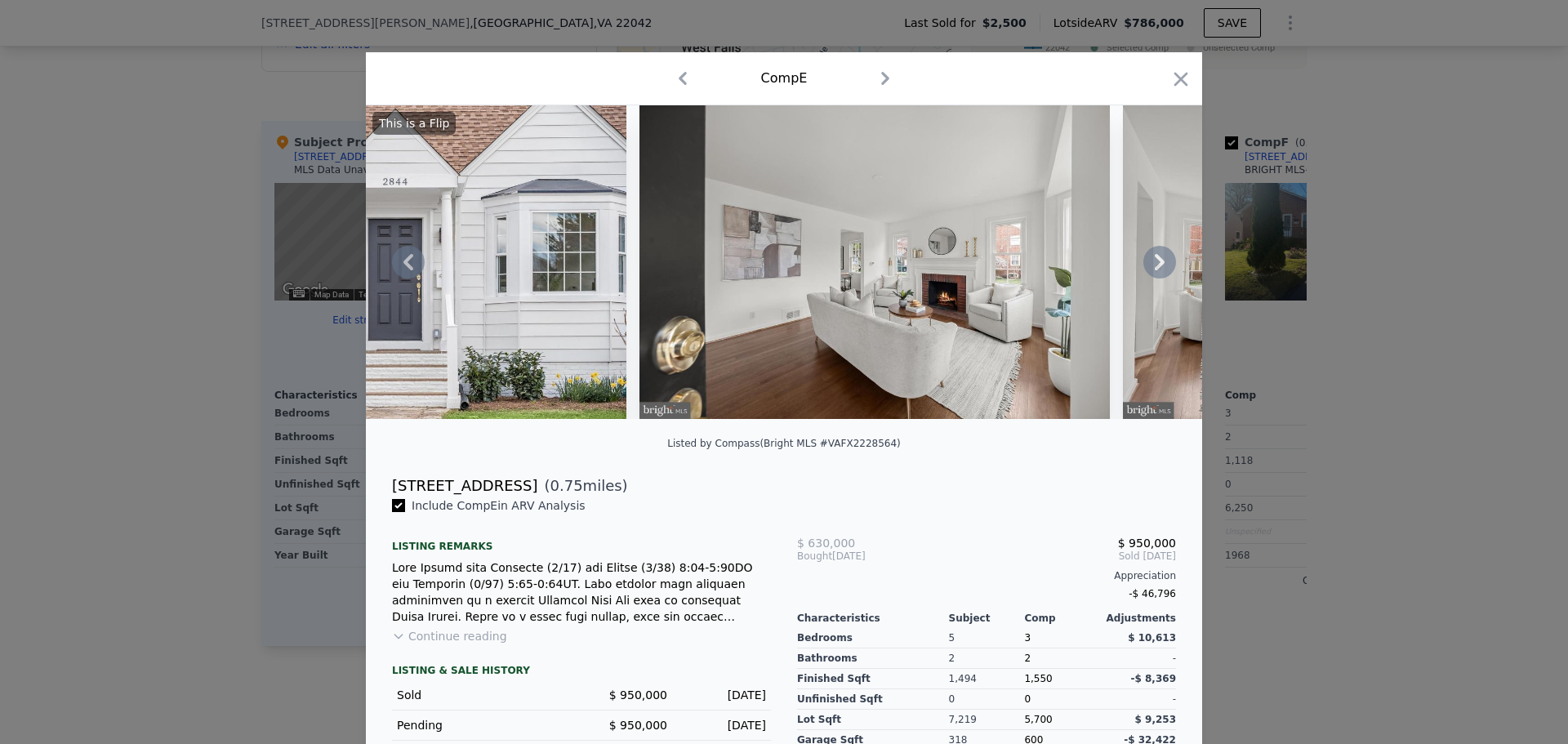
click at [1161, 264] on icon at bounding box center [1160, 263] width 33 height 33
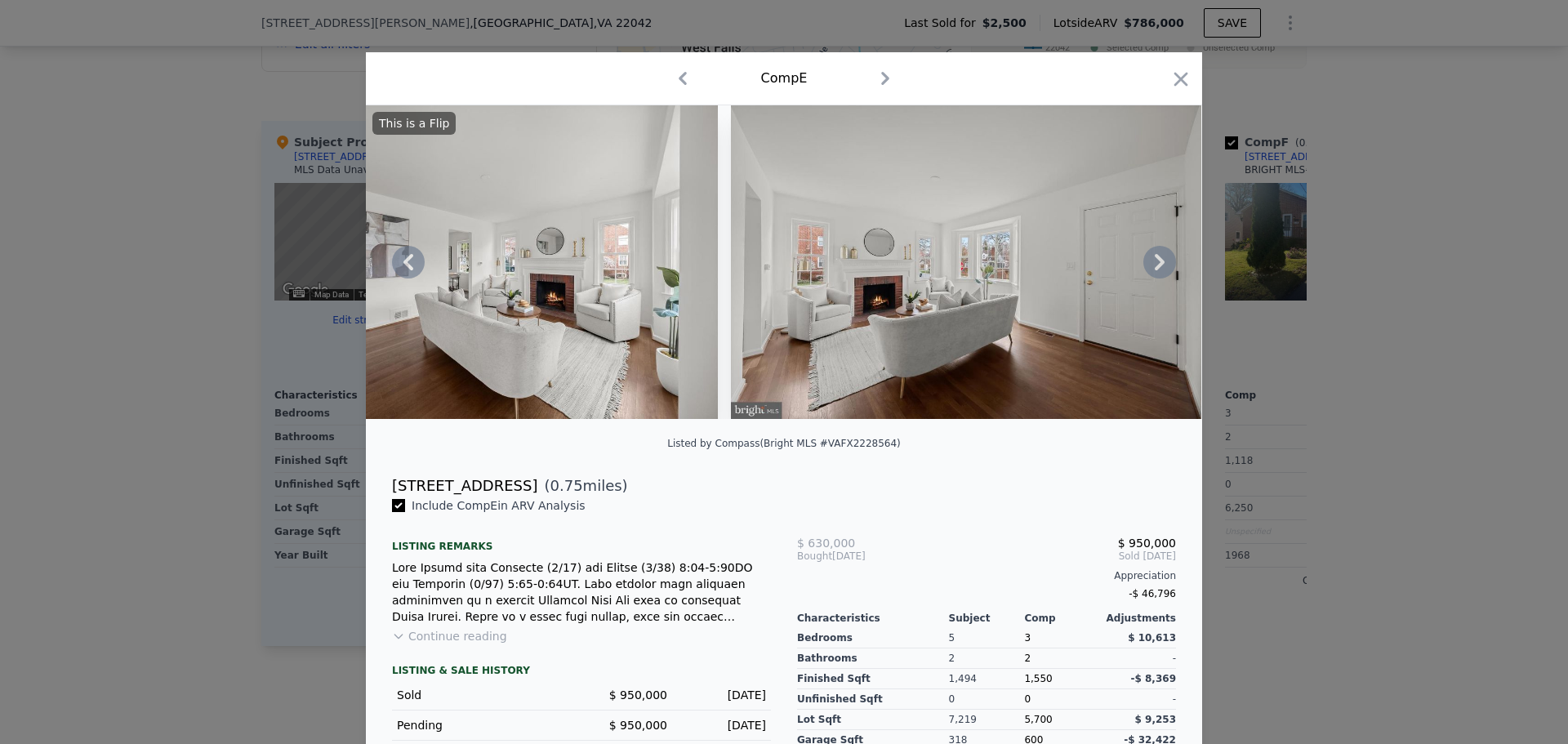
click at [1161, 264] on icon at bounding box center [1160, 263] width 33 height 33
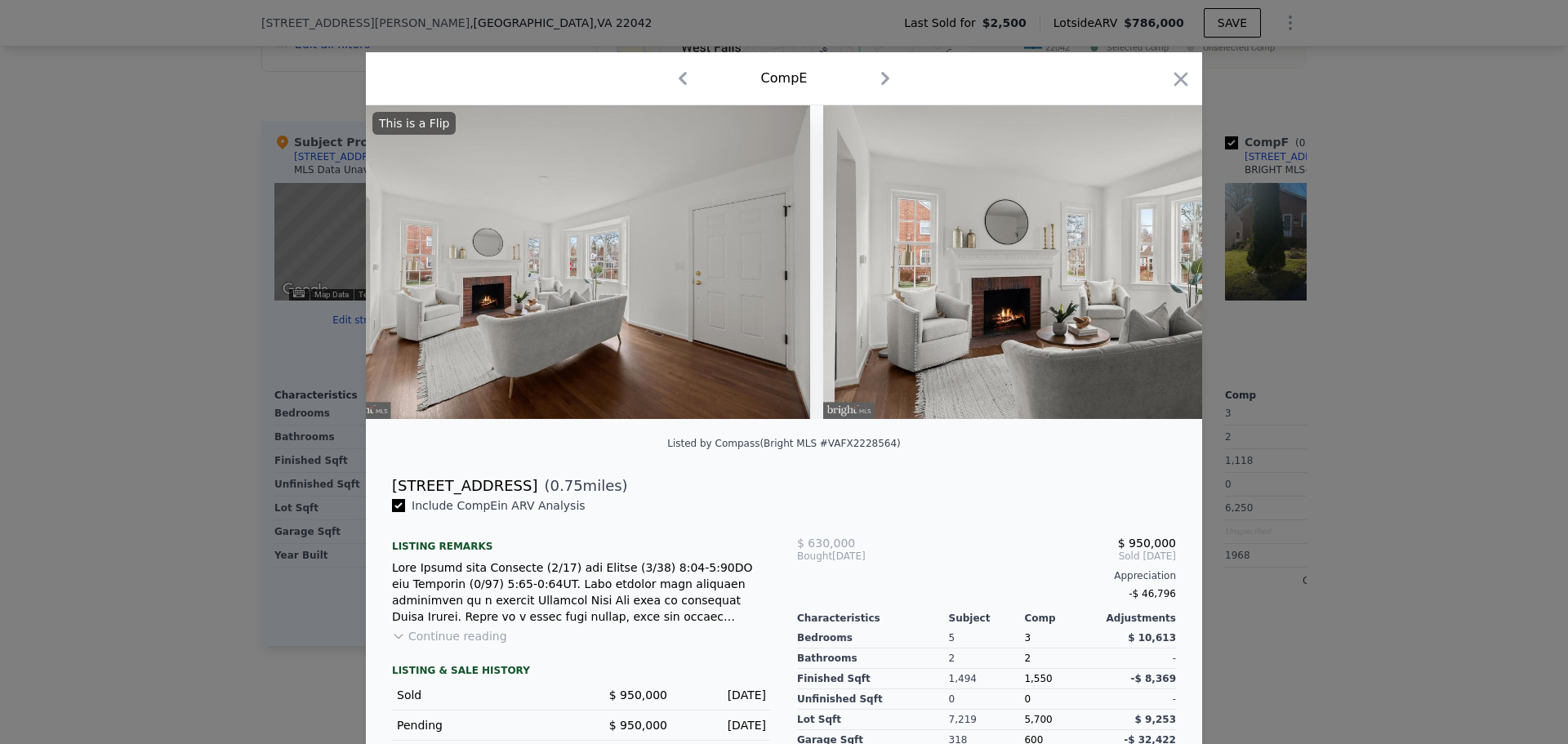
scroll to position [0, 1960]
click at [471, 642] on button "Continue reading" at bounding box center [449, 636] width 115 height 16
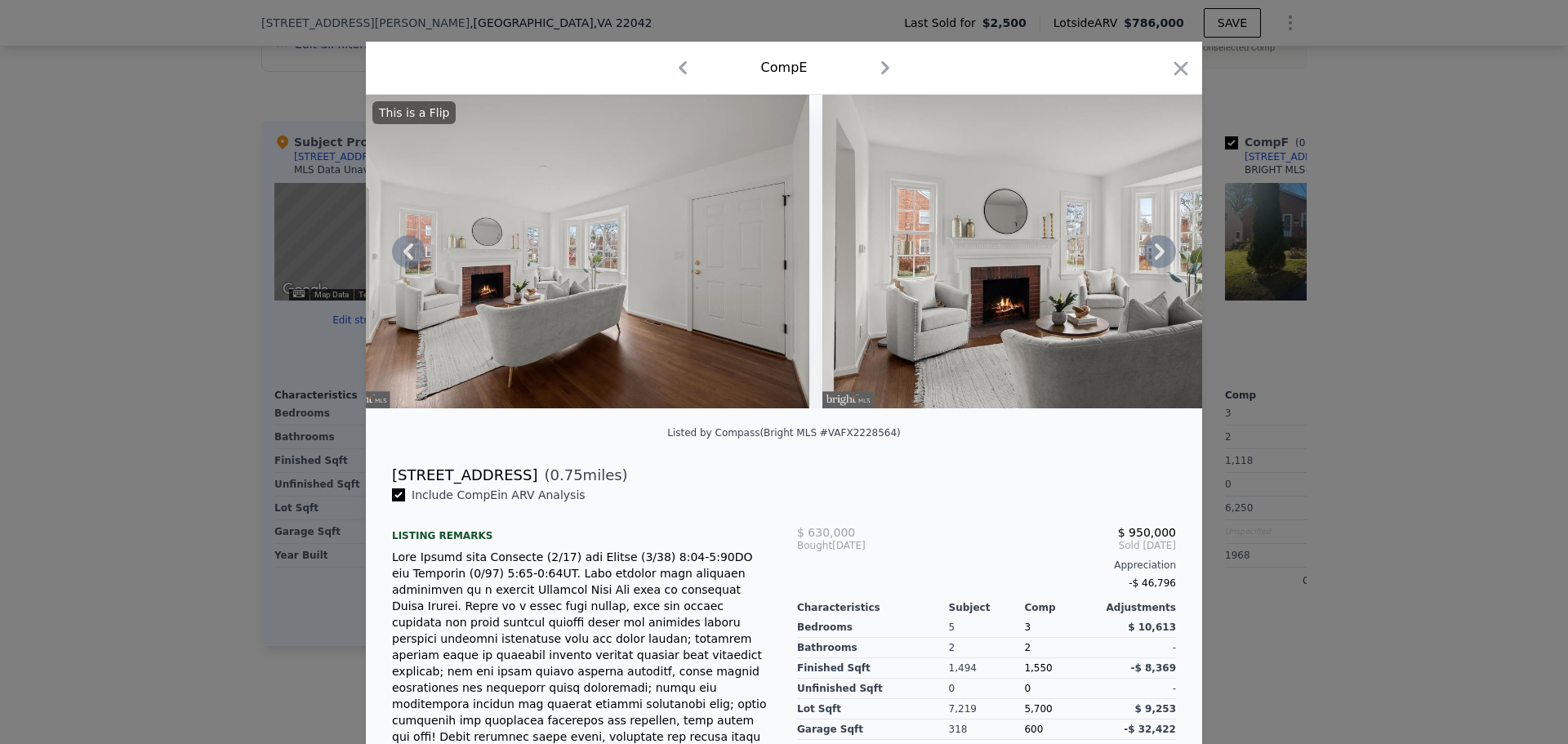
scroll to position [0, 0]
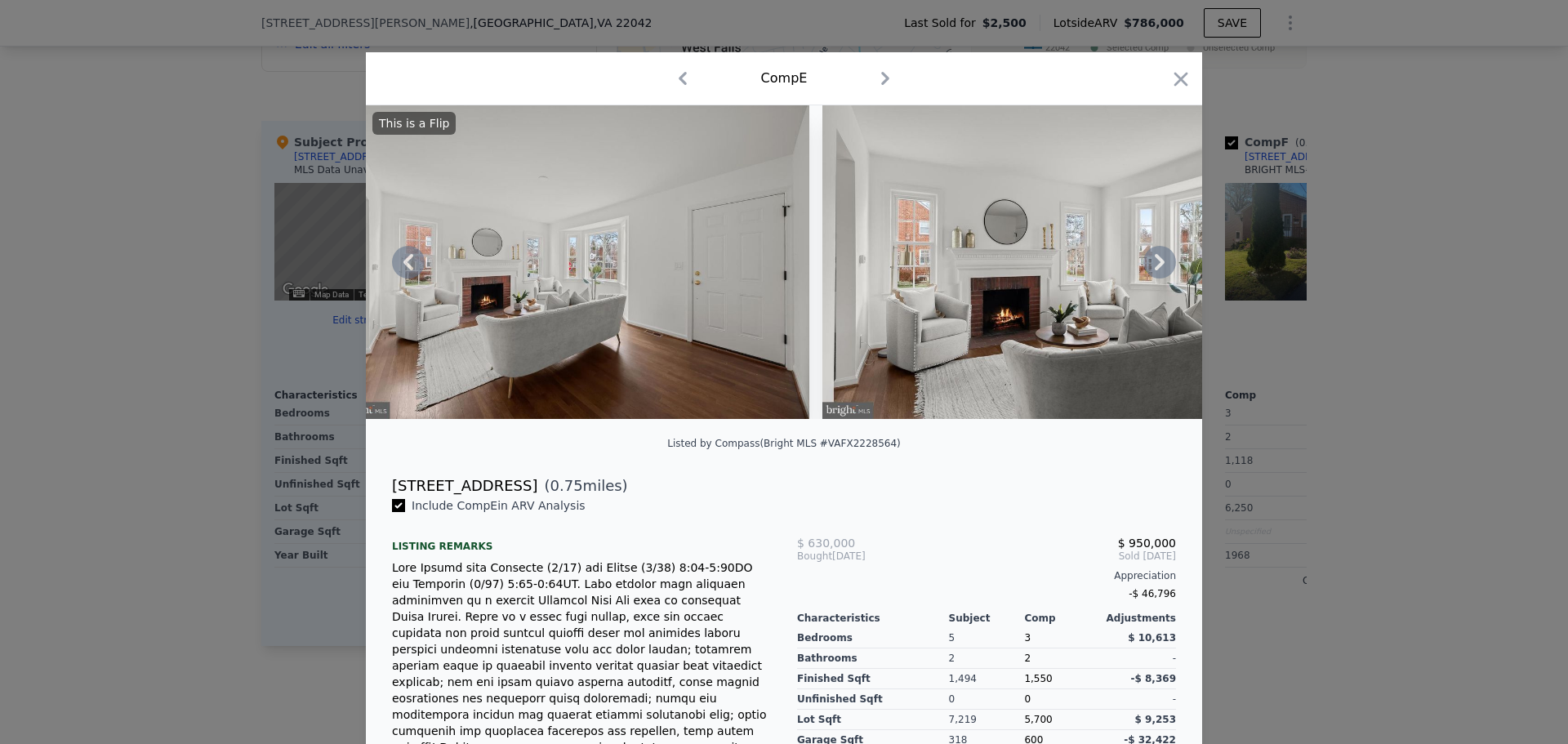
click at [1159, 262] on icon at bounding box center [1160, 263] width 33 height 33
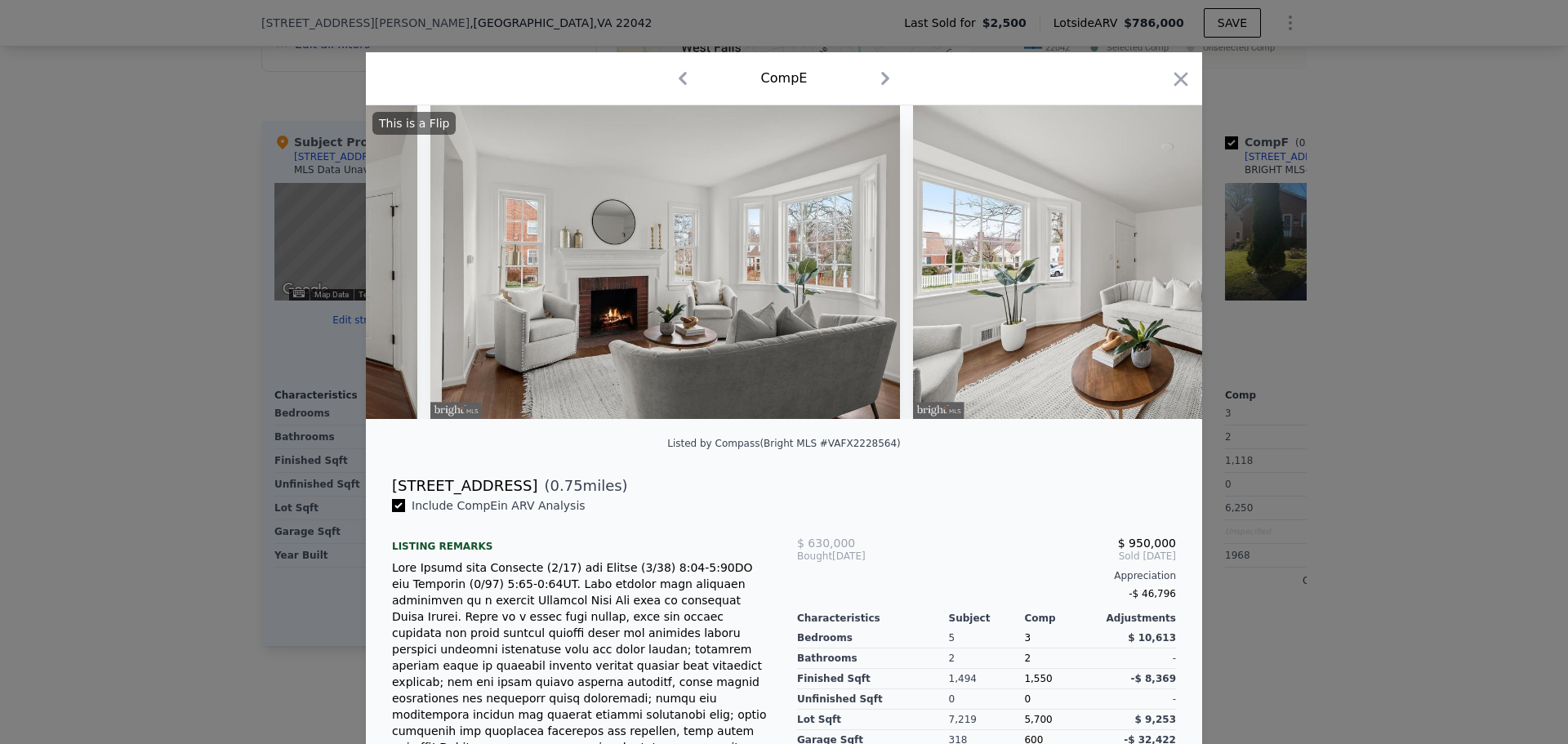
click at [1159, 262] on img at bounding box center [1148, 262] width 470 height 314
click at [1158, 265] on icon at bounding box center [1160, 263] width 33 height 33
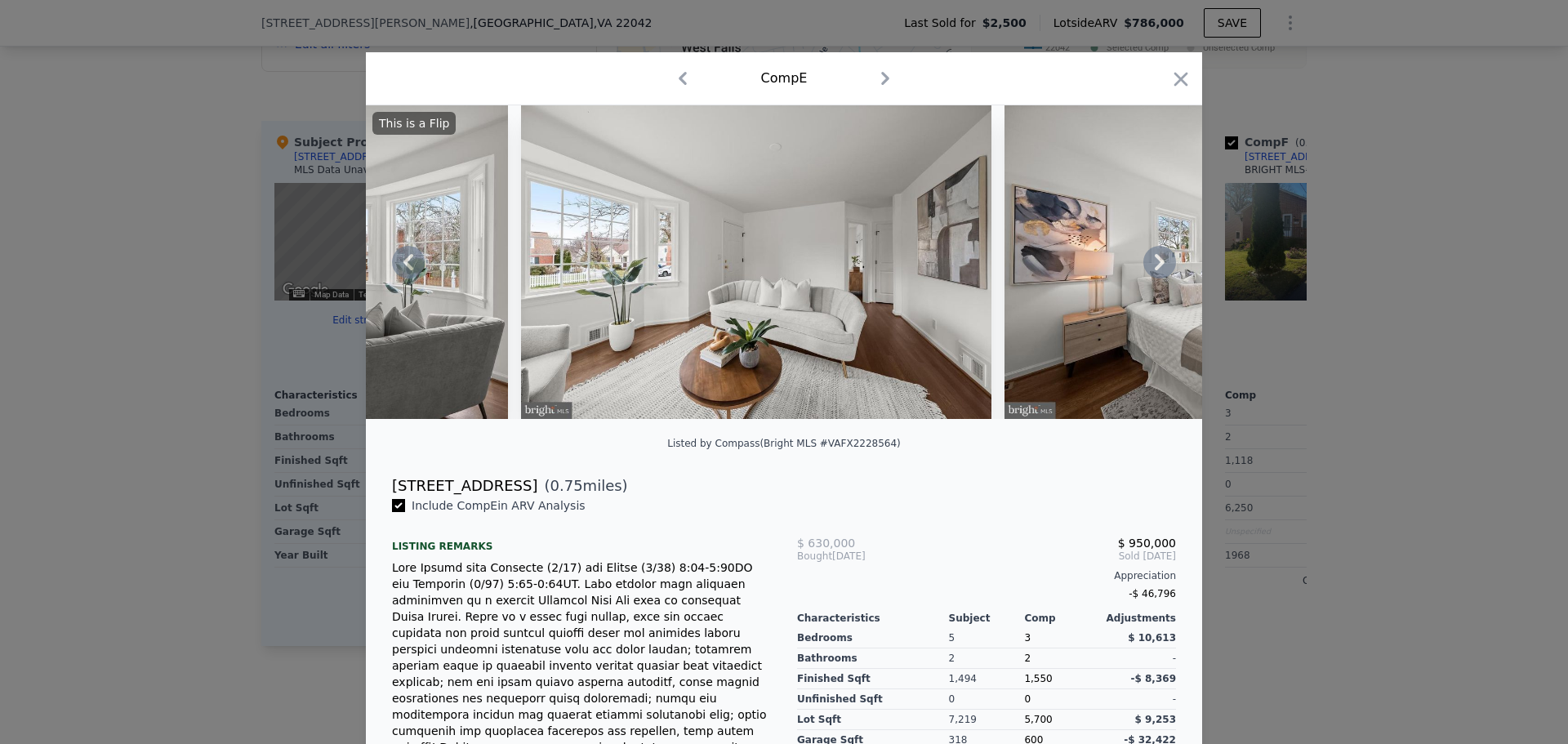
click at [1156, 271] on icon at bounding box center [1160, 263] width 33 height 33
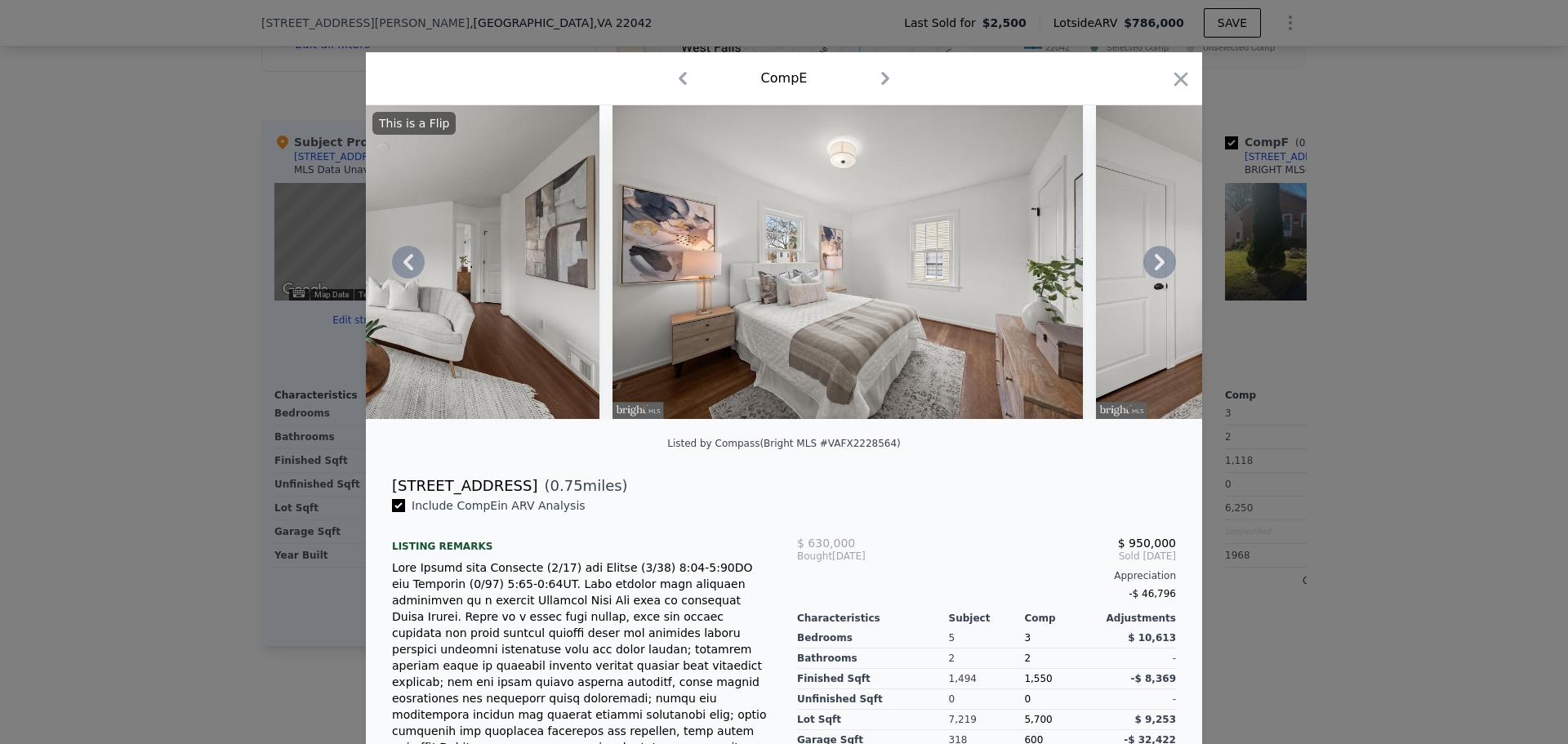
click at [1156, 271] on icon at bounding box center [1160, 263] width 33 height 33
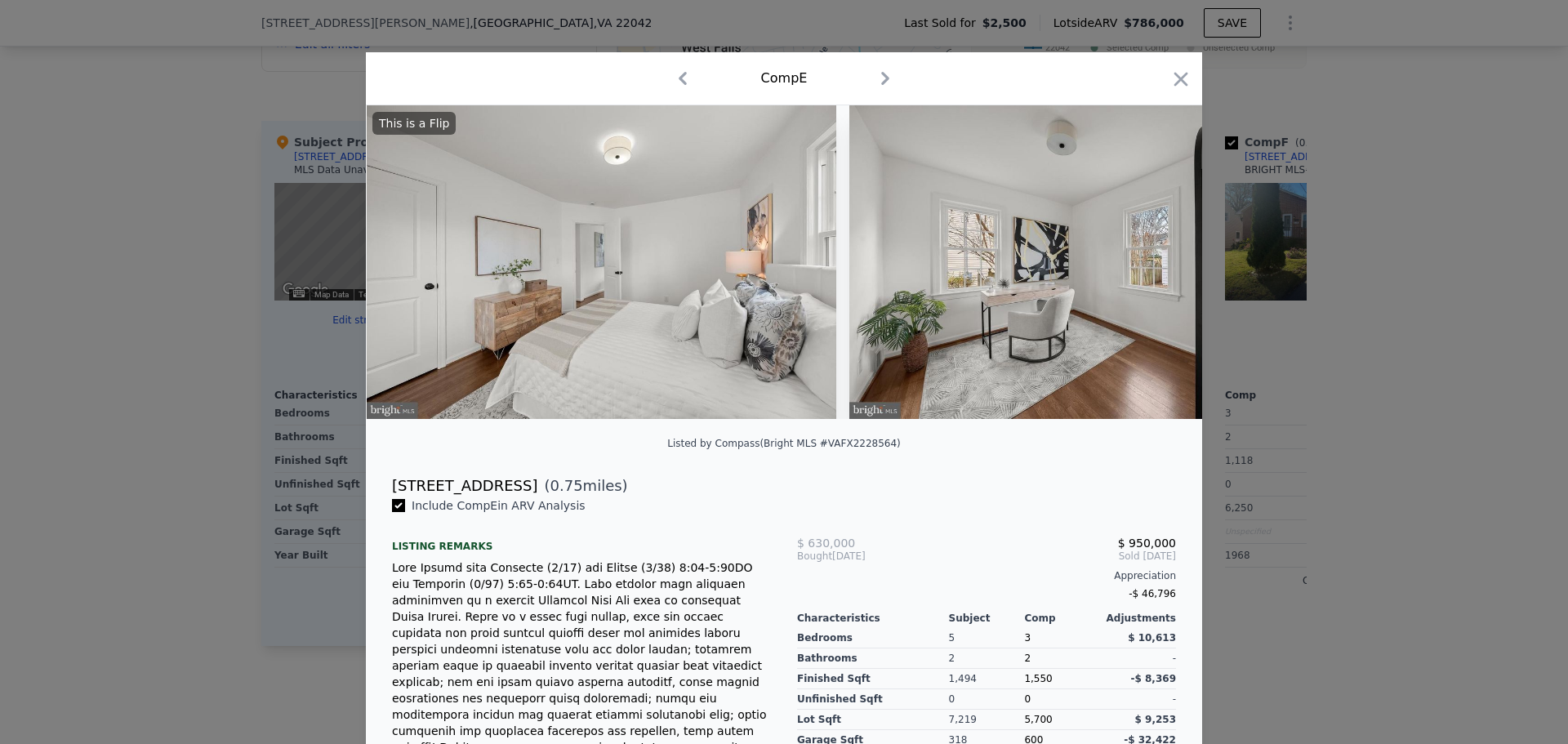
scroll to position [0, 3920]
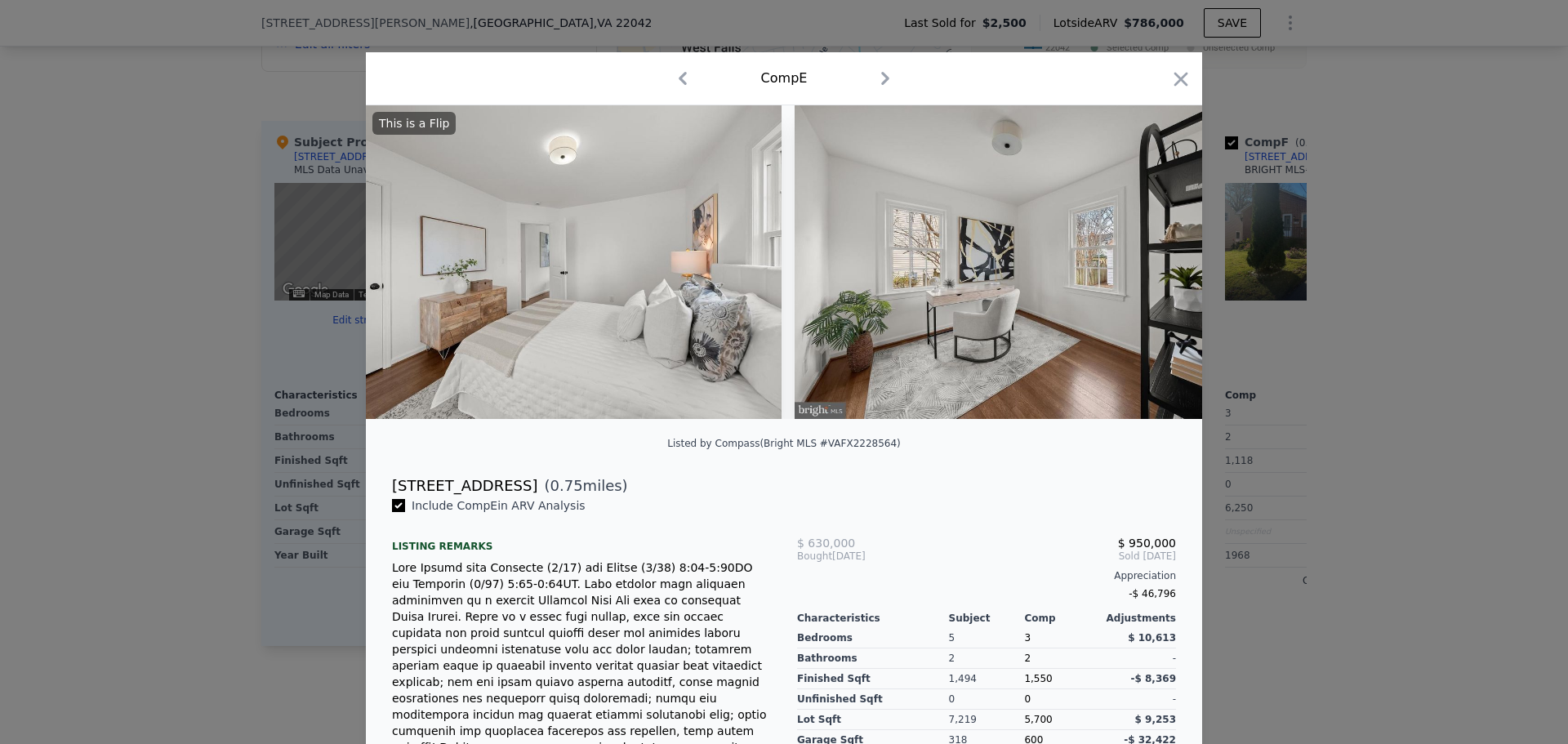
click at [1156, 271] on img at bounding box center [1030, 262] width 470 height 314
click at [1156, 271] on icon at bounding box center [1160, 263] width 33 height 33
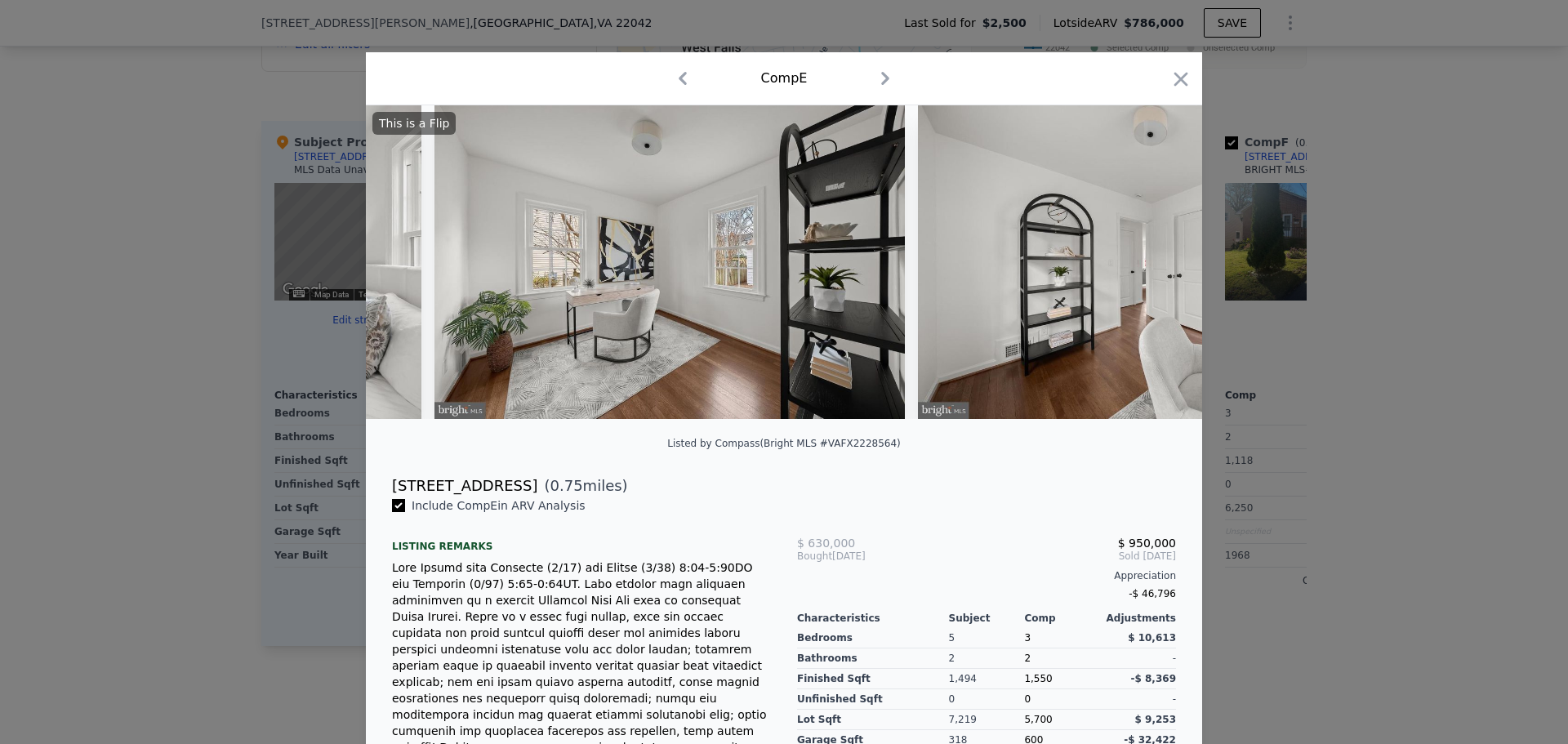
scroll to position [0, 4312]
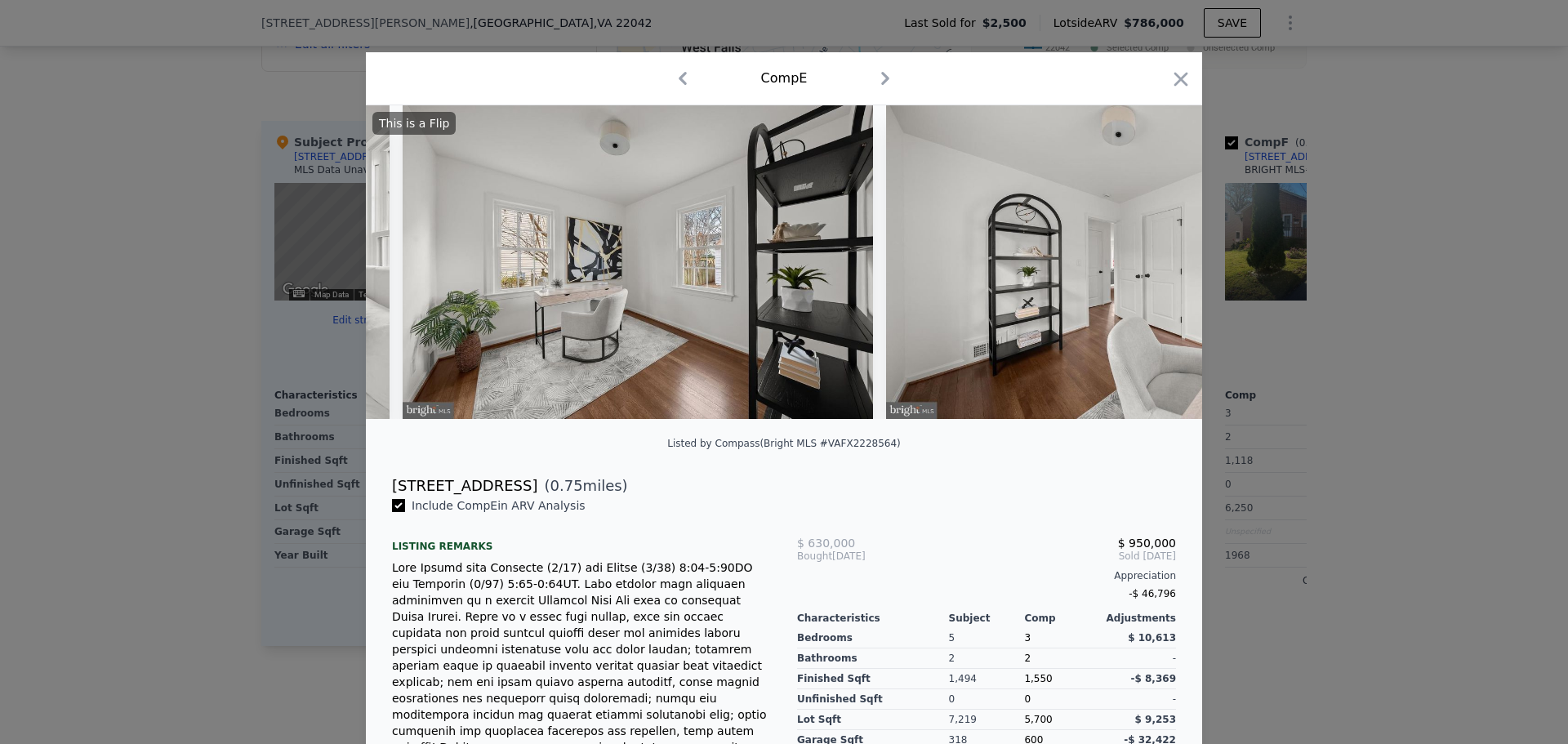
click at [1155, 271] on div "This is a Flip" at bounding box center [784, 262] width 836 height 314
click at [1155, 270] on icon at bounding box center [1159, 263] width 10 height 16
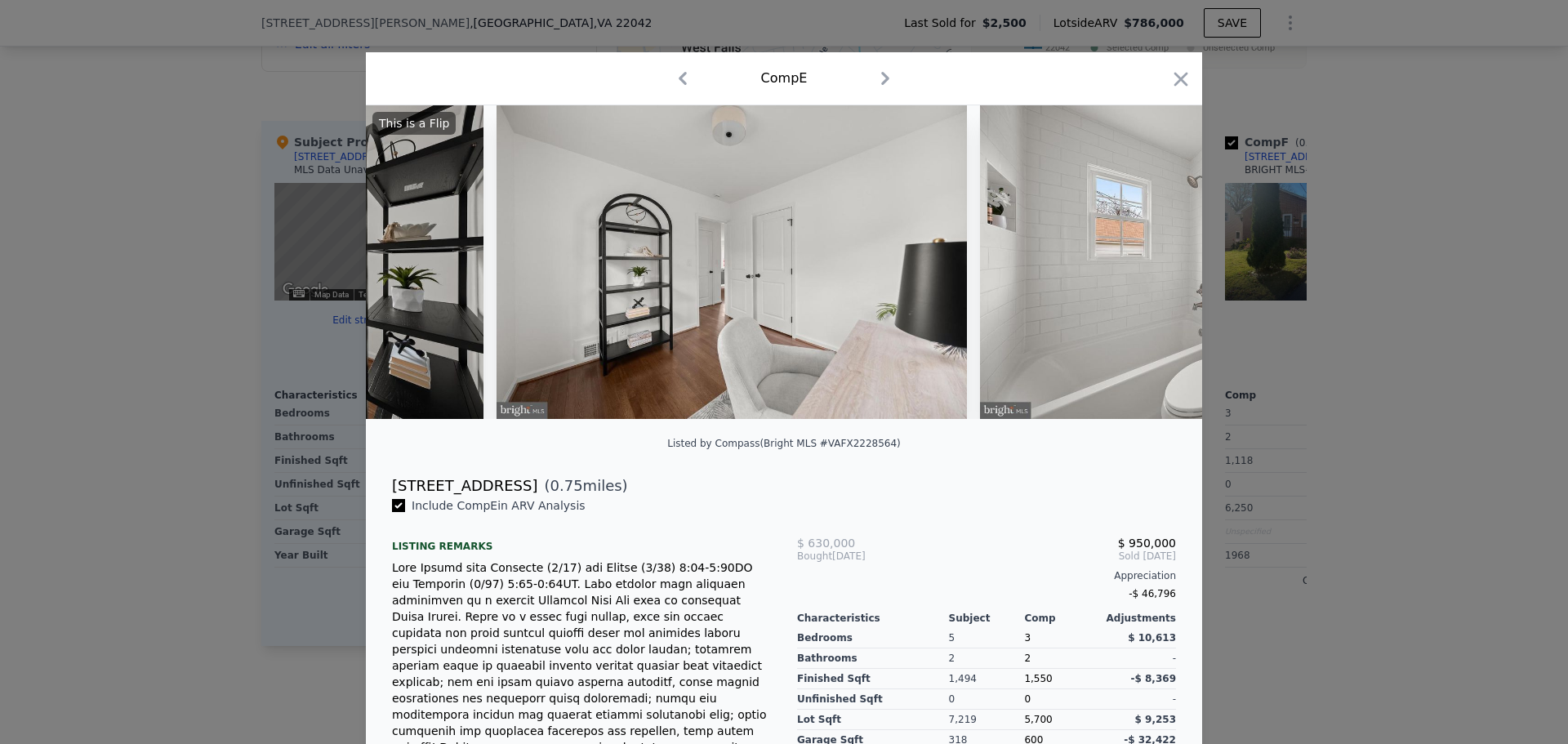
scroll to position [0, 4704]
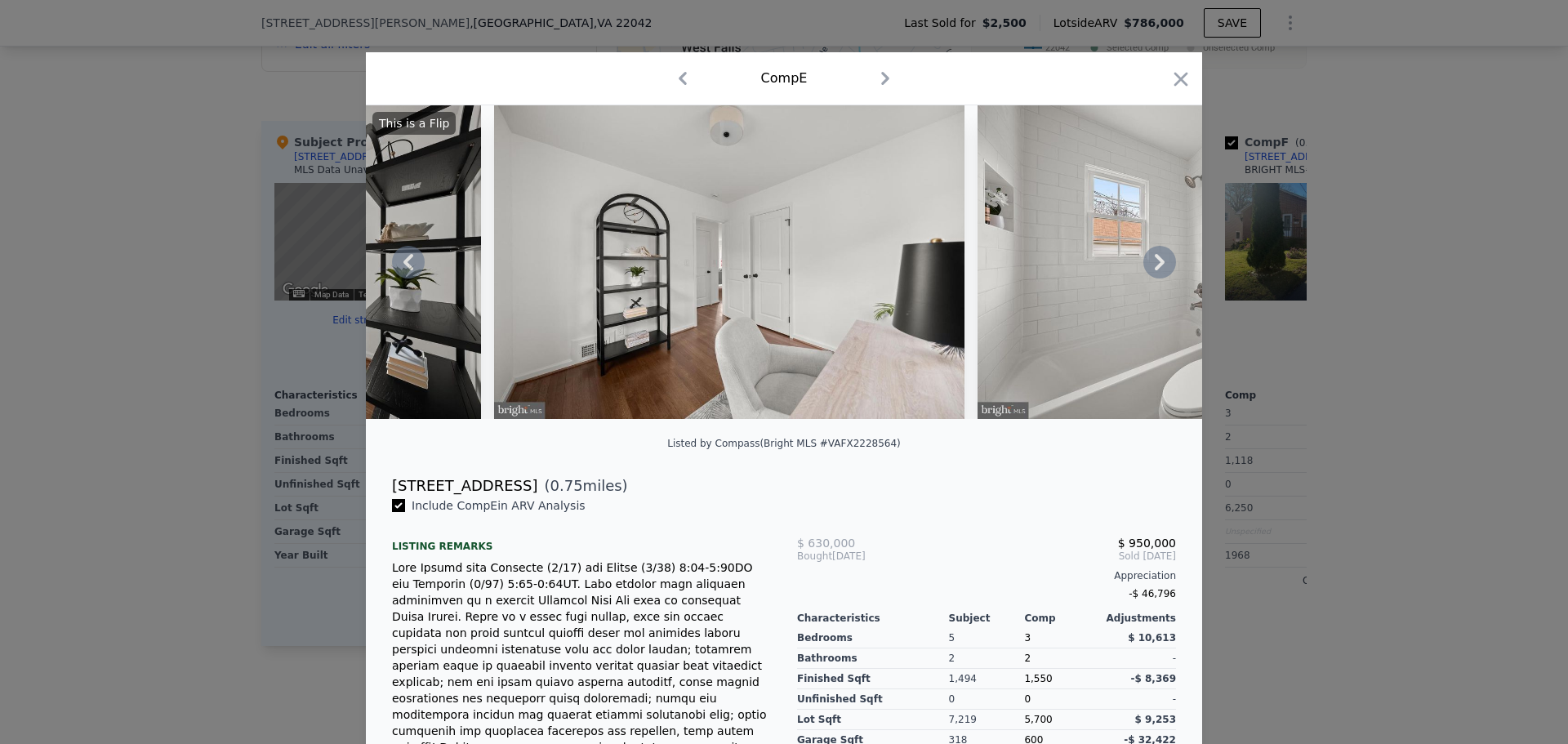
click at [1157, 272] on icon at bounding box center [1160, 263] width 33 height 33
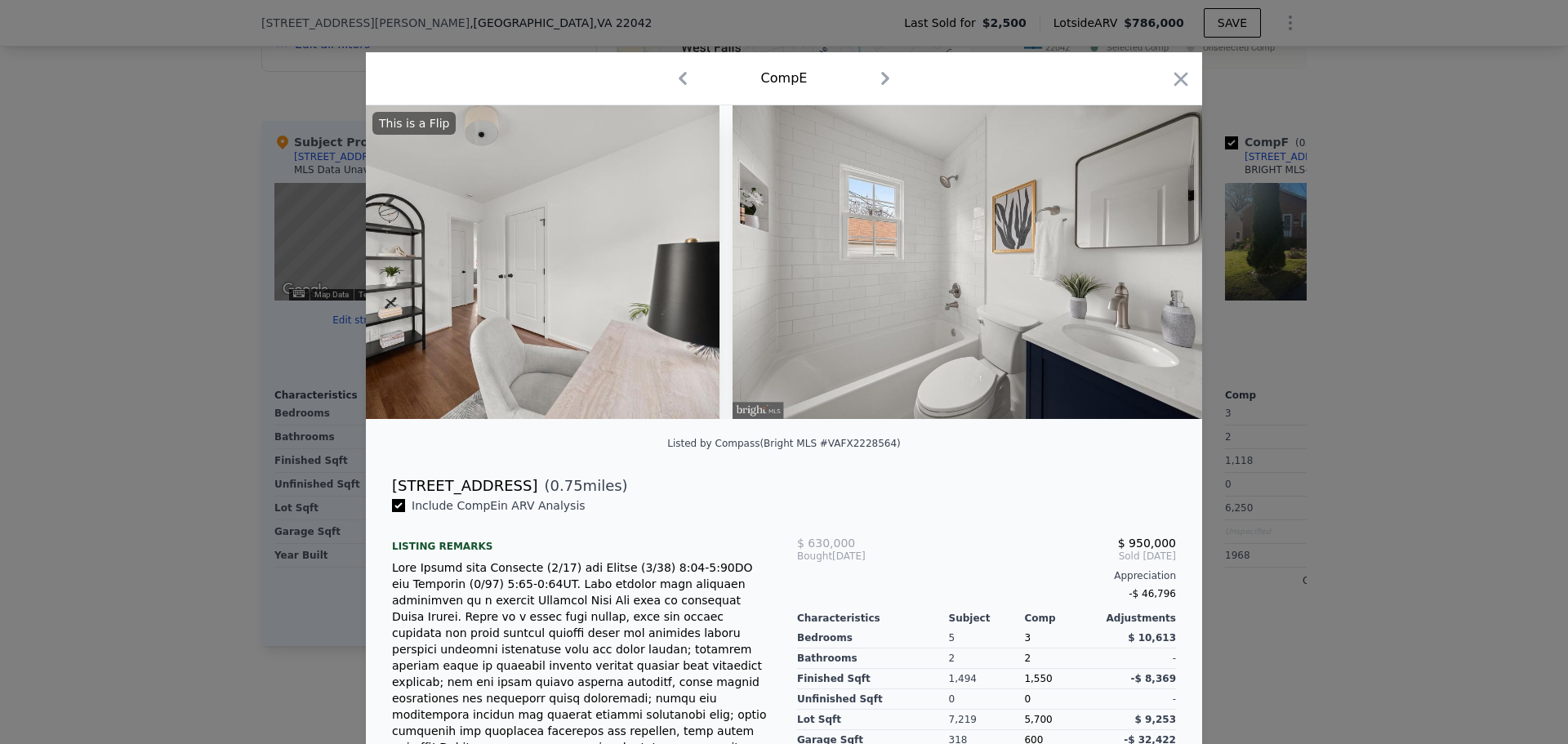
scroll to position [0, 5096]
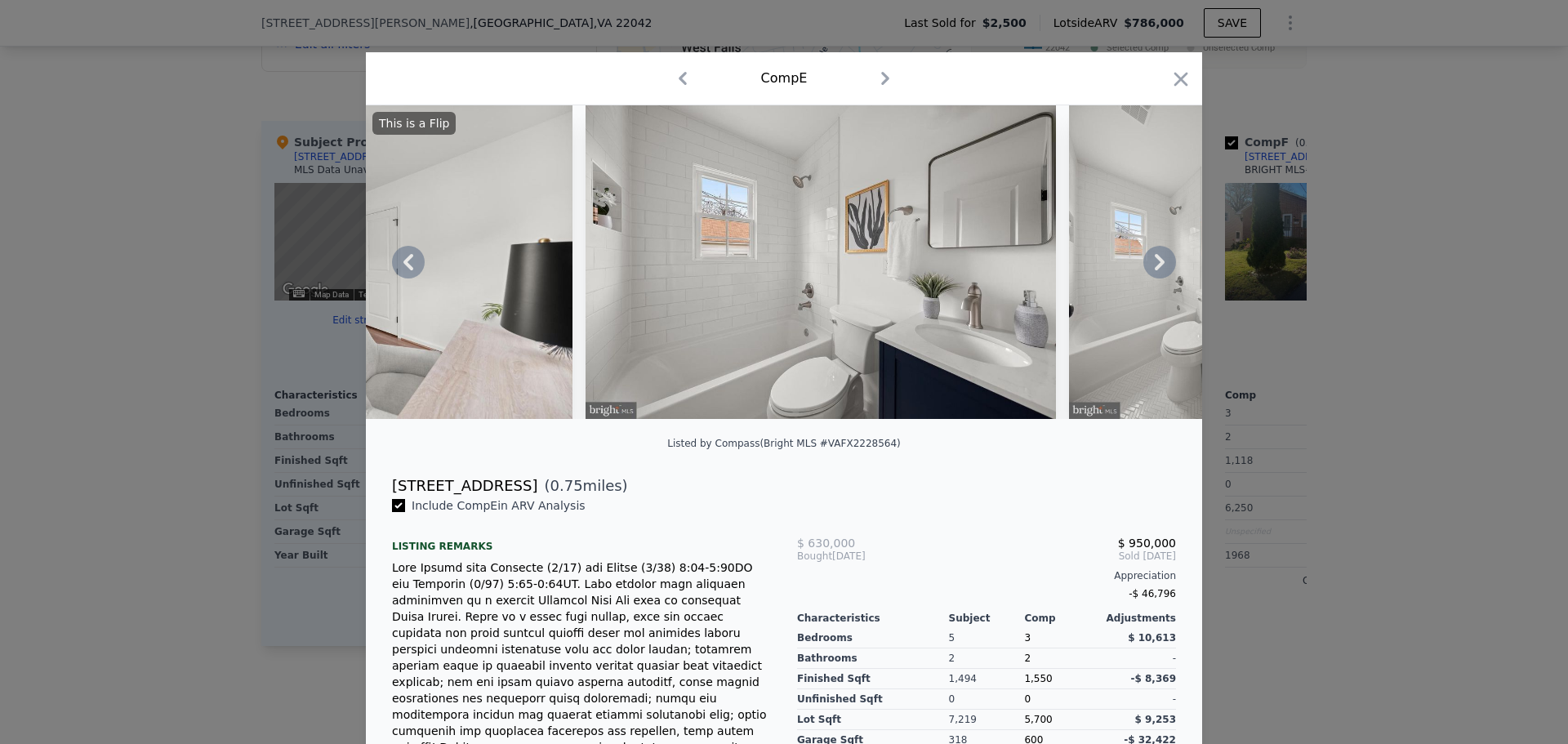
click at [1146, 270] on icon at bounding box center [1160, 263] width 33 height 33
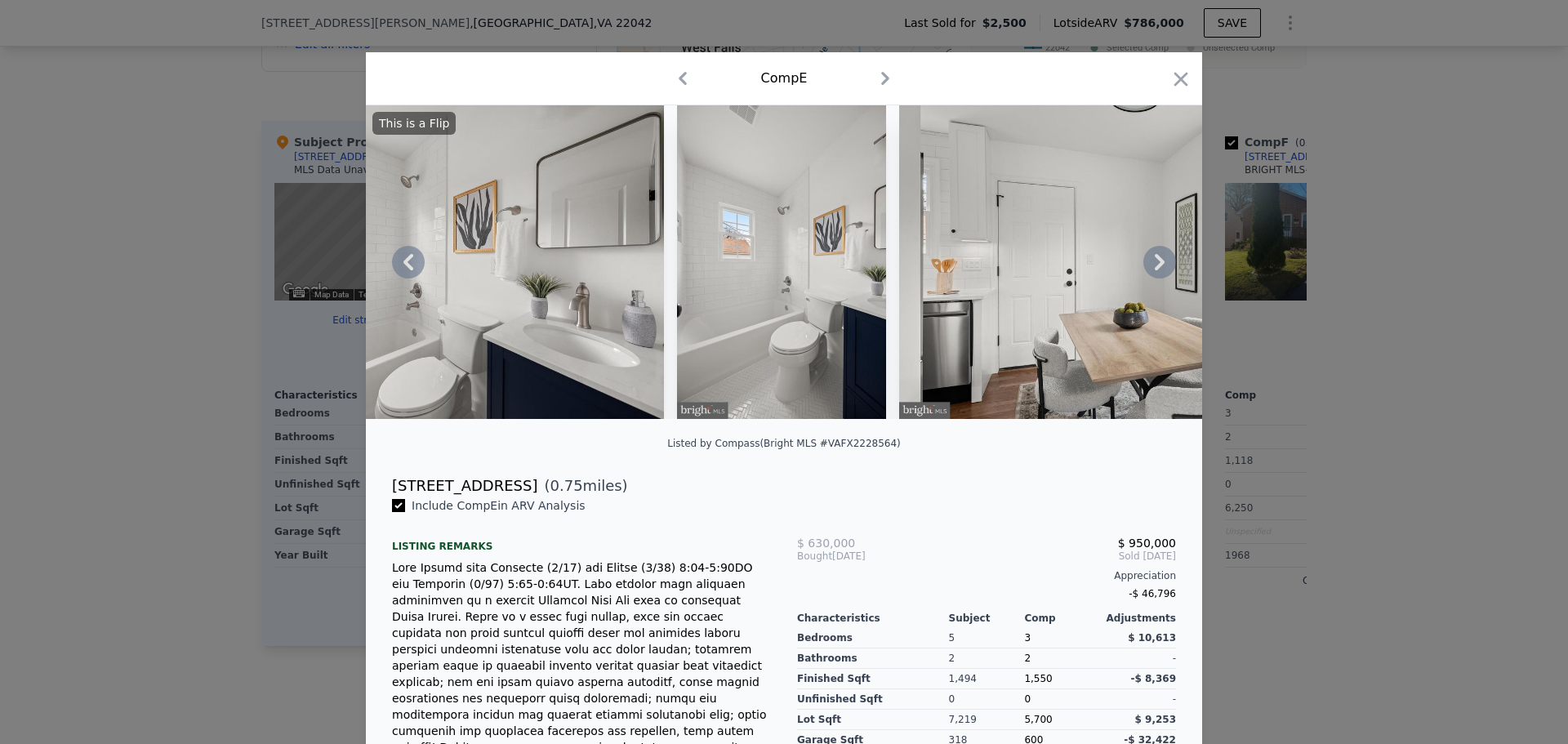
click at [1146, 270] on icon at bounding box center [1160, 263] width 33 height 33
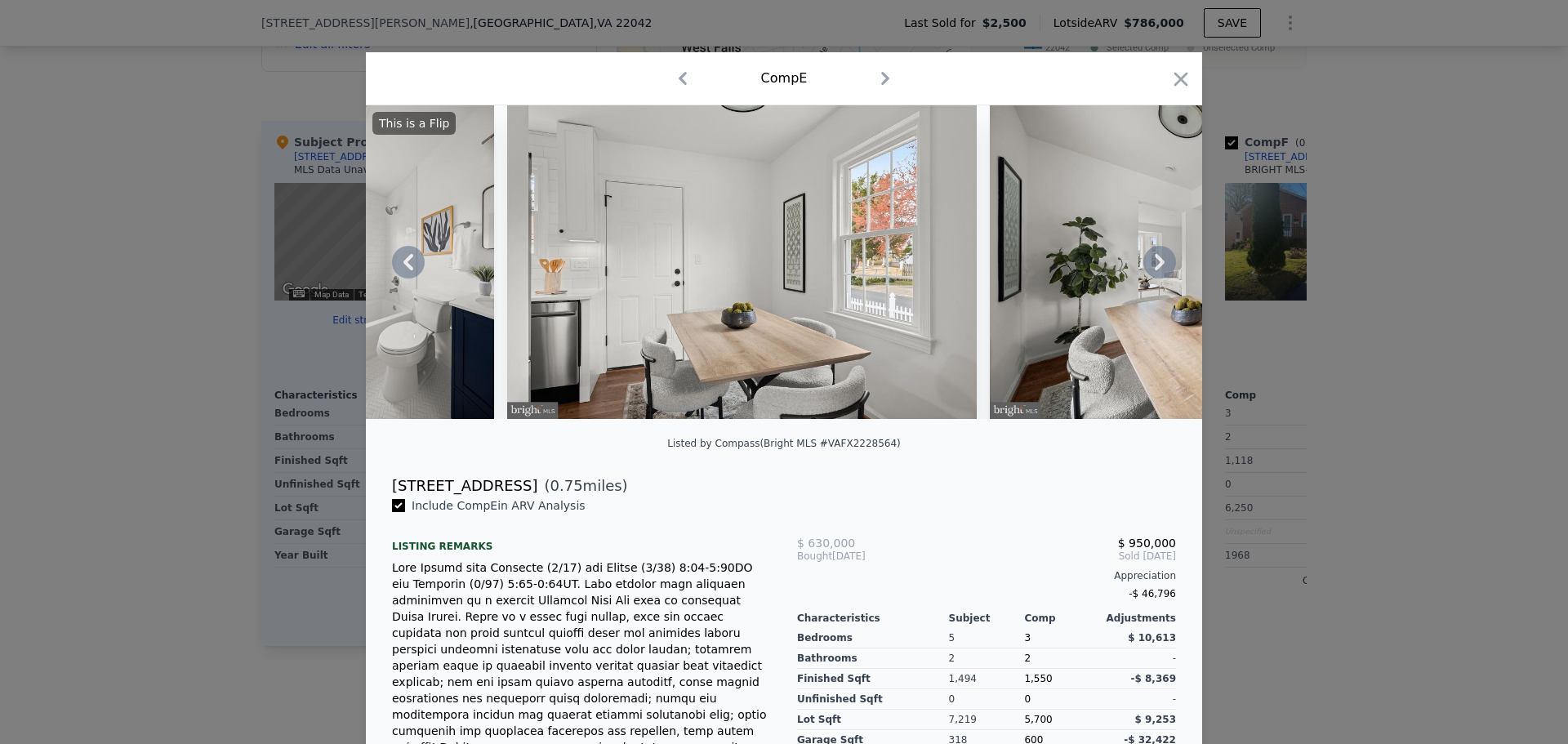
click at [1145, 271] on icon at bounding box center [1160, 263] width 33 height 33
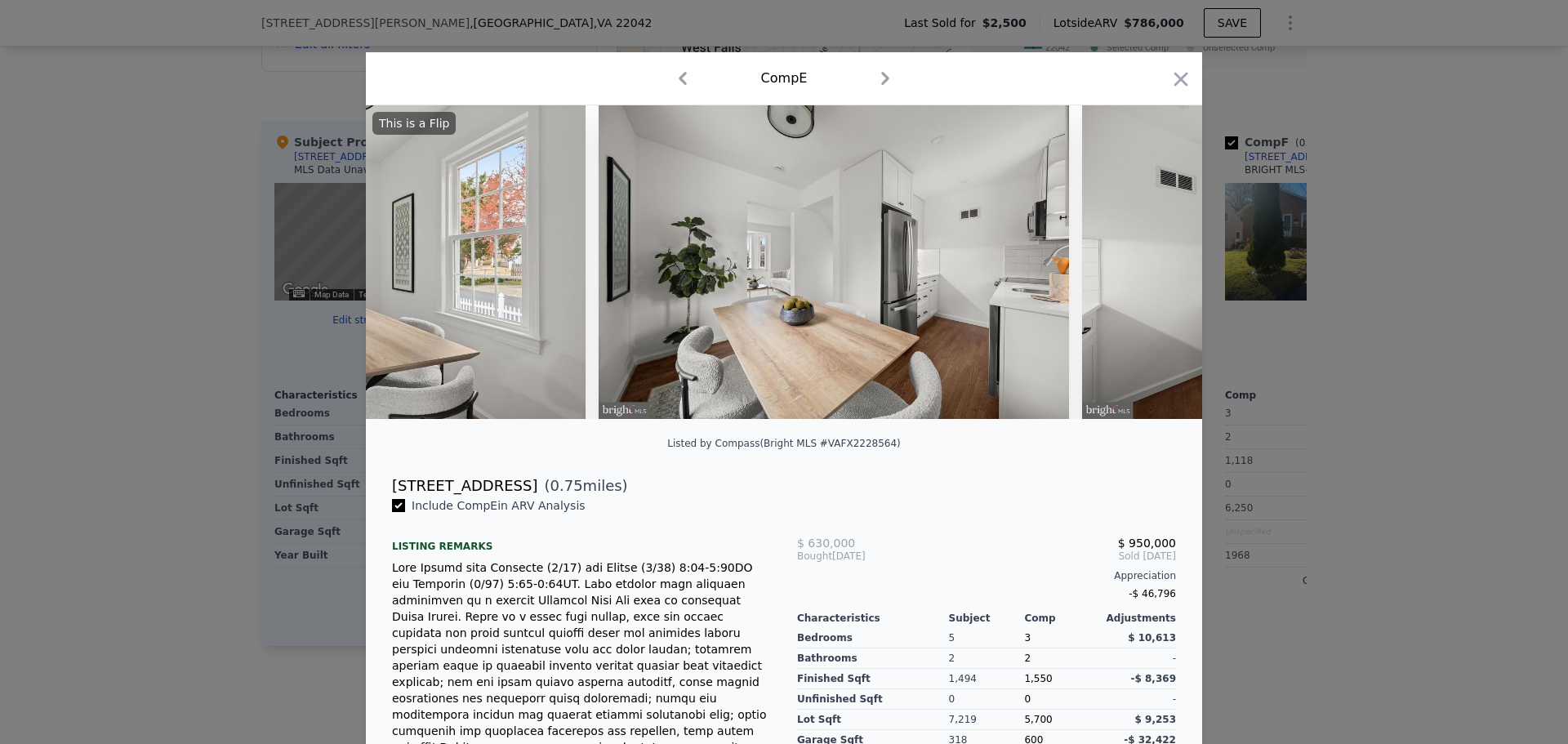
scroll to position [0, 6272]
click at [1145, 271] on icon at bounding box center [1160, 263] width 33 height 33
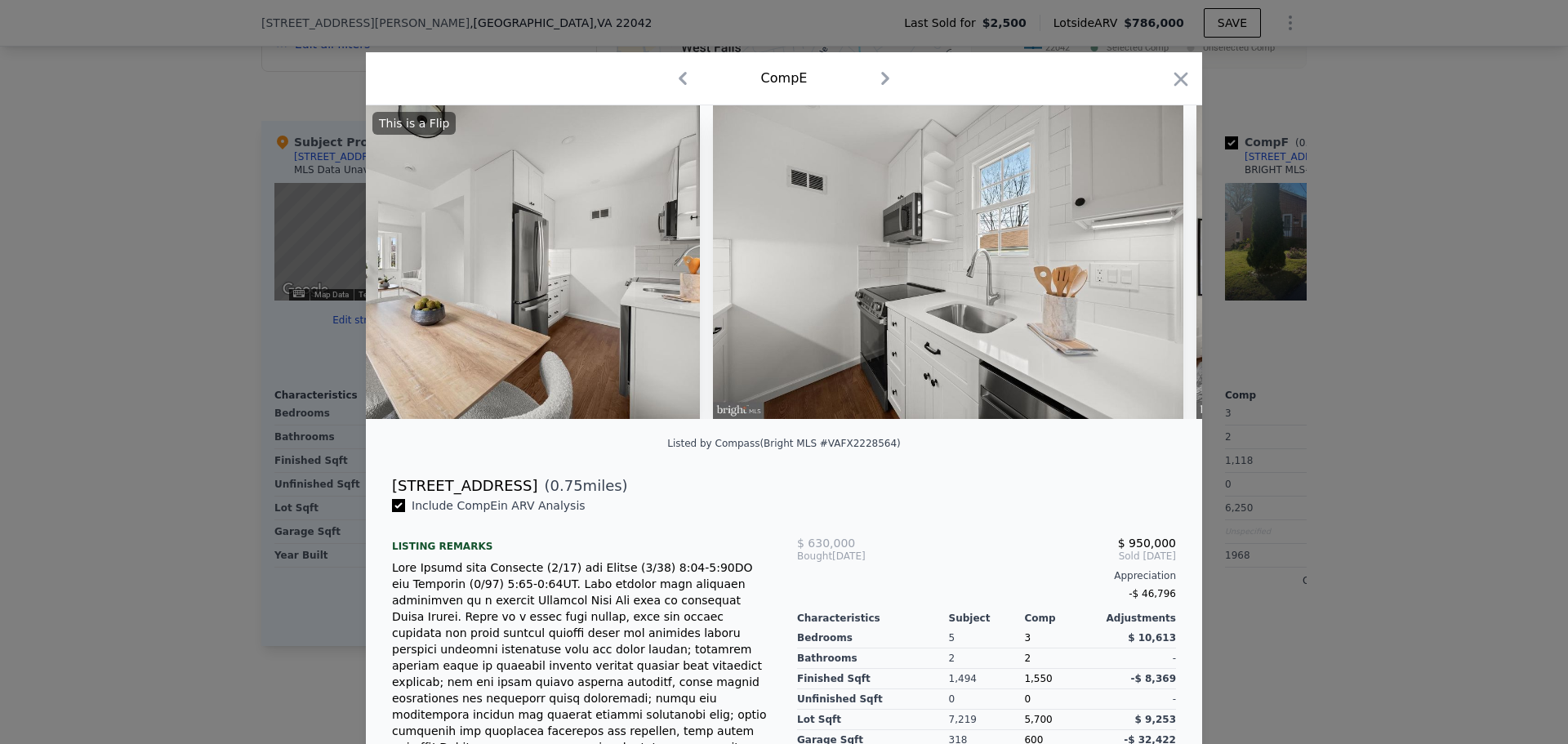
scroll to position [0, 6664]
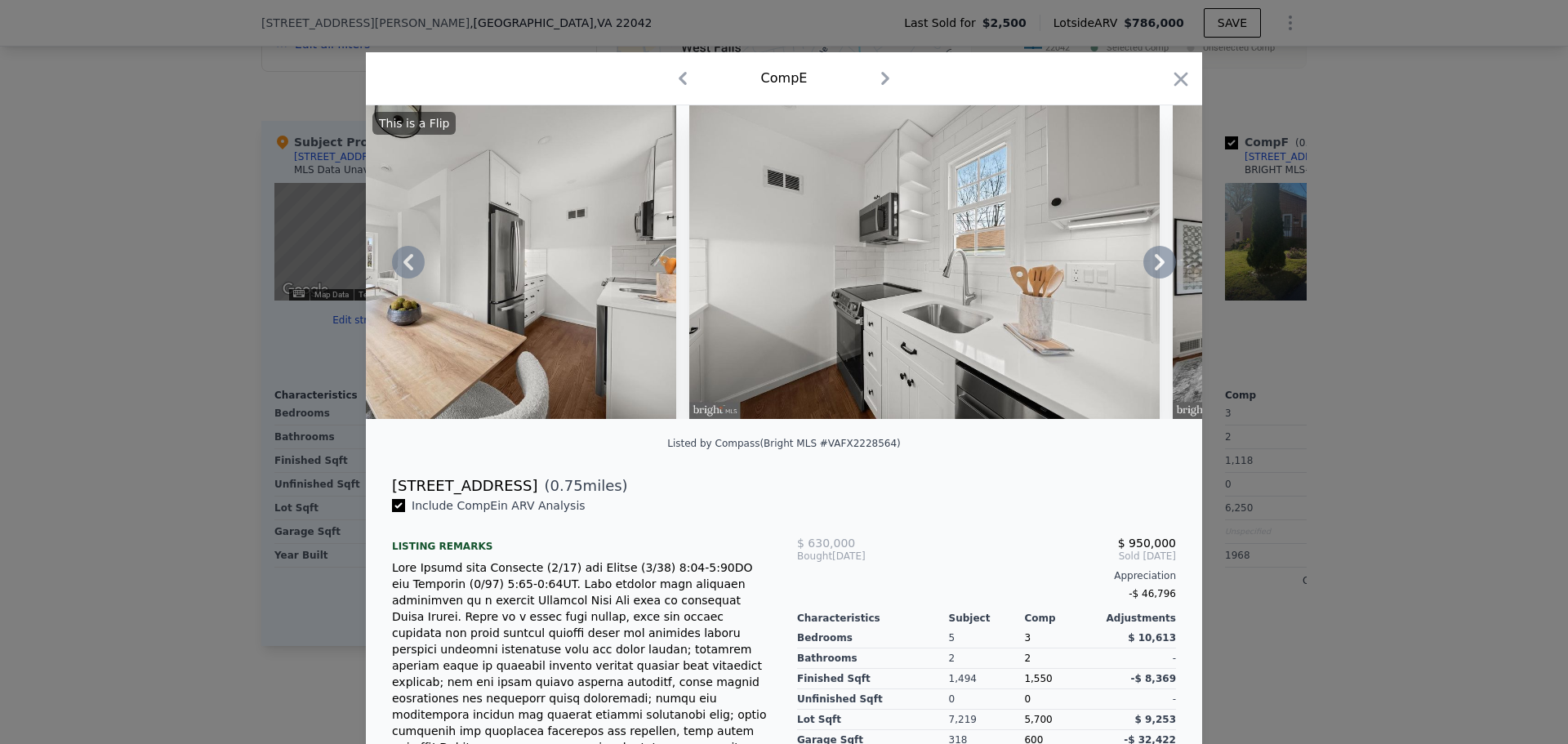
click at [1145, 271] on icon at bounding box center [1160, 263] width 33 height 33
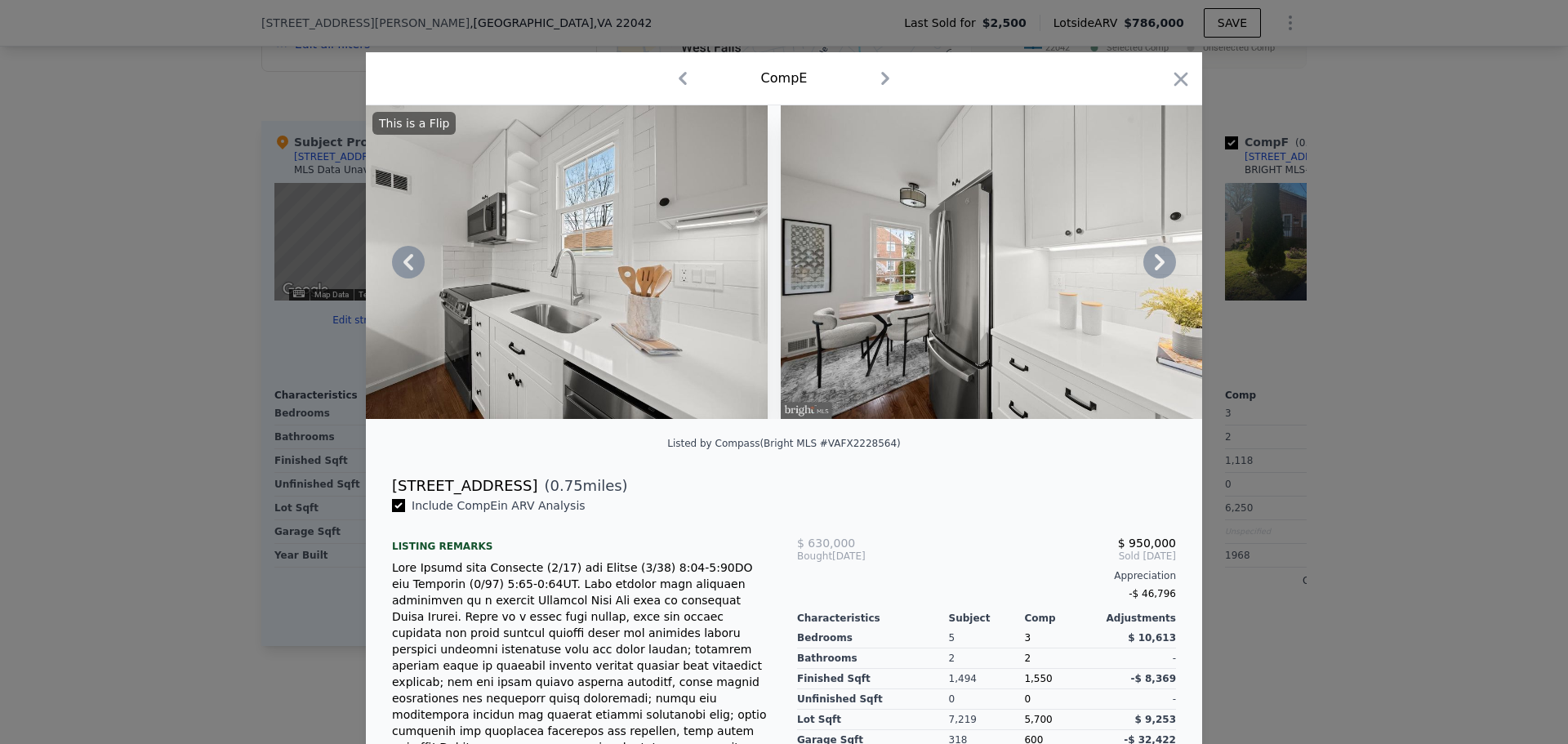
click at [1145, 271] on icon at bounding box center [1160, 263] width 33 height 33
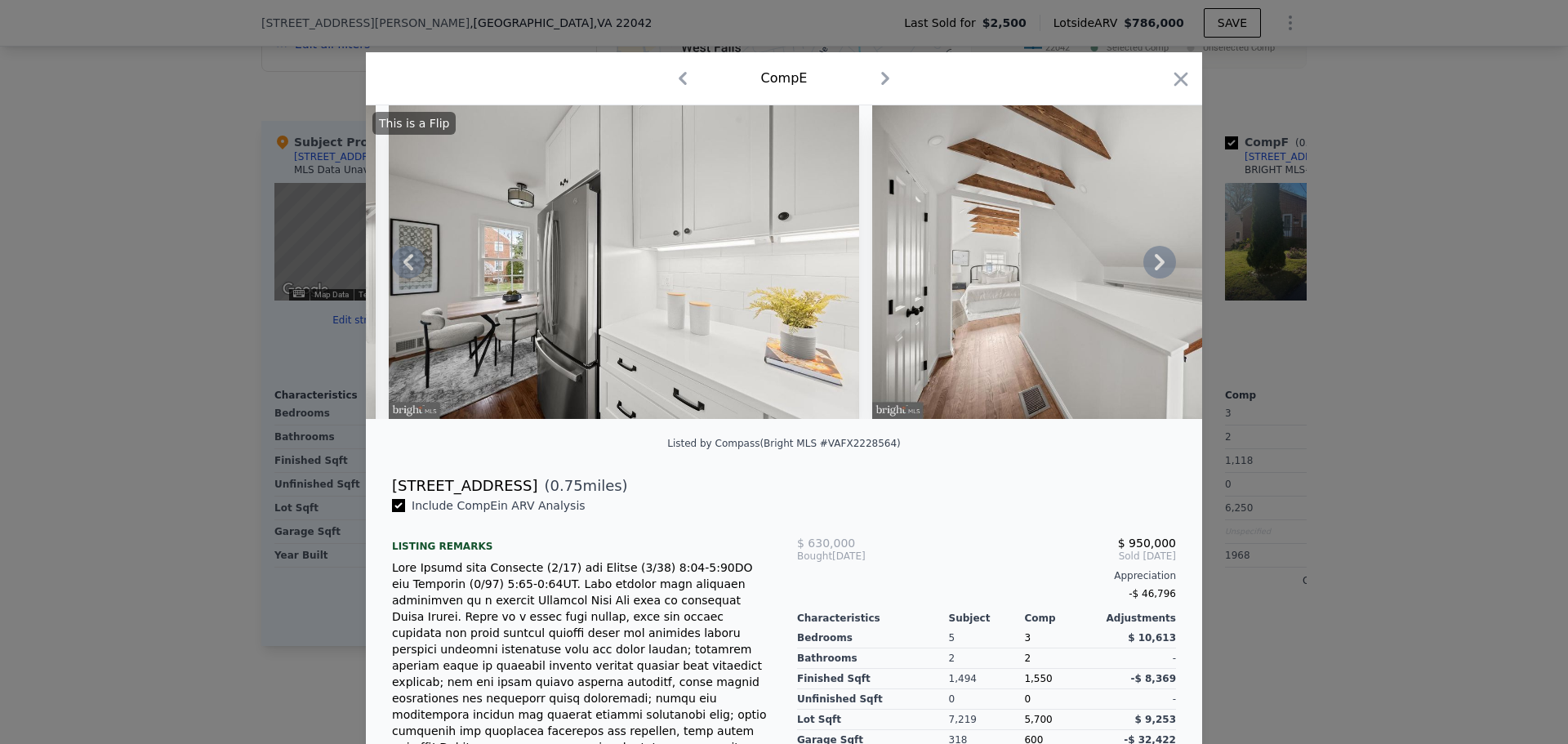
click at [1145, 271] on icon at bounding box center [1160, 263] width 33 height 33
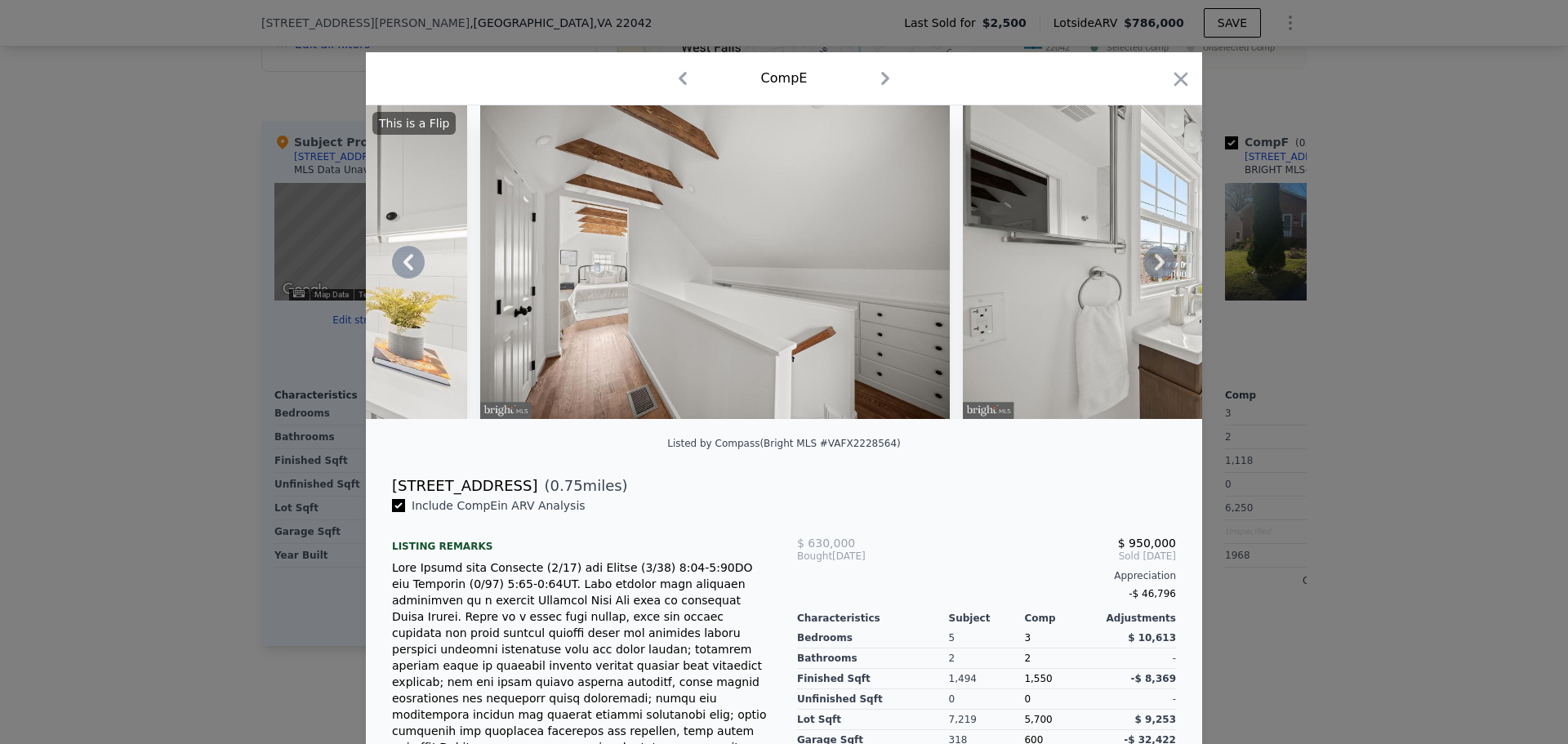
click at [1146, 269] on icon at bounding box center [1160, 263] width 33 height 33
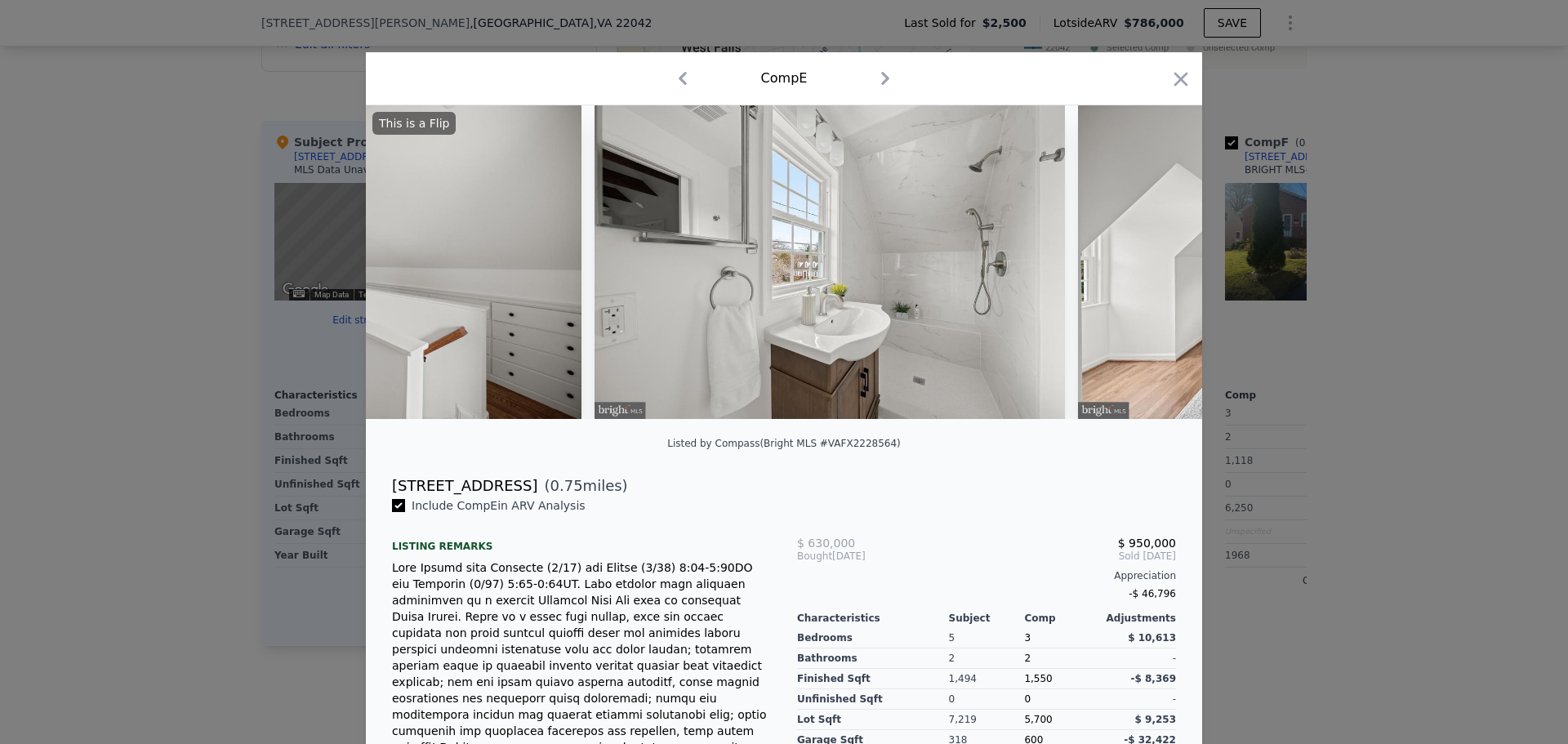
scroll to position [0, 8232]
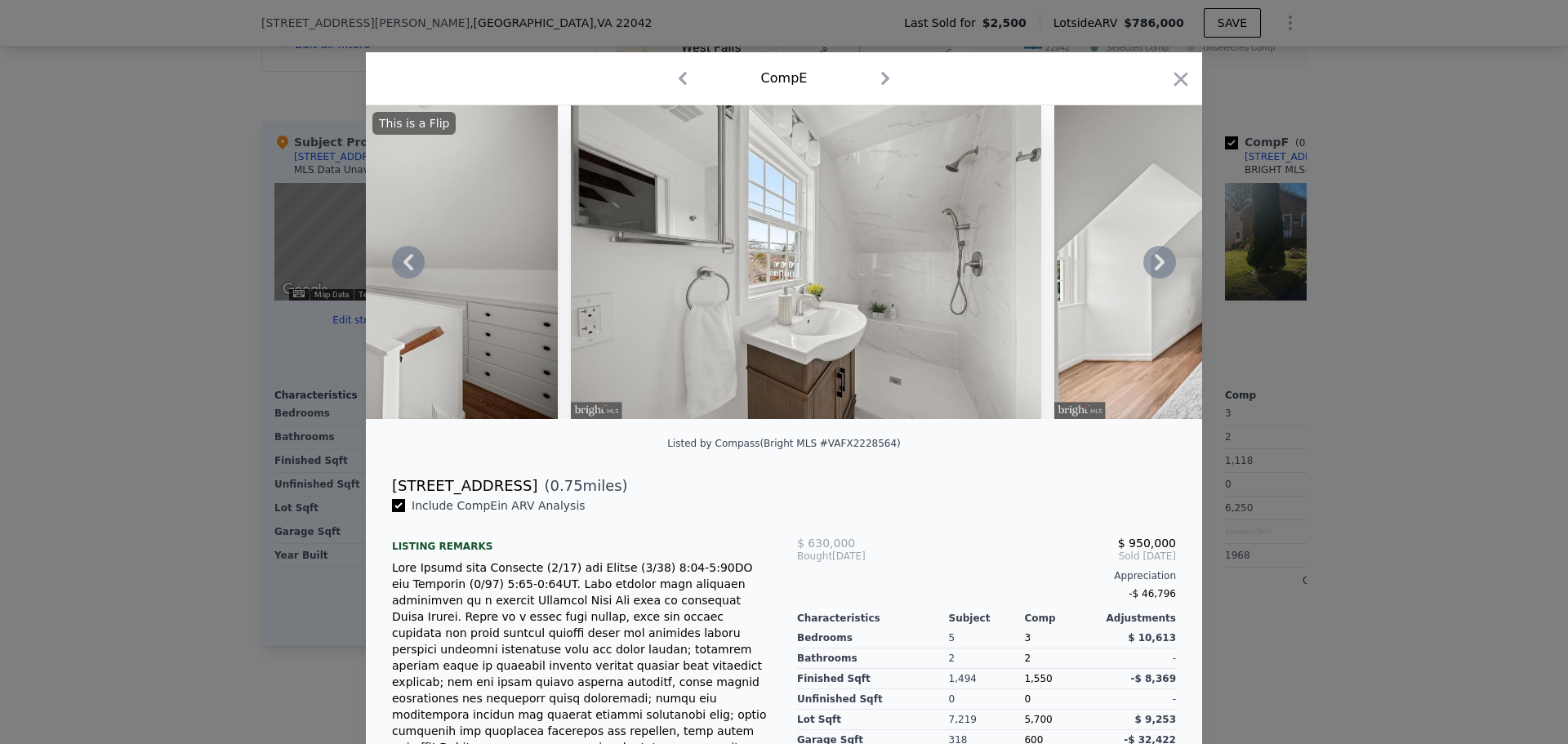
click at [1146, 269] on icon at bounding box center [1160, 263] width 33 height 33
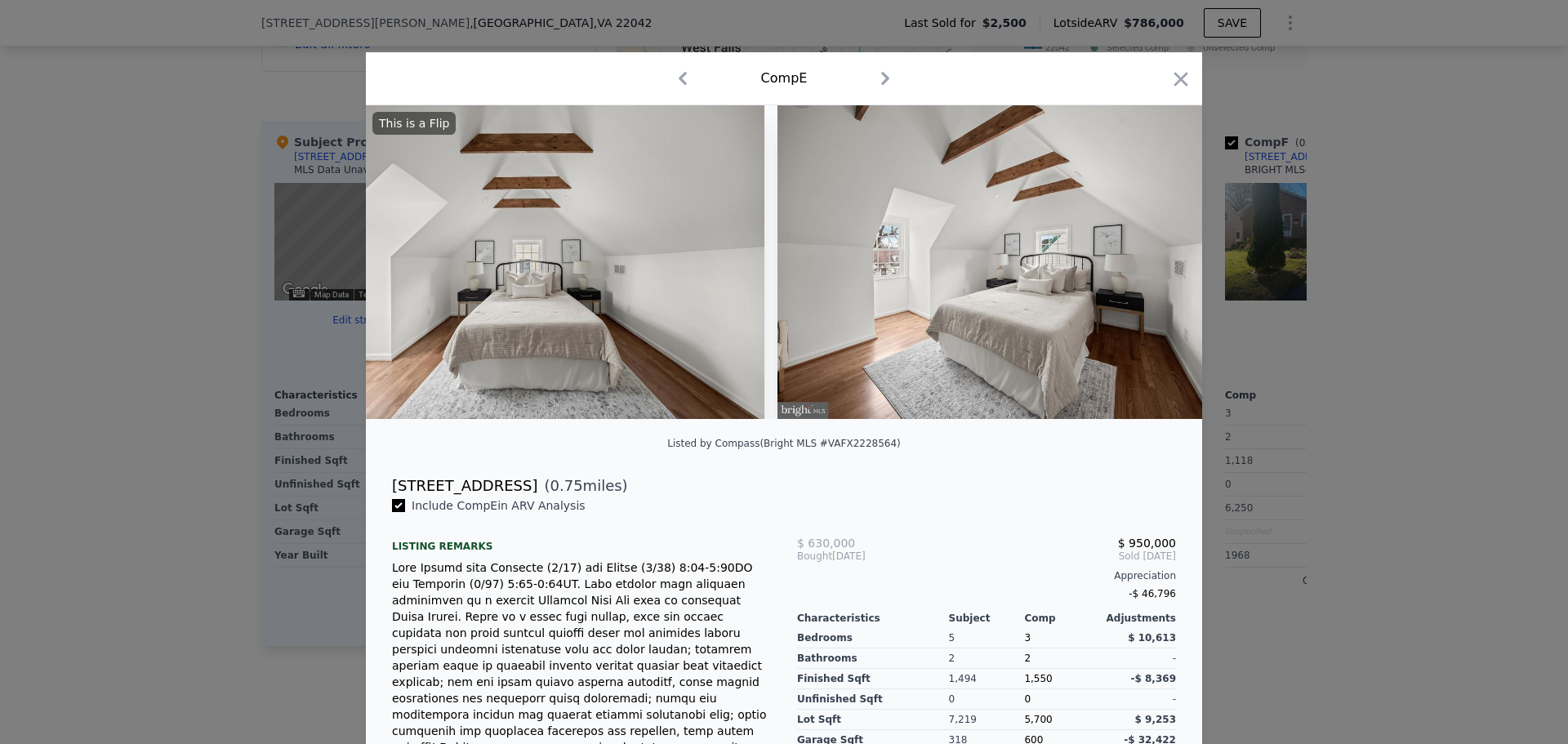
scroll to position [0, 9016]
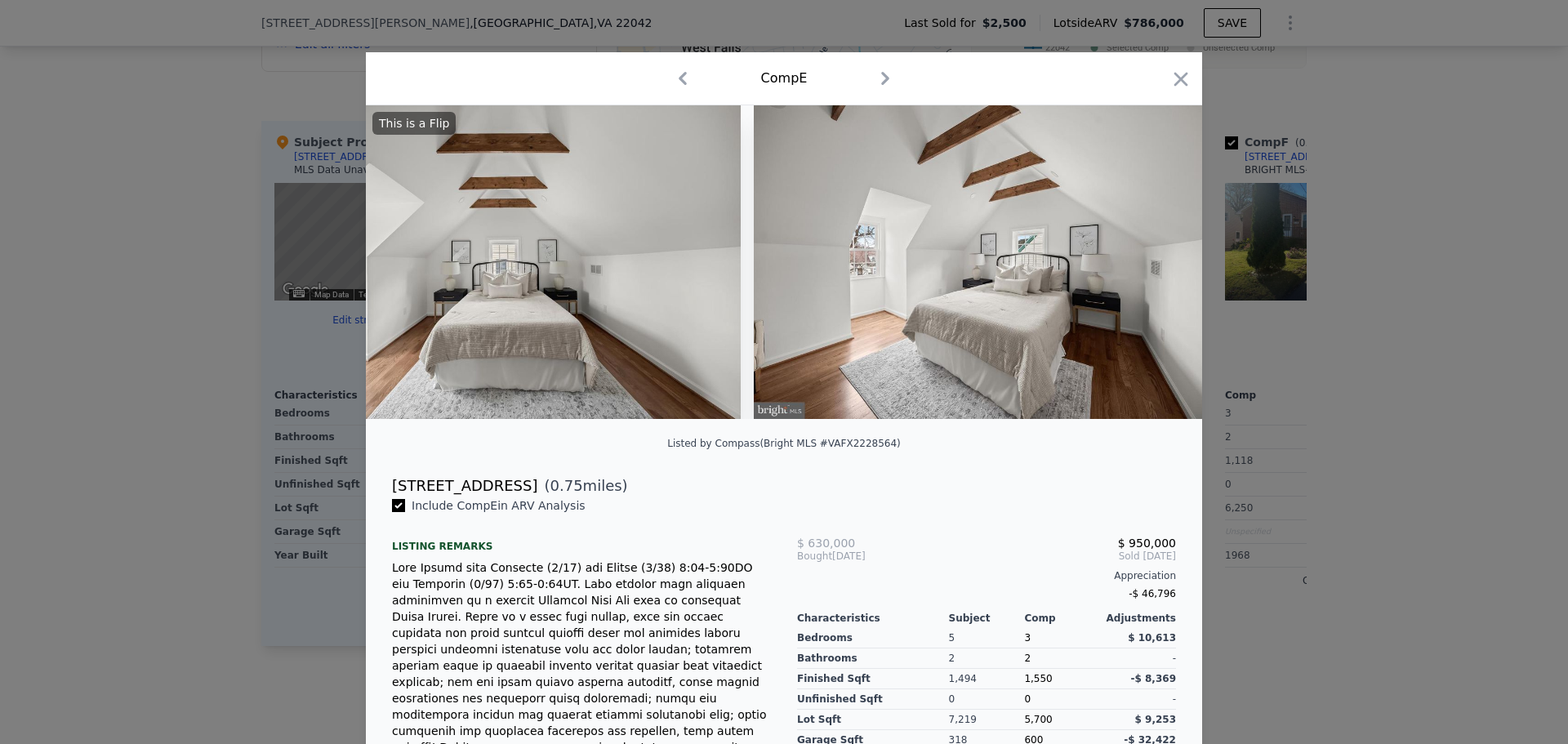
click at [1145, 269] on div "This is a Flip" at bounding box center [784, 262] width 836 height 314
click at [1145, 269] on icon at bounding box center [1160, 263] width 33 height 33
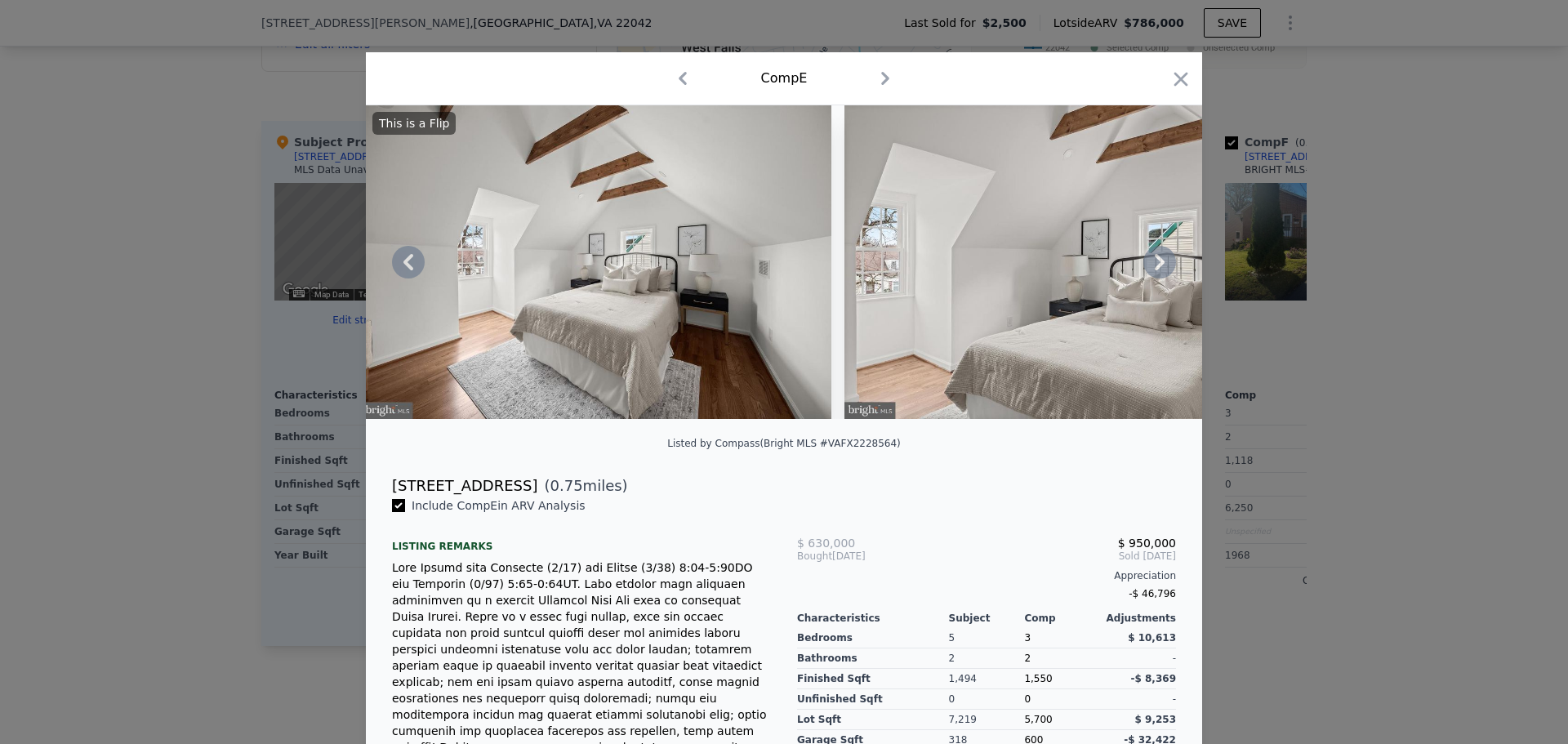
click at [1153, 270] on icon at bounding box center [1160, 263] width 33 height 33
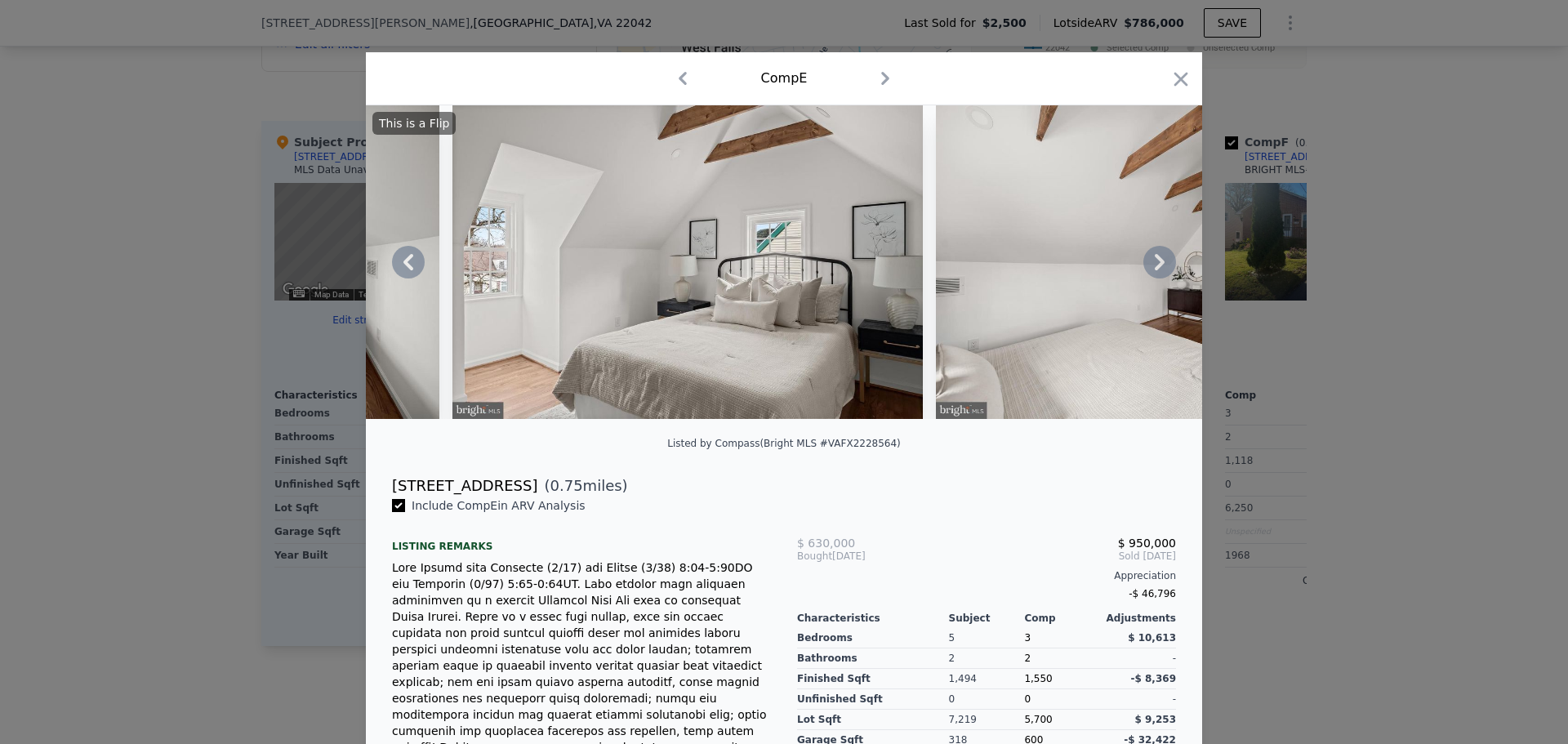
click at [1155, 273] on icon at bounding box center [1160, 263] width 33 height 33
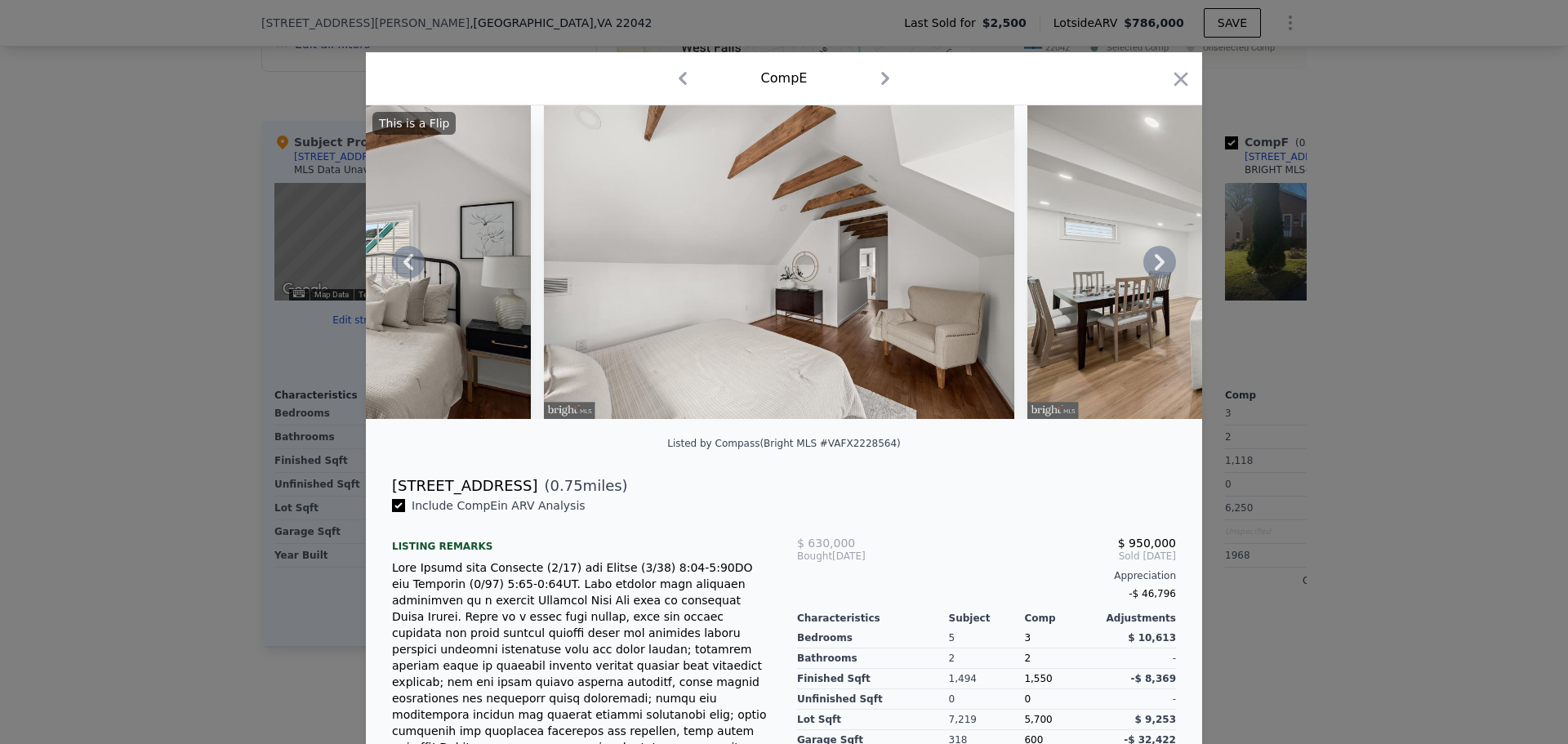
click at [1155, 269] on icon at bounding box center [1159, 263] width 10 height 16
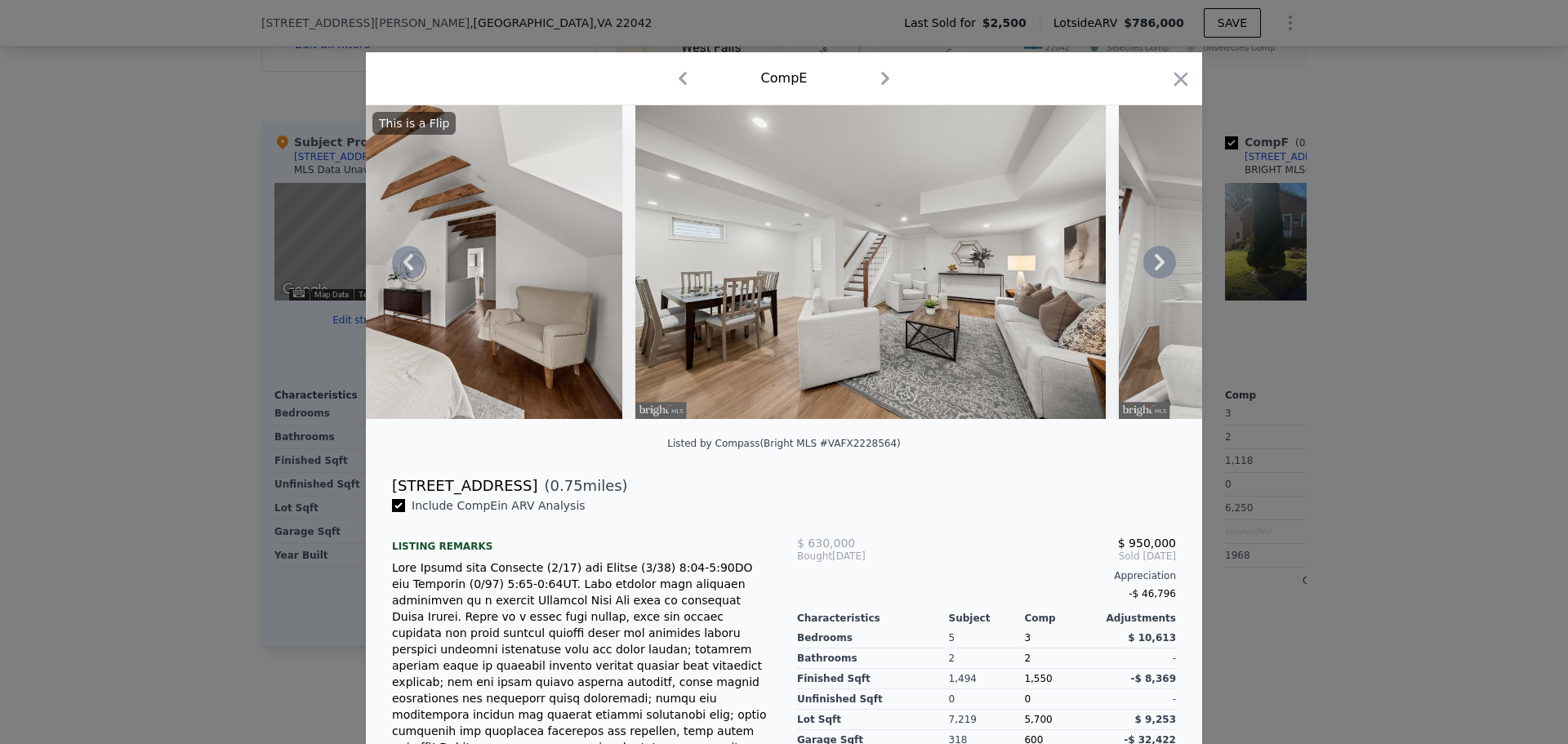
click at [1155, 269] on icon at bounding box center [1159, 263] width 10 height 16
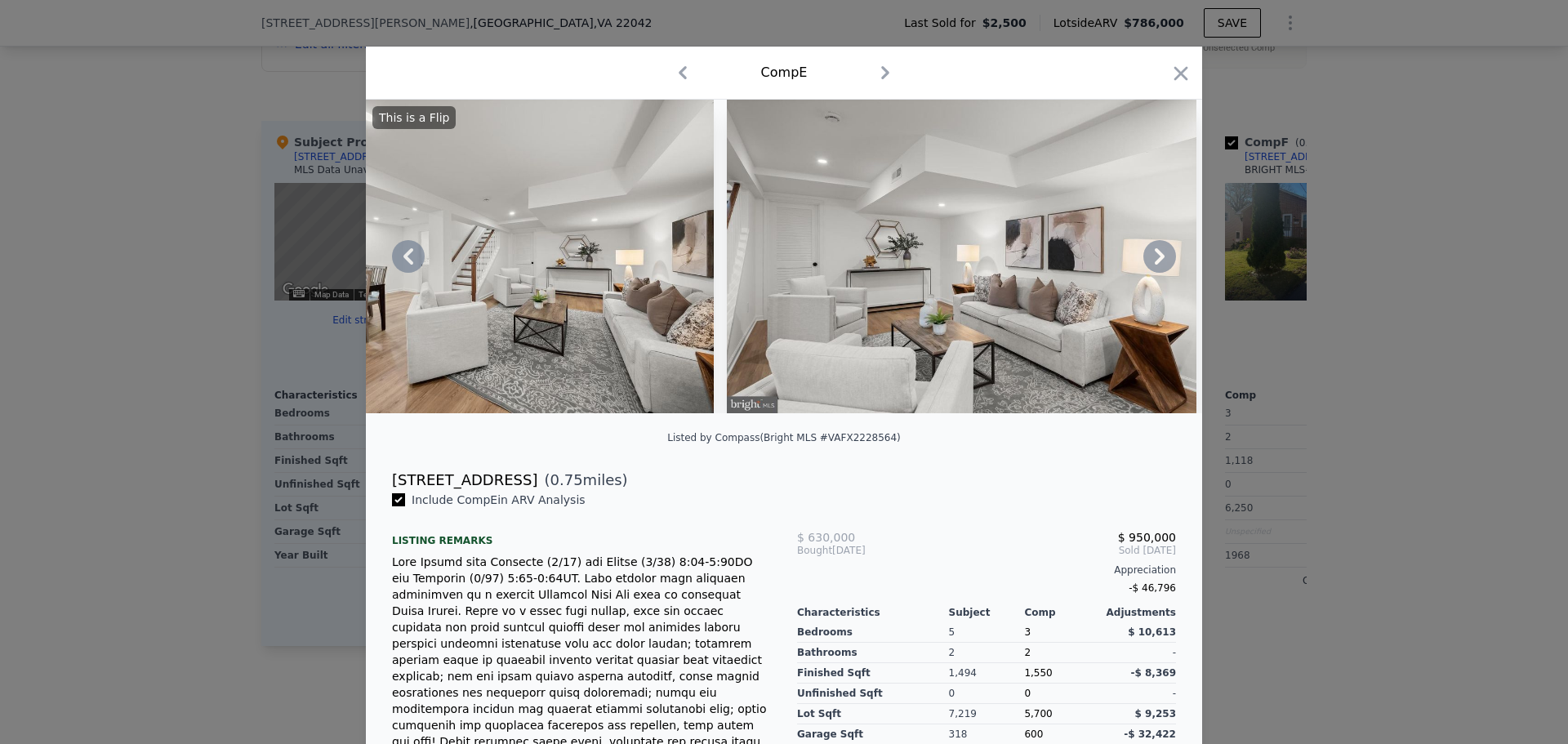
scroll to position [0, 0]
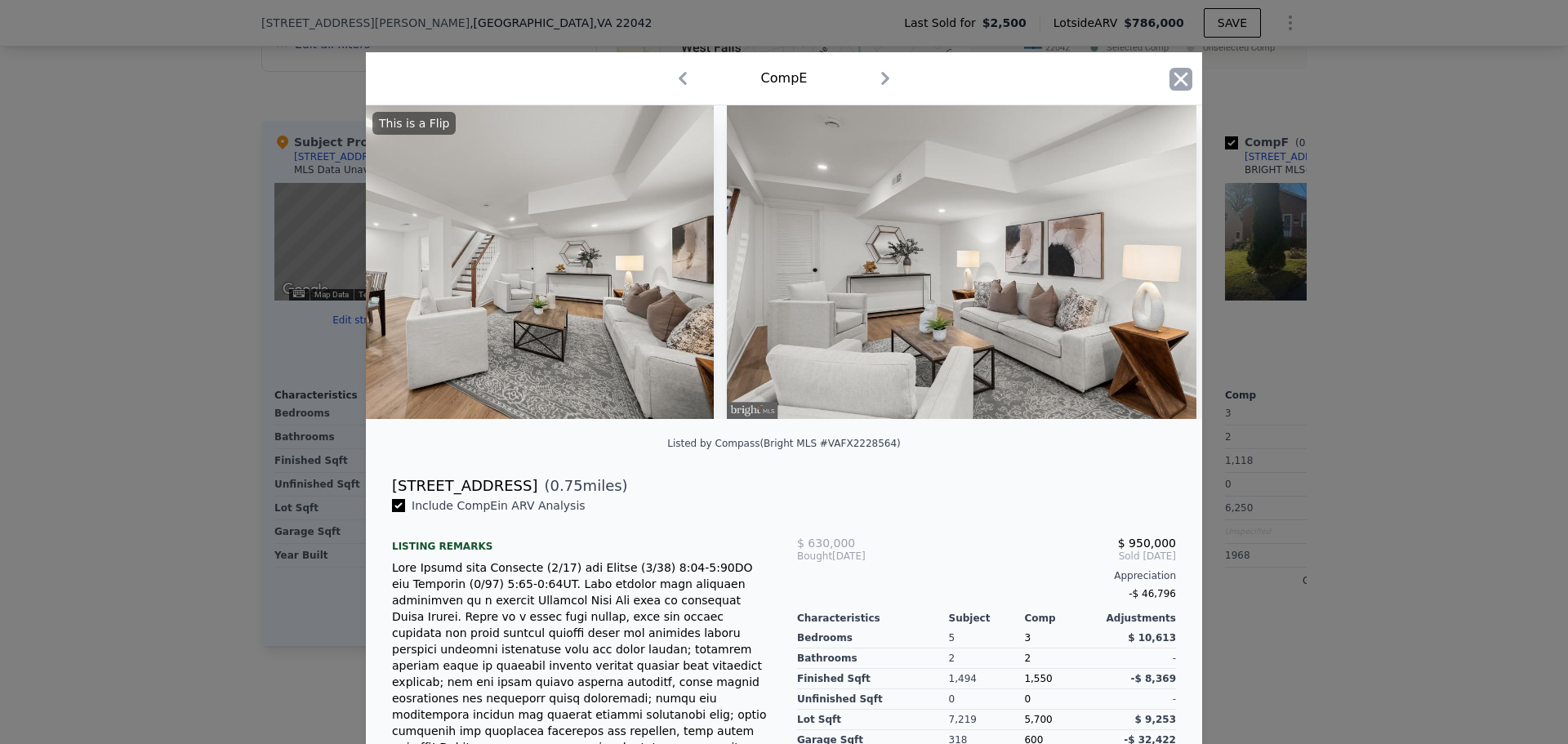
click at [1178, 73] on icon "button" at bounding box center [1180, 79] width 23 height 23
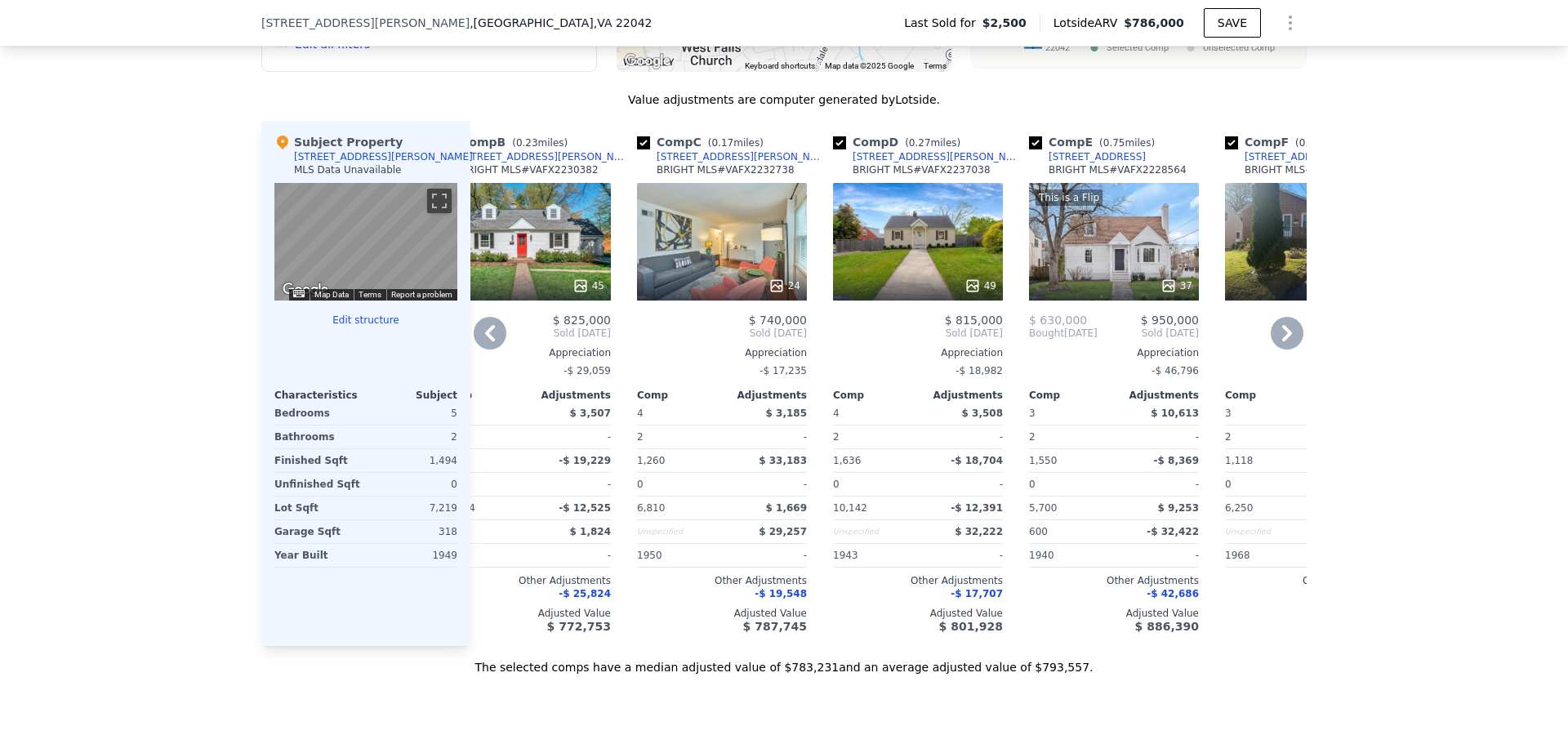
click at [1113, 242] on div "This is a Flip 37" at bounding box center [1114, 242] width 170 height 118
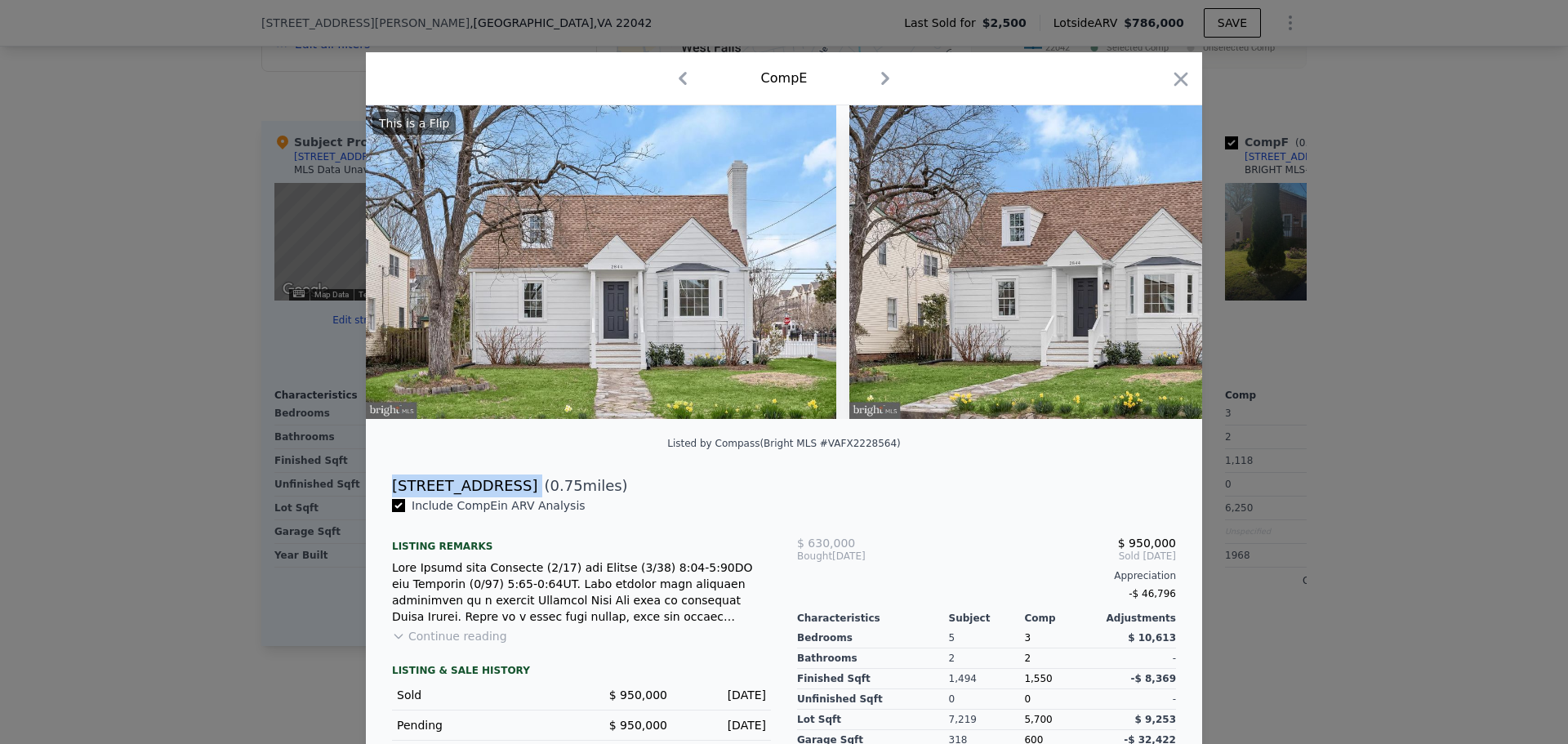
drag, startPoint x: 502, startPoint y: 499, endPoint x: 386, endPoint y: 496, distance: 116.0
click at [386, 496] on div "2844 Meadow Ln ( 0.75 miles)" at bounding box center [784, 486] width 811 height 23
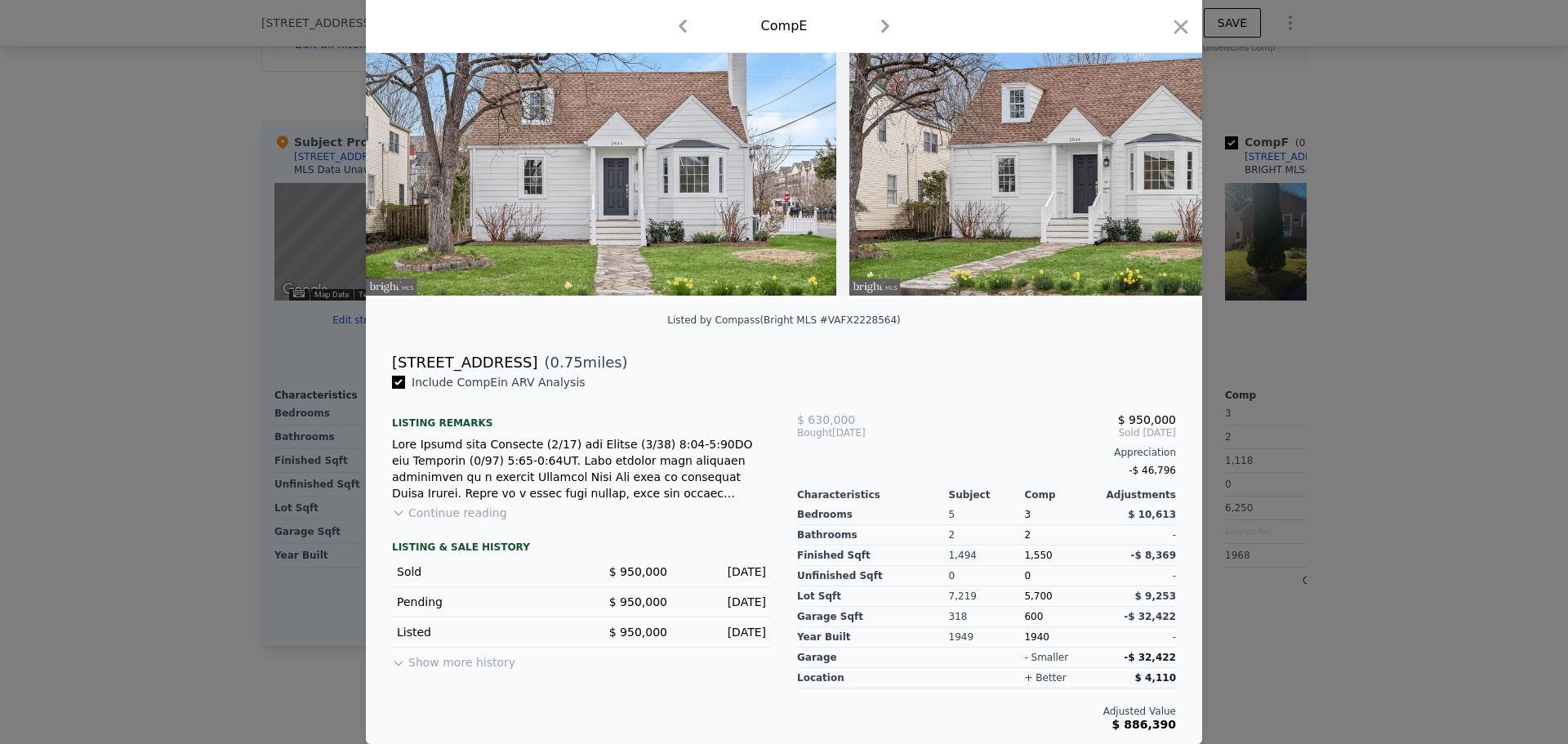
click at [171, 402] on div at bounding box center [784, 372] width 1568 height 744
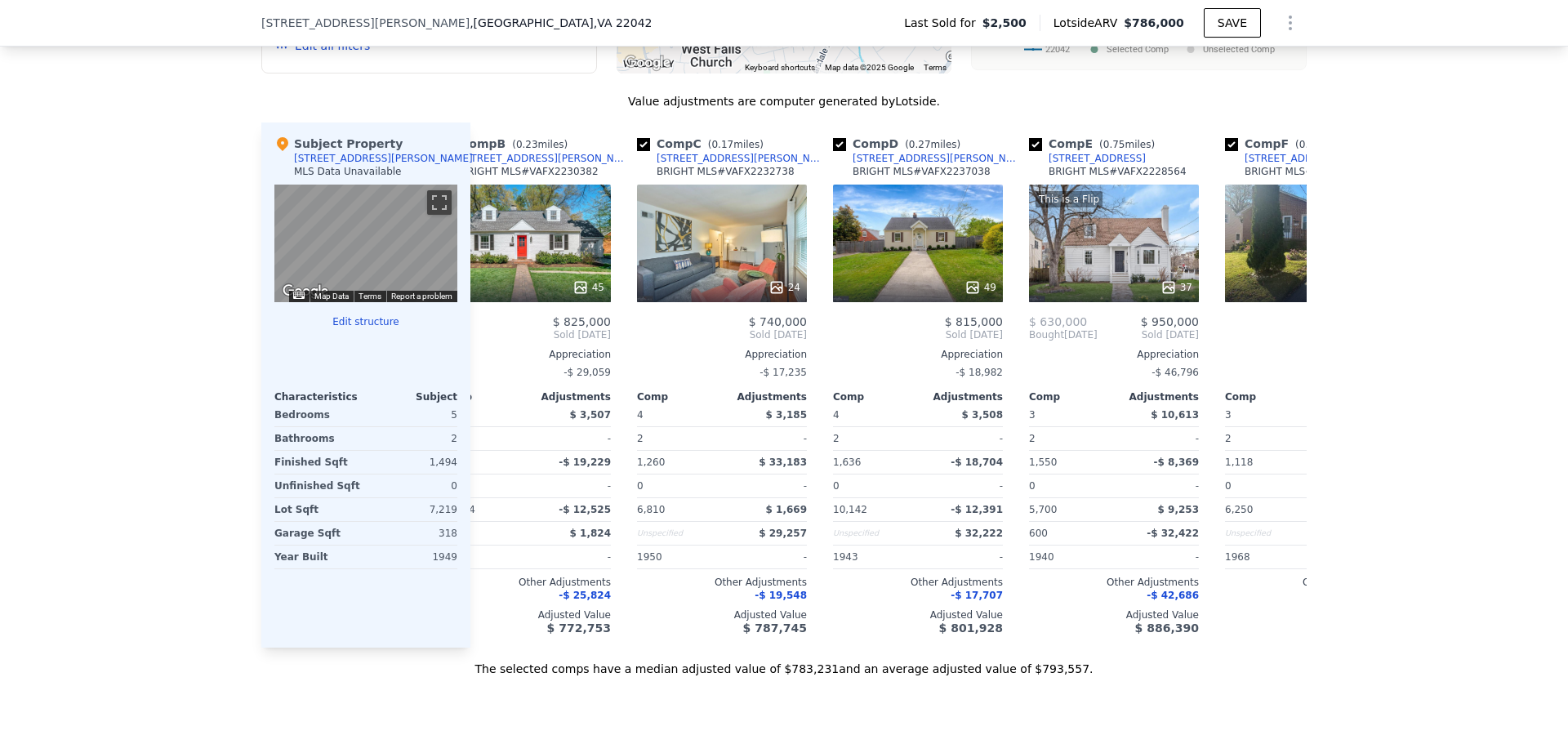
scroll to position [1547, 0]
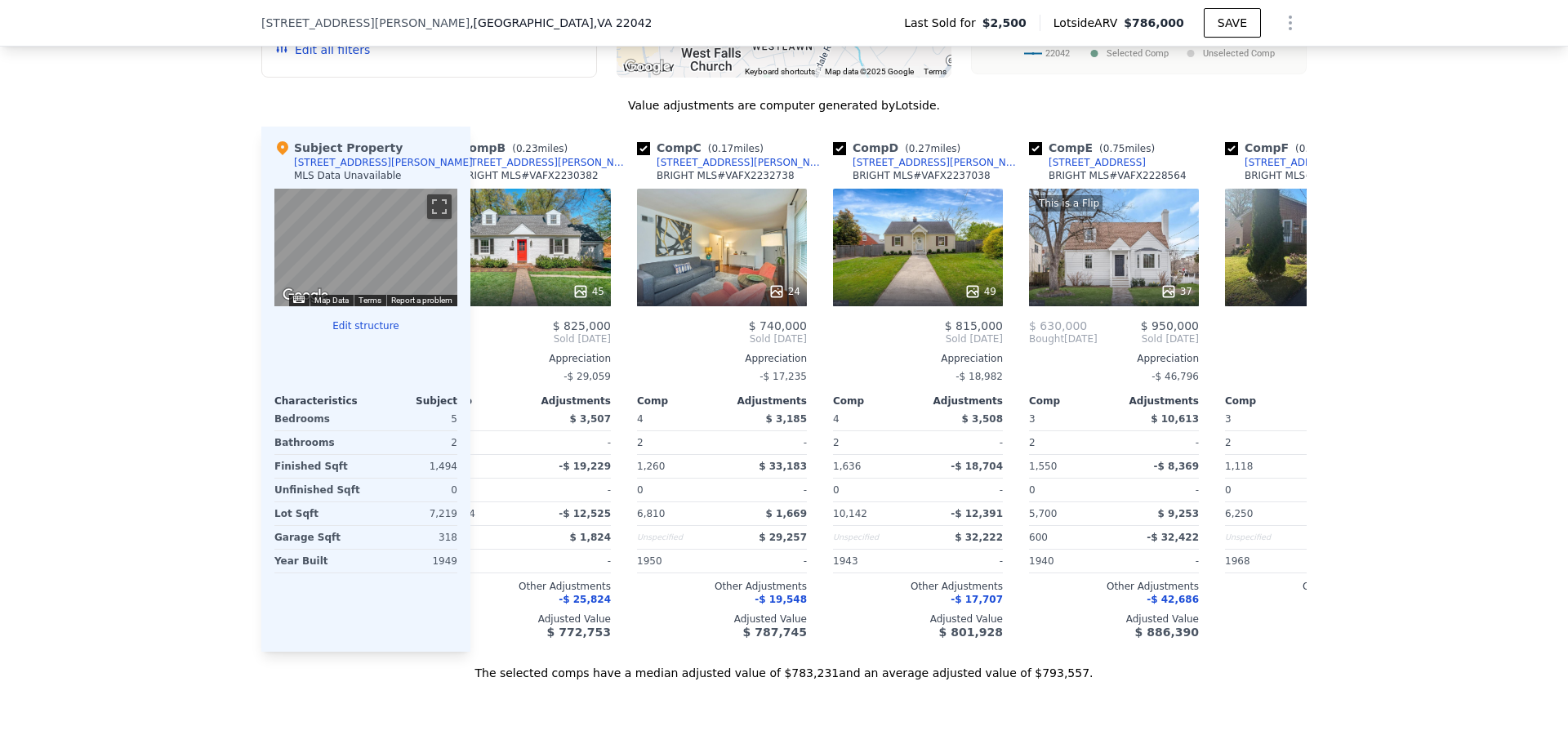
click at [374, 332] on button "Edit structure" at bounding box center [366, 326] width 183 height 13
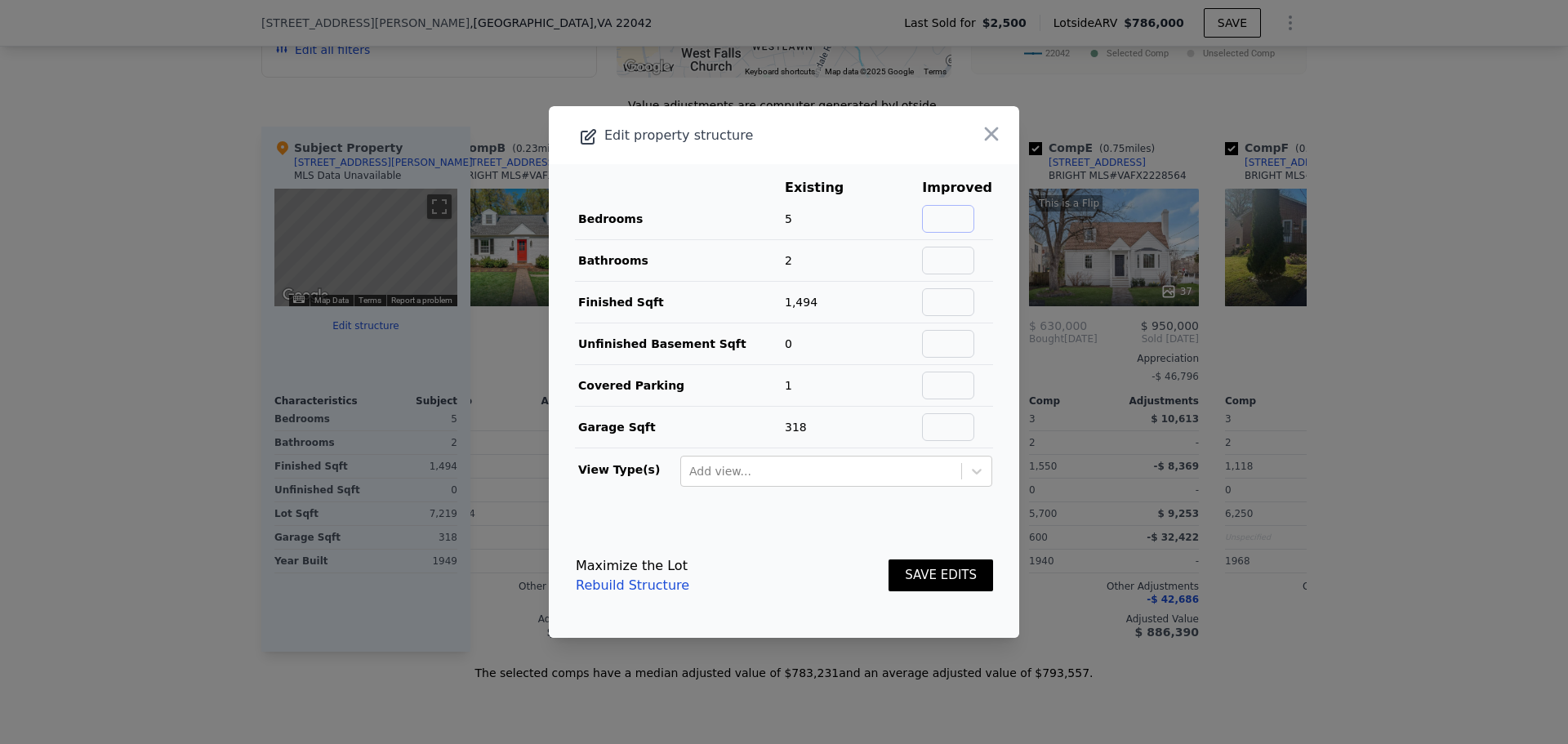
click at [943, 208] on input "text" at bounding box center [948, 219] width 52 height 27
type input "6"
click at [954, 266] on input "text" at bounding box center [948, 261] width 52 height 27
type input "3"
click at [949, 305] on input "text" at bounding box center [948, 302] width 52 height 27
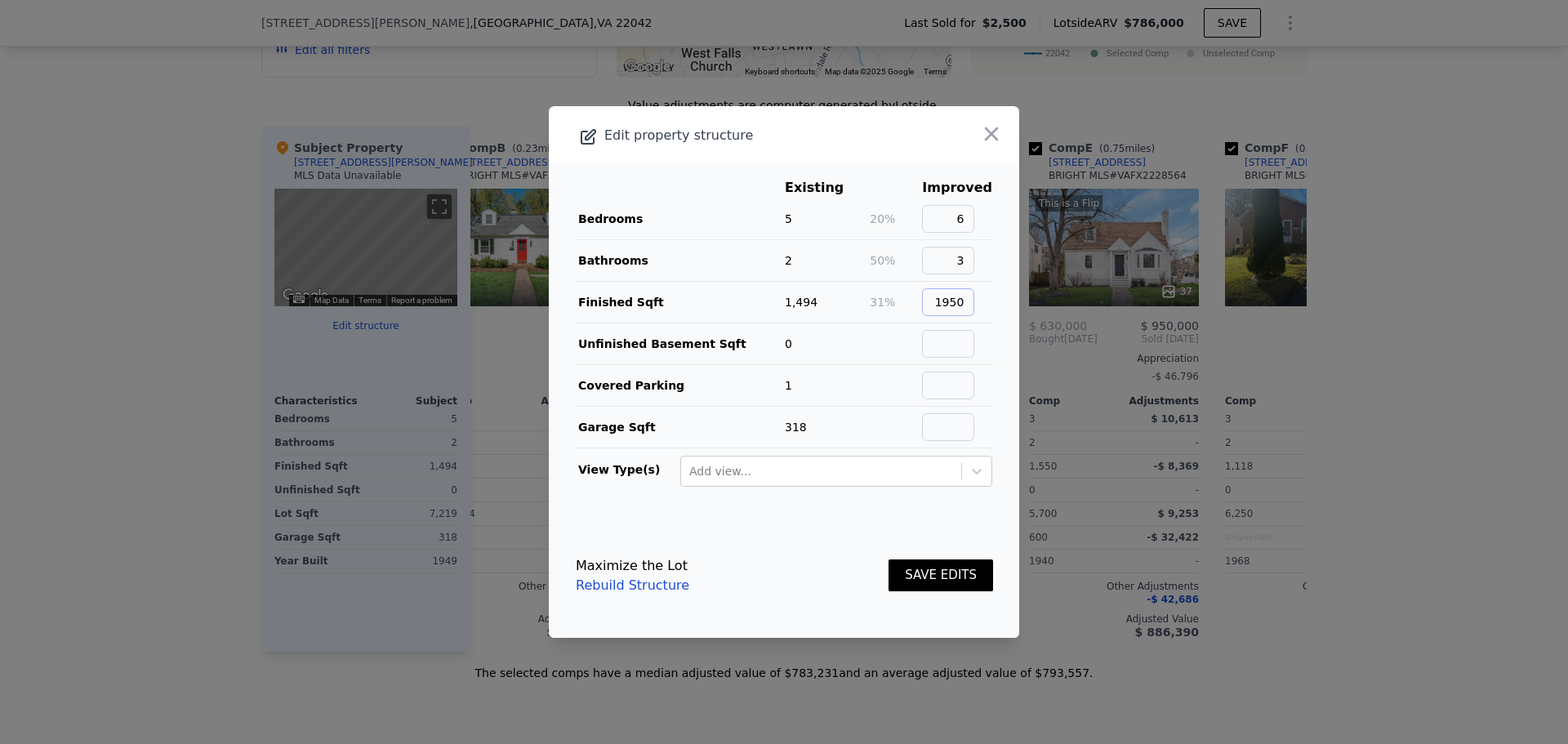
type input "1950"
click at [945, 347] on input "text" at bounding box center [948, 344] width 52 height 27
click at [948, 390] on input "text" at bounding box center [948, 385] width 52 height 27
click at [969, 475] on icon at bounding box center [977, 471] width 16 height 16
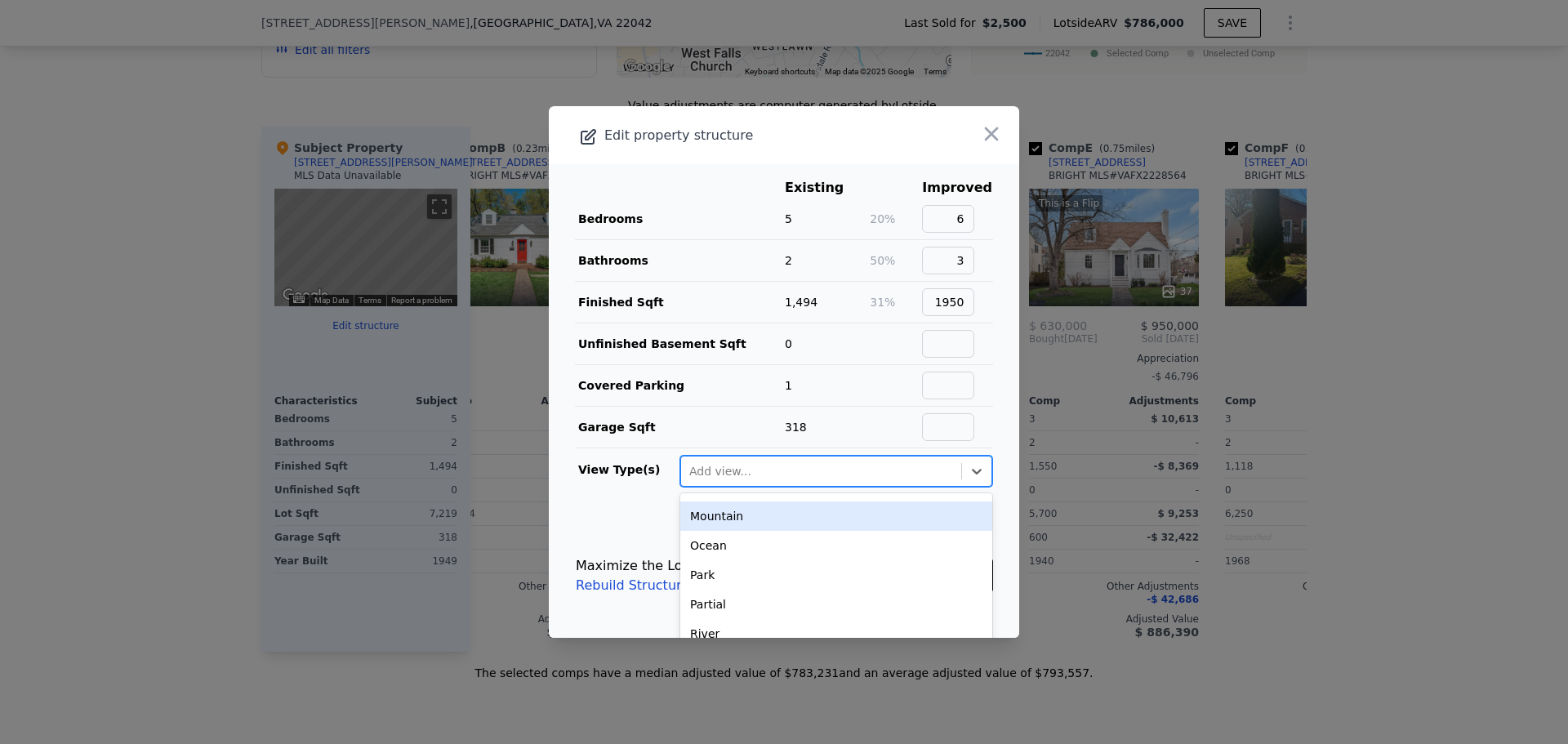
scroll to position [164, 0]
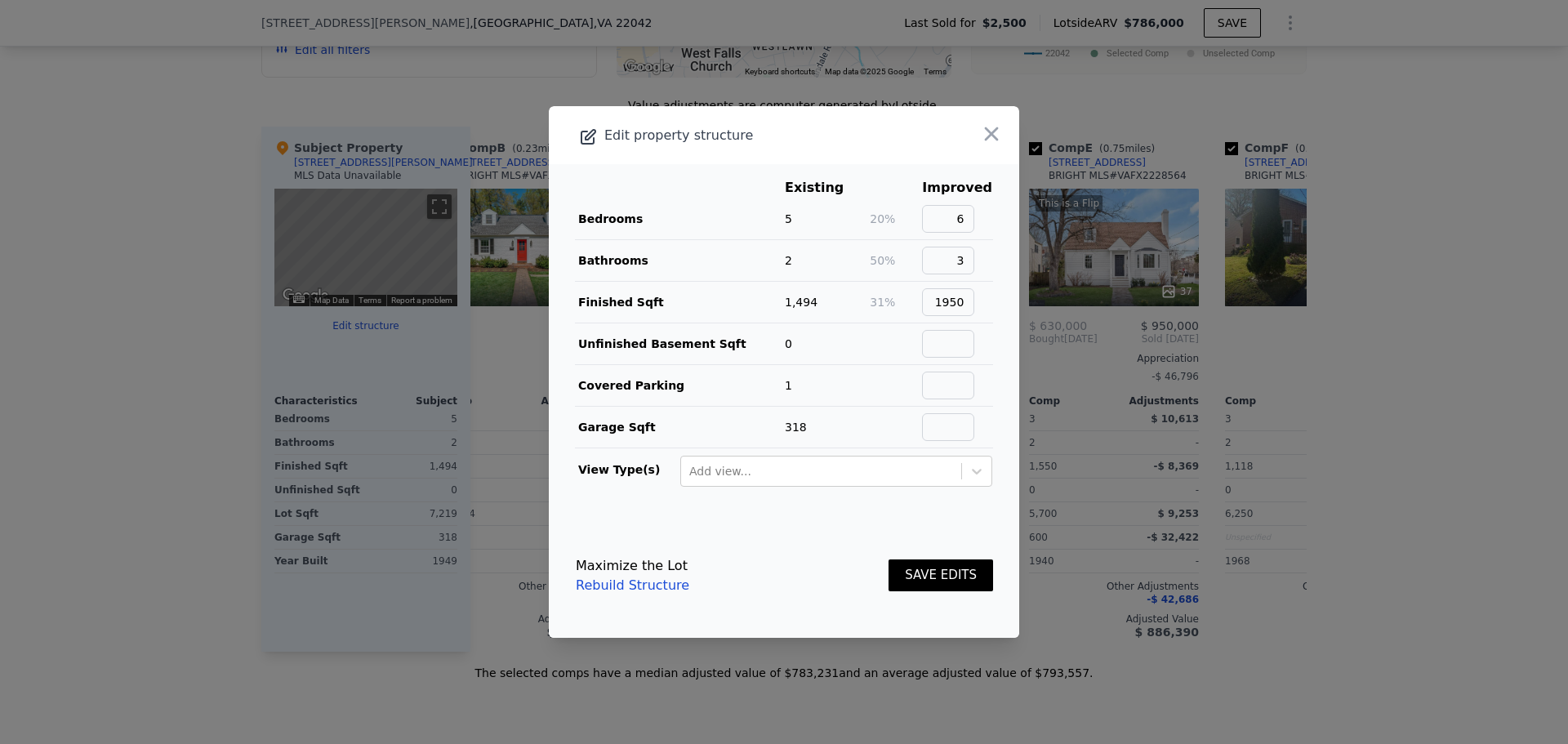
click at [561, 536] on footer "Maximize the Lot Rebuild Structure SAVE EDITS" at bounding box center [784, 577] width 470 height 124
click at [925, 574] on button "SAVE EDITS" at bounding box center [940, 576] width 104 height 32
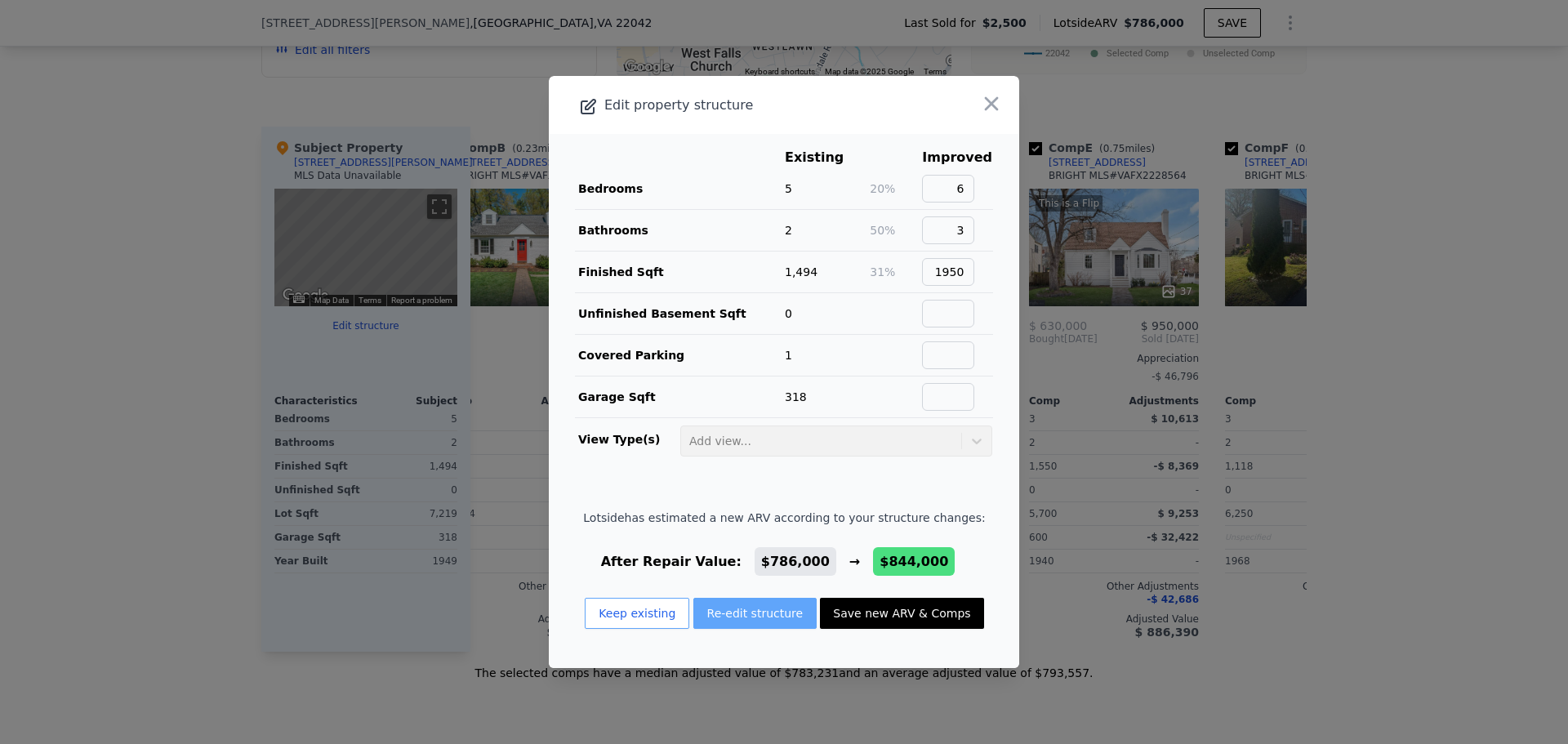
click at [760, 618] on button "Re-edit structure" at bounding box center [756, 613] width 124 height 31
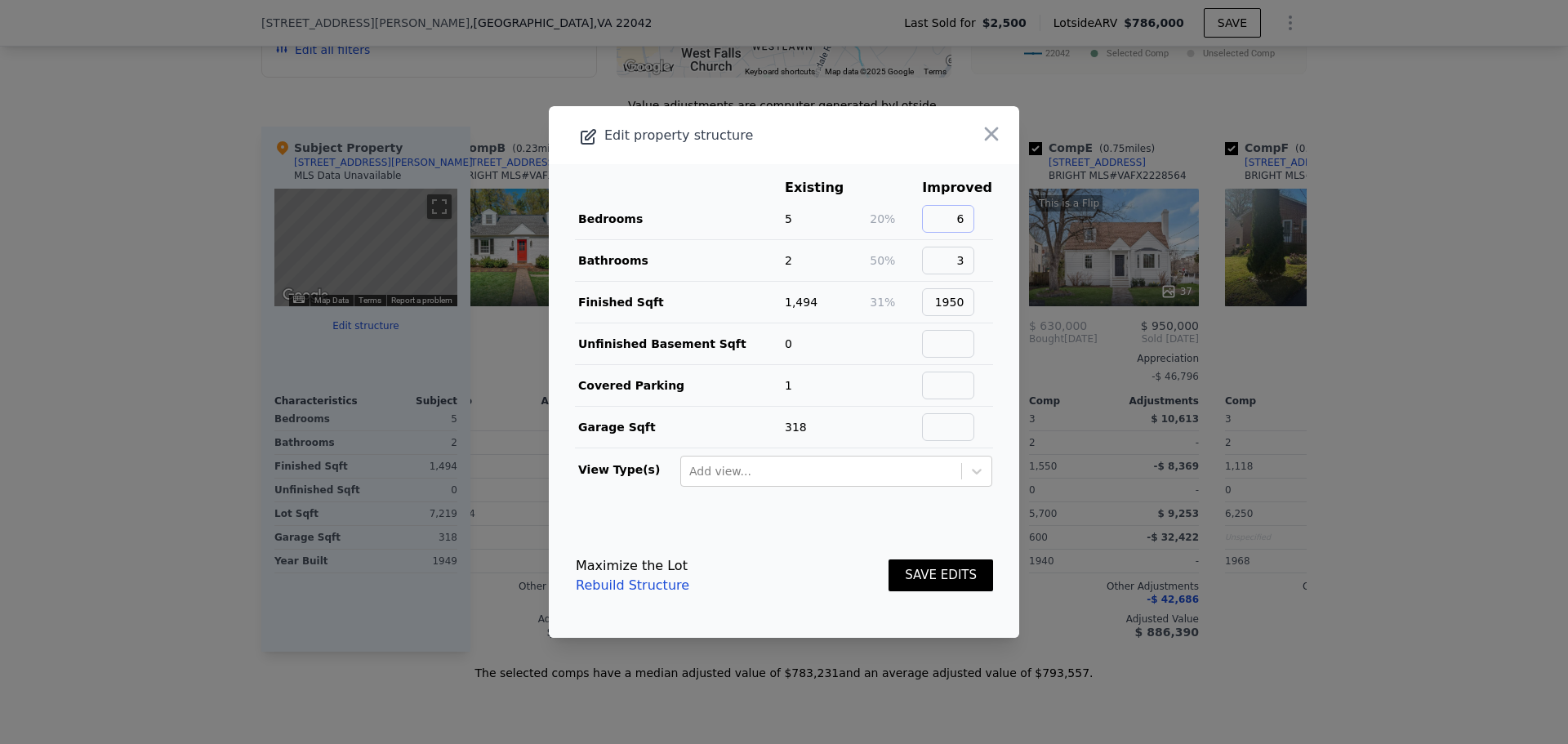
click at [959, 221] on input "6" at bounding box center [948, 219] width 52 height 27
click at [960, 221] on input "6" at bounding box center [948, 219] width 52 height 27
type input "7"
click at [949, 261] on input "3" at bounding box center [948, 261] width 52 height 27
drag, startPoint x: 952, startPoint y: 262, endPoint x: 972, endPoint y: 261, distance: 20.0
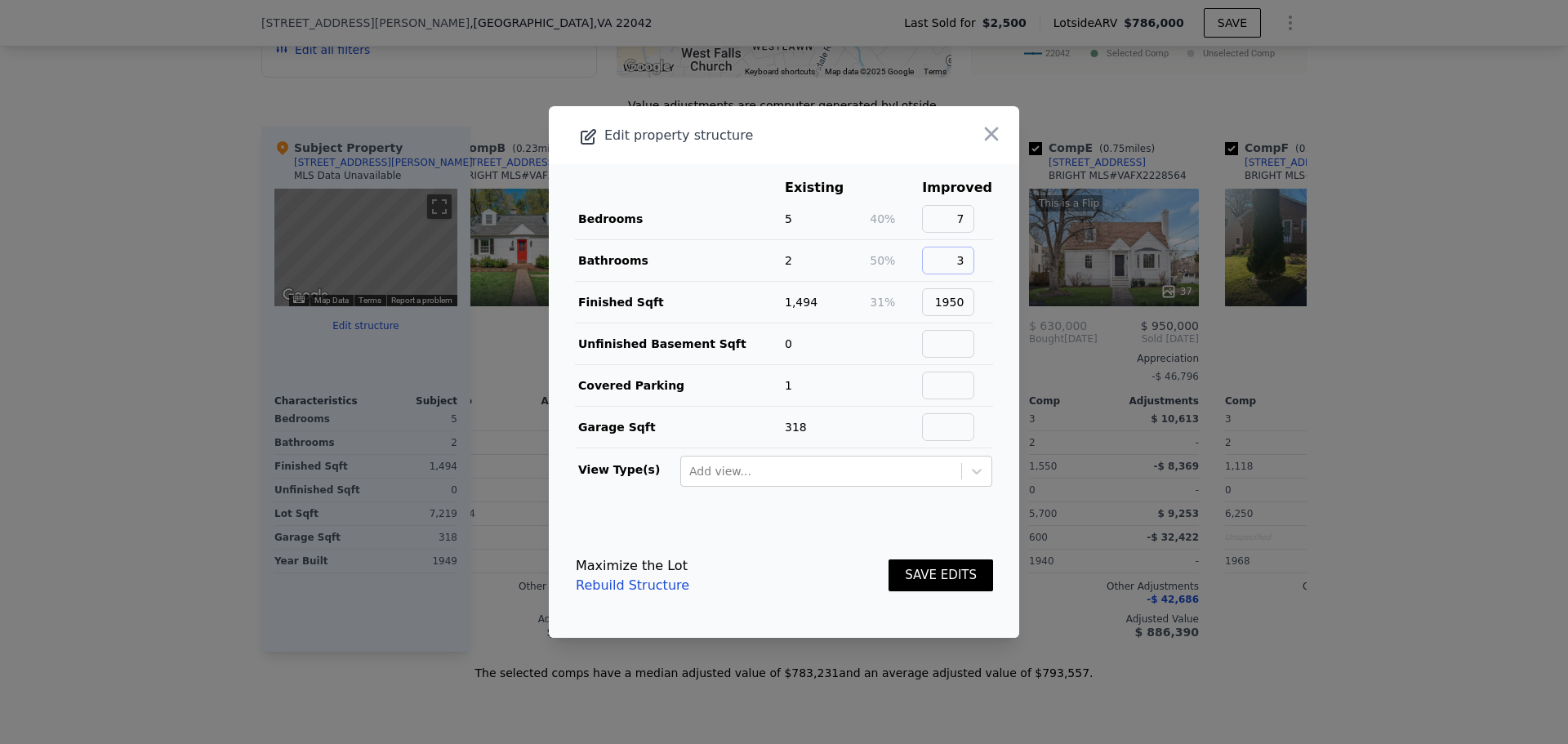
click at [972, 261] on input "3" at bounding box center [948, 261] width 52 height 27
type input "4"
click at [945, 346] on input "text" at bounding box center [948, 344] width 52 height 27
click at [932, 577] on button "SAVE EDITS" at bounding box center [940, 576] width 104 height 32
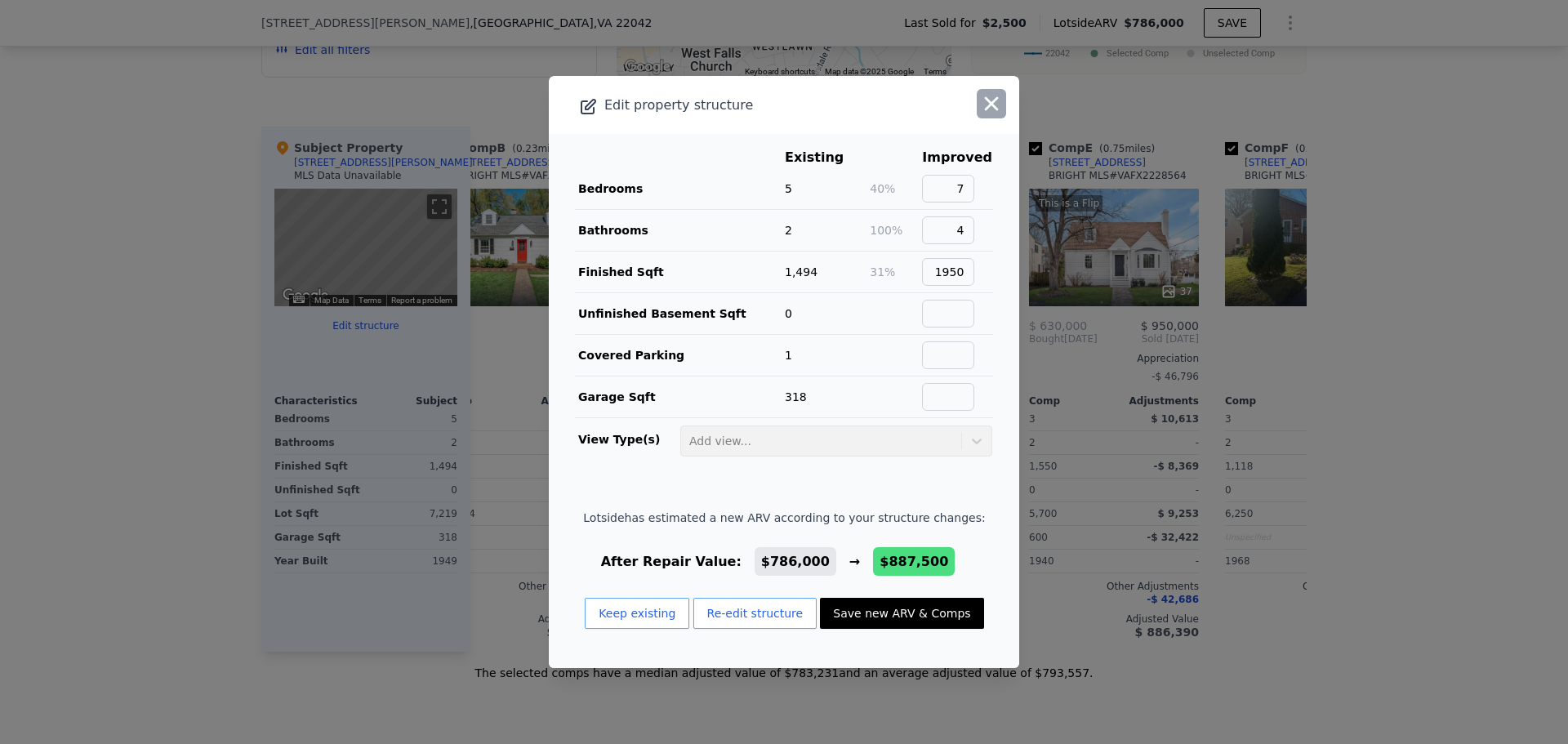
click at [980, 113] on icon "button" at bounding box center [991, 103] width 23 height 23
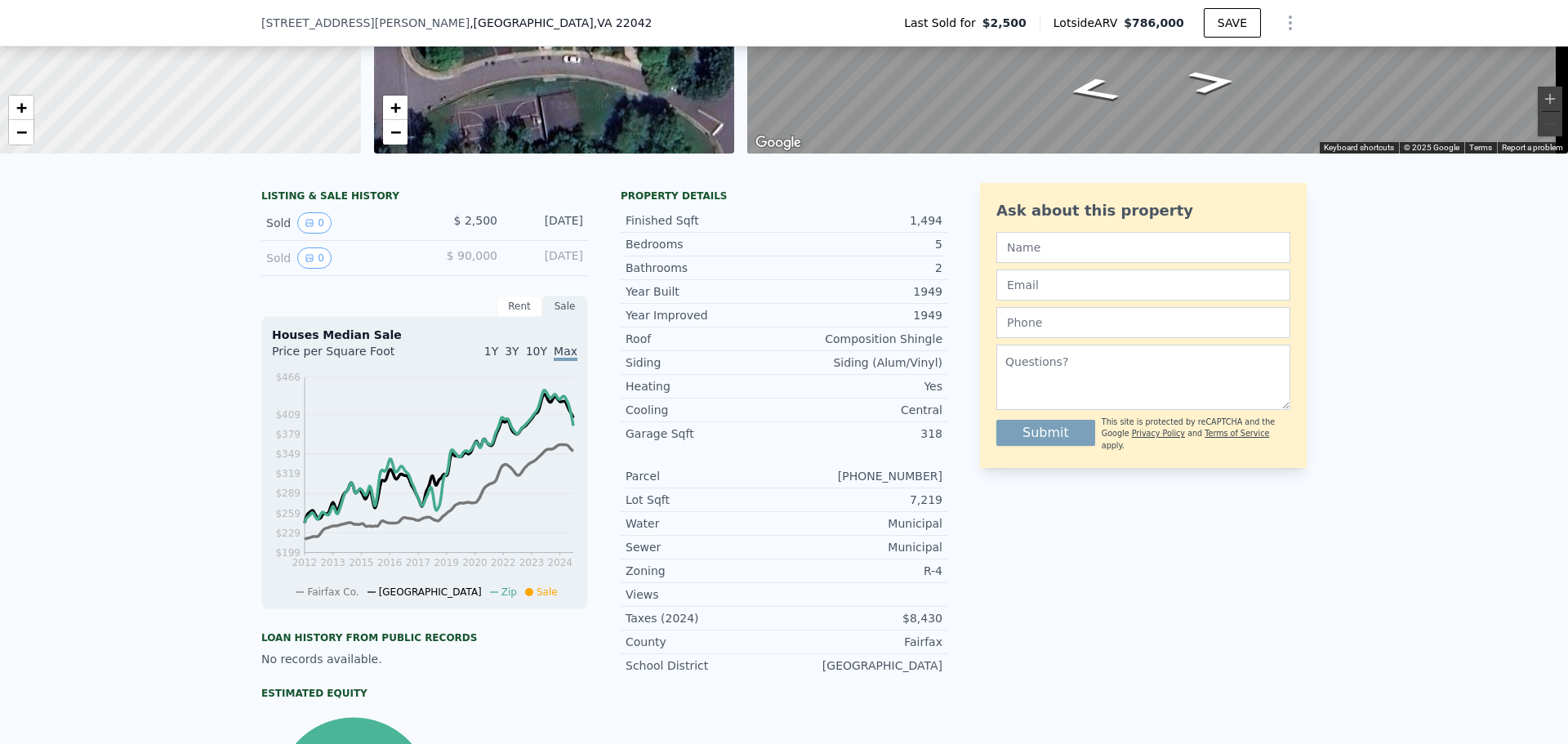
scroll to position [5, 0]
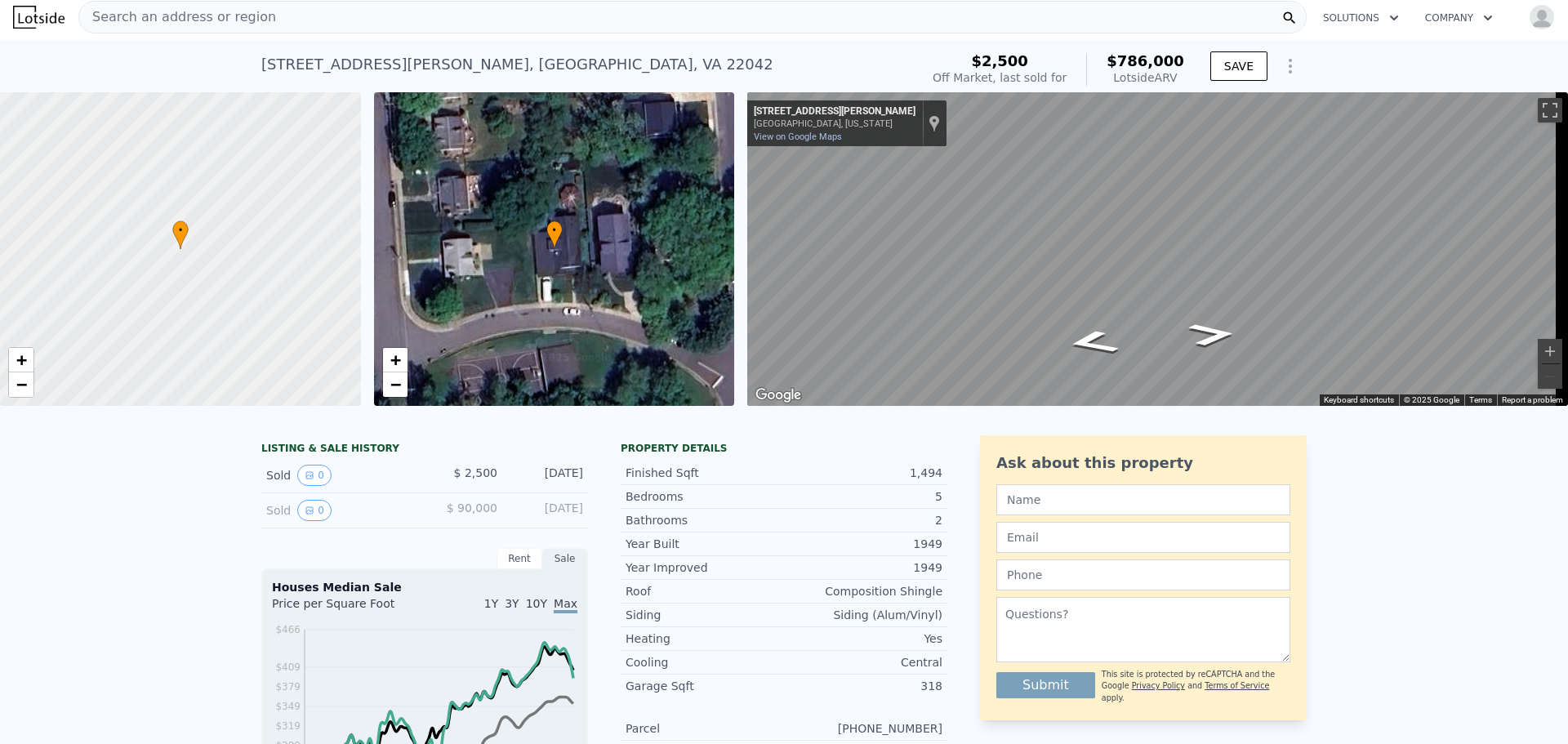
click at [325, 15] on div "Search an address or region" at bounding box center [693, 17] width 1229 height 33
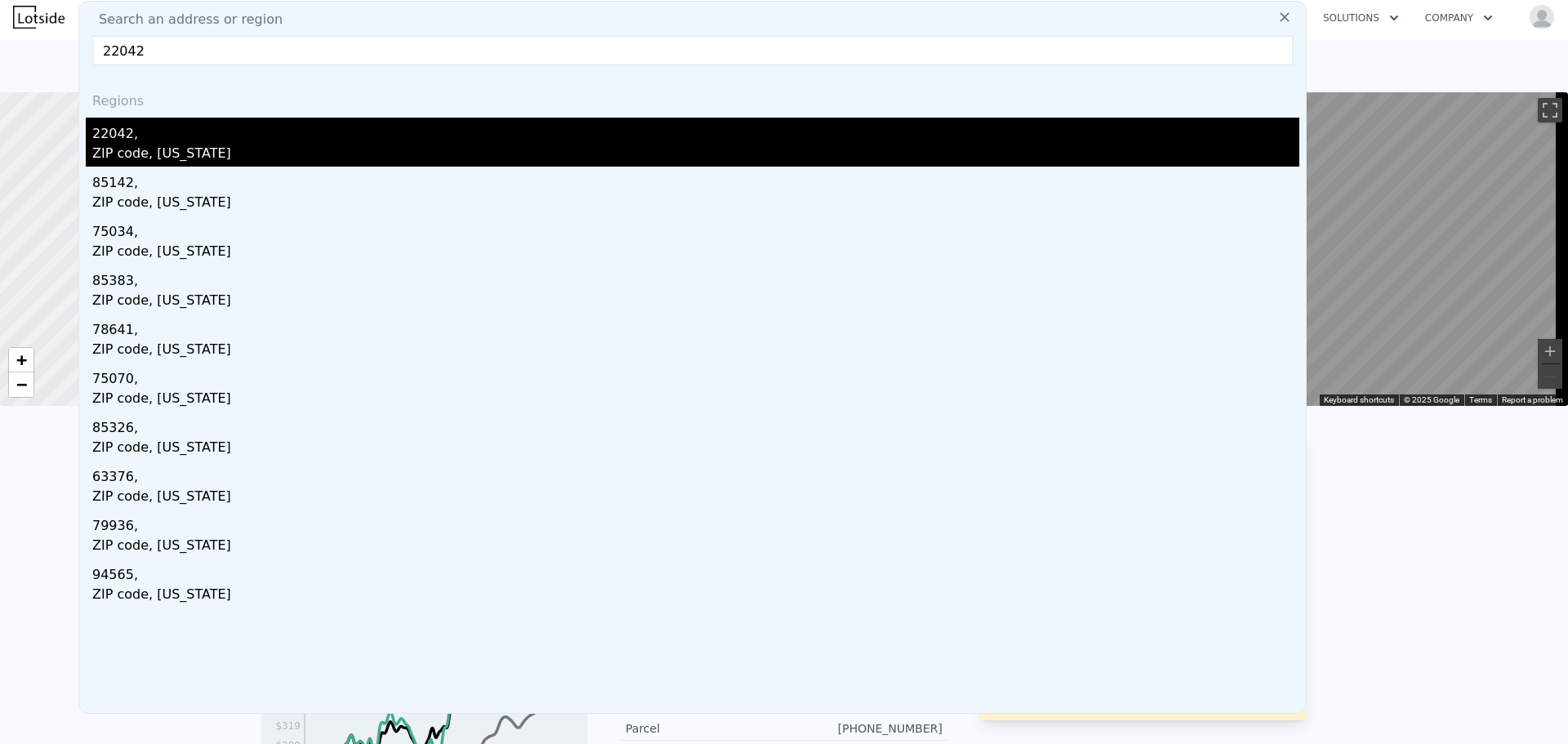
type input "22042"
click at [201, 136] on div "22042," at bounding box center [695, 131] width 1207 height 27
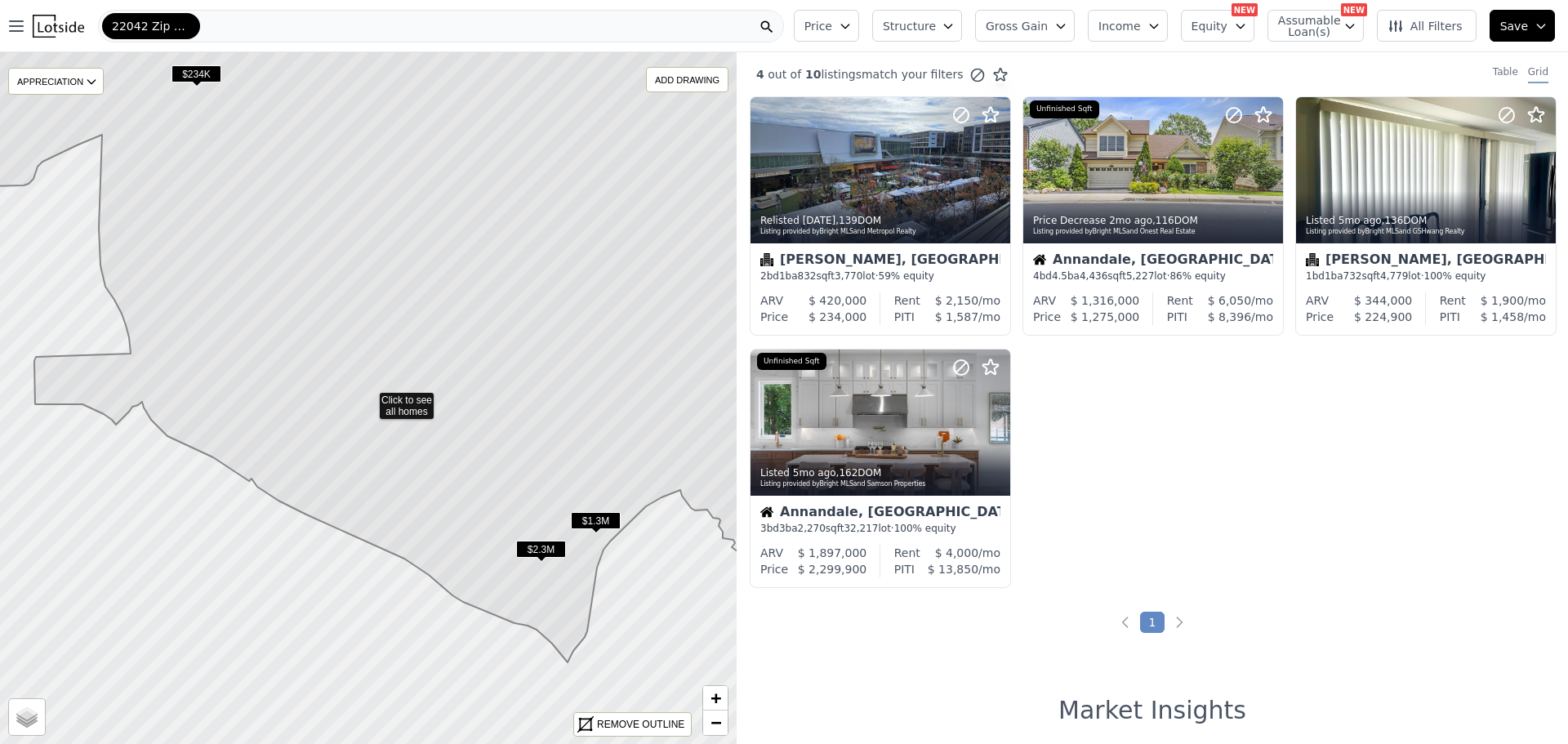
click at [832, 23] on span "Price" at bounding box center [818, 27] width 27 height 16
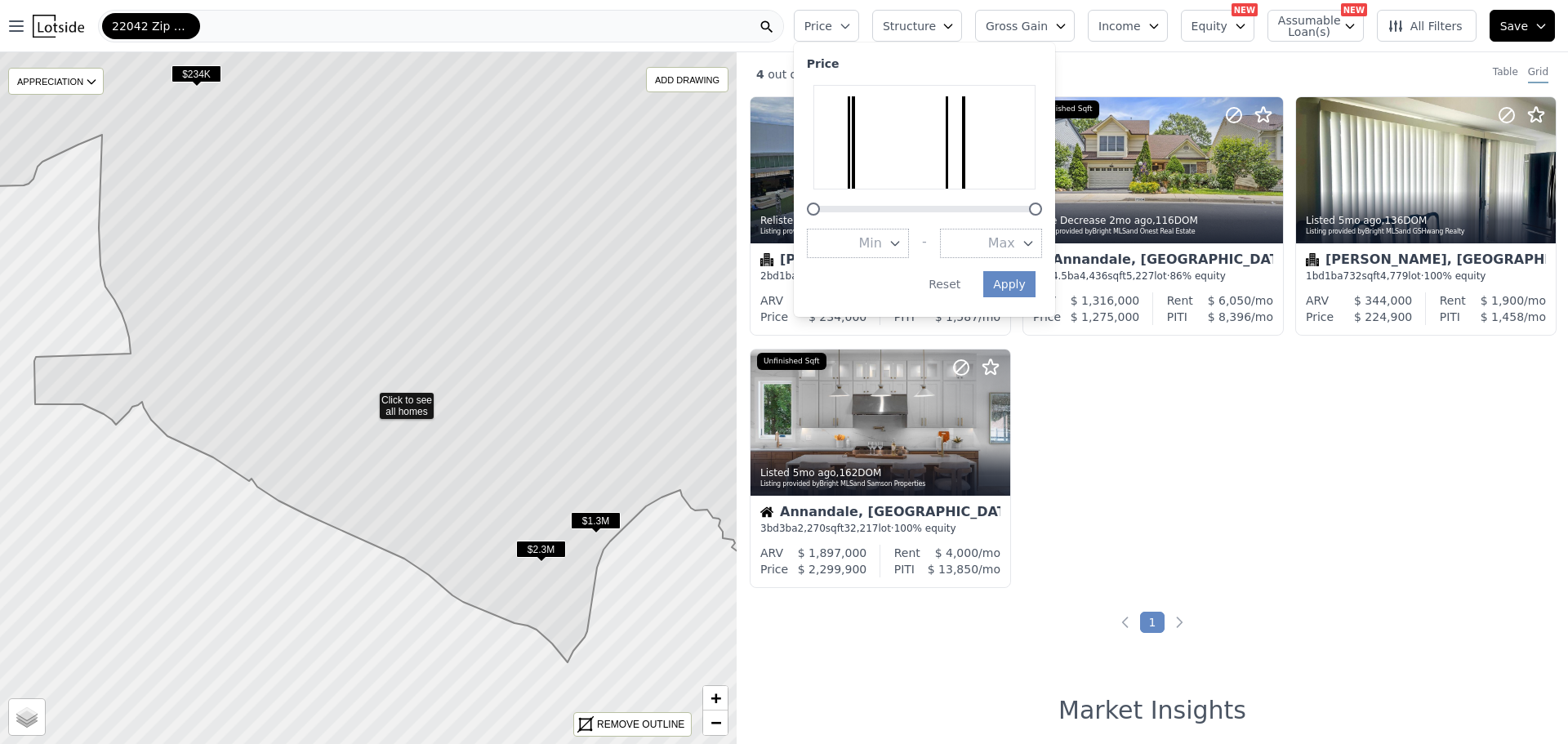
click at [832, 23] on span "Price" at bounding box center [818, 27] width 27 height 16
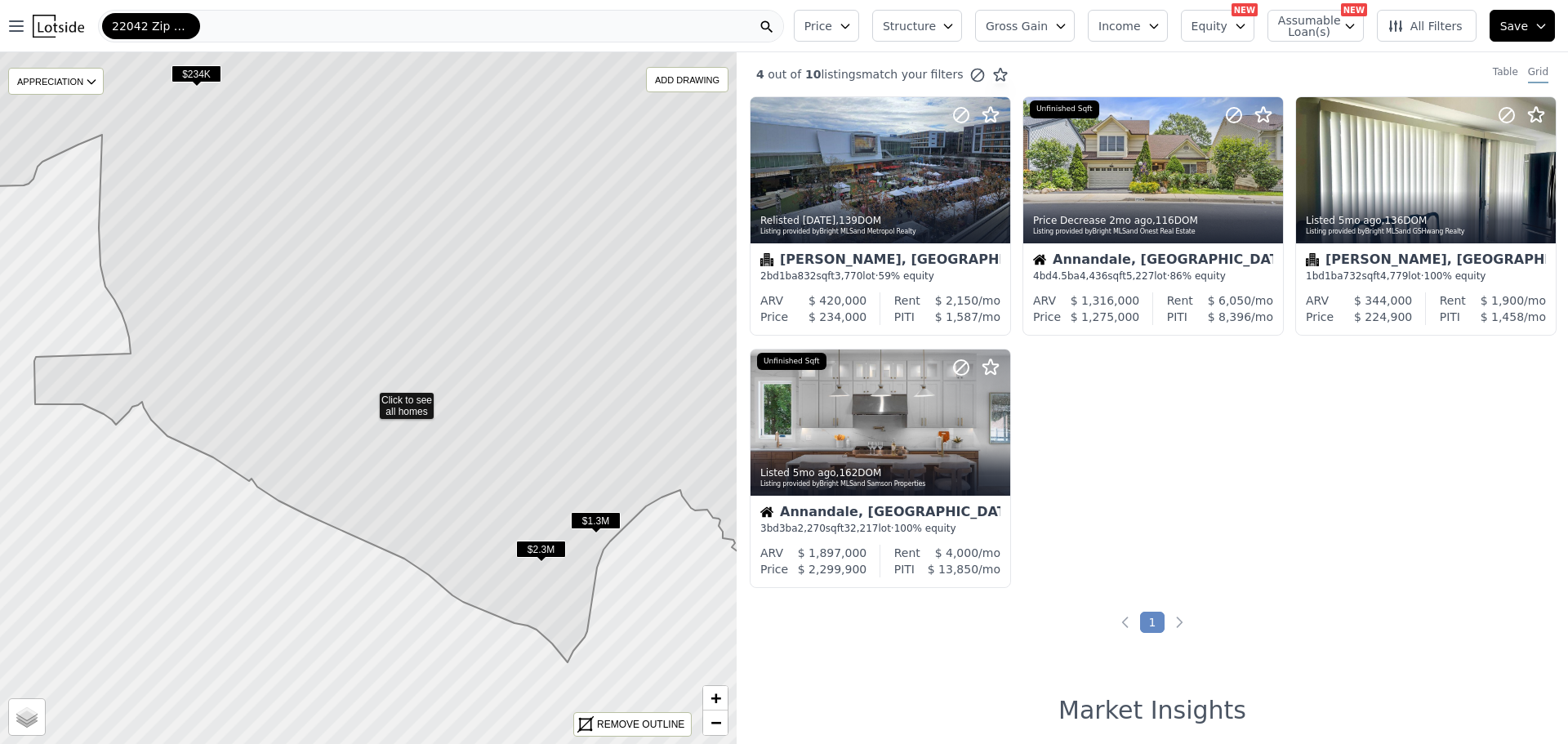
click at [539, 546] on span "$2.3M" at bounding box center [541, 549] width 49 height 17
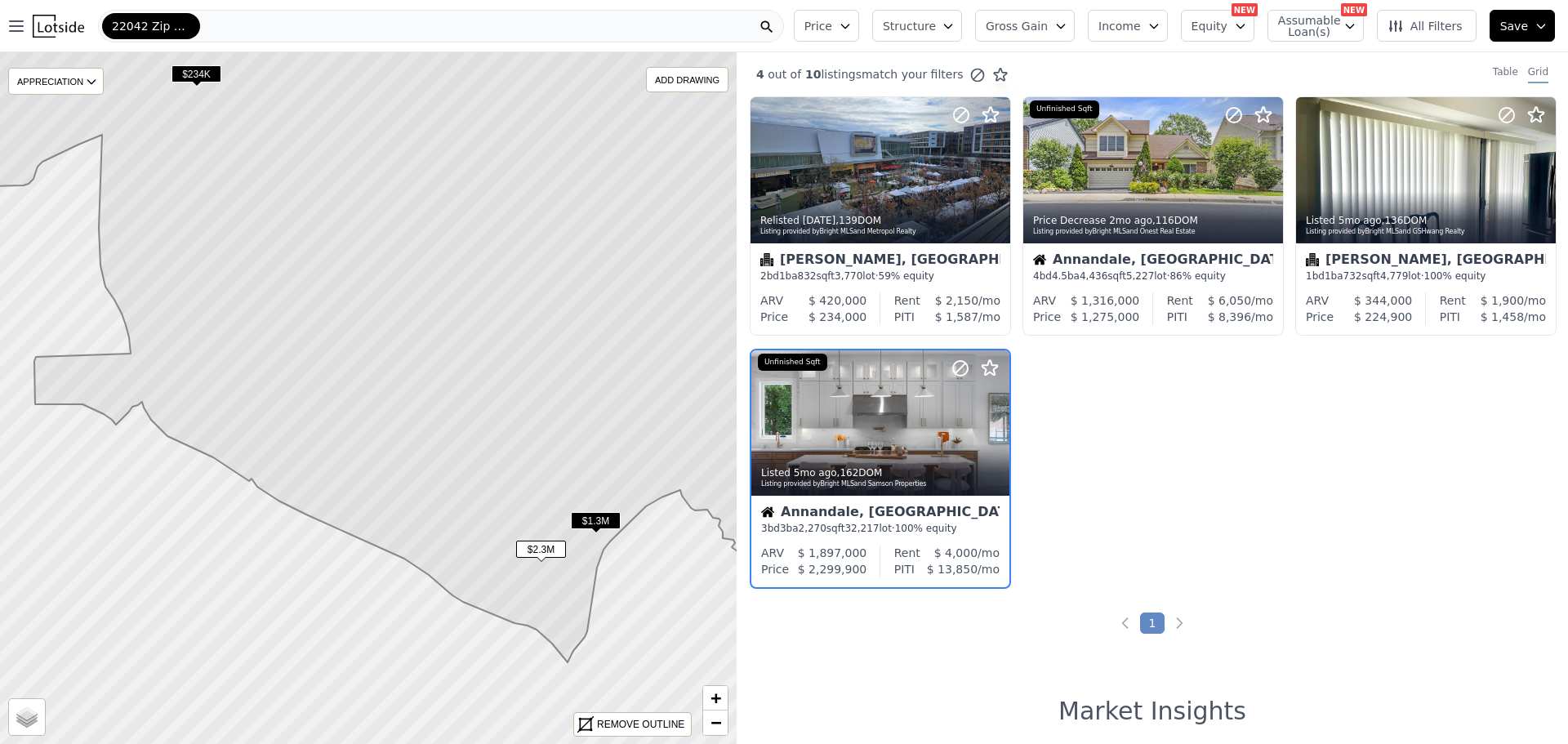
scroll to position [44, 0]
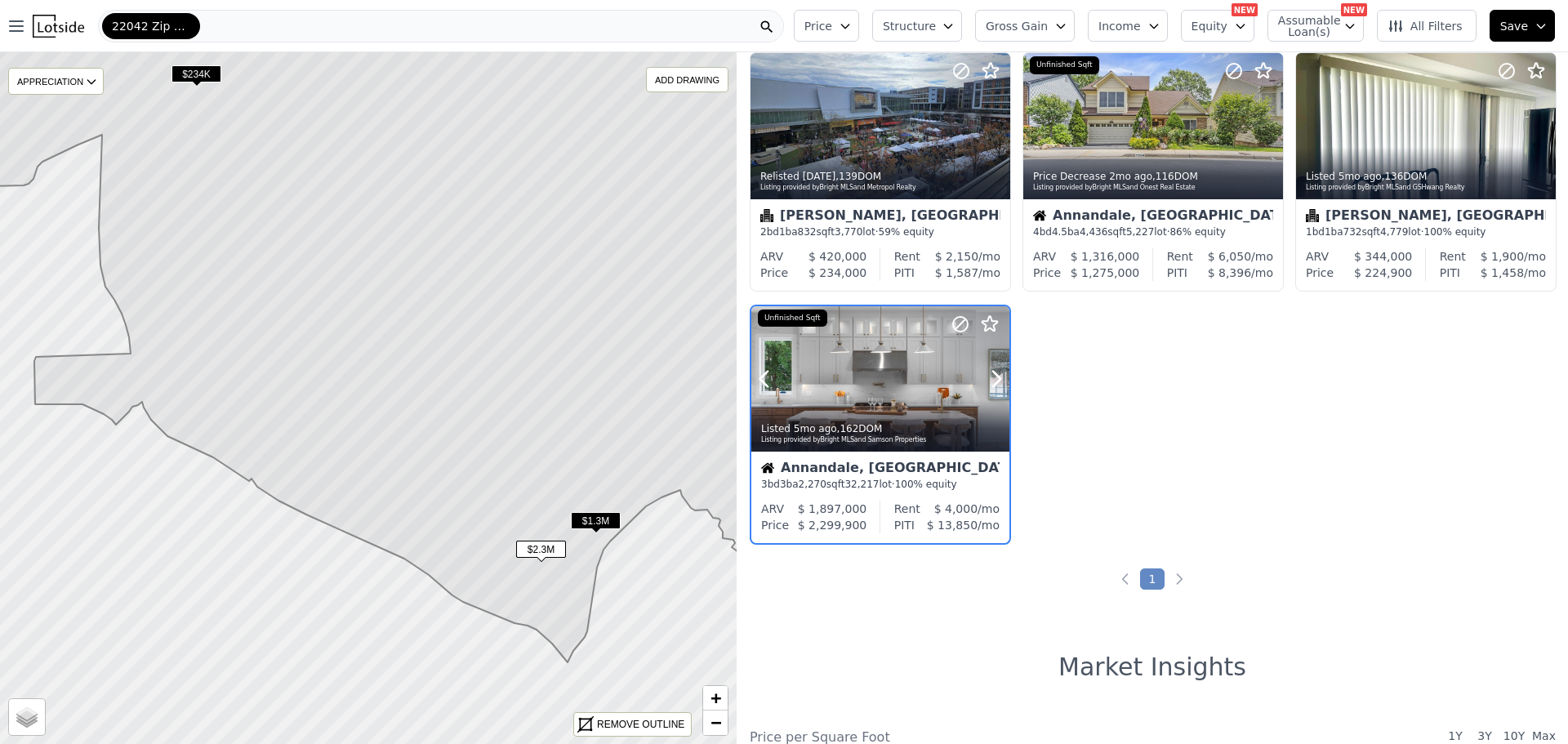
click at [851, 371] on div at bounding box center [880, 379] width 258 height 146
click at [578, 29] on div "22042 Zip Code" at bounding box center [441, 27] width 686 height 33
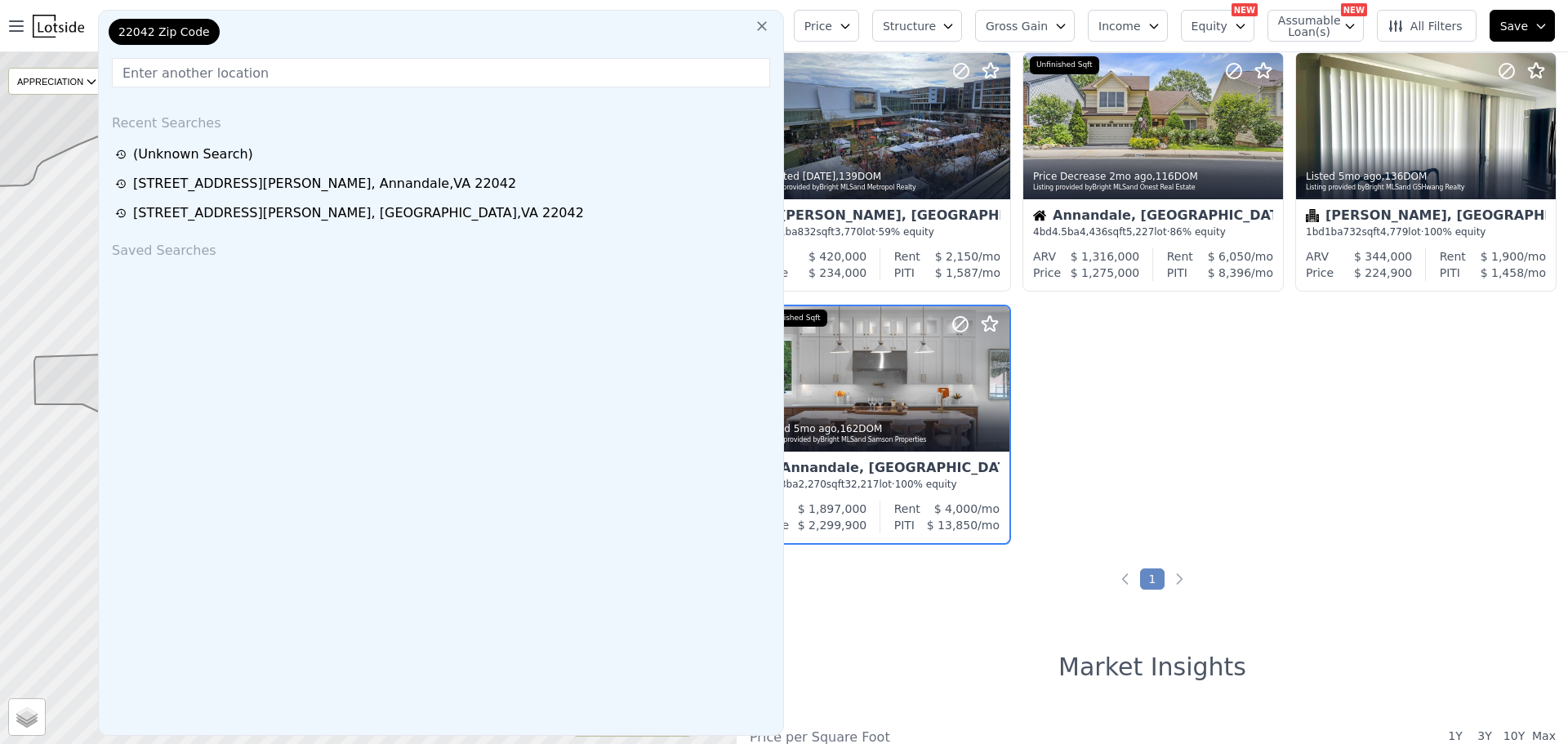
click at [770, 21] on icon at bounding box center [762, 27] width 16 height 16
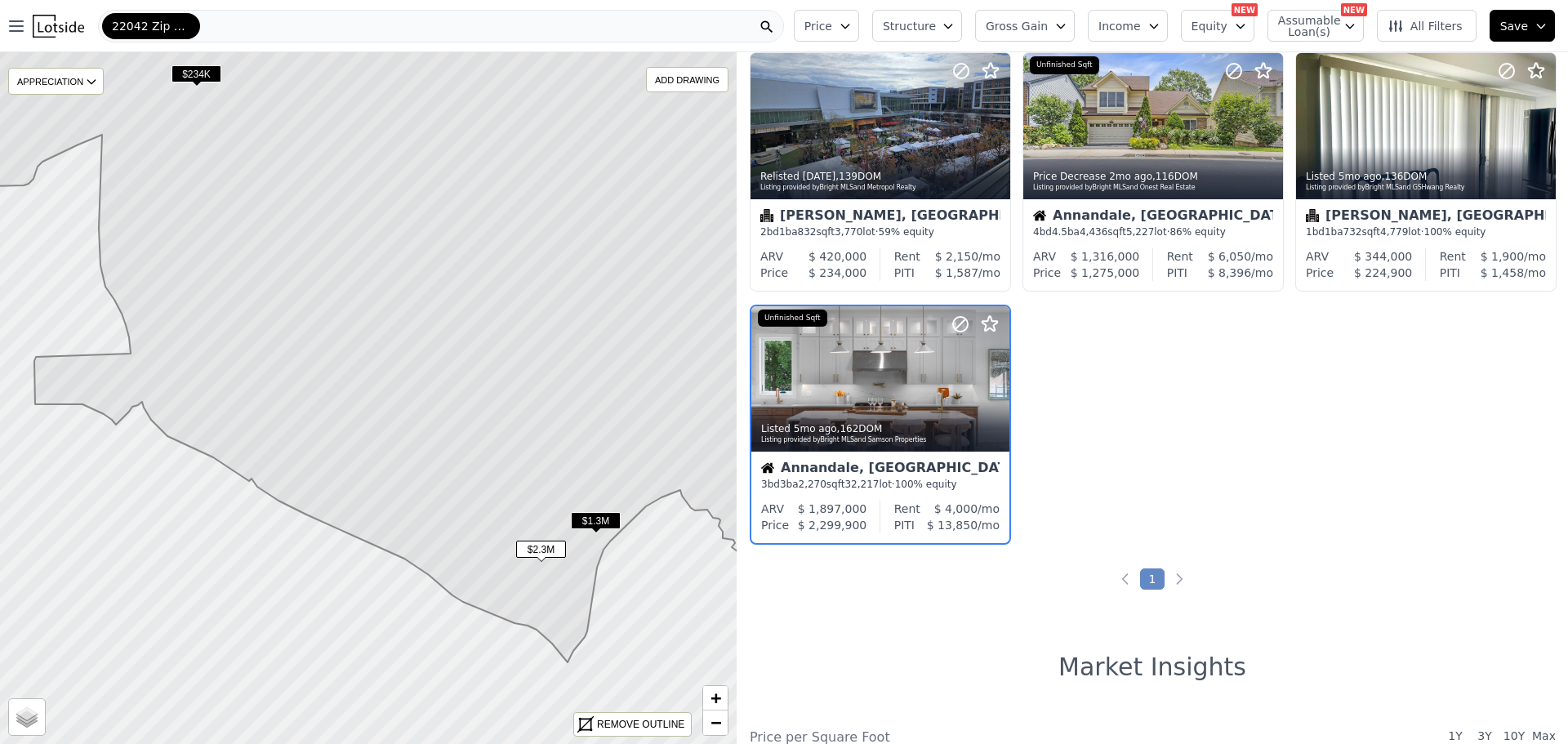
click at [45, 26] on img at bounding box center [59, 26] width 51 height 23
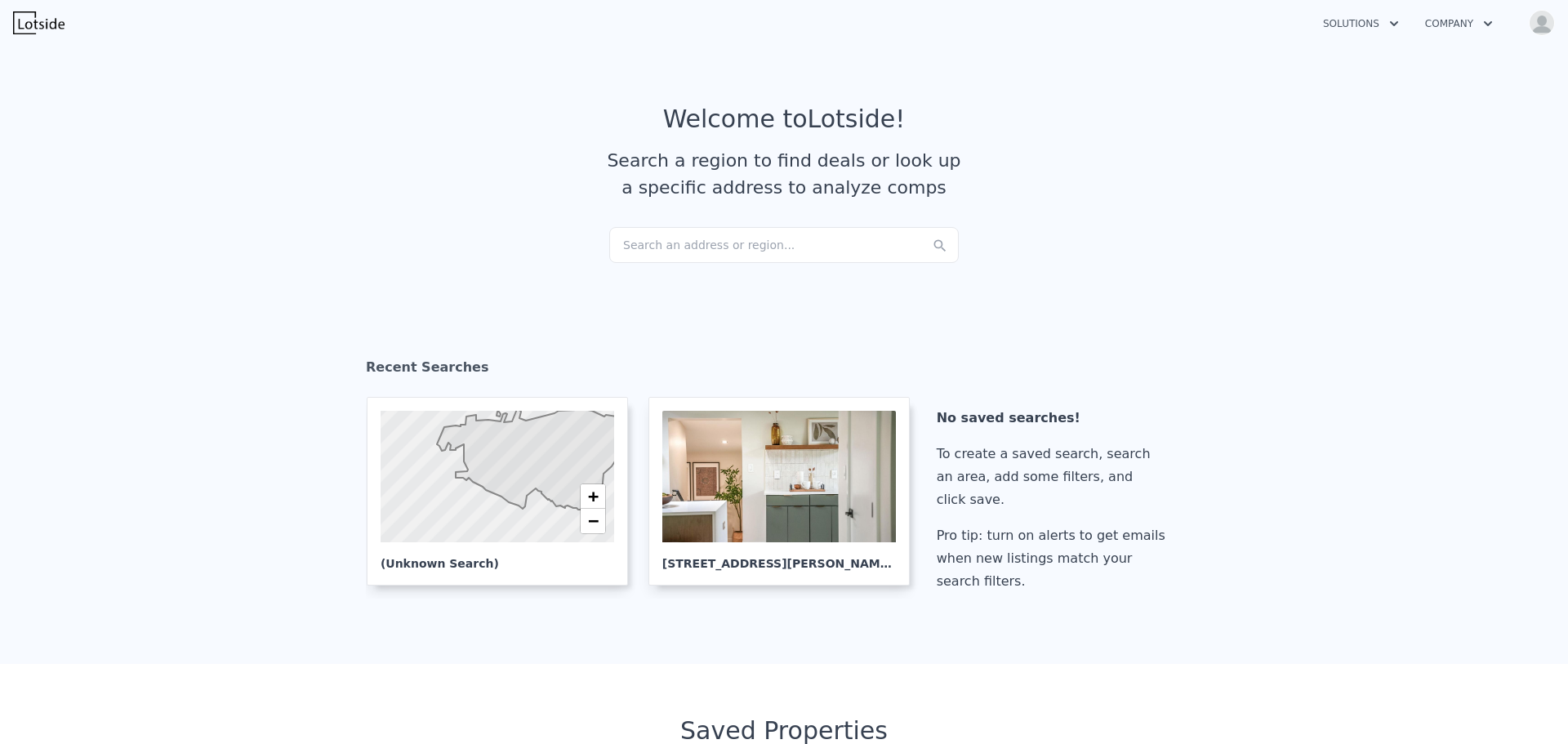
click at [757, 244] on div "Search an address or region..." at bounding box center [784, 244] width 349 height 36
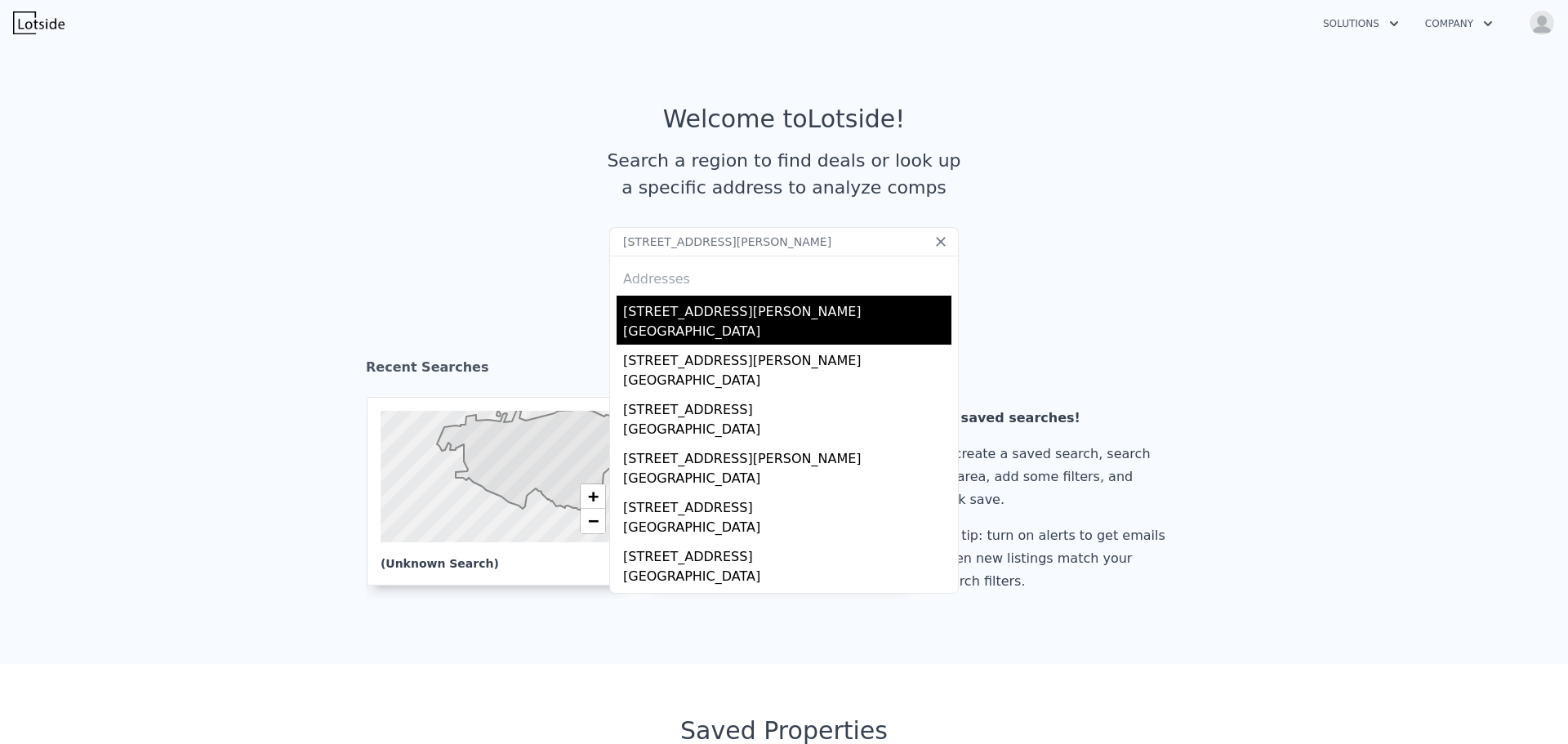
type input "10411 Adel Rd, Oakton, VA 22124"
click at [711, 308] on div "10411 Adel Rd" at bounding box center [787, 308] width 328 height 27
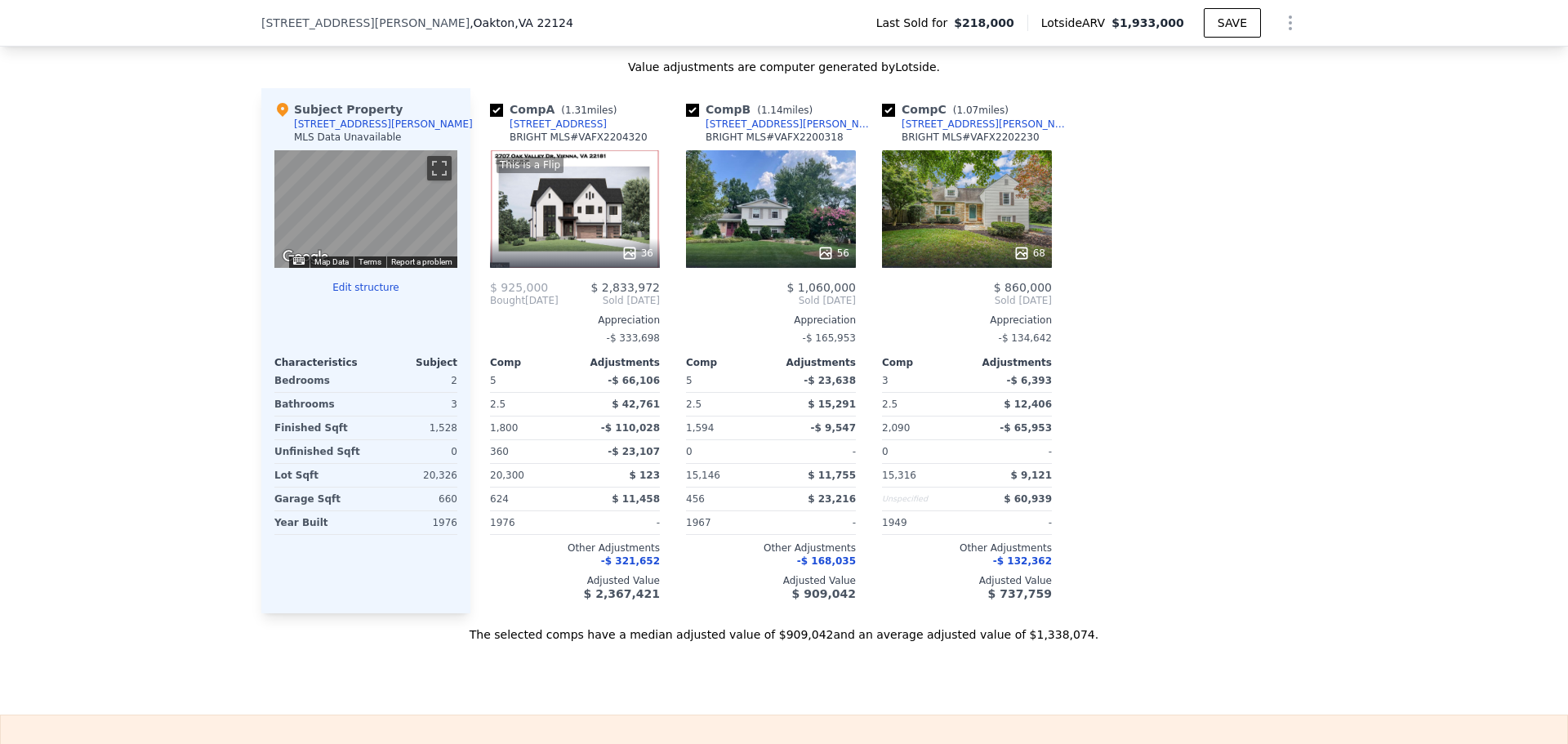
scroll to position [1716, 0]
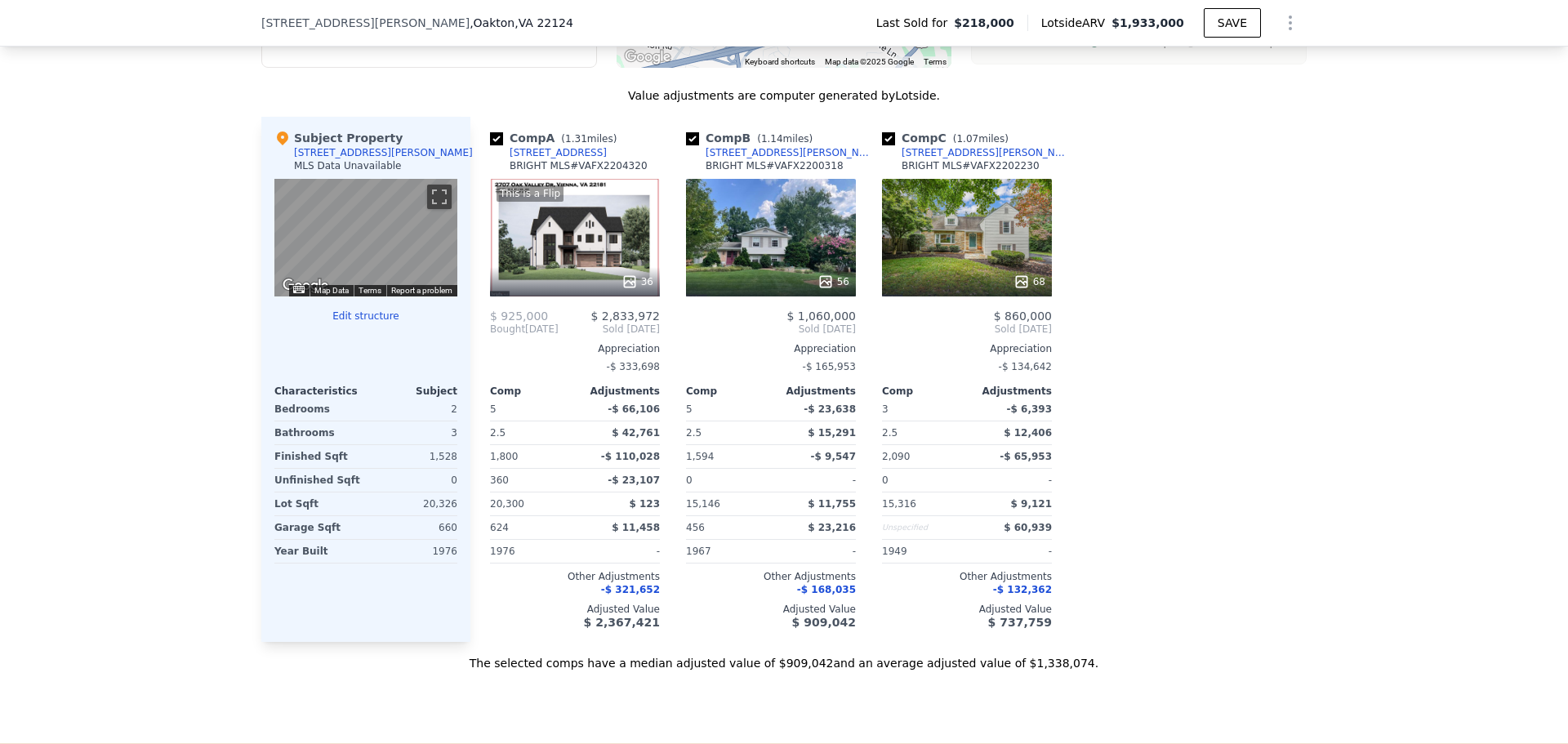
click at [550, 247] on div "This is a Flip 36" at bounding box center [575, 238] width 170 height 118
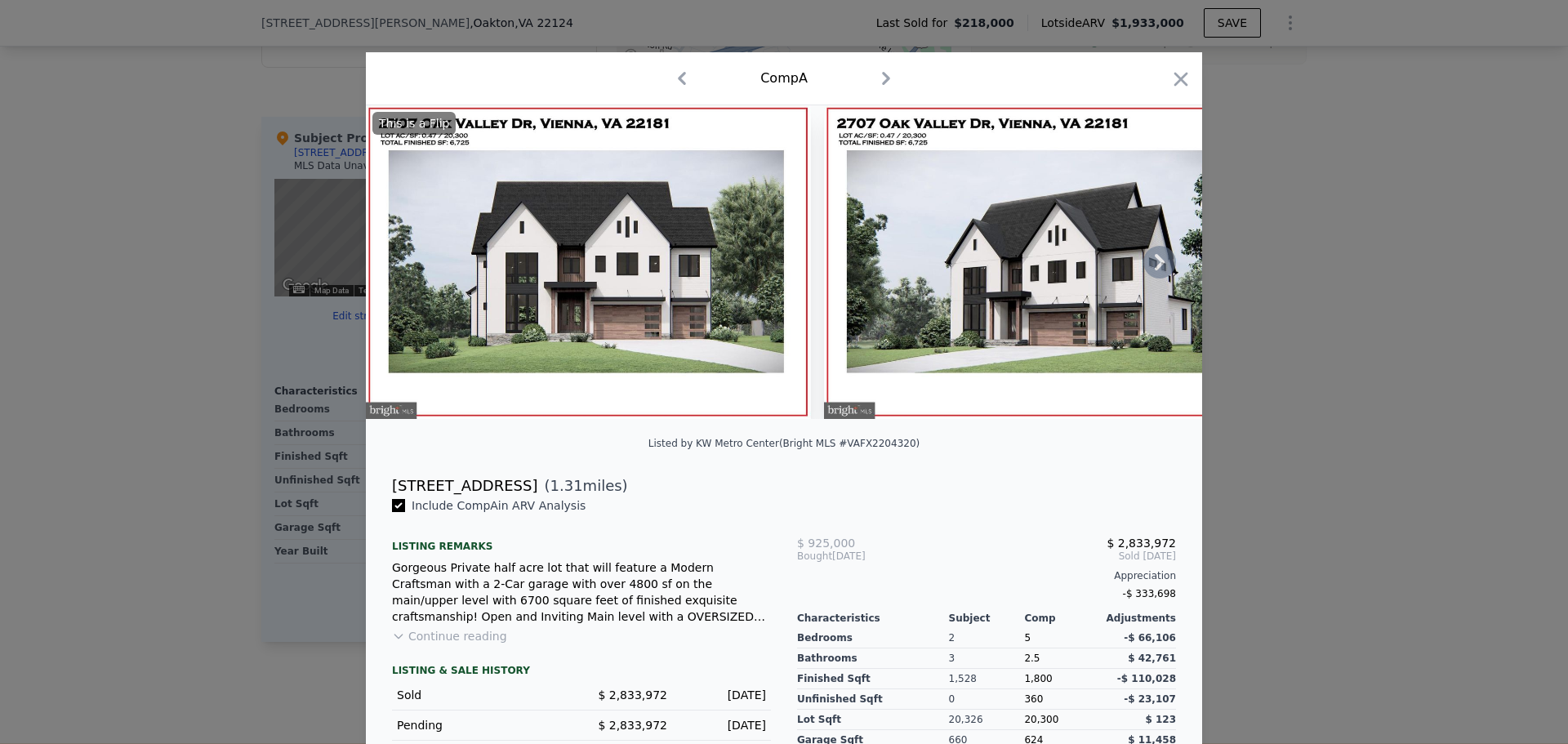
click at [1149, 265] on icon at bounding box center [1160, 263] width 33 height 33
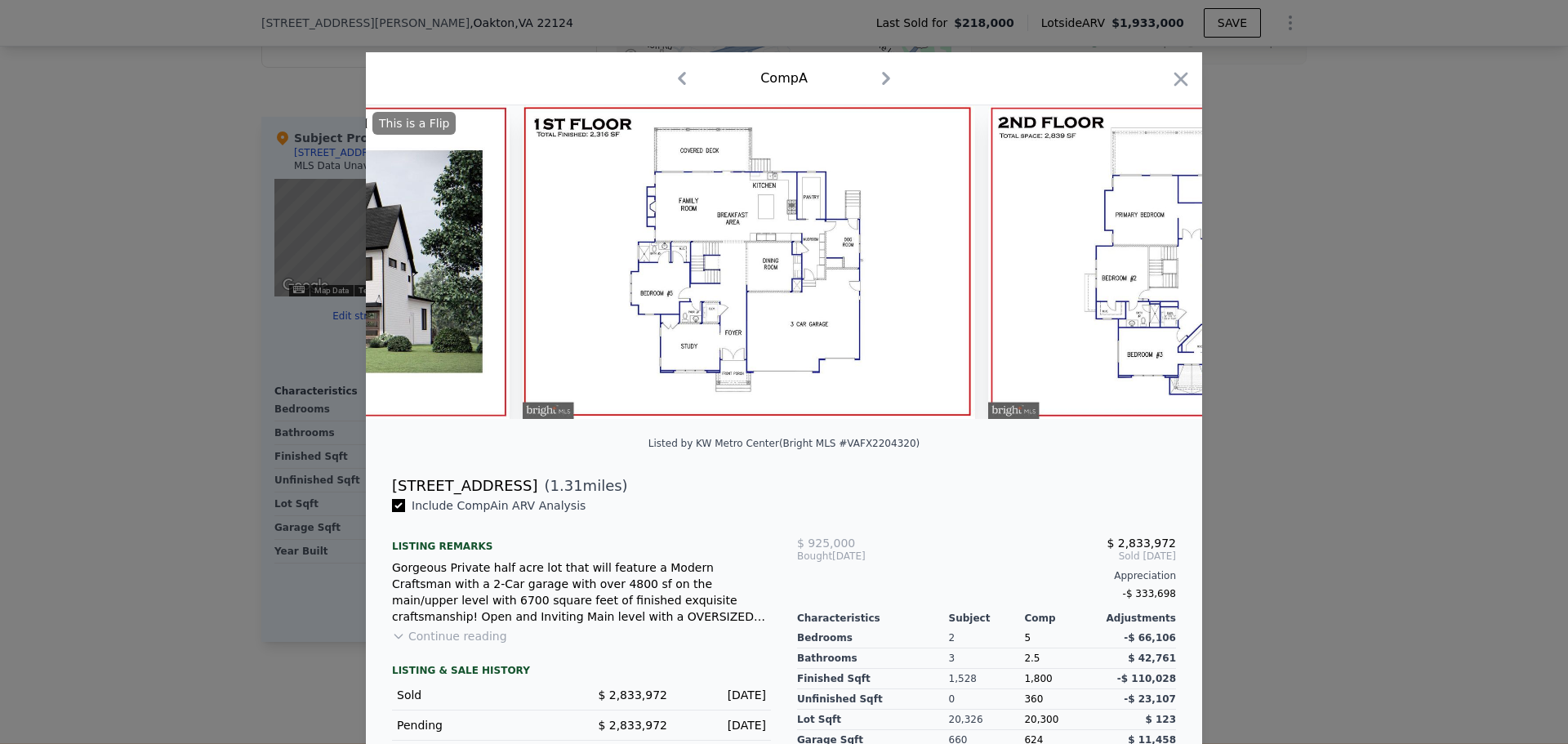
scroll to position [0, 784]
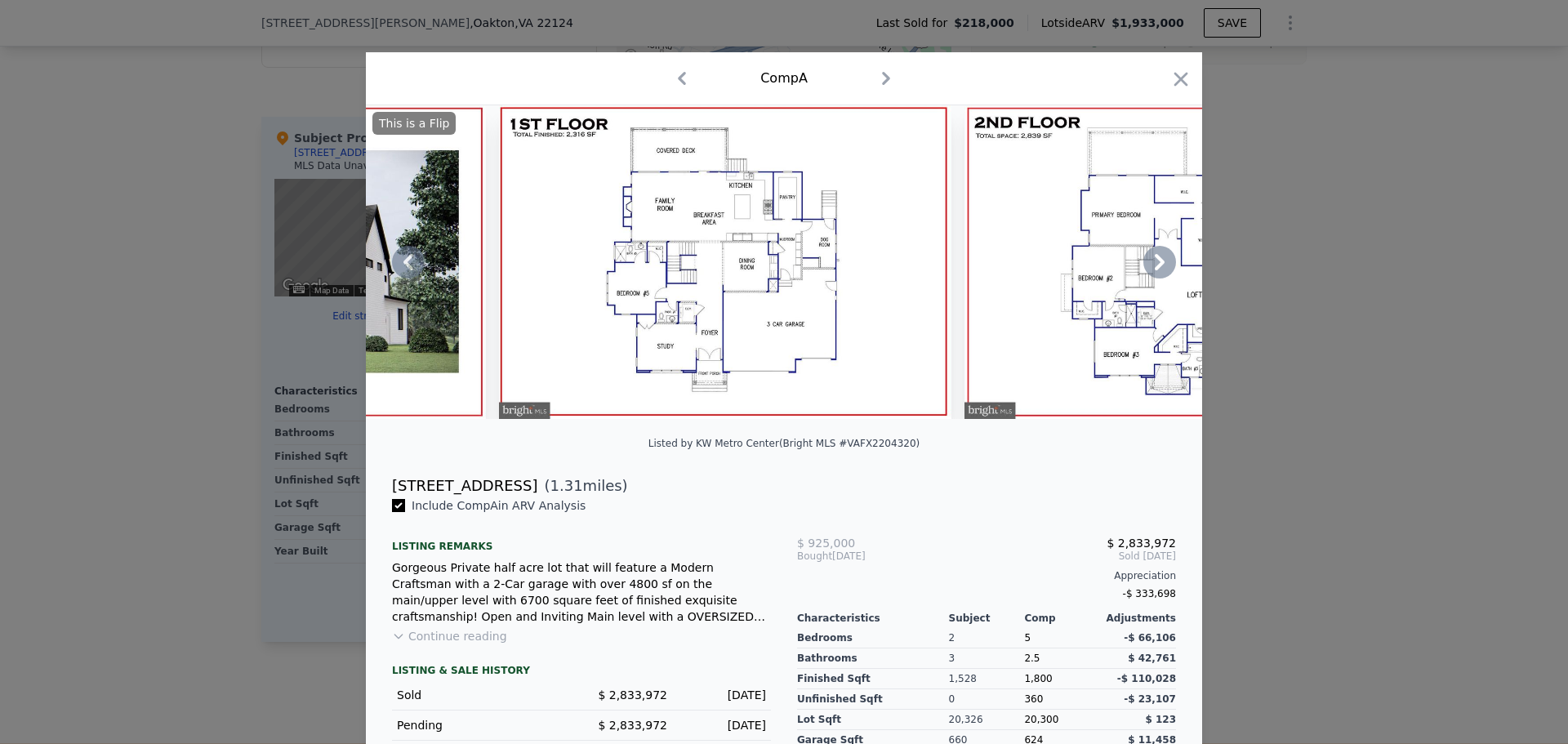
click at [1155, 270] on icon at bounding box center [1159, 263] width 10 height 16
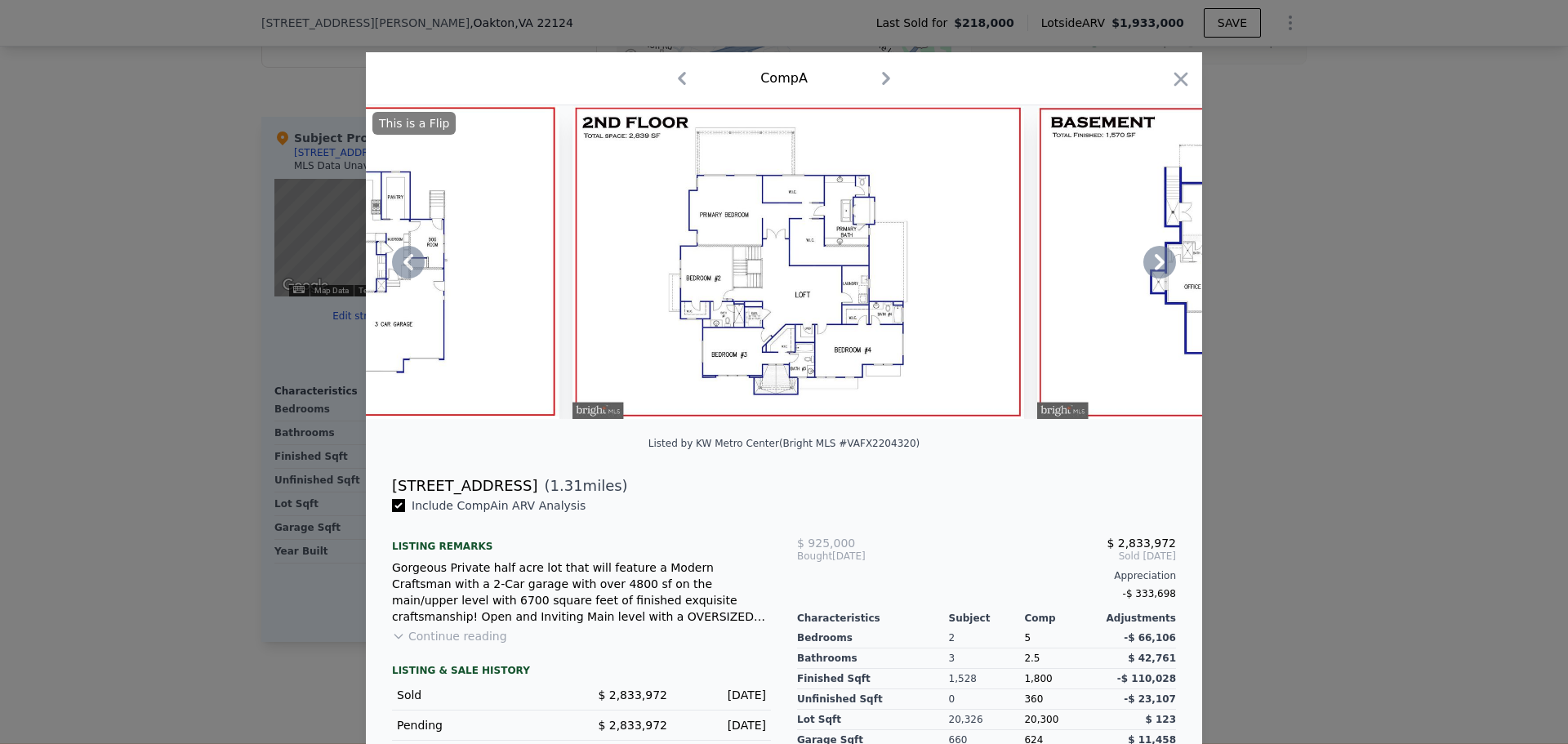
click at [1155, 270] on icon at bounding box center [1159, 263] width 10 height 16
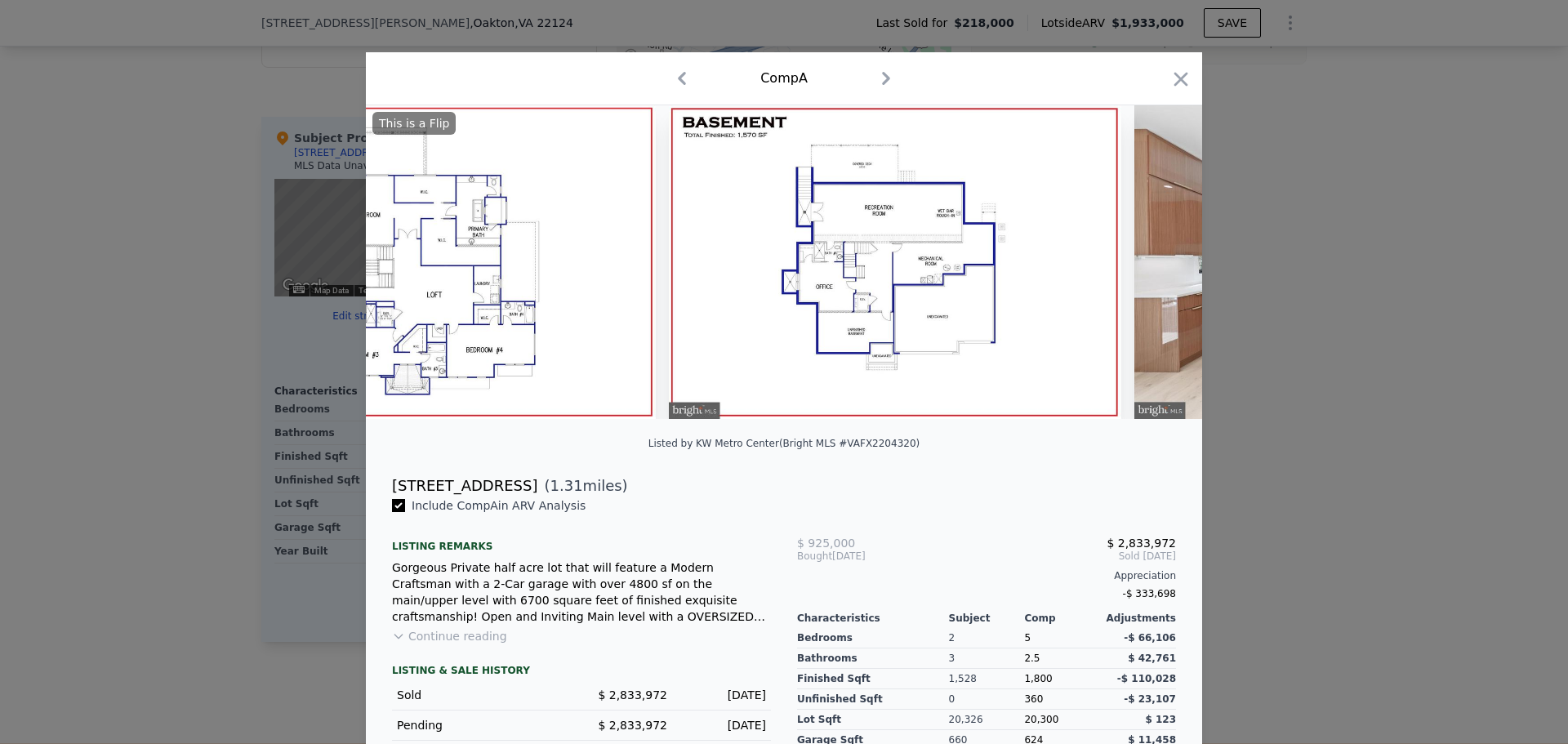
scroll to position [0, 1568]
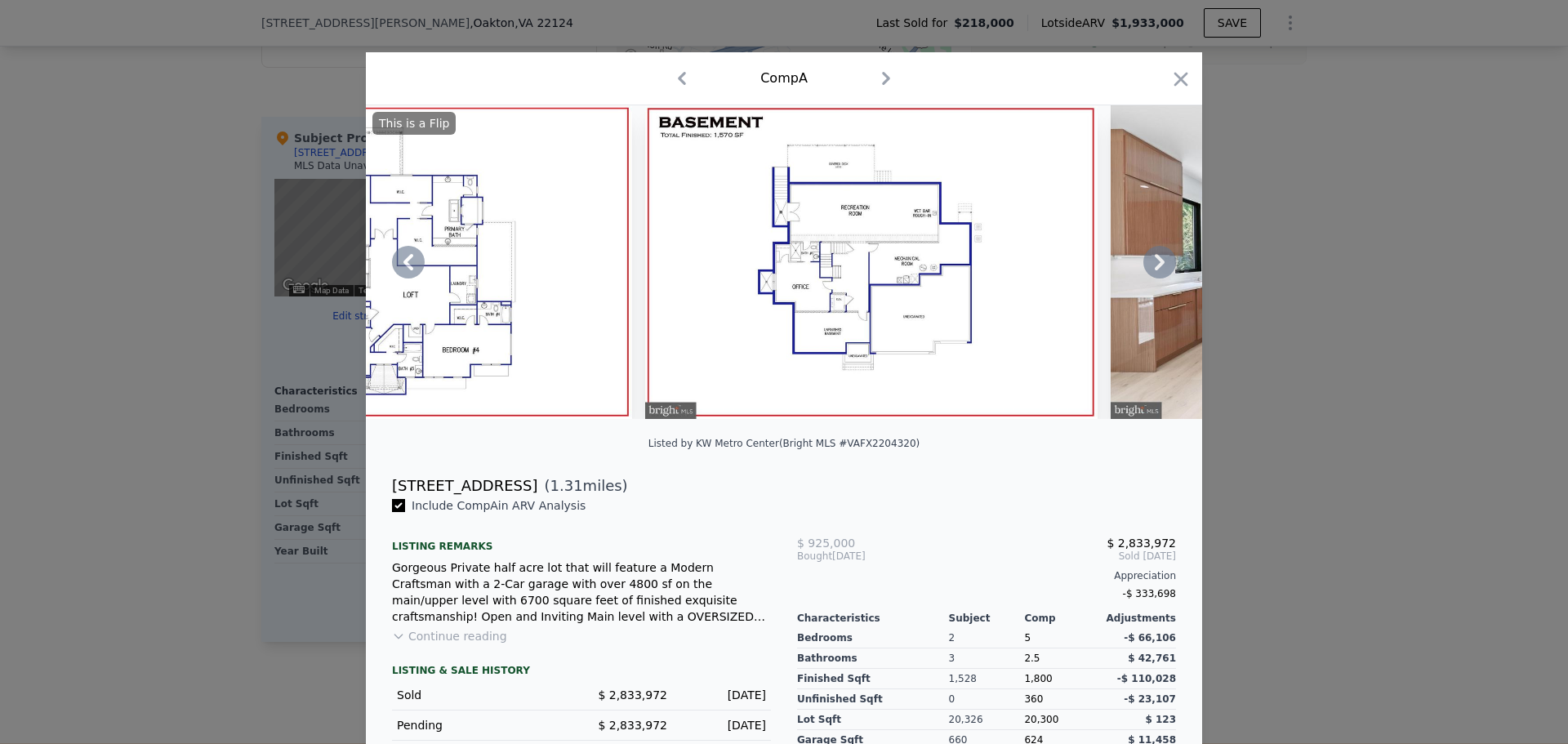
click at [1155, 270] on div "This is a Flip" at bounding box center [784, 262] width 836 height 314
click at [1156, 267] on icon at bounding box center [1159, 263] width 10 height 16
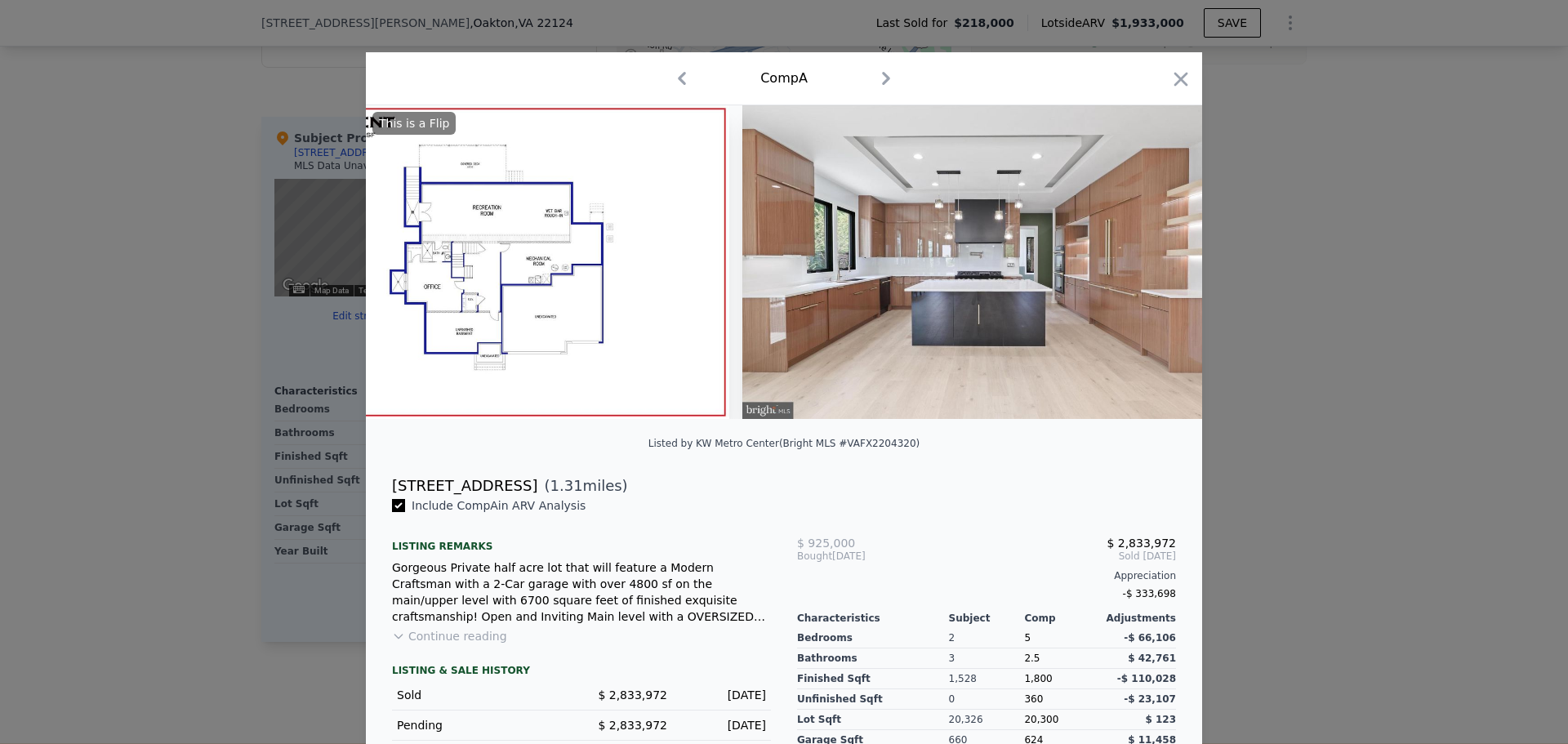
scroll to position [0, 1960]
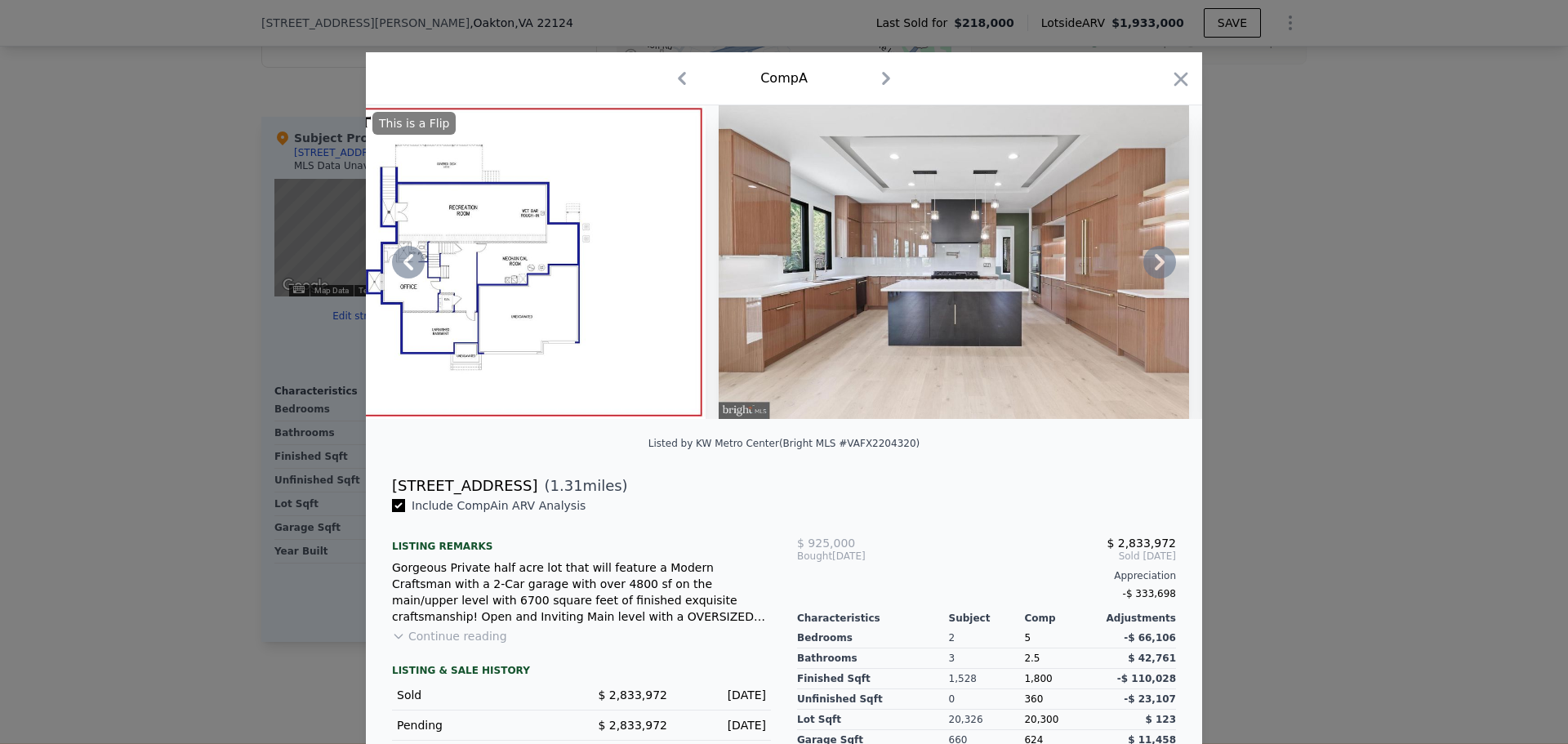
click at [1155, 265] on icon at bounding box center [1159, 263] width 10 height 16
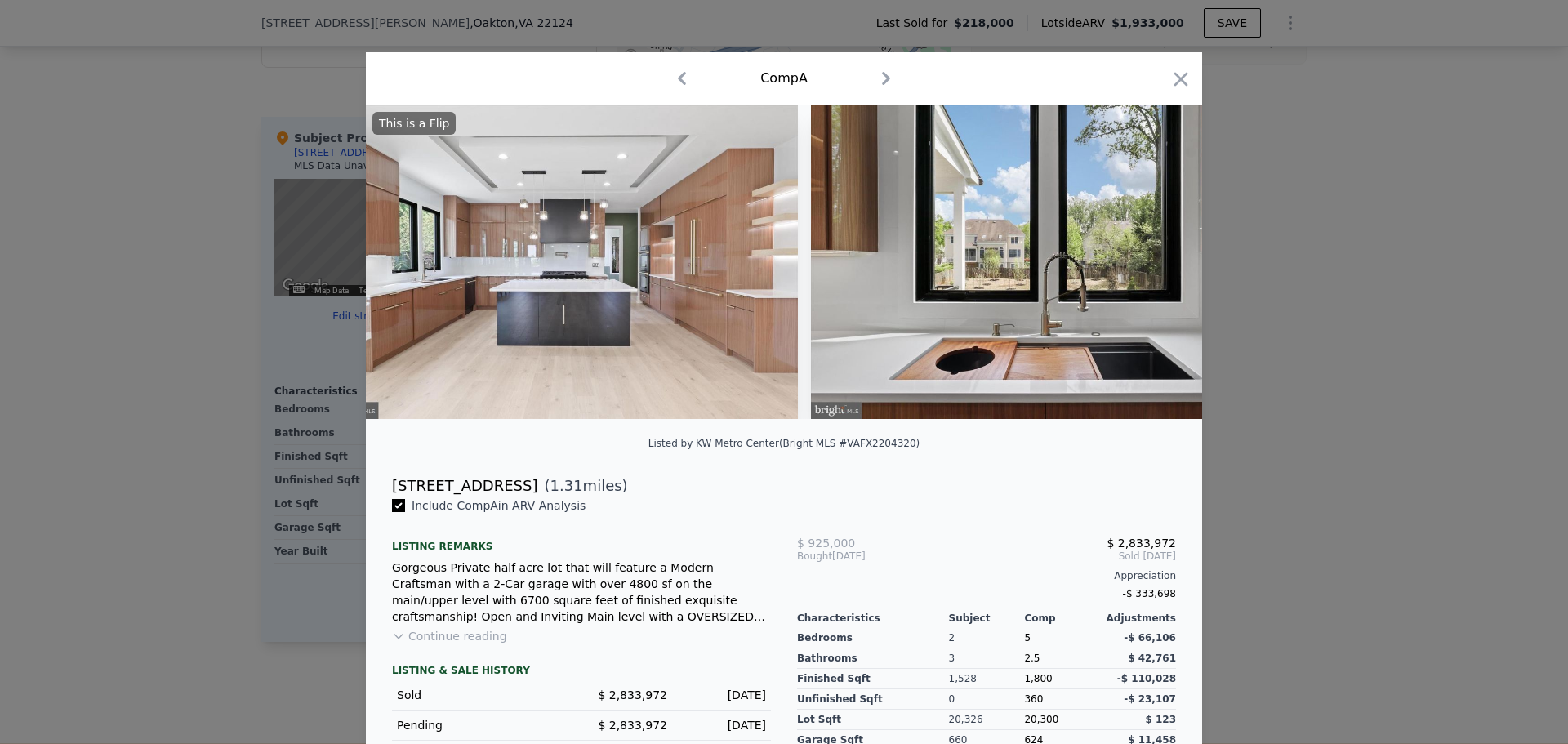
scroll to position [0, 2352]
click at [1155, 265] on icon at bounding box center [1159, 263] width 10 height 16
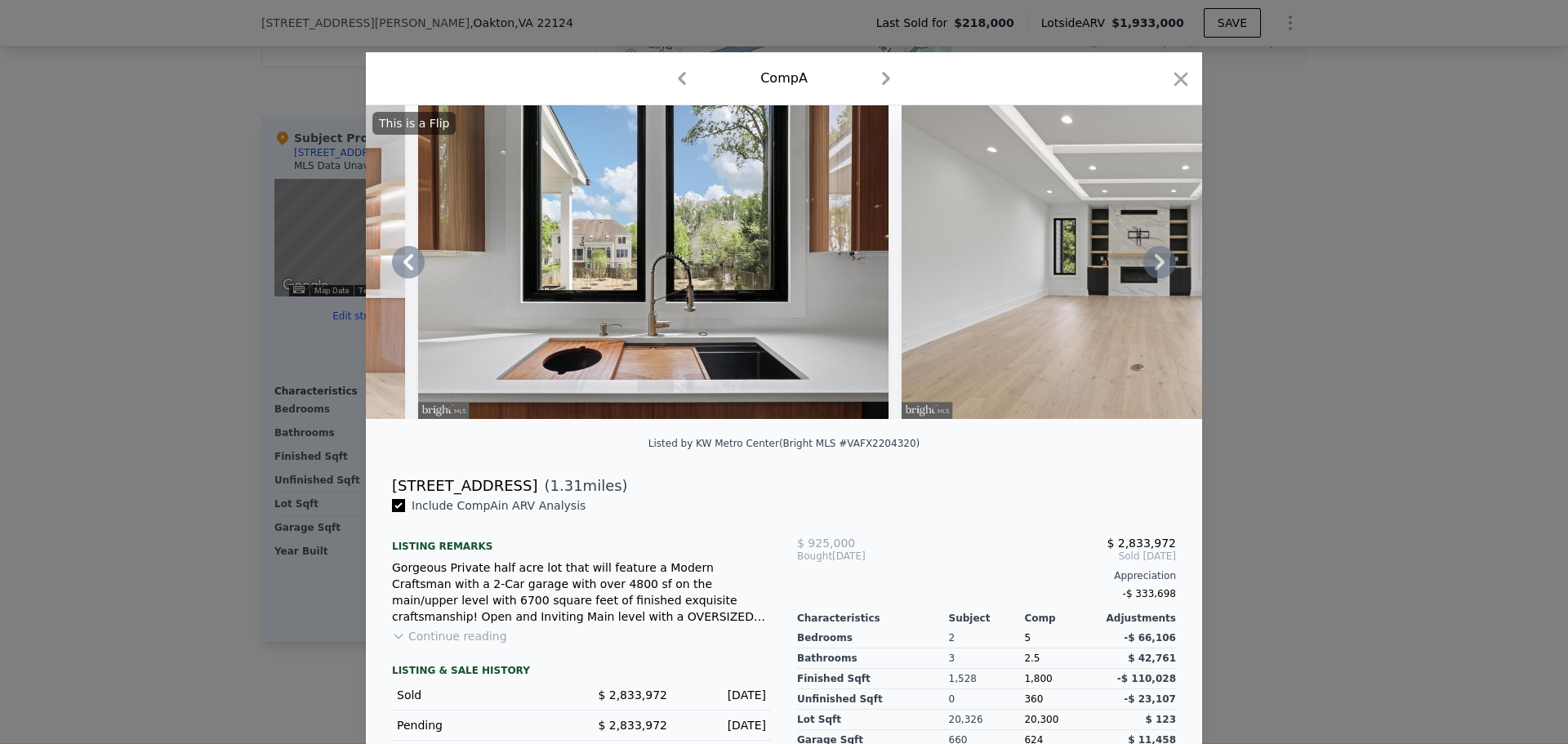
click at [1155, 265] on icon at bounding box center [1159, 263] width 10 height 16
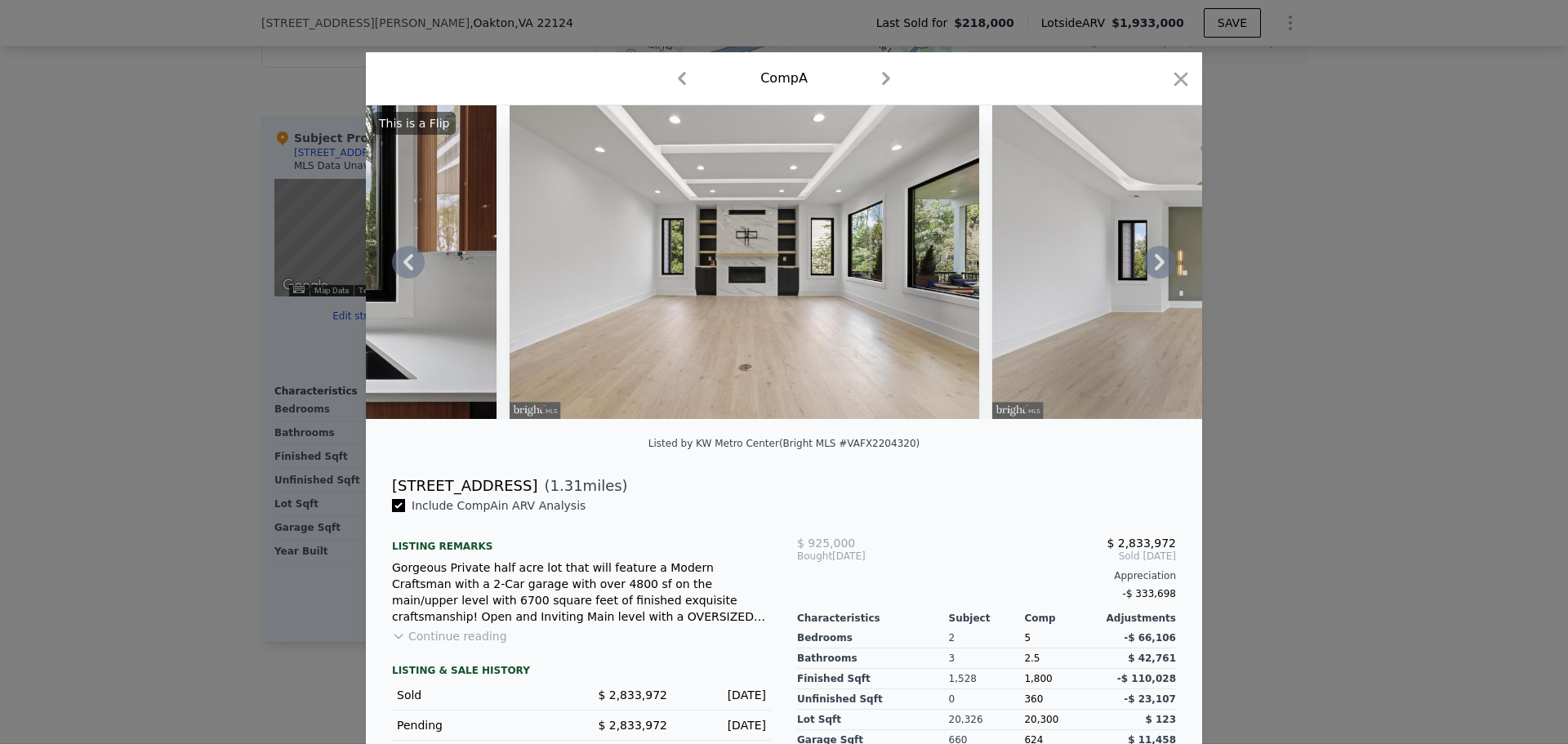
click at [1155, 265] on icon at bounding box center [1159, 263] width 10 height 16
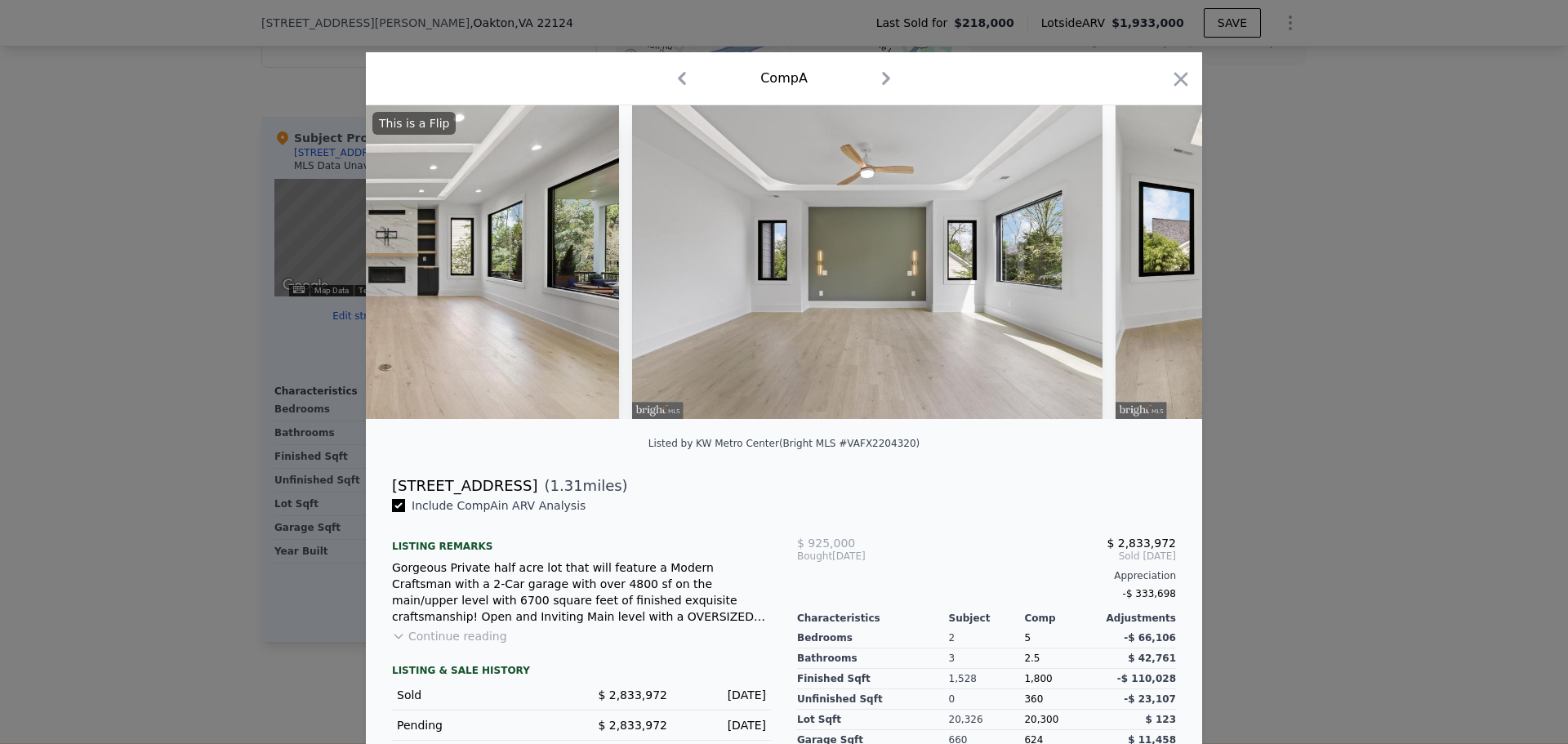
scroll to position [0, 3528]
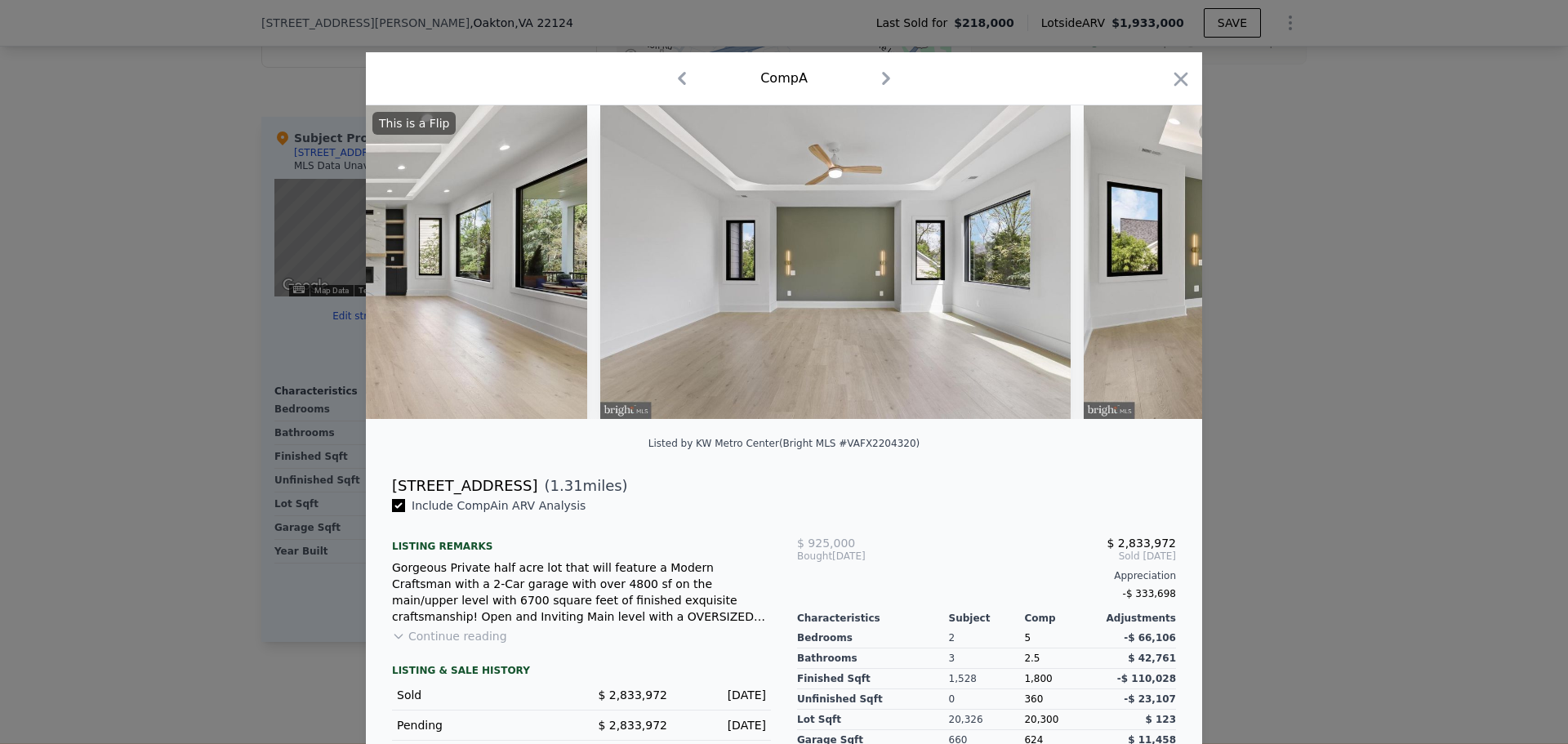
click at [1154, 265] on div "This is a Flip" at bounding box center [784, 262] width 836 height 314
click at [1158, 264] on icon at bounding box center [1160, 263] width 33 height 33
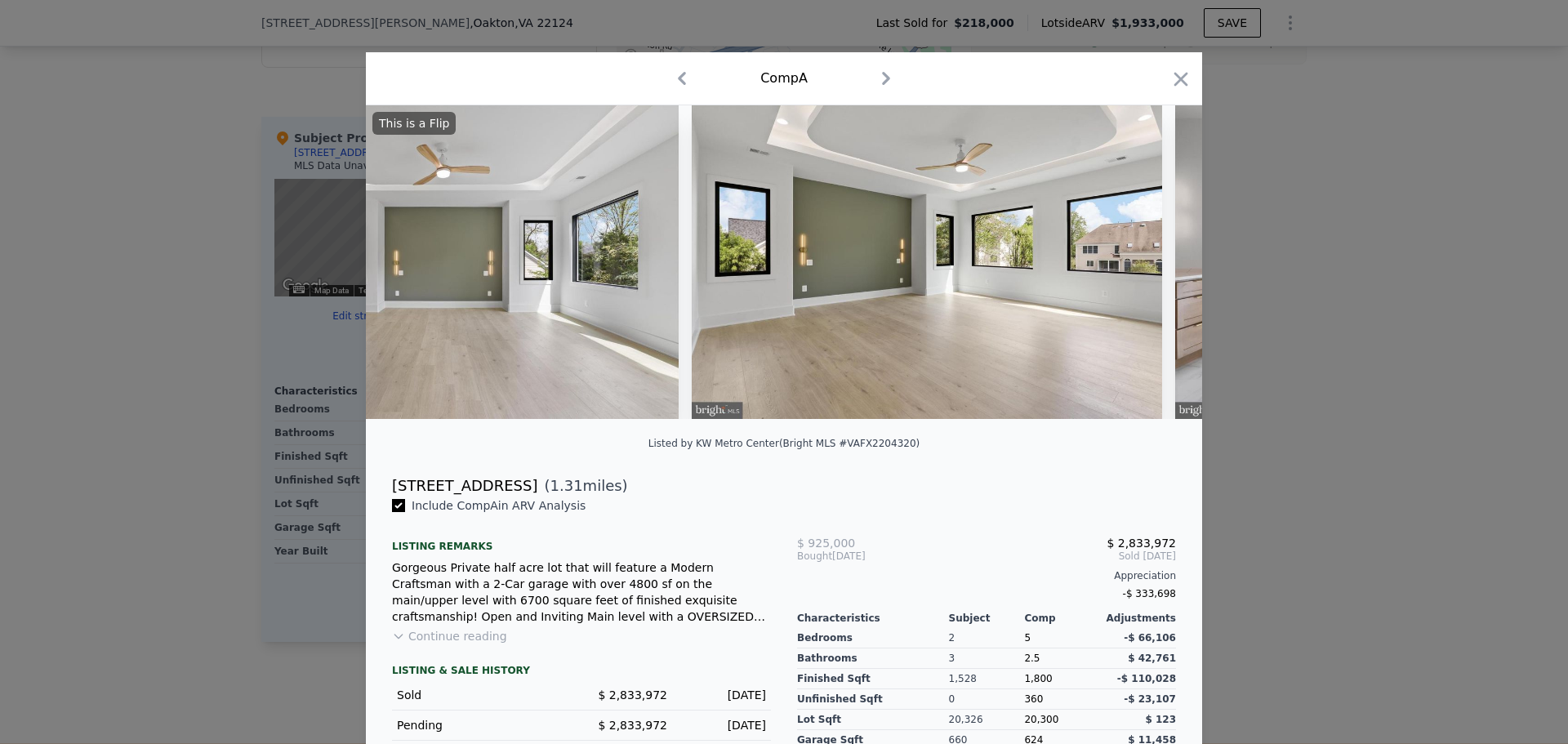
click at [1158, 264] on div at bounding box center [784, 262] width 836 height 314
click at [1157, 264] on icon at bounding box center [1160, 263] width 33 height 33
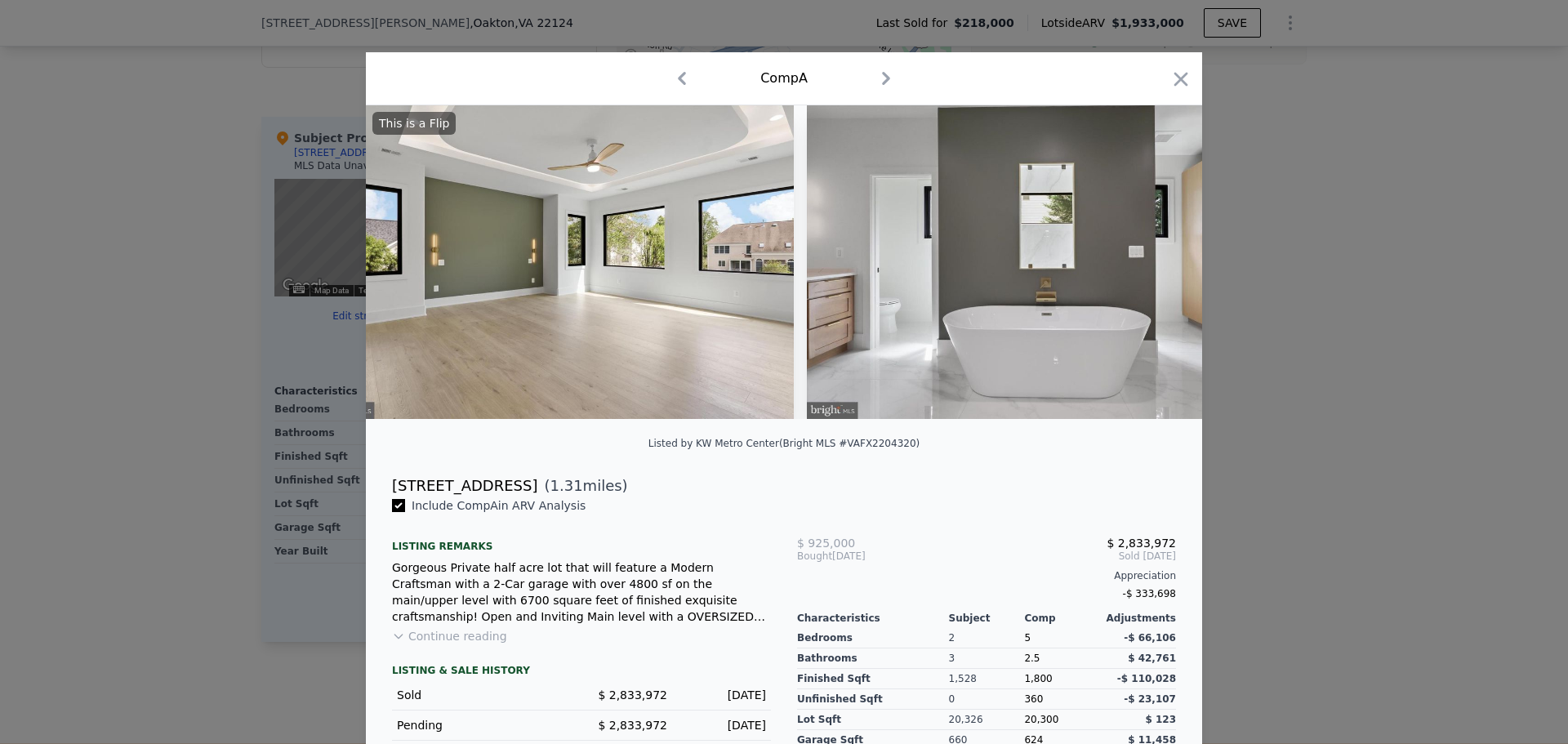
scroll to position [0, 4312]
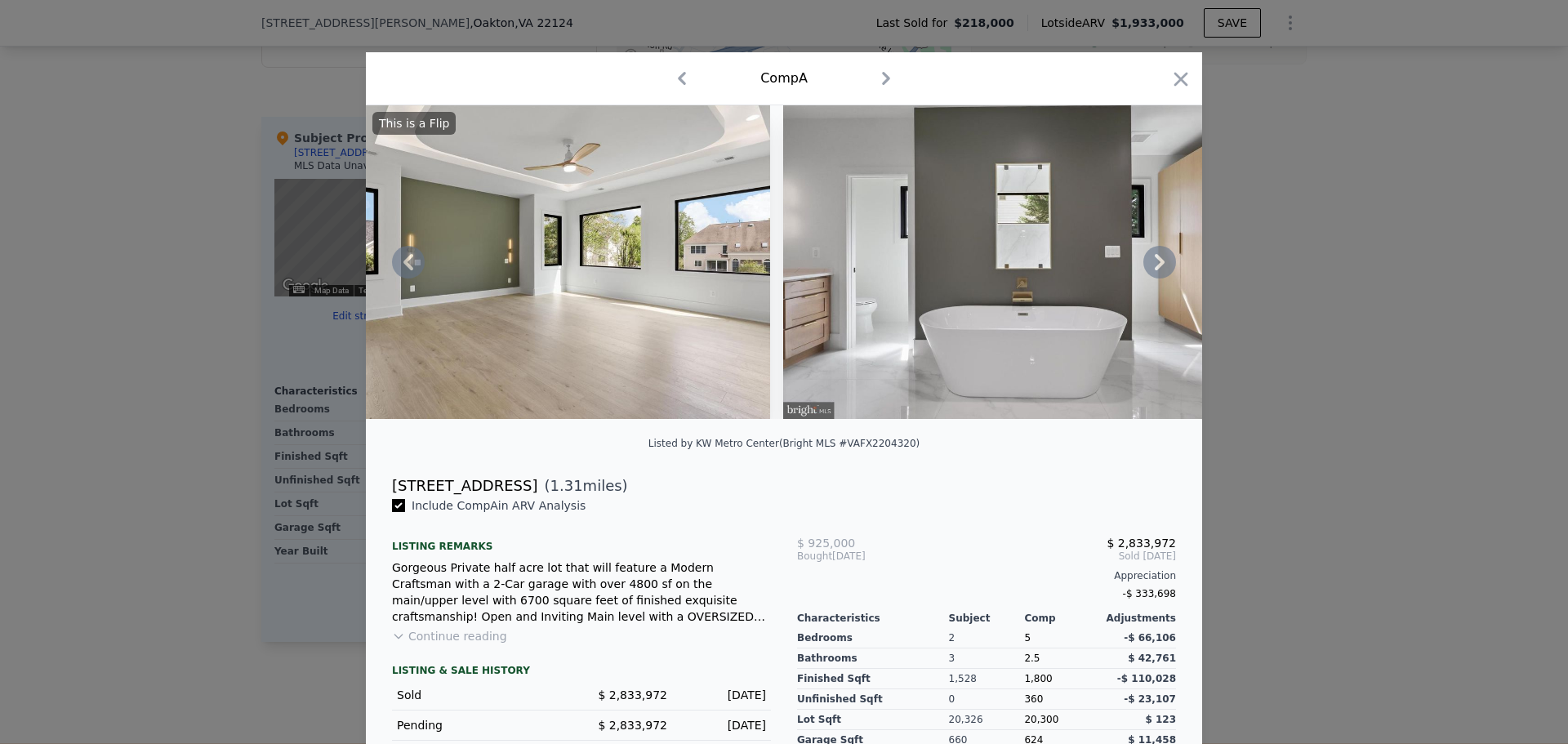
click at [1156, 263] on icon at bounding box center [1160, 263] width 33 height 33
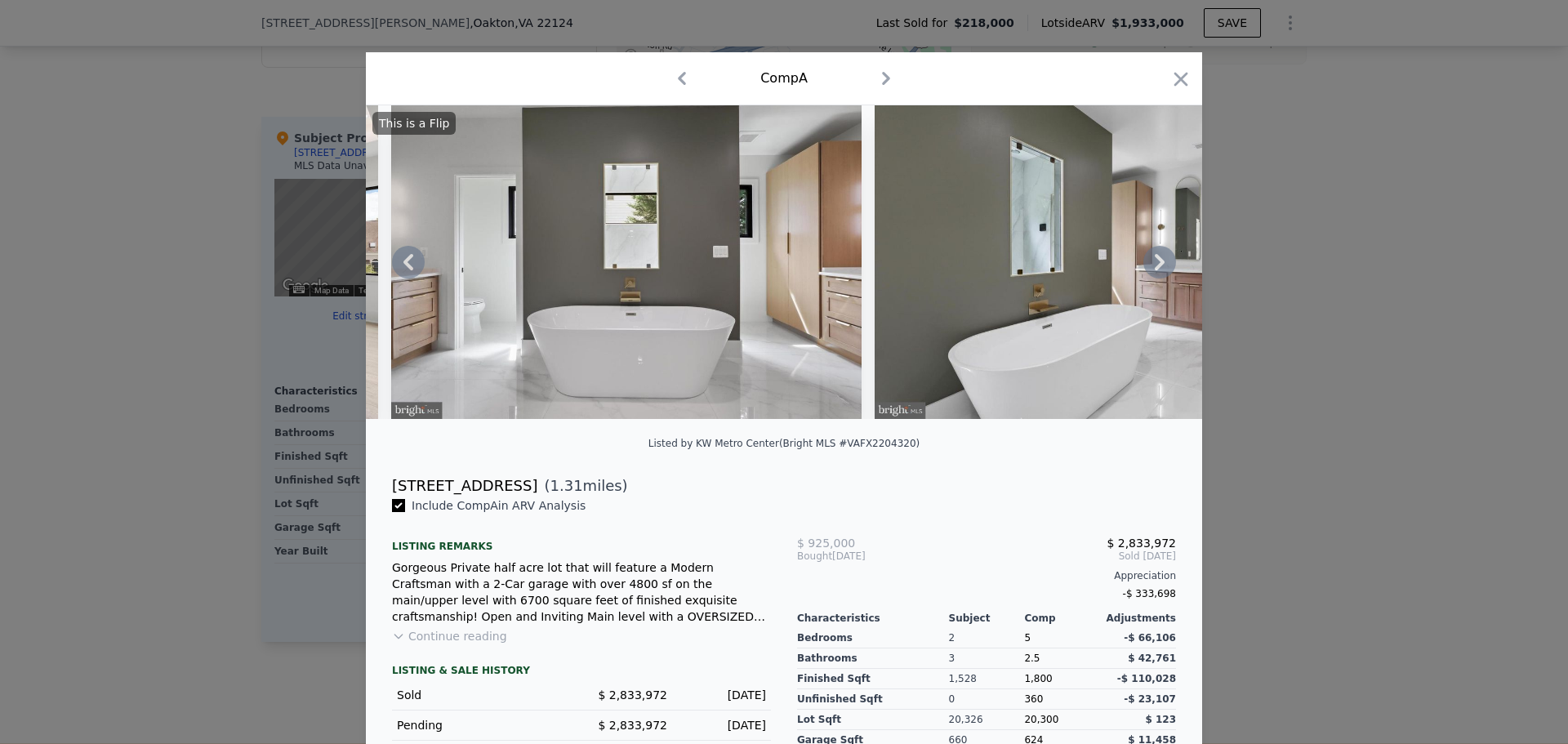
click at [1155, 263] on icon at bounding box center [1160, 263] width 33 height 33
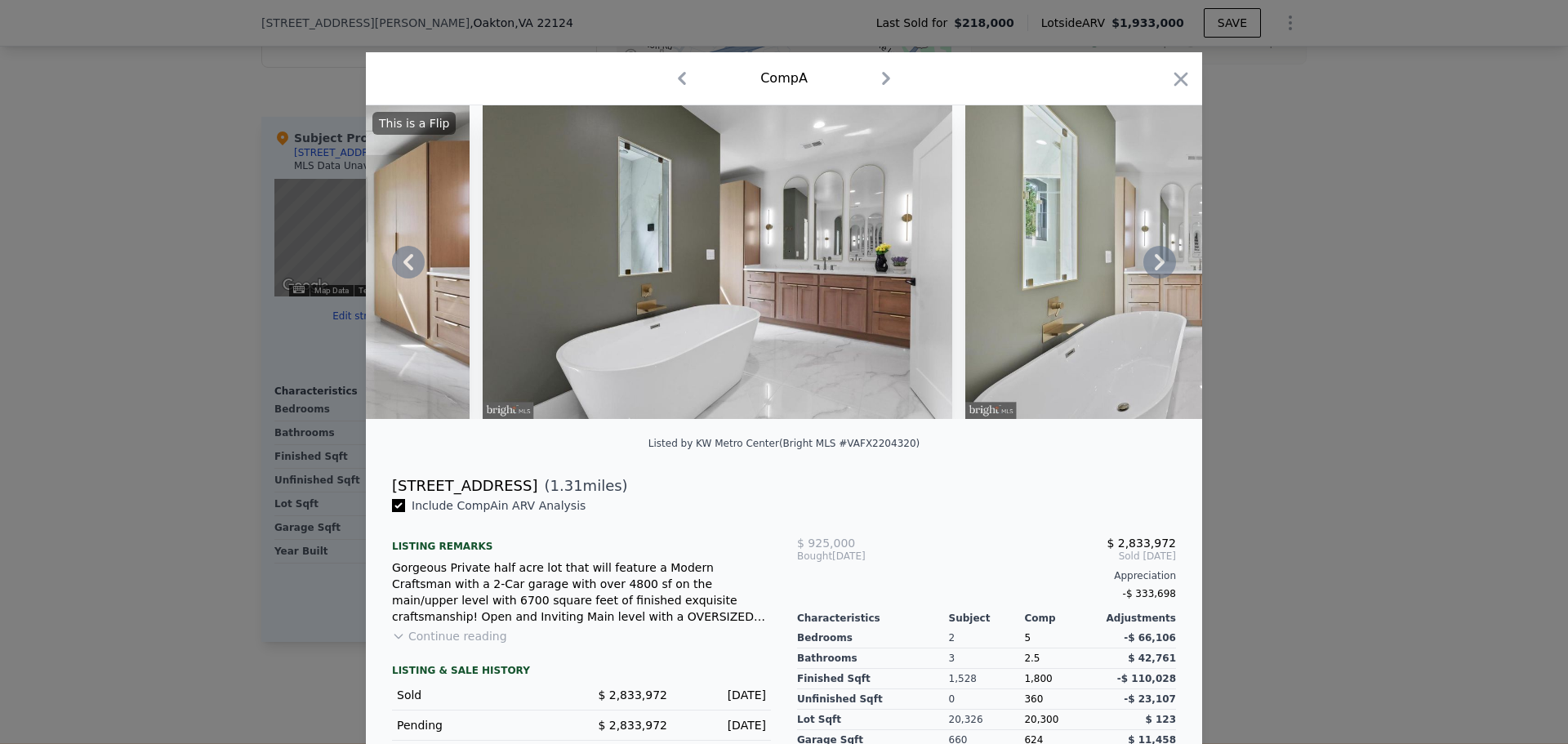
click at [1157, 263] on icon at bounding box center [1160, 263] width 33 height 33
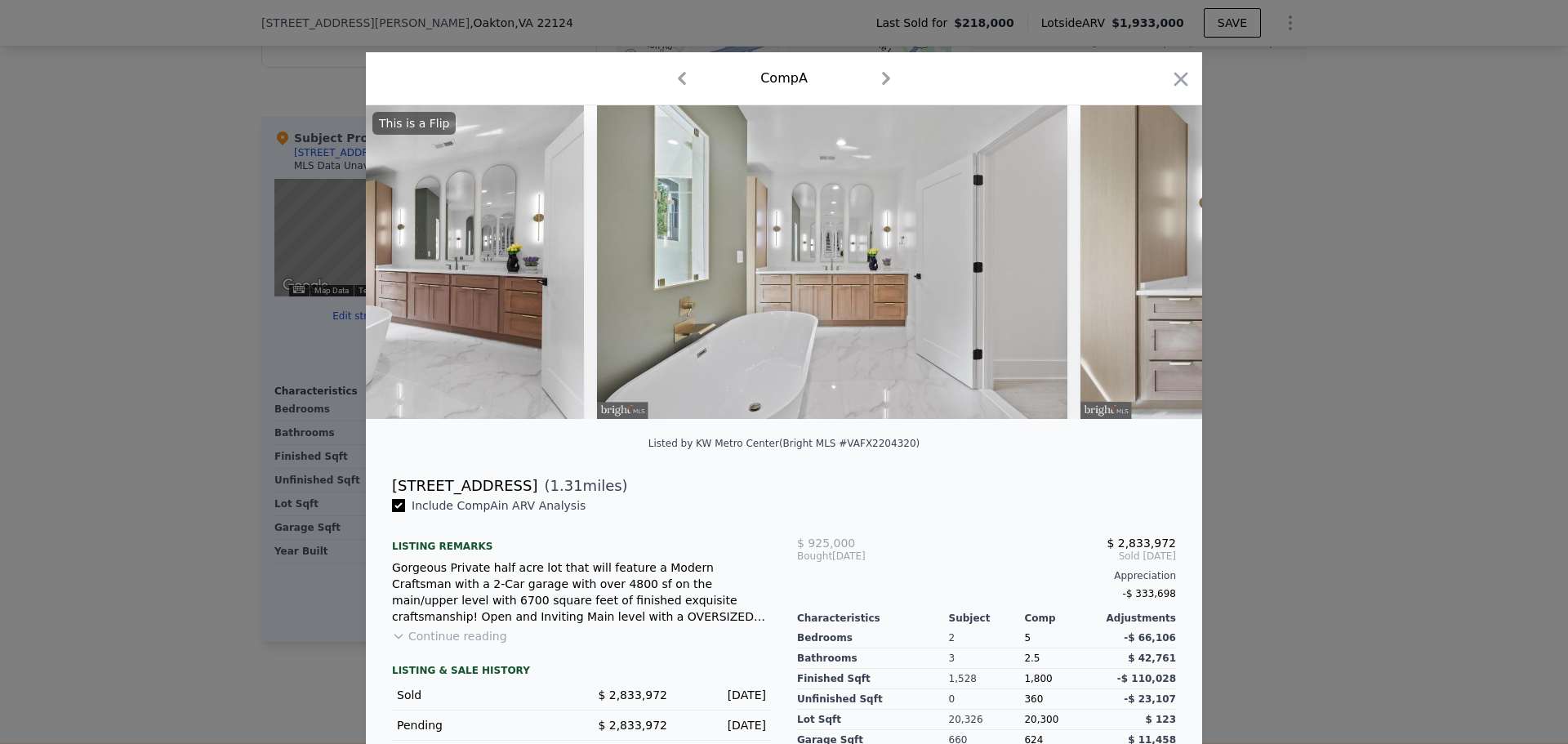
scroll to position [0, 5488]
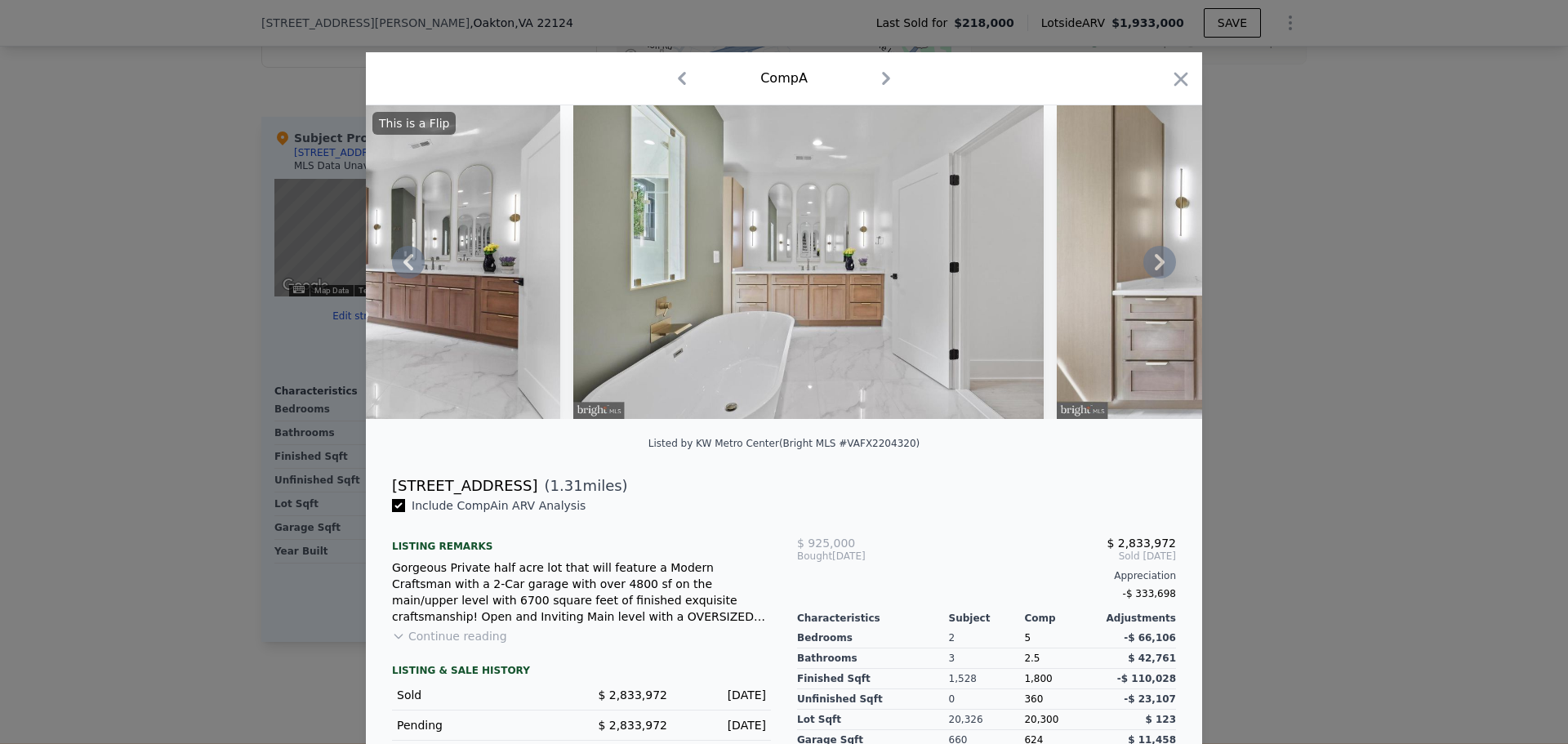
click at [1157, 263] on icon at bounding box center [1160, 263] width 33 height 33
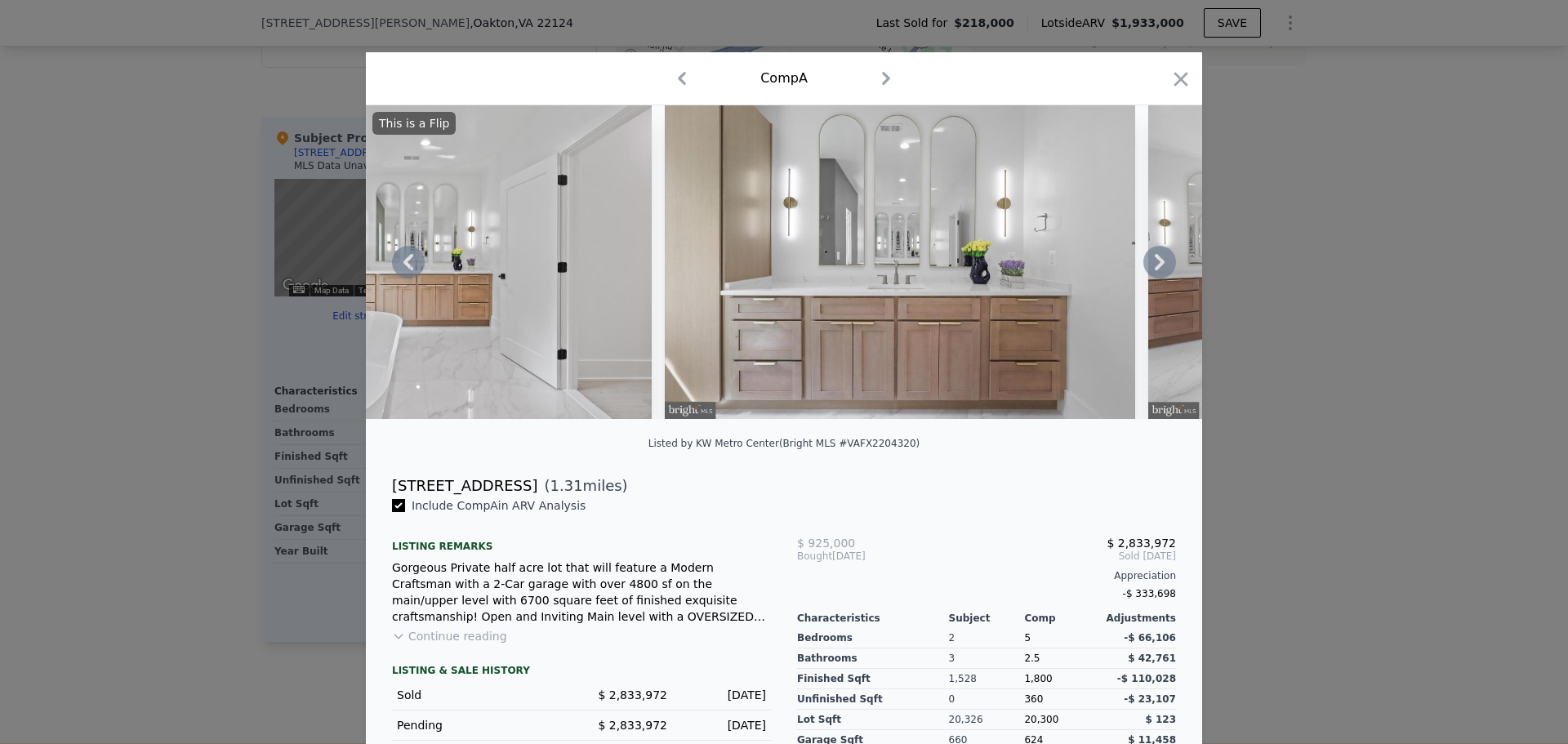
click at [1157, 263] on icon at bounding box center [1160, 263] width 33 height 33
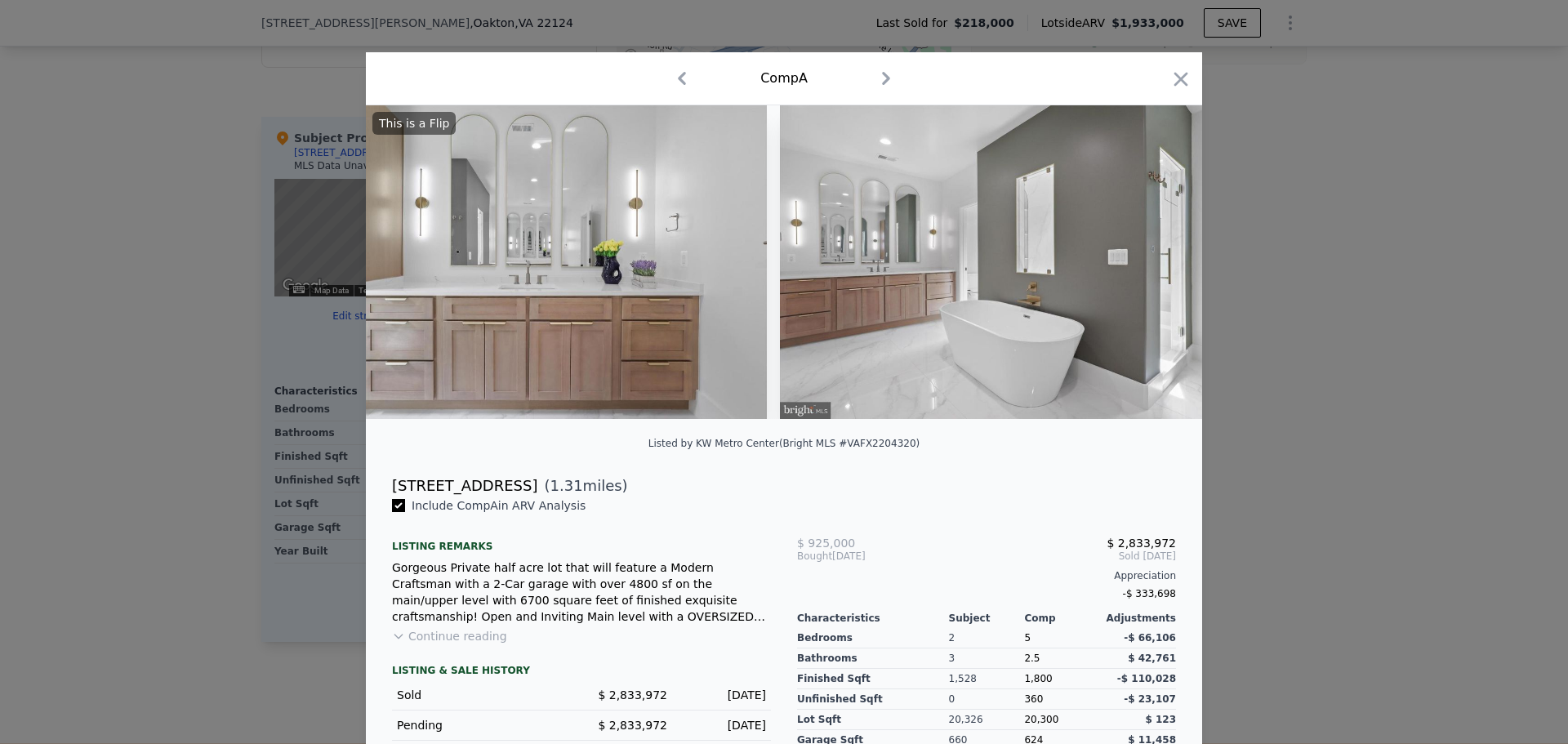
scroll to position [0, 6272]
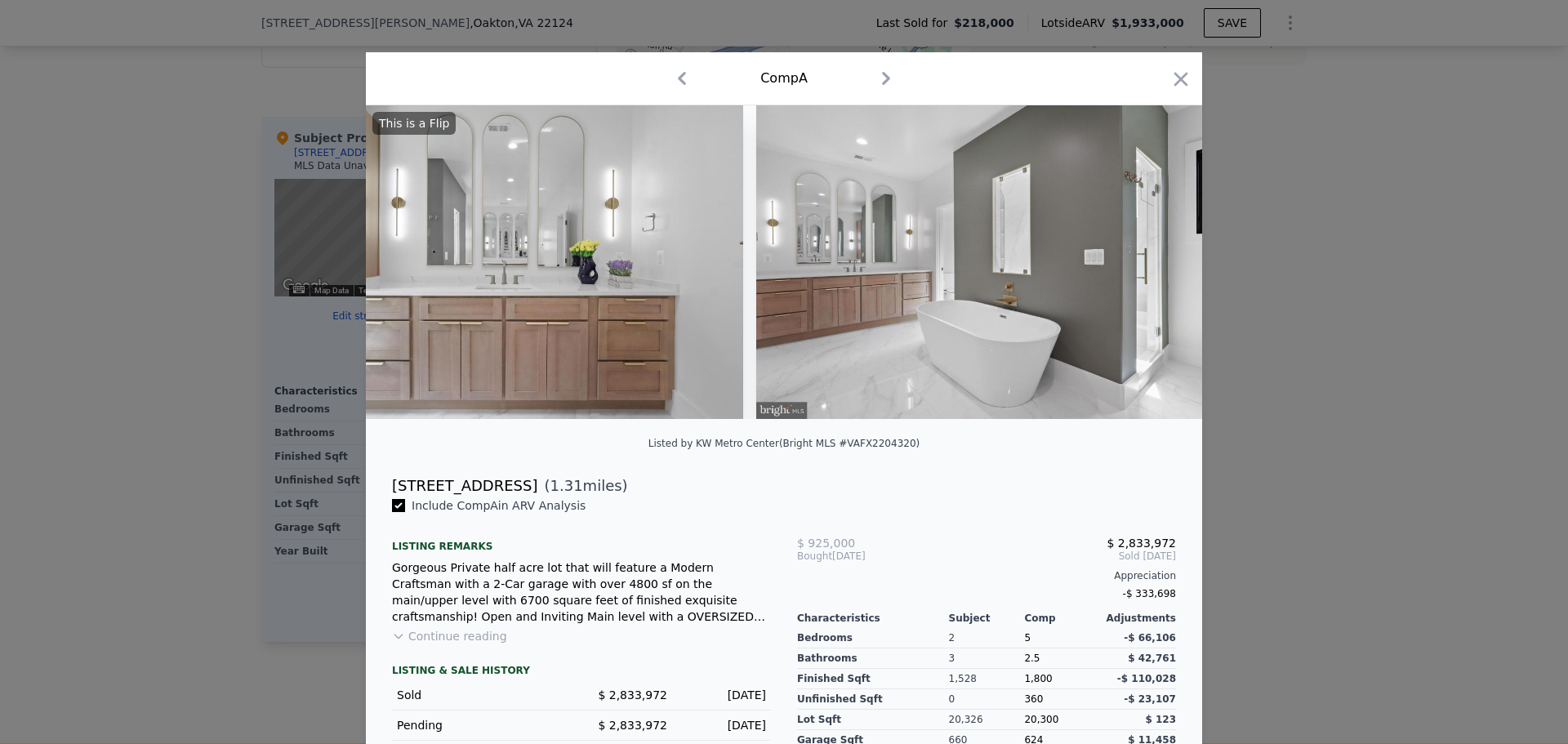
click at [1157, 263] on div "This is a Flip" at bounding box center [784, 262] width 836 height 314
click at [1157, 263] on icon at bounding box center [1160, 263] width 33 height 33
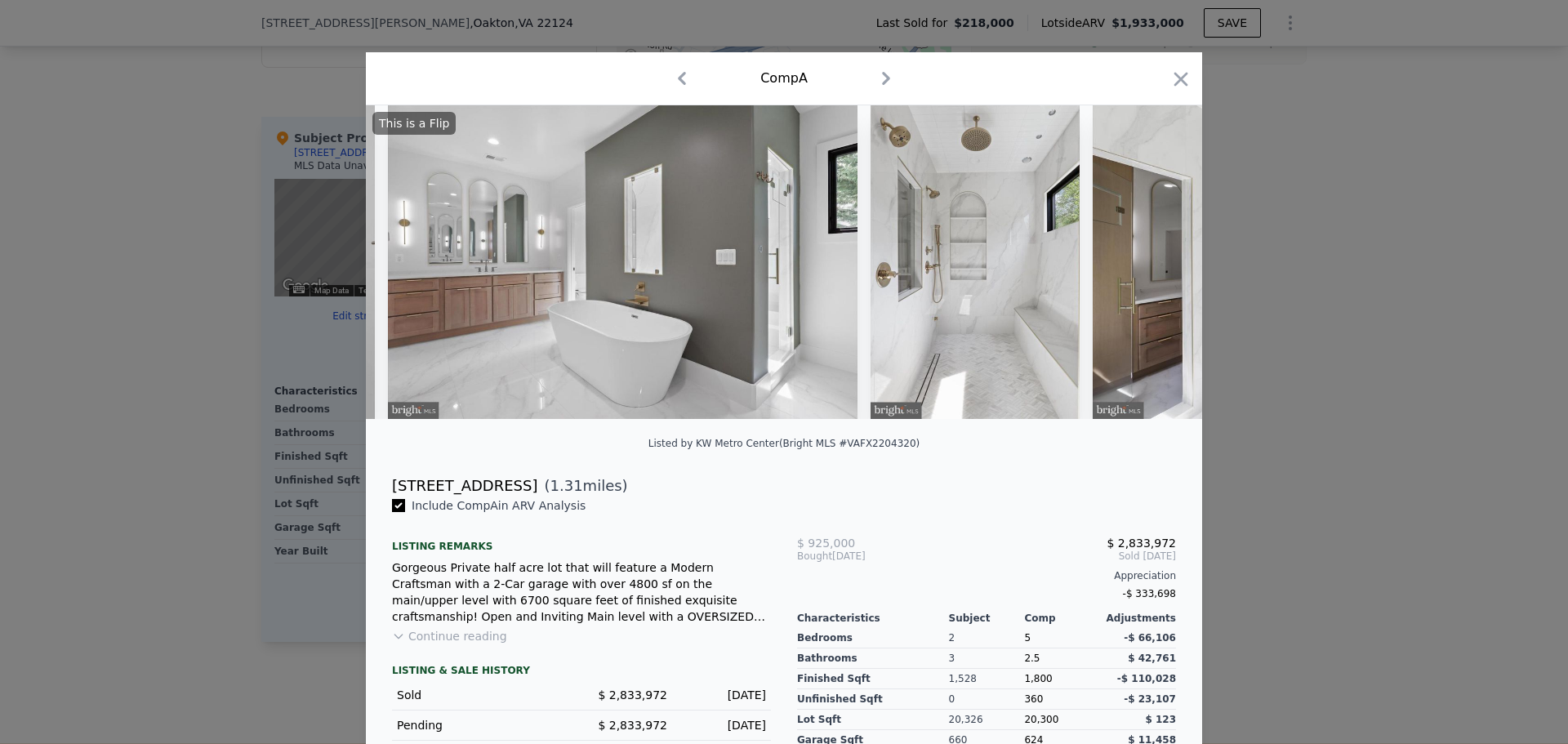
scroll to position [0, 6664]
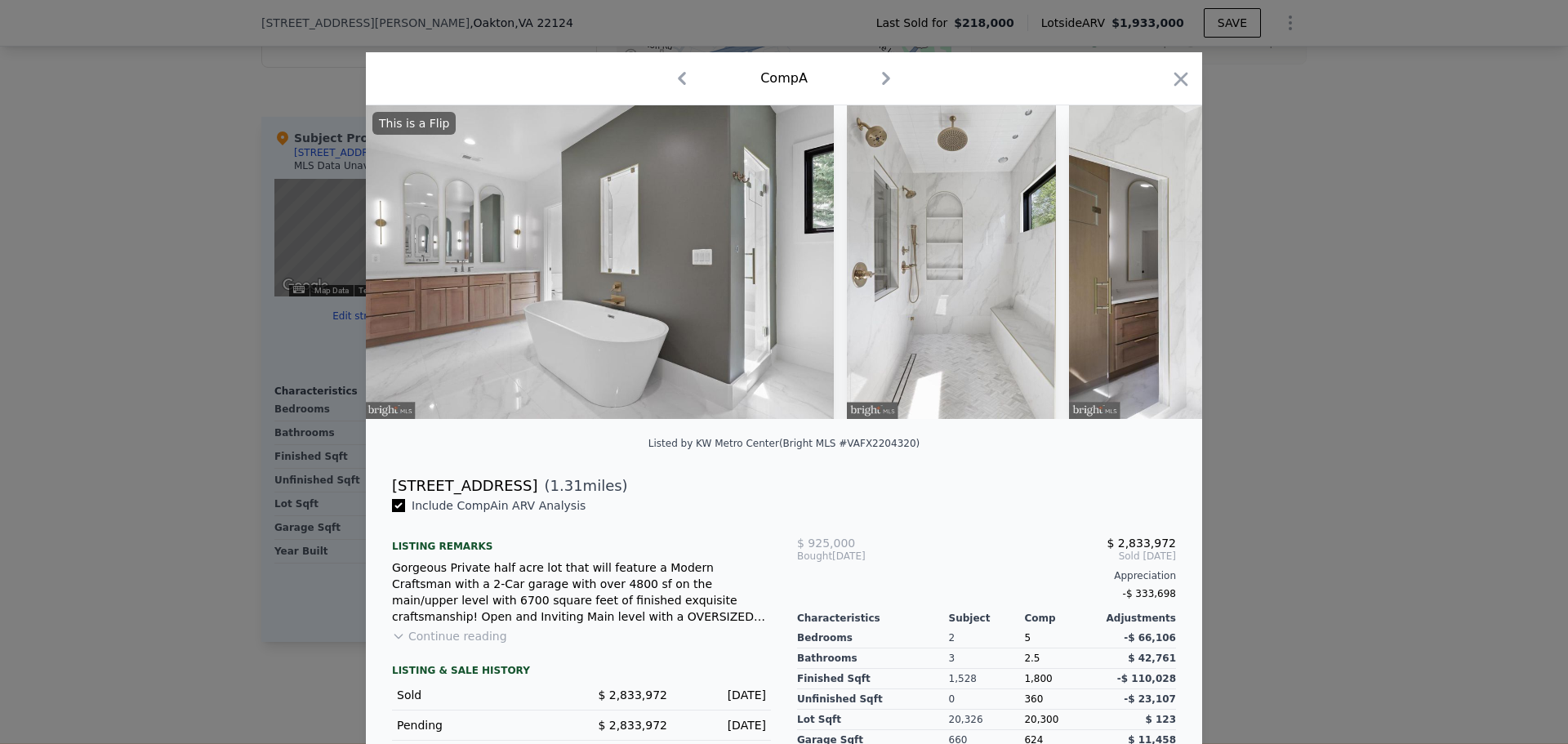
click at [1155, 263] on div "This is a Flip" at bounding box center [784, 262] width 836 height 314
click at [1149, 266] on icon at bounding box center [1160, 263] width 33 height 33
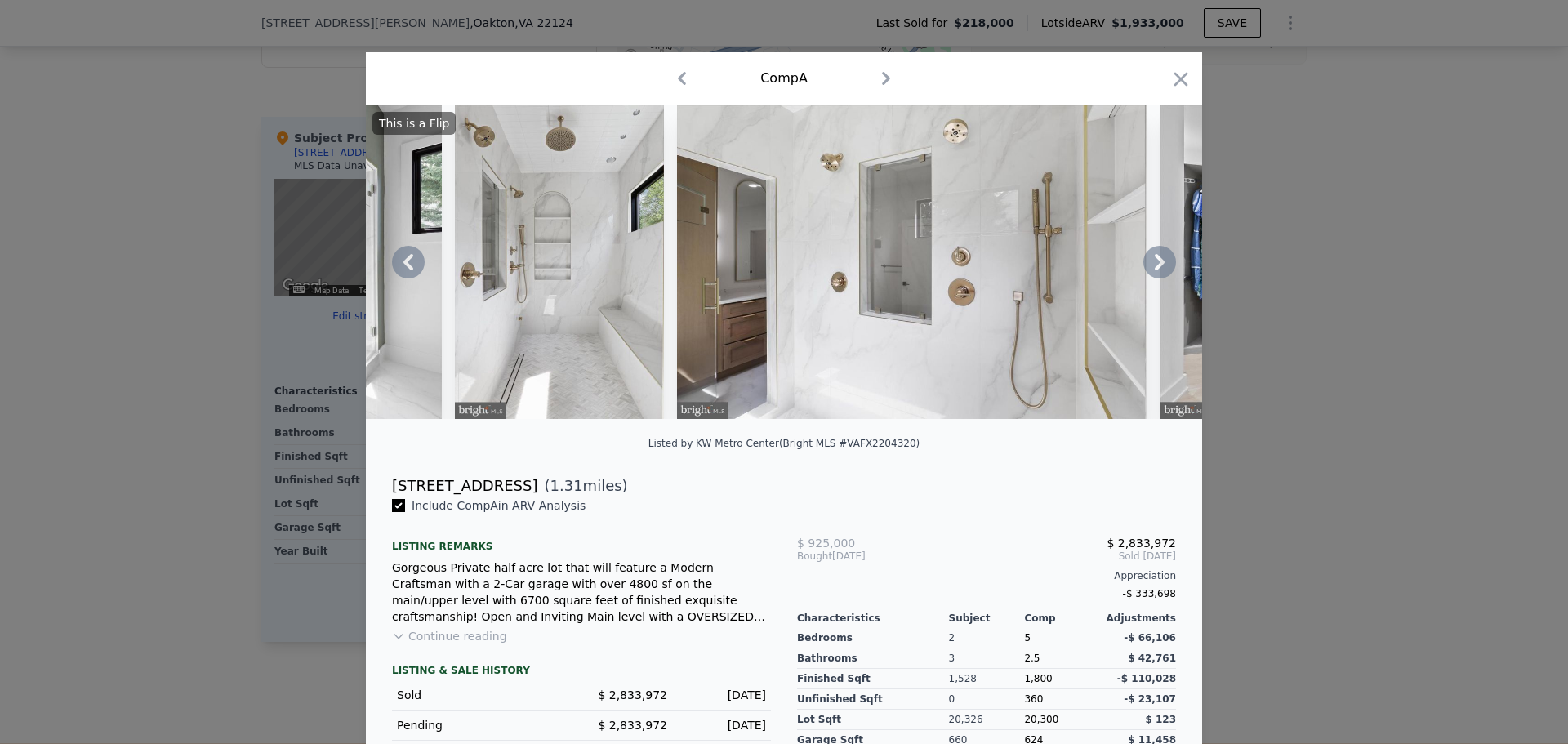
click at [1152, 266] on icon at bounding box center [1160, 263] width 33 height 33
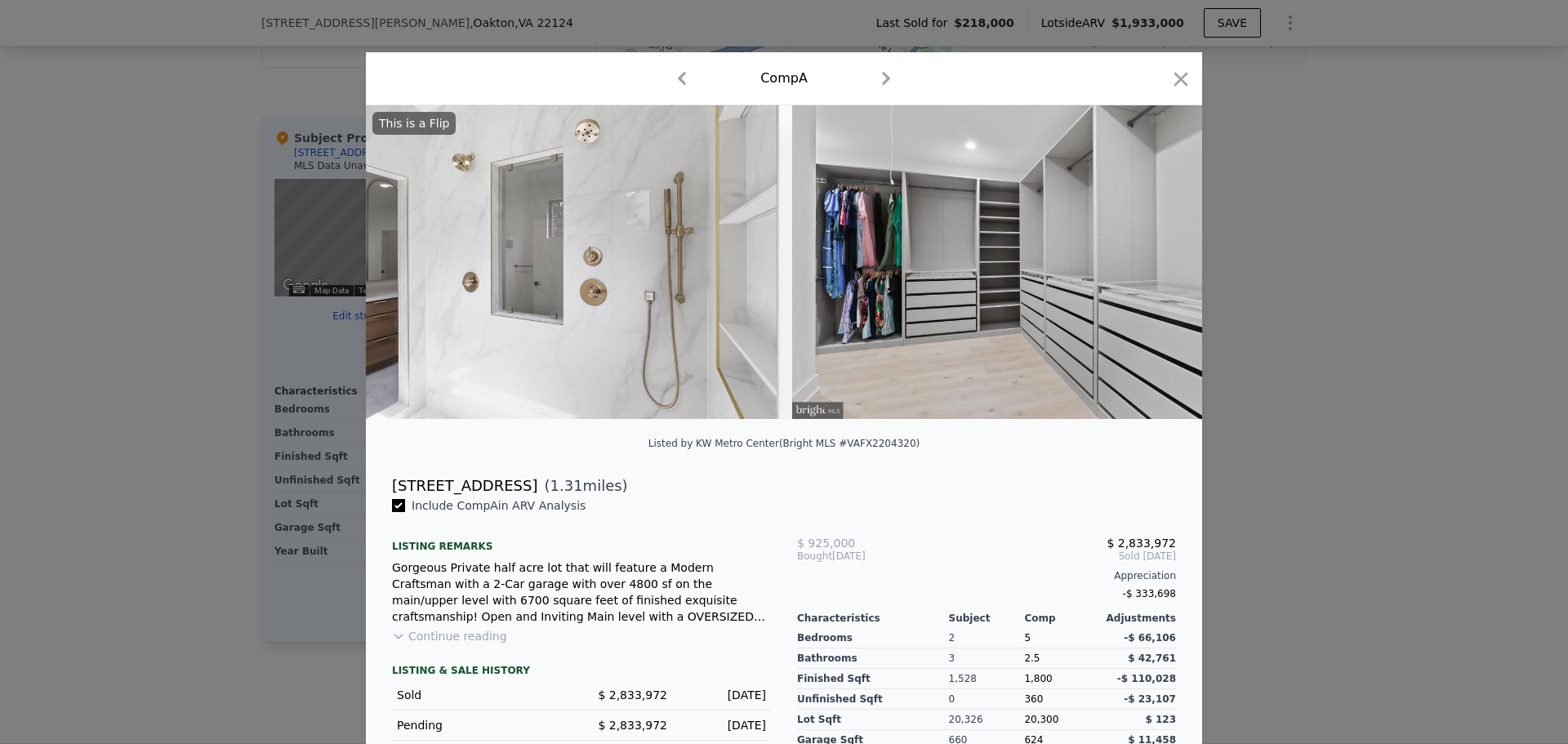
scroll to position [0, 7448]
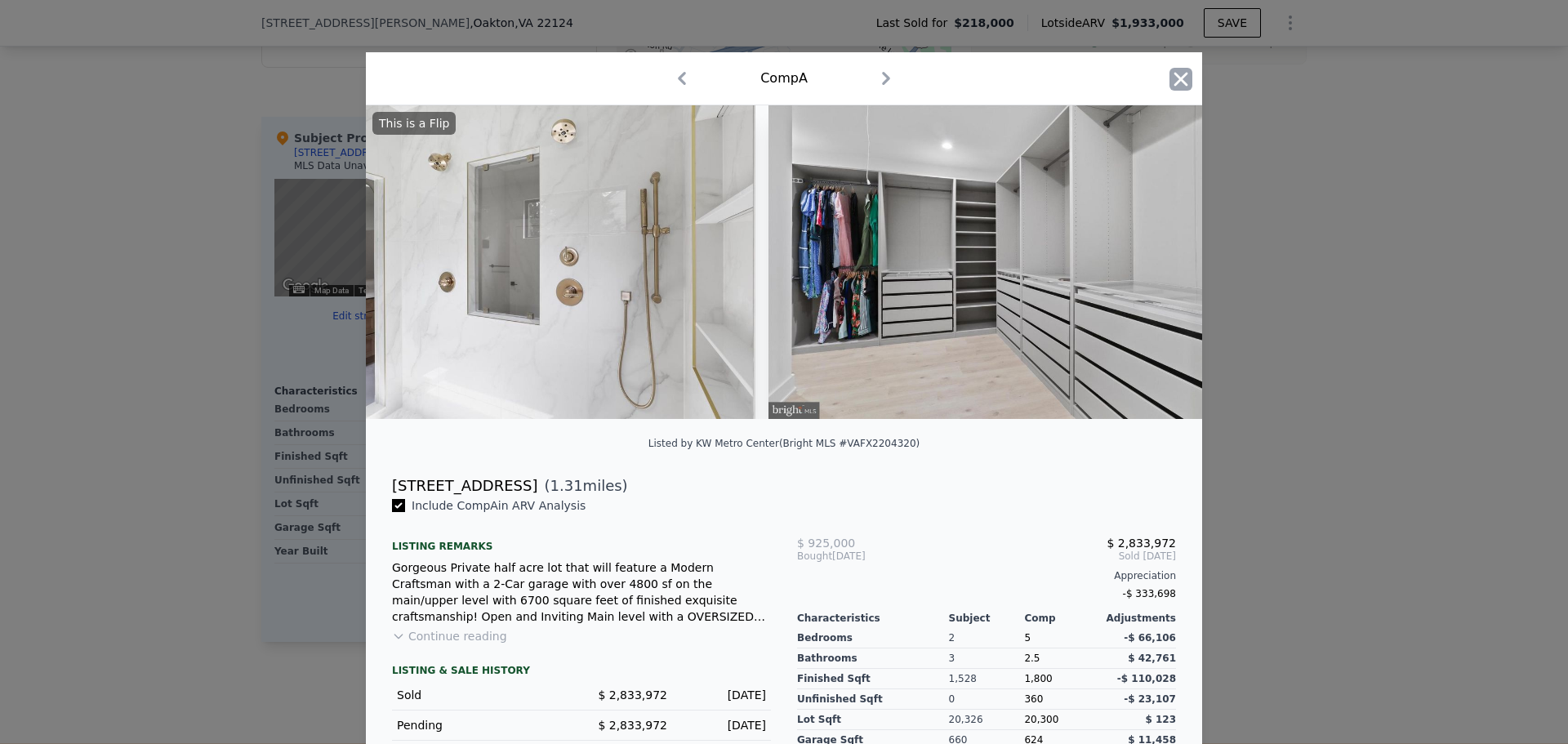
click at [1180, 80] on icon "button" at bounding box center [1180, 79] width 23 height 23
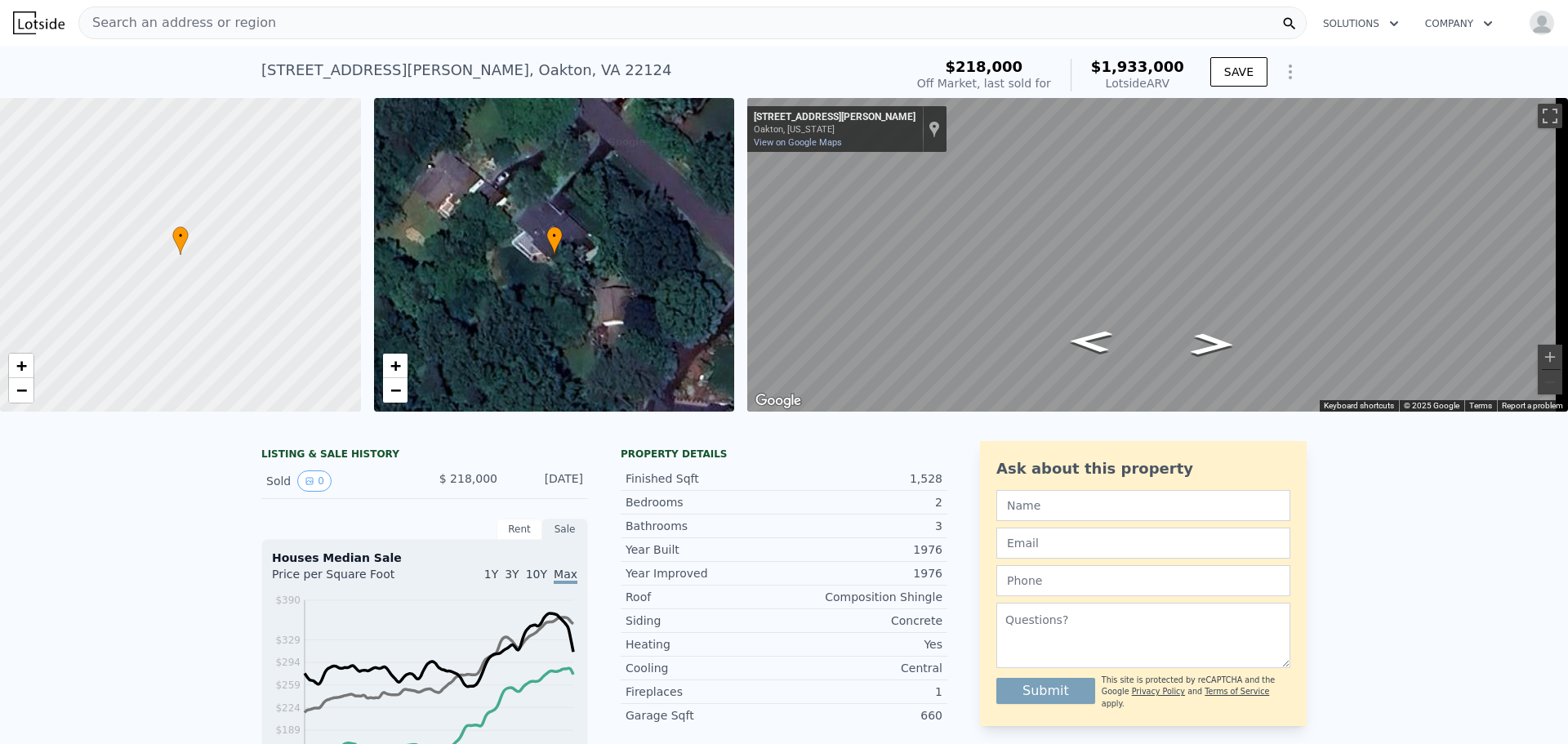
click at [235, 14] on span "Search an address or region" at bounding box center [177, 22] width 197 height 19
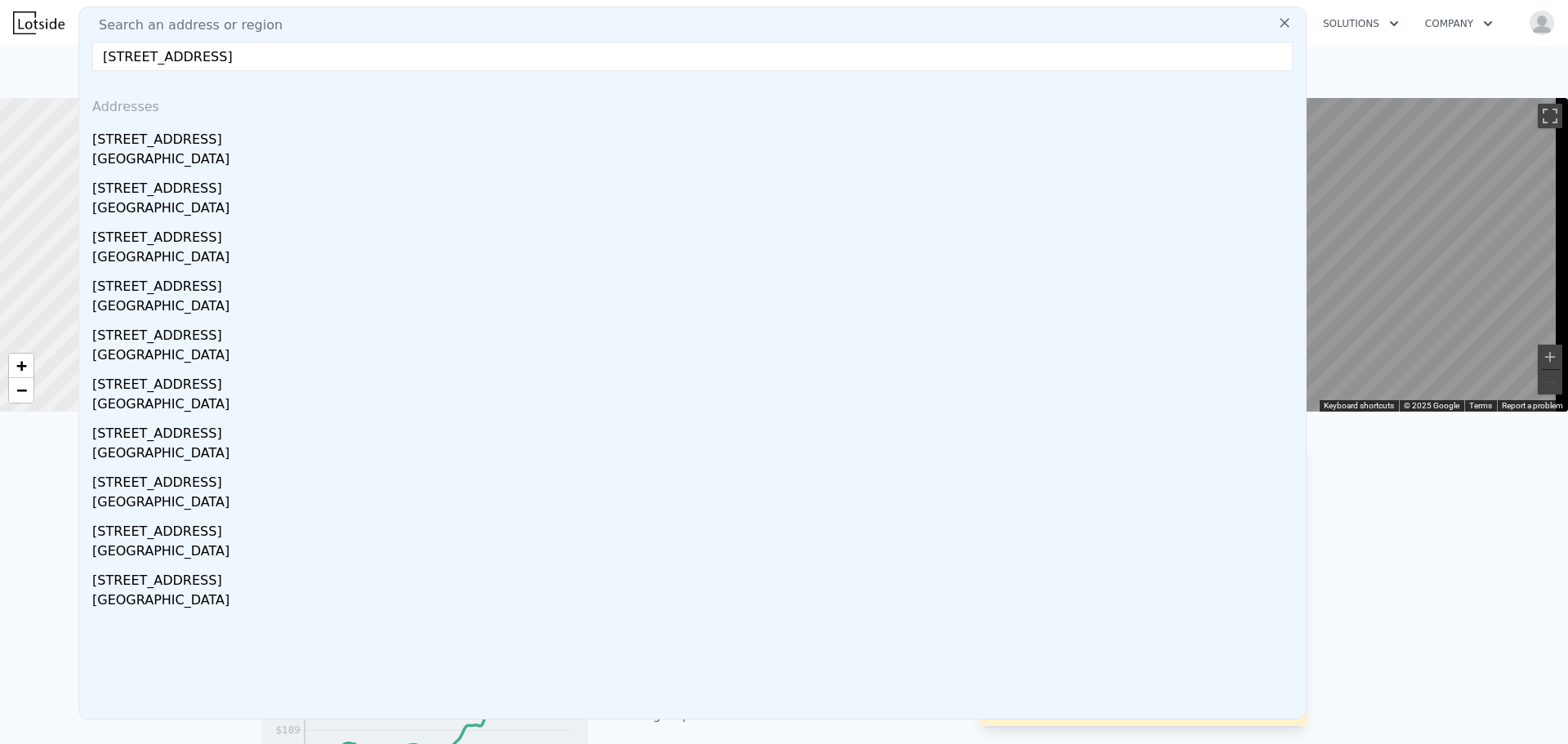
click at [129, 58] on input "3014 Rose Creek Ct, Oakton, VA 22124" at bounding box center [693, 57] width 1200 height 29
type input "3014 Rose Creek Ct, Oakton, VA 22124"
click at [1276, 25] on icon at bounding box center [1284, 23] width 16 height 16
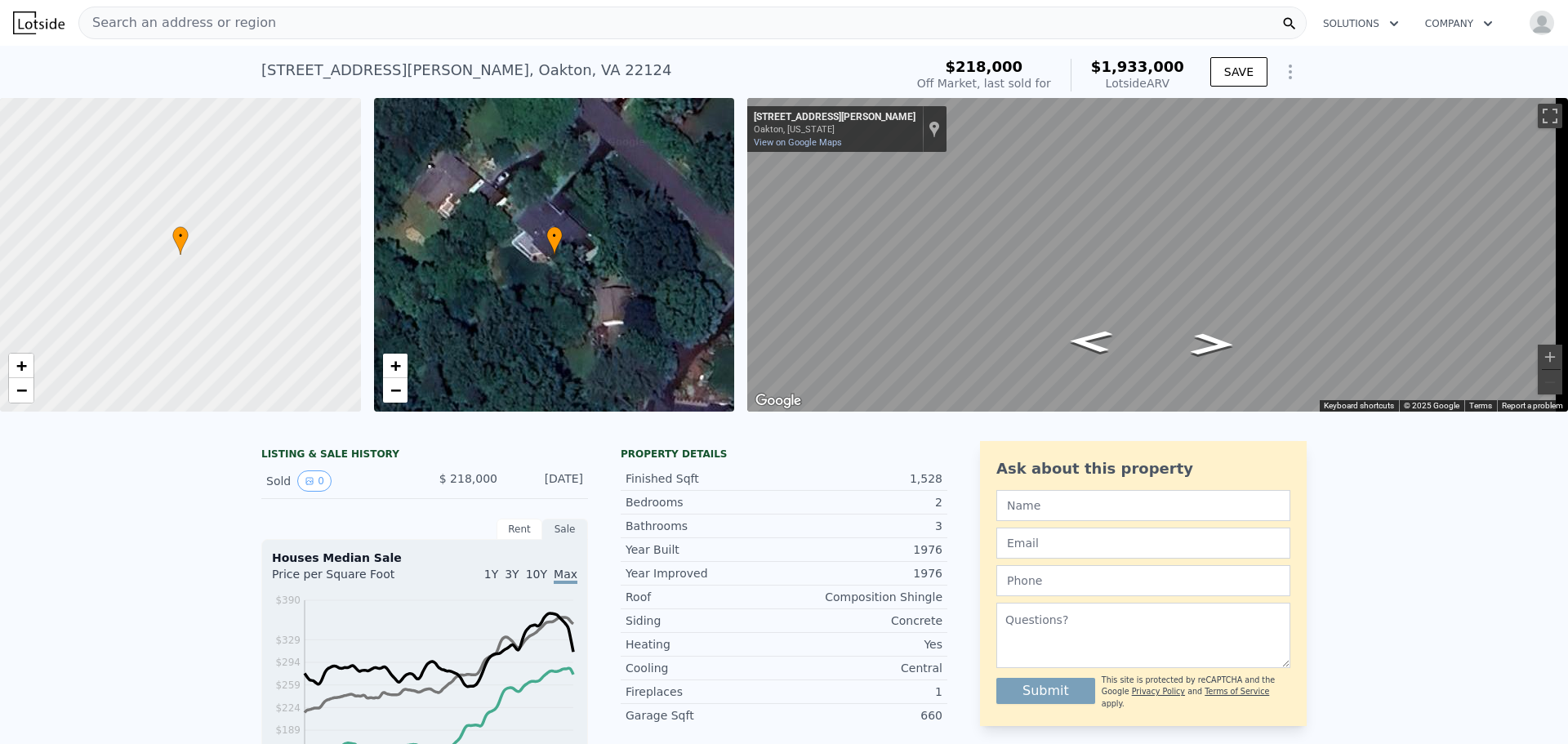
click at [237, 19] on span "Search an address or region" at bounding box center [177, 22] width 197 height 19
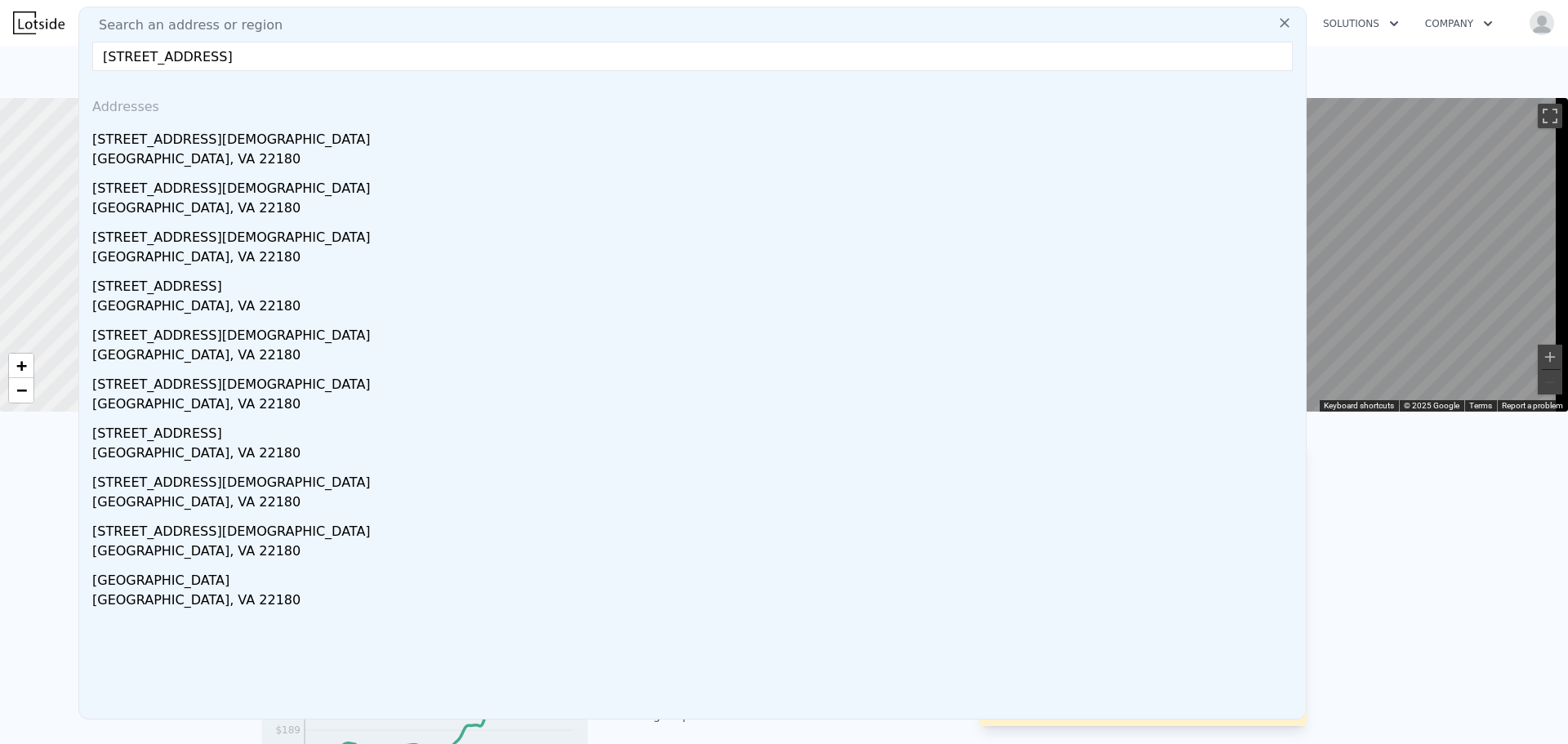
click at [178, 58] on input "8612 Cottage St SW, Vienna, VA 22180" at bounding box center [693, 57] width 1200 height 29
click at [230, 62] on input "8612 Cottage St SW, Vienna, VA 22180" at bounding box center [693, 57] width 1200 height 29
click at [220, 60] on input "8612 Cottage St SW, Vienna, VA 22180" at bounding box center [693, 57] width 1200 height 29
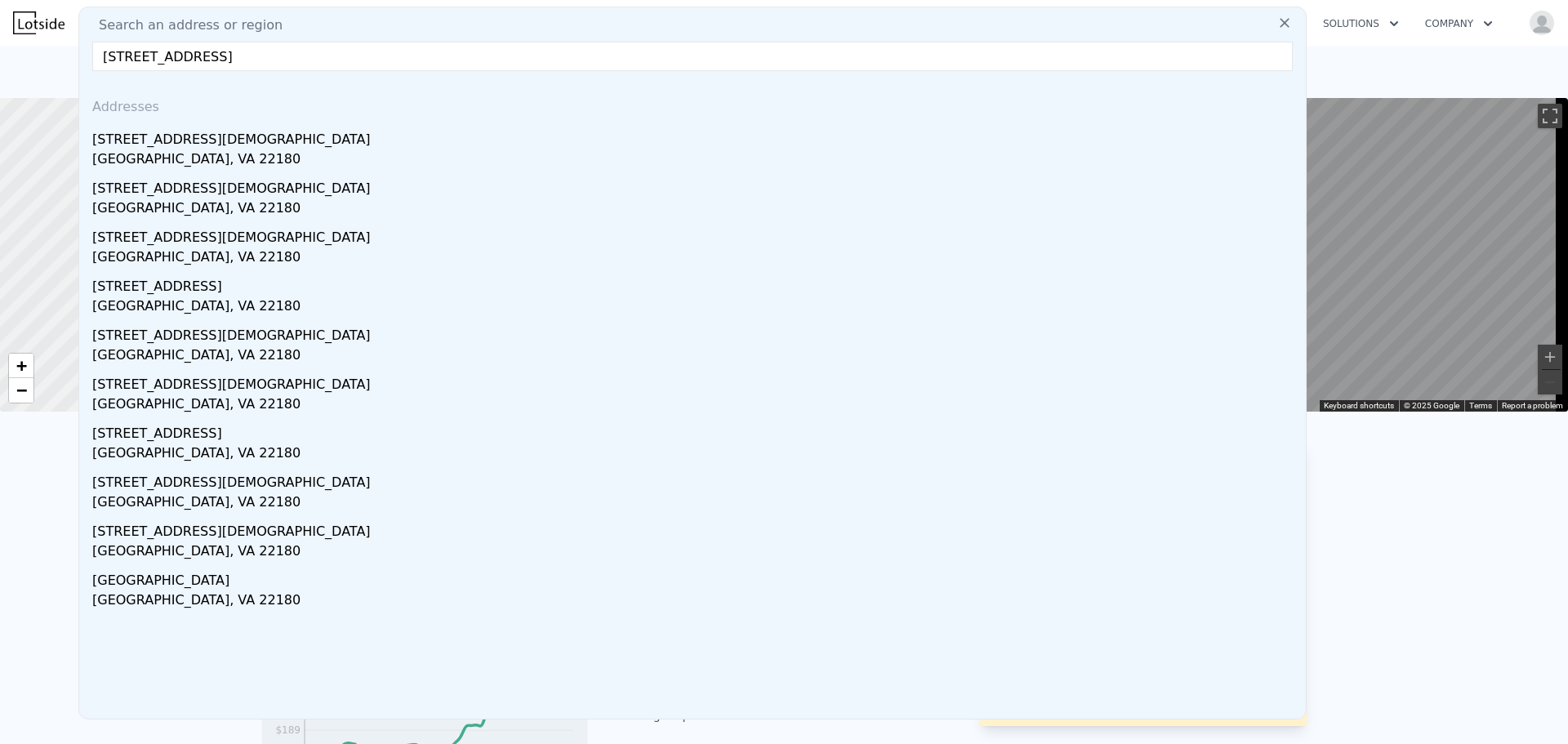
drag, startPoint x: 199, startPoint y: 55, endPoint x: 435, endPoint y: 67, distance: 236.3
click at [430, 62] on input "8612 Cottage St SW, Vienna, VA 22180" at bounding box center [693, 57] width 1200 height 29
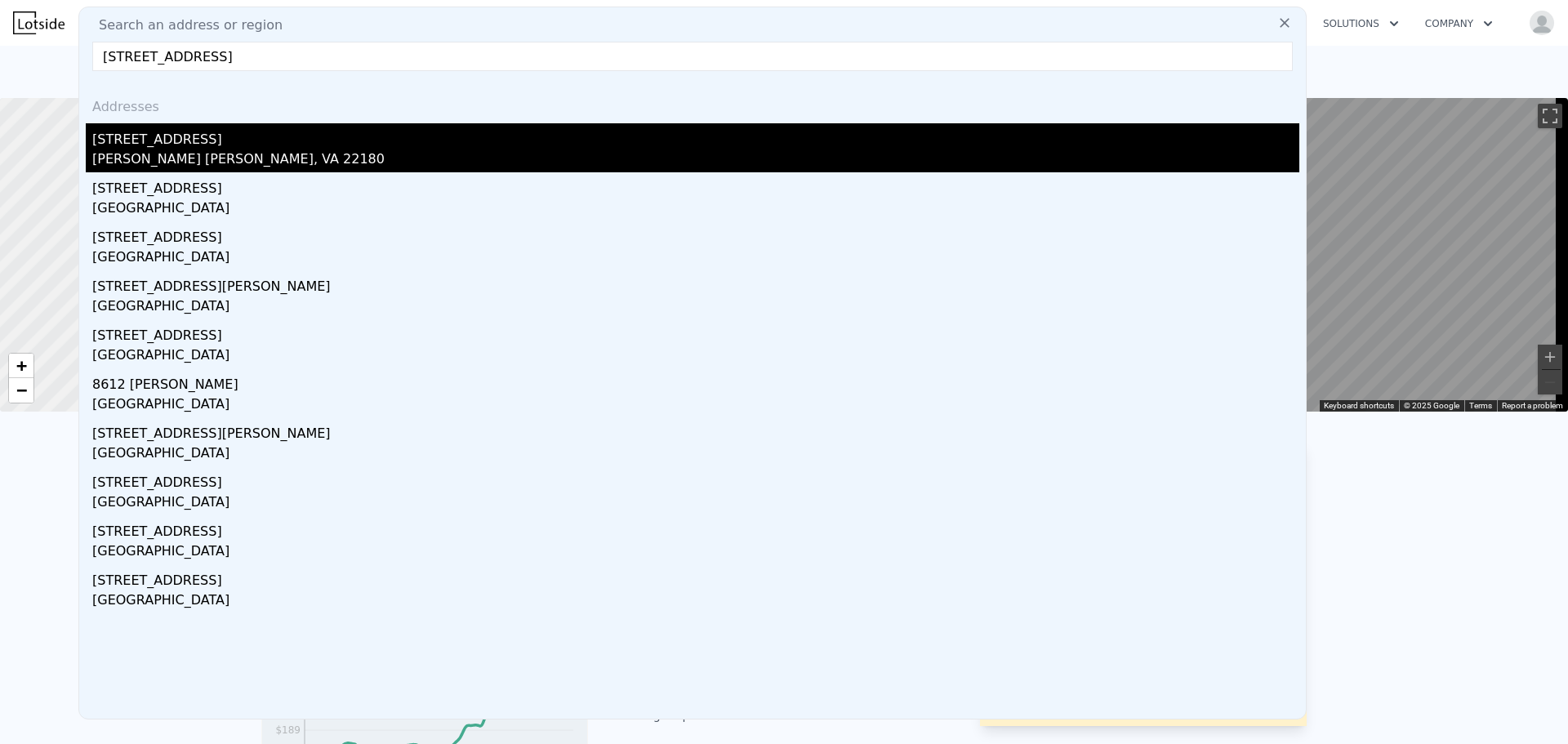
type input "8612 Cottage St"
click at [346, 146] on div "8612 Cottage St" at bounding box center [695, 136] width 1207 height 27
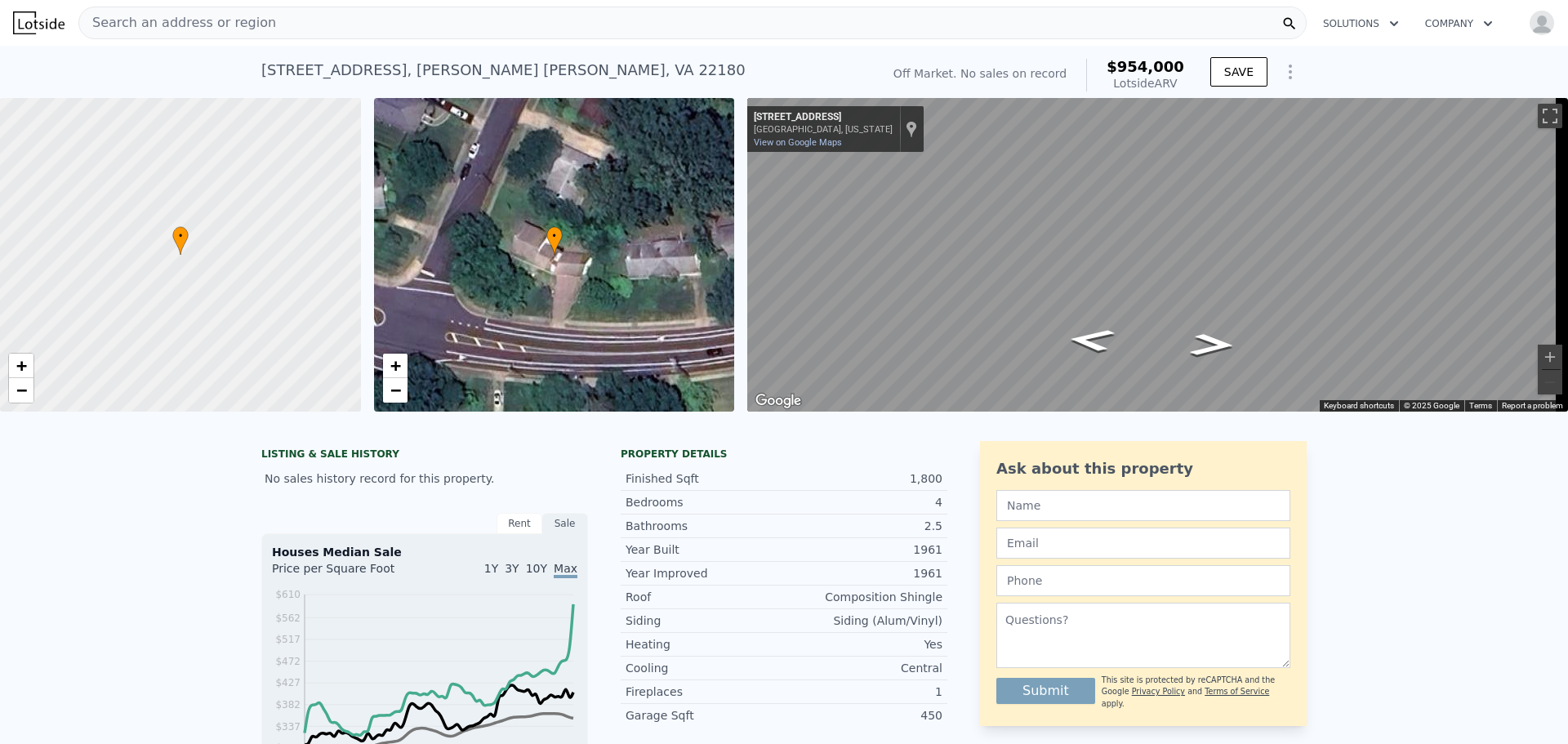
click at [273, 27] on div "Search an address or region" at bounding box center [693, 23] width 1229 height 33
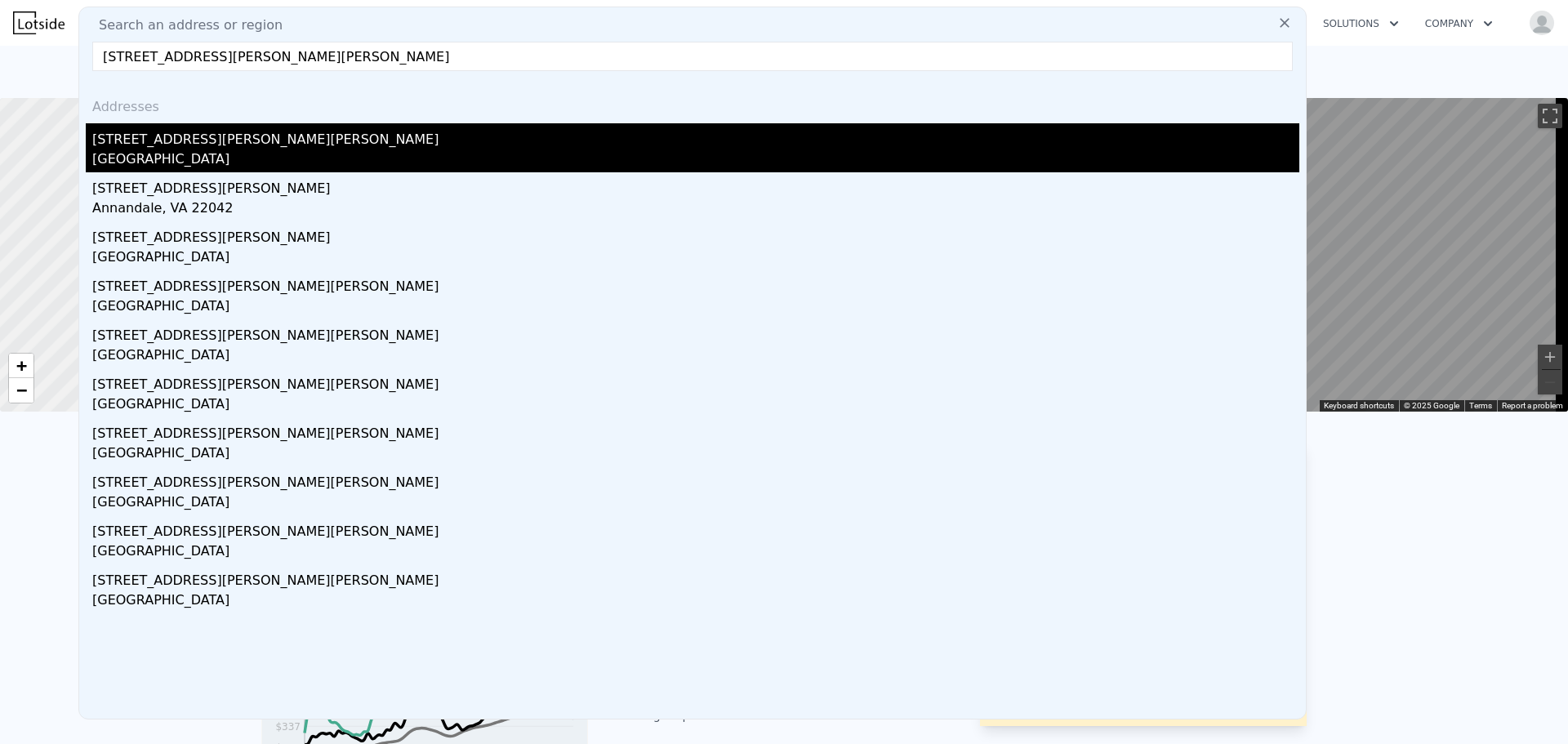
type input "3252 Holly Hill Dr, Falls Church, VA 22042"
click at [234, 149] on div "West Falls Church, VA 22042" at bounding box center [695, 160] width 1207 height 23
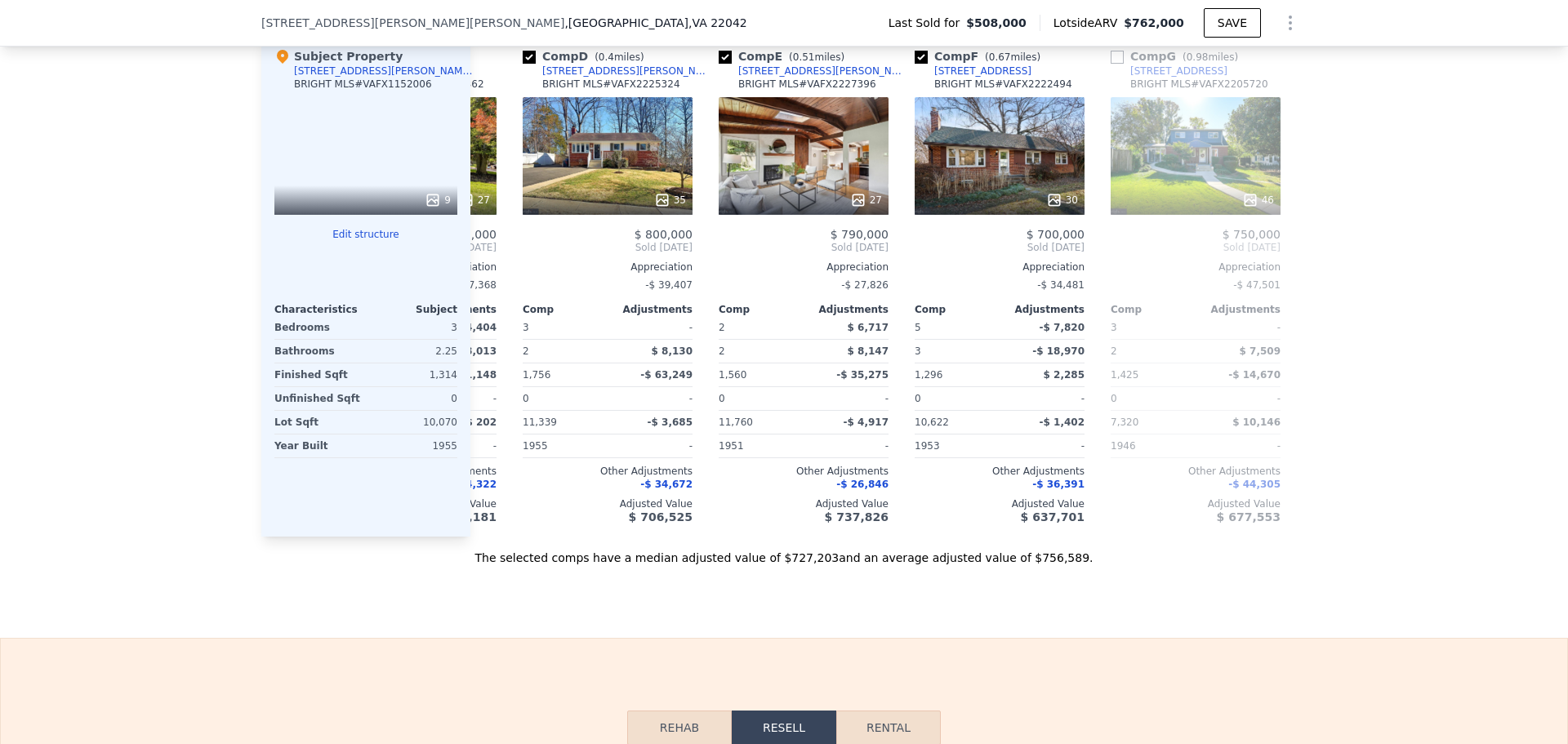
scroll to position [0, 588]
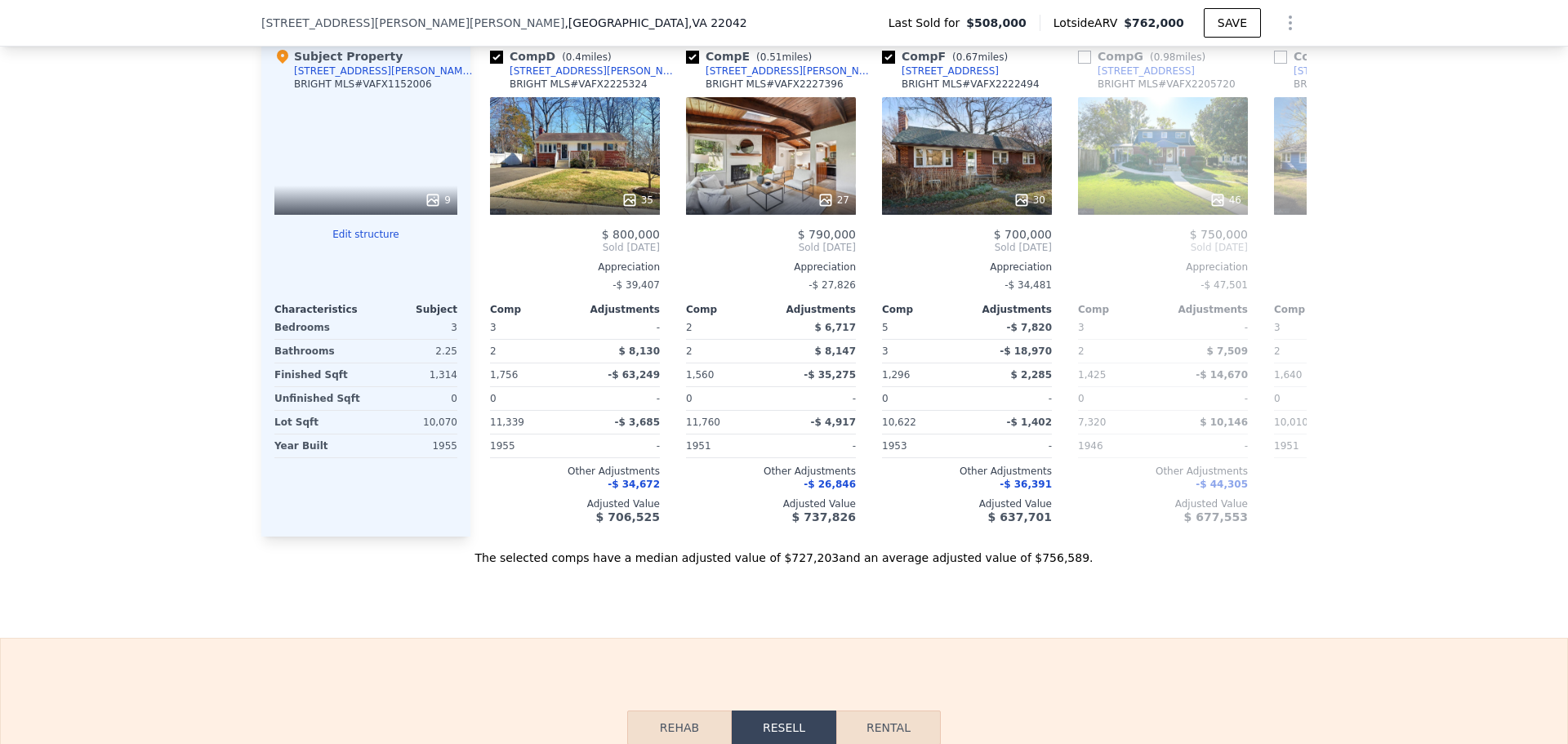
click at [332, 155] on div "9" at bounding box center [366, 156] width 183 height 118
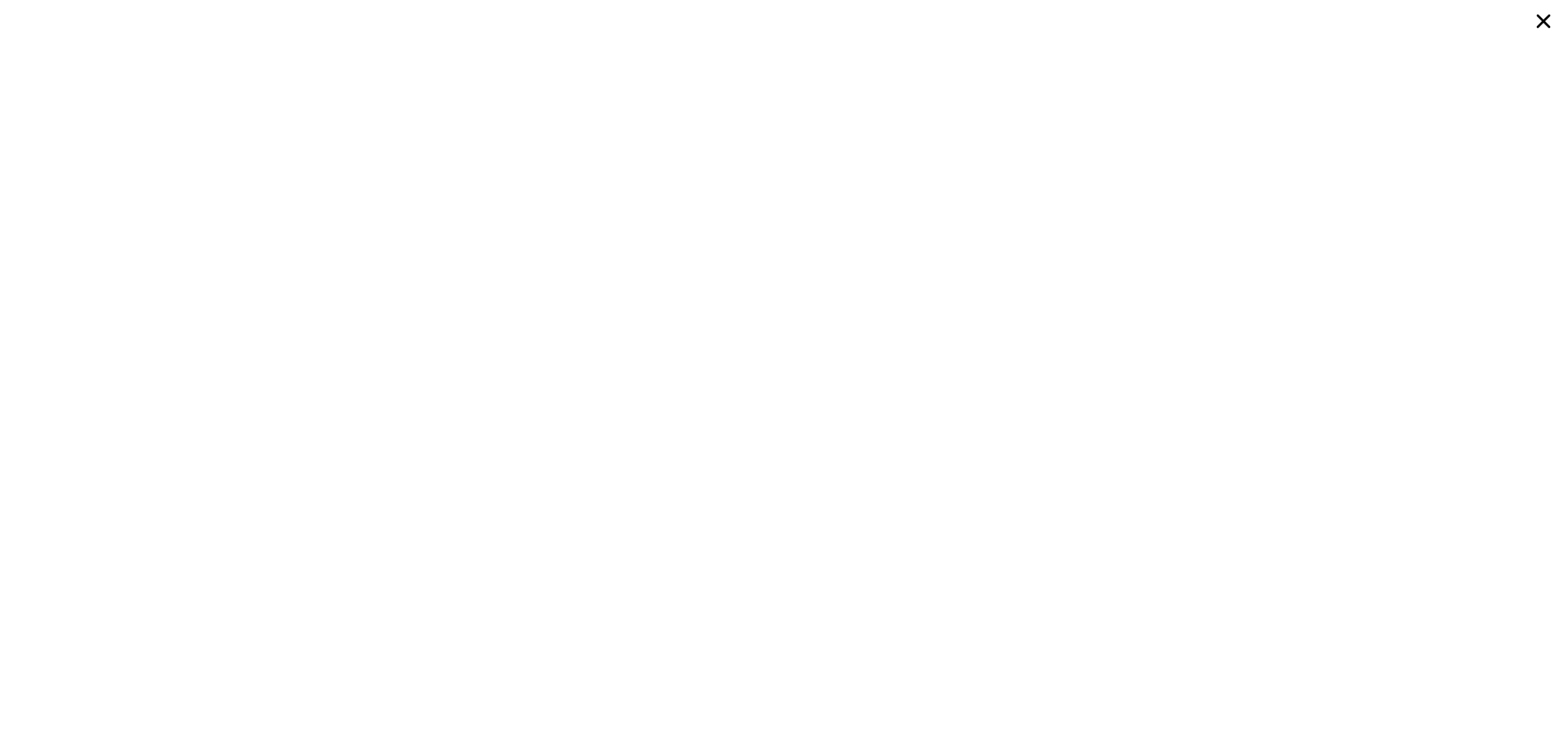
type input "4"
type input "2.5"
type input "4"
type input "1778"
type input "2440"
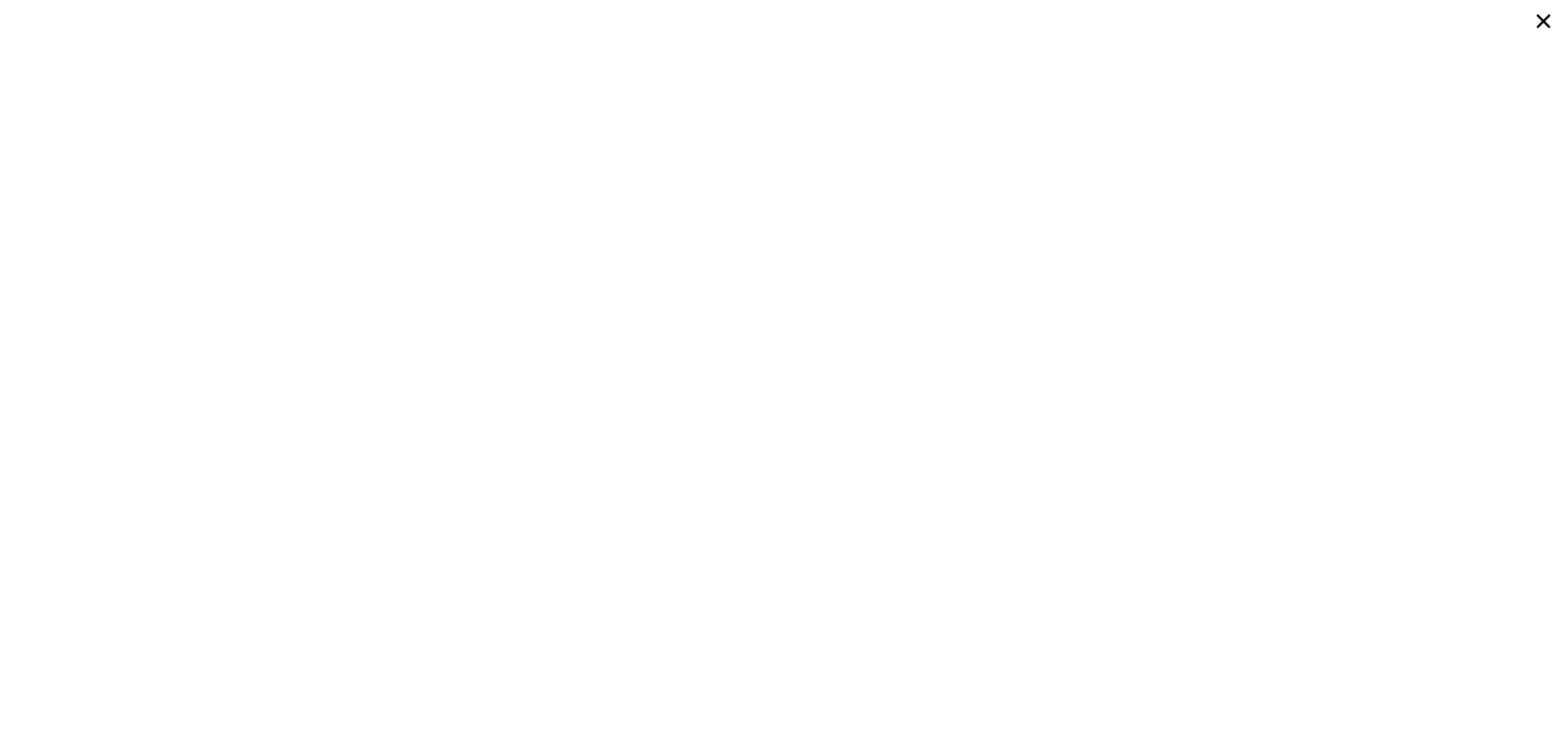
type input "10050"
type input "13468"
type input "$ 954,000"
type input "$ 30,000"
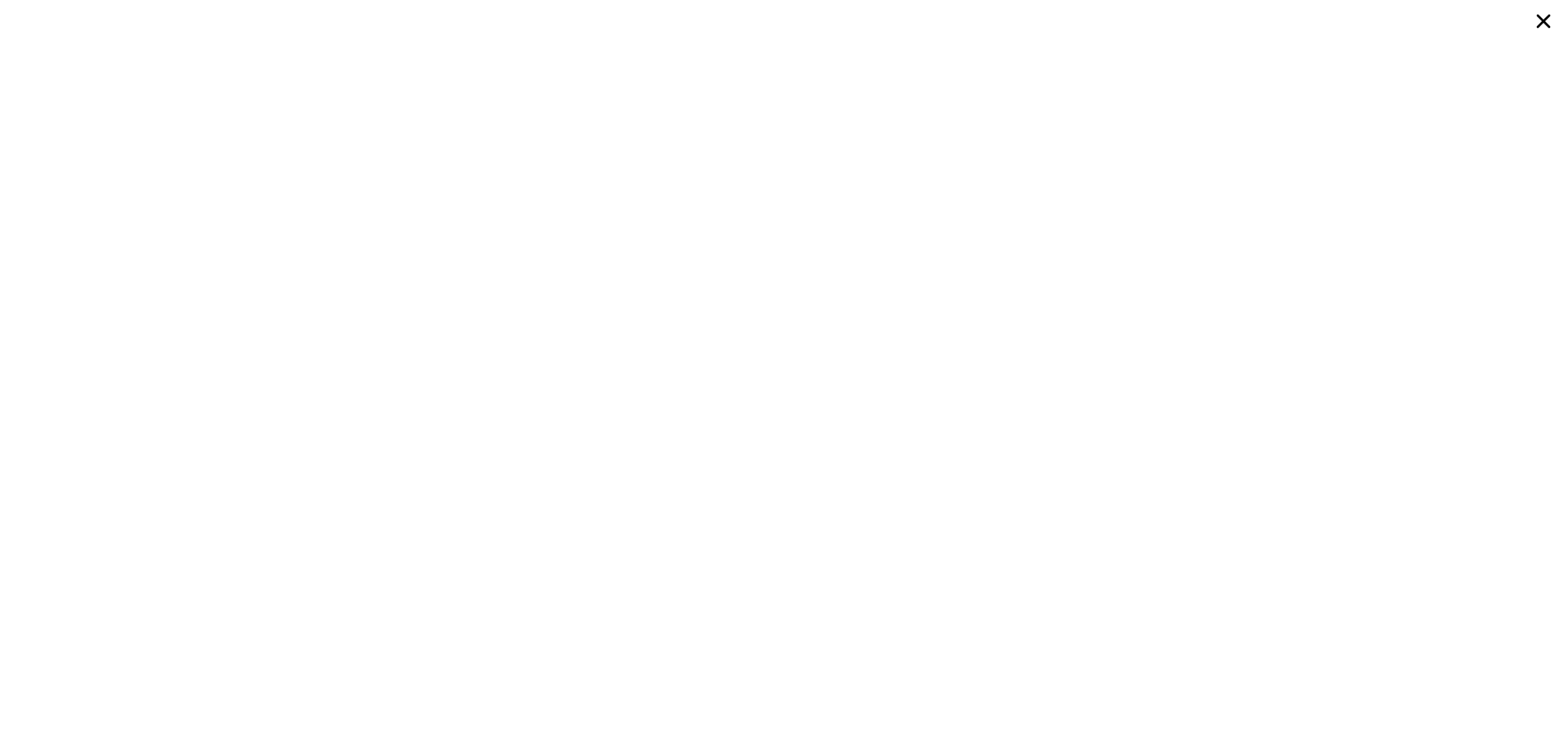
type input "3"
type input "2.5"
type input "1594"
type input "2090"
type input "15146"
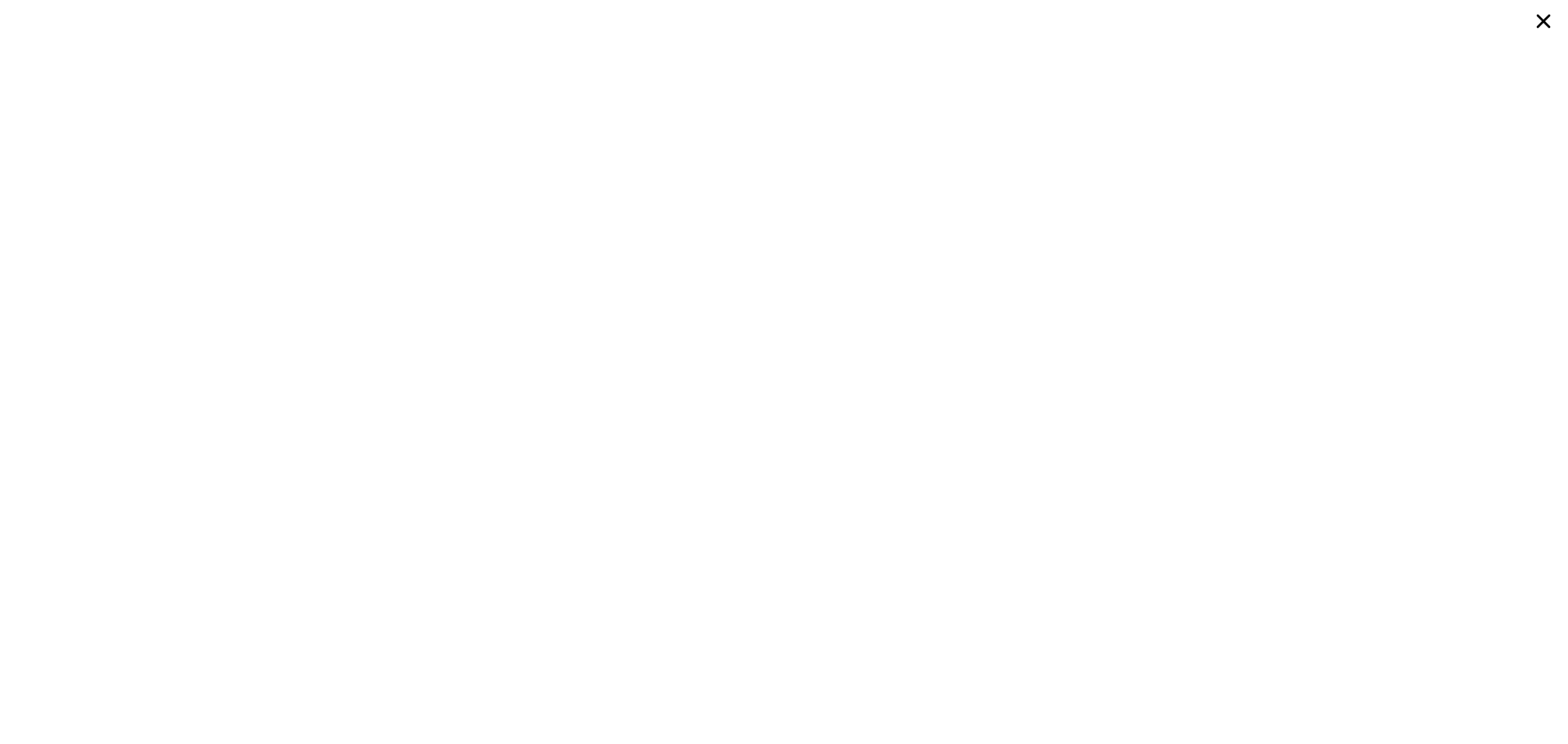
type input "20300"
type input "$ 1,933,000"
type input "8"
type input "$ 1,575,534"
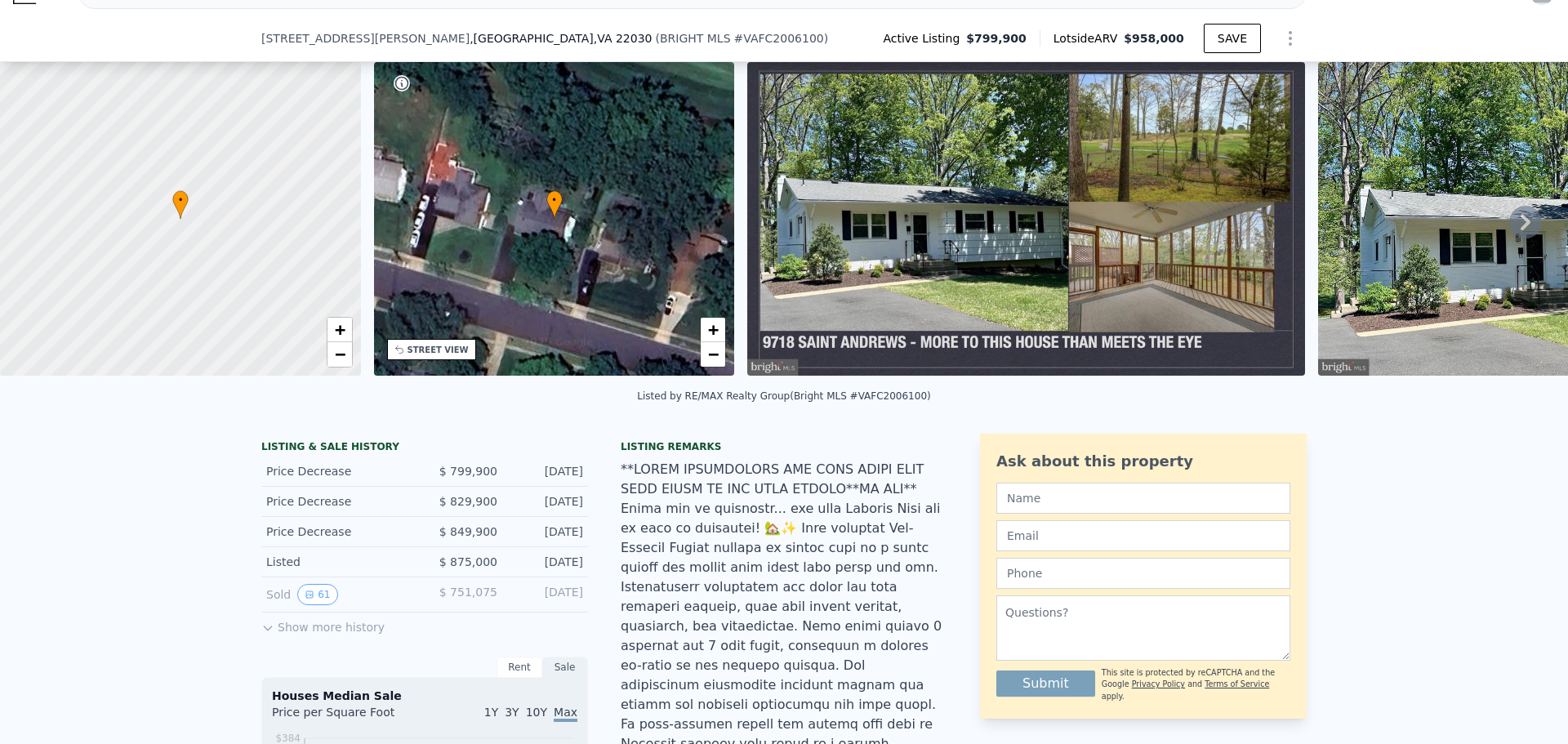
scroll to position [5, 0]
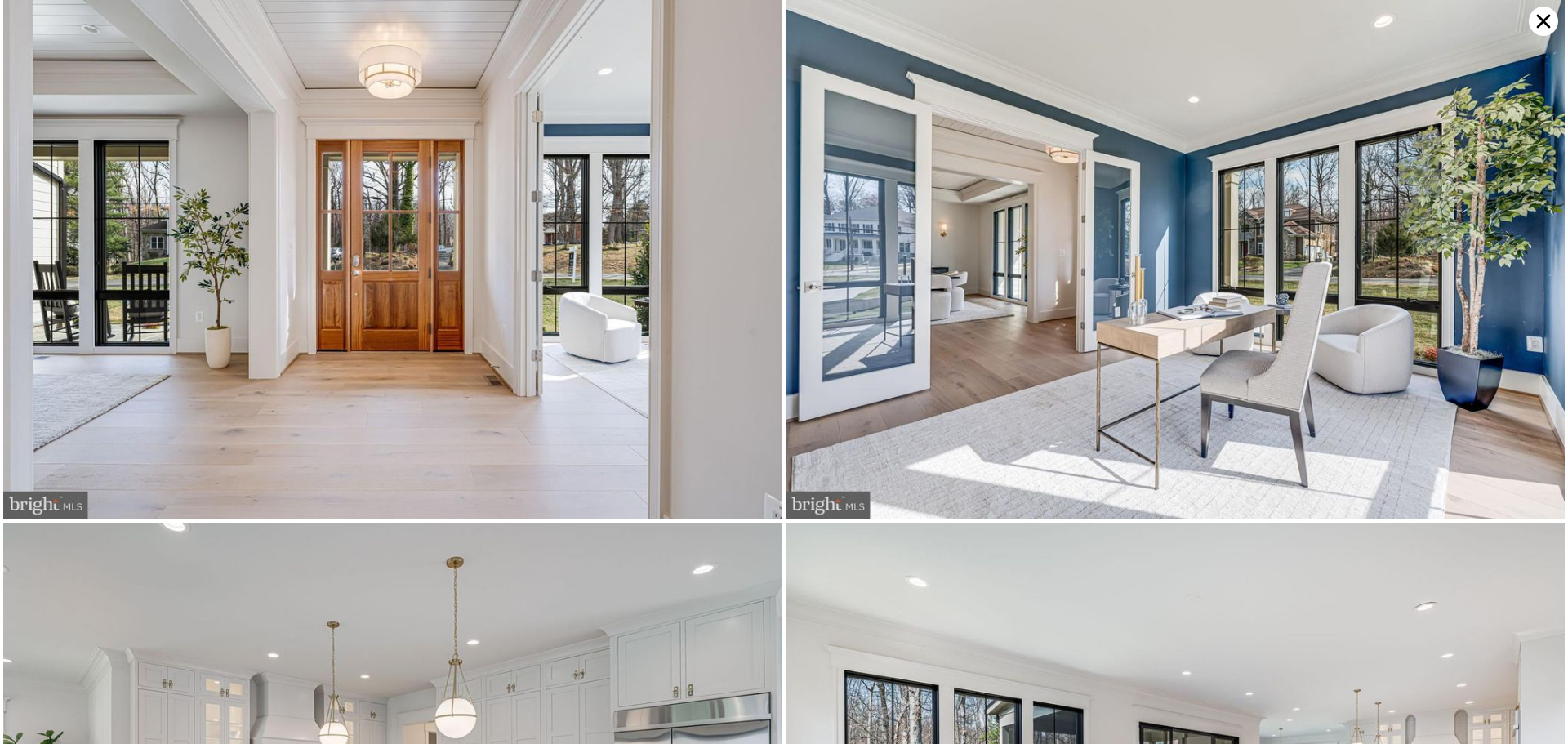
click at [1537, 21] on icon at bounding box center [1543, 21] width 29 height 29
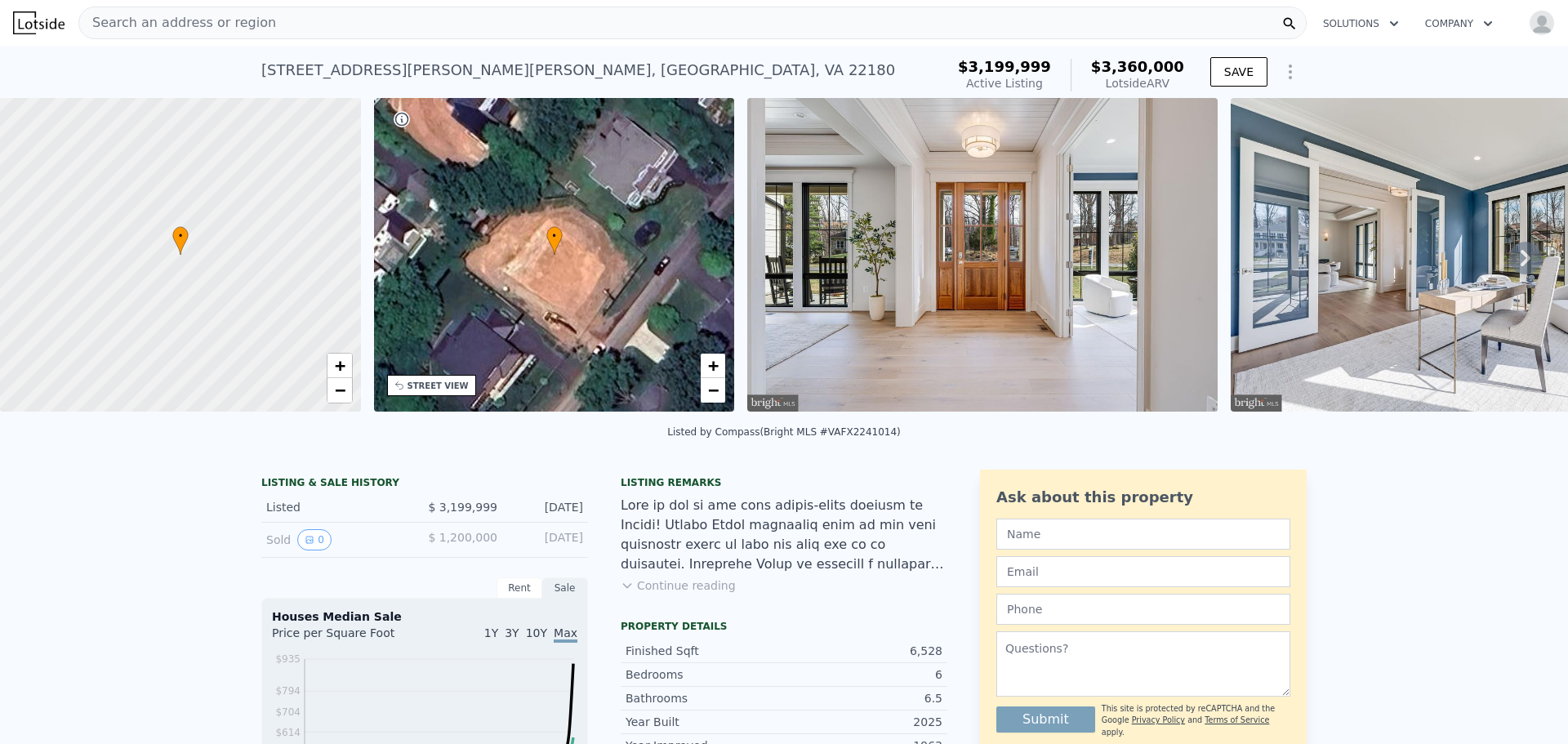
click at [42, 25] on img at bounding box center [38, 22] width 51 height 23
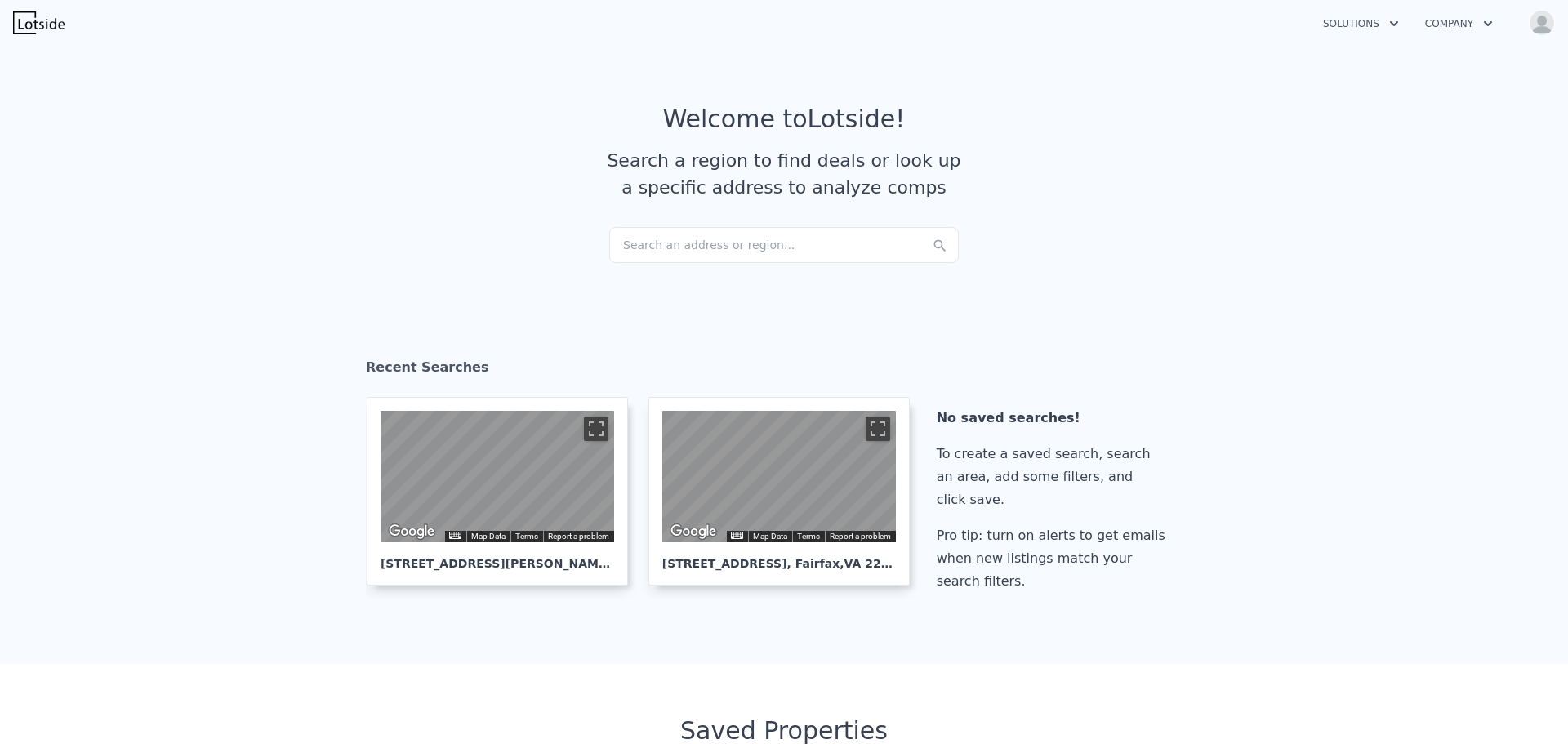
checkbox input "true"
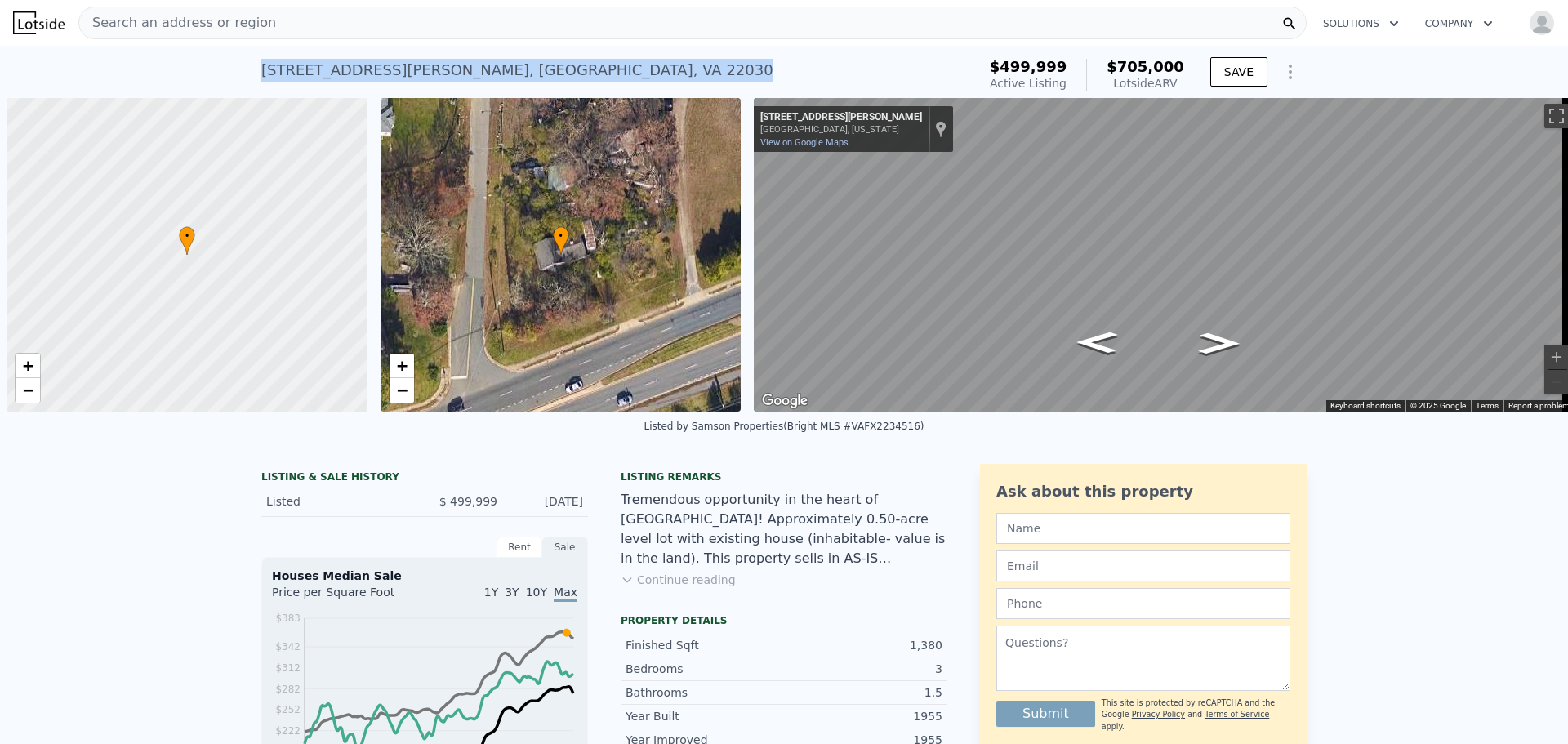
scroll to position [0, 6]
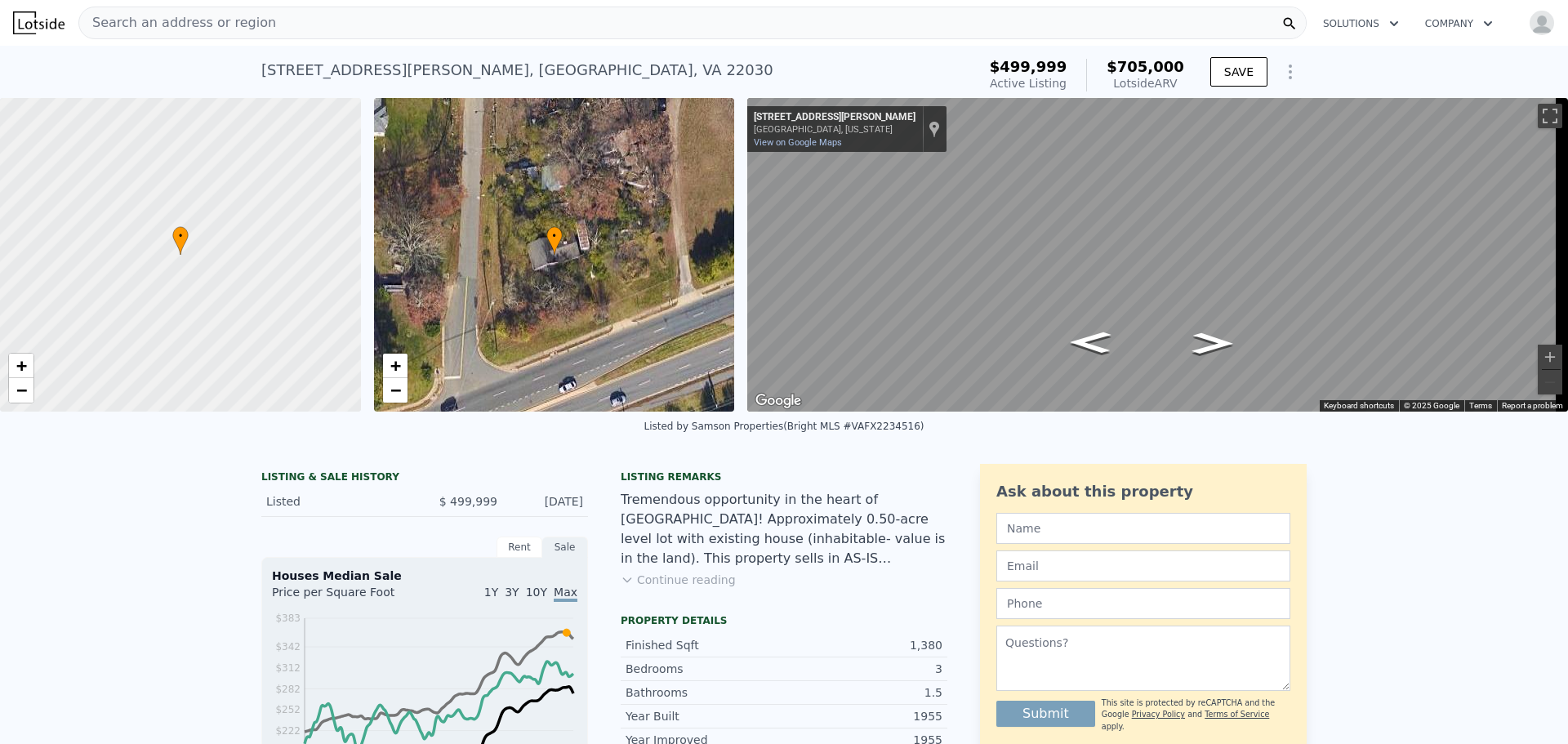
click at [636, 19] on div "Search an address or region" at bounding box center [693, 23] width 1229 height 33
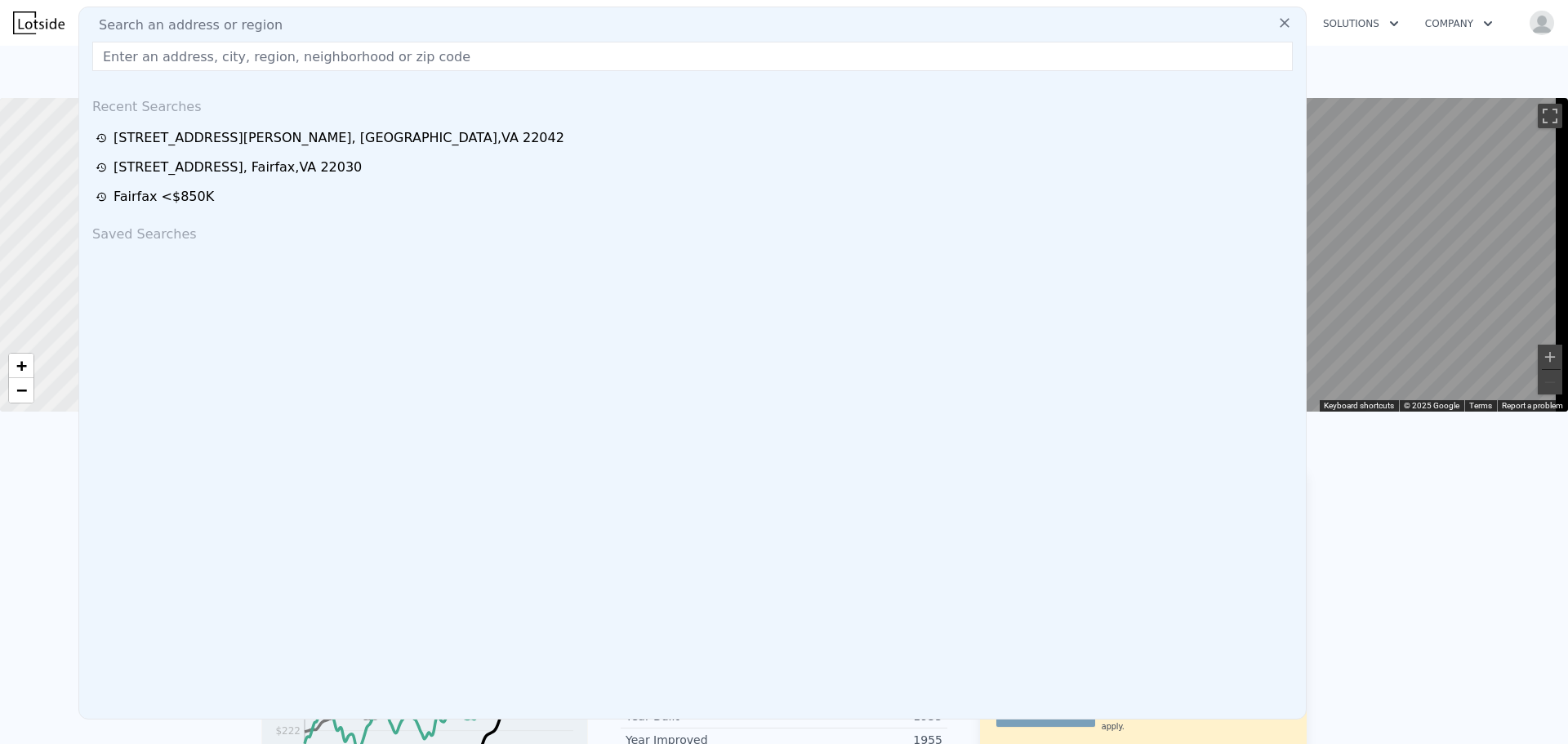
click at [521, 50] on input "text" at bounding box center [693, 57] width 1200 height 29
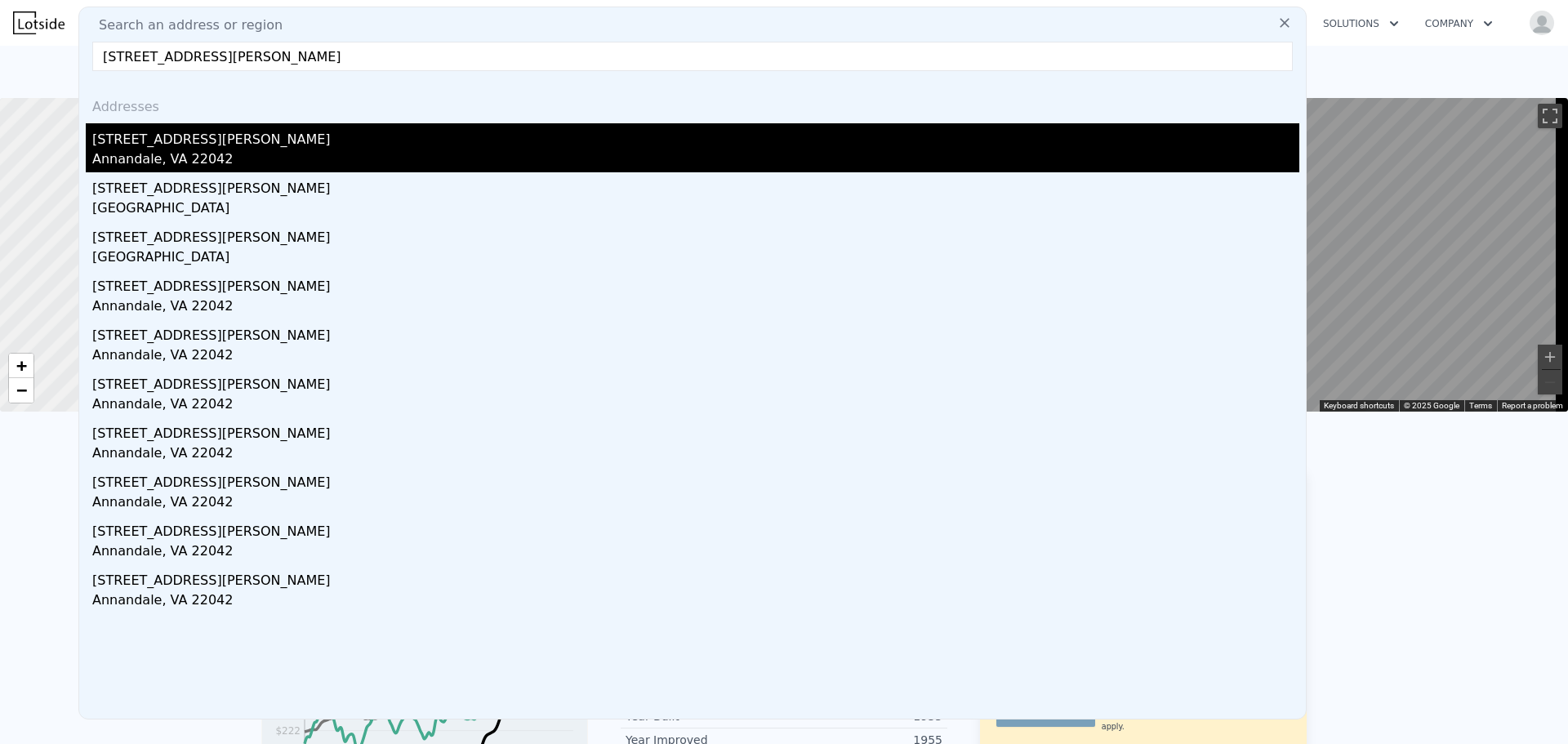
type input "[STREET_ADDRESS][PERSON_NAME]"
click at [252, 170] on div "Annandale, VA 22042" at bounding box center [695, 160] width 1207 height 23
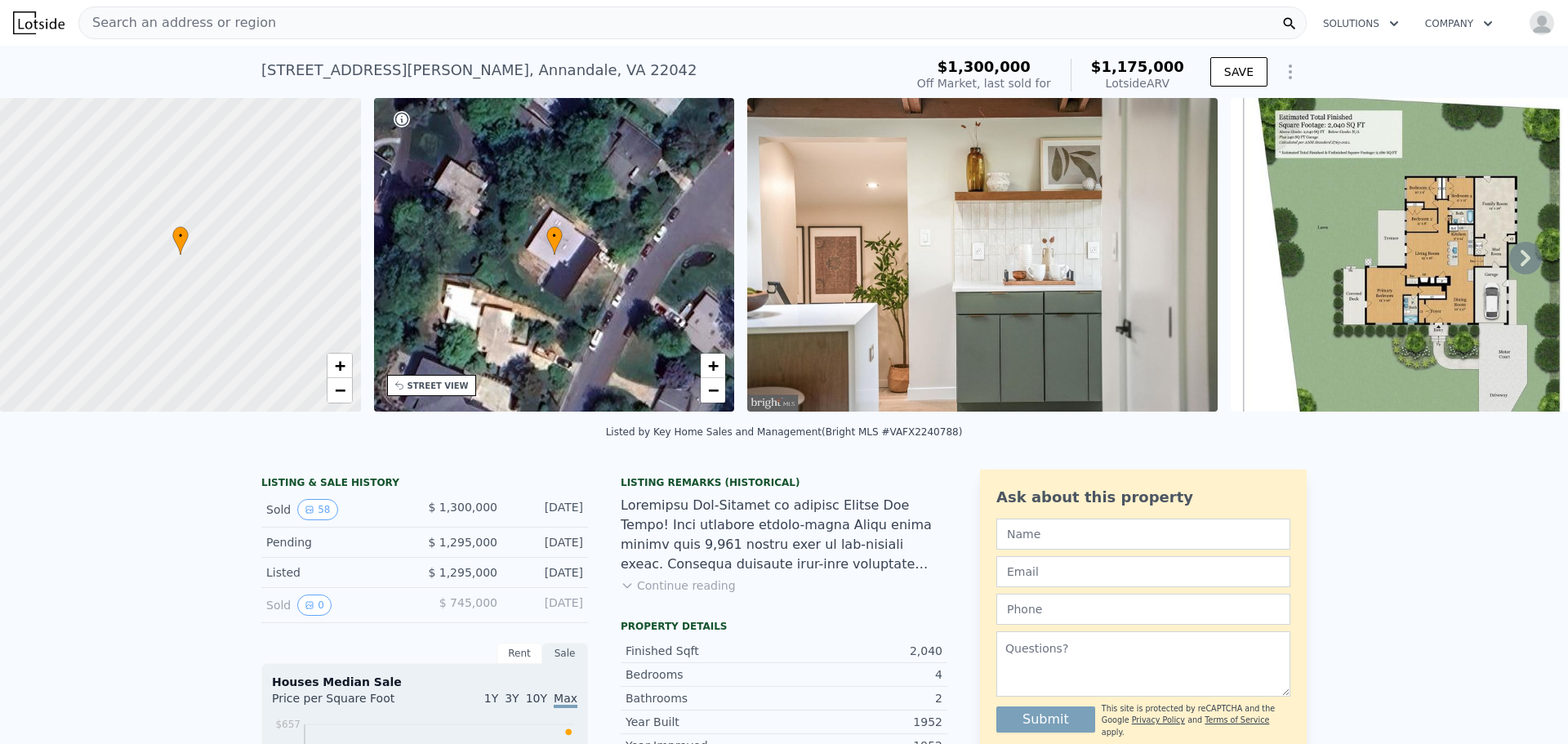
click at [1012, 260] on img at bounding box center [983, 254] width 470 height 314
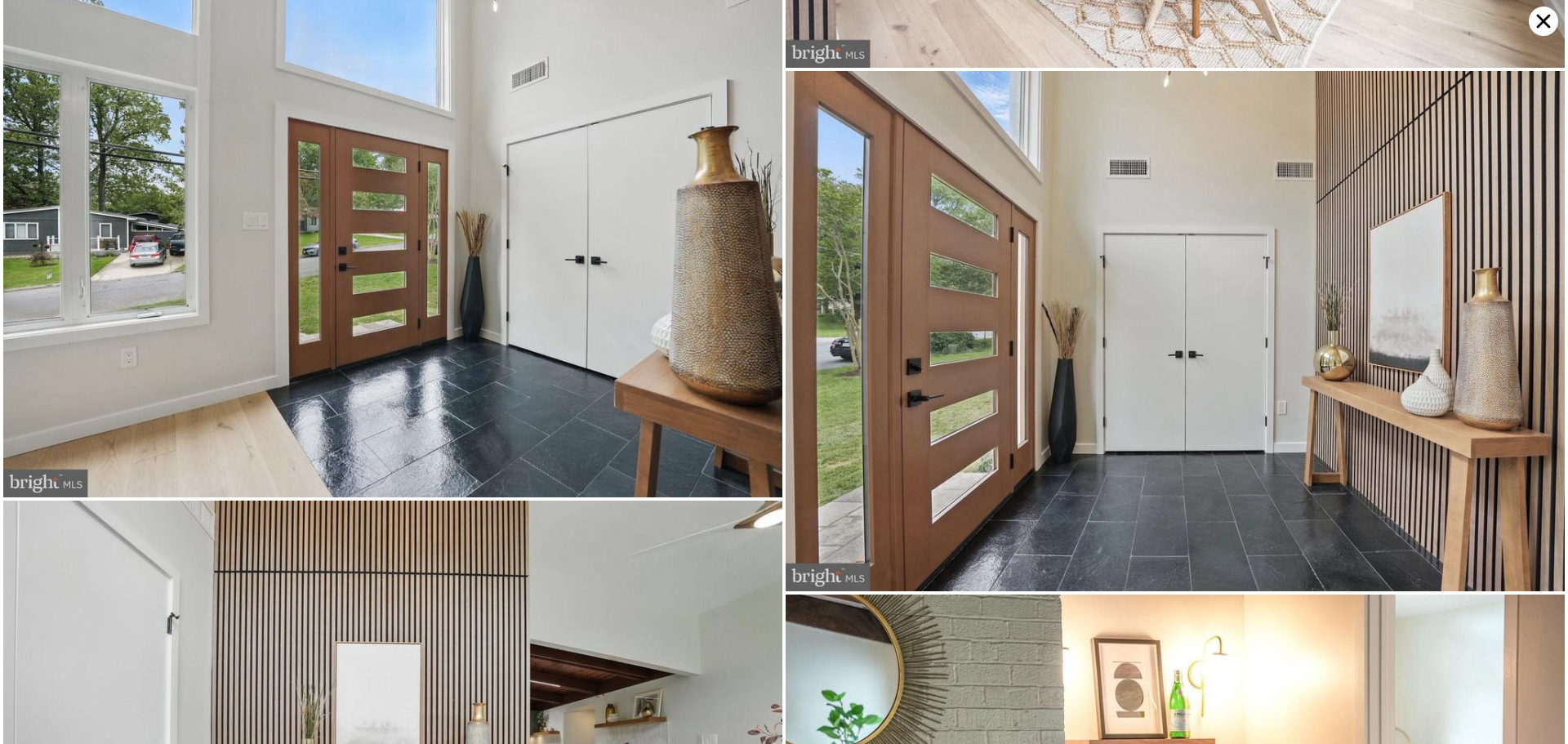
scroll to position [14375, 0]
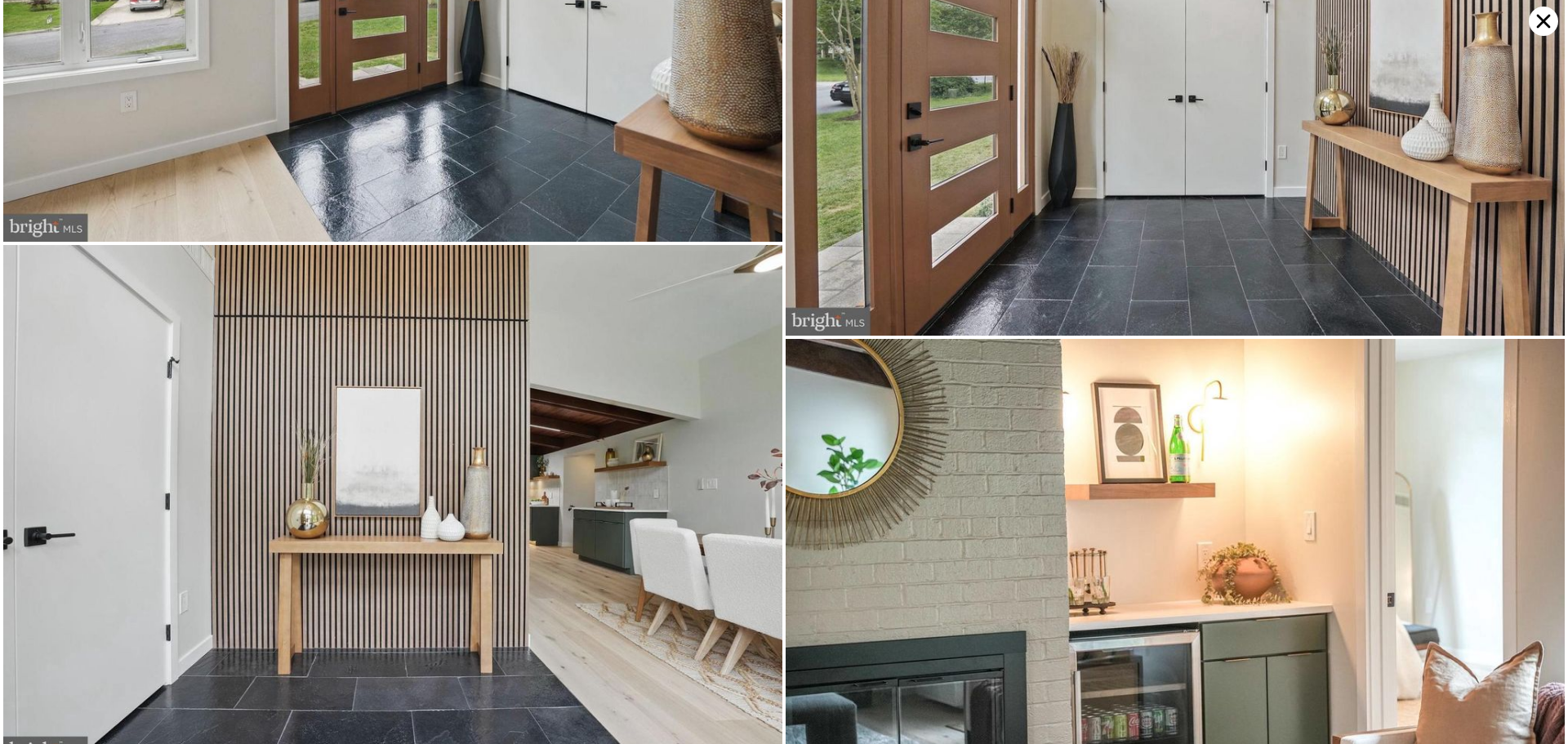
click at [1541, 11] on icon at bounding box center [1543, 21] width 29 height 29
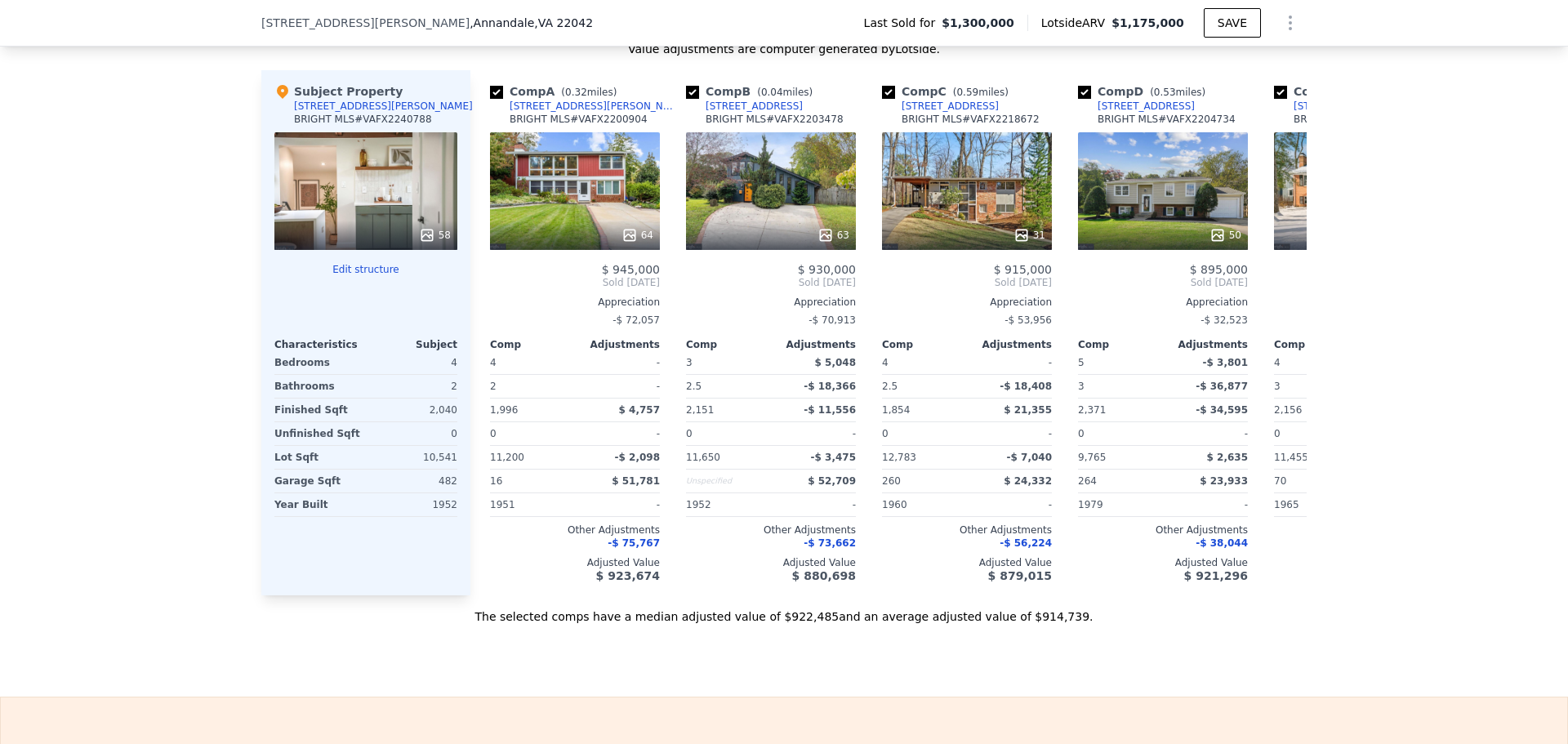
scroll to position [1955, 0]
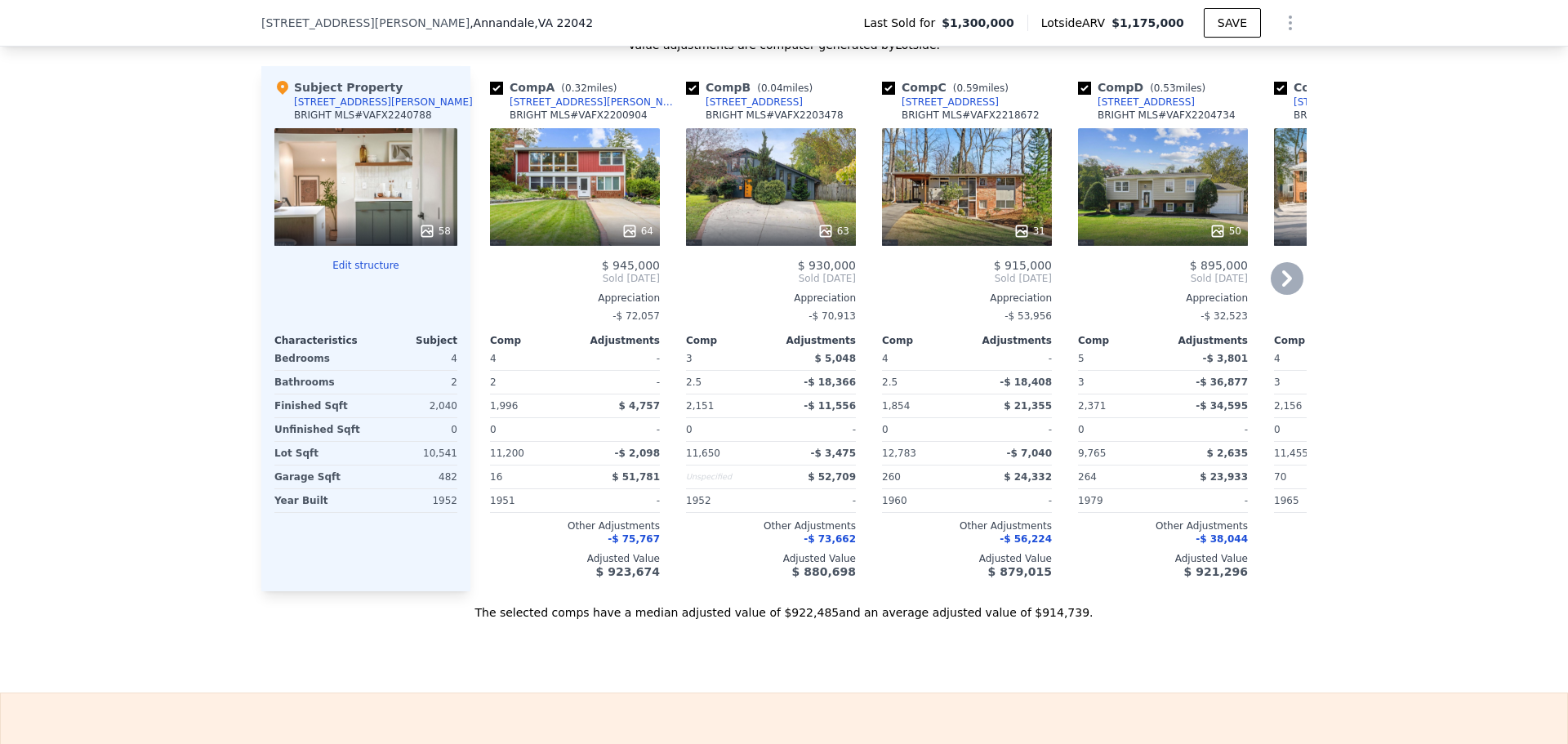
click at [1276, 292] on icon at bounding box center [1287, 279] width 33 height 33
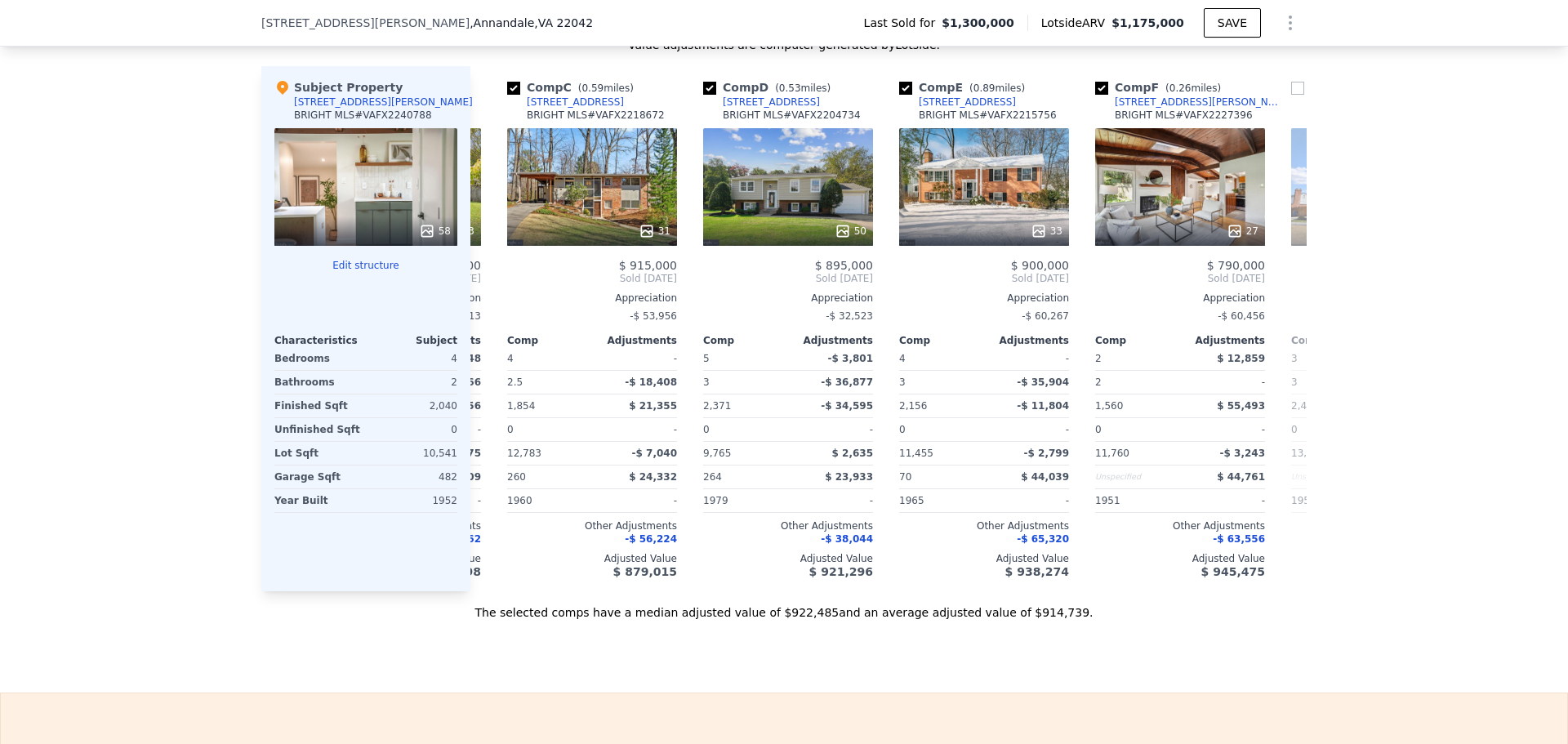
scroll to position [0, 392]
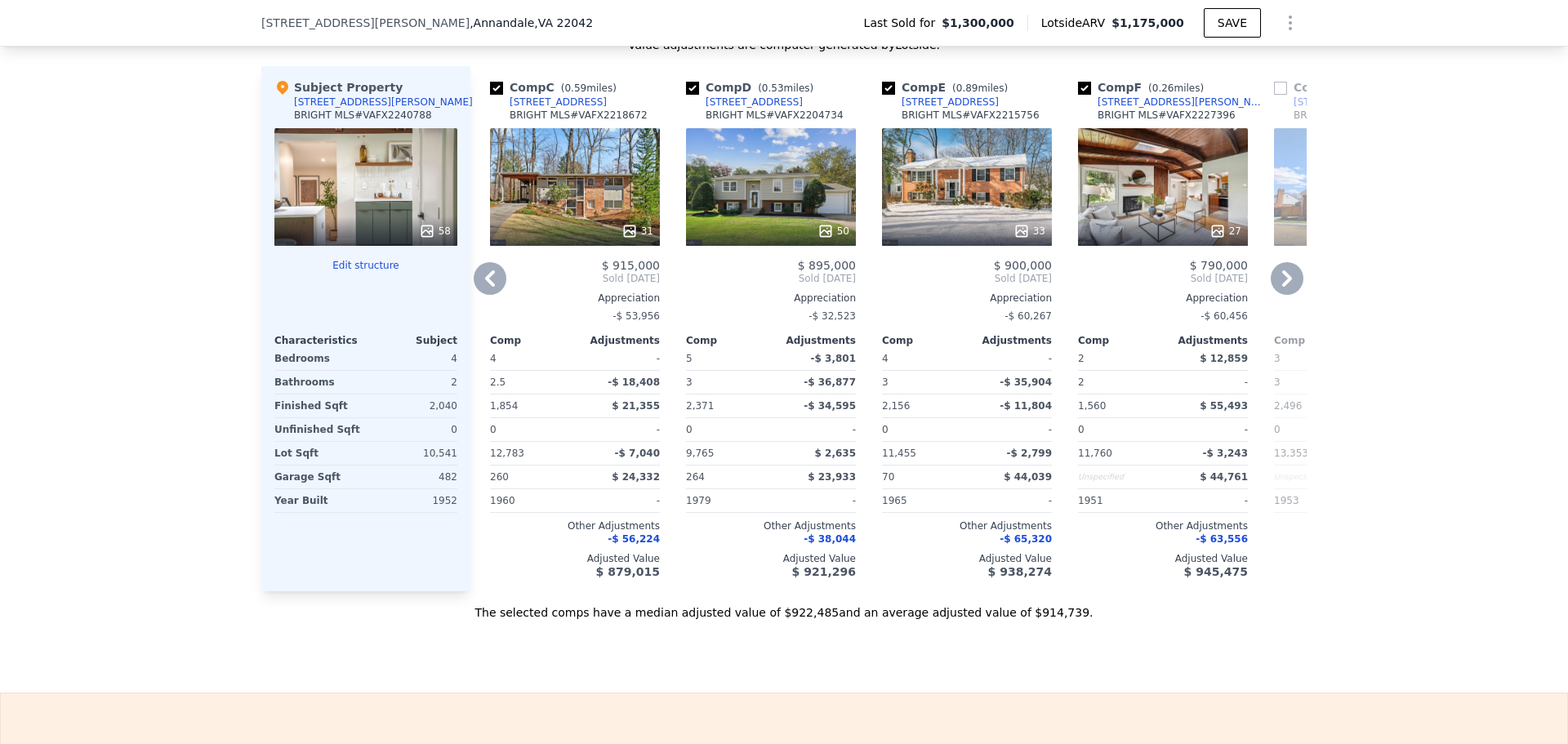
click at [1283, 286] on icon at bounding box center [1287, 279] width 33 height 33
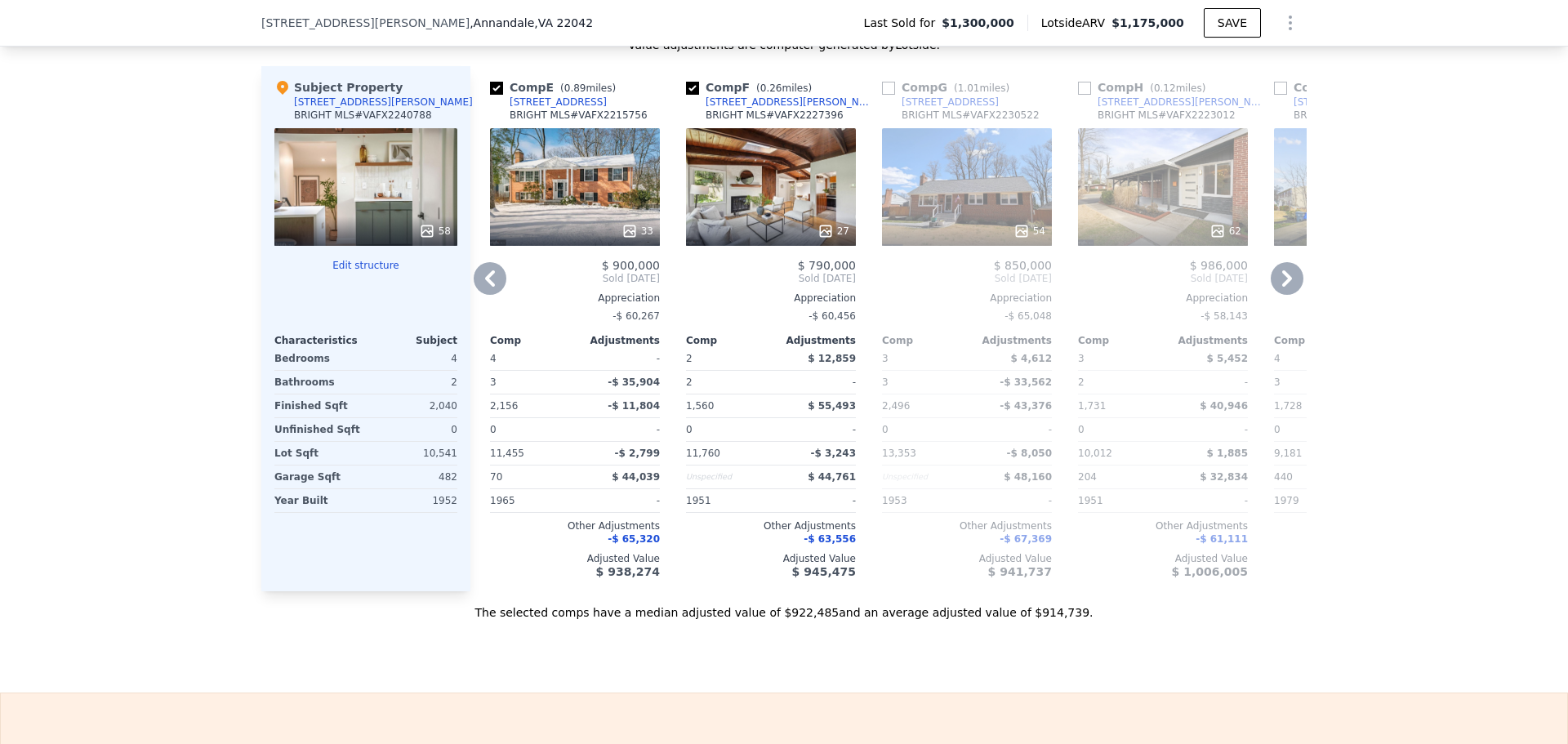
click at [1294, 286] on icon at bounding box center [1287, 279] width 33 height 33
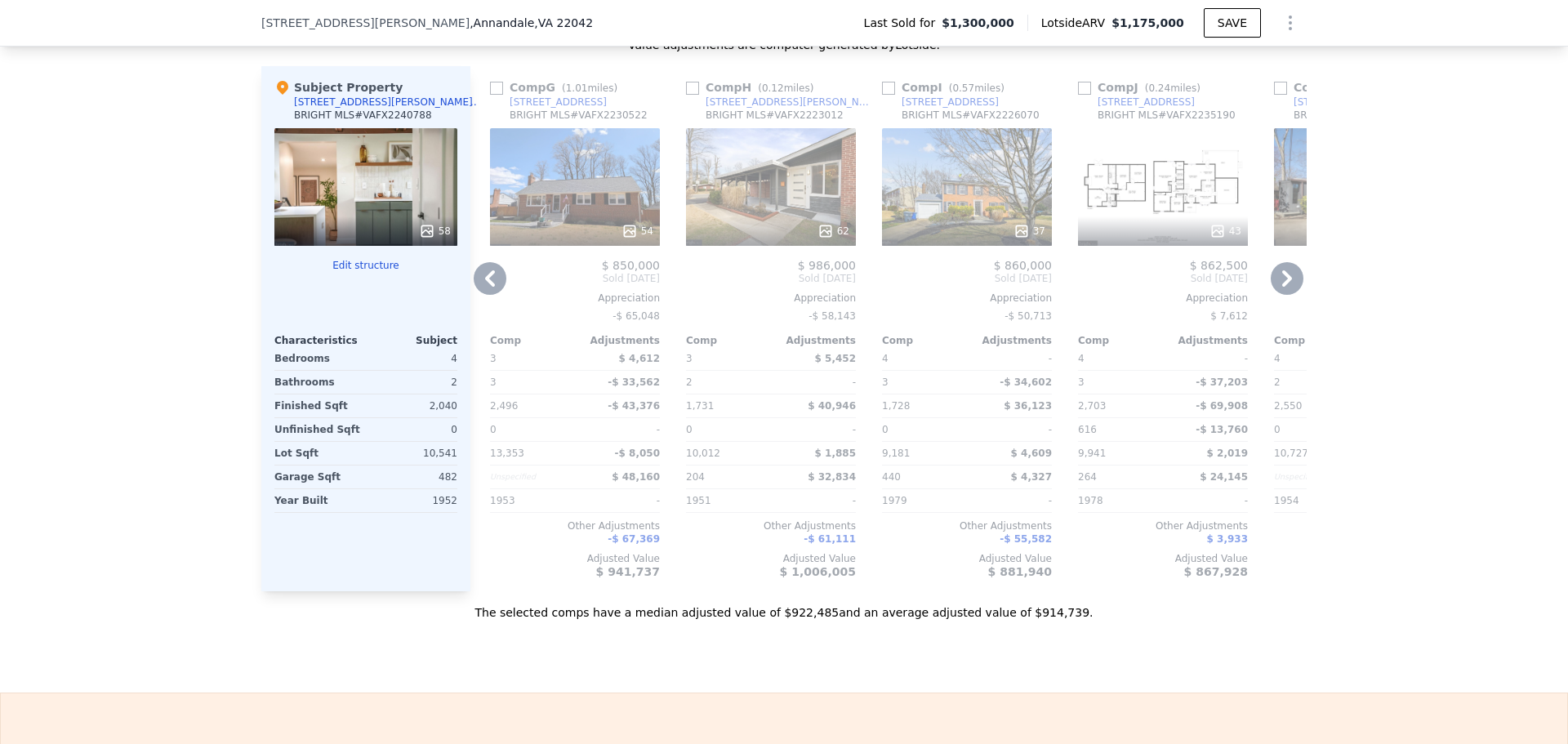
click at [1285, 288] on icon at bounding box center [1287, 279] width 33 height 33
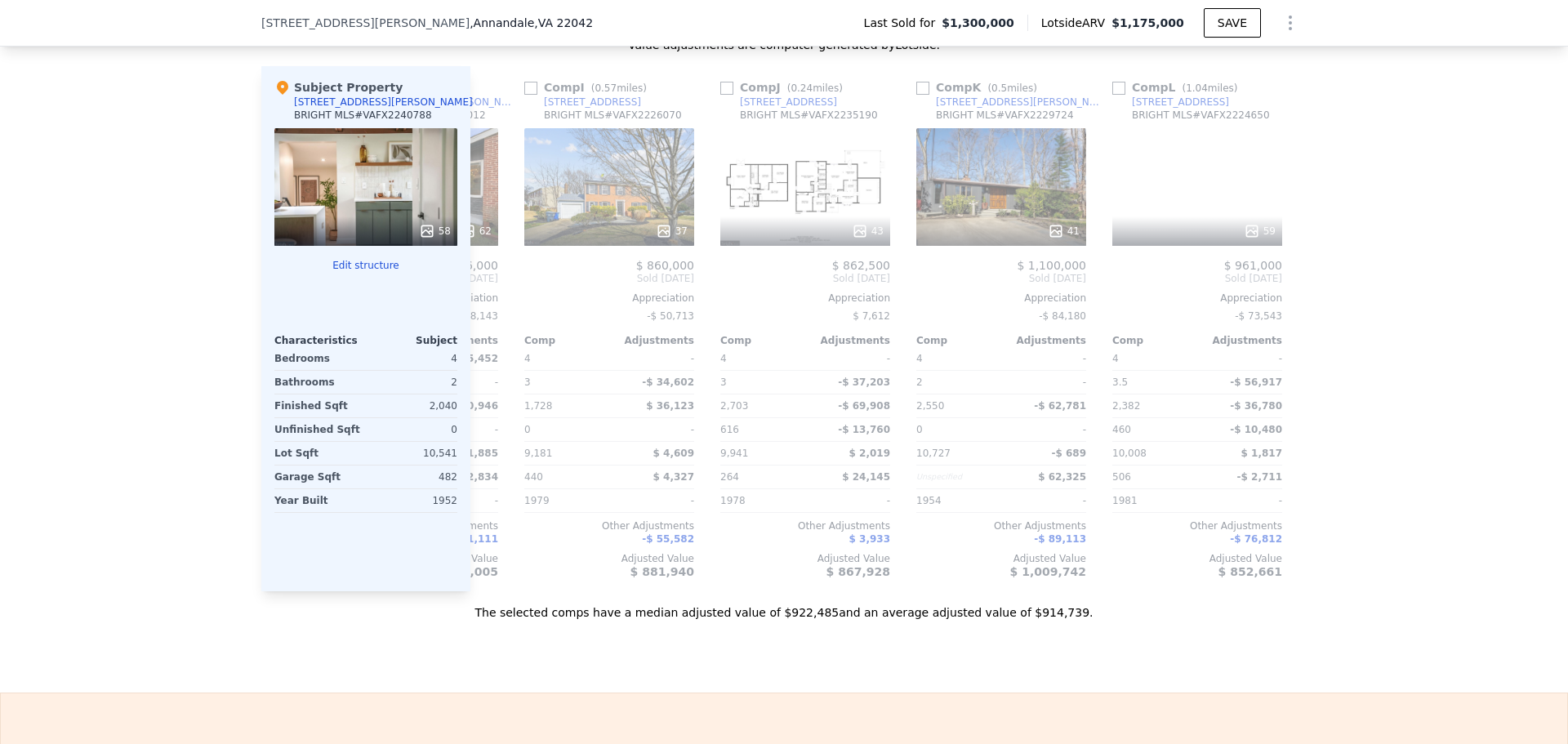
scroll to position [0, 1555]
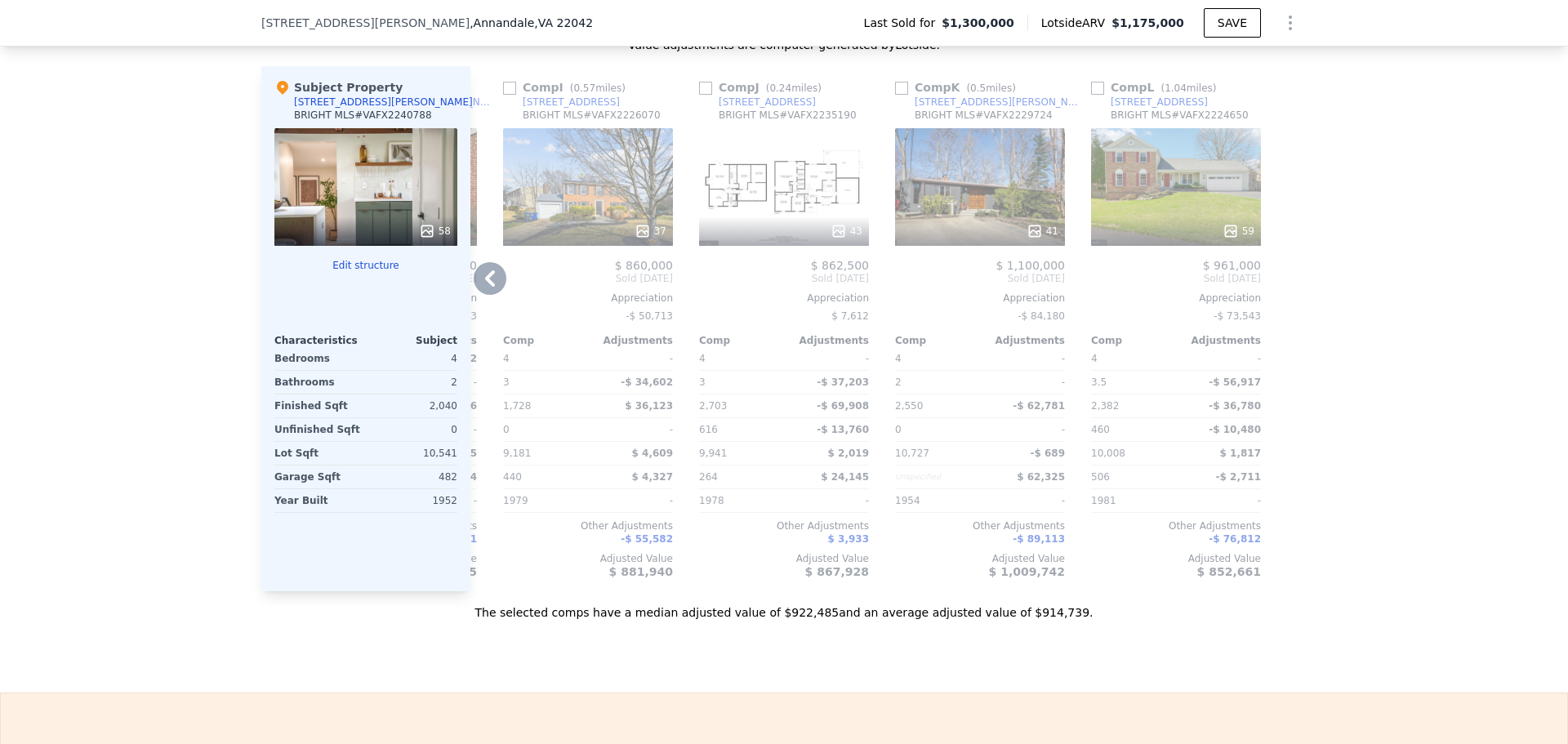
click at [1285, 288] on div at bounding box center [1294, 329] width 27 height 525
click at [474, 295] on icon at bounding box center [490, 279] width 33 height 33
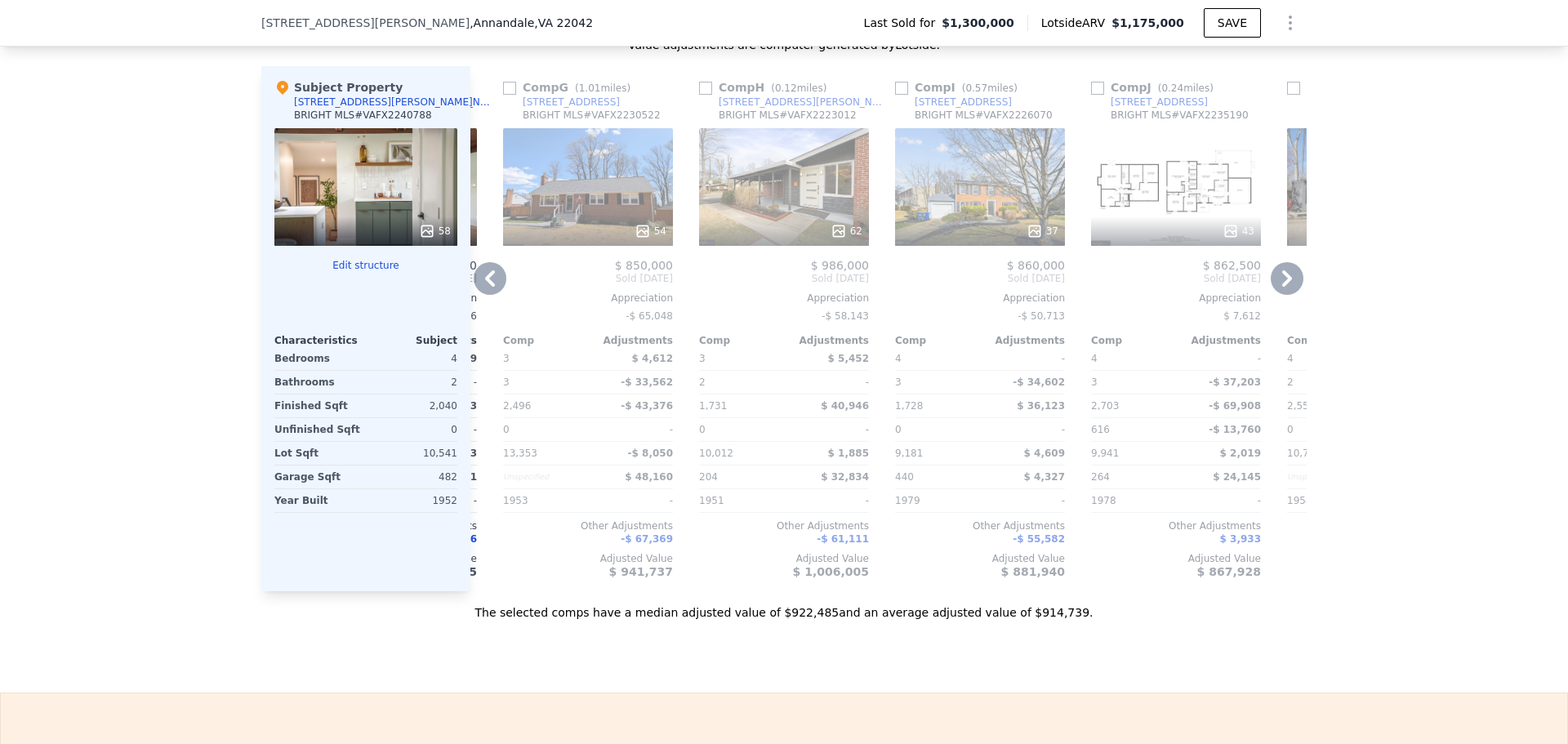
click at [478, 278] on icon at bounding box center [490, 279] width 33 height 33
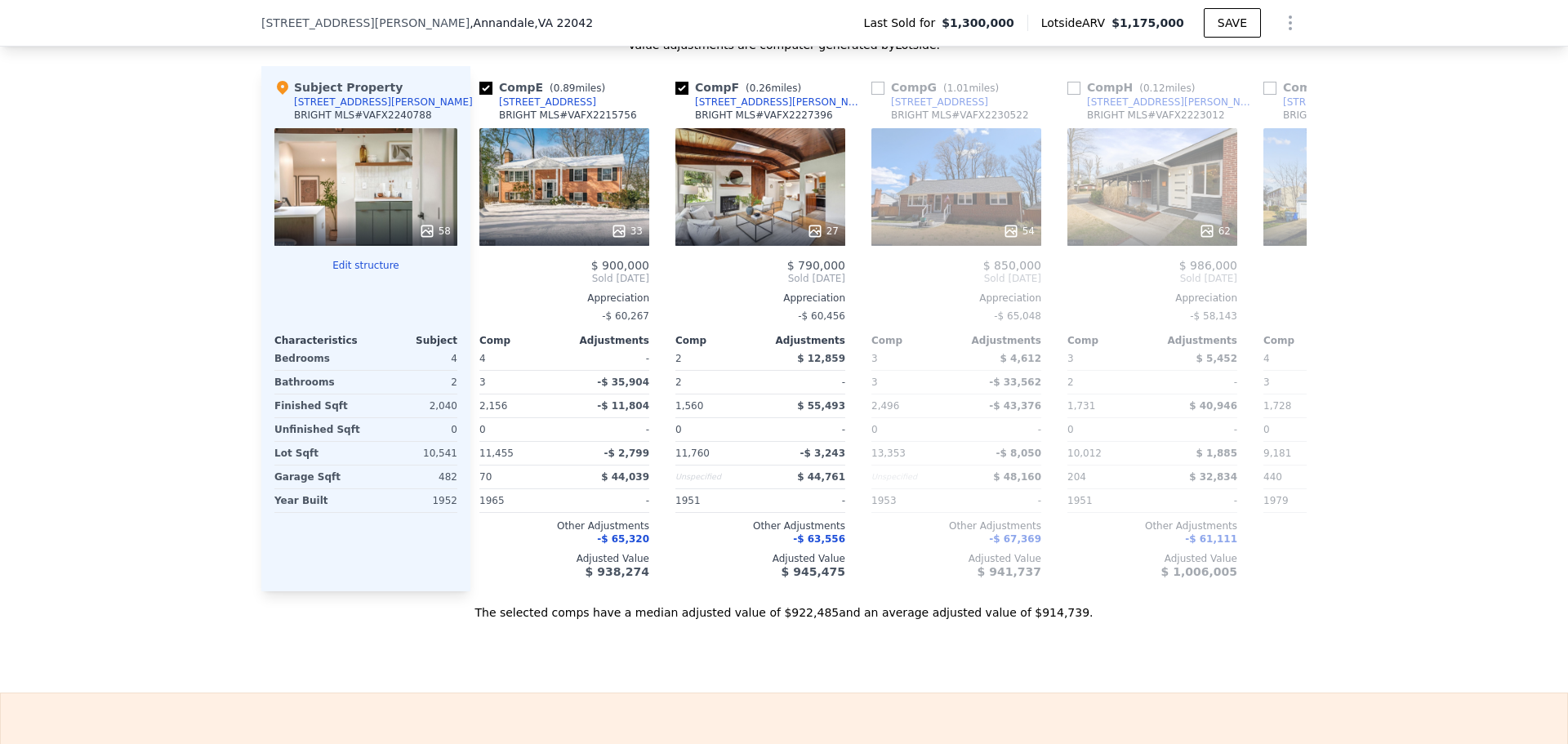
scroll to position [0, 771]
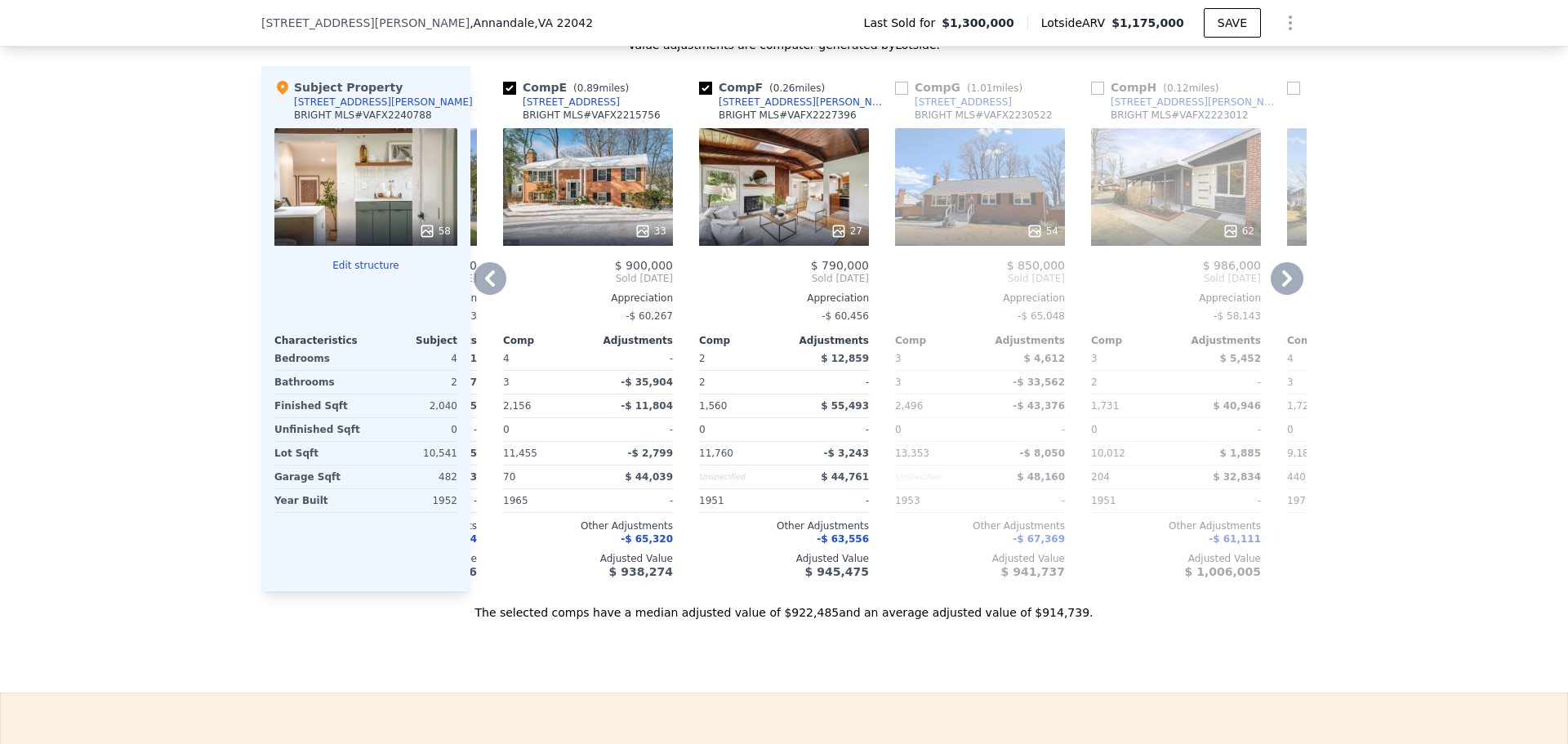
click at [489, 282] on icon at bounding box center [490, 279] width 33 height 33
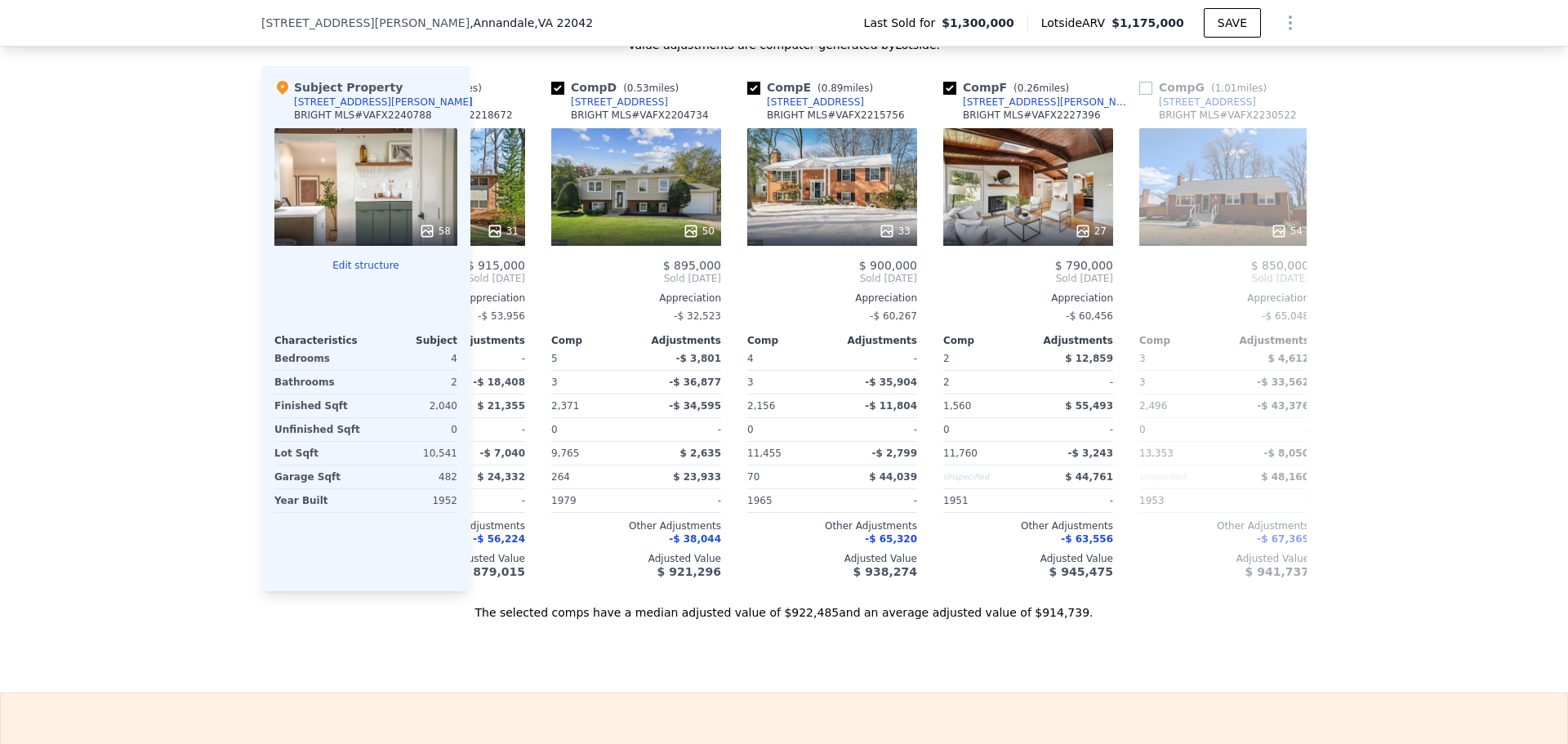
scroll to position [0, 379]
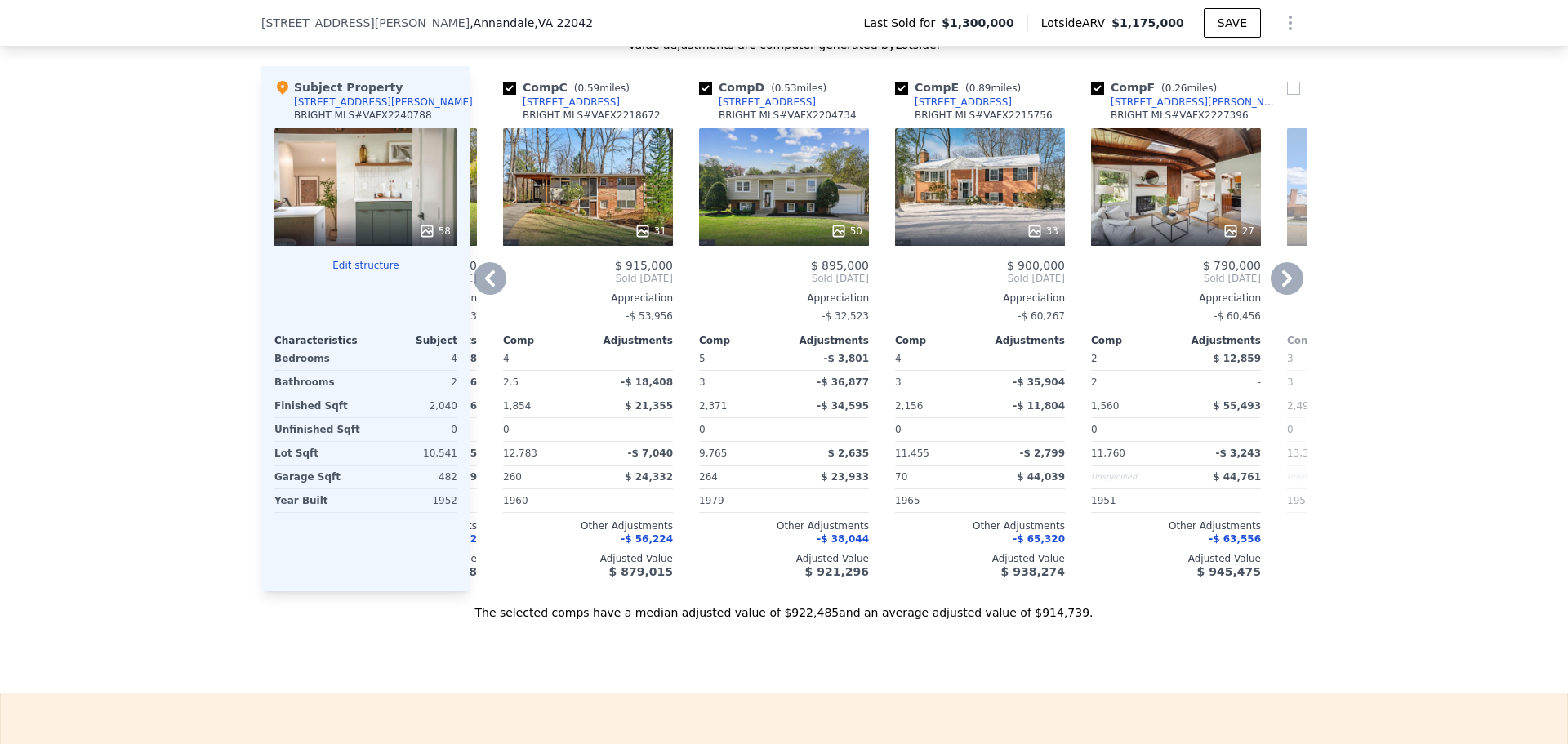
click at [488, 293] on icon at bounding box center [490, 279] width 33 height 33
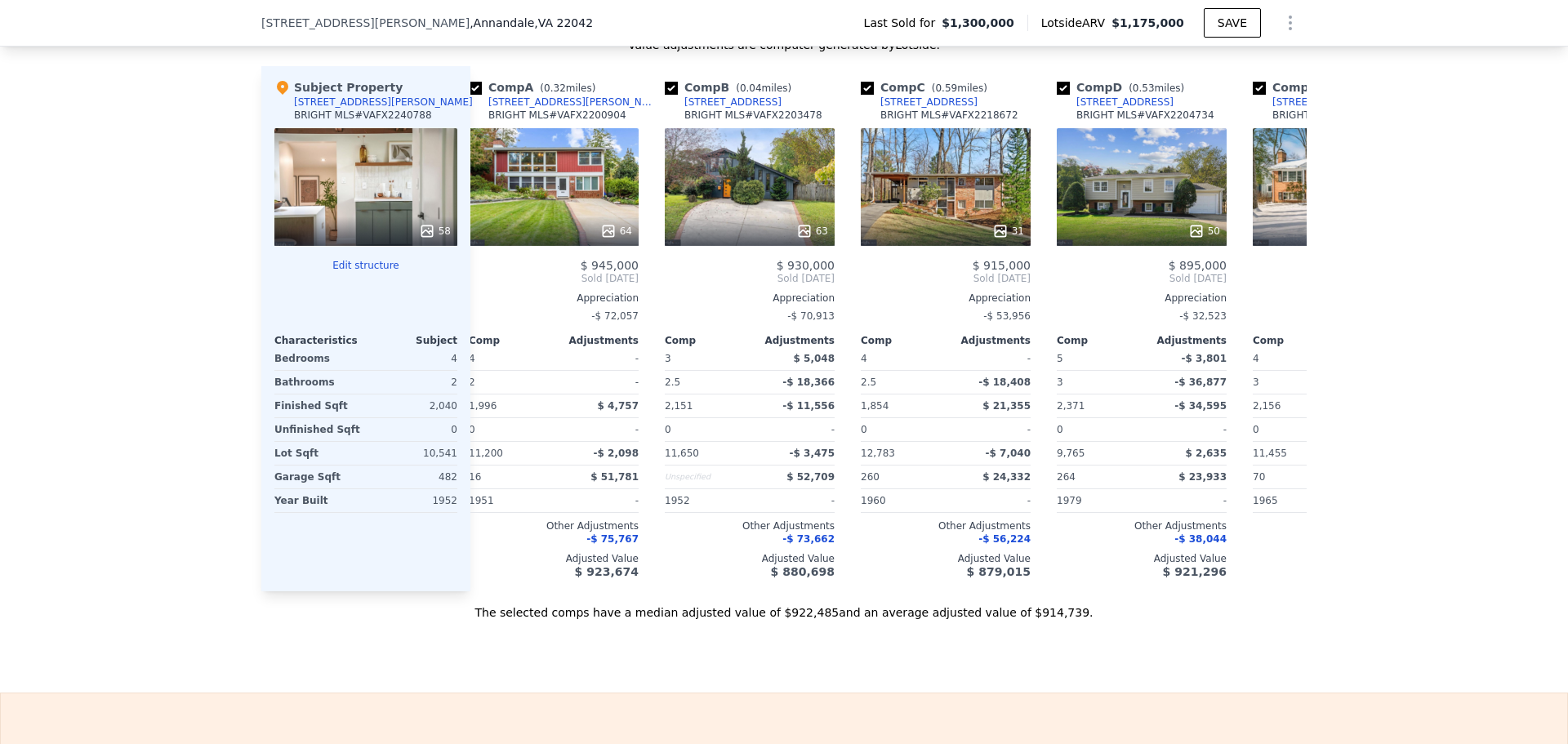
scroll to position [0, 0]
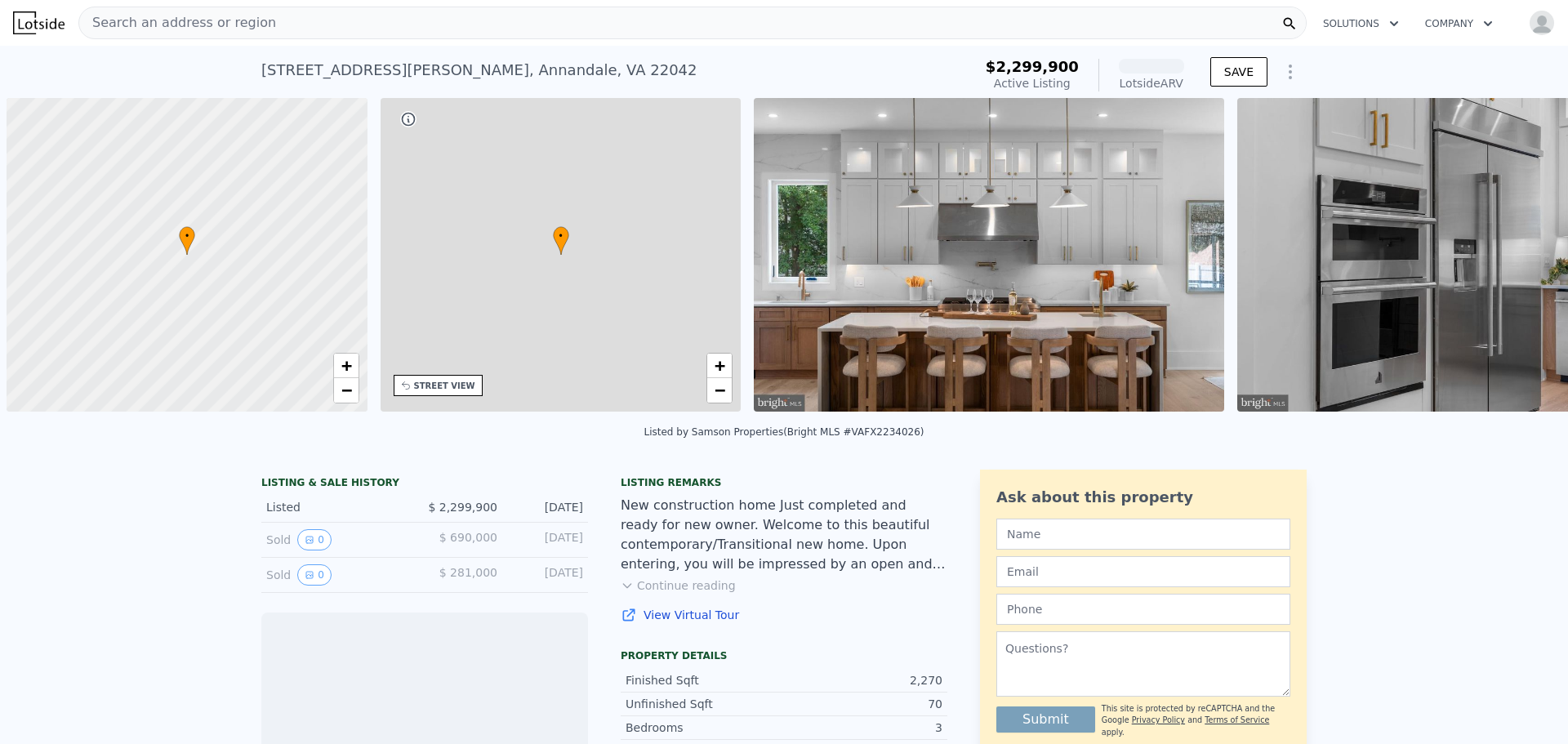
scroll to position [0, 6]
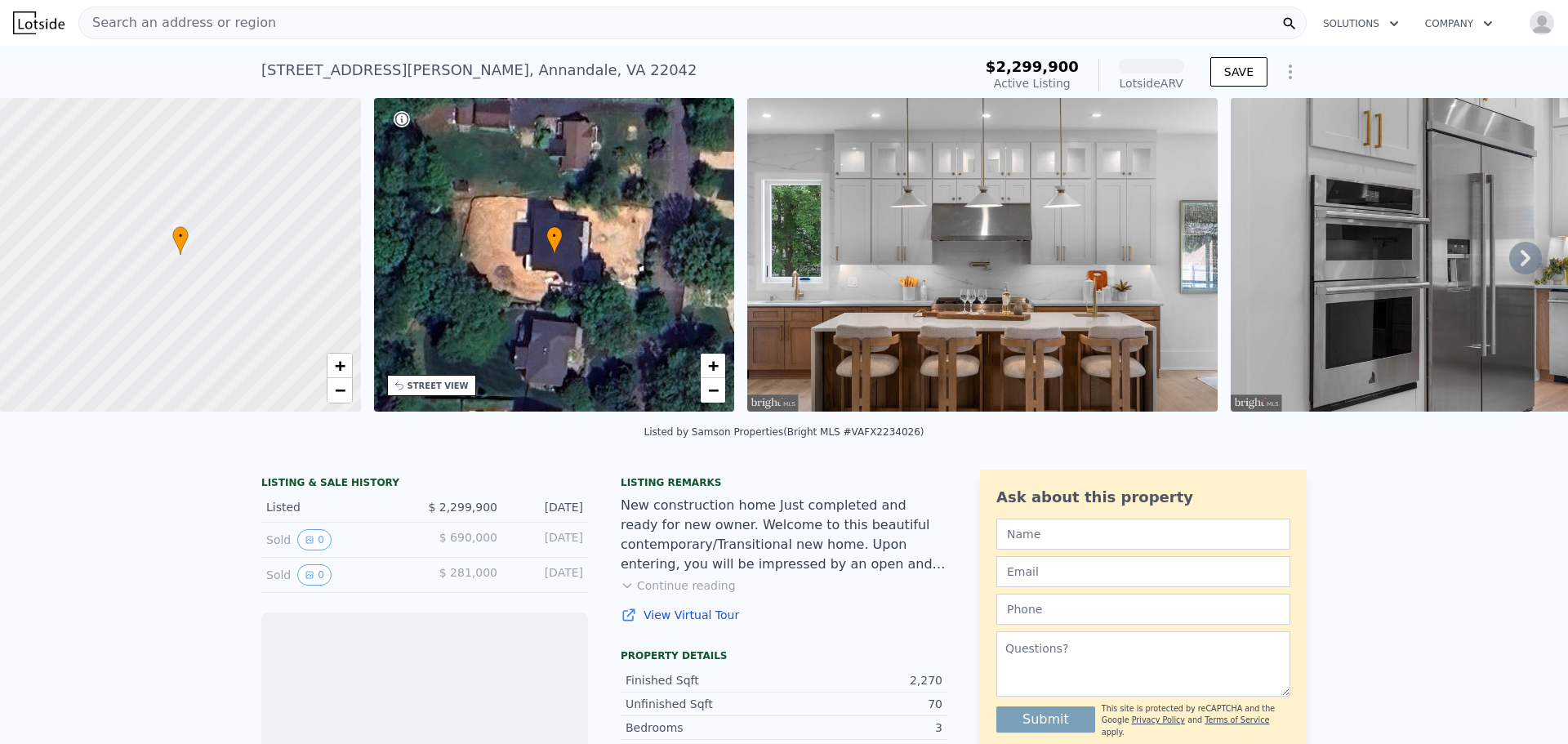
click at [1520, 263] on icon at bounding box center [1525, 258] width 10 height 16
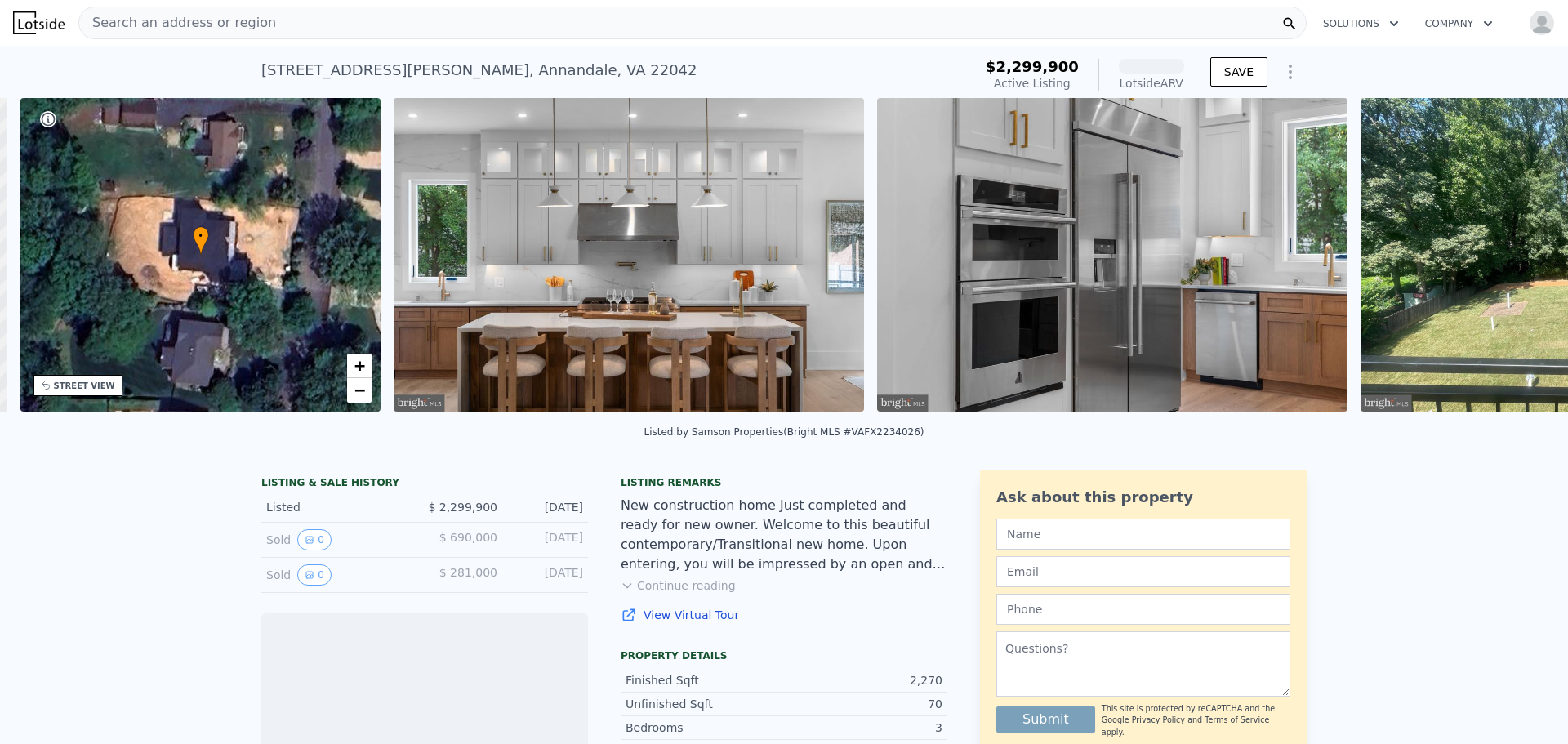
scroll to position [0, 381]
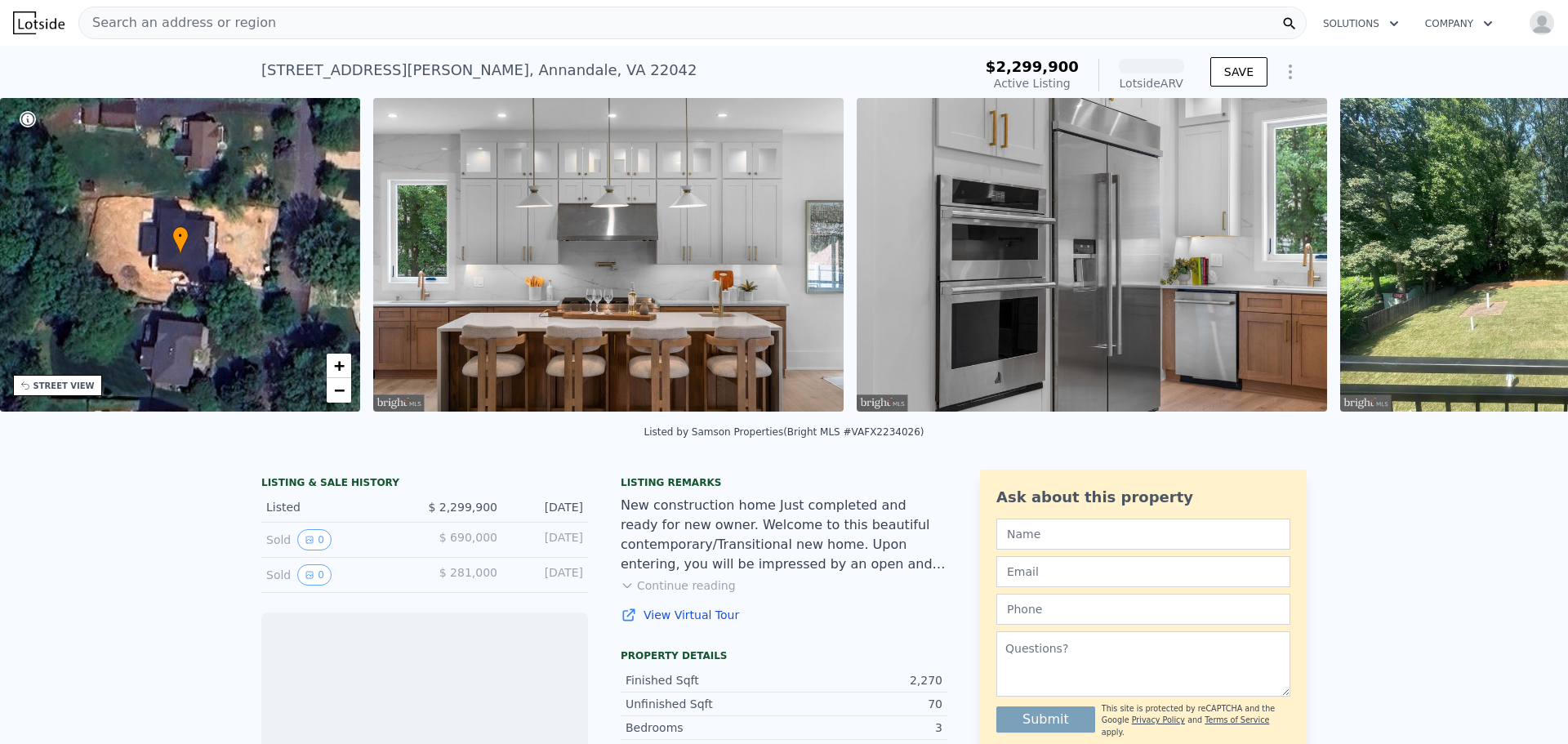
click at [1518, 263] on img at bounding box center [1549, 254] width 418 height 314
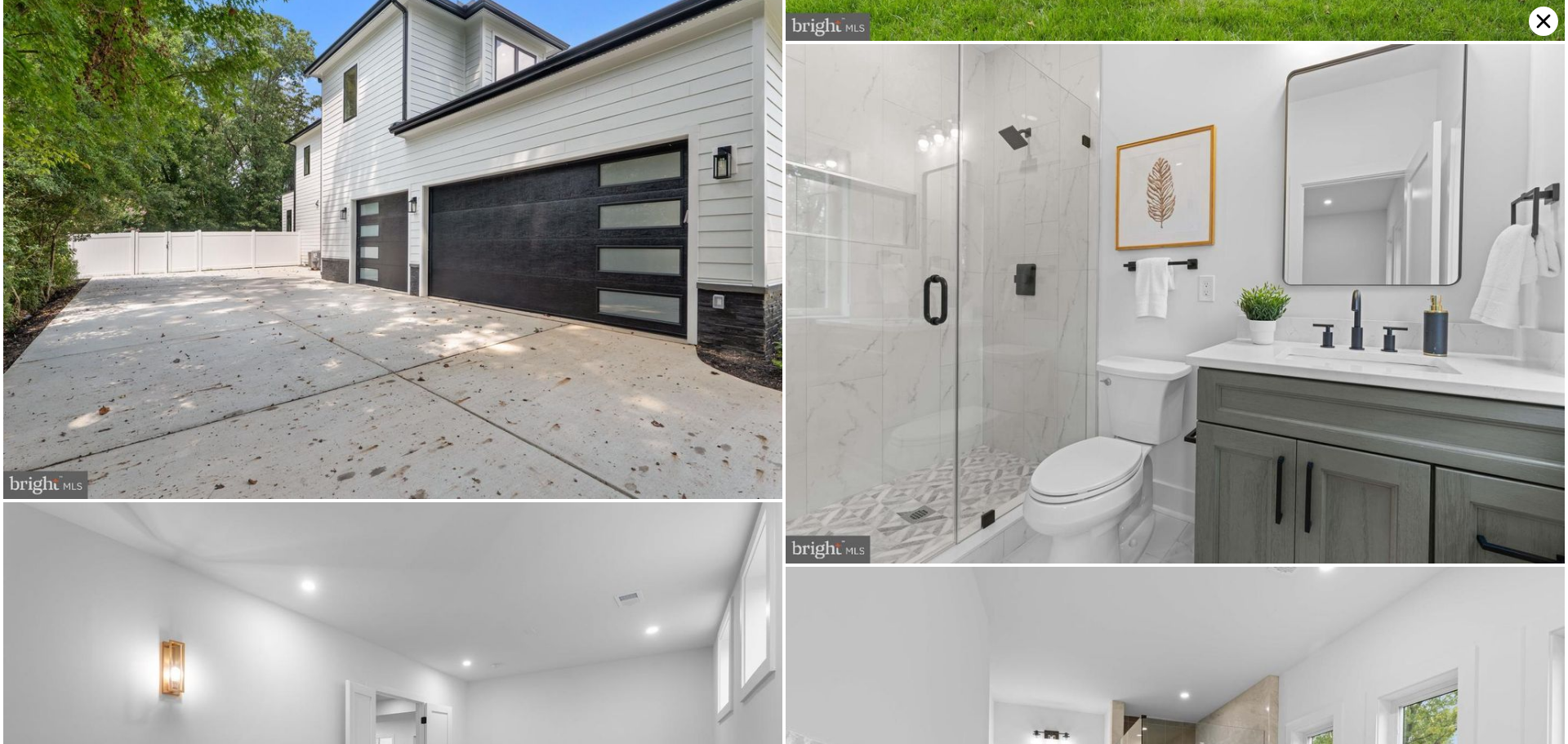
scroll to position [2787, 0]
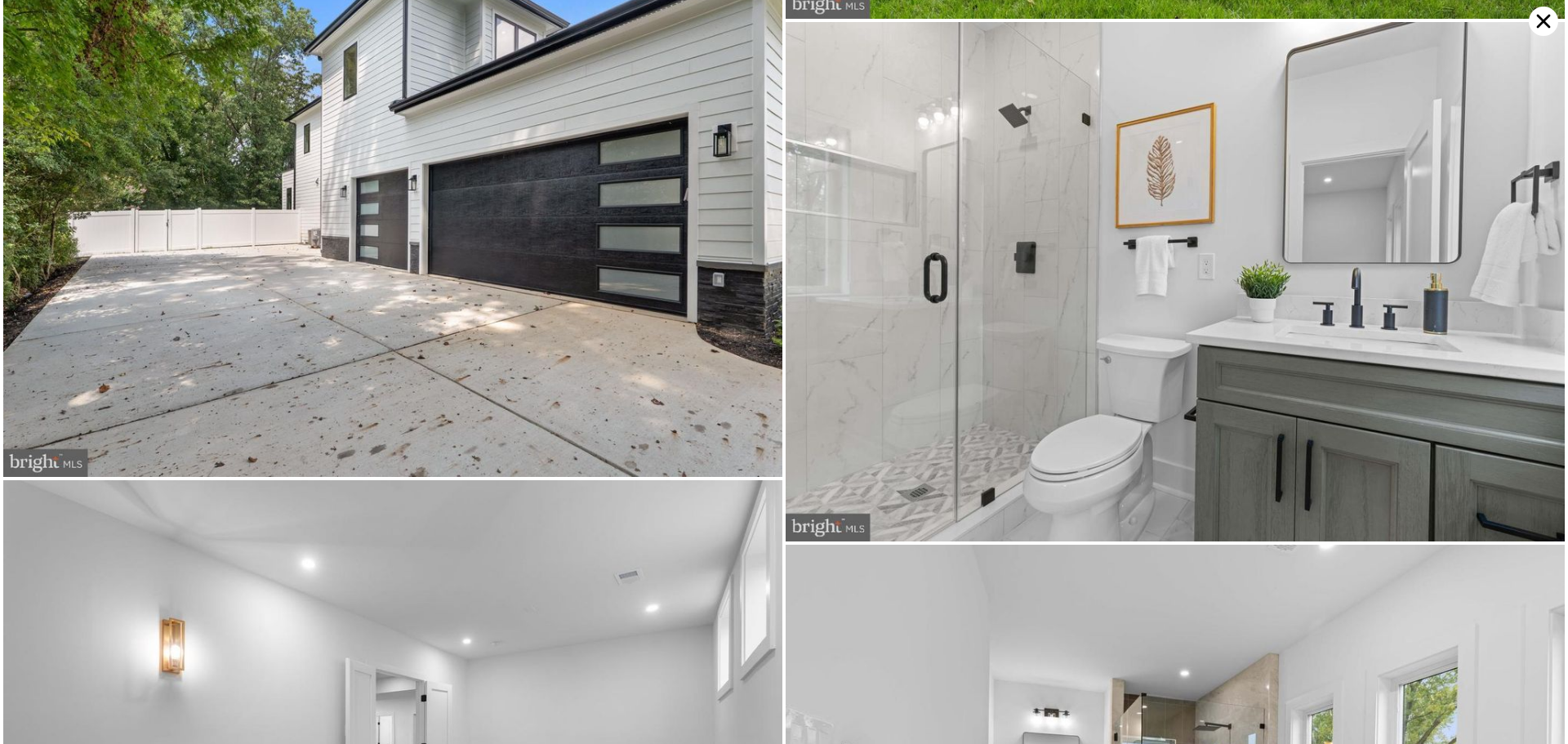
click at [1538, 13] on icon at bounding box center [1543, 21] width 29 height 29
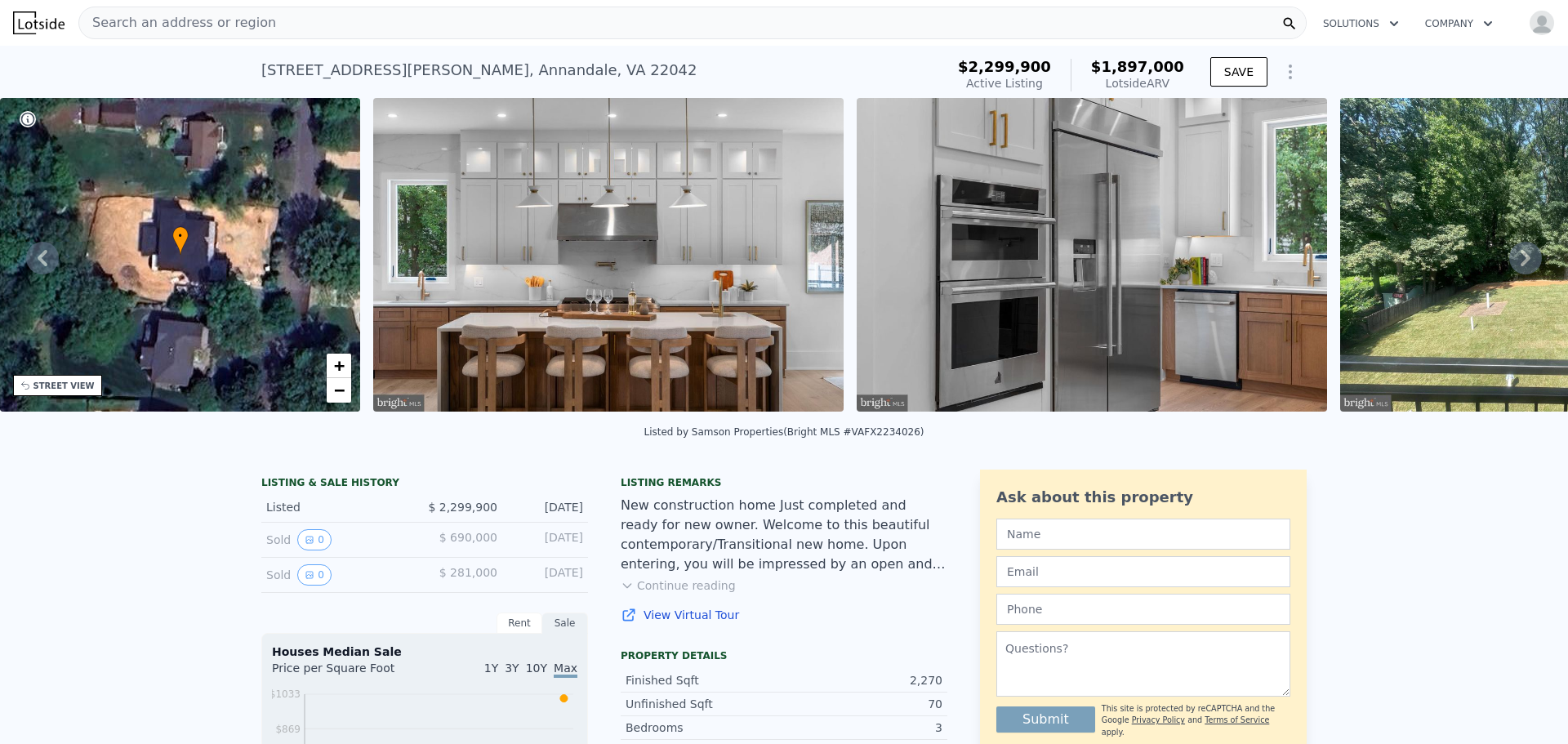
click at [682, 594] on button "Continue reading" at bounding box center [678, 586] width 115 height 16
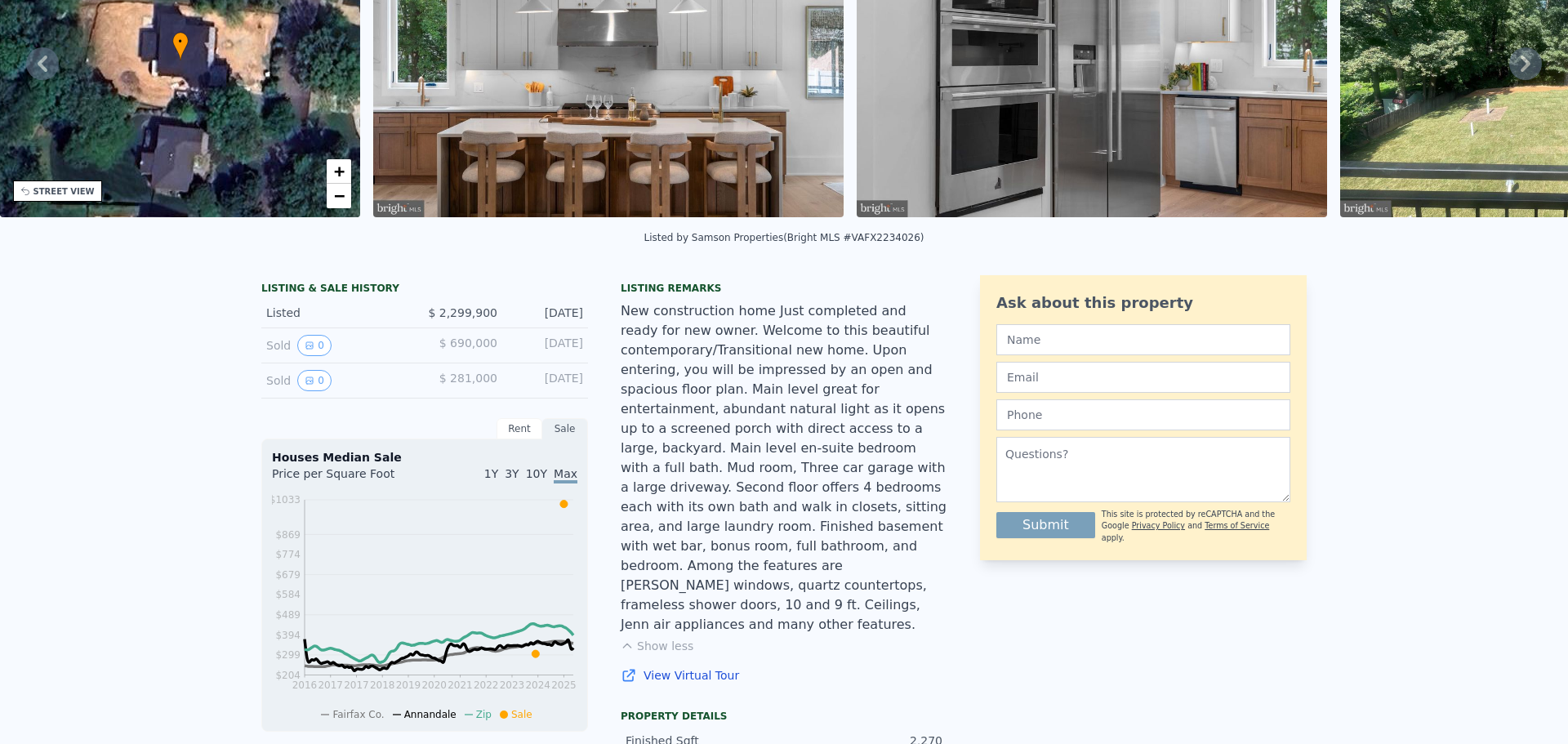
scroll to position [5, 0]
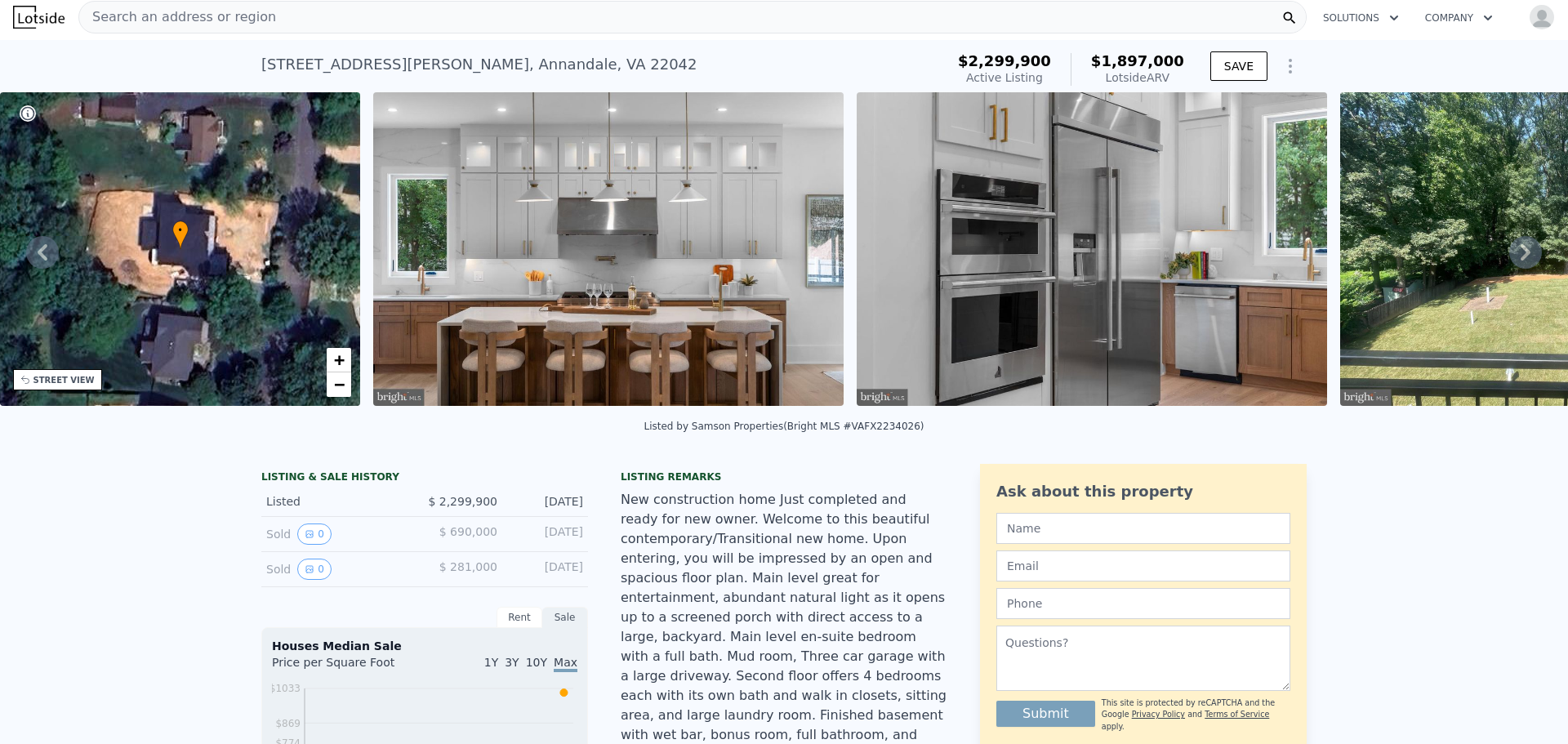
click at [1520, 260] on icon at bounding box center [1525, 253] width 10 height 16
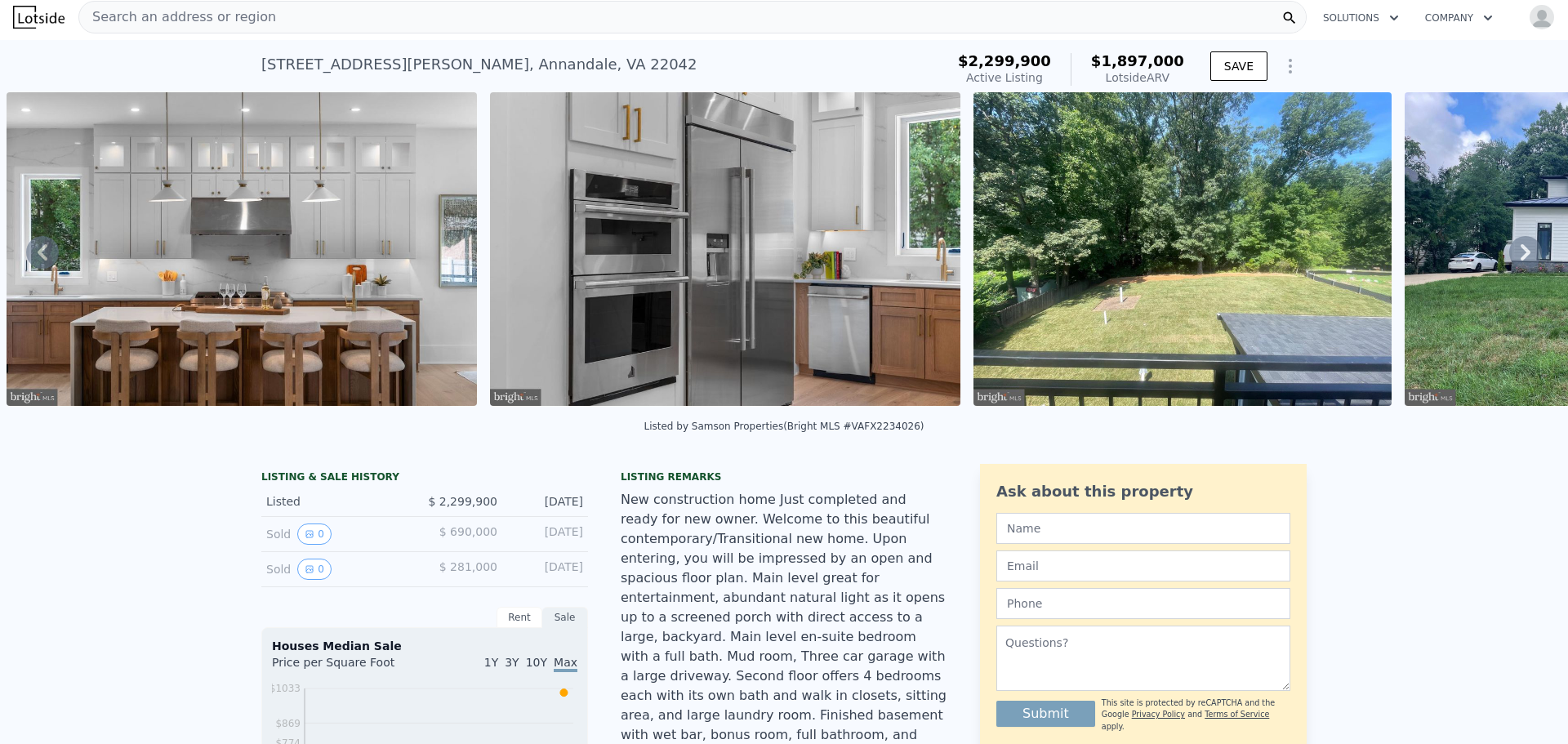
click at [1520, 259] on icon at bounding box center [1525, 253] width 10 height 16
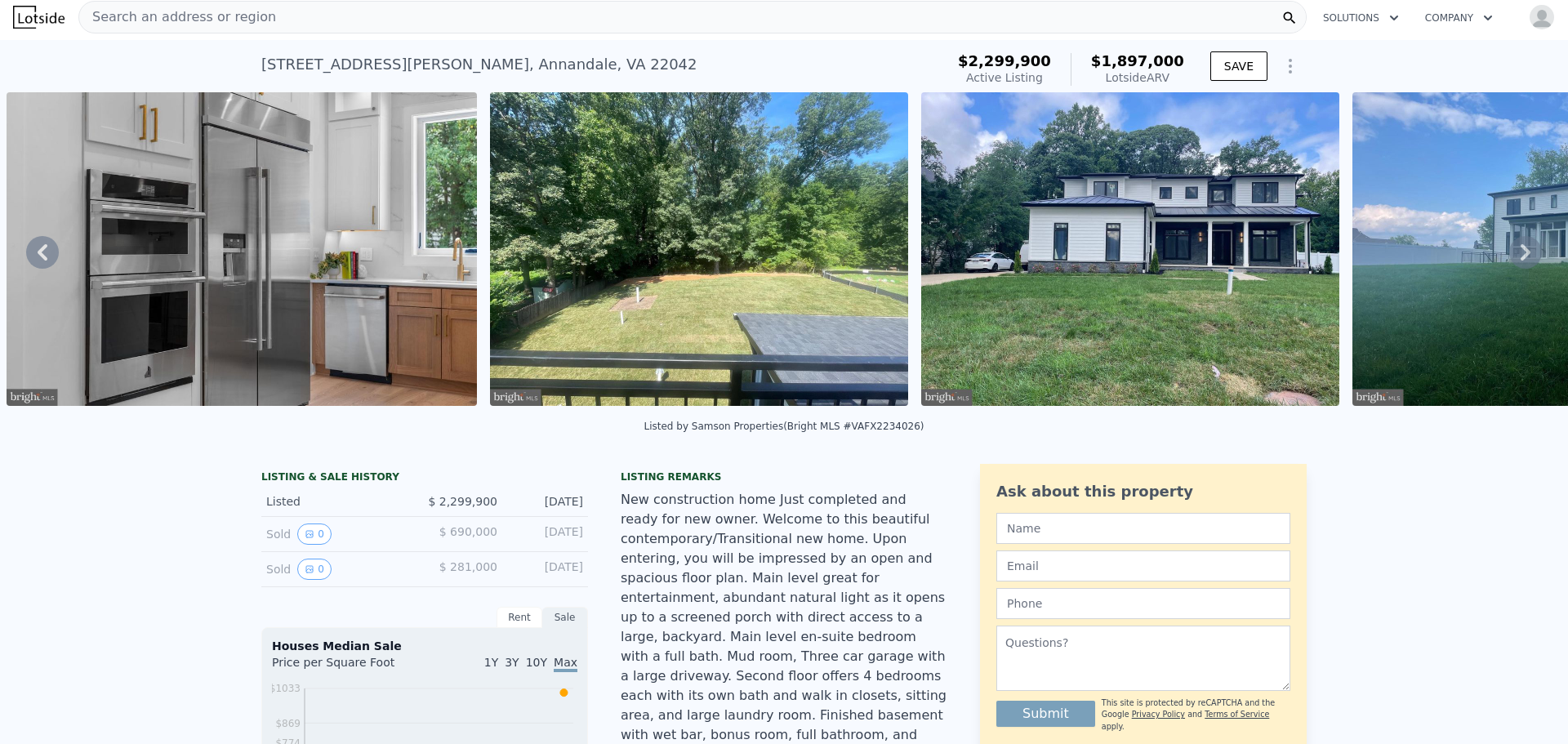
click at [1520, 259] on icon at bounding box center [1525, 253] width 10 height 16
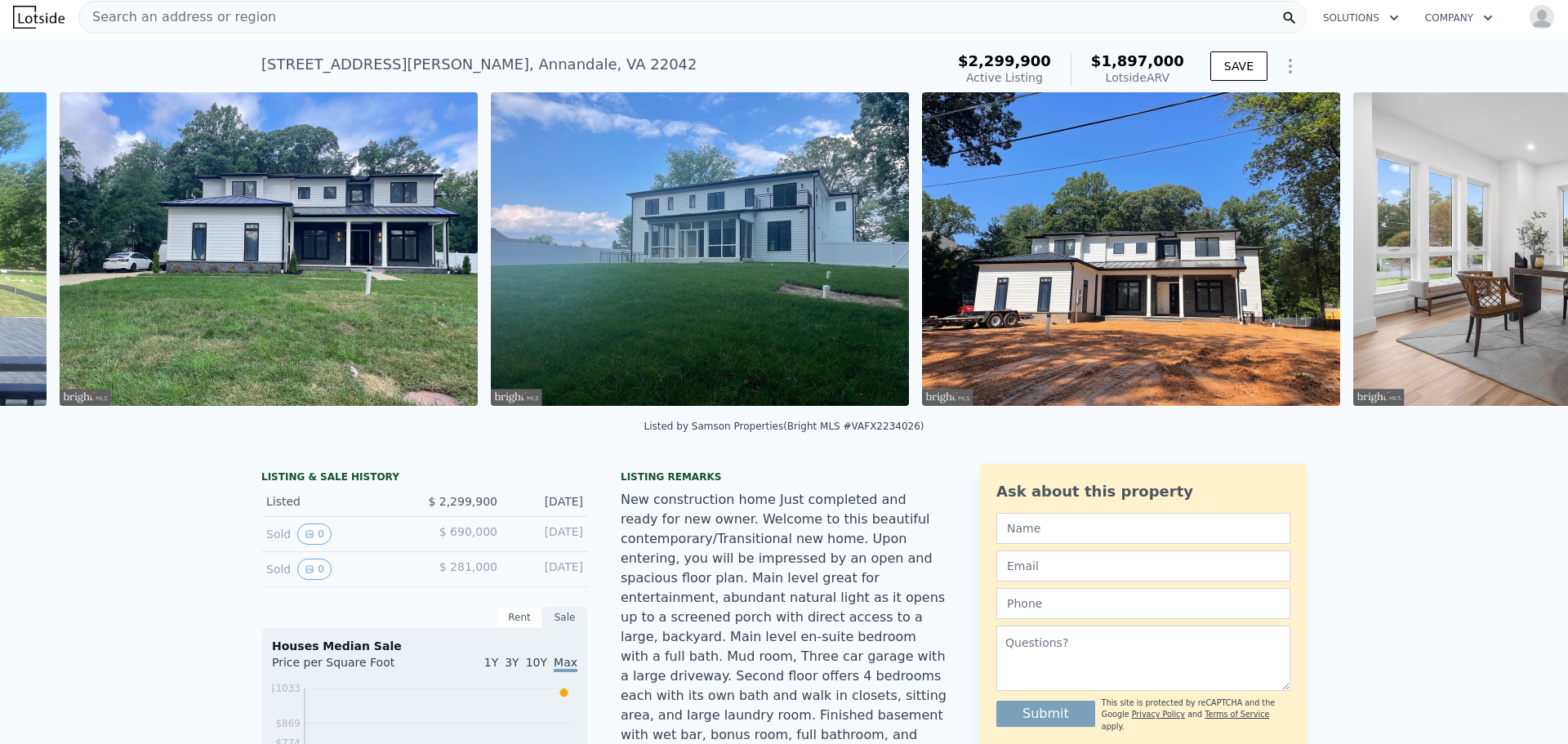
scroll to position [0, 2145]
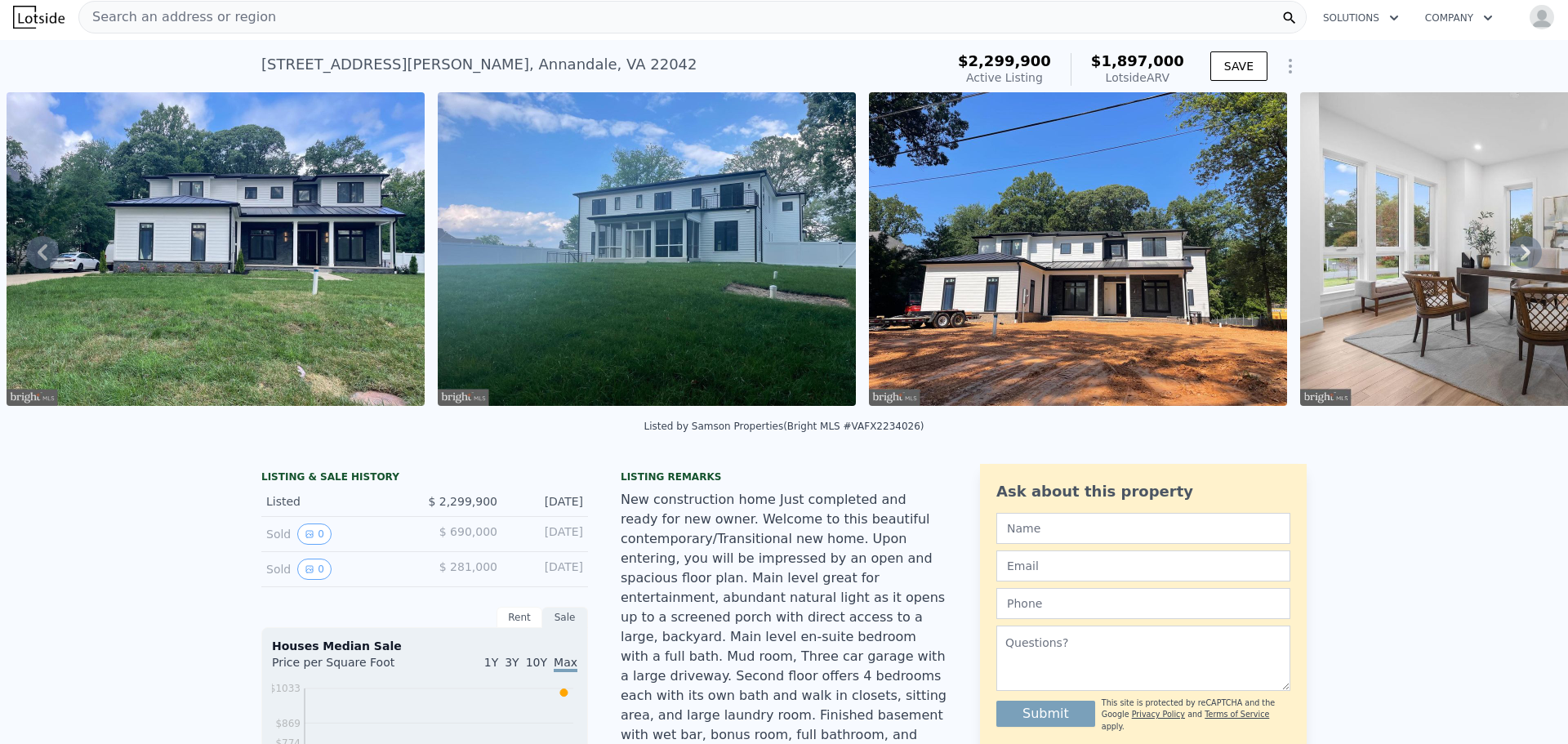
click at [1510, 260] on icon at bounding box center [1526, 253] width 33 height 33
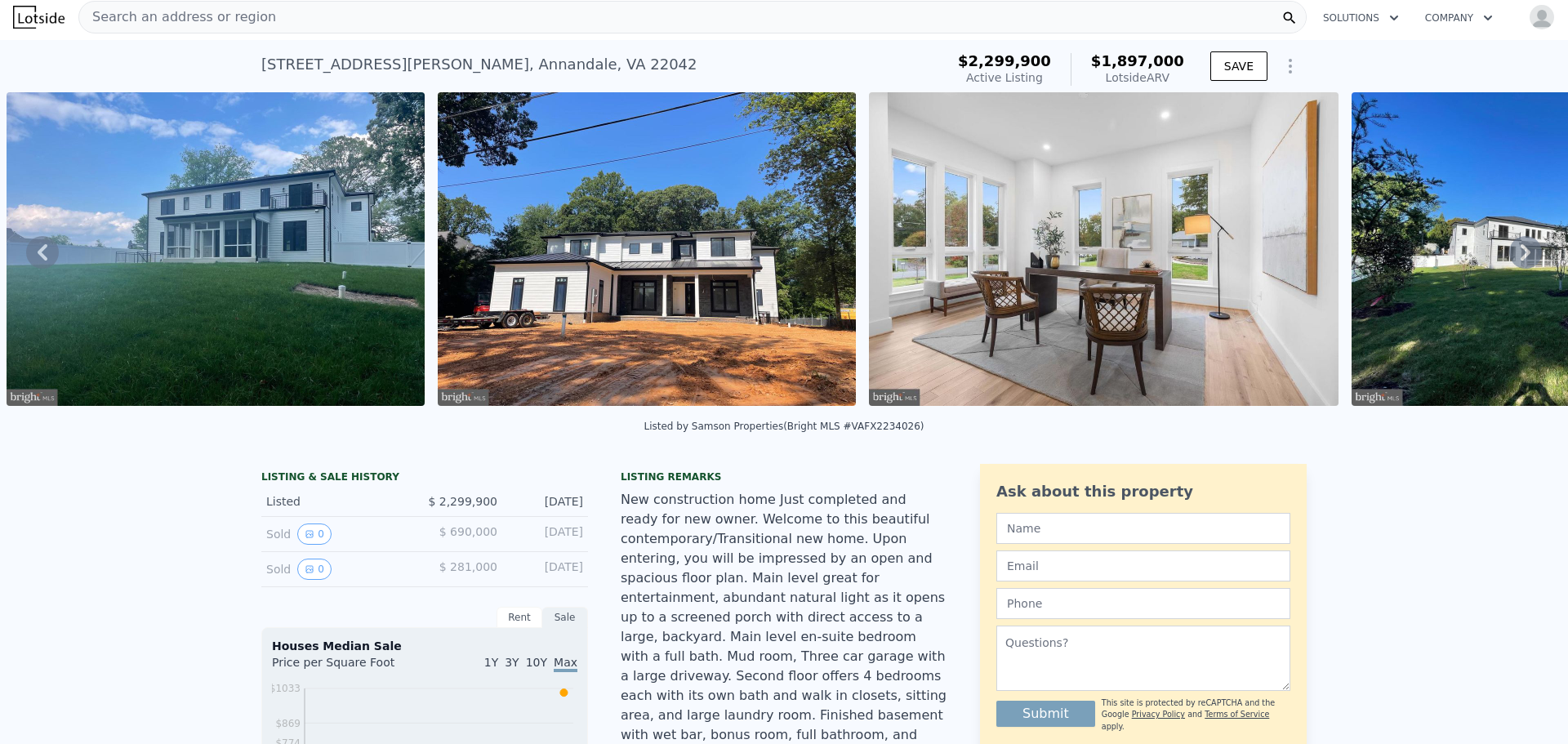
click at [1510, 258] on icon at bounding box center [1526, 253] width 33 height 33
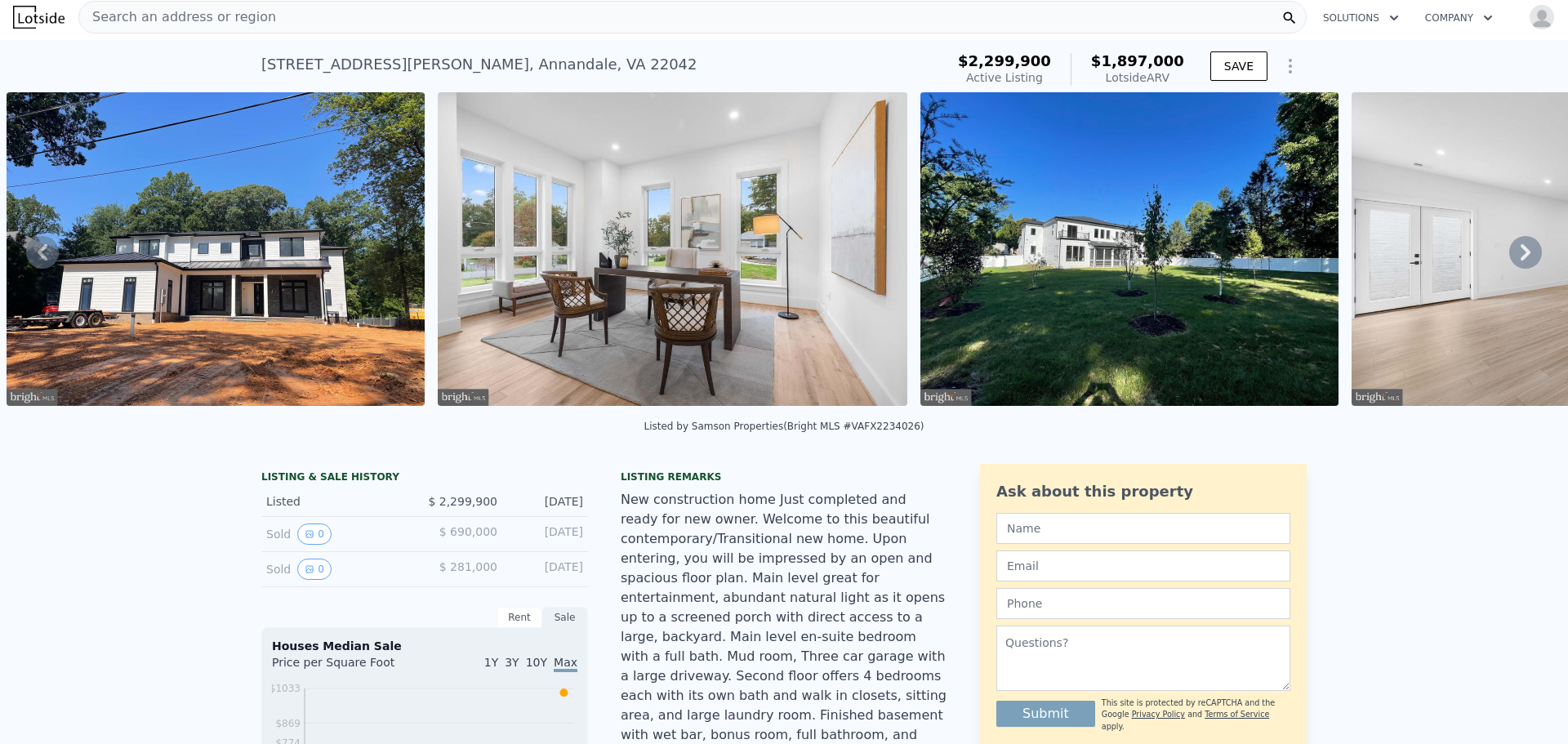
click at [1510, 257] on icon at bounding box center [1526, 253] width 33 height 33
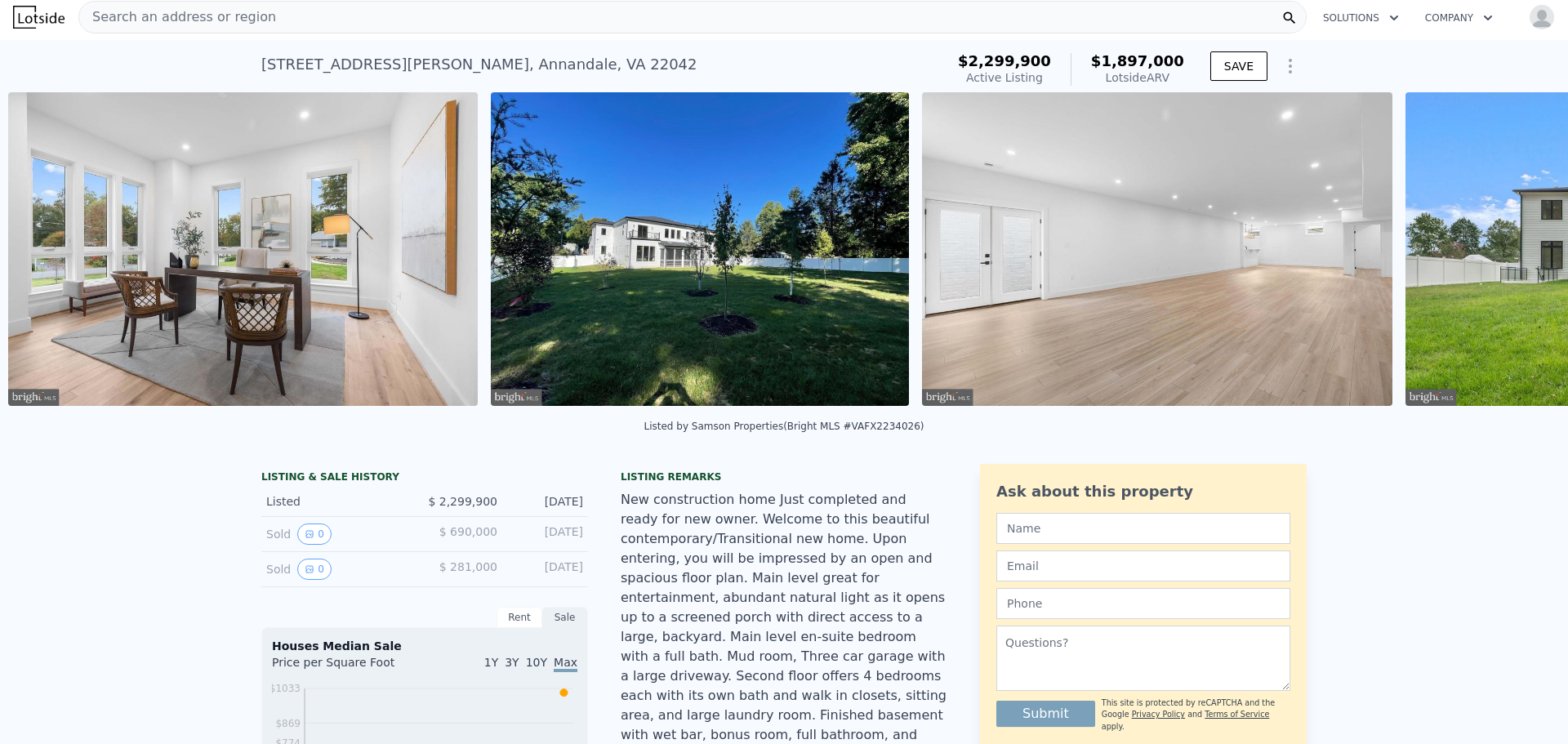
scroll to position [0, 3439]
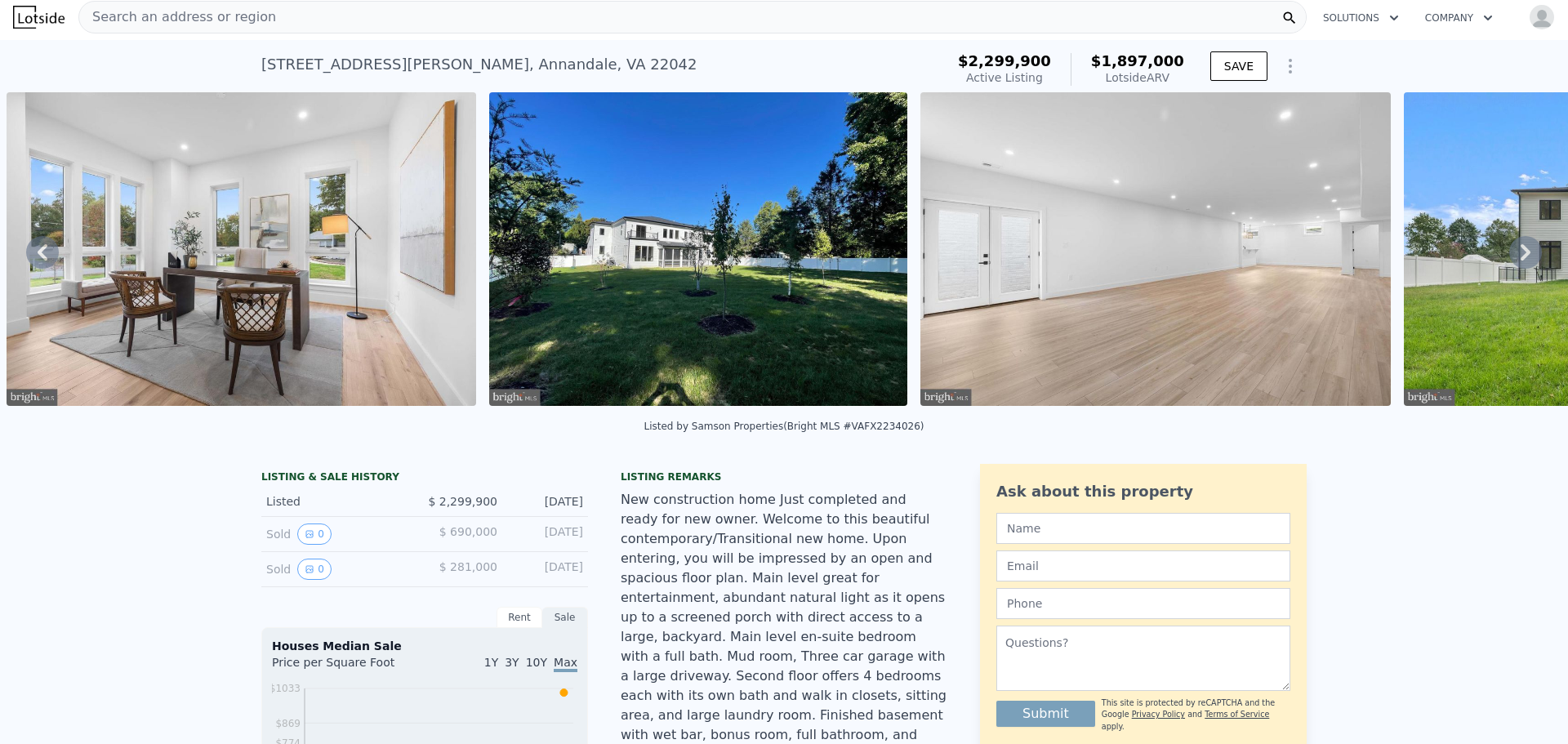
click at [665, 232] on img at bounding box center [698, 249] width 418 height 314
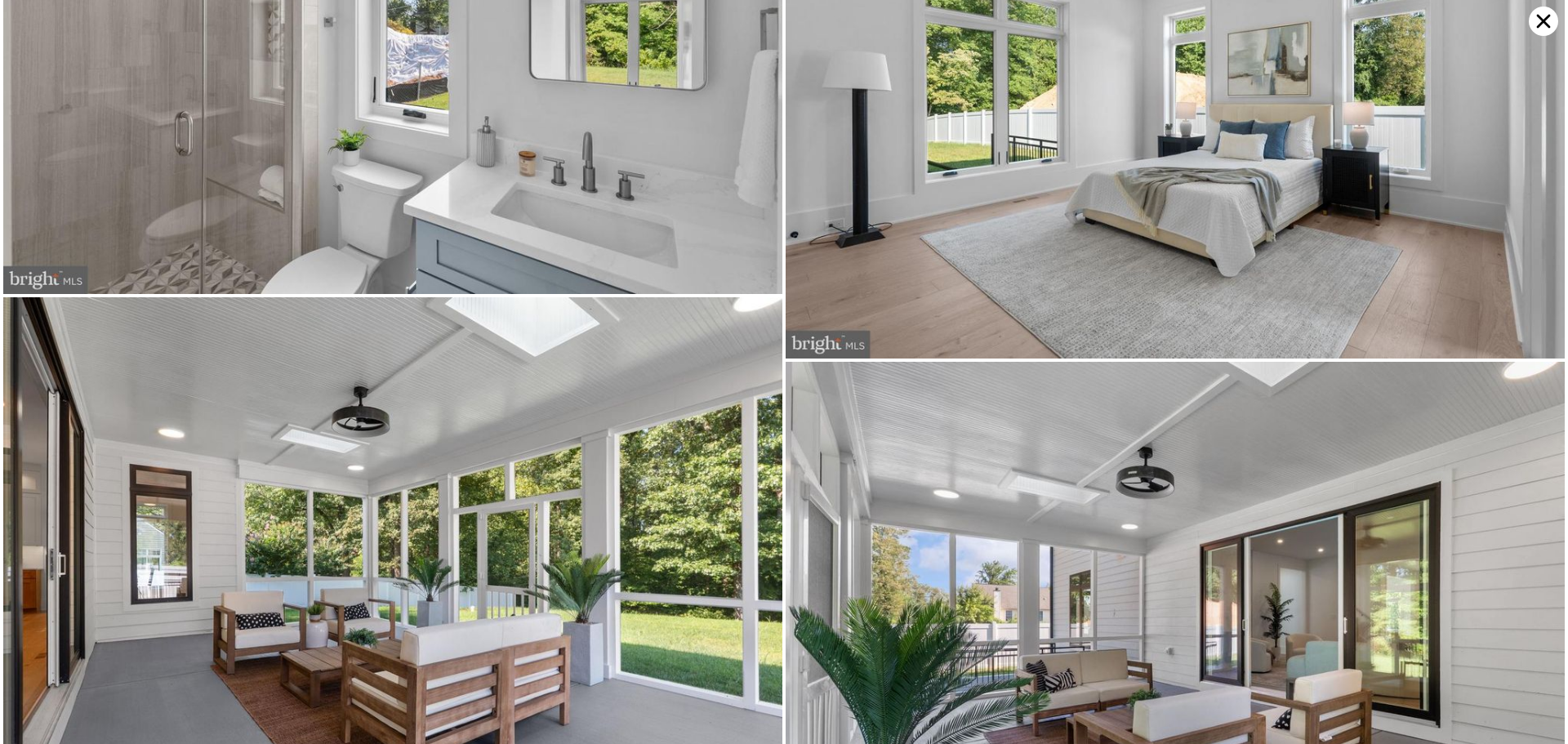
scroll to position [11546, 0]
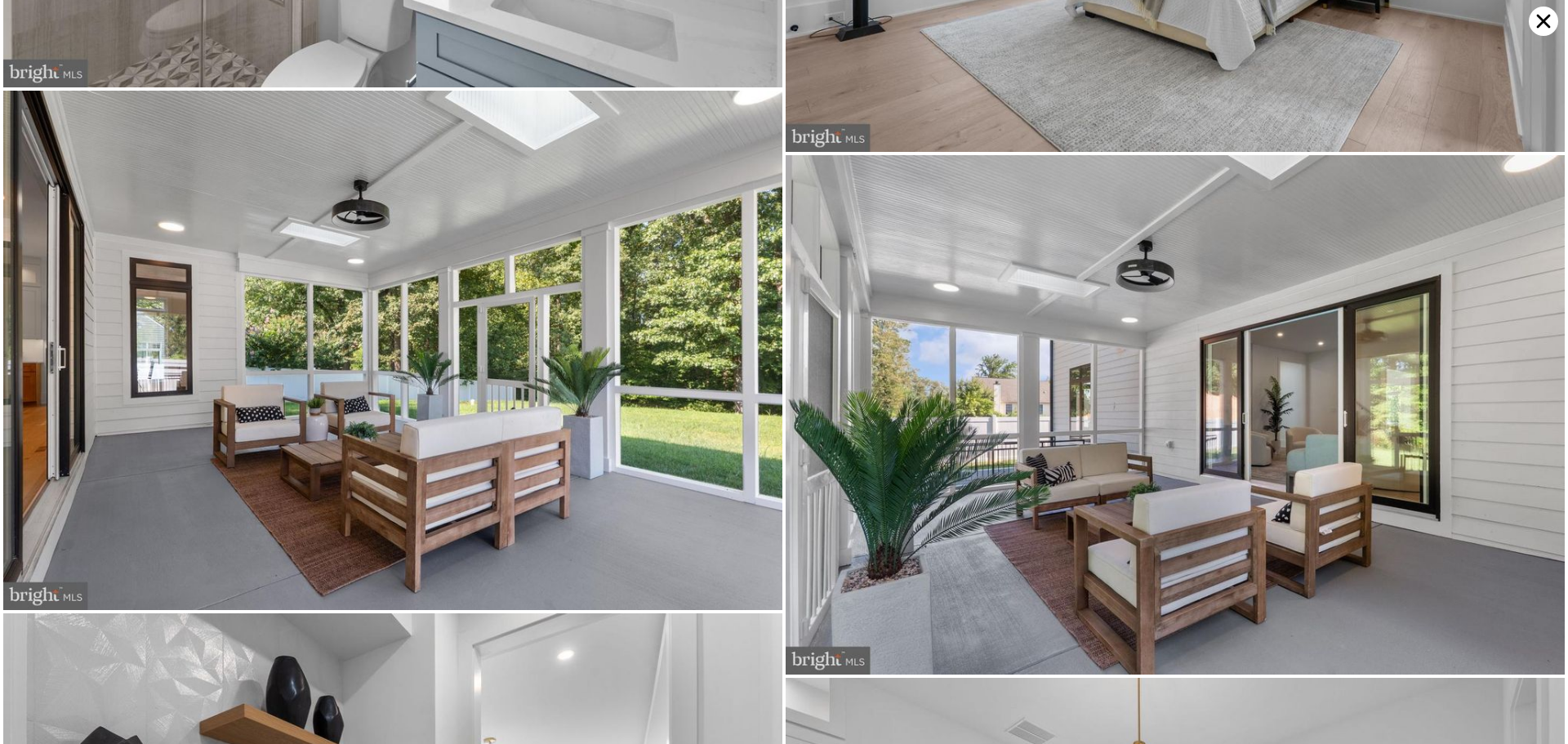
drag, startPoint x: 1541, startPoint y: 21, endPoint x: 1530, endPoint y: 29, distance: 13.6
click at [1541, 22] on icon at bounding box center [1543, 21] width 29 height 29
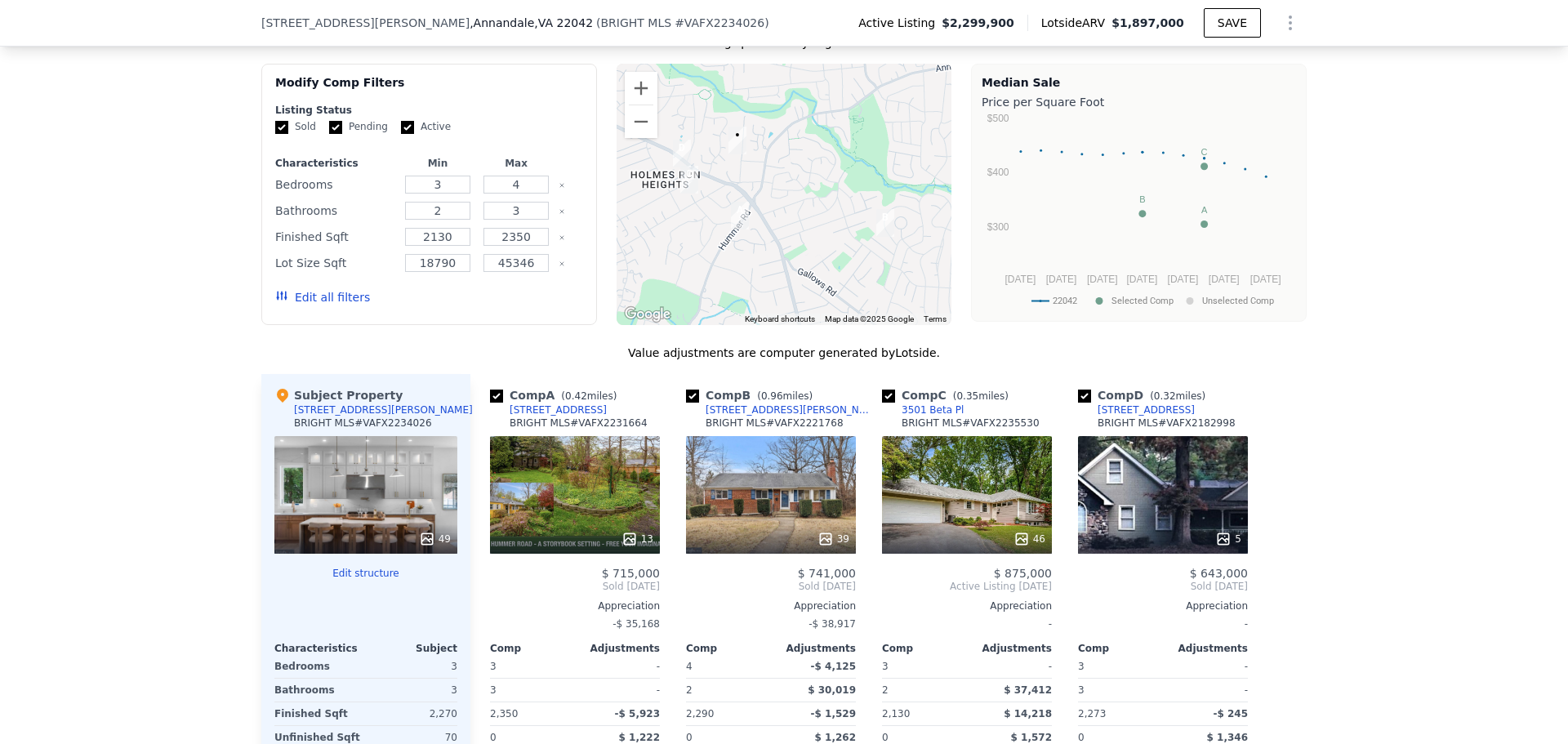
scroll to position [2119, 0]
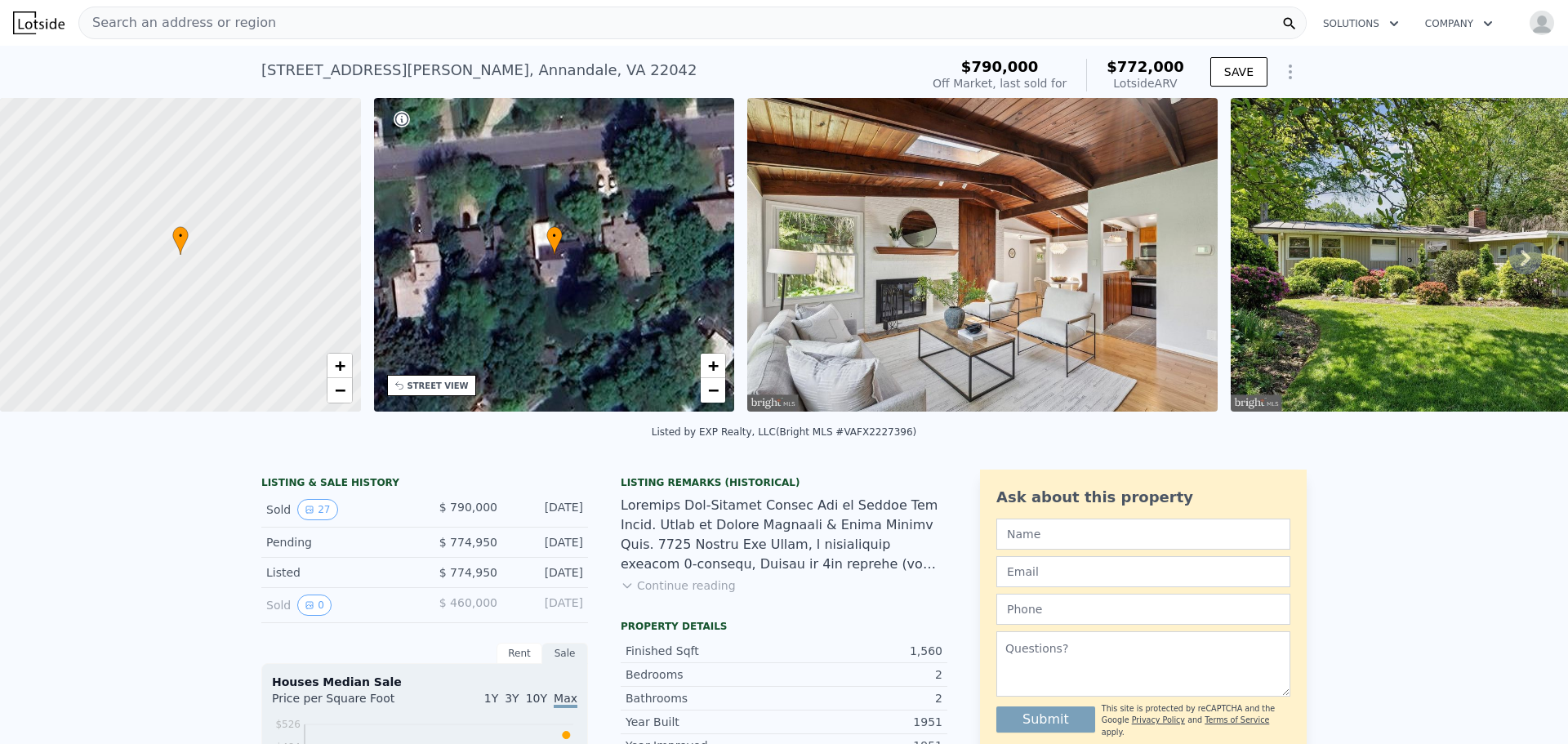
click at [948, 279] on img at bounding box center [983, 254] width 470 height 314
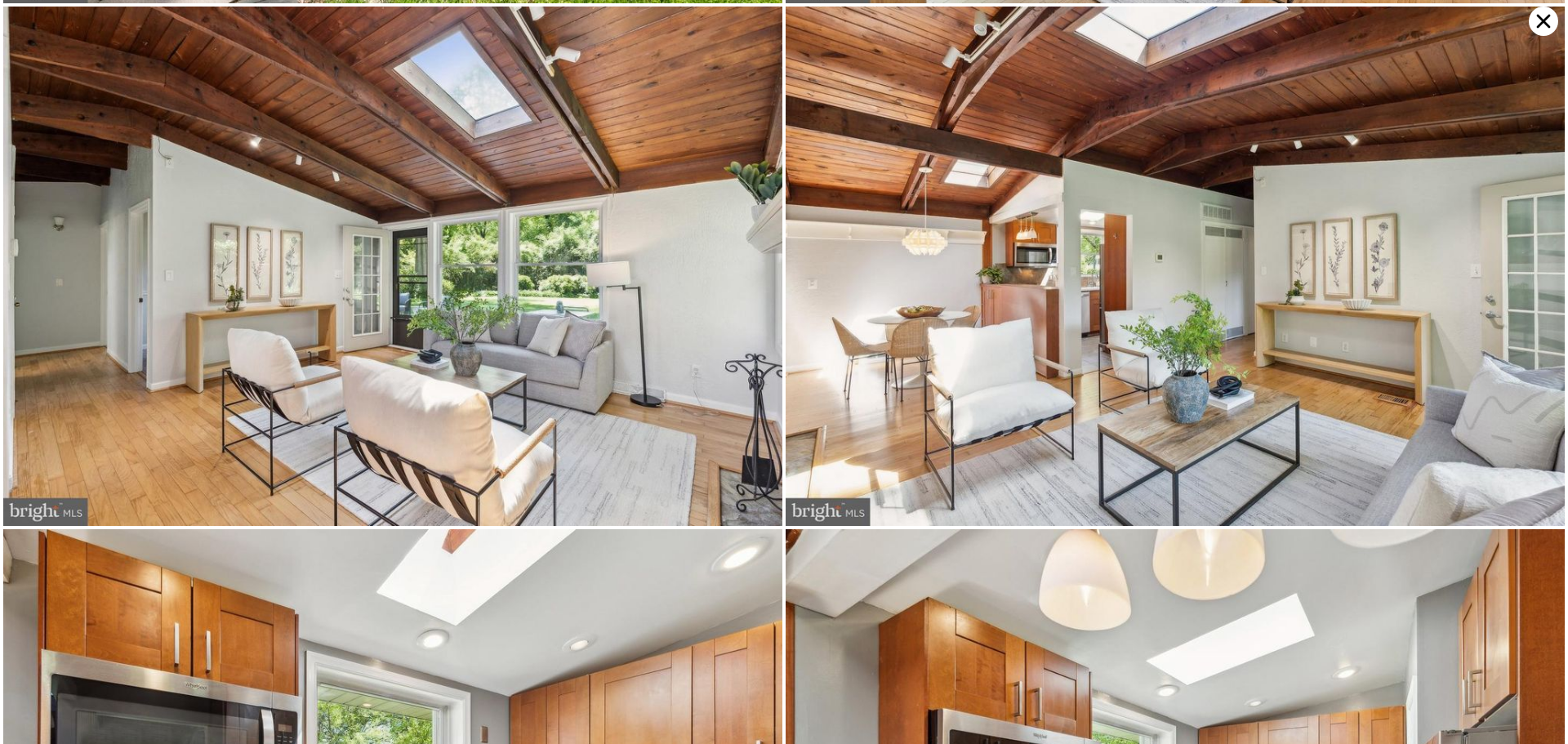
scroll to position [1039, 0]
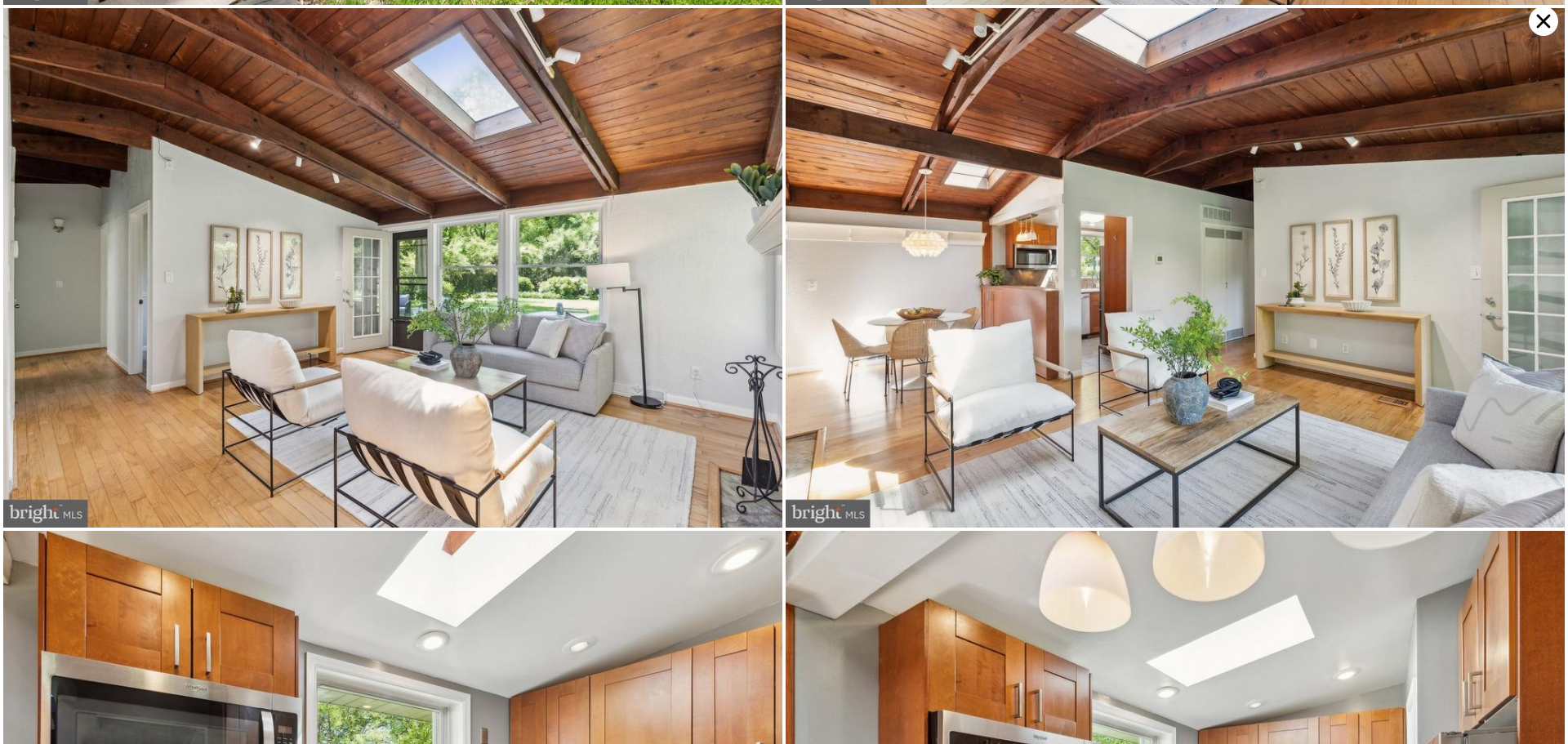
click at [1538, 18] on icon at bounding box center [1543, 21] width 29 height 29
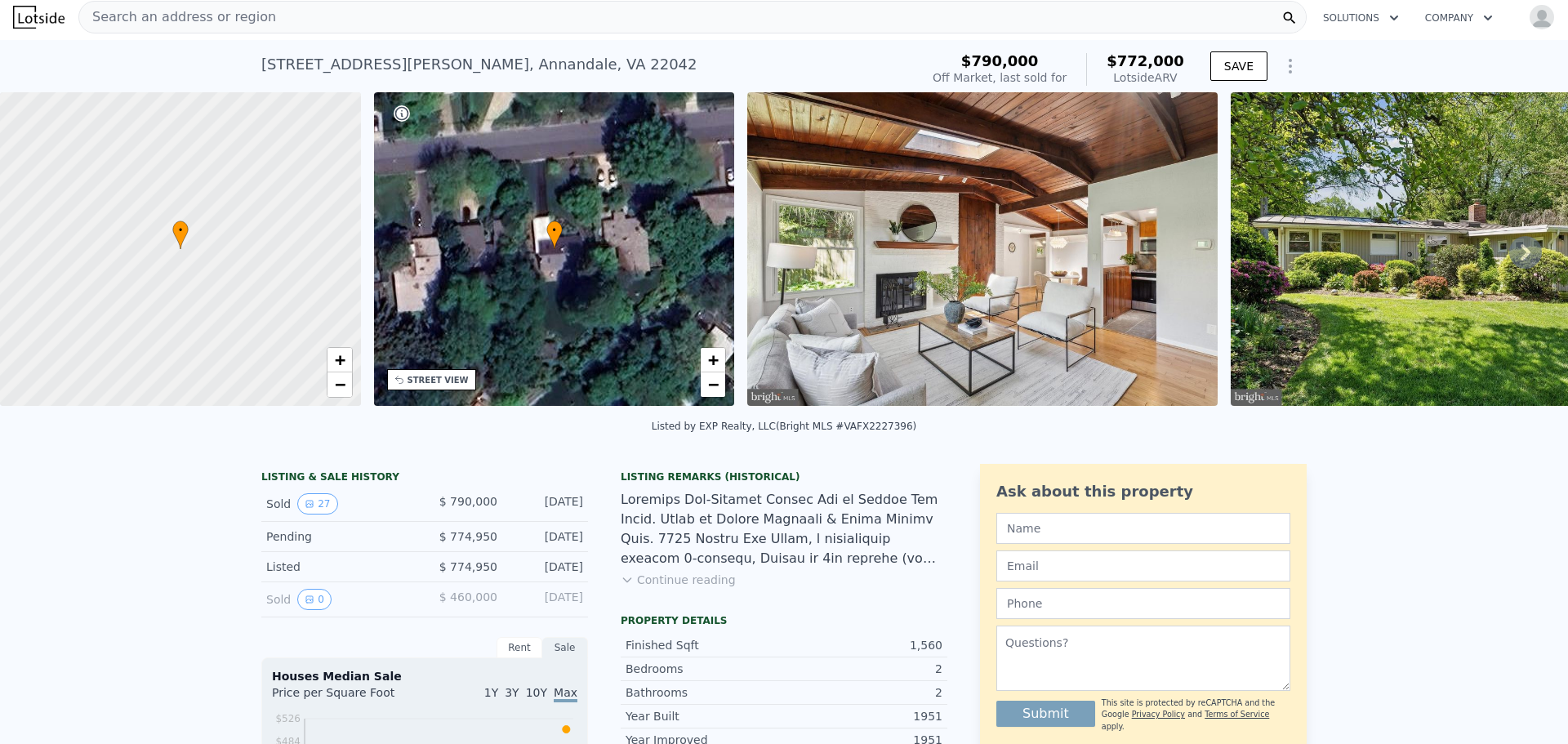
scroll to position [0, 0]
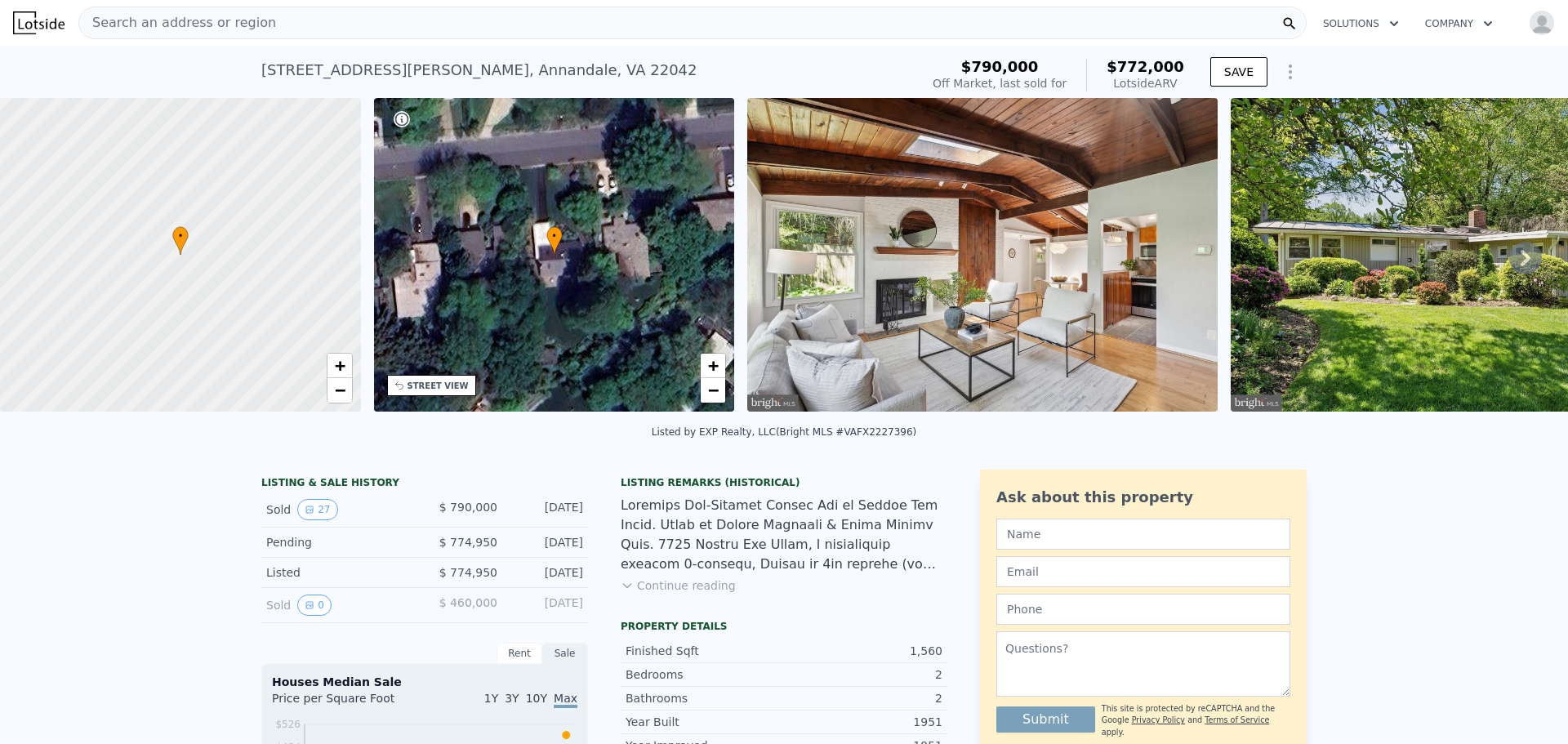
click at [351, 27] on div "Search an address or region" at bounding box center [693, 23] width 1229 height 33
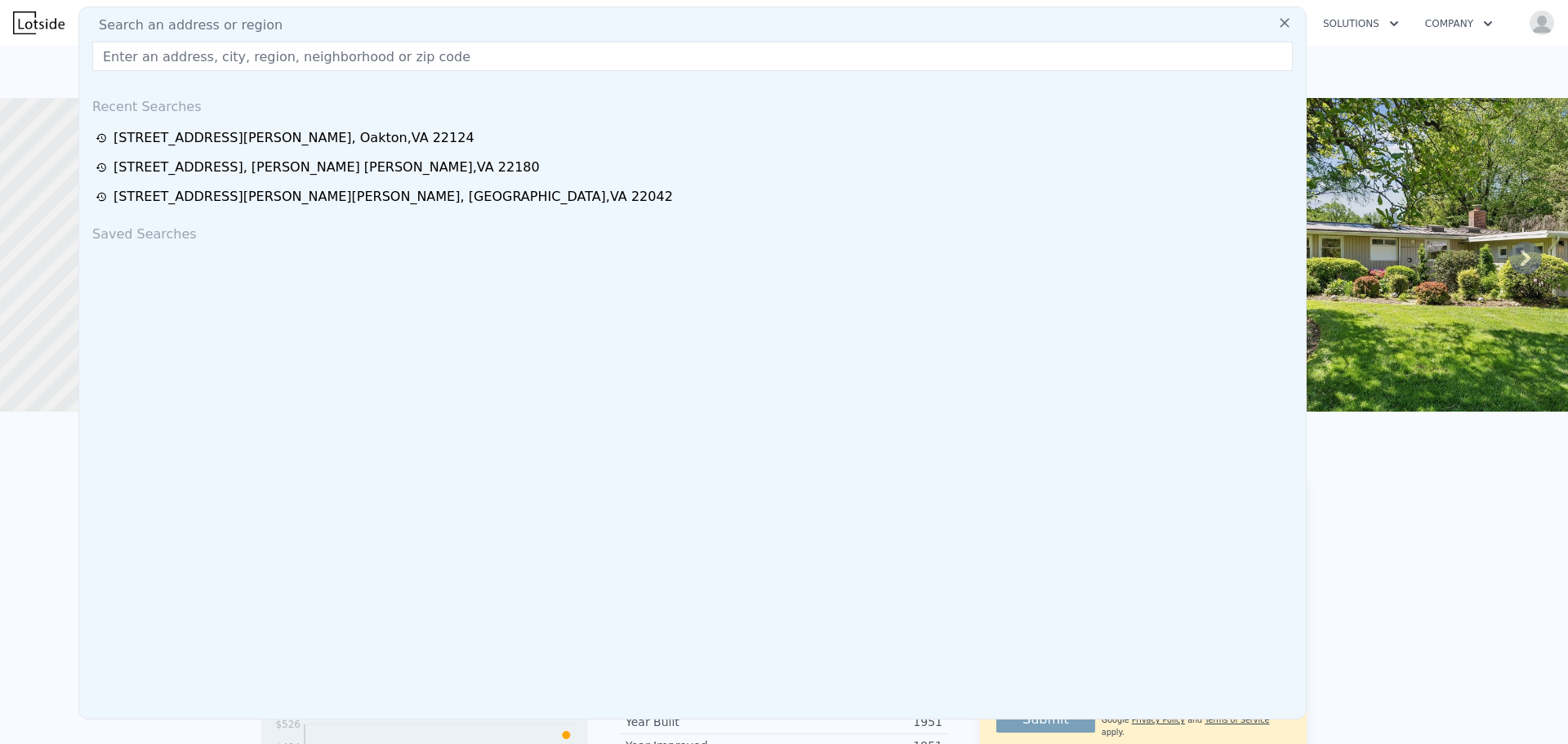
drag, startPoint x: 351, startPoint y: 27, endPoint x: 256, endPoint y: 57, distance: 99.6
paste input "3504 Gordon St, Falls Church, VA 22041"
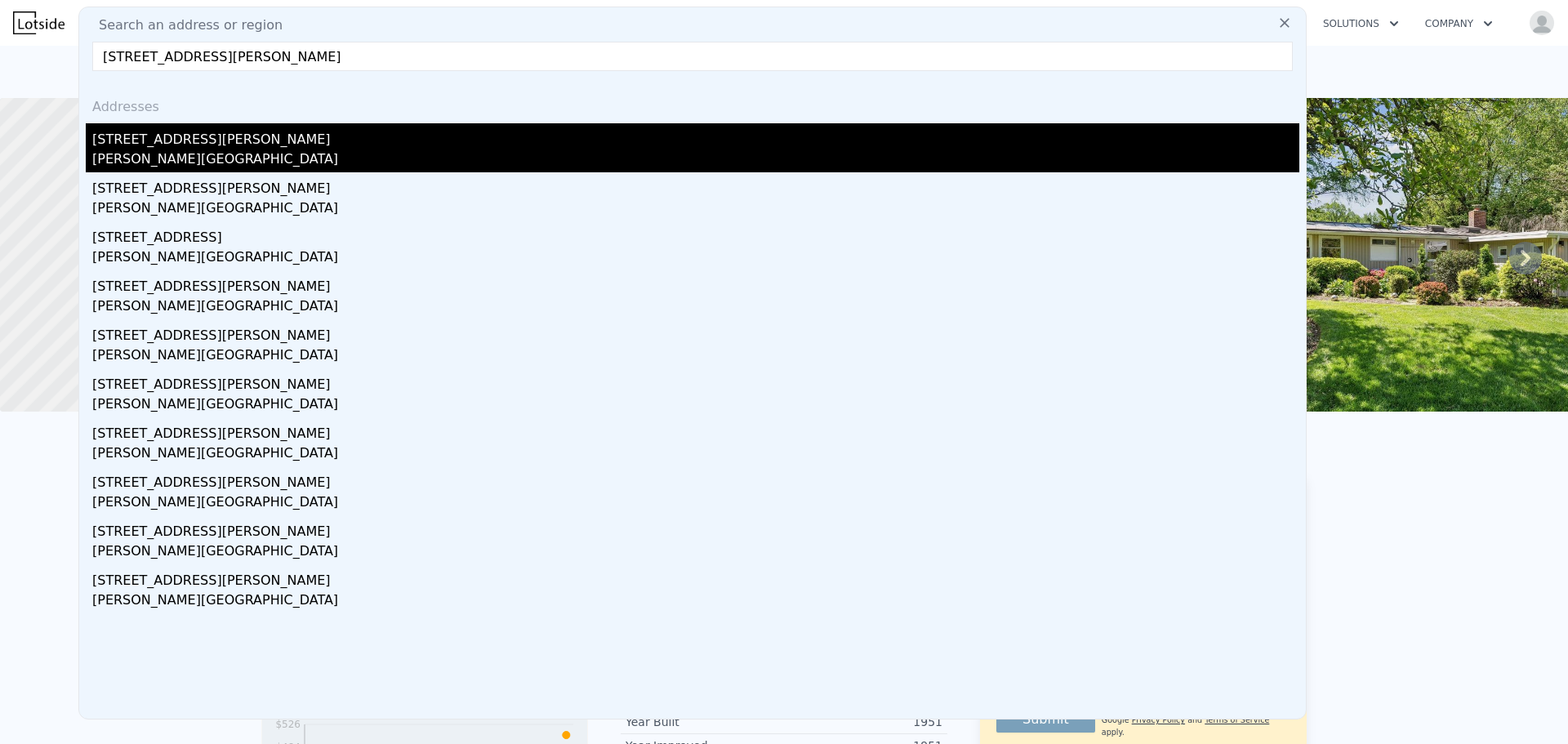
type input "3504 Gordon St, Falls Church, VA 22041"
click at [224, 143] on div "3504 Gordon St" at bounding box center [695, 136] width 1207 height 27
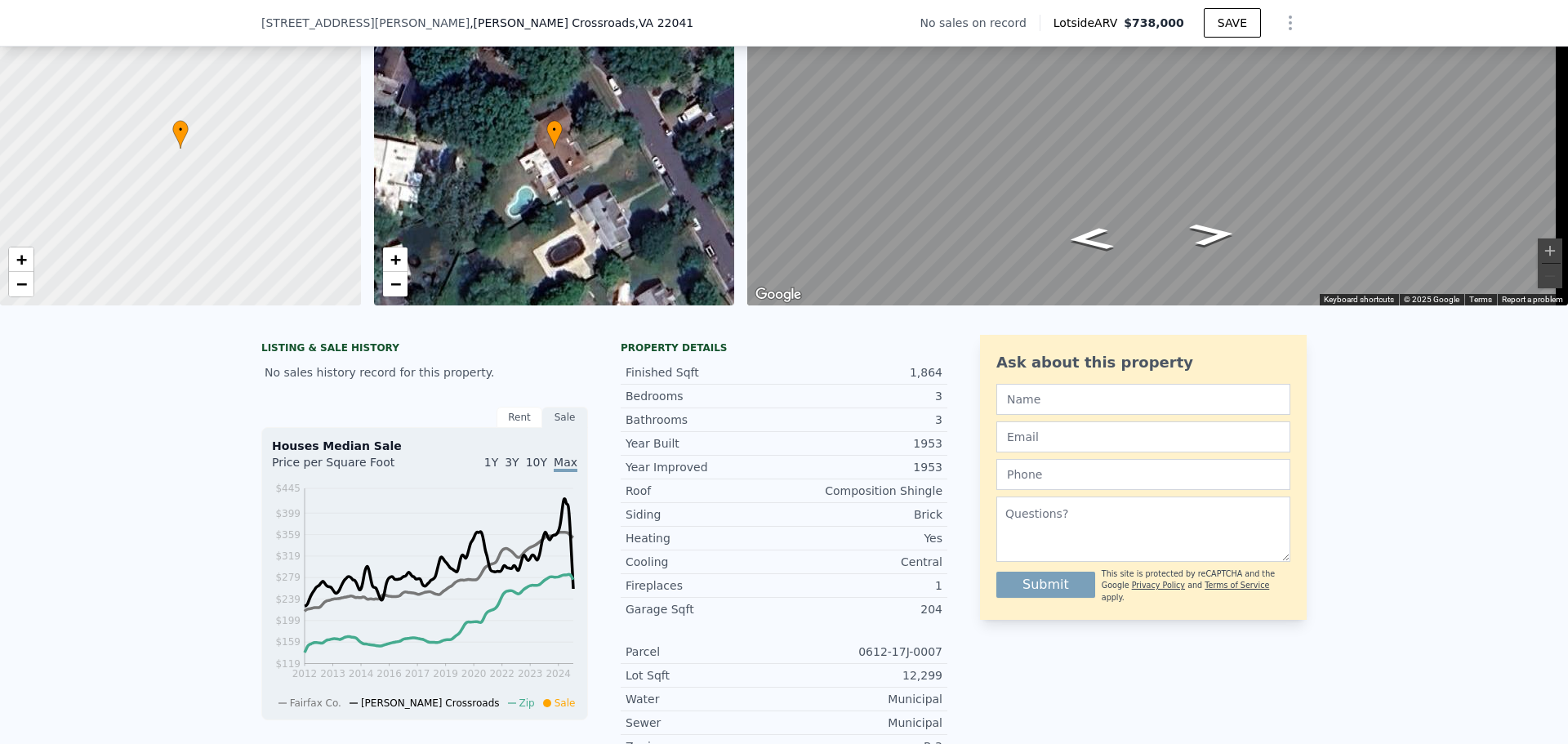
scroll to position [76, 0]
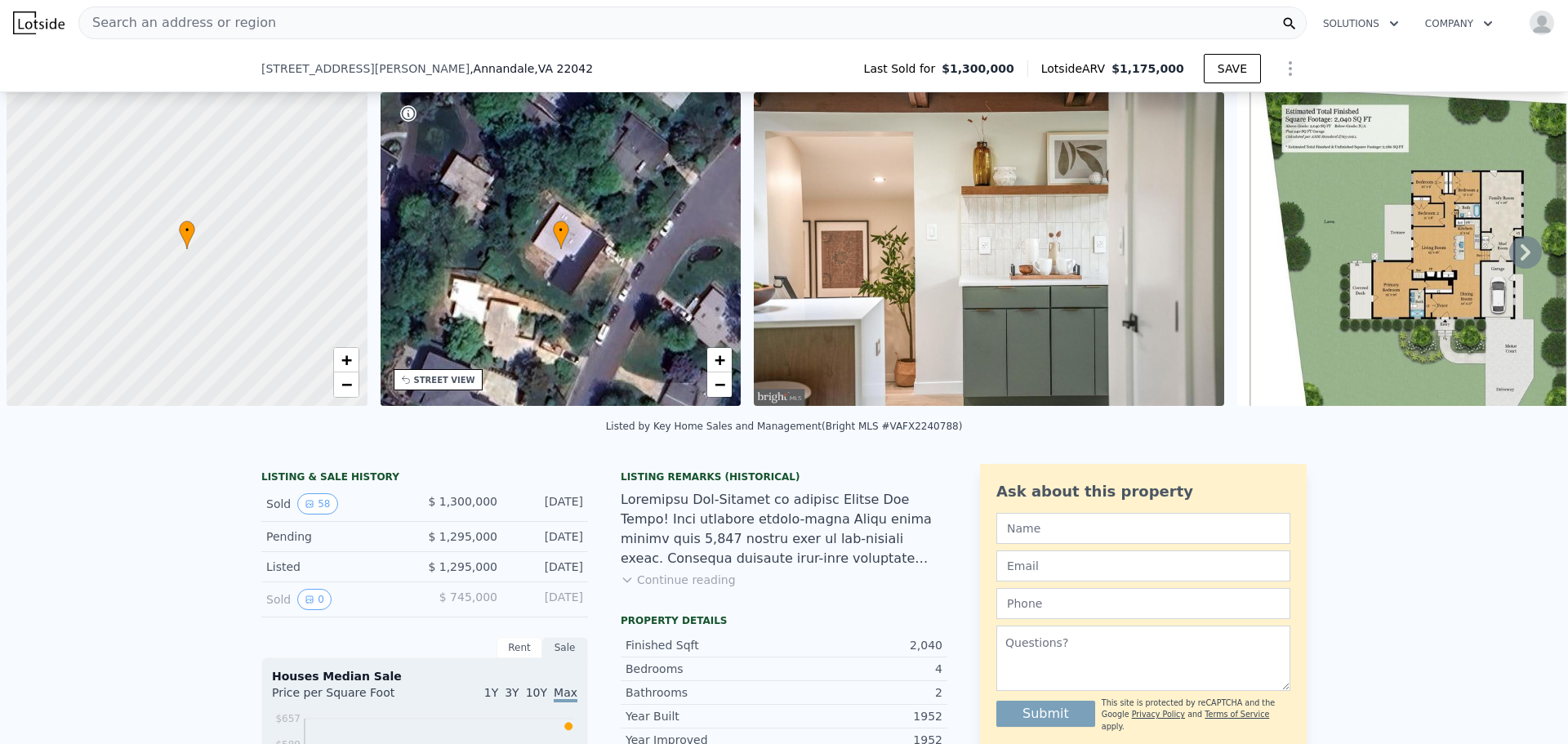
scroll to position [0, 6]
